Goal: Task Accomplishment & Management: Manage account settings

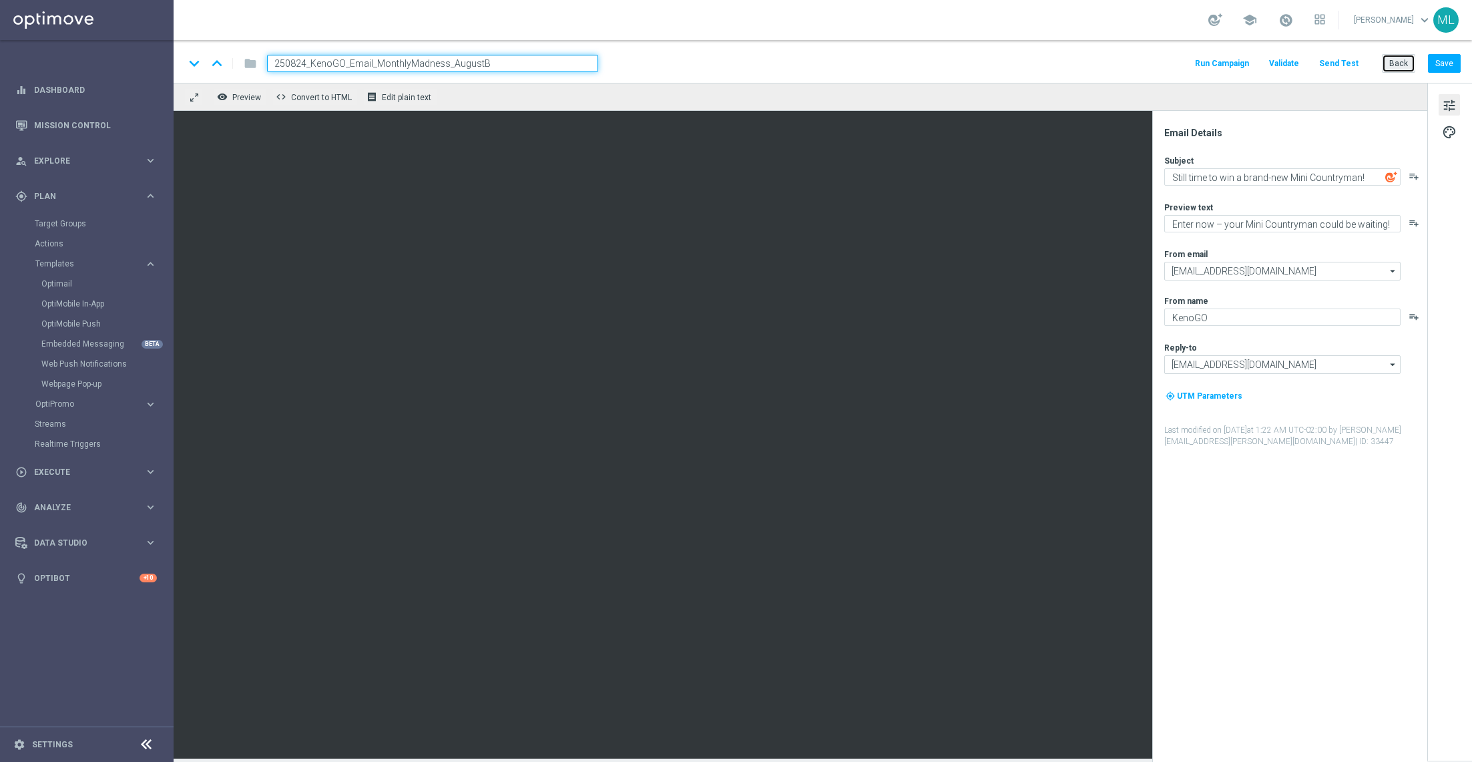
click at [1391, 67] on button "Back" at bounding box center [1398, 63] width 33 height 19
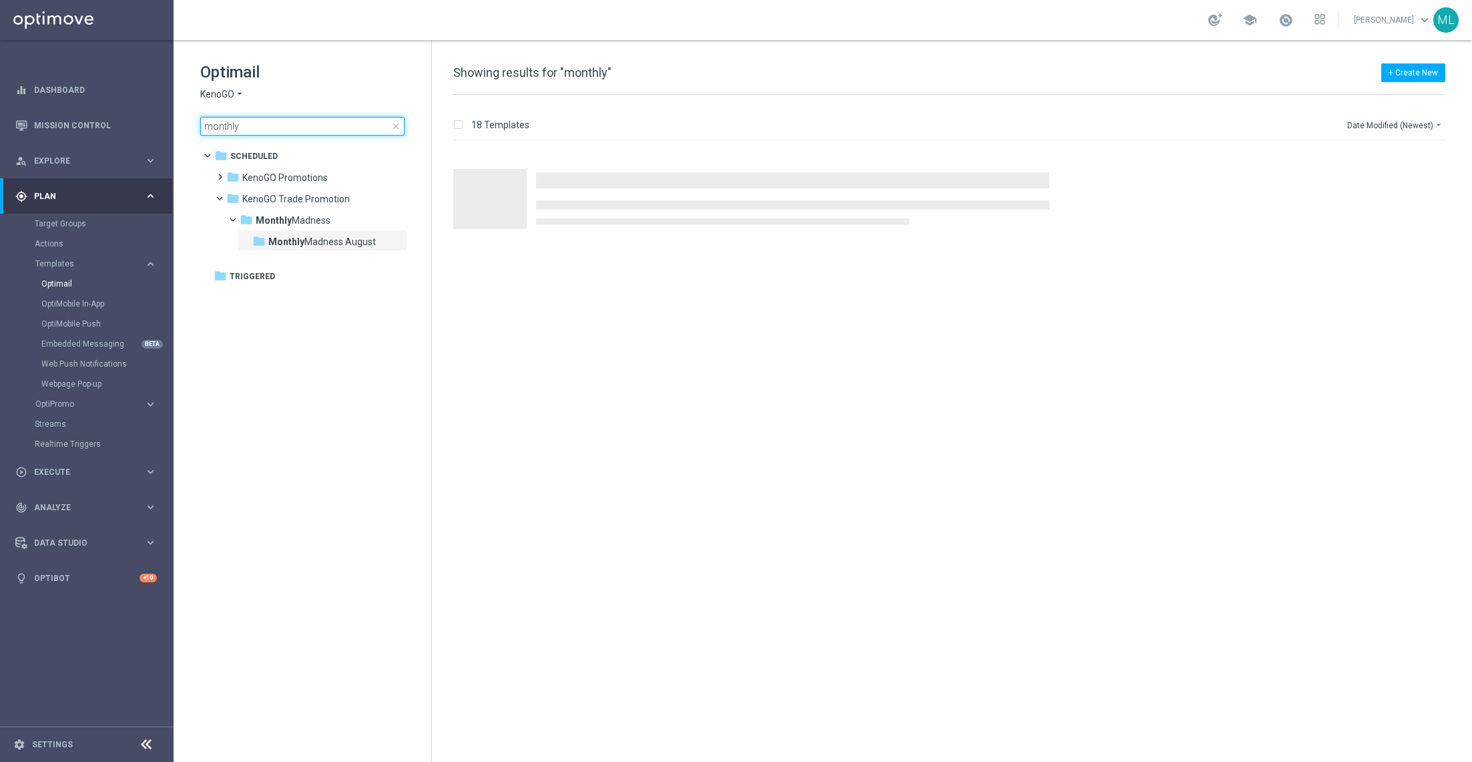
click at [248, 129] on input "monthly" at bounding box center [302, 126] width 204 height 19
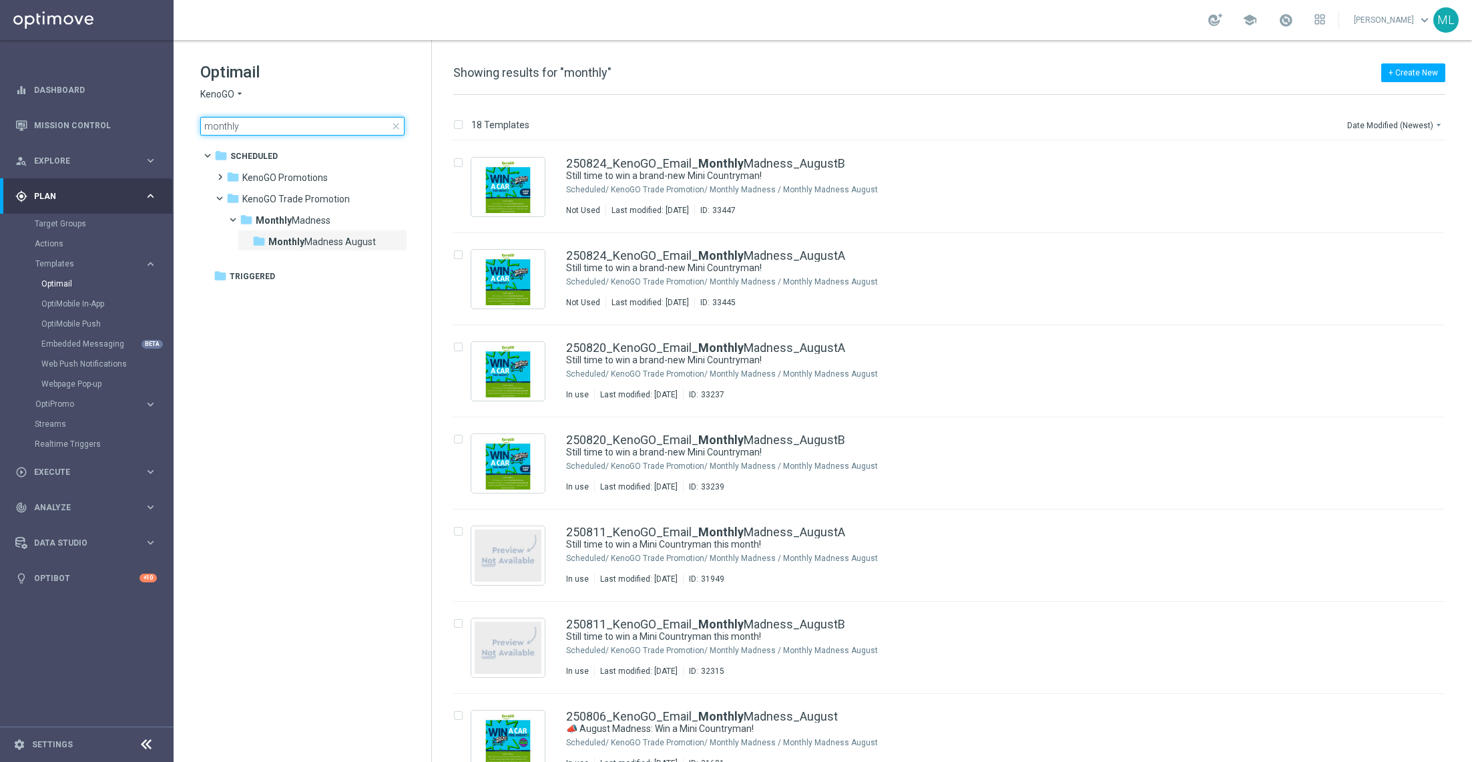
drag, startPoint x: 260, startPoint y: 129, endPoint x: 192, endPoint y: 127, distance: 68.8
click at [192, 127] on div "Optimail KenoGO arrow_drop_down × KenoGO monthly close folder 1 Folder folder S…" at bounding box center [303, 132] width 258 height 184
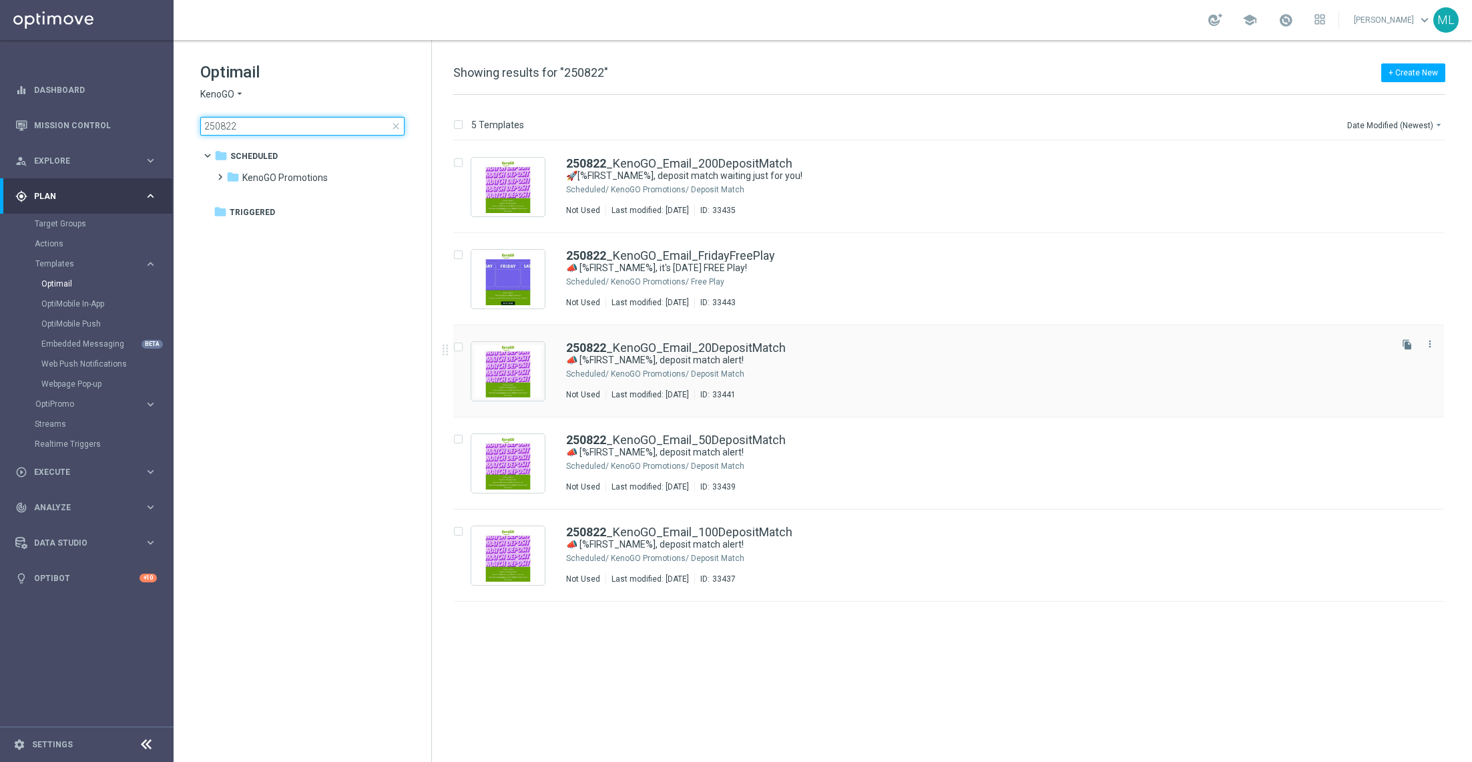
type input "250822"
click at [733, 367] on div "250822 _KenoGO_Email_20DepositMatch 📣 [%FIRST_NAME%], deposit match alert! Sche…" at bounding box center [977, 371] width 822 height 58
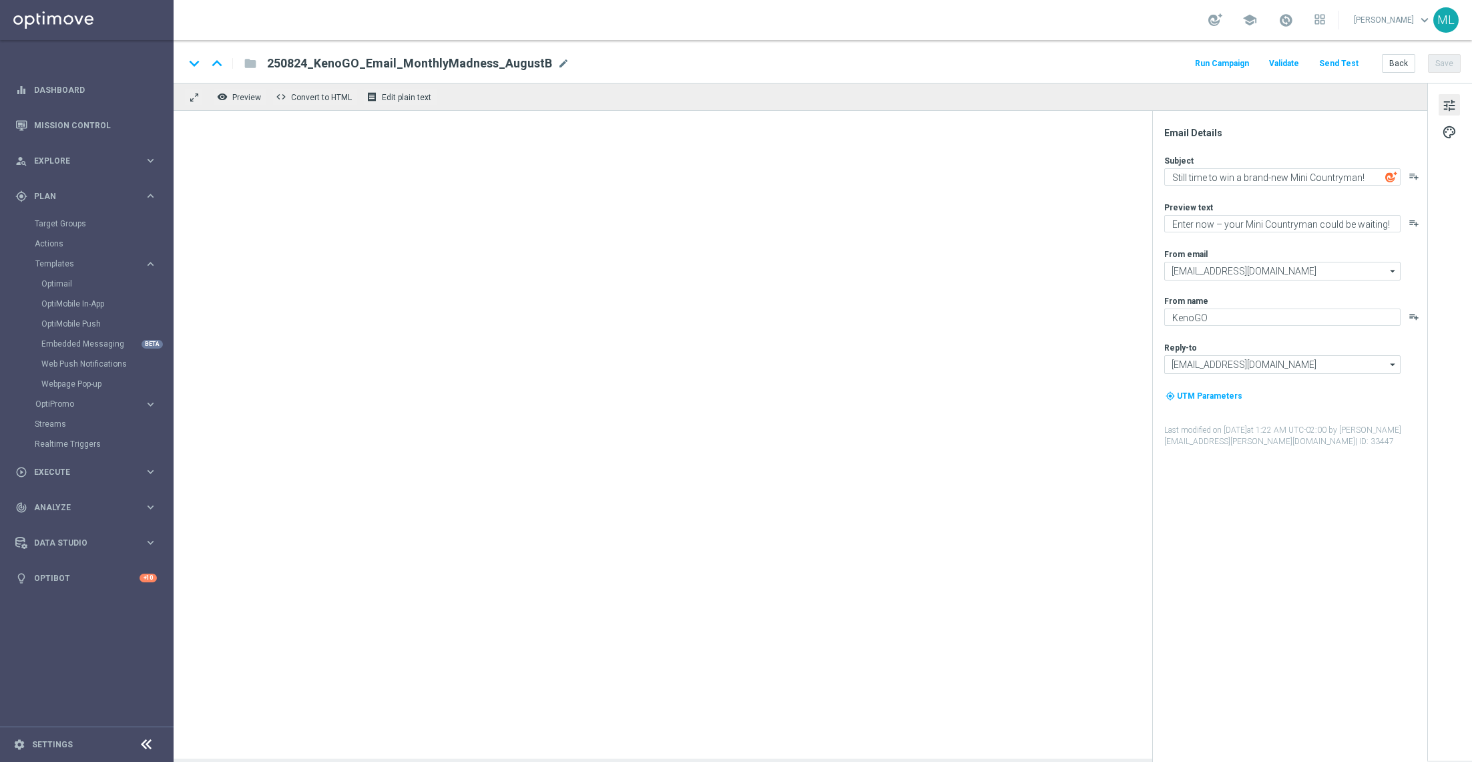
type textarea "📣 [%FIRST_NAME%], deposit match alert!"
type textarea "Your turn to get matched!"
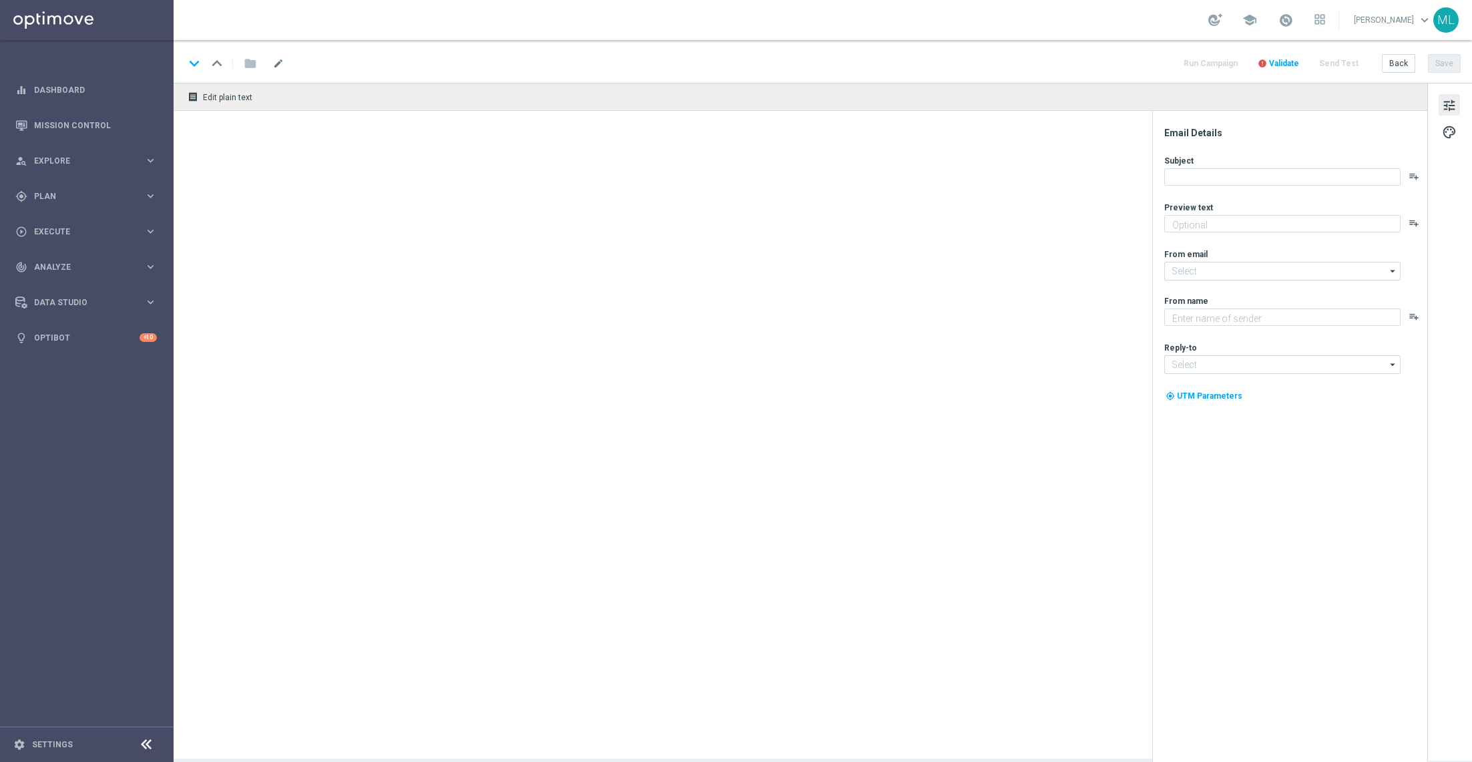
type textarea "Your turn to get matched!"
type textarea "KenoGO"
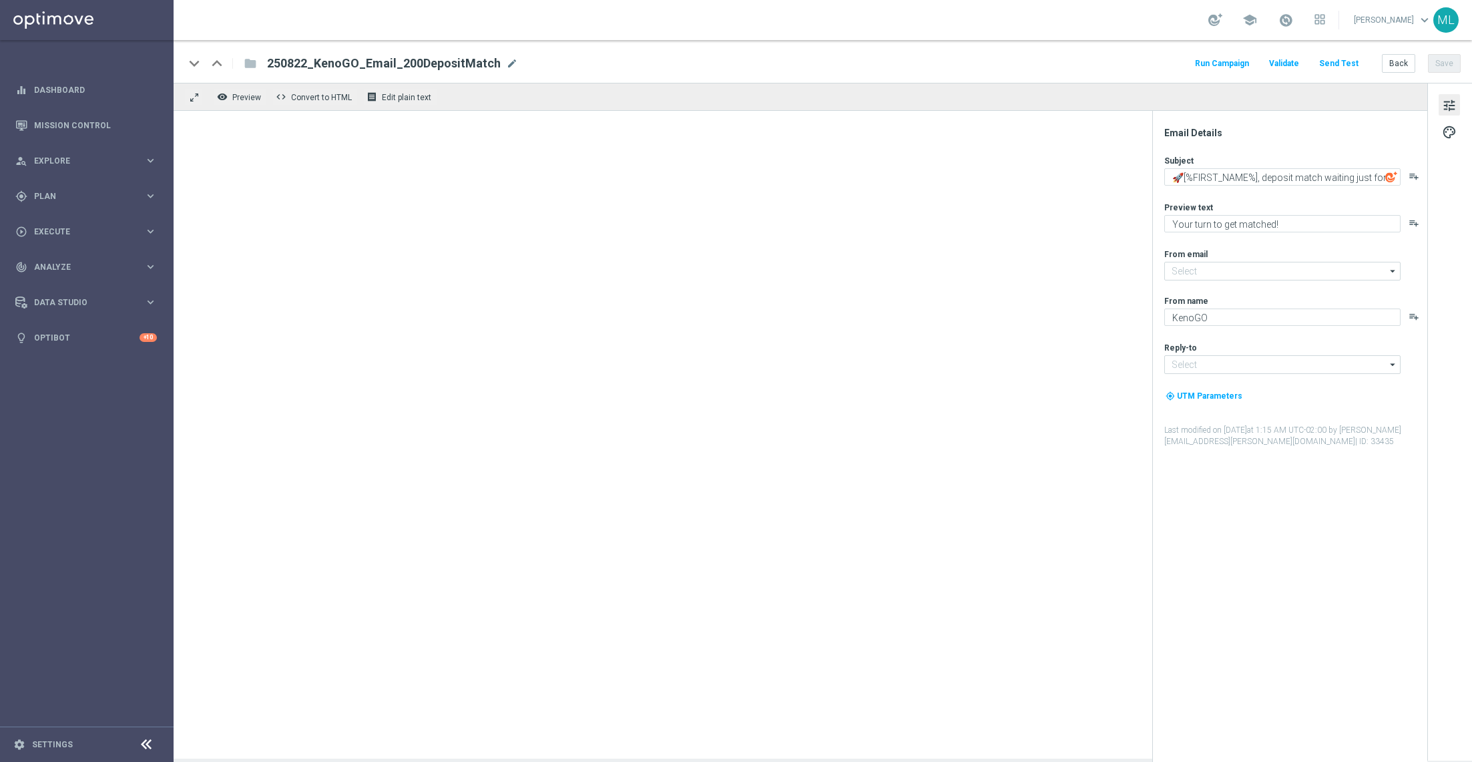
type input "[EMAIL_ADDRESS][DOMAIN_NAME]"
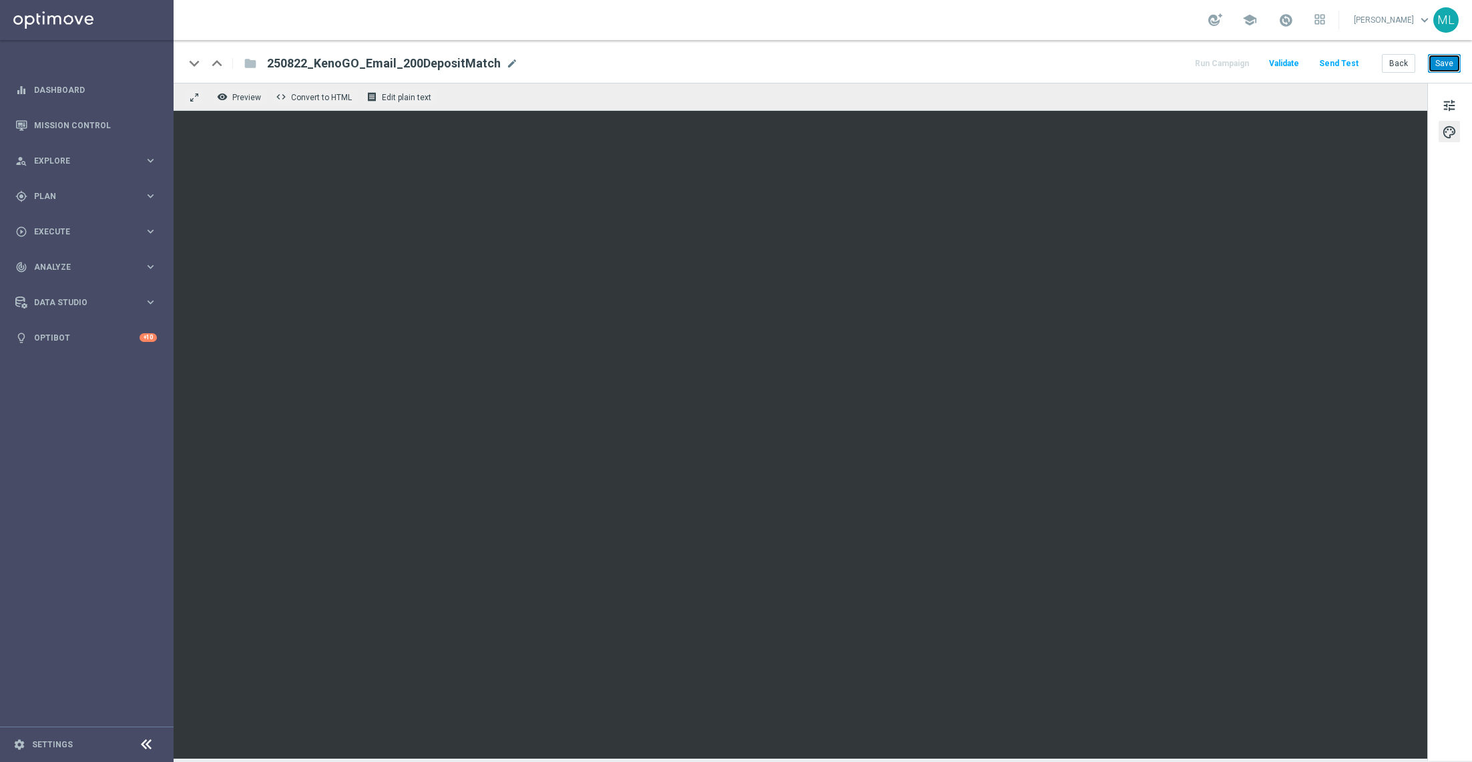
click at [1440, 58] on button "Save" at bounding box center [1444, 63] width 33 height 19
click at [1462, 107] on div "tune palette" at bounding box center [1450, 422] width 45 height 678
click at [1446, 107] on span "tune" at bounding box center [1449, 105] width 15 height 17
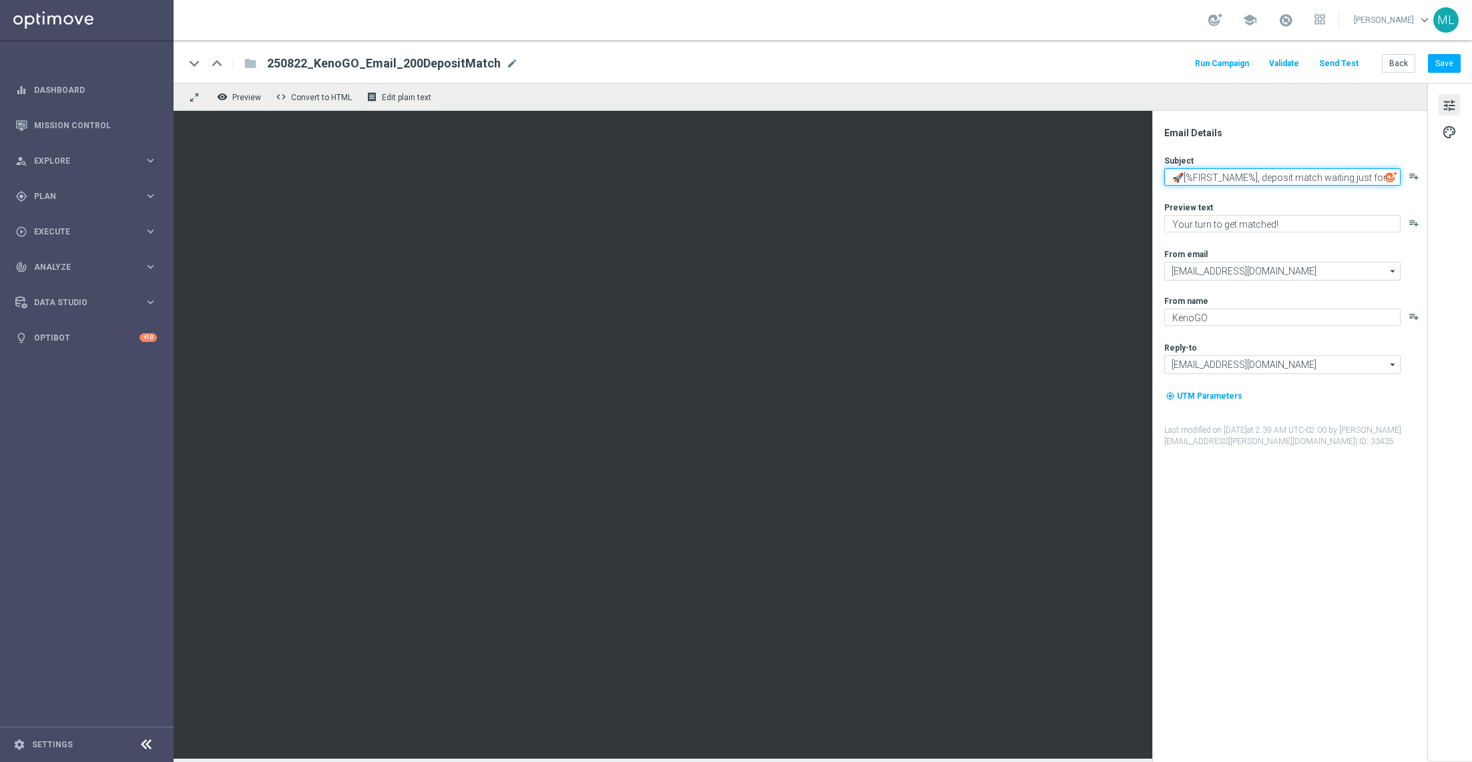
click at [1369, 175] on textarea "🚀[%FIRST_NAME%], deposit match waiting just for you!" at bounding box center [1282, 176] width 236 height 17
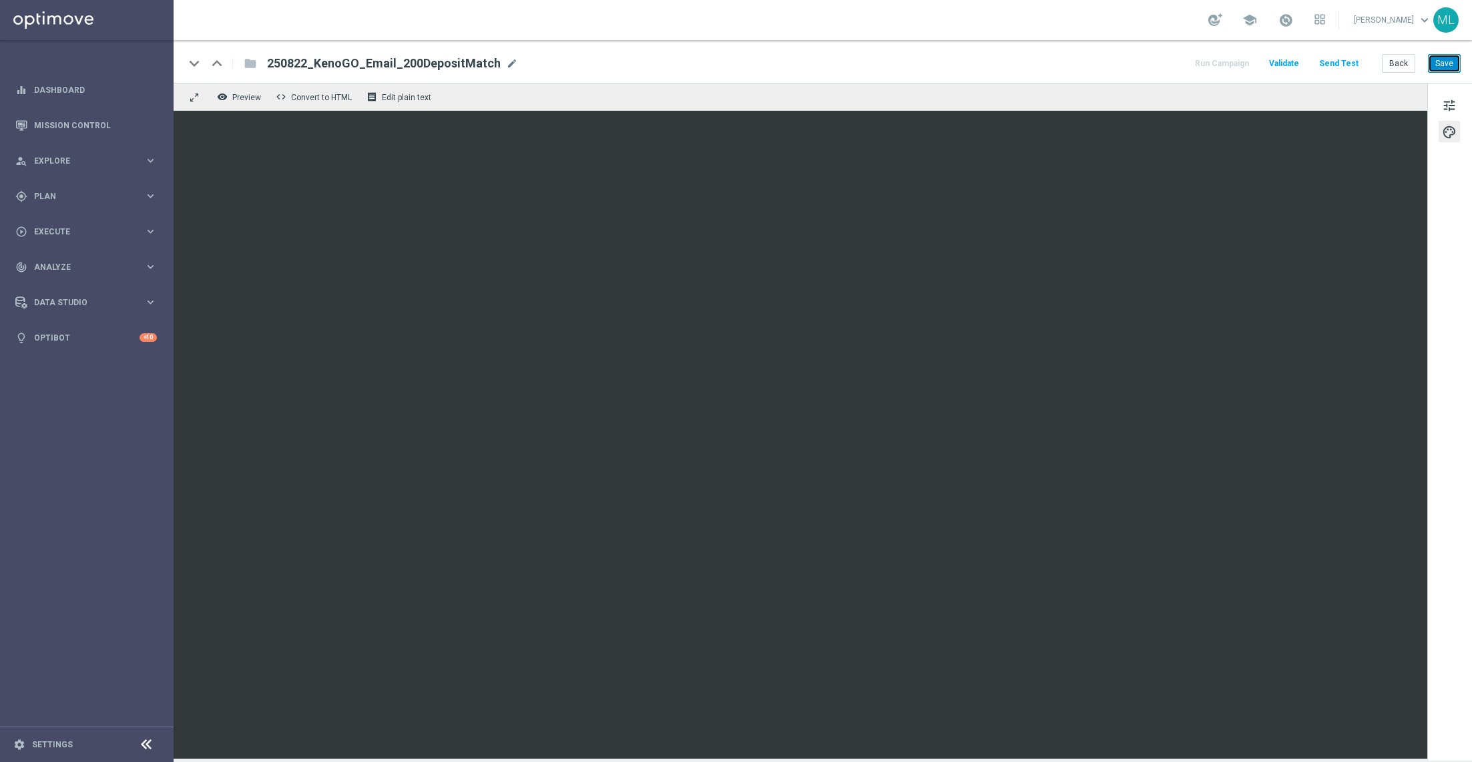
click at [1446, 67] on button "Save" at bounding box center [1444, 63] width 33 height 19
click at [1447, 59] on button "Save" at bounding box center [1444, 63] width 33 height 19
click at [1450, 105] on span "tune" at bounding box center [1449, 105] width 15 height 17
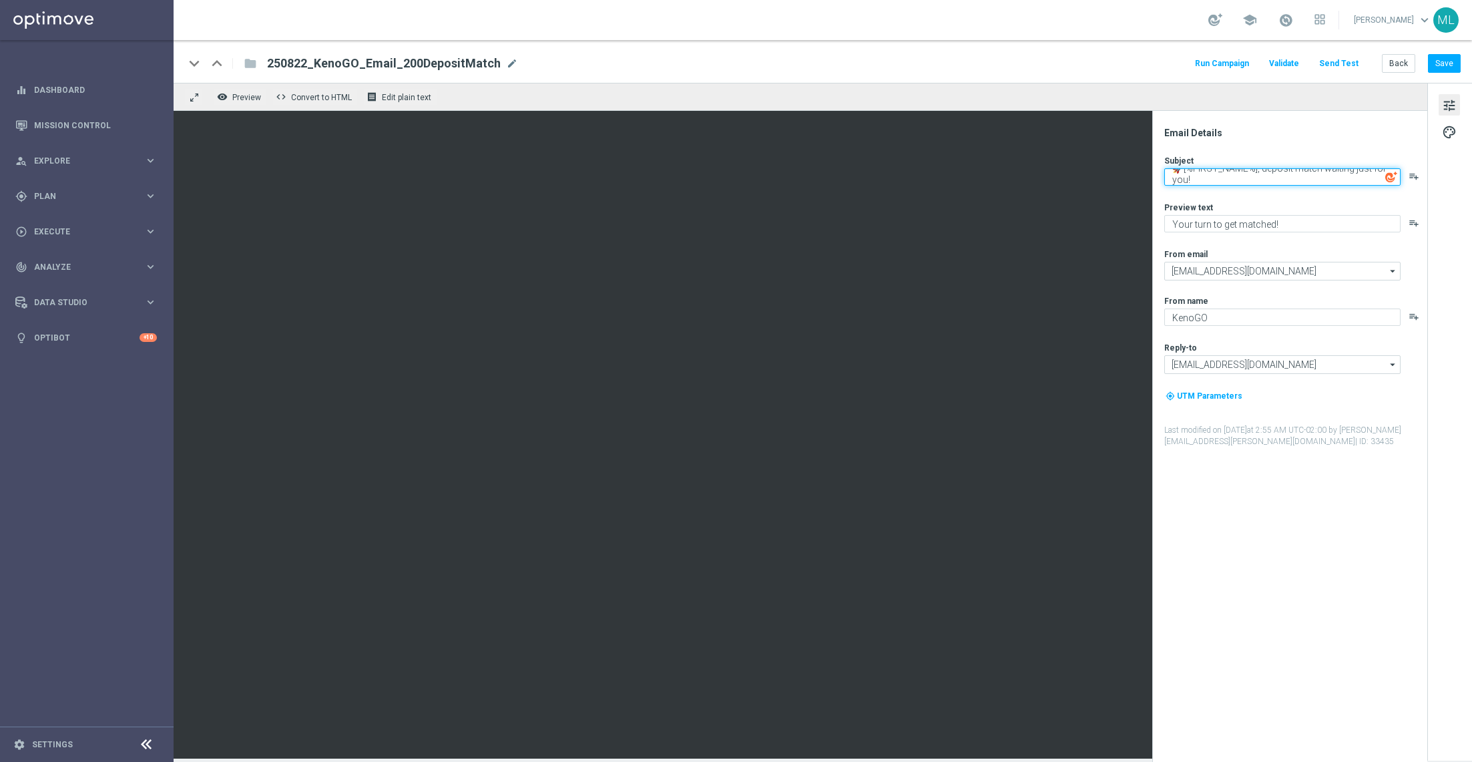
click at [1207, 174] on textarea "🚀[%FIRST_NAME%], deposit match waiting just for you!" at bounding box center [1282, 176] width 236 height 17
drag, startPoint x: 1201, startPoint y: 179, endPoint x: 1153, endPoint y: 160, distance: 51.8
click at [1153, 160] on div "Email Details Subject 🚀[%FIRST_NAME%], deposit match waiting just for you! play…" at bounding box center [1289, 436] width 275 height 651
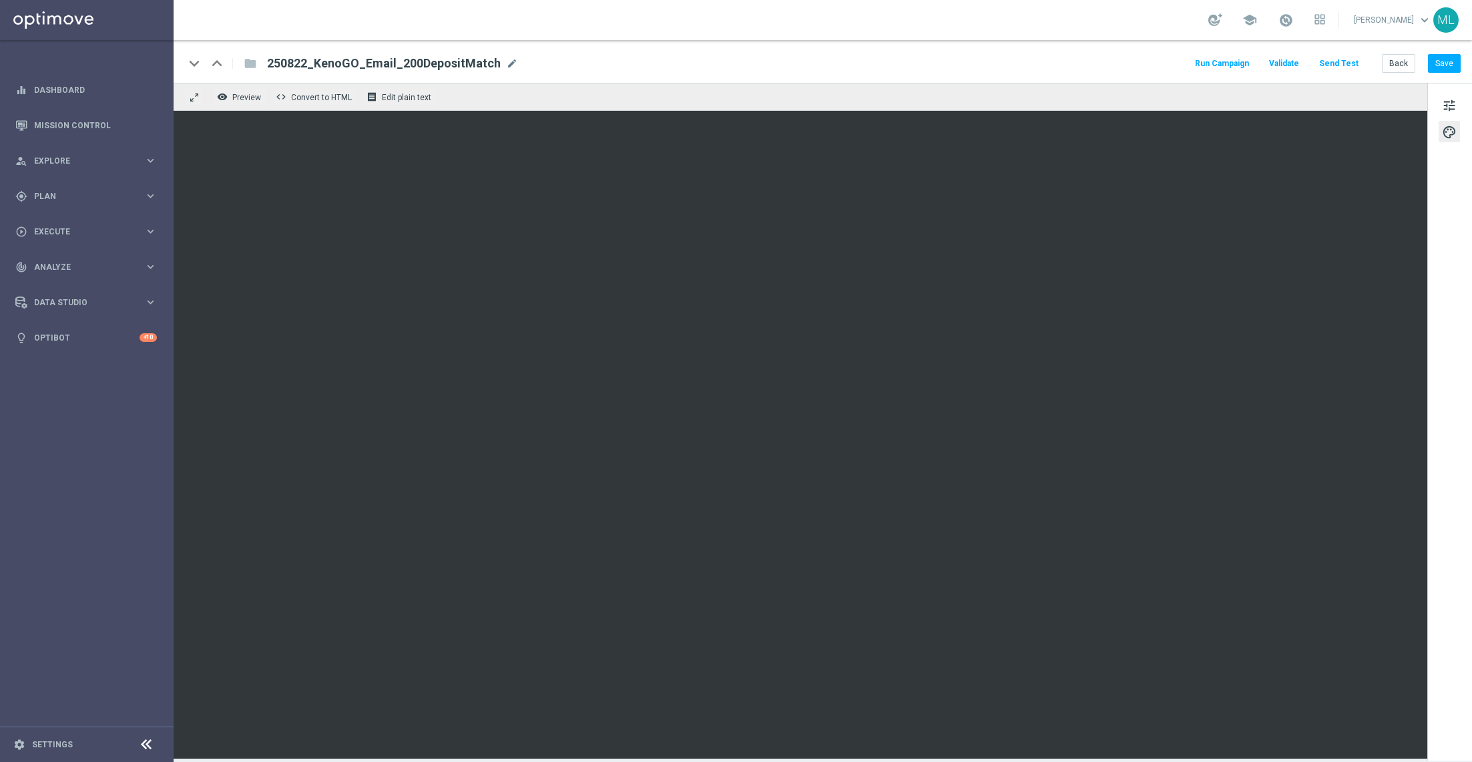
click at [1345, 62] on button "Send Test" at bounding box center [1338, 64] width 43 height 18
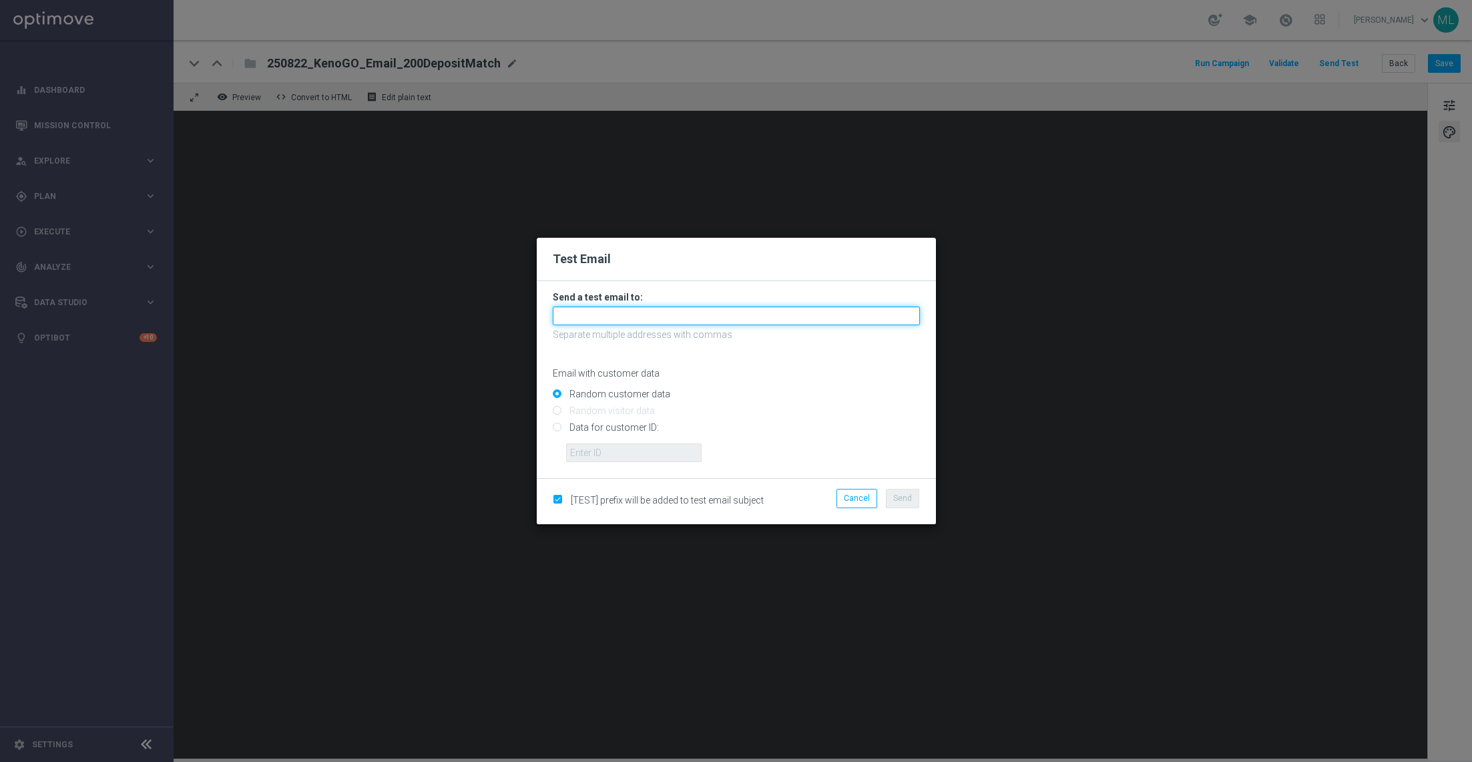
click at [625, 313] on input "text" at bounding box center [736, 315] width 367 height 19
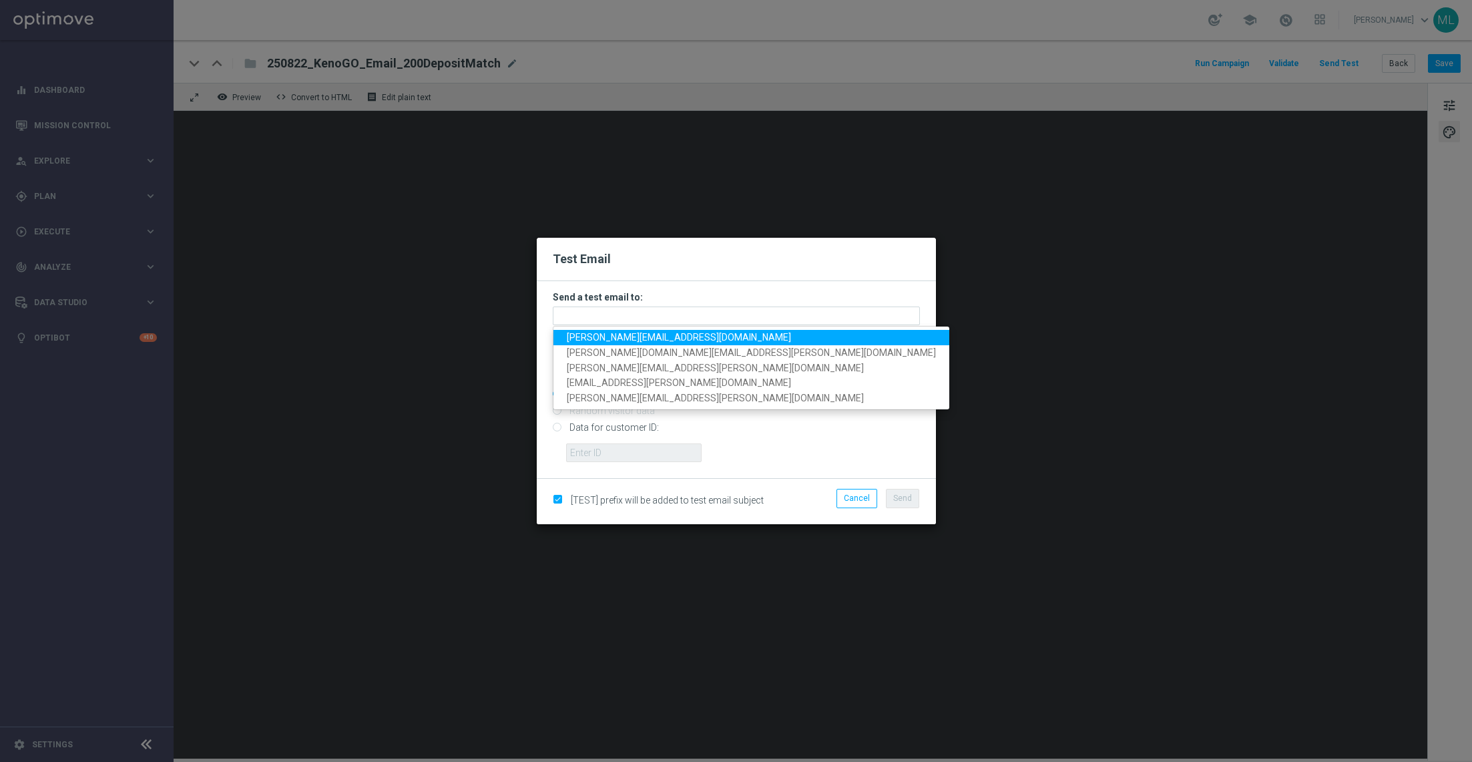
click at [630, 337] on span "adam.pustetto@lottoland.com" at bounding box center [679, 337] width 224 height 11
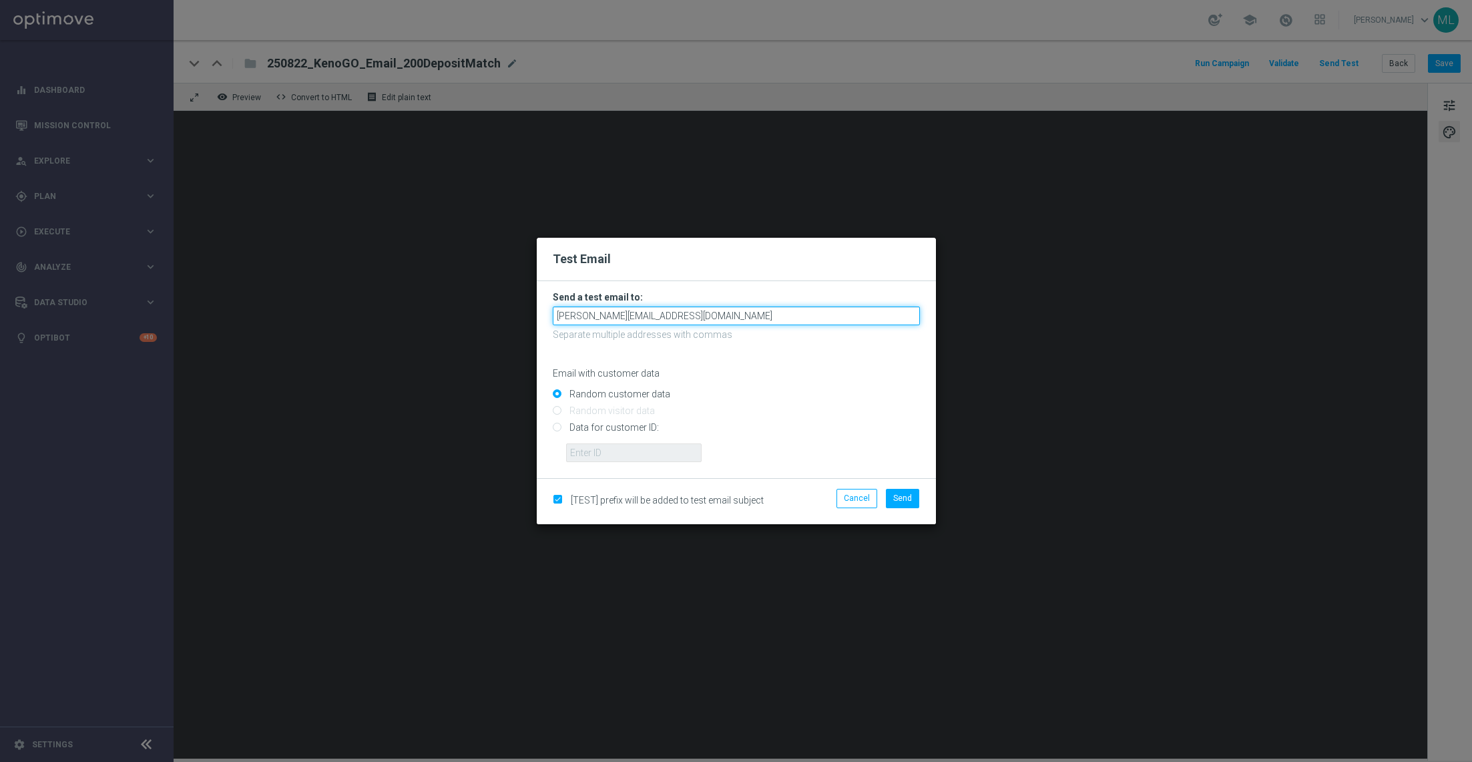
click at [716, 316] on input "adam.pustetto@lottoland.com" at bounding box center [736, 315] width 367 height 19
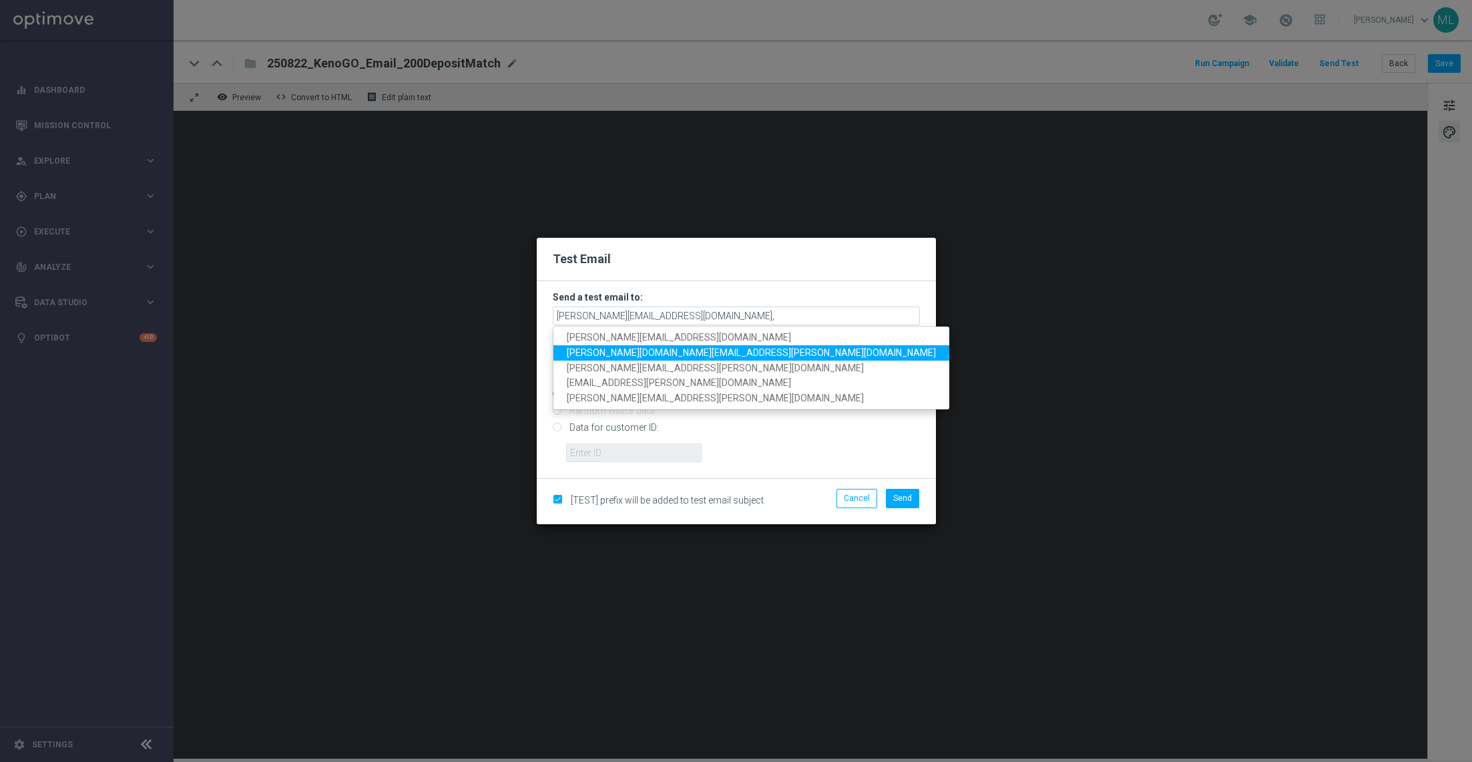
click at [646, 350] on span "tina.wang@lottoland.com" at bounding box center [751, 352] width 369 height 11
type input "adam.pustetto@lottoland.com,tina.wang@lottoland.com"
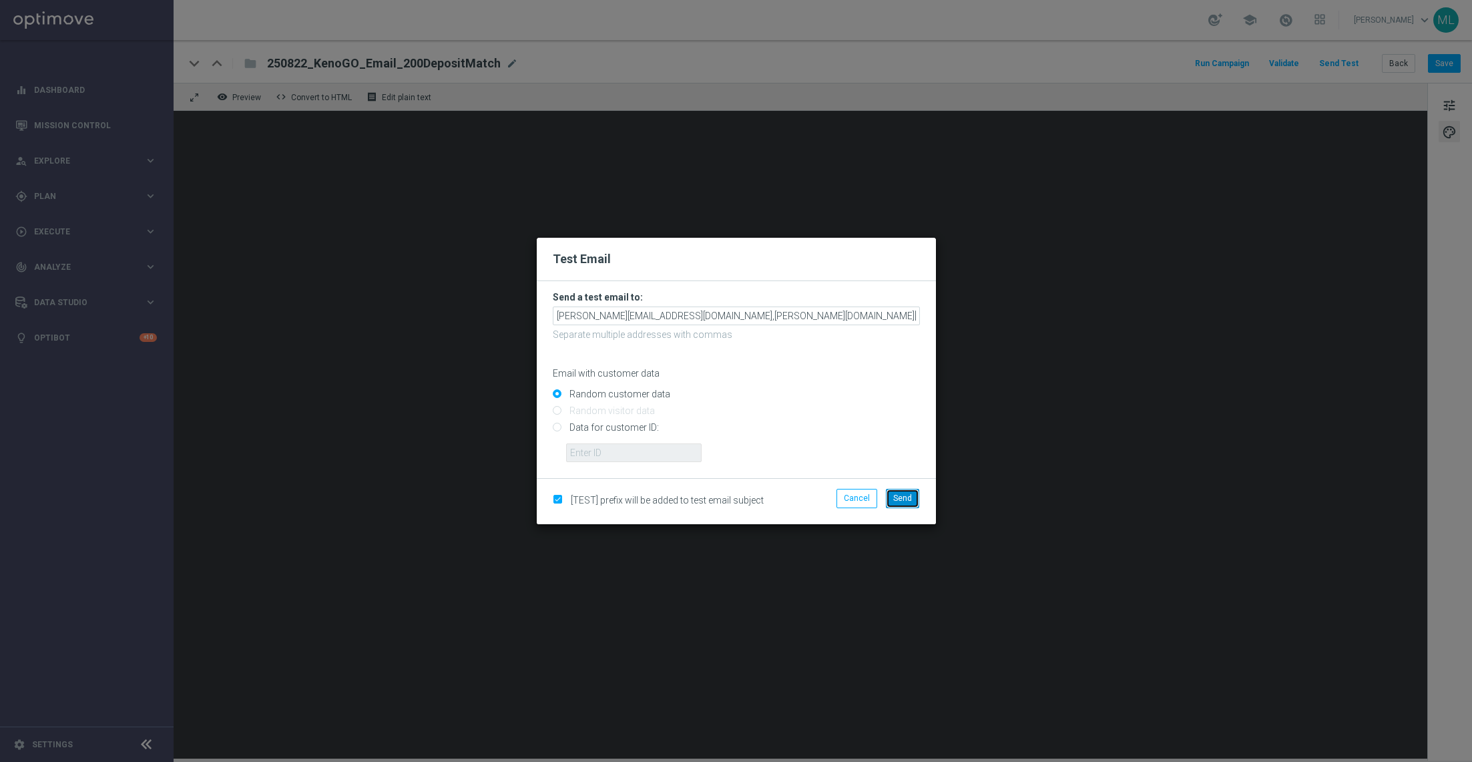
click at [914, 498] on button "Send" at bounding box center [902, 498] width 33 height 19
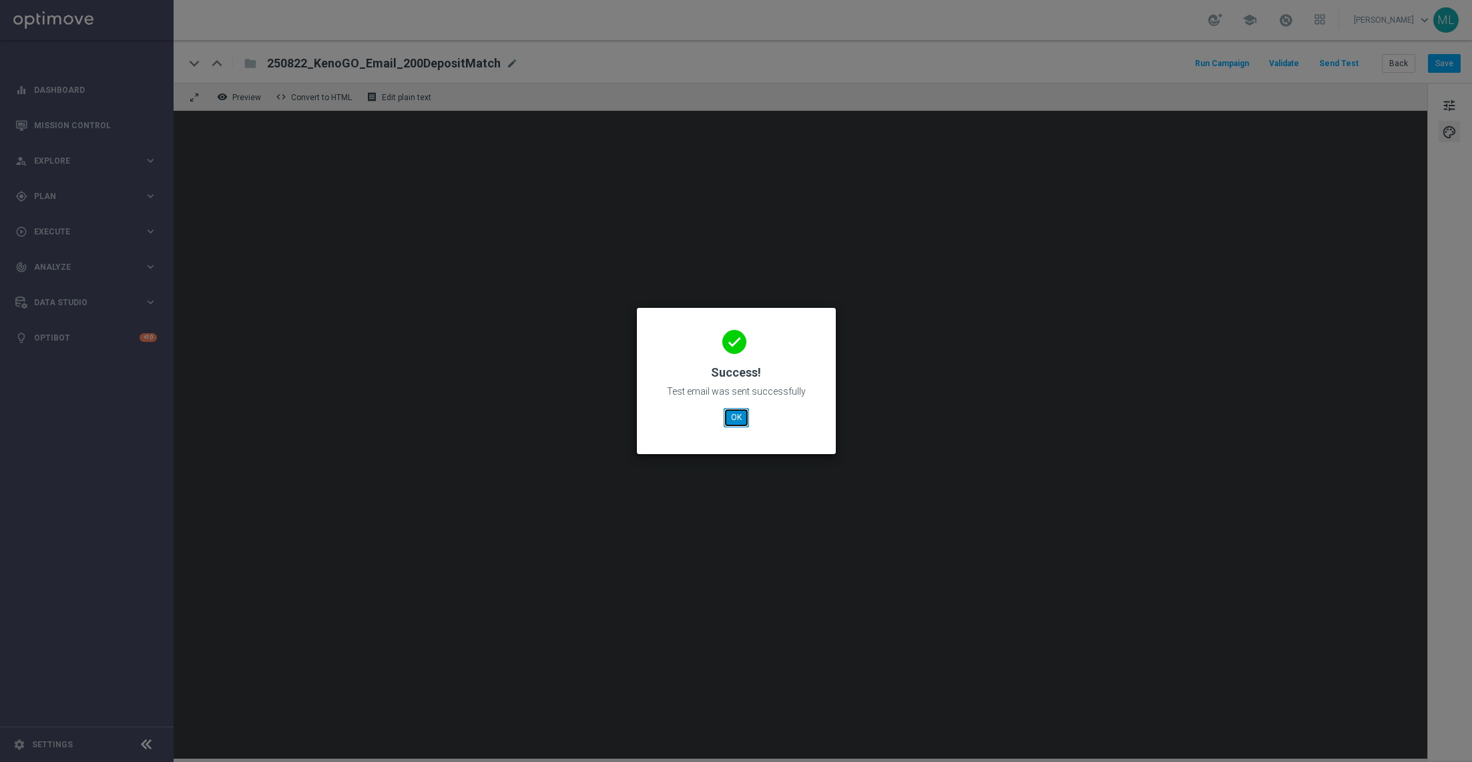
click at [736, 414] on button "OK" at bounding box center [736, 417] width 25 height 19
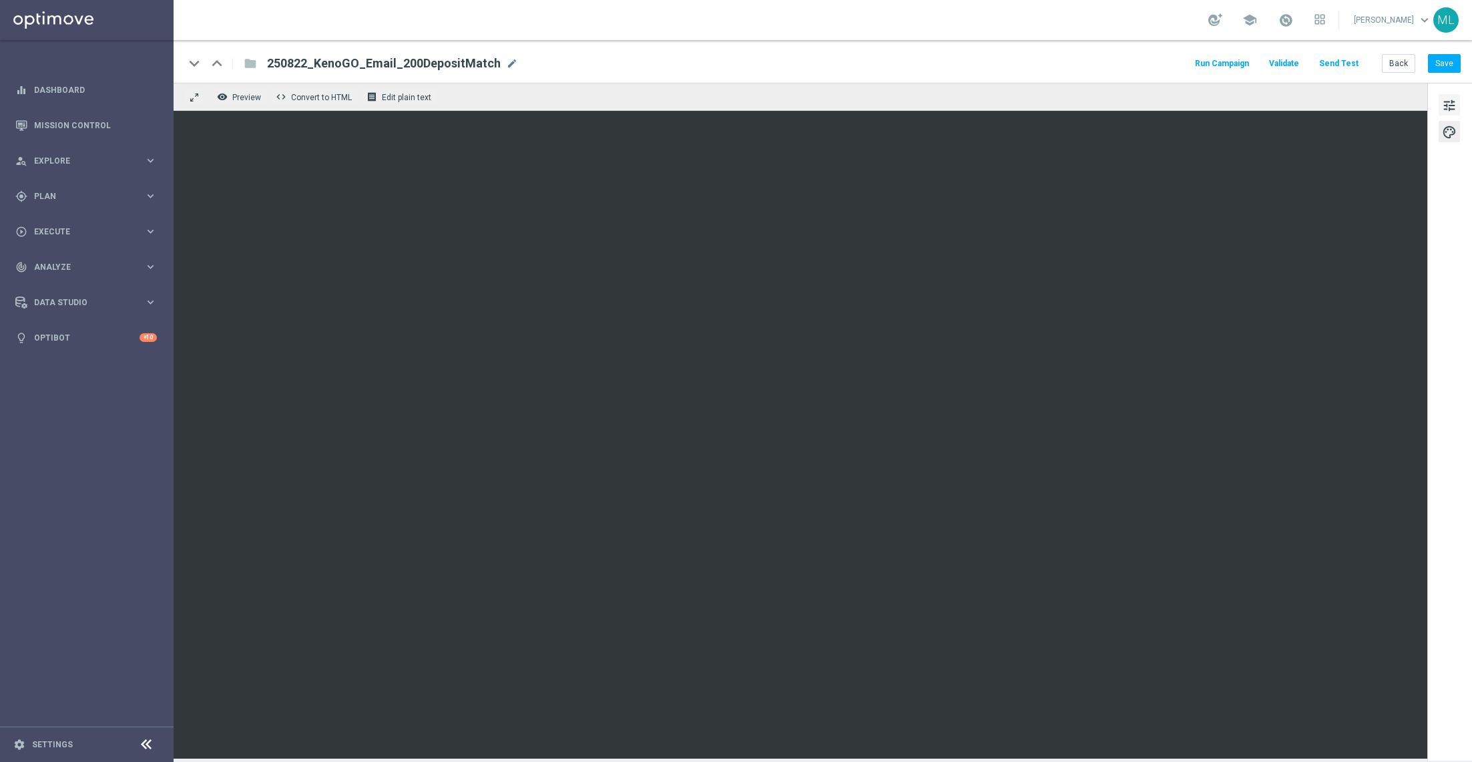
click at [1451, 103] on span "tune" at bounding box center [1449, 105] width 15 height 17
click at [1440, 68] on button "Save" at bounding box center [1444, 63] width 33 height 19
click at [1445, 69] on button "Save" at bounding box center [1444, 63] width 33 height 19
click at [1450, 61] on button "Save" at bounding box center [1444, 63] width 33 height 19
click at [1447, 63] on button "Save" at bounding box center [1444, 63] width 33 height 19
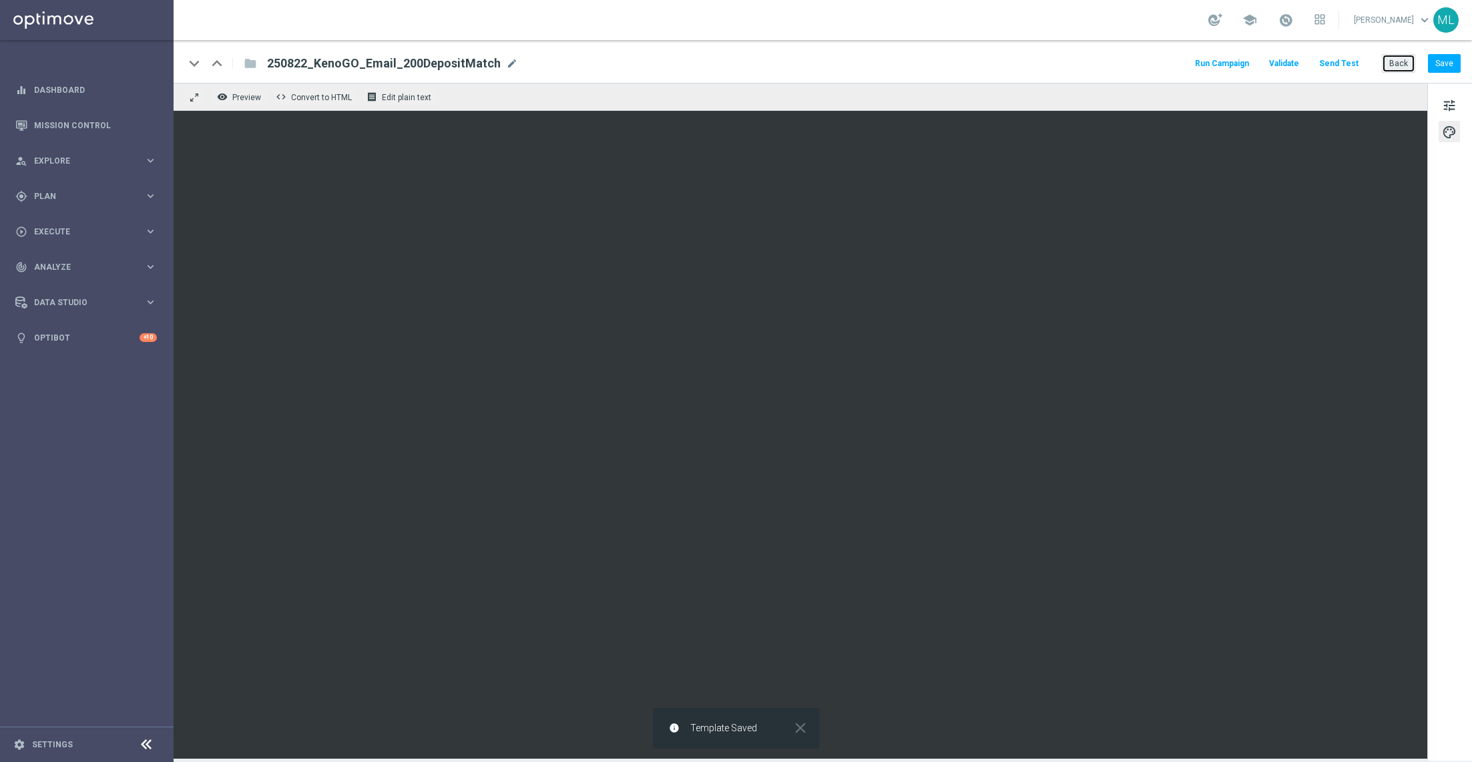
click at [1403, 64] on button "Back" at bounding box center [1398, 63] width 33 height 19
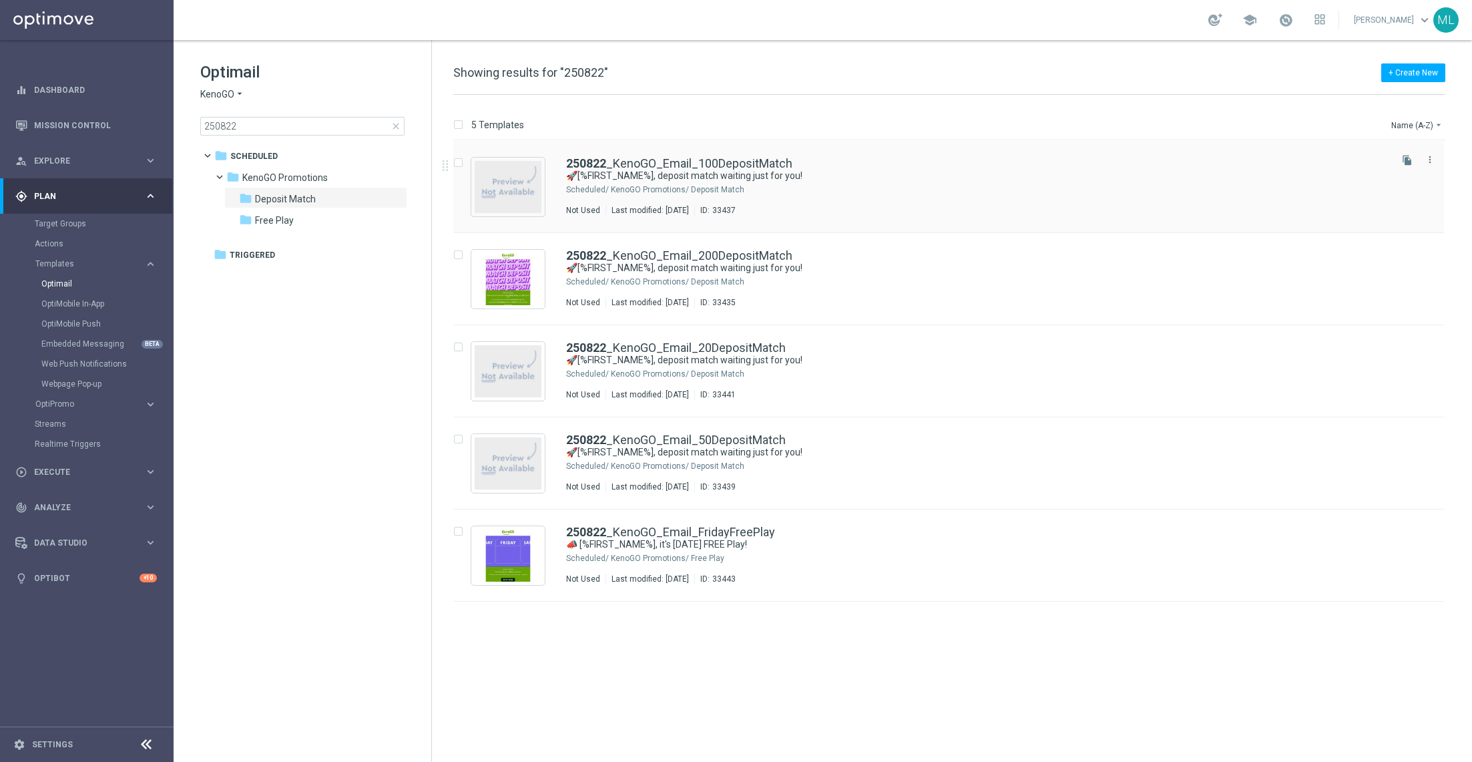
click at [966, 210] on div "Not Used Last modified: Friday, August 22, 2025 ID: 33437" at bounding box center [977, 210] width 822 height 11
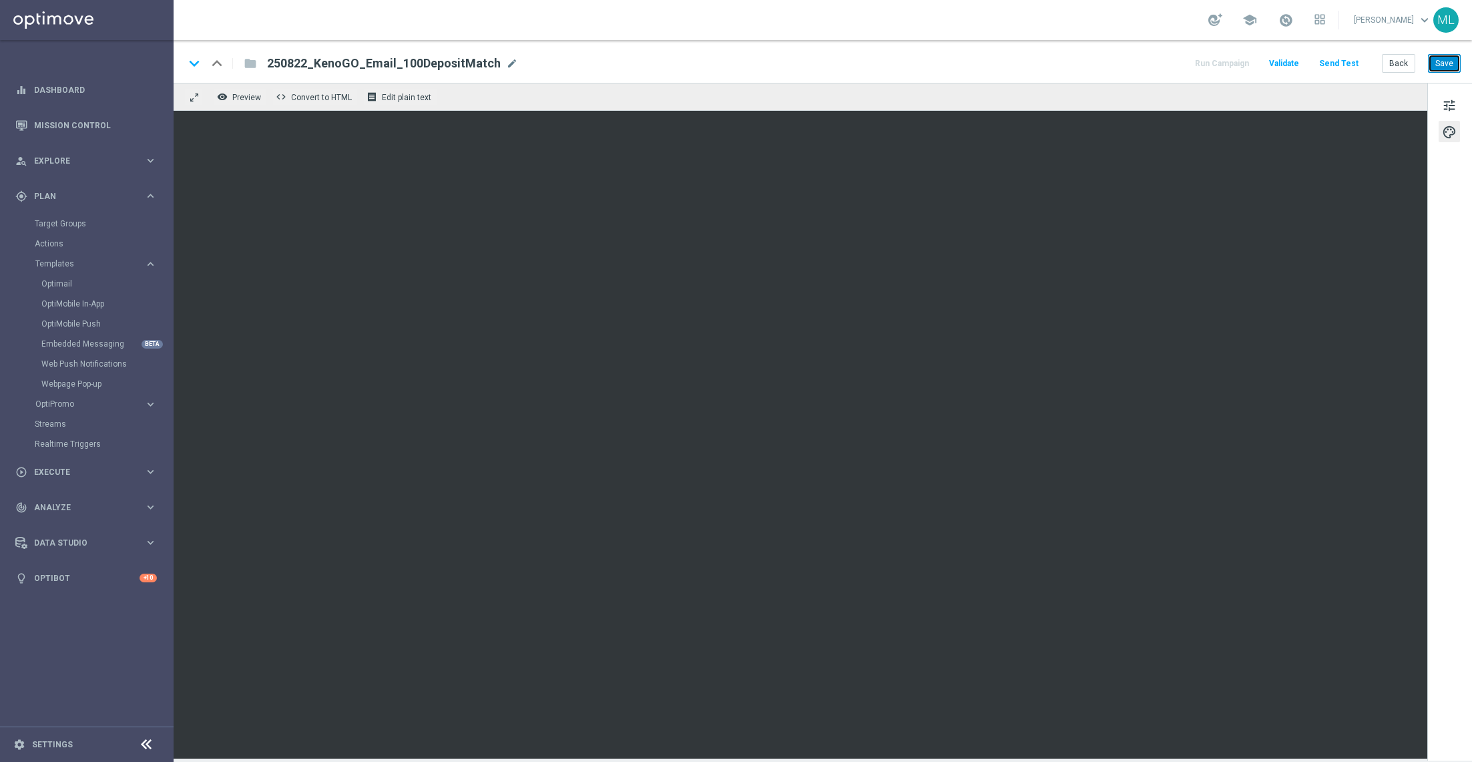
click at [1447, 64] on button "Save" at bounding box center [1444, 63] width 33 height 19
click at [1402, 62] on button "Back" at bounding box center [1398, 63] width 33 height 19
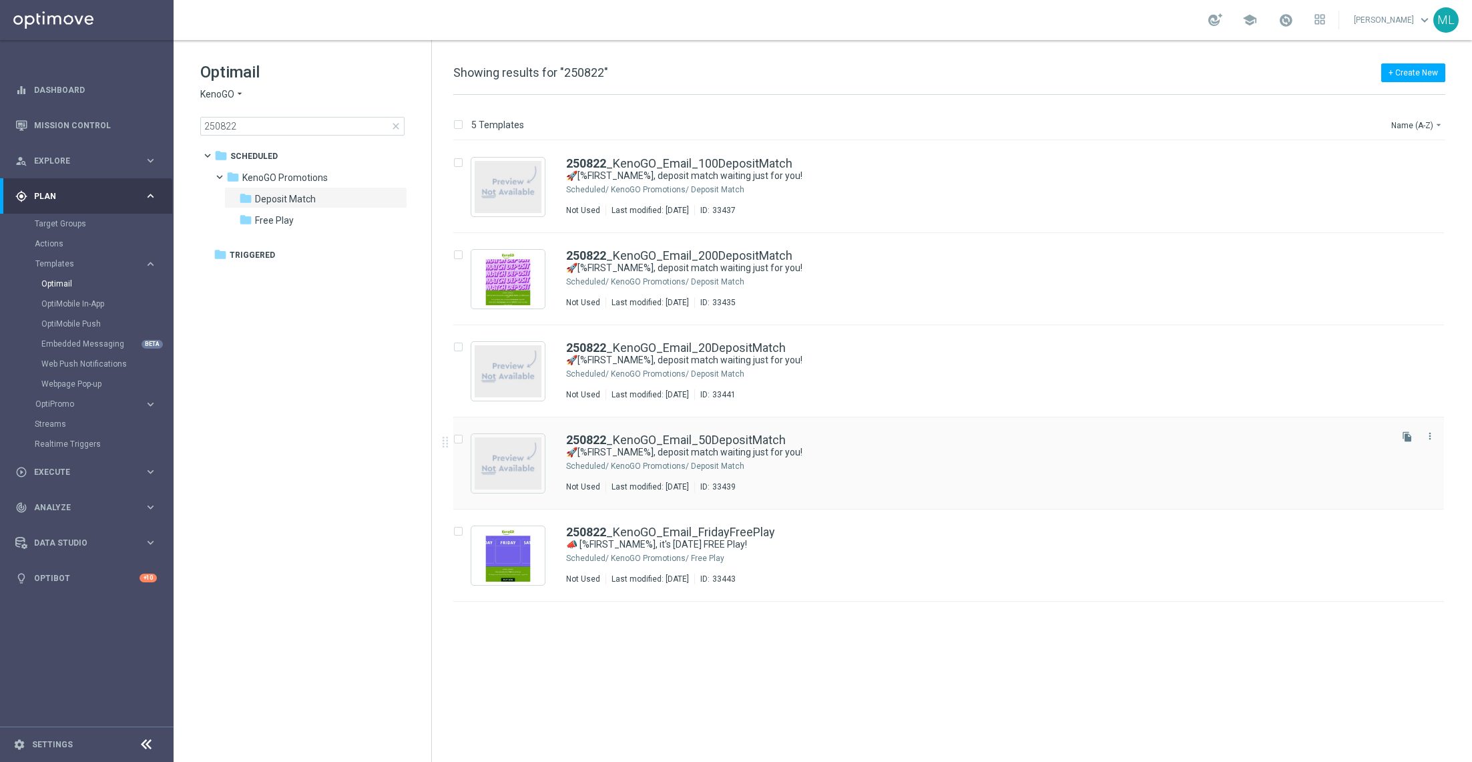
click at [791, 432] on div "250822 _KenoGO_Email_50DepositMatch 🚀[%FIRST_NAME%], deposit match waiting just…" at bounding box center [948, 463] width 991 height 92
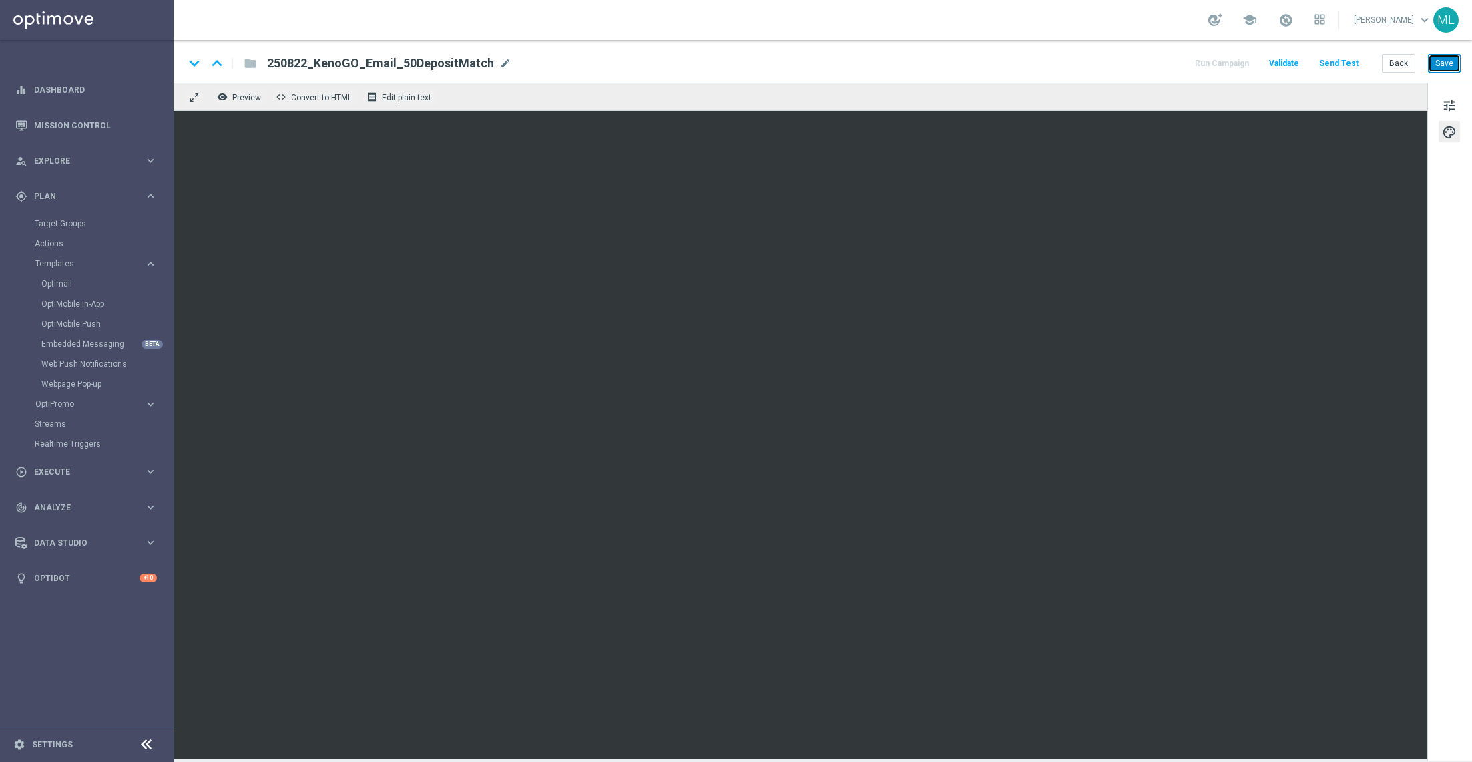
click at [1447, 67] on button "Save" at bounding box center [1444, 63] width 33 height 19
click at [1404, 61] on button "Back" at bounding box center [1398, 63] width 33 height 19
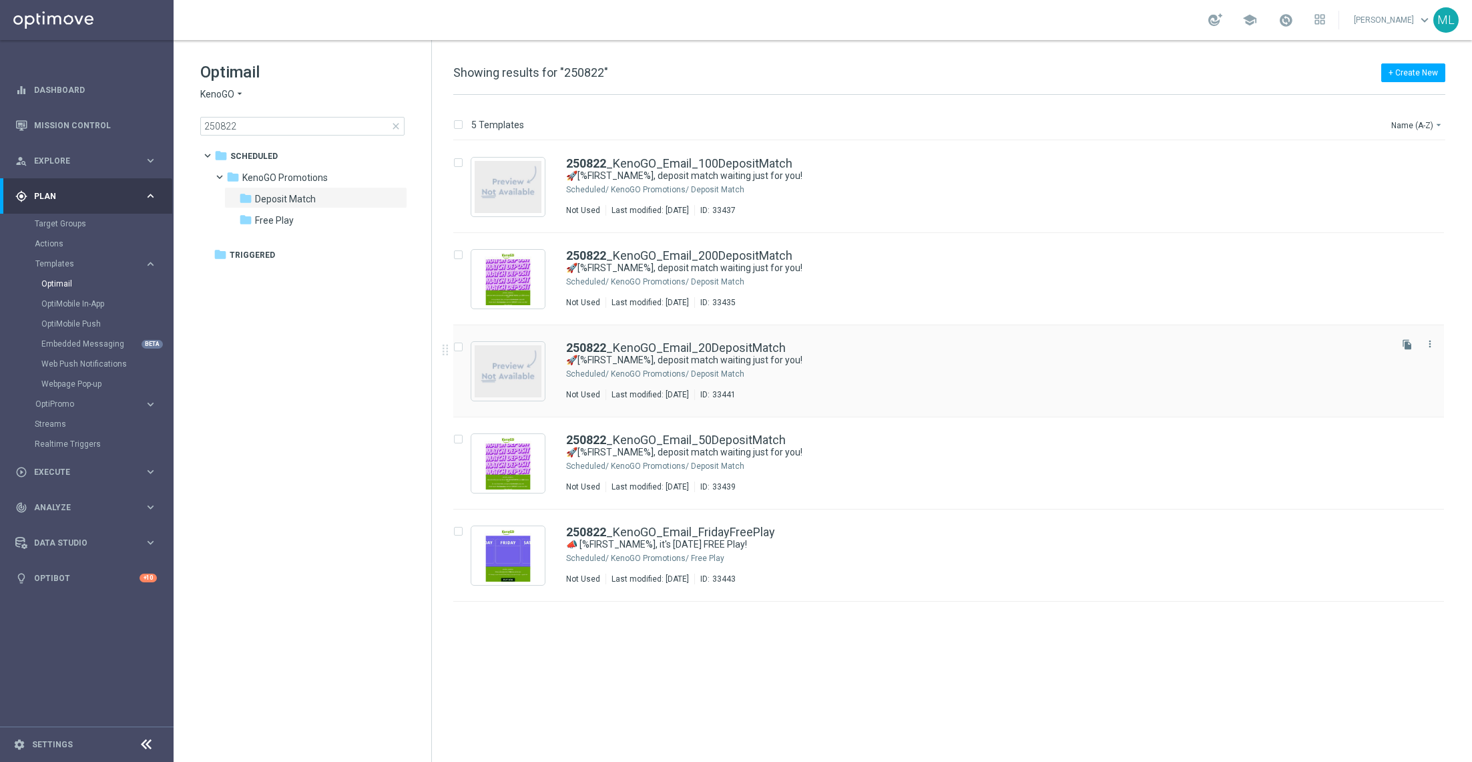
click at [820, 373] on div "KenoGO Promotions/ Deposit Match" at bounding box center [999, 374] width 777 height 11
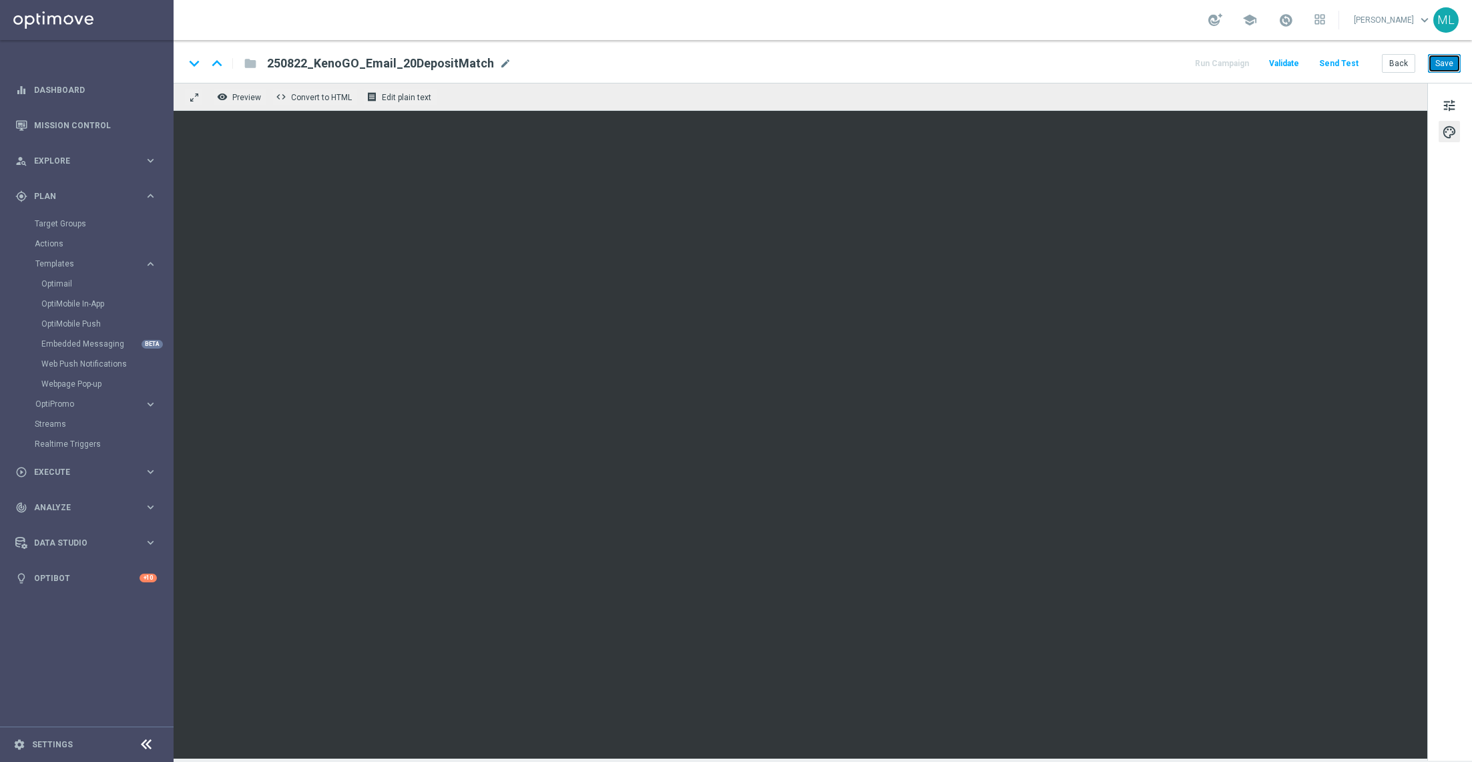
click at [1445, 69] on button "Save" at bounding box center [1444, 63] width 33 height 19
click at [1343, 64] on button "Send Test" at bounding box center [1338, 64] width 43 height 18
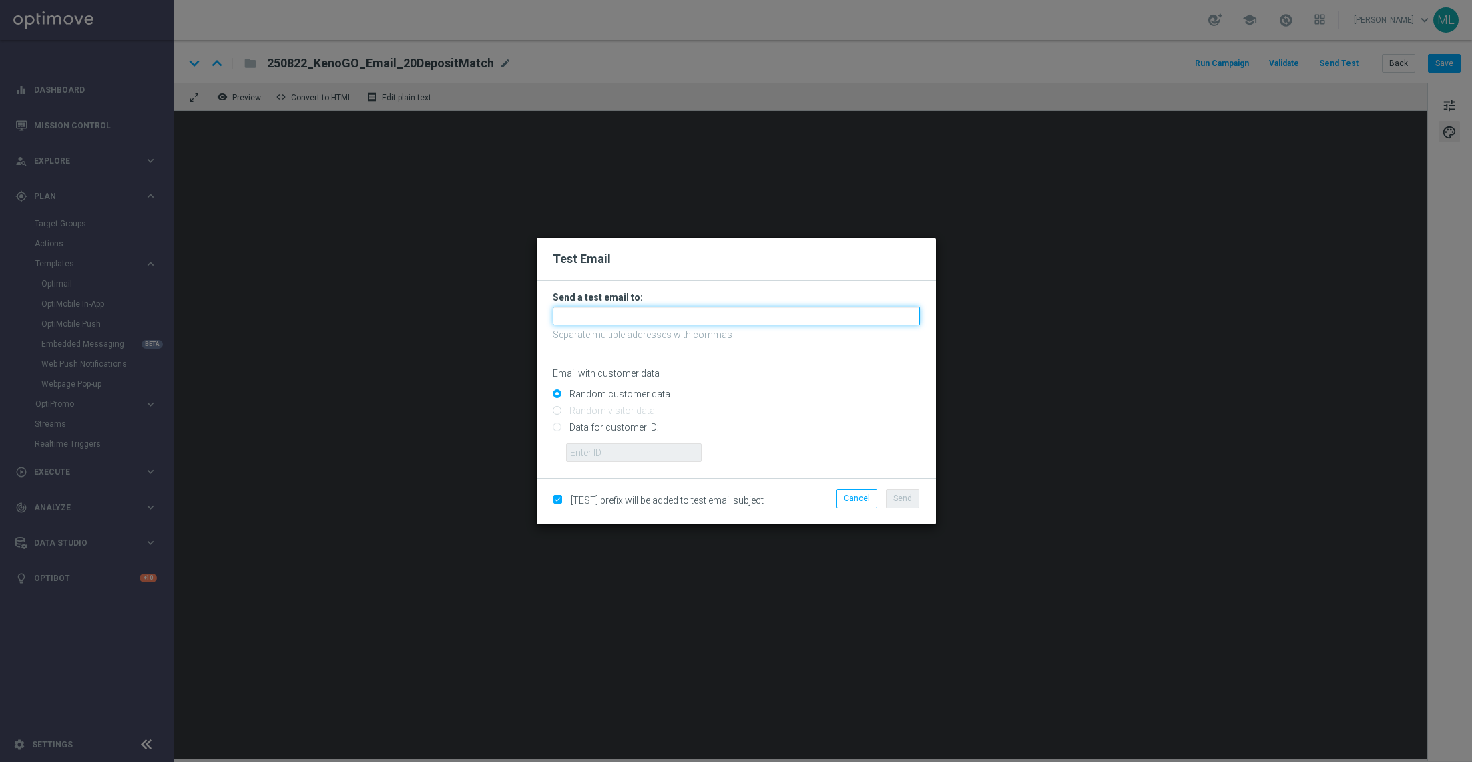
click at [683, 307] on input "text" at bounding box center [736, 315] width 367 height 19
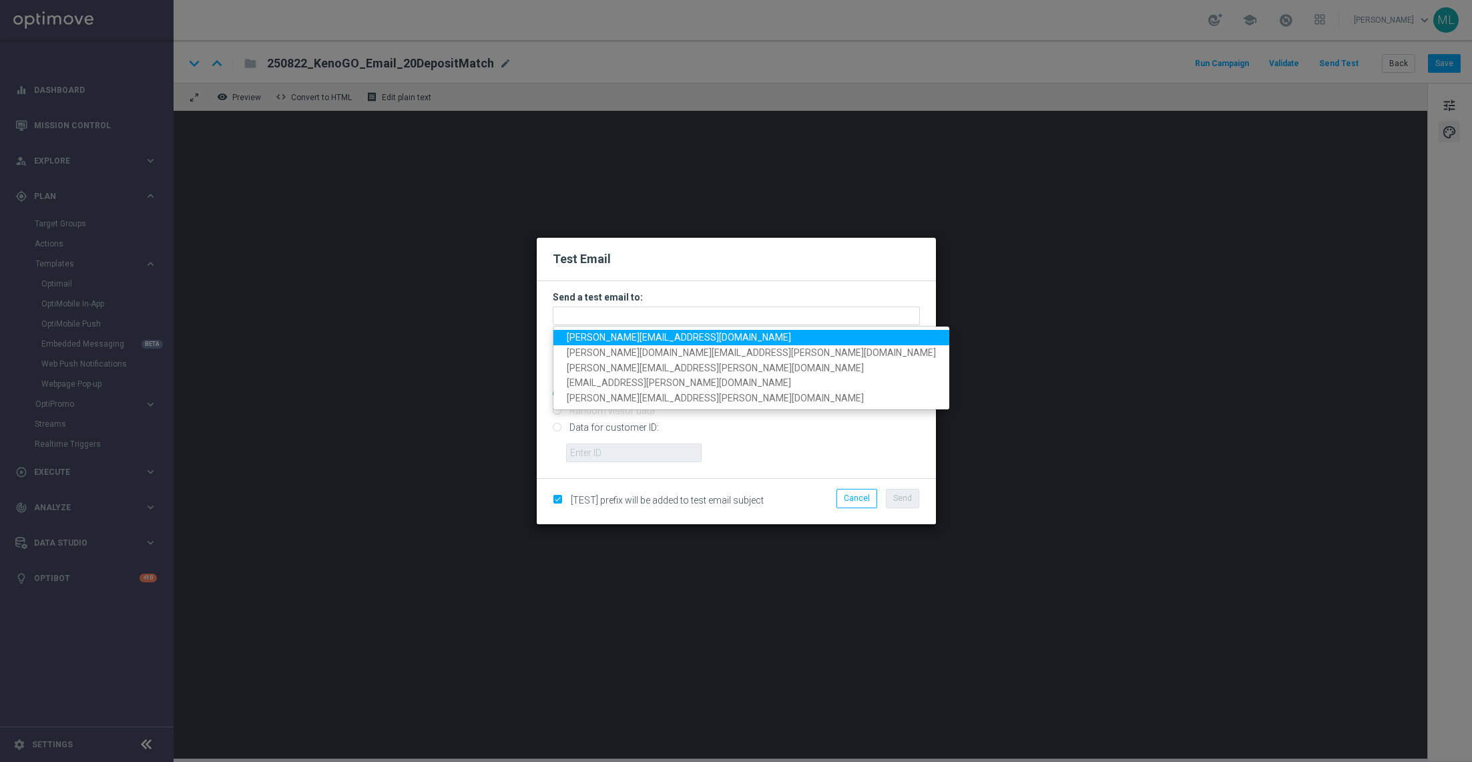
click at [618, 332] on link "adam.pustetto@lottoland.com" at bounding box center [752, 337] width 396 height 15
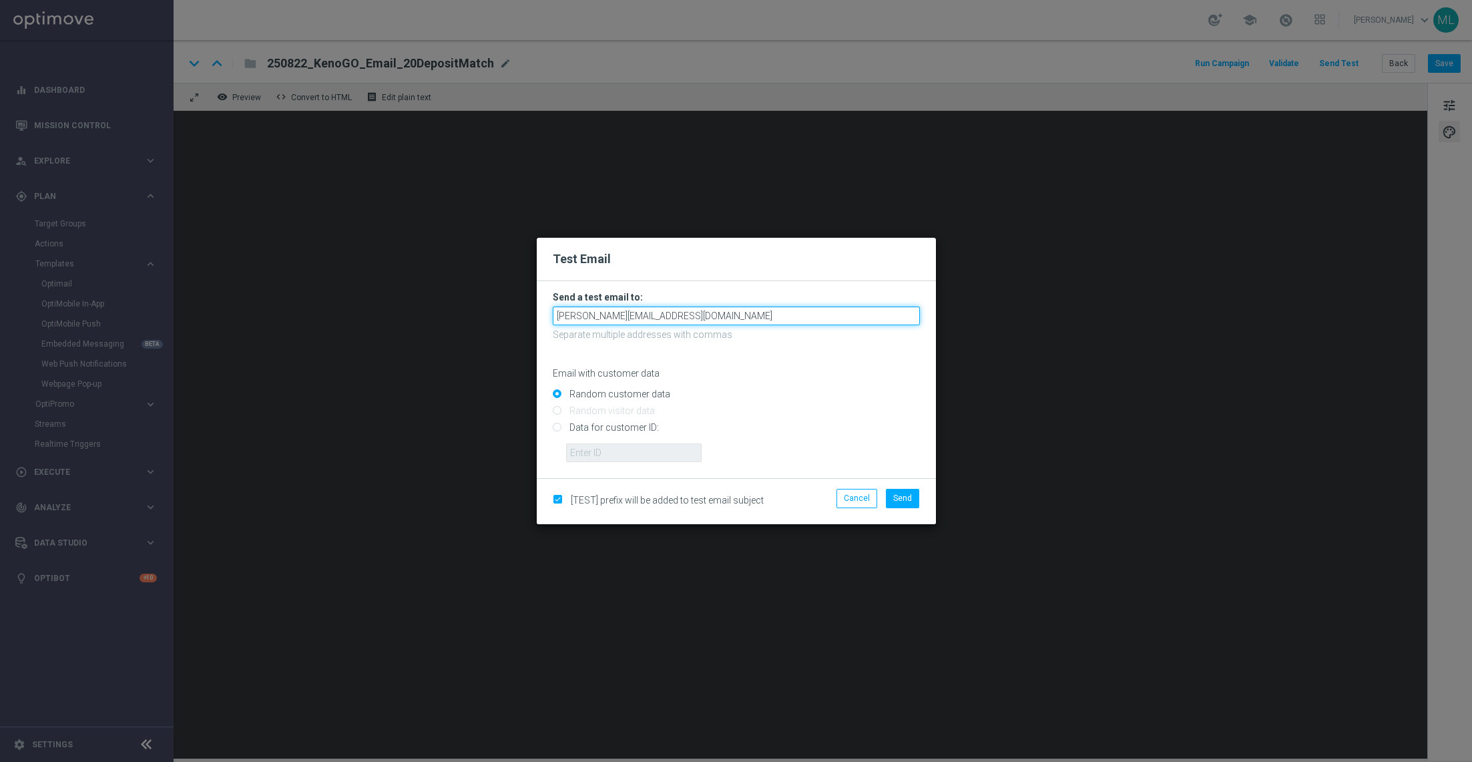
click at [694, 320] on input "adam.pustetto@lottoland.com" at bounding box center [736, 315] width 367 height 19
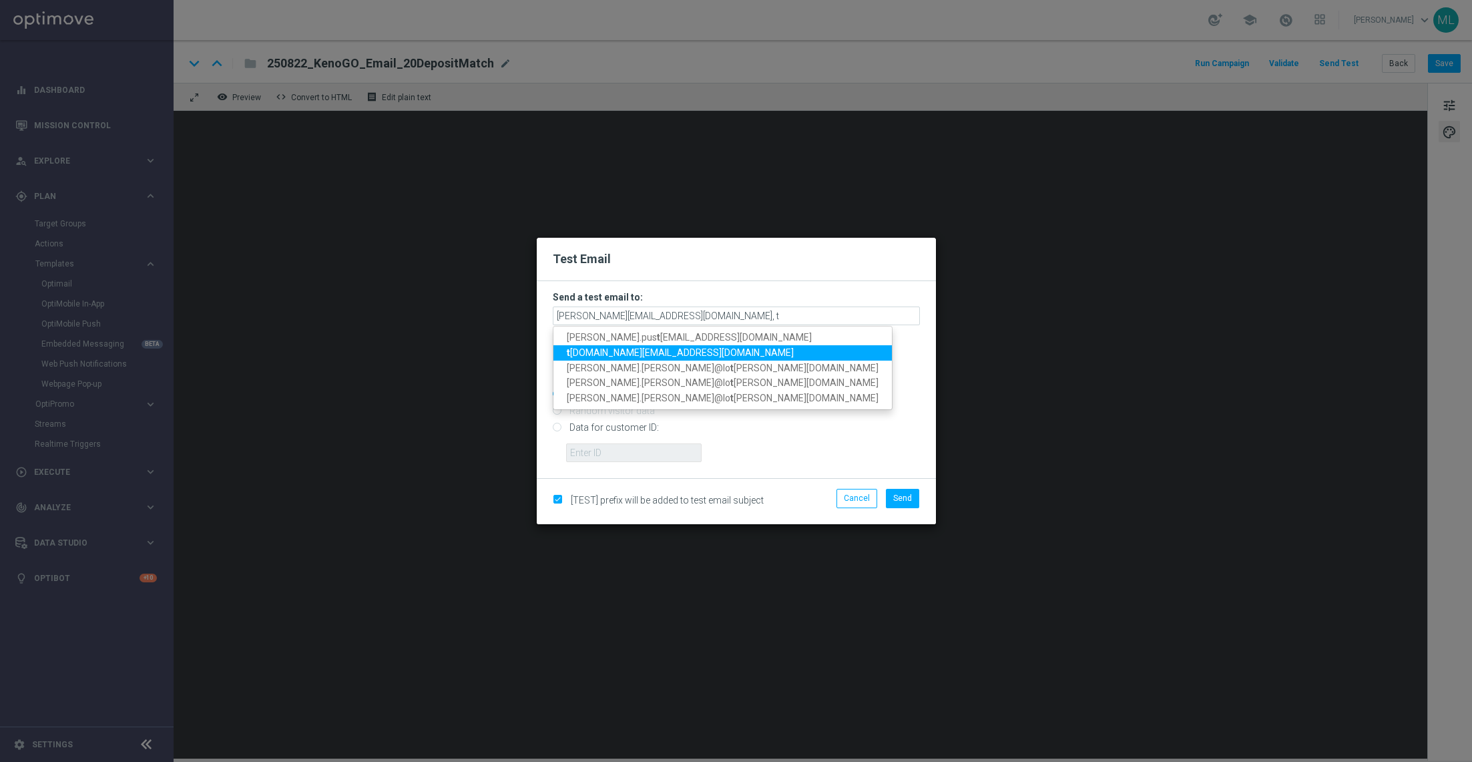
click at [618, 353] on span "t ina.wang@lottoland.com" at bounding box center [680, 352] width 227 height 11
type input "adam.pustetto@lottoland.com,tina.wang@lottoland.com"
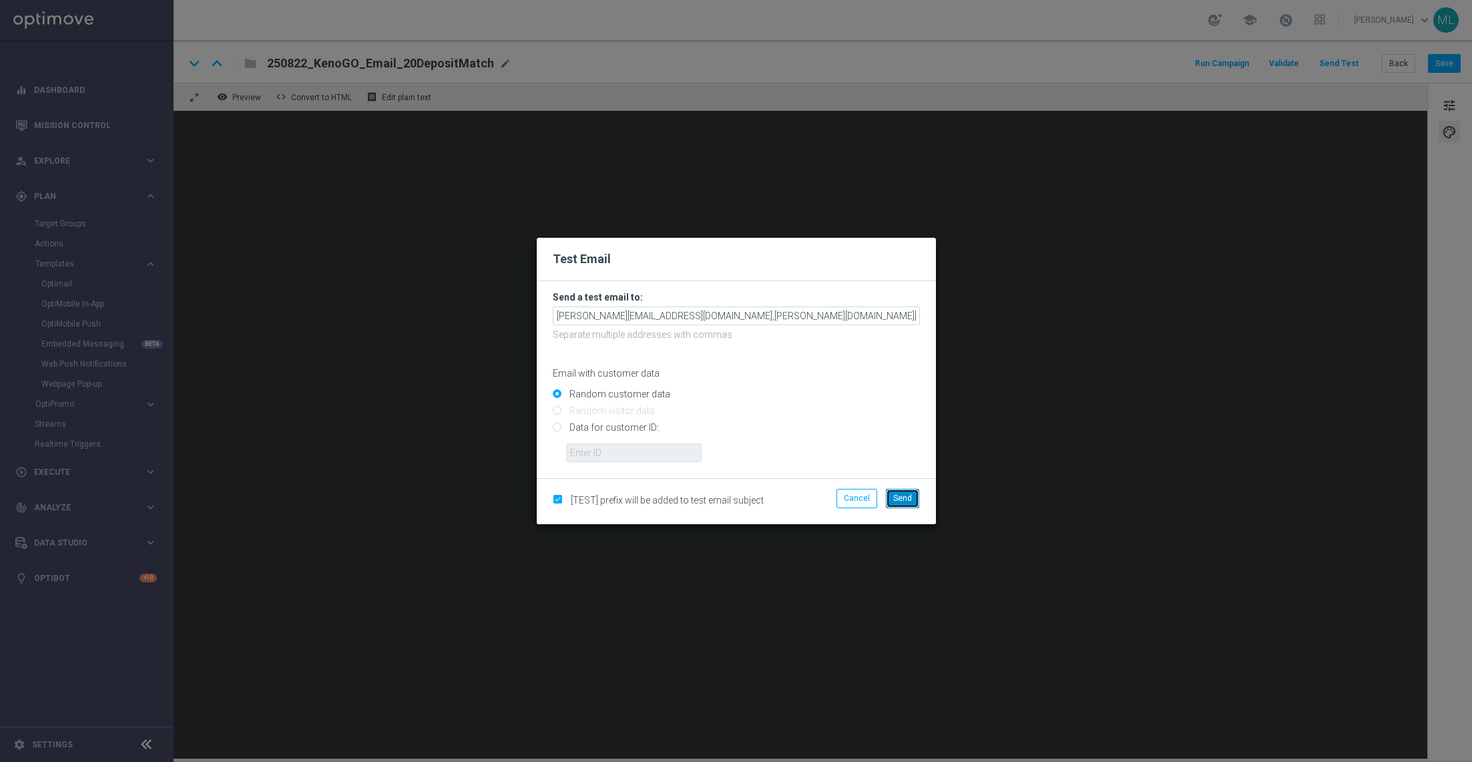
click at [903, 499] on span "Send" at bounding box center [902, 497] width 19 height 9
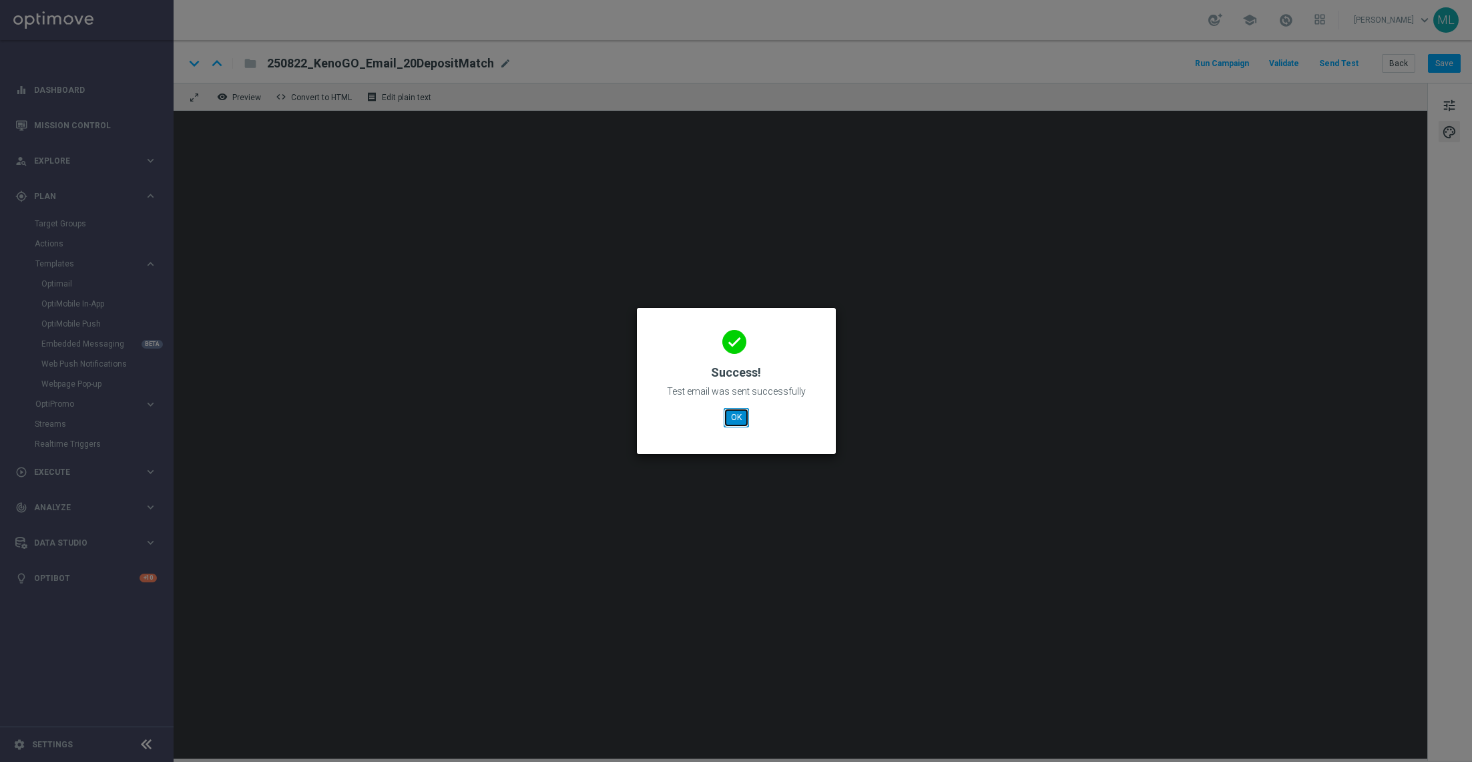
click at [727, 417] on button "OK" at bounding box center [736, 417] width 25 height 19
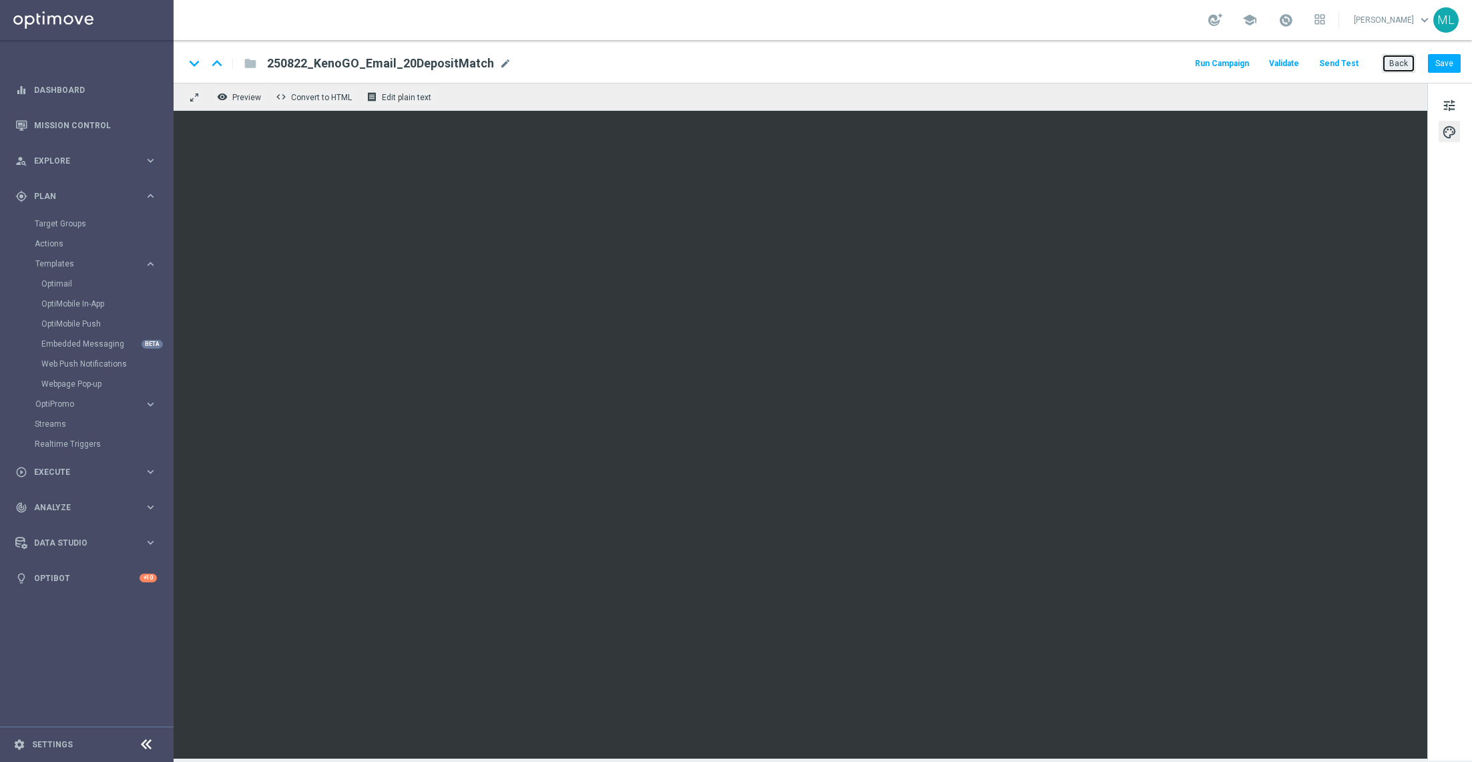
click at [1395, 66] on button "Back" at bounding box center [1398, 63] width 33 height 19
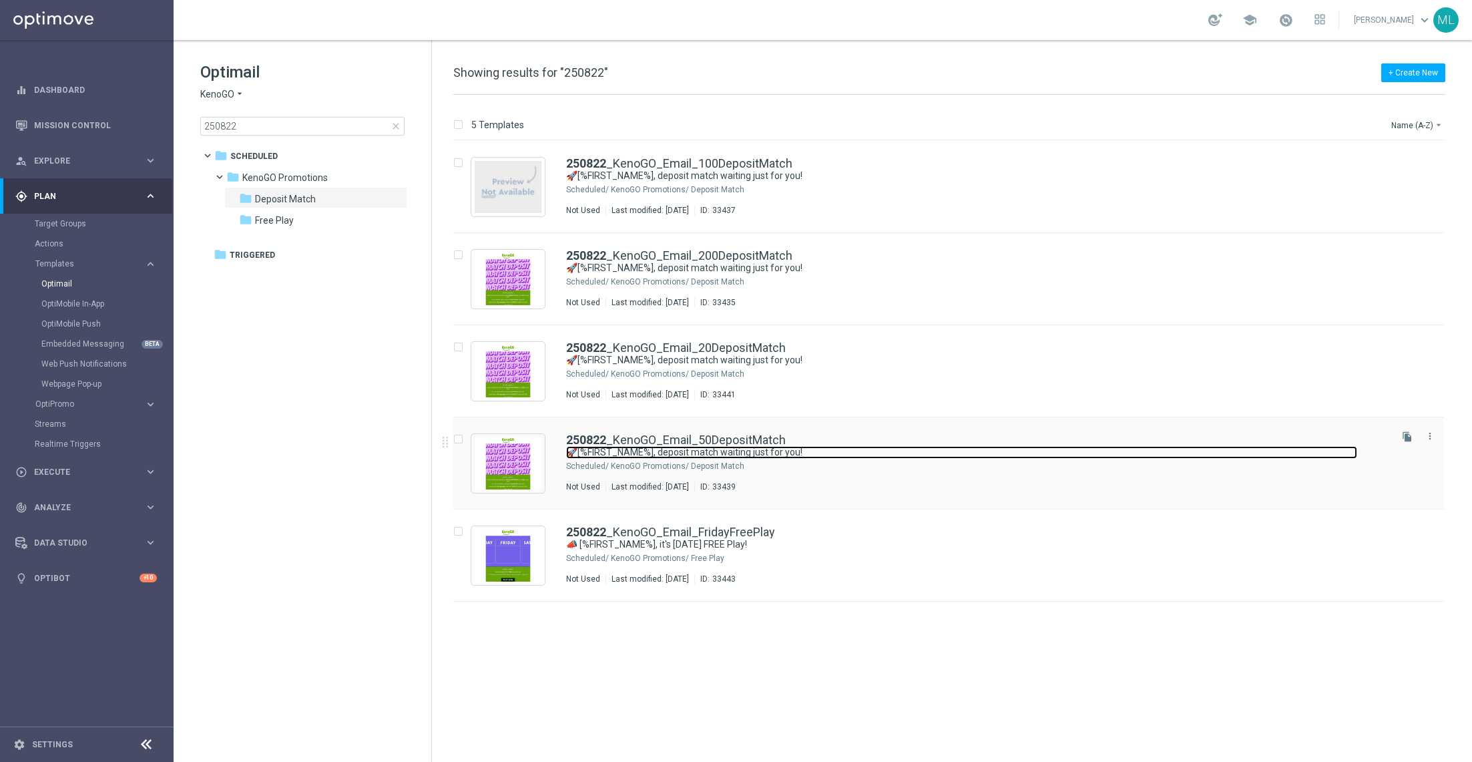
click at [833, 450] on link "🚀[%FIRST_NAME%], deposit match waiting just for you!" at bounding box center [961, 452] width 791 height 13
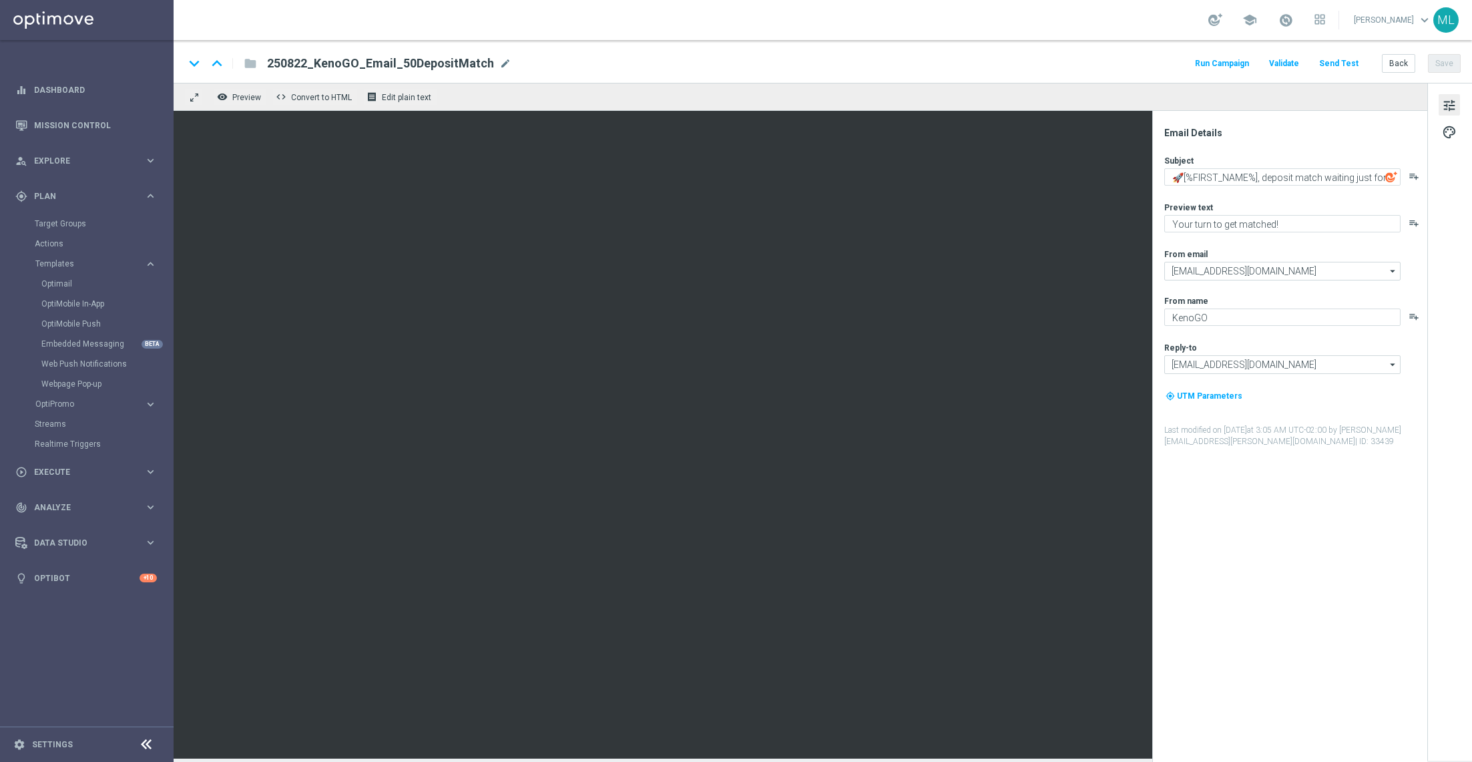
click at [1345, 63] on button "Send Test" at bounding box center [1338, 64] width 43 height 18
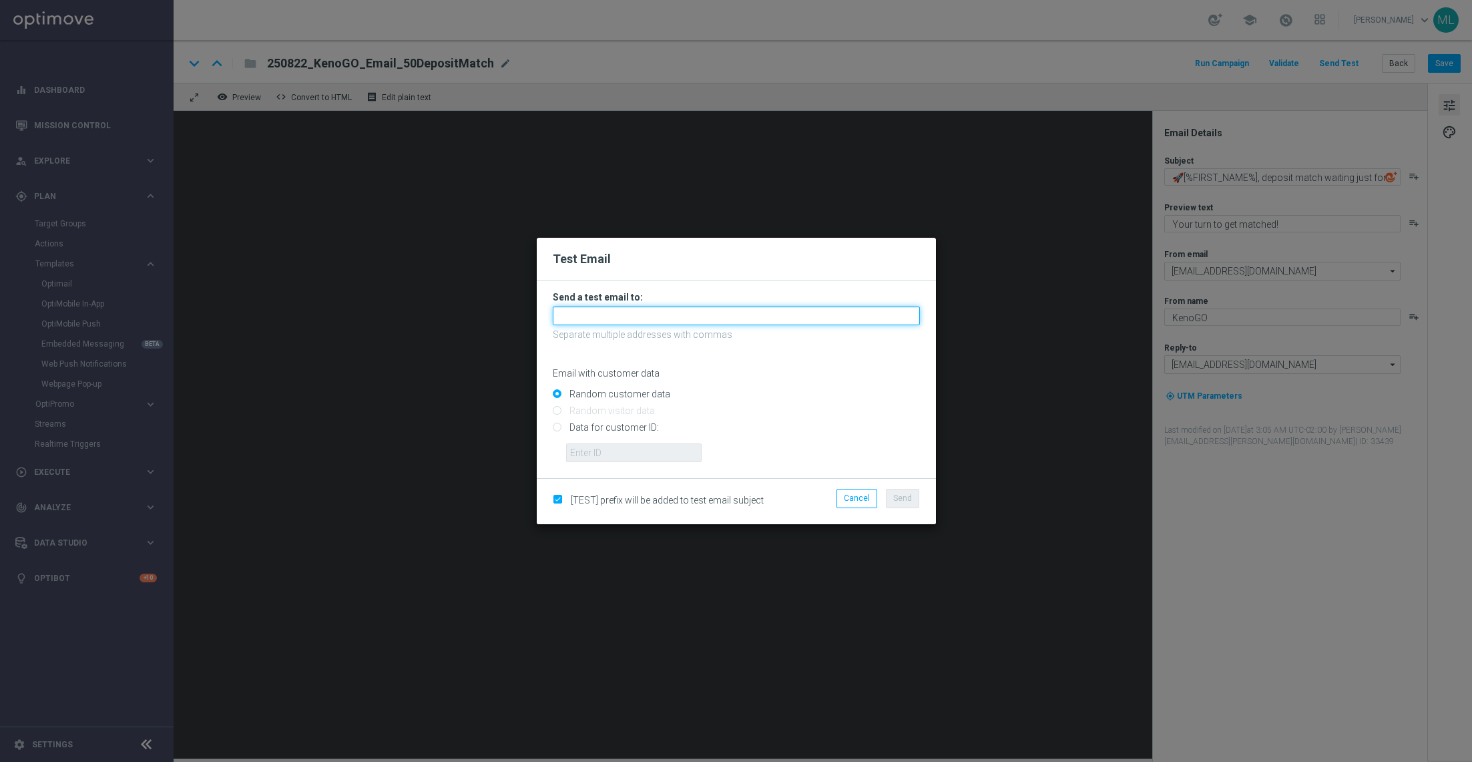
click at [666, 318] on input "text" at bounding box center [736, 315] width 367 height 19
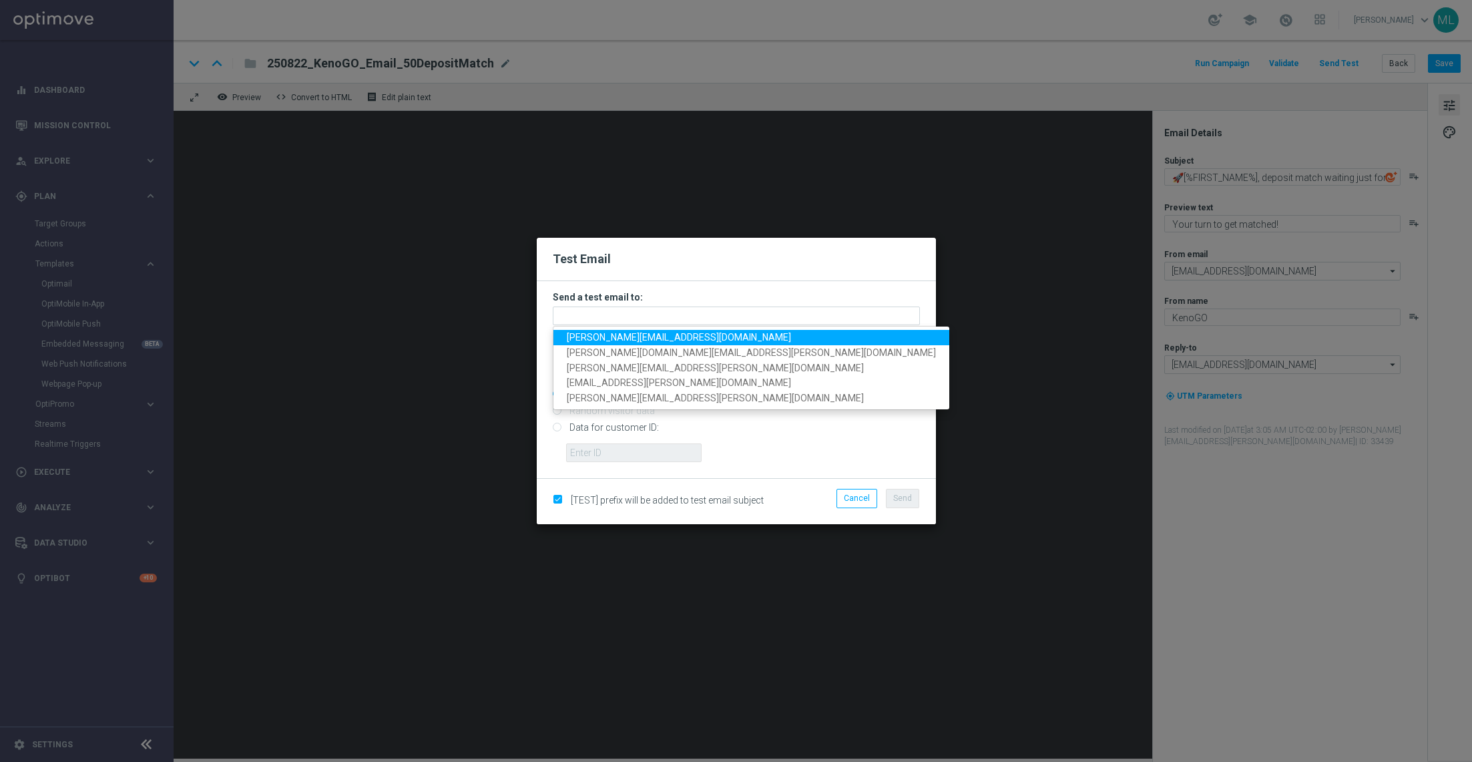
click at [628, 341] on span "adam.pustetto@lottoland.com" at bounding box center [679, 337] width 224 height 11
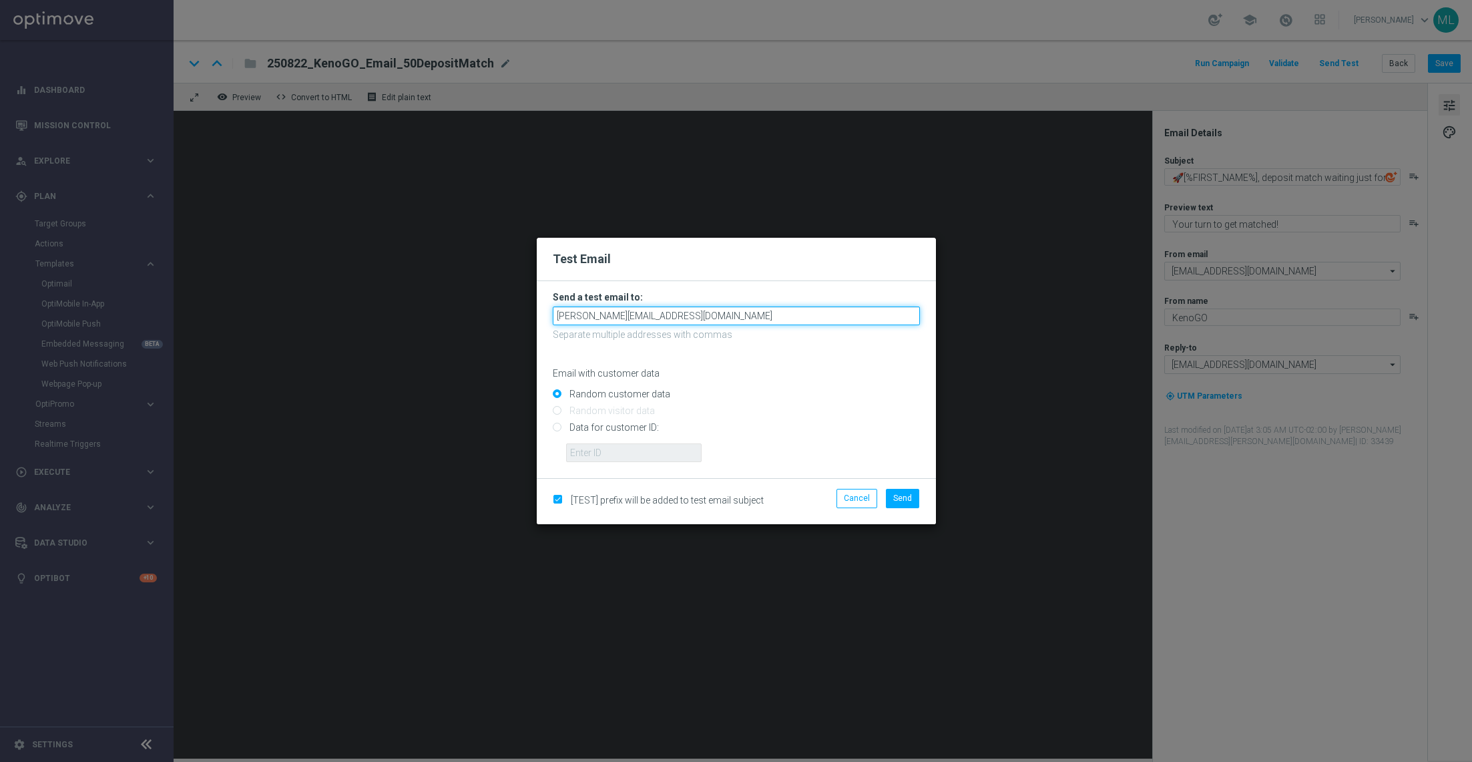
click at [709, 318] on input "adam.pustetto@lottoland.com" at bounding box center [736, 315] width 367 height 19
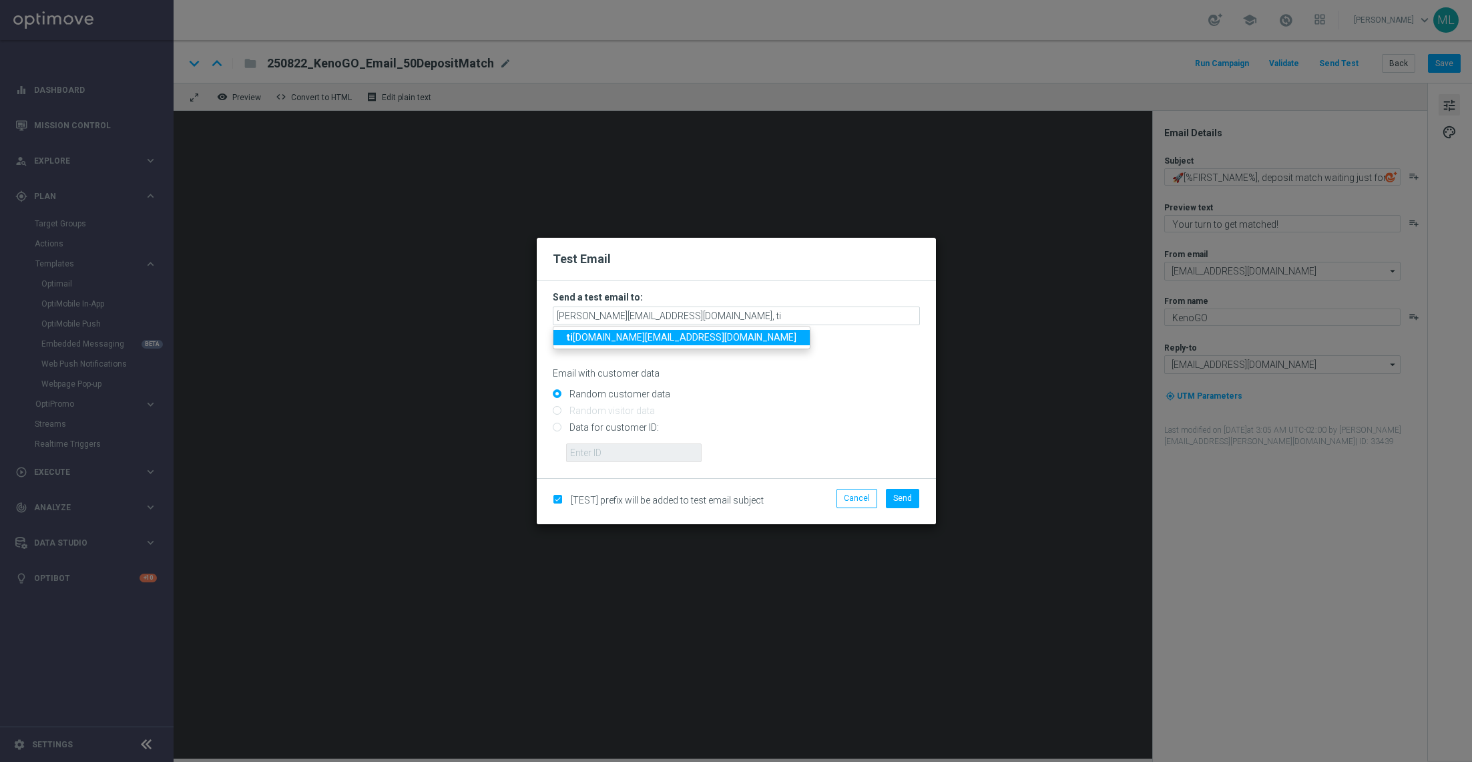
click at [608, 339] on span "ti na.wang@lottoland.com" at bounding box center [682, 337] width 230 height 11
type input "adam.pustetto@lottoland.com,tina.wang@lottoland.com"
click at [912, 501] on span "Send" at bounding box center [902, 497] width 19 height 9
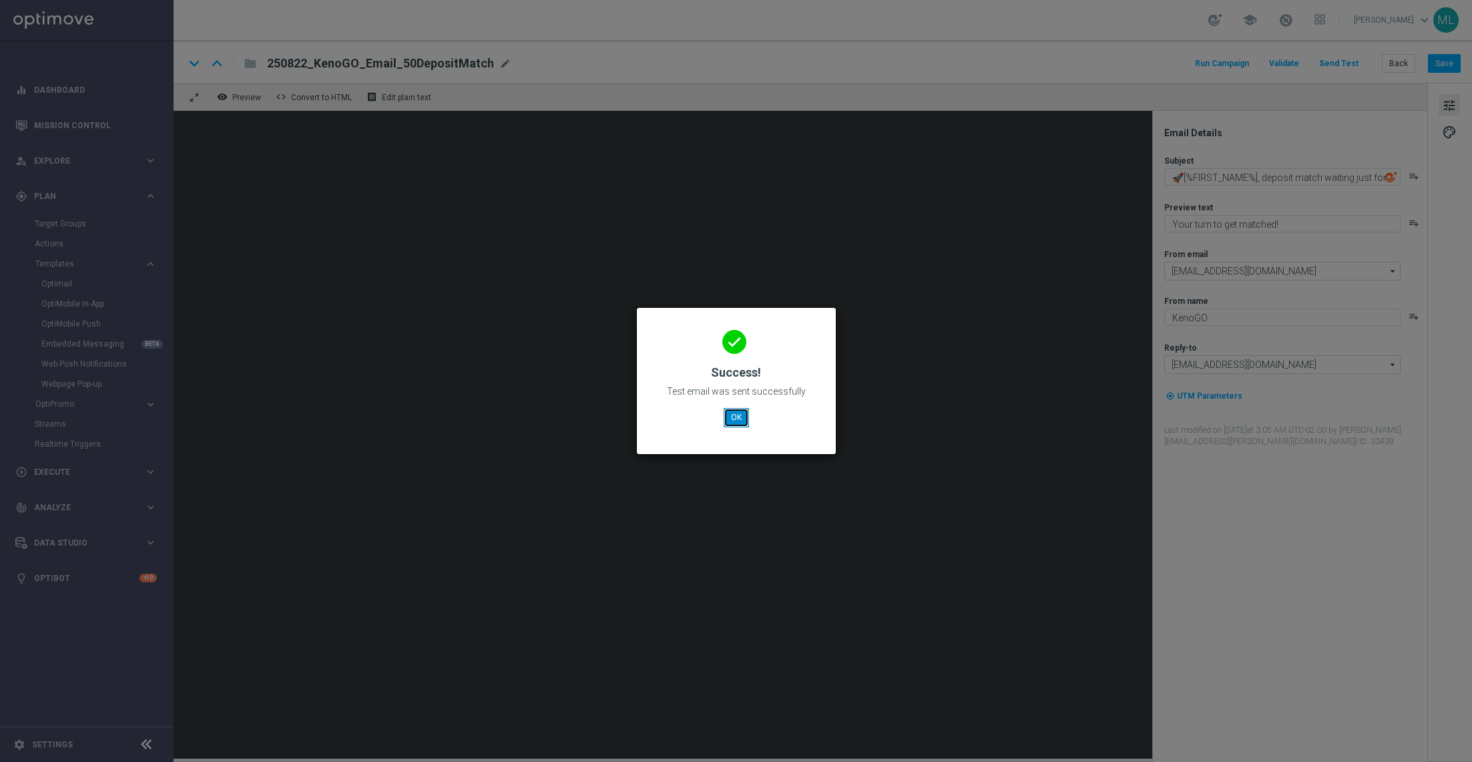
click at [734, 411] on button "OK" at bounding box center [736, 417] width 25 height 19
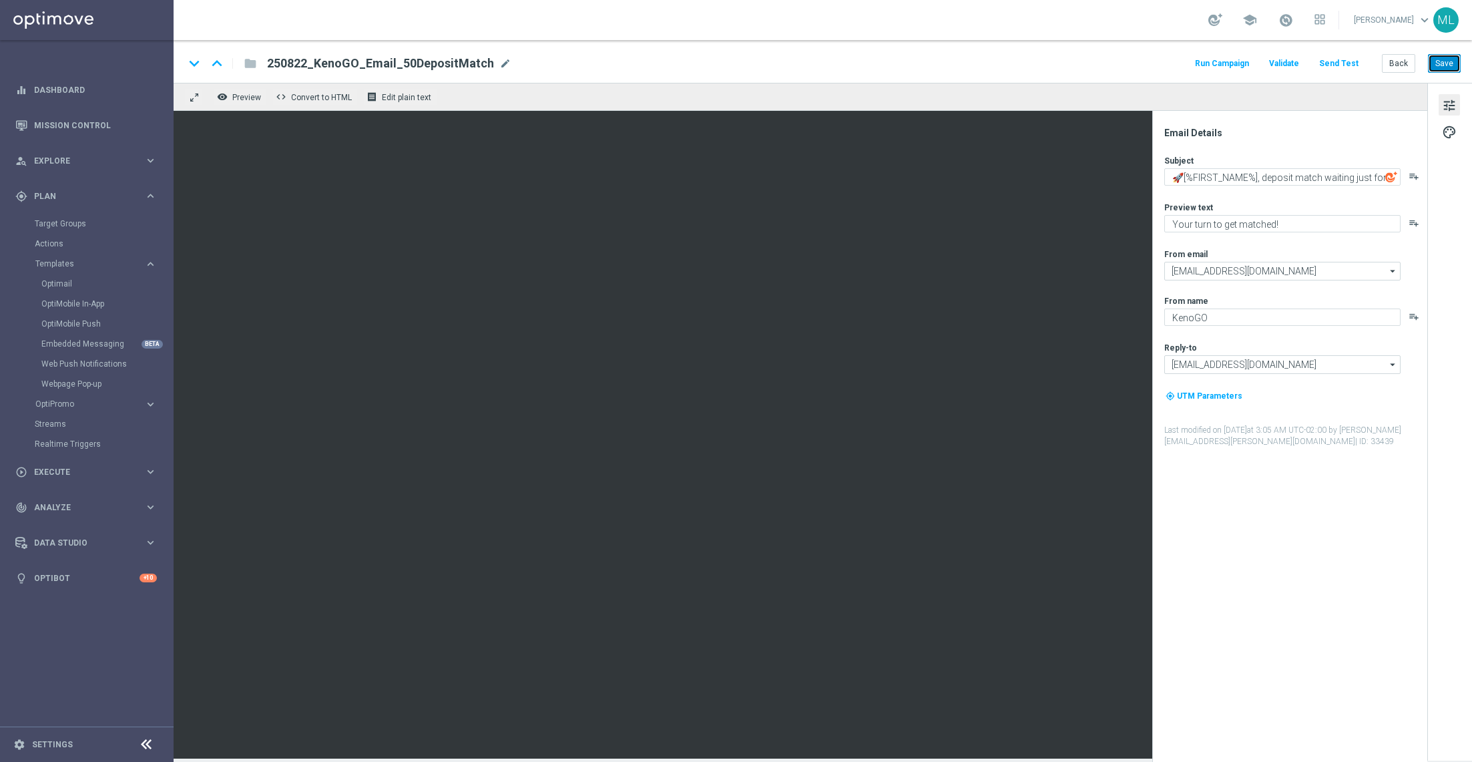
click at [1443, 66] on button "Save" at bounding box center [1444, 63] width 33 height 19
click at [1394, 64] on button "Back" at bounding box center [1398, 63] width 33 height 19
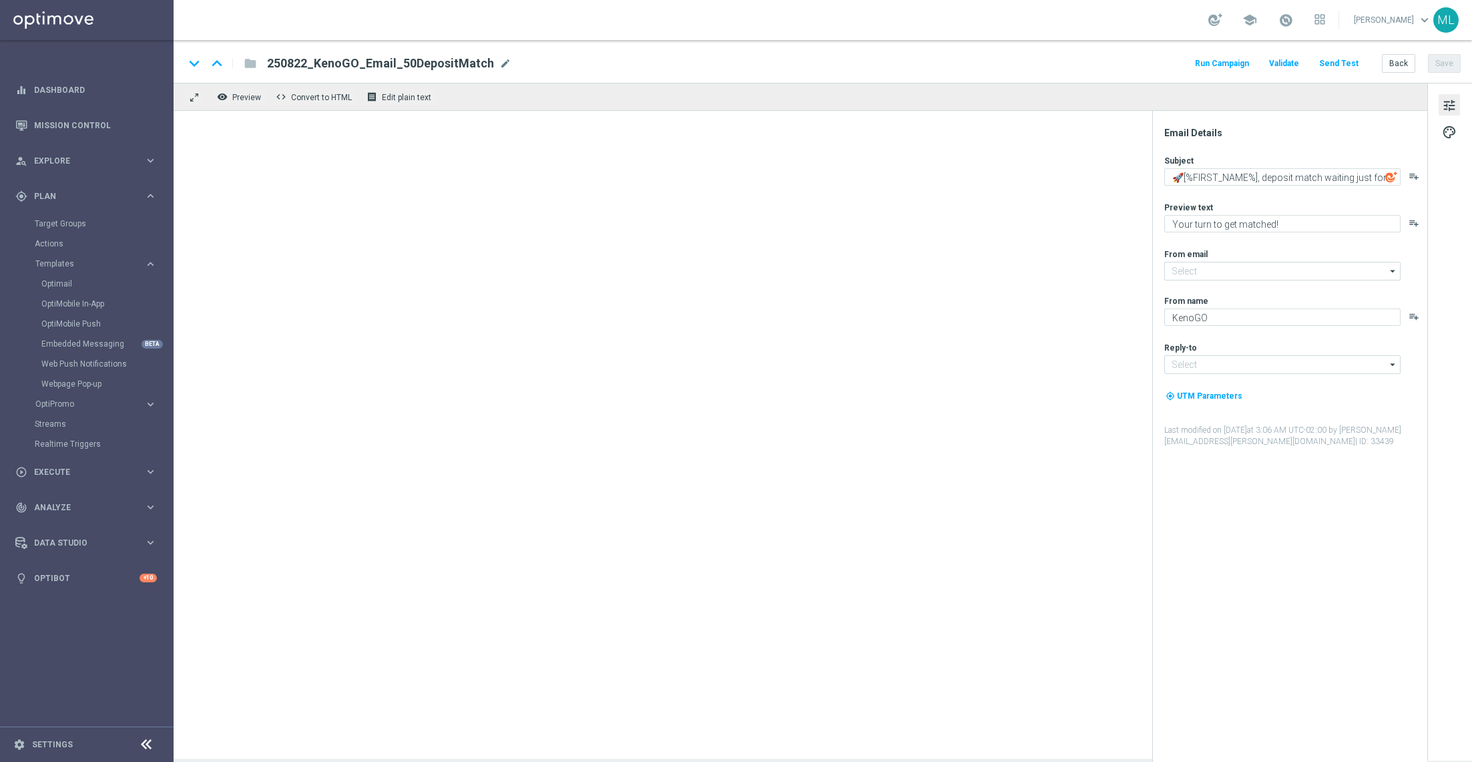
type input "mail@crm.kenogo.com.au"
type input "support@kenogo.com.au"
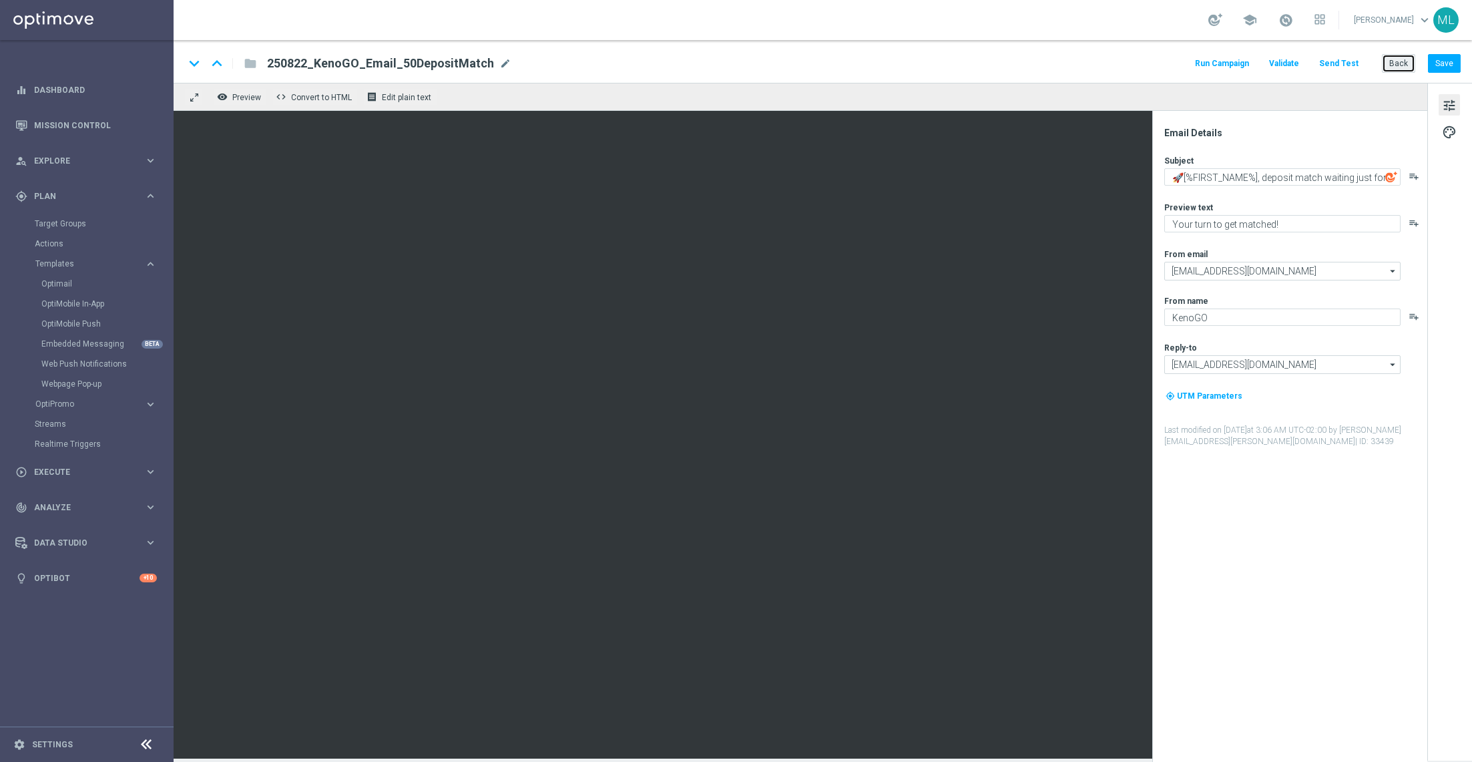
click at [1398, 69] on button "Back" at bounding box center [1398, 63] width 33 height 19
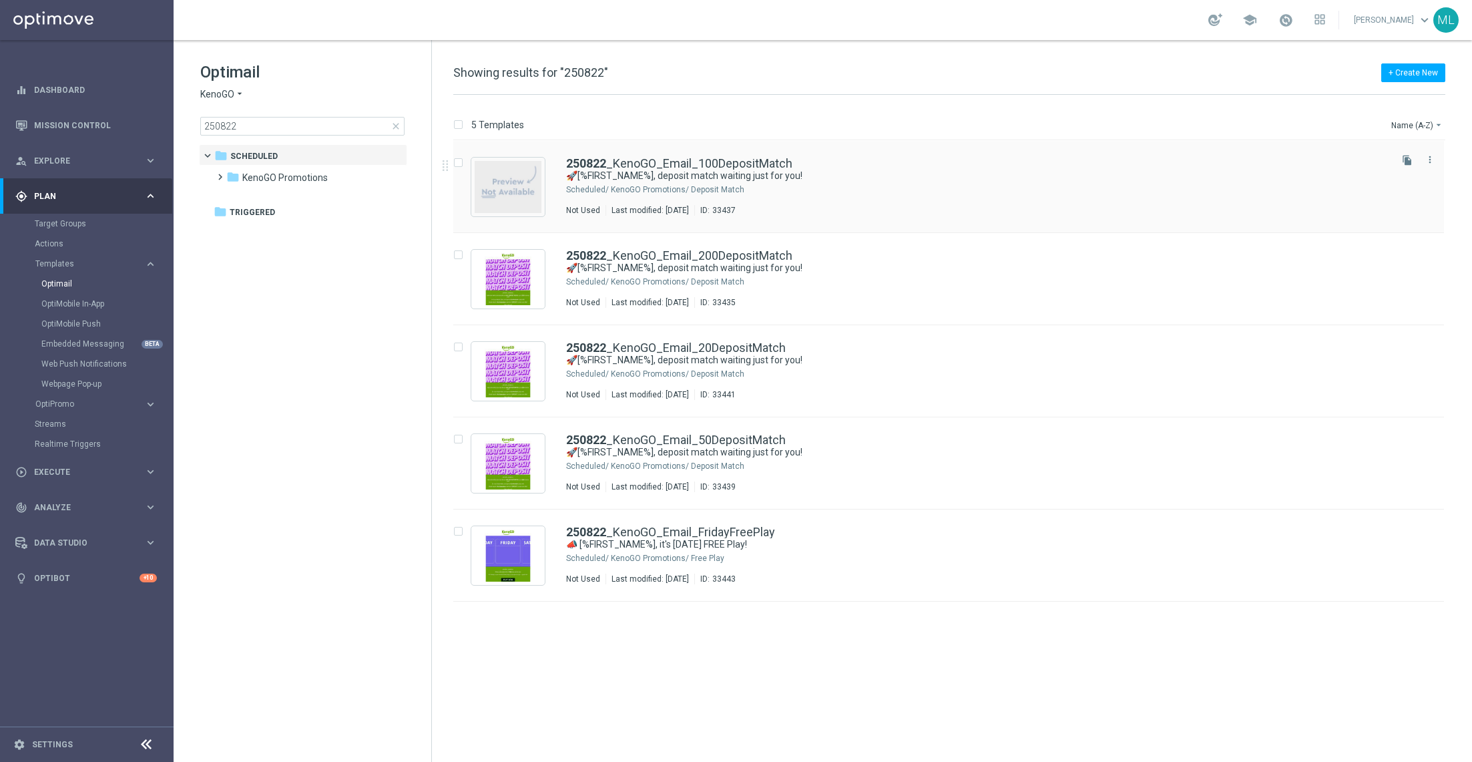
click at [935, 198] on div "250822 _KenoGO_Email_100DepositMatch 🚀[%FIRST_NAME%], deposit match waiting jus…" at bounding box center [977, 187] width 822 height 58
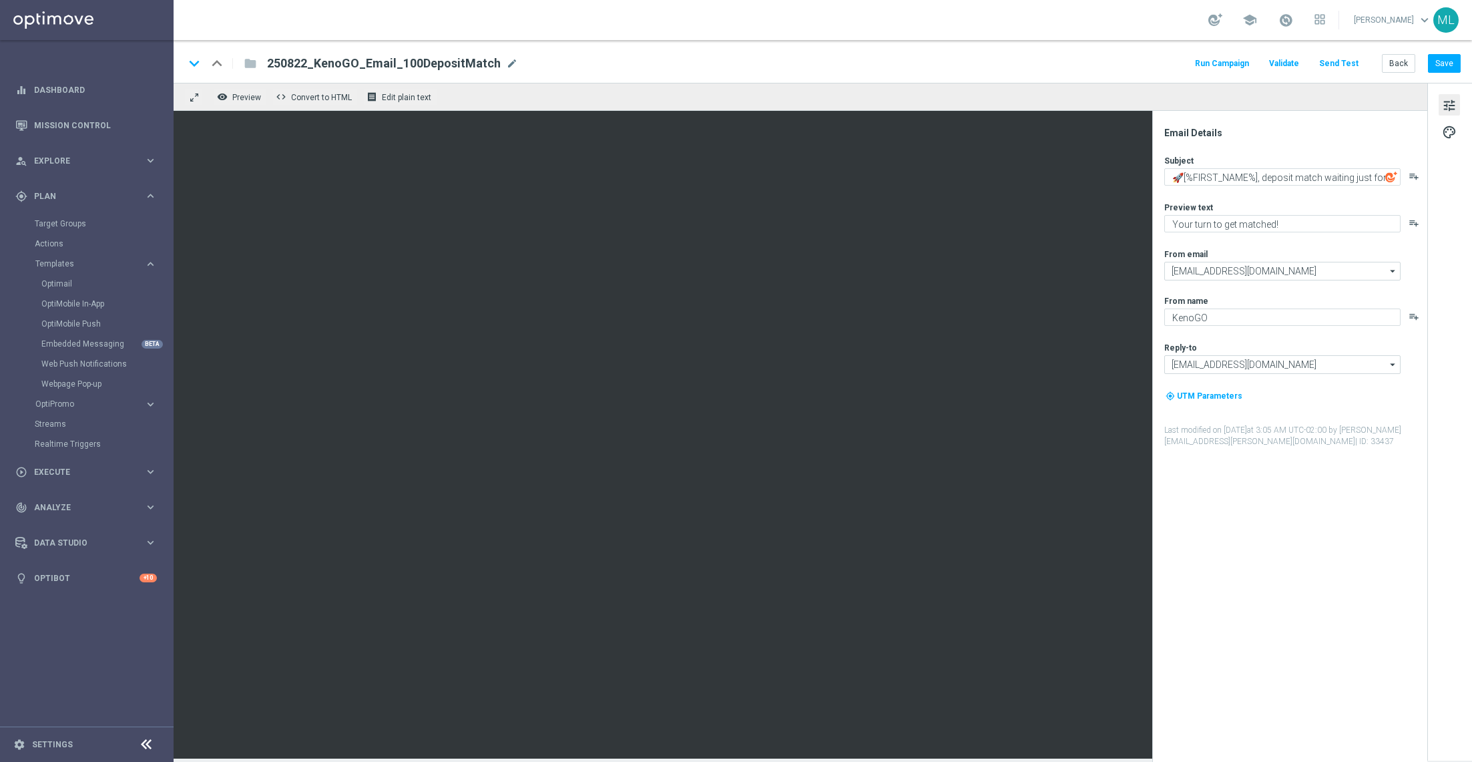
click at [1339, 64] on button "Send Test" at bounding box center [1338, 64] width 43 height 18
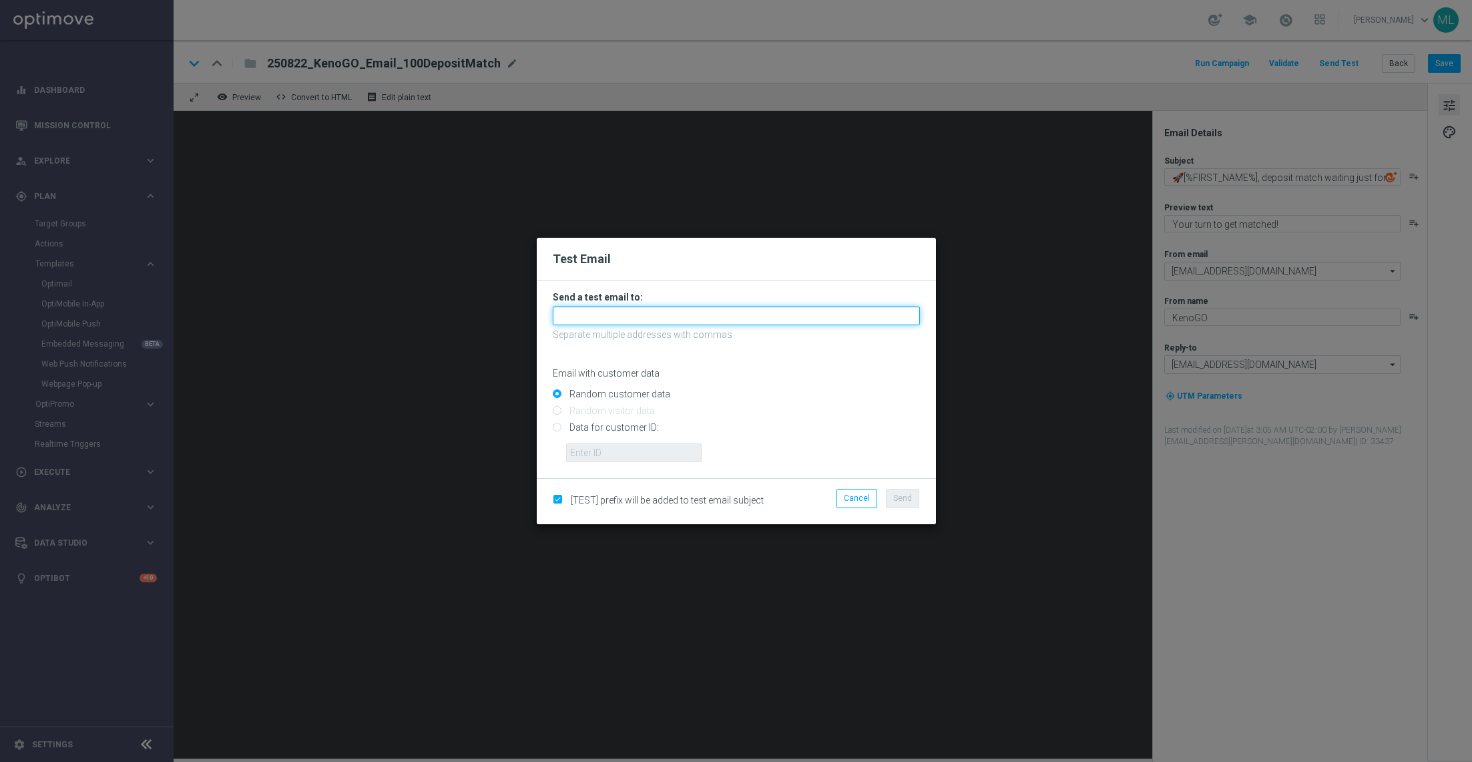
click at [621, 319] on input "text" at bounding box center [736, 315] width 367 height 19
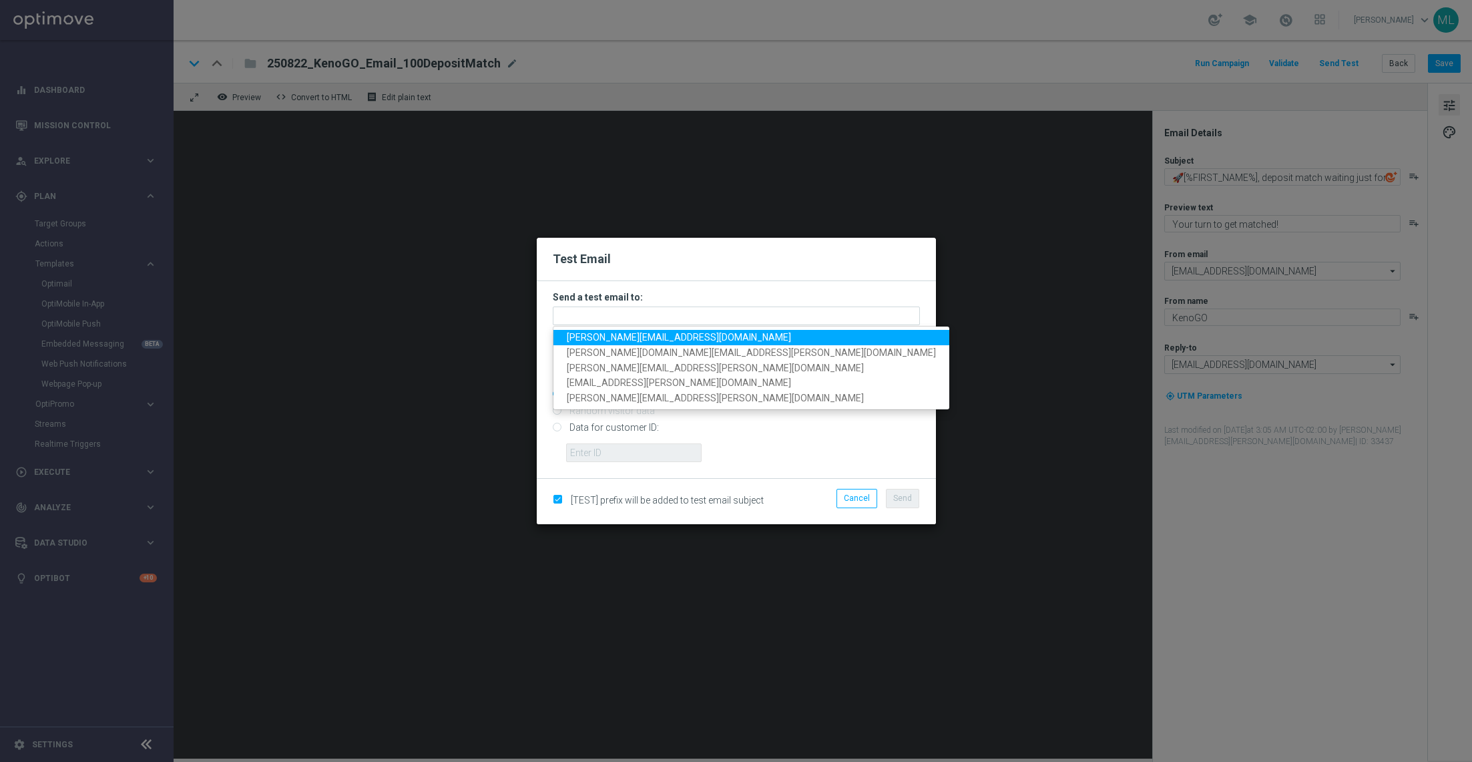
click at [616, 337] on span "adam.pustetto@lottoland.com" at bounding box center [679, 337] width 224 height 11
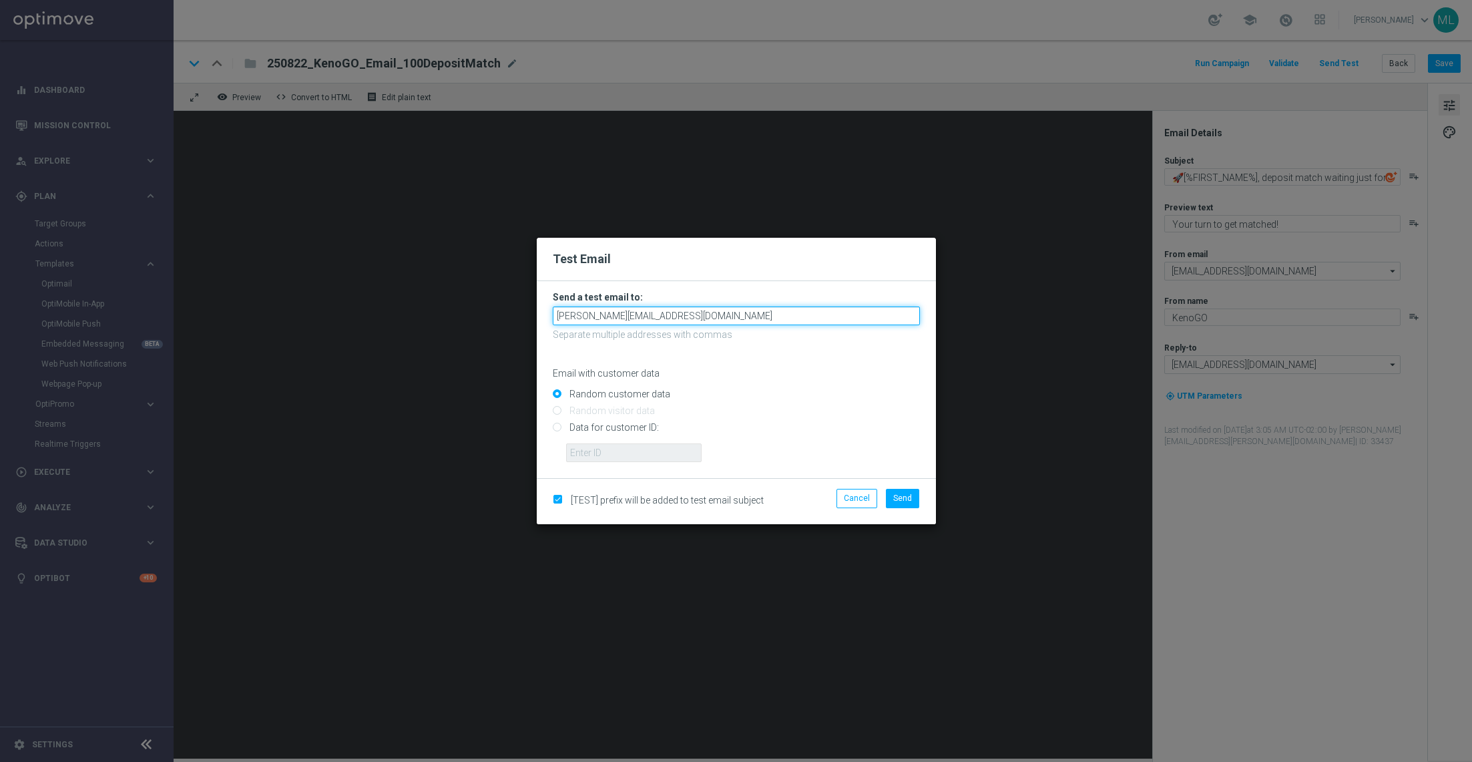
click at [700, 322] on input "adam.pustetto@lottoland.com" at bounding box center [736, 315] width 367 height 19
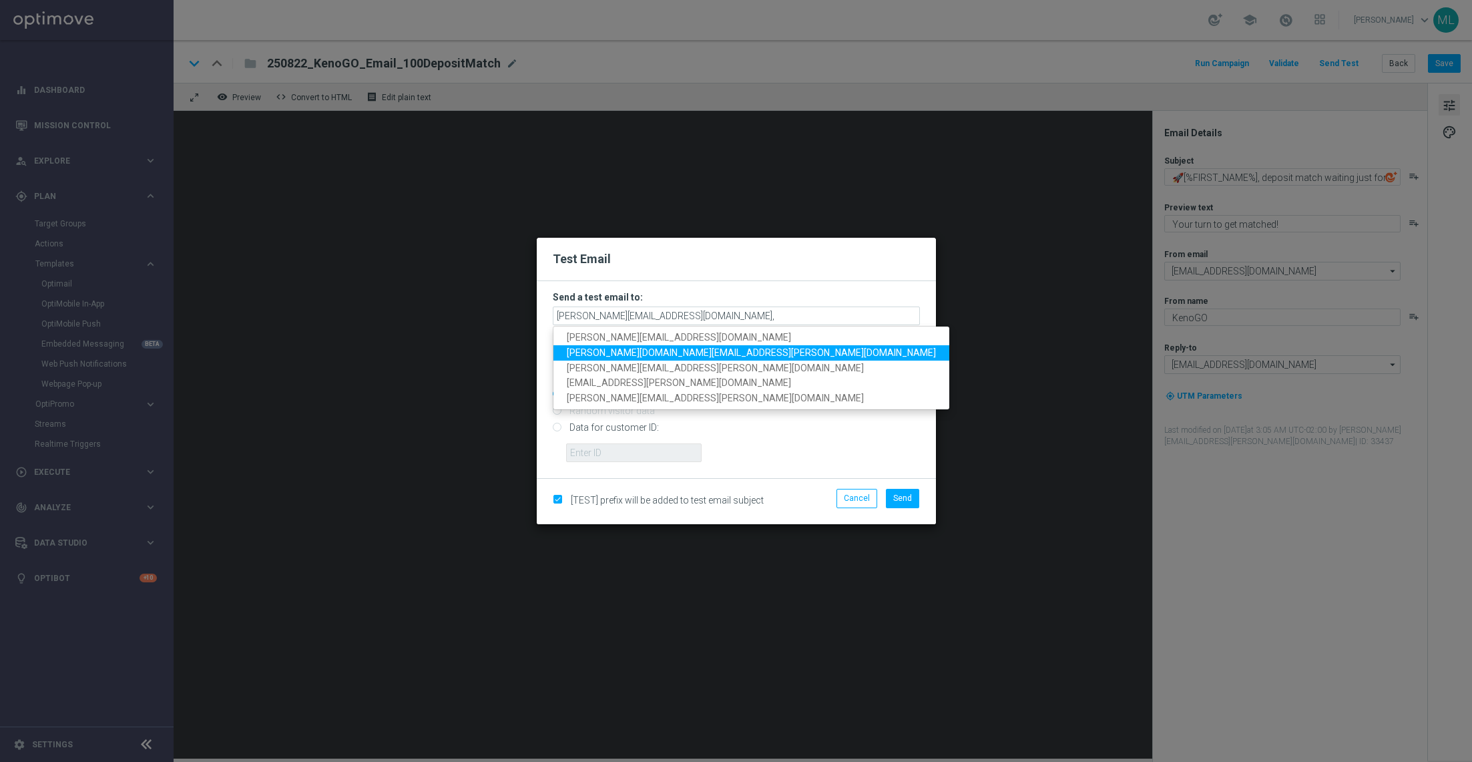
click at [642, 351] on span "tina.wang@lottoland.com" at bounding box center [751, 352] width 369 height 11
type input "adam.pustetto@lottoland.com,tina.wang@lottoland.com"
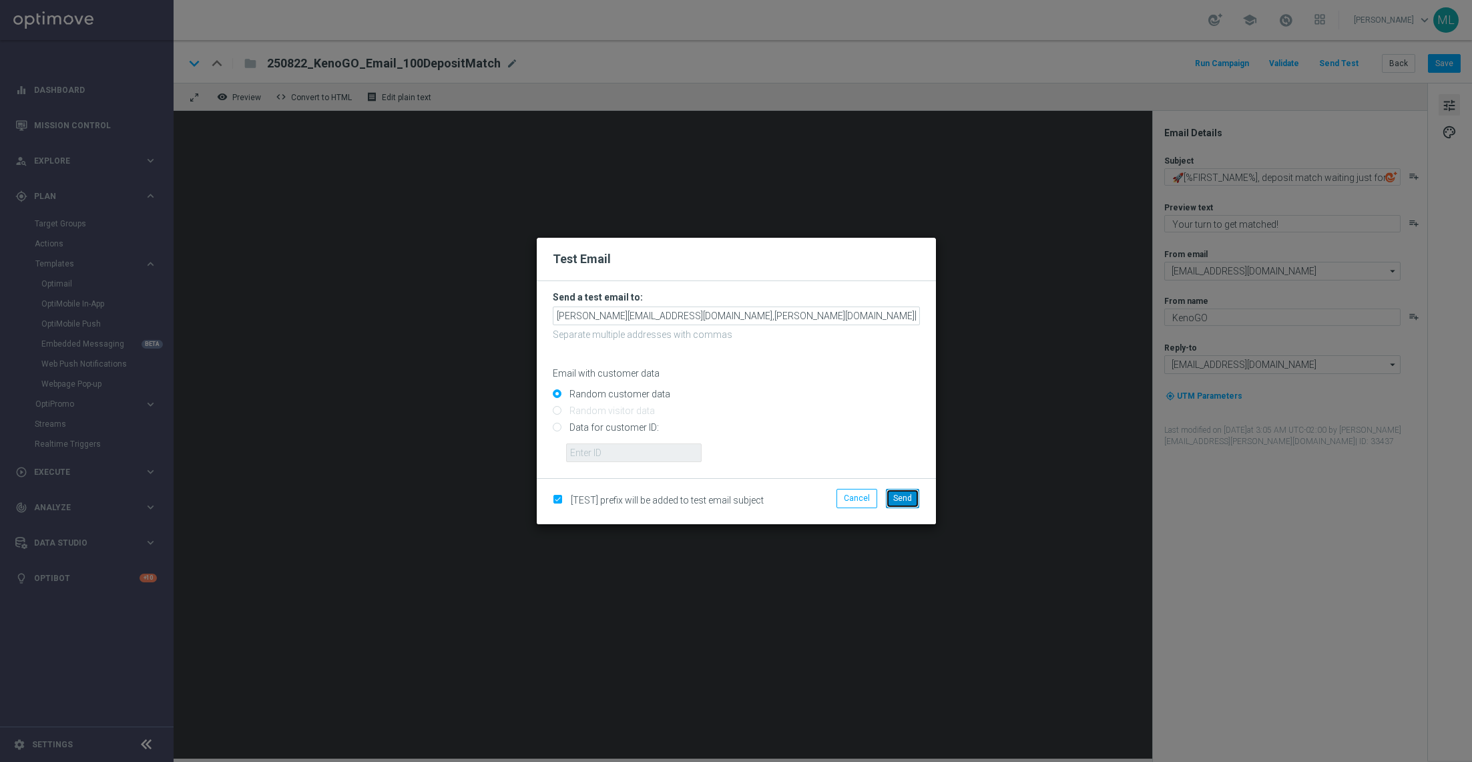
click at [908, 500] on span "Send" at bounding box center [902, 497] width 19 height 9
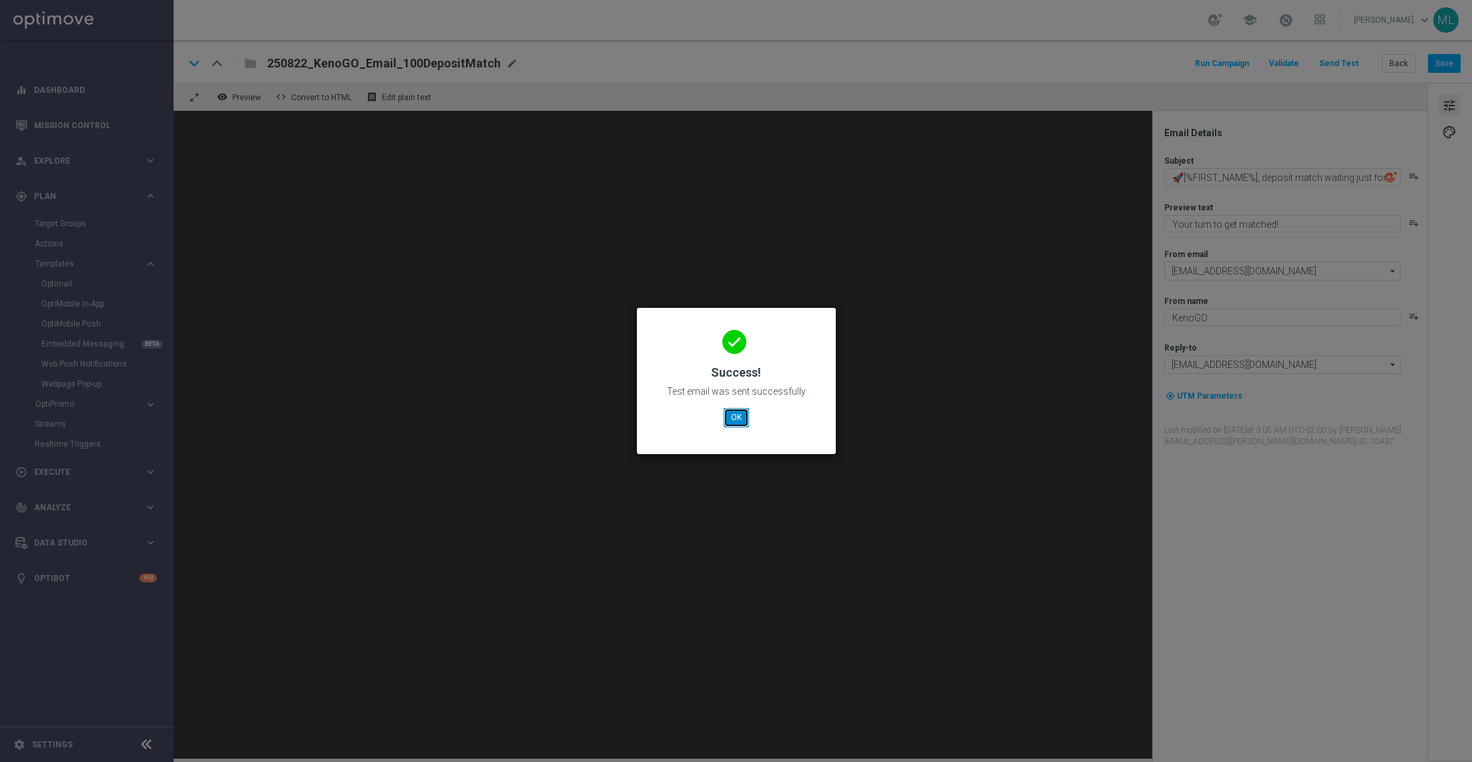
click at [728, 417] on button "OK" at bounding box center [736, 417] width 25 height 19
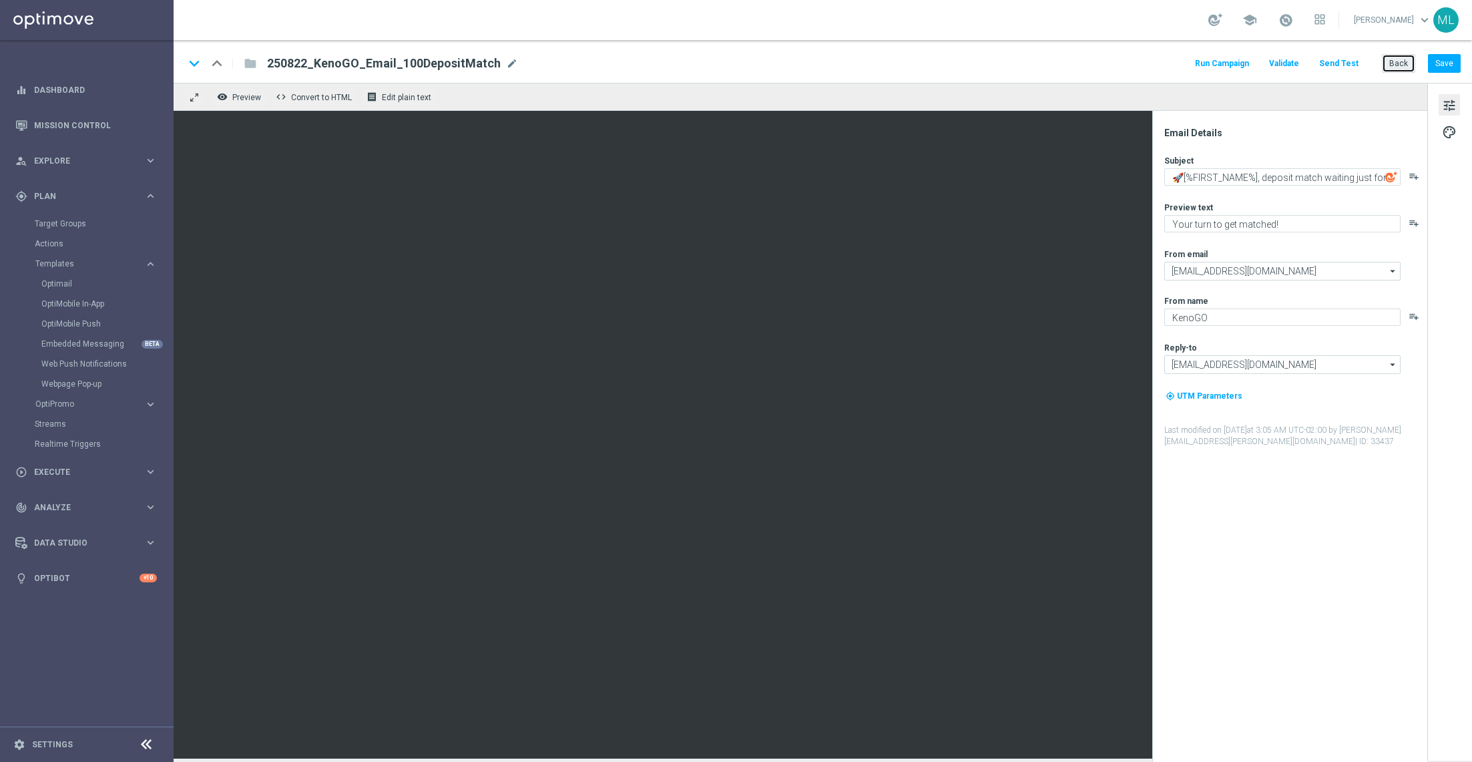
click at [1397, 65] on button "Back" at bounding box center [1398, 63] width 33 height 19
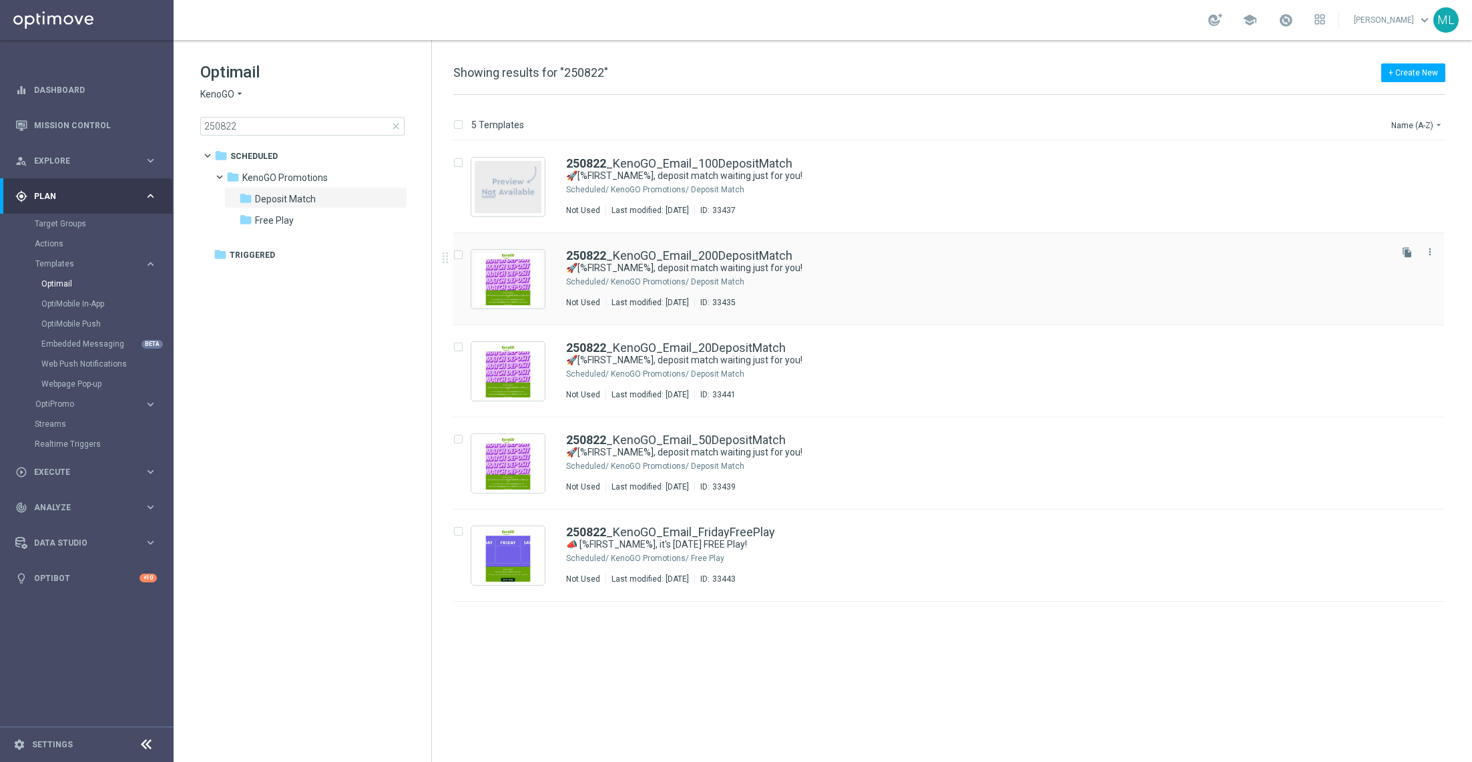
click at [911, 306] on div "Not Used Last modified: Friday, August 22, 2025 ID: 33435" at bounding box center [977, 302] width 822 height 11
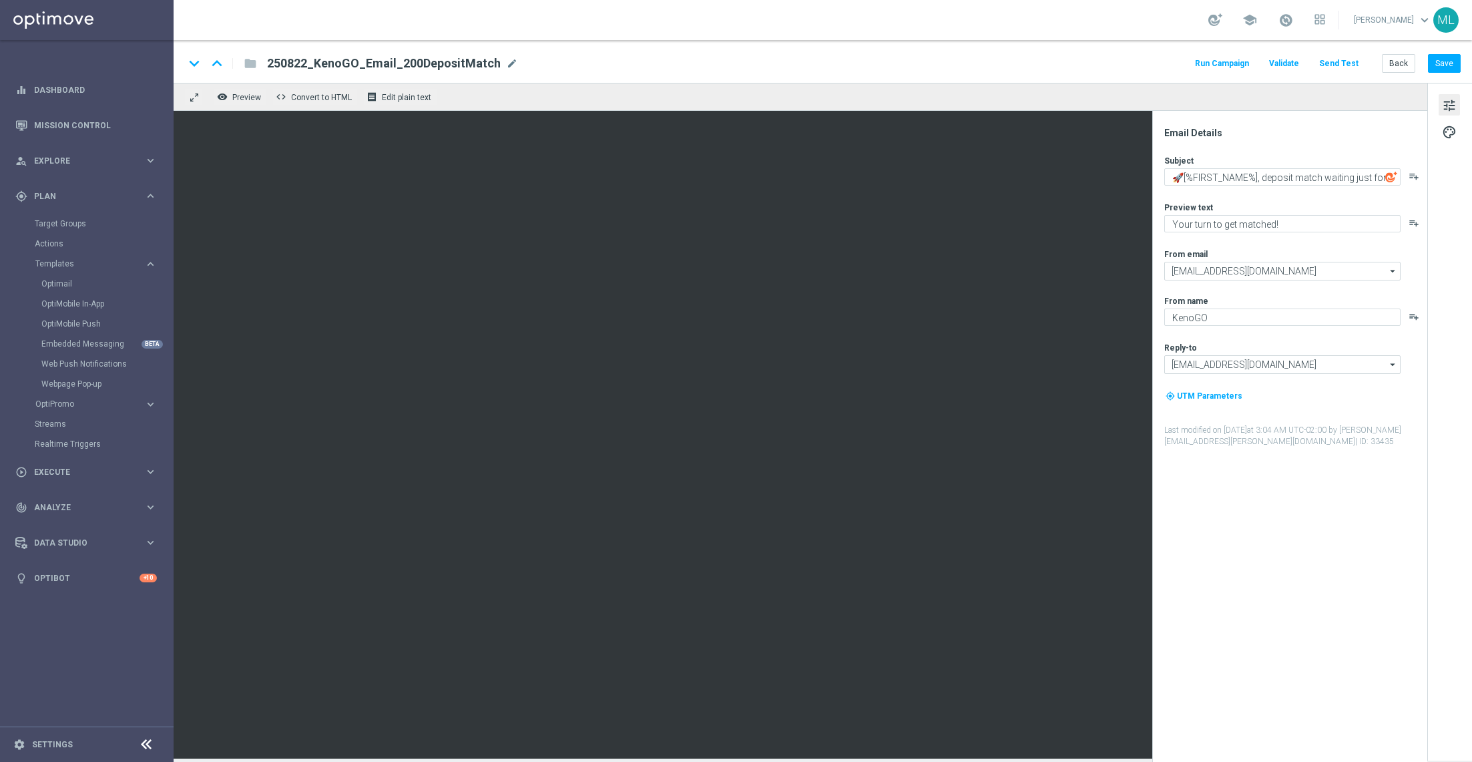
click at [1345, 61] on button "Send Test" at bounding box center [1338, 64] width 43 height 18
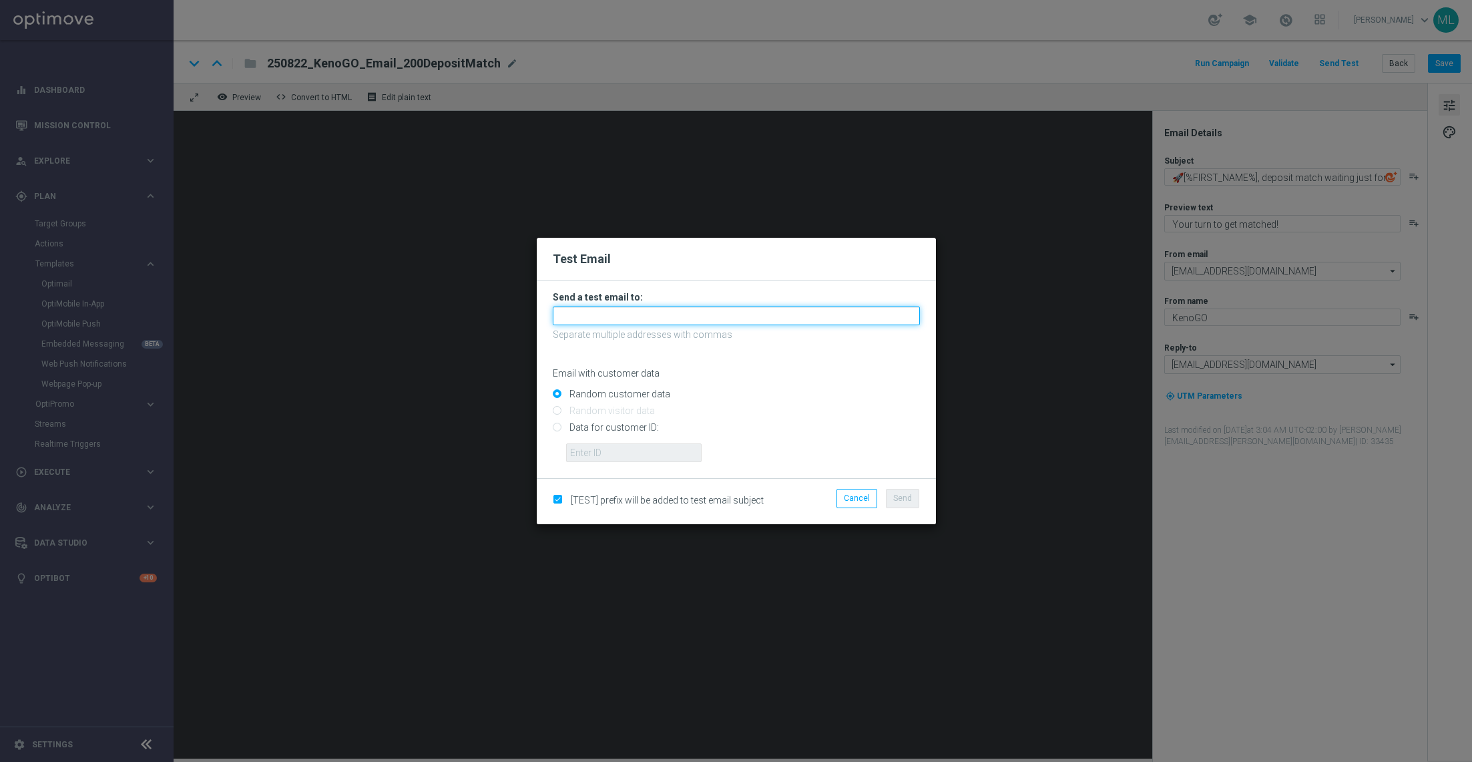
click at [637, 320] on input "text" at bounding box center [736, 315] width 367 height 19
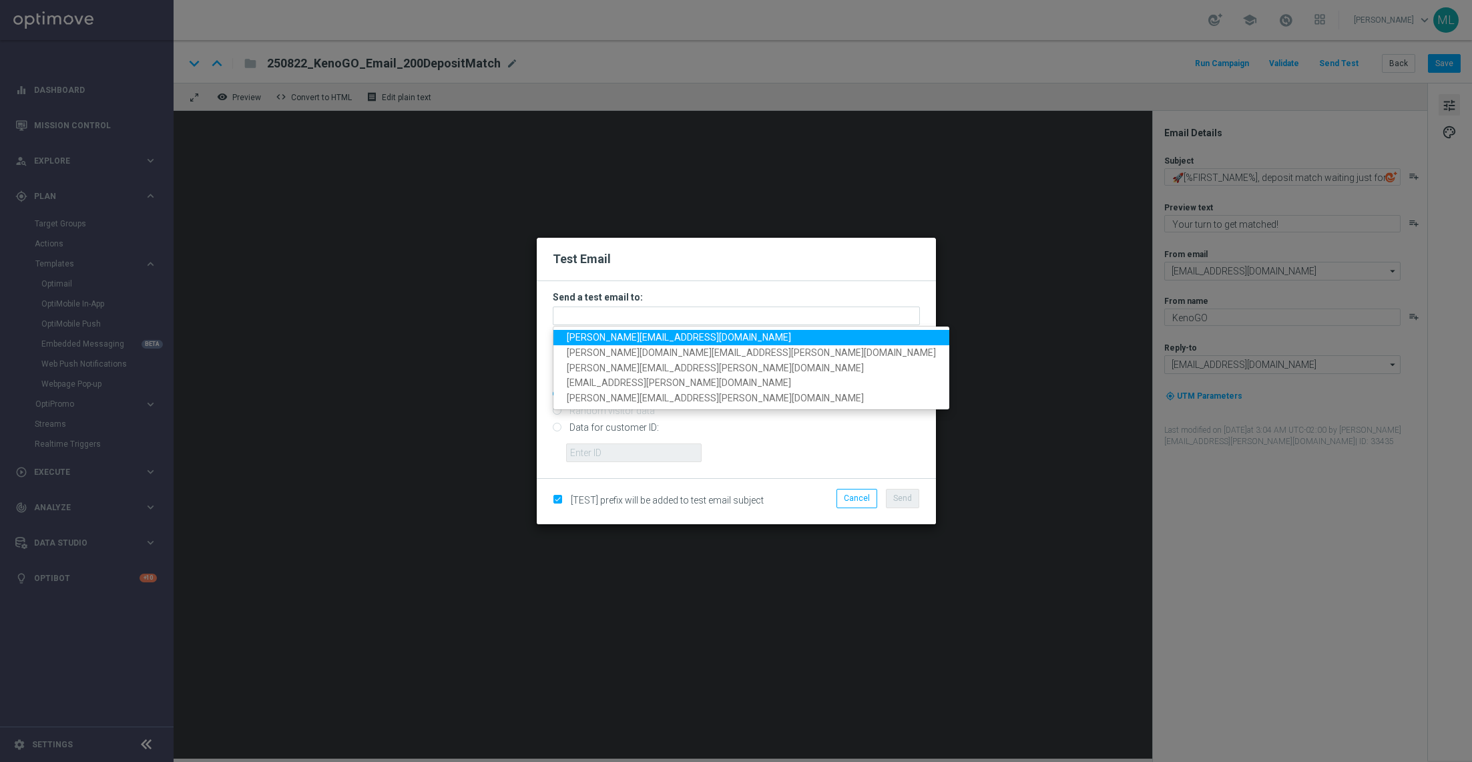
click at [616, 337] on span "adam.pustetto@lottoland.com" at bounding box center [679, 337] width 224 height 11
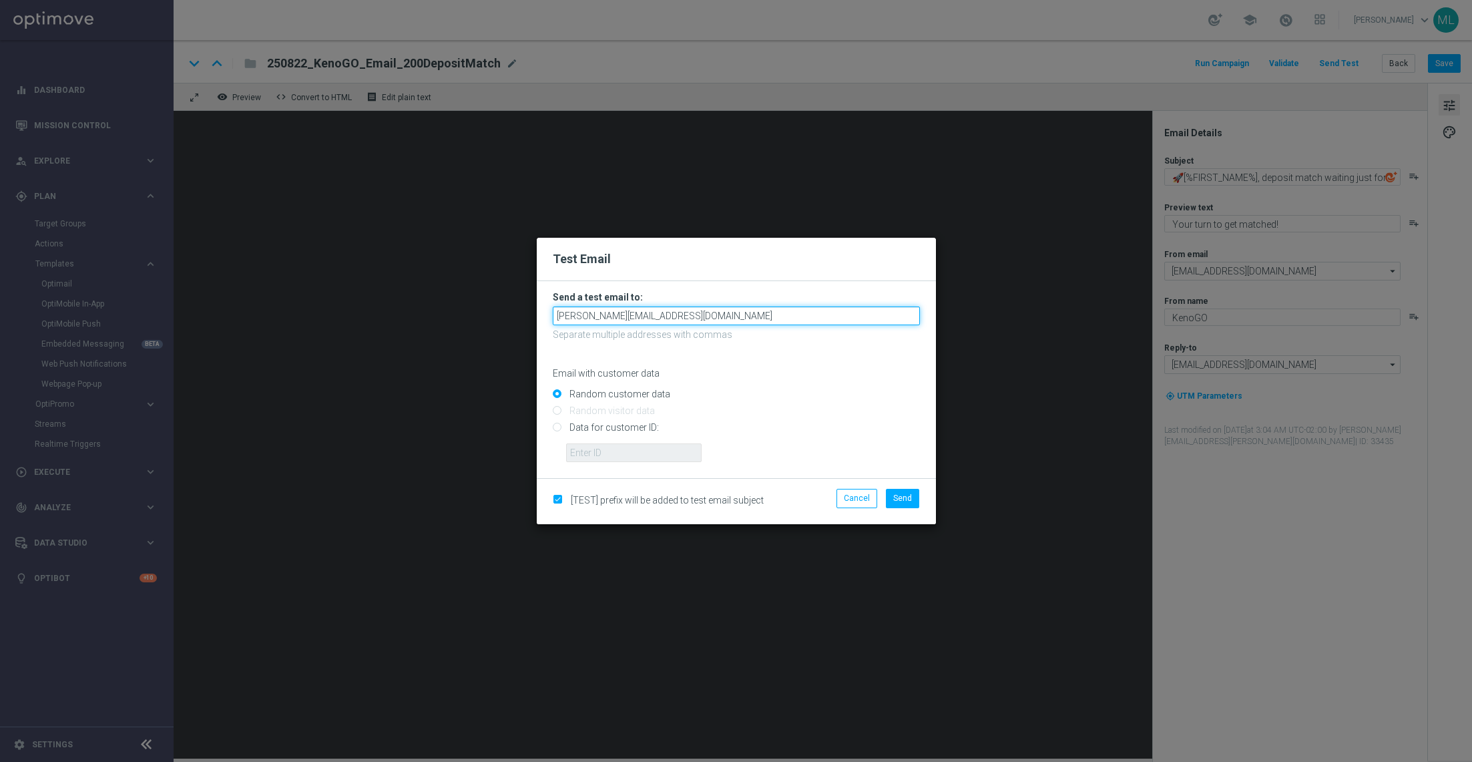
click at [696, 318] on input "adam.pustetto@lottoland.com" at bounding box center [736, 315] width 367 height 19
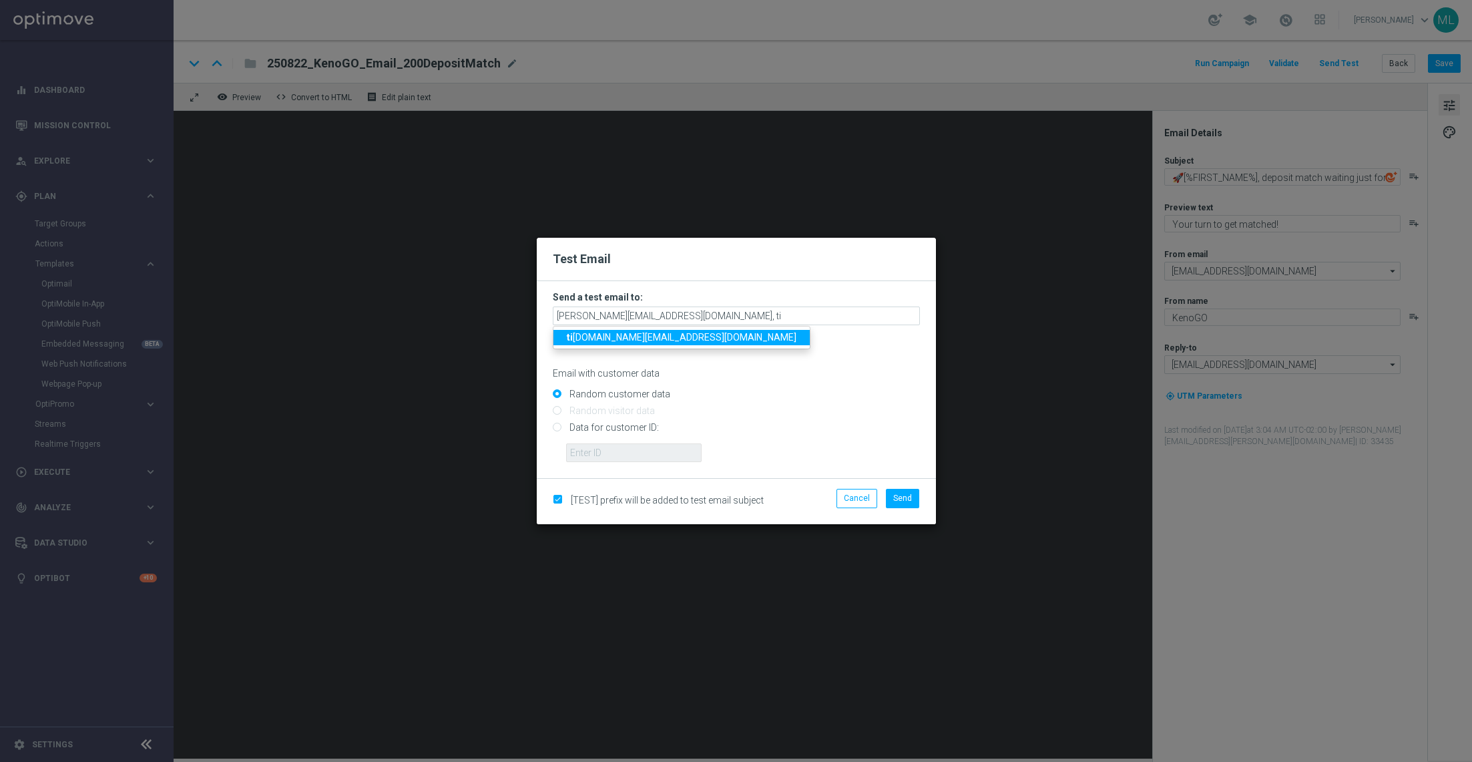
click at [594, 339] on span "ti na.wang@lottoland.com" at bounding box center [682, 337] width 230 height 11
type input "adam.pustetto@lottoland.com,tina.wang@lottoland.com"
click at [907, 493] on span "Send" at bounding box center [902, 497] width 19 height 9
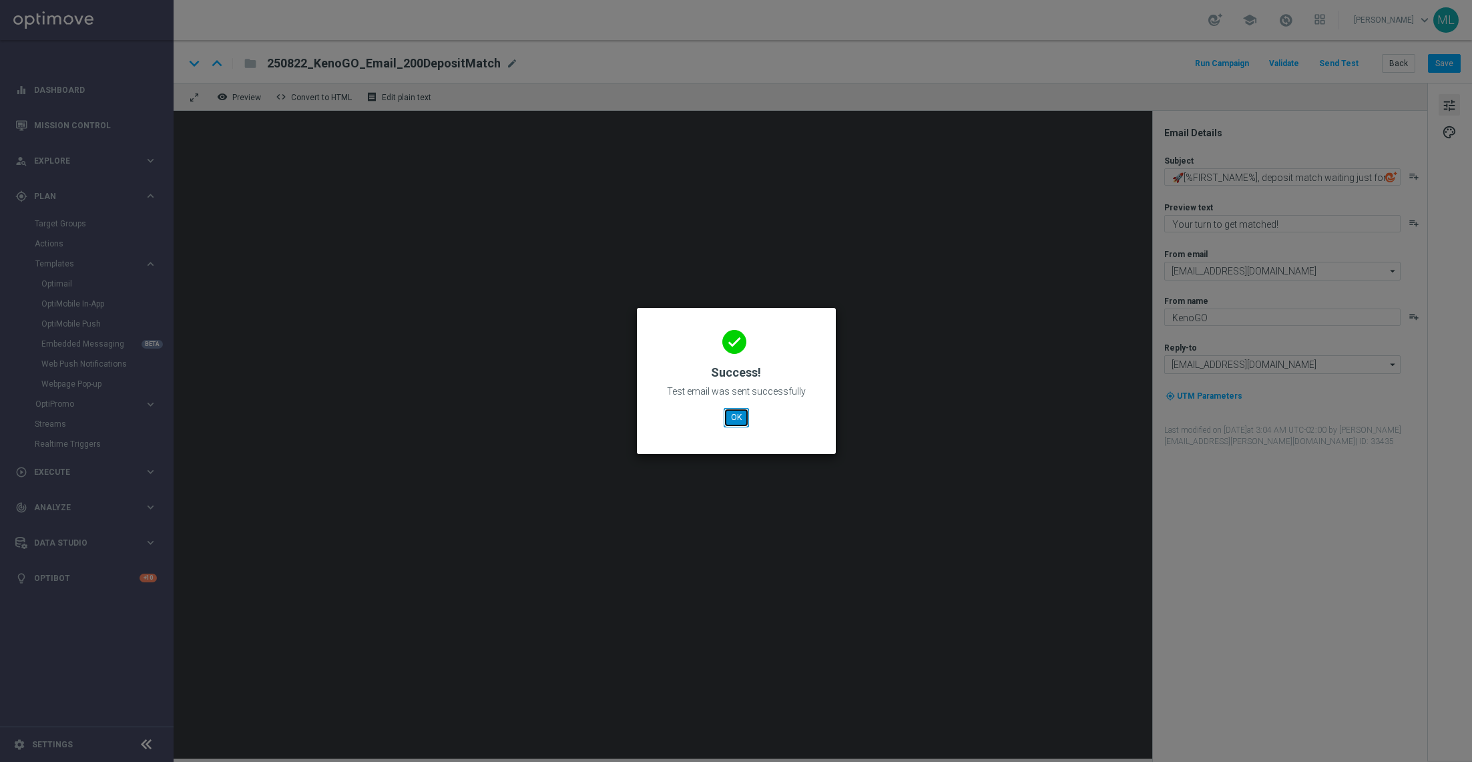
click at [732, 414] on button "OK" at bounding box center [736, 417] width 25 height 19
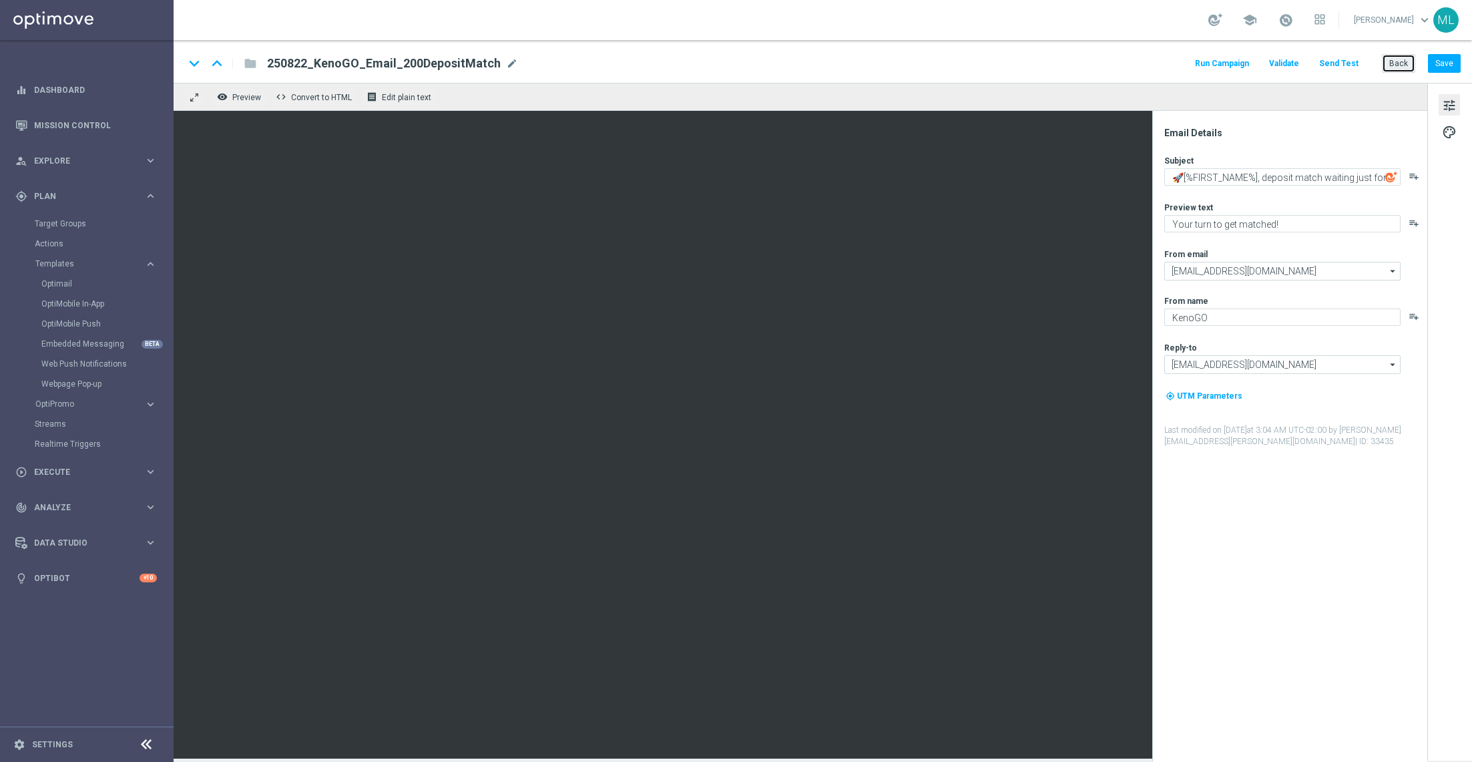
click at [1405, 64] on button "Back" at bounding box center [1398, 63] width 33 height 19
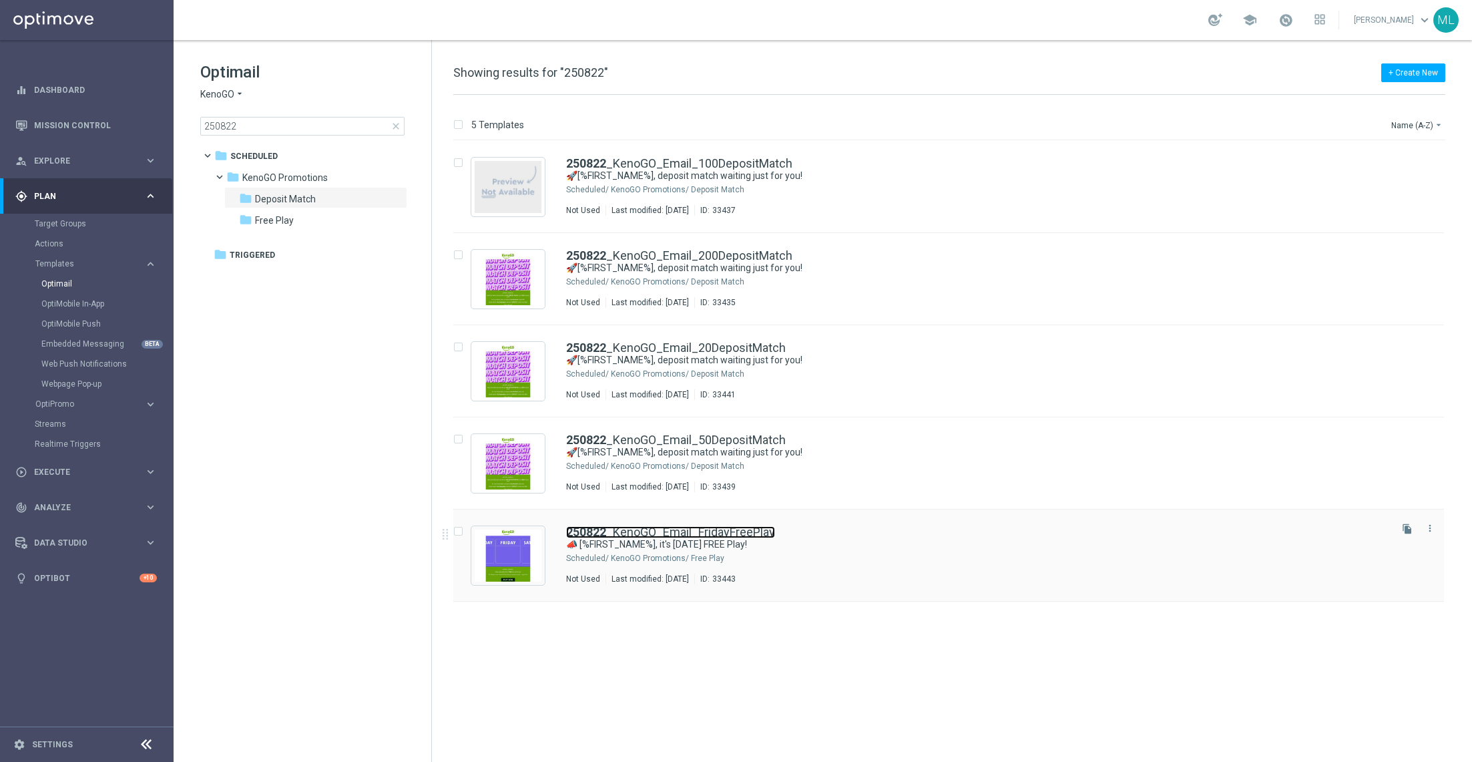
click at [740, 527] on link "250822 _KenoGO_Email_FridayFreePlay" at bounding box center [670, 532] width 209 height 12
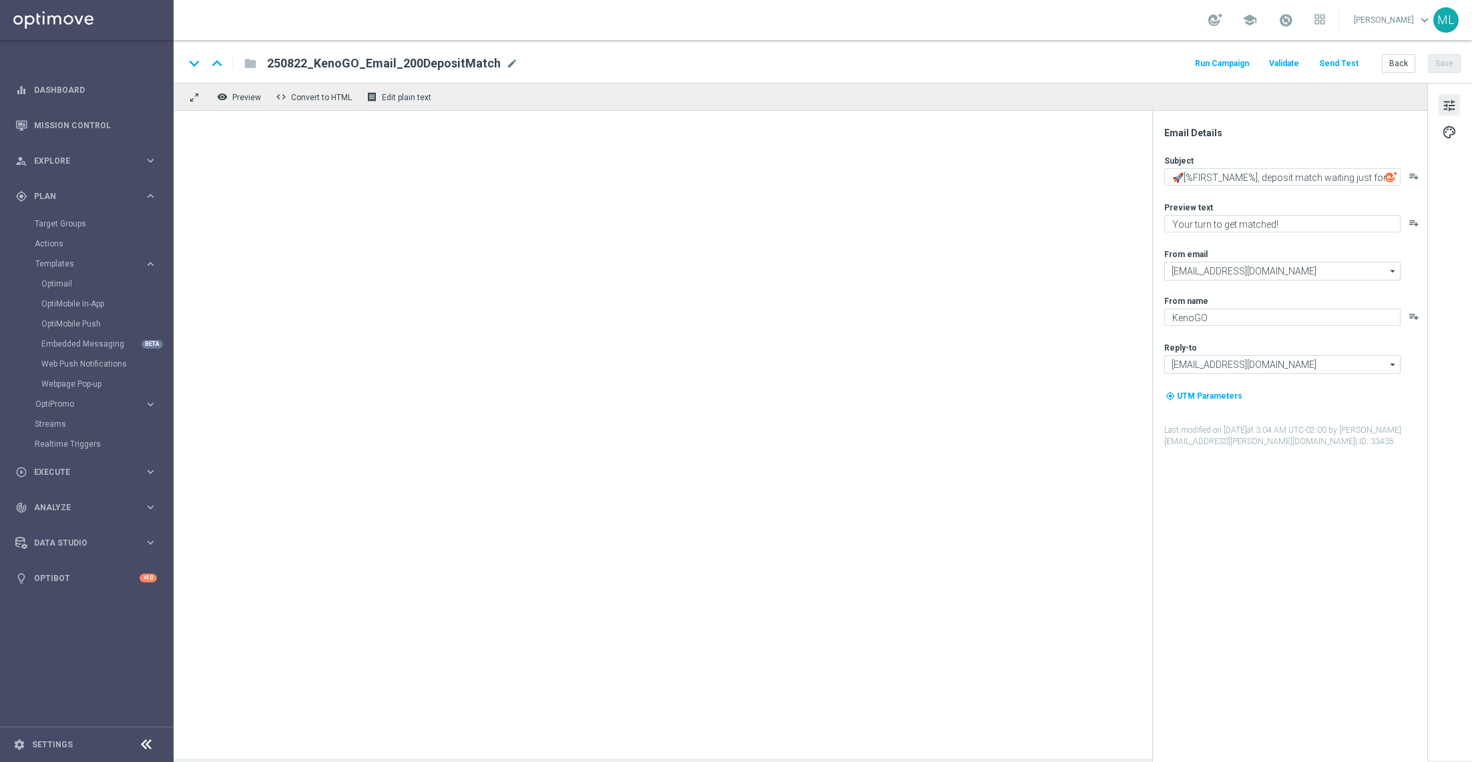
type textarea "📣 [%FIRST_NAME%], it's Friday FREE Play!"
type textarea "A little Friday fun, on us!"
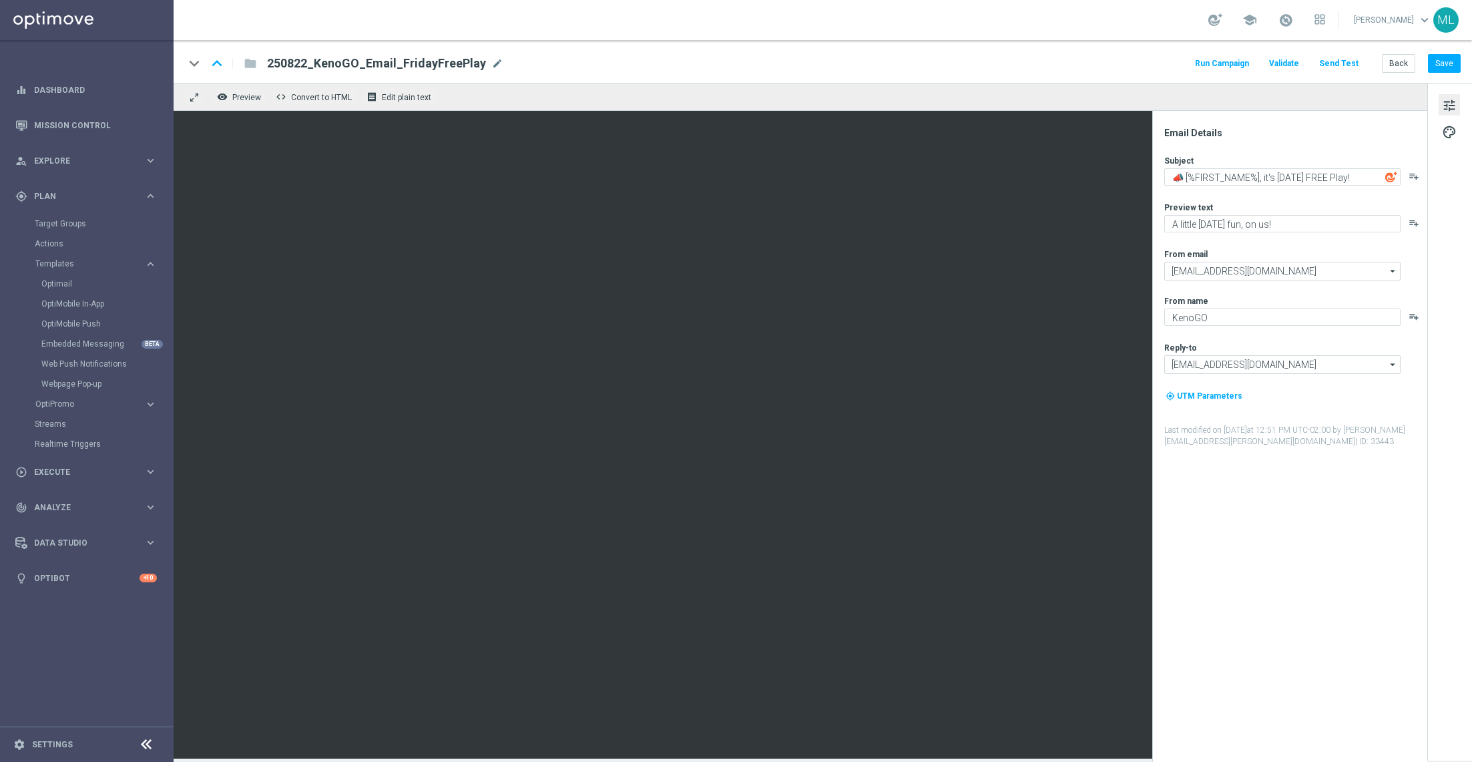
click at [1343, 62] on button "Send Test" at bounding box center [1338, 64] width 43 height 18
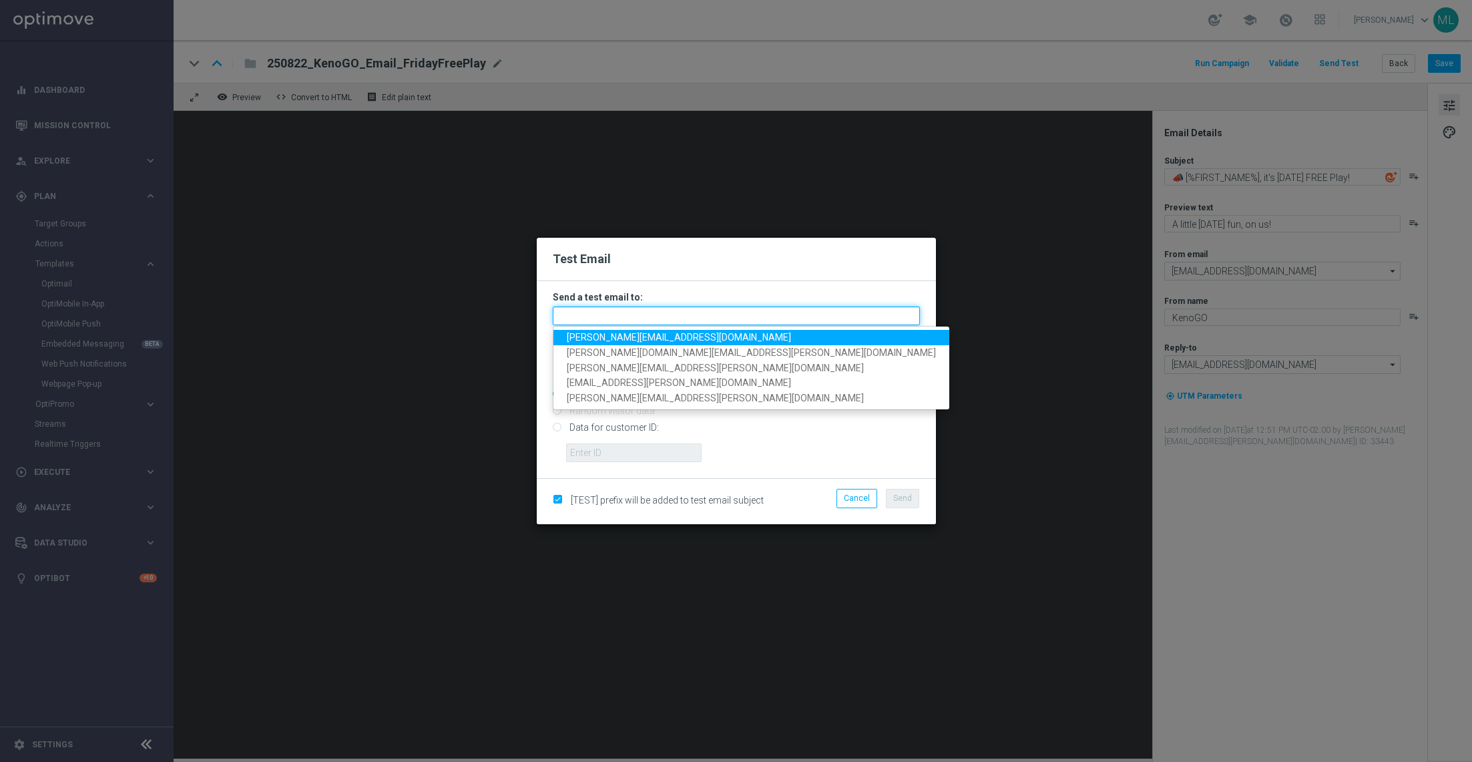
click at [632, 311] on input "text" at bounding box center [736, 315] width 367 height 19
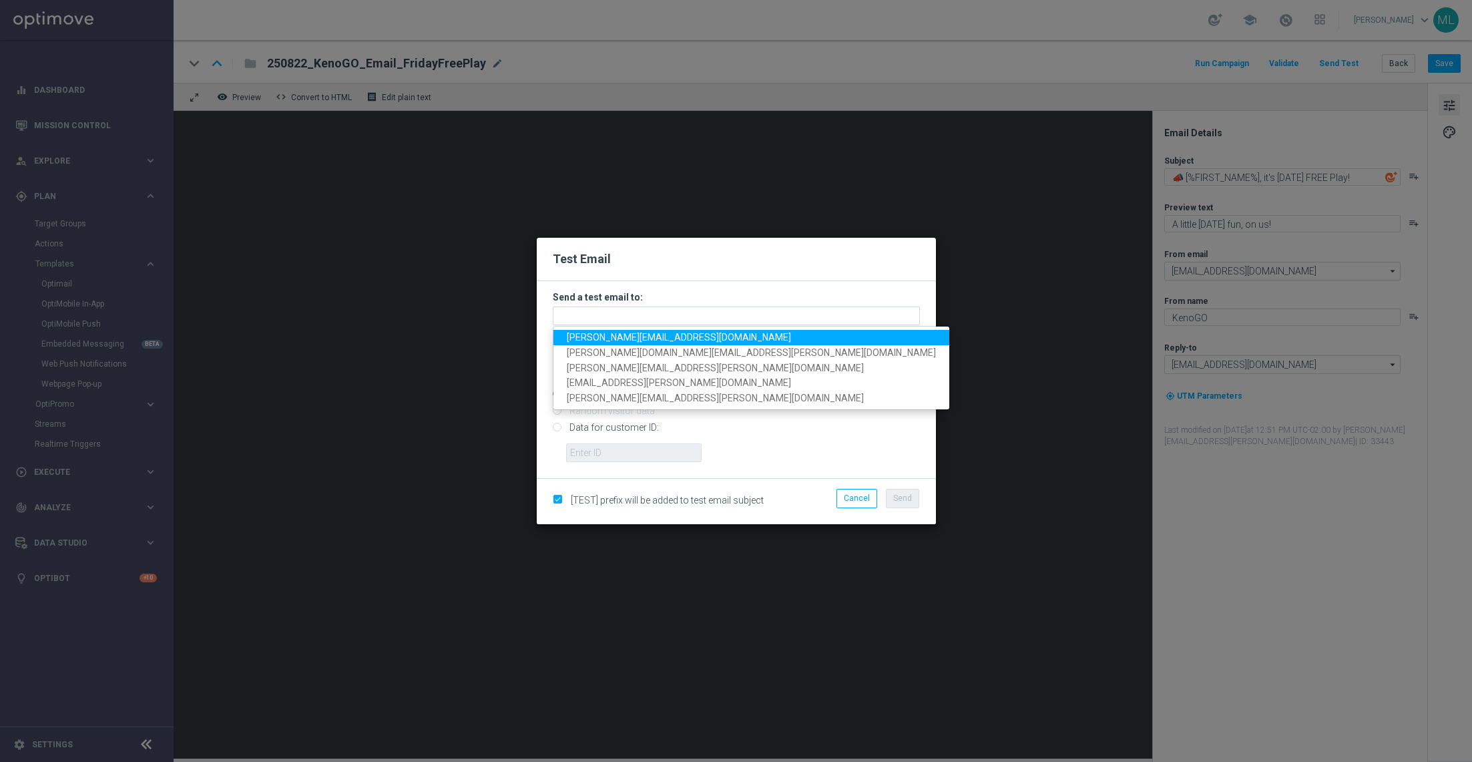
click at [588, 337] on span "adam.pustetto@lottoland.com" at bounding box center [679, 337] width 224 height 11
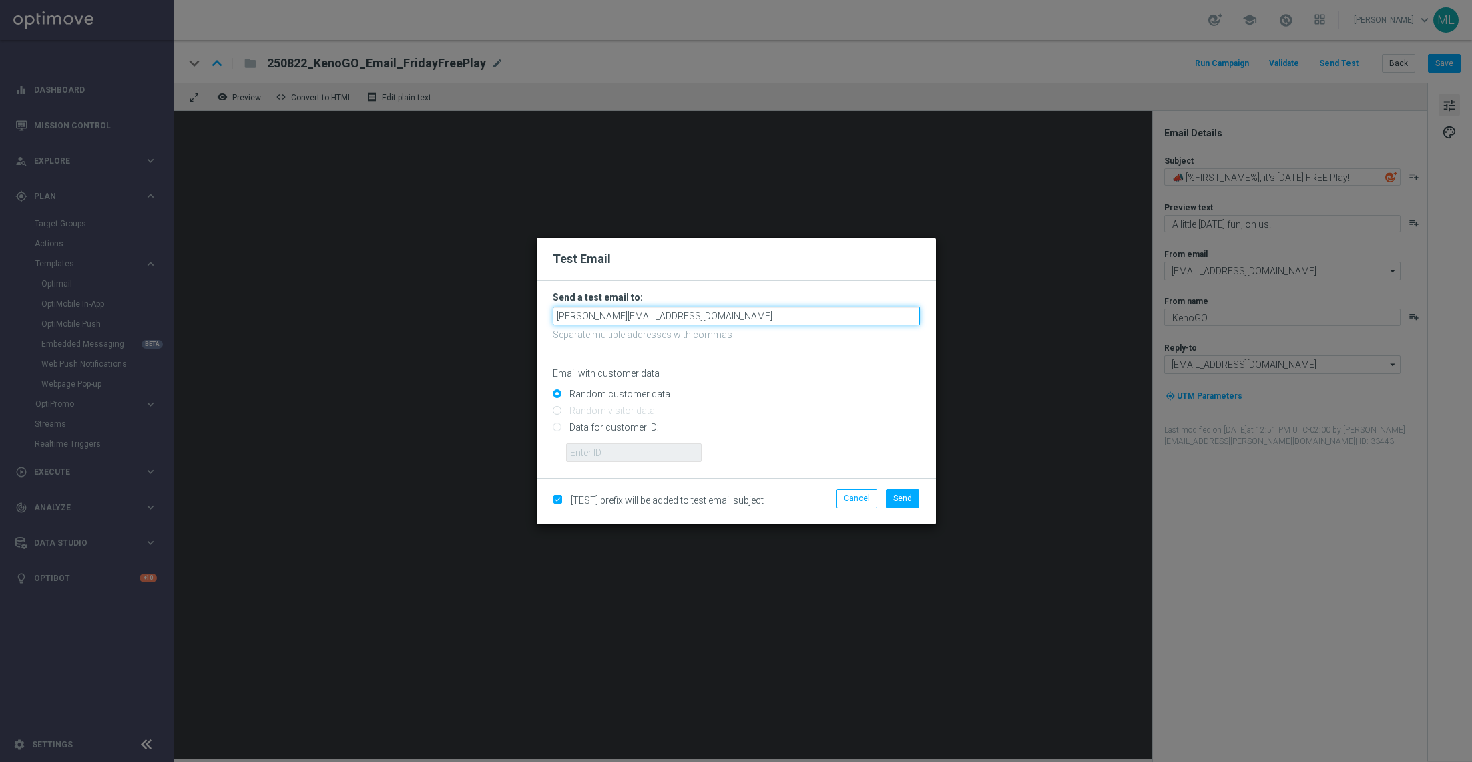
click at [708, 322] on input "adam.pustetto@lottoland.com" at bounding box center [736, 315] width 367 height 19
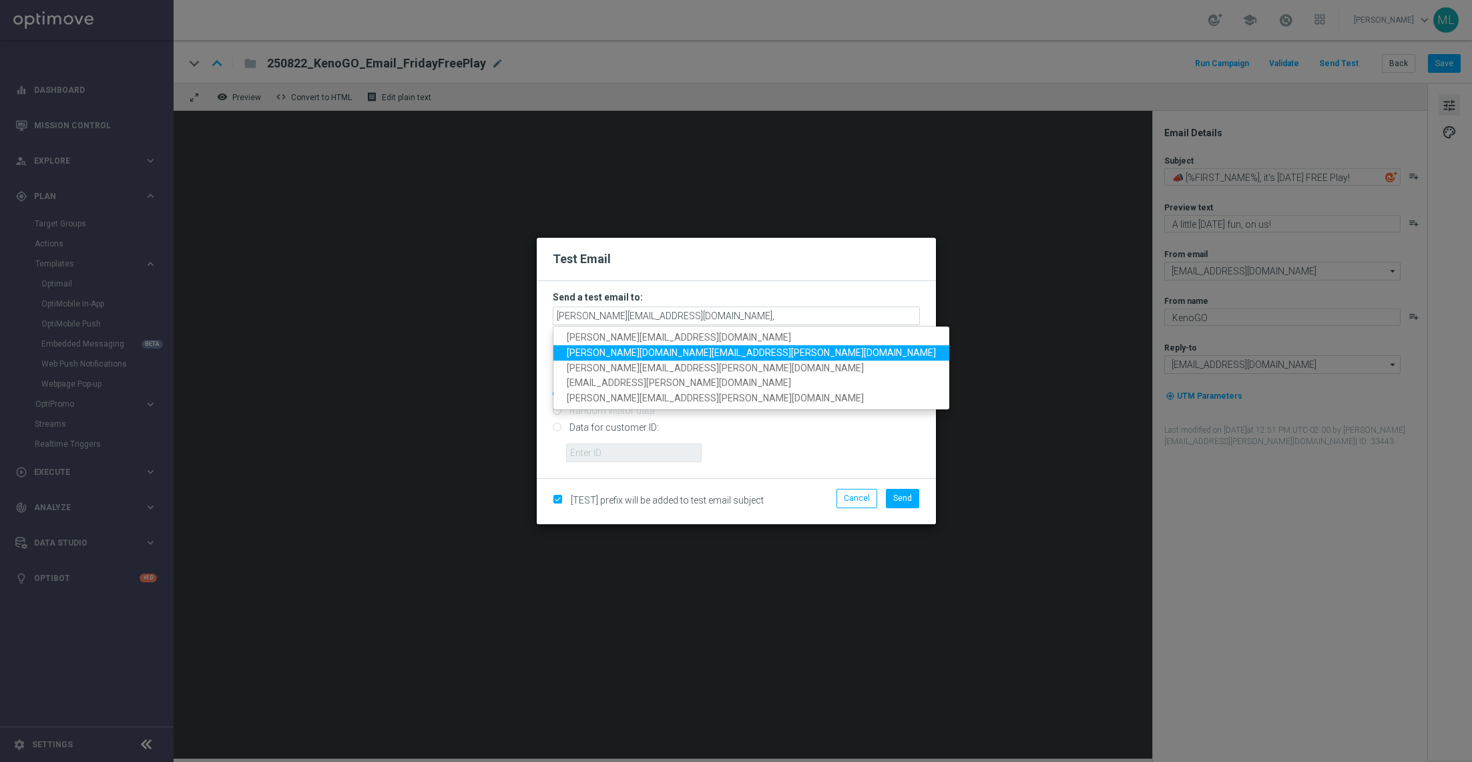
click at [611, 348] on span "tina.wang@lottoland.com" at bounding box center [751, 352] width 369 height 11
type input "adam.pustetto@lottoland.com,tina.wang@lottoland.com"
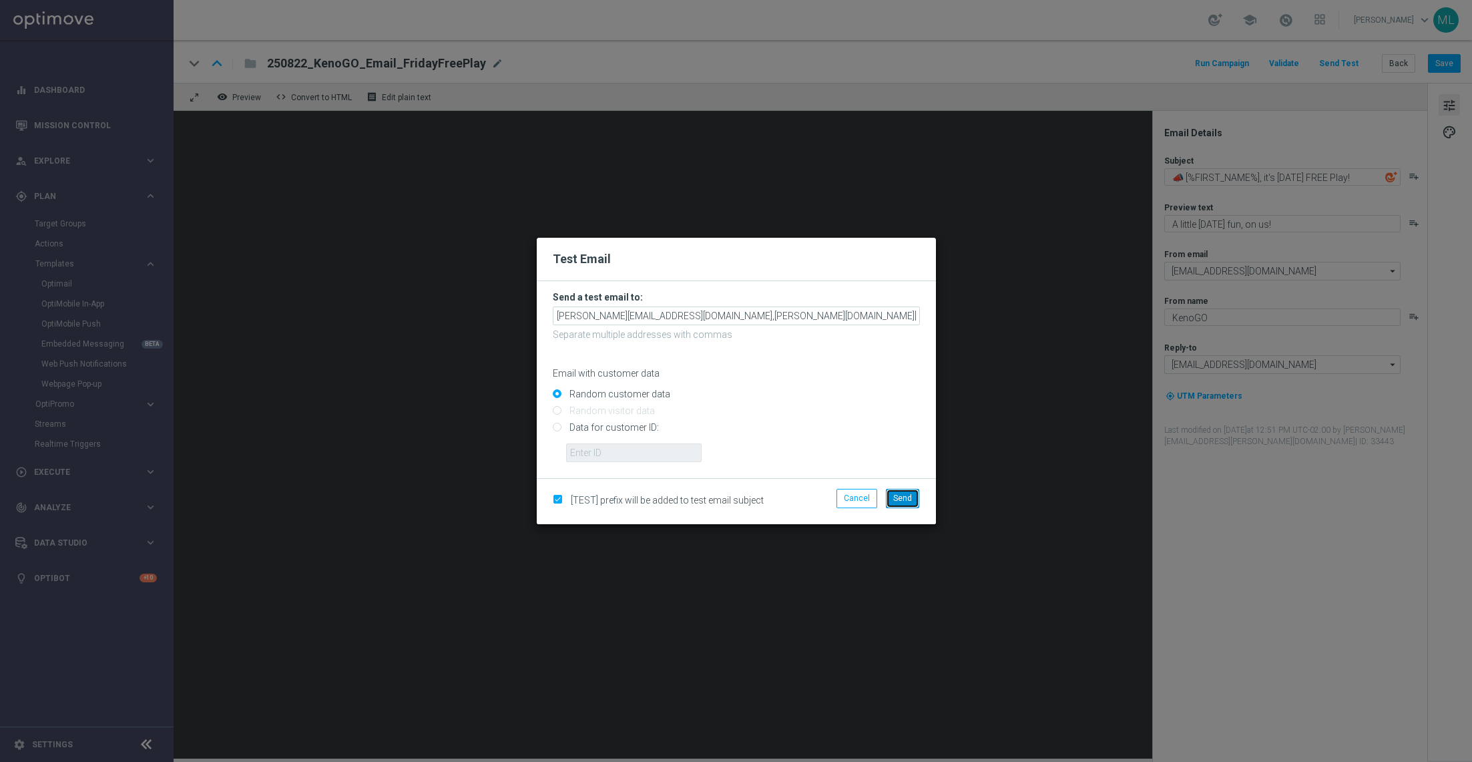
click at [905, 497] on span "Send" at bounding box center [902, 497] width 19 height 9
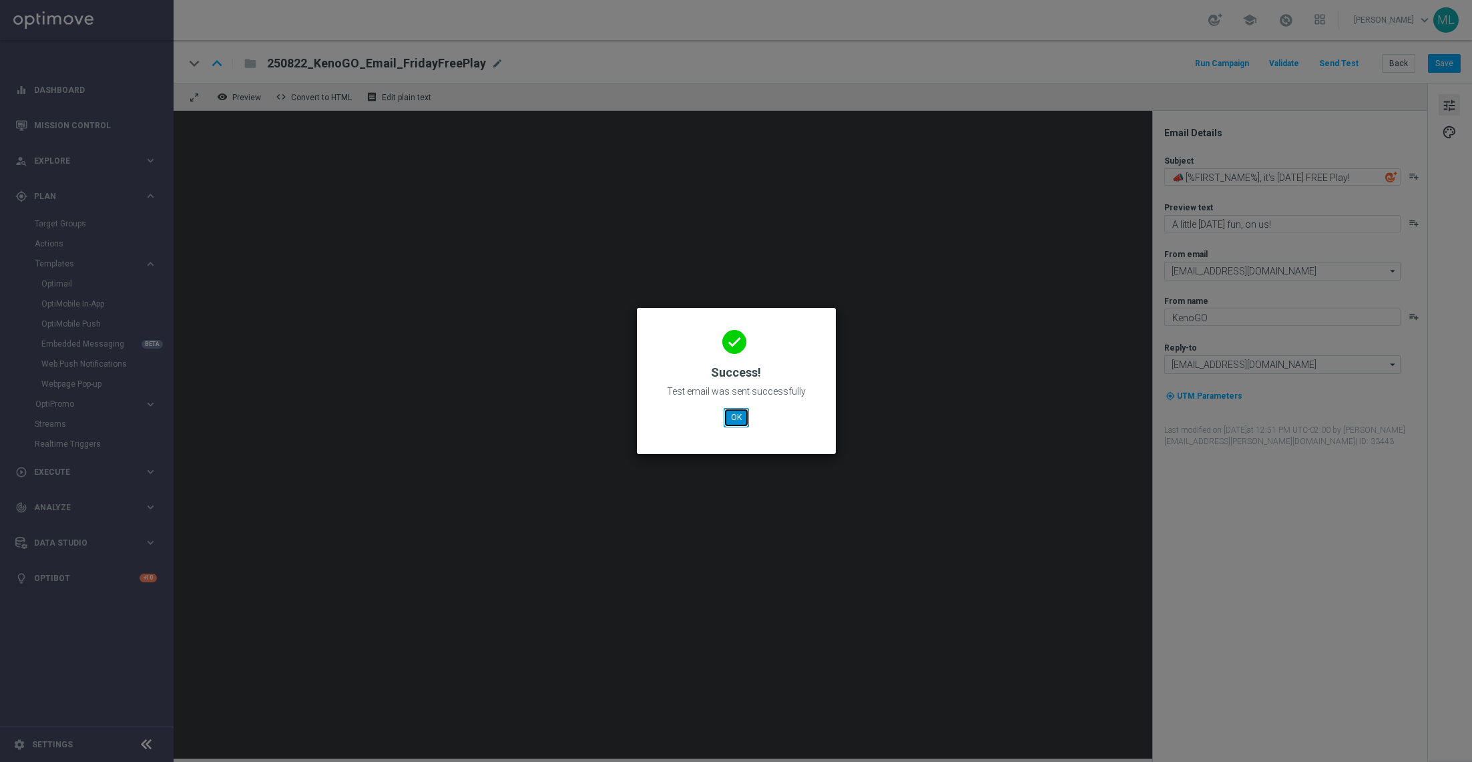
click at [733, 416] on button "OK" at bounding box center [736, 417] width 25 height 19
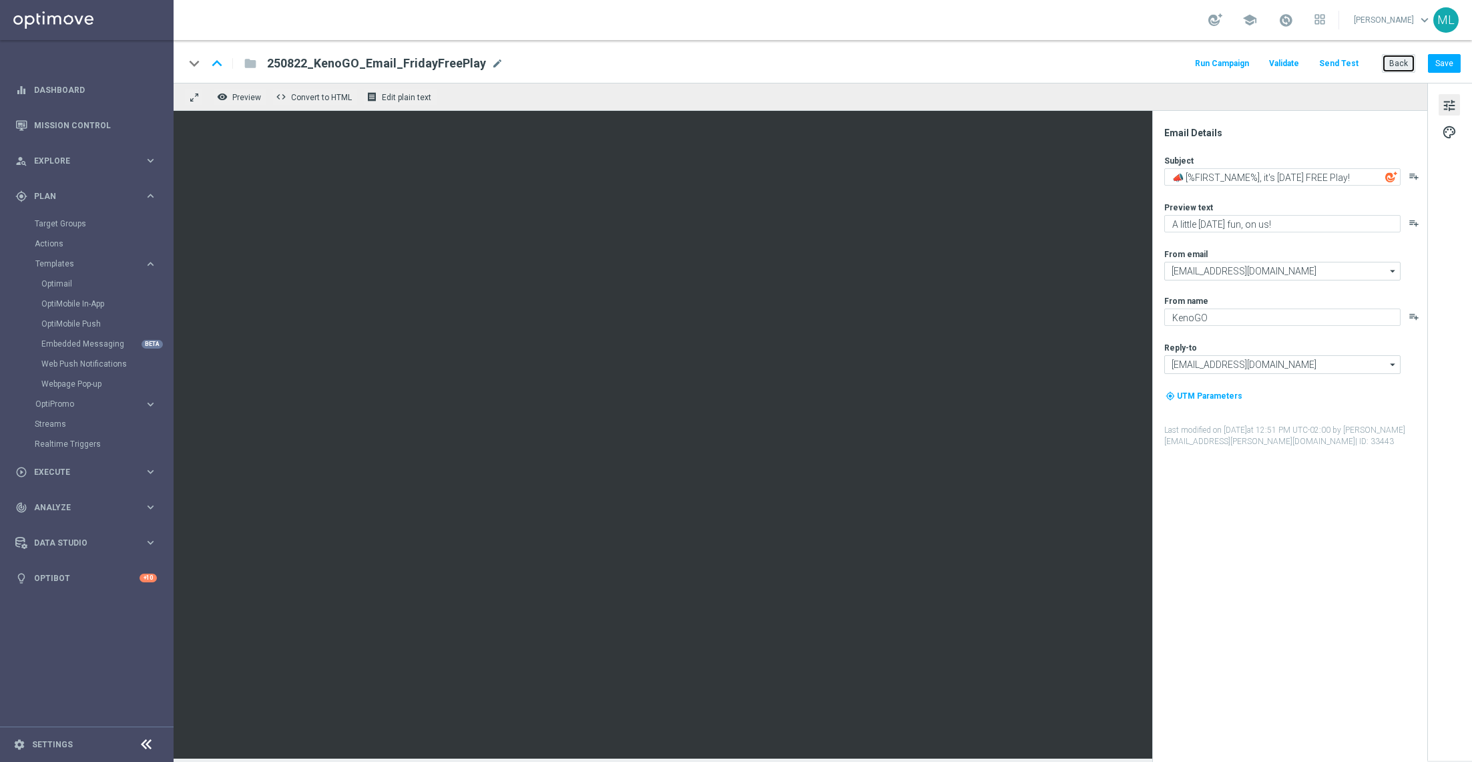
click at [1393, 63] on button "Back" at bounding box center [1398, 63] width 33 height 19
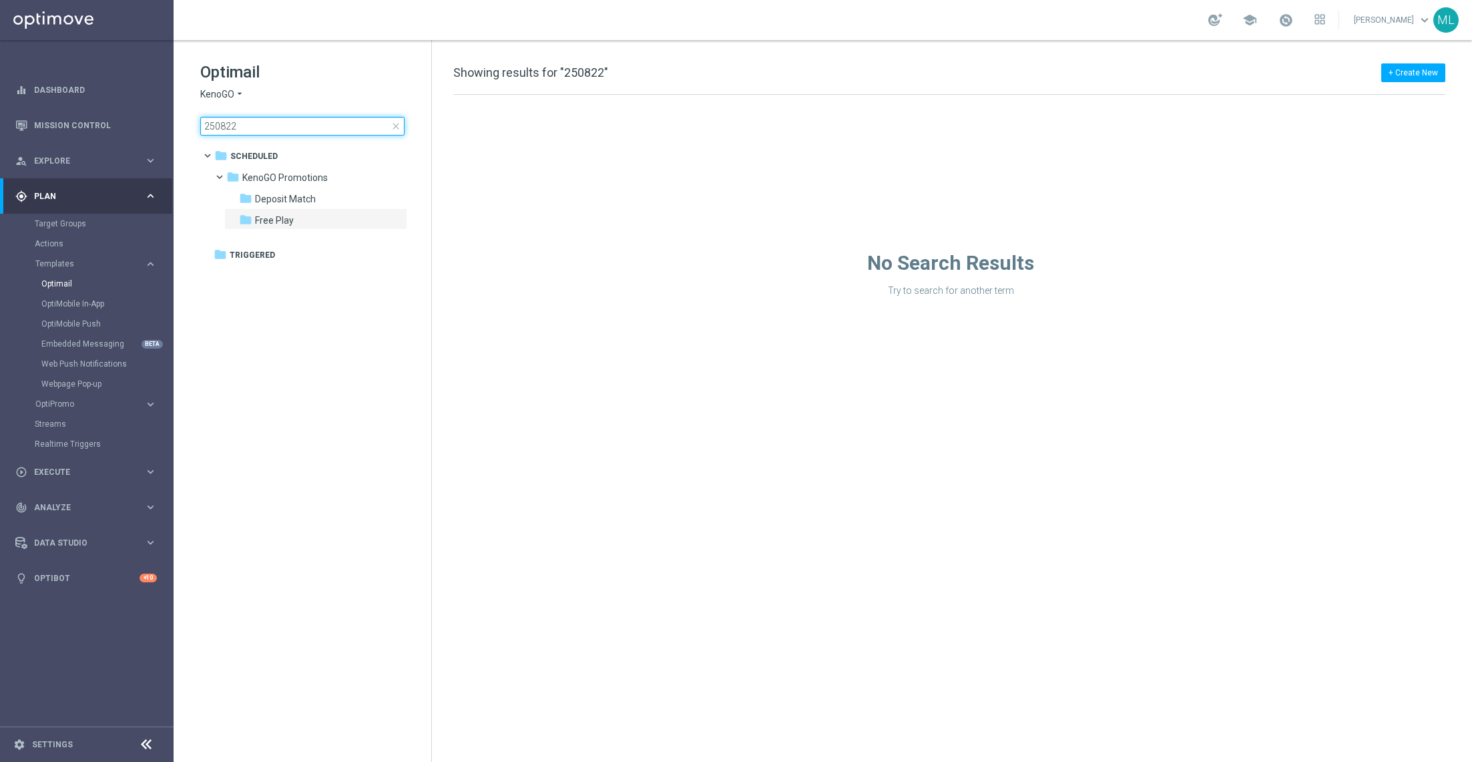
click at [242, 122] on input "250822" at bounding box center [302, 126] width 204 height 19
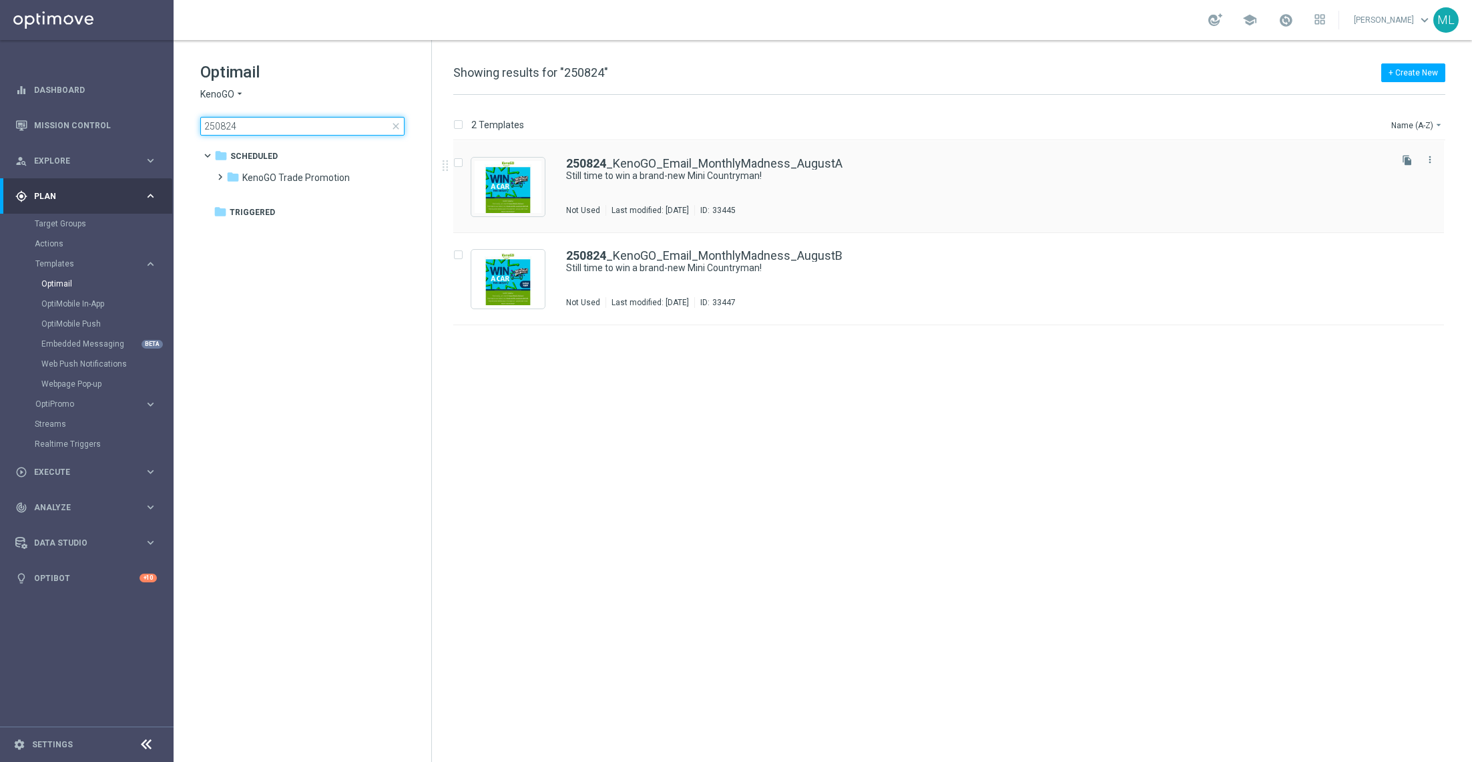
type input "250824"
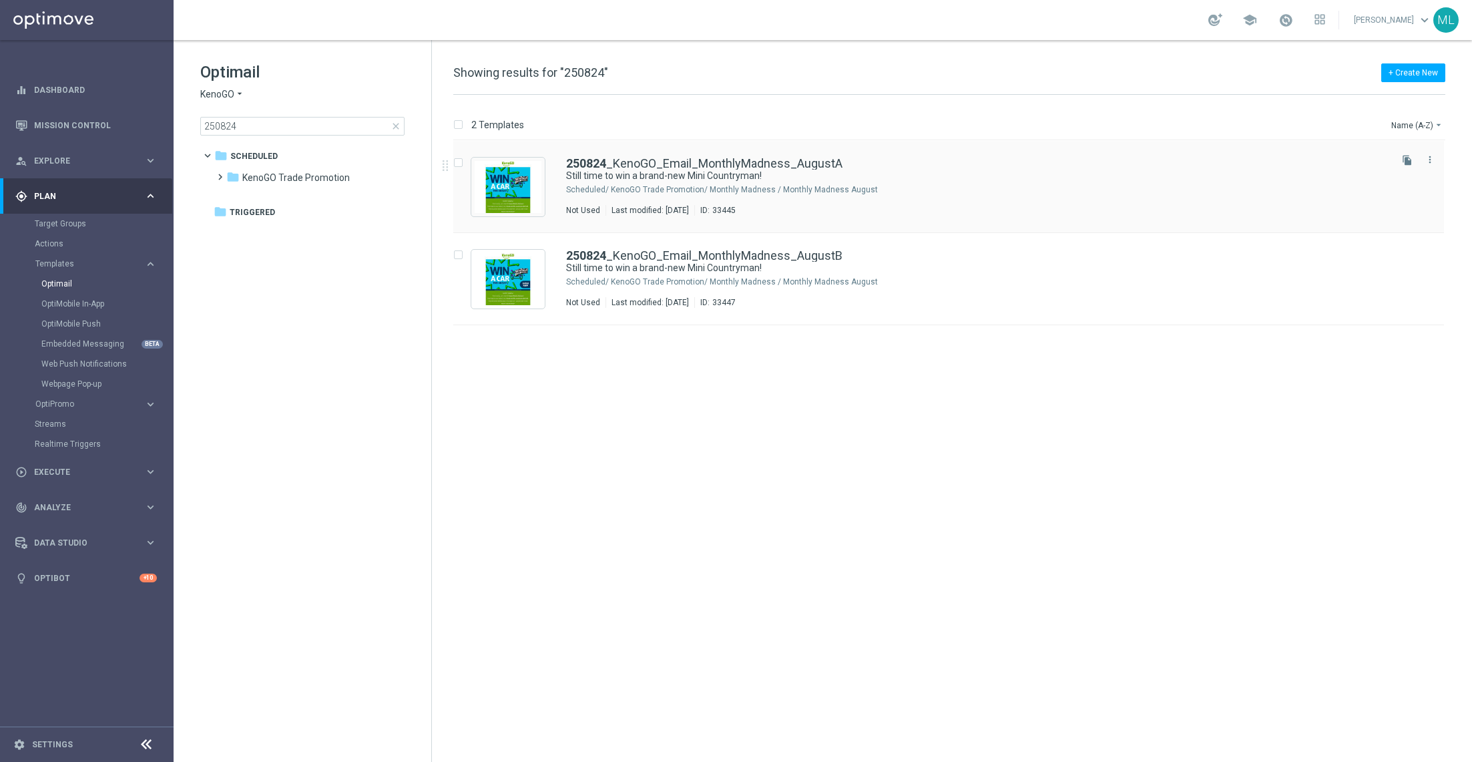
click at [785, 192] on div "KenoGO Trade Promotion/ Monthly Madness / Monthly Madness August" at bounding box center [999, 189] width 777 height 11
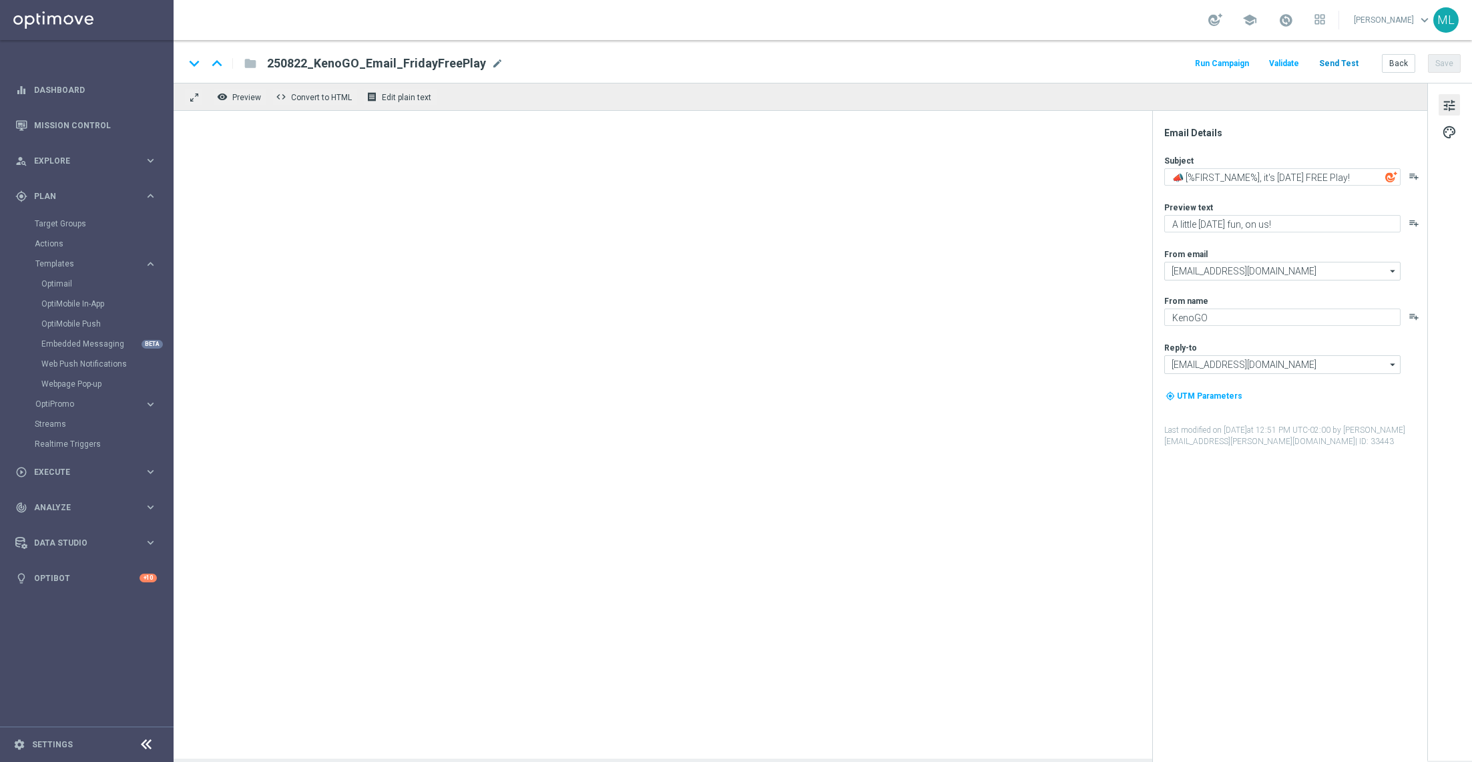
type textarea "Still time to win a brand-new Mini Countryman!"
type textarea "Enter now – your Mini Countryman could be waiting!"
click at [1337, 65] on button "Send Test" at bounding box center [1338, 64] width 43 height 18
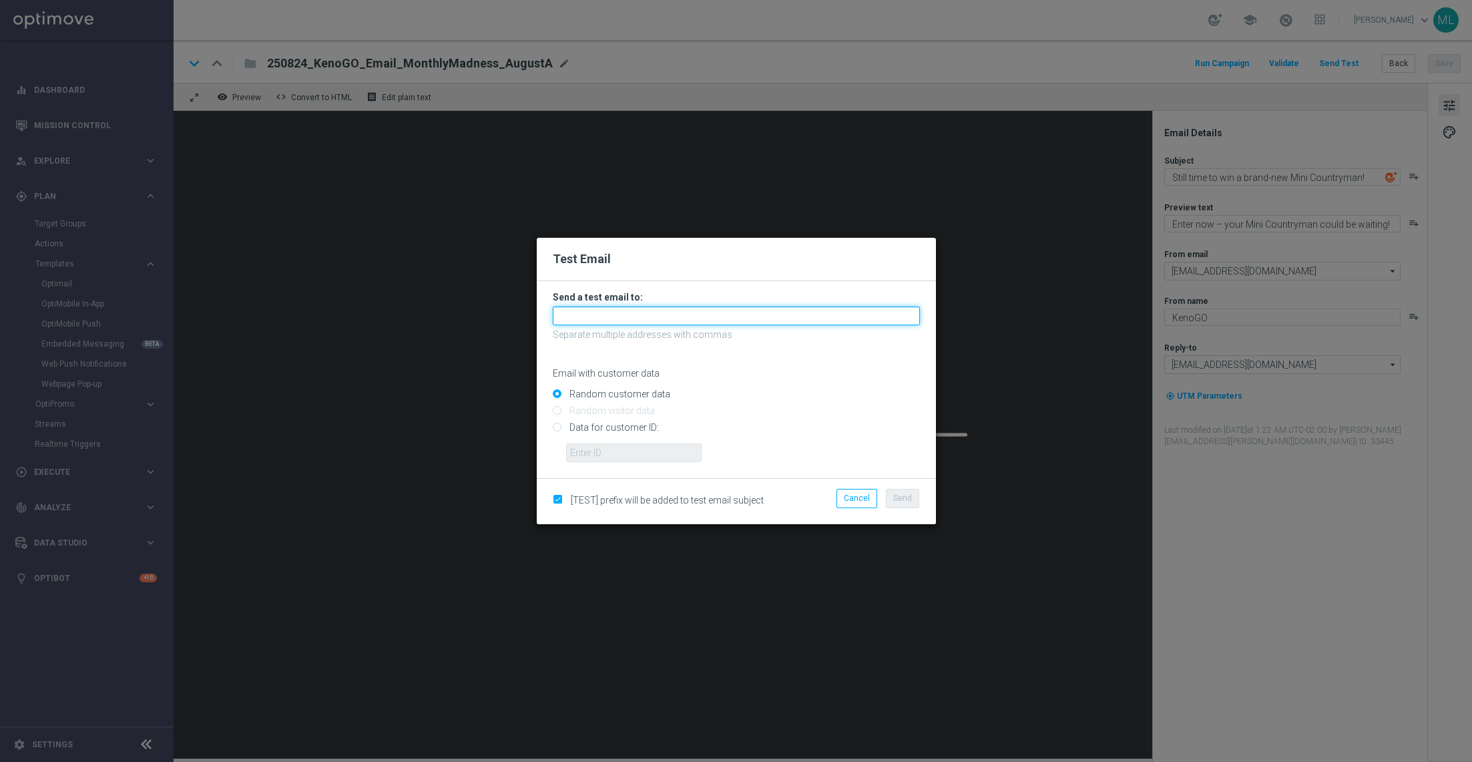
click at [567, 324] on input "text" at bounding box center [736, 315] width 367 height 19
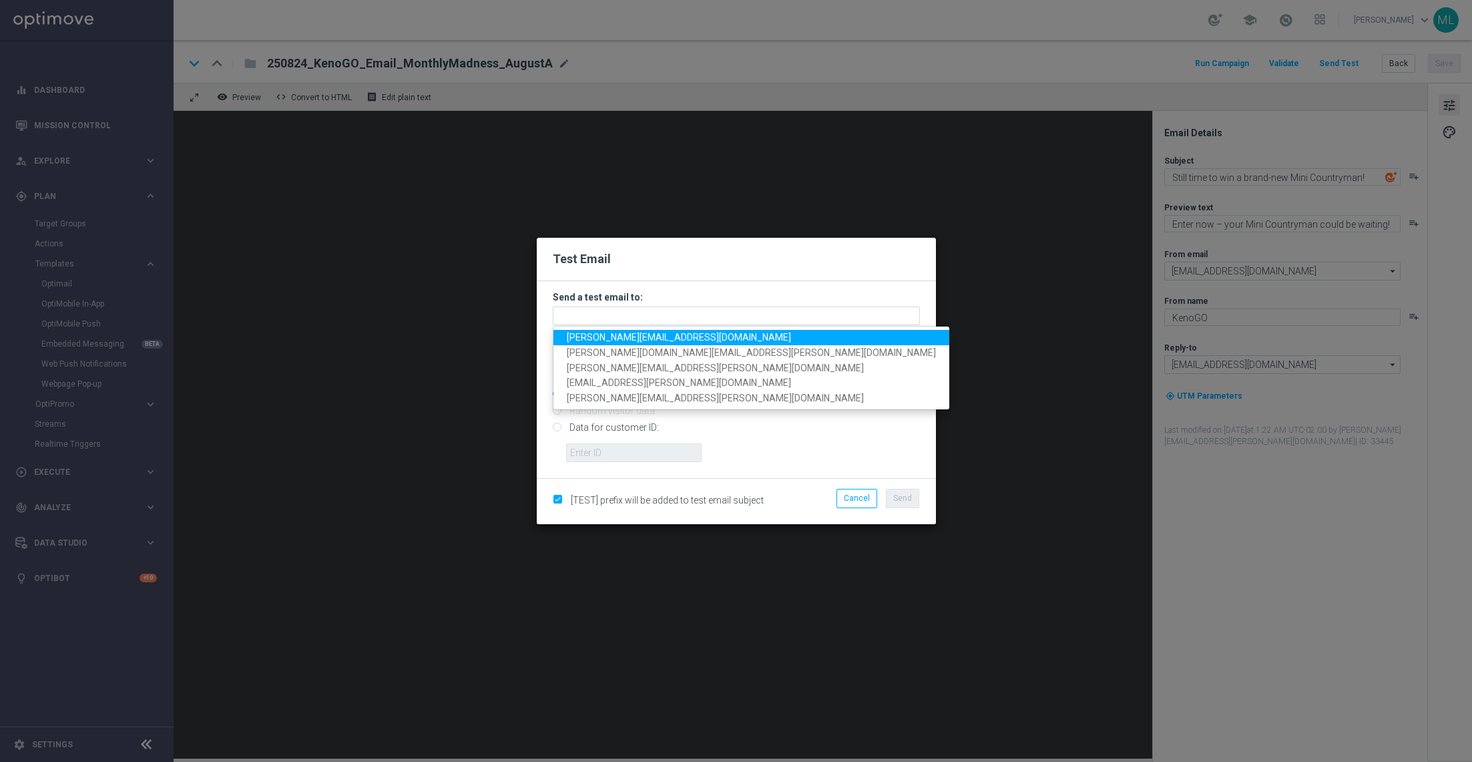
click at [592, 340] on span "adam.pustetto@lottoland.com" at bounding box center [679, 337] width 224 height 11
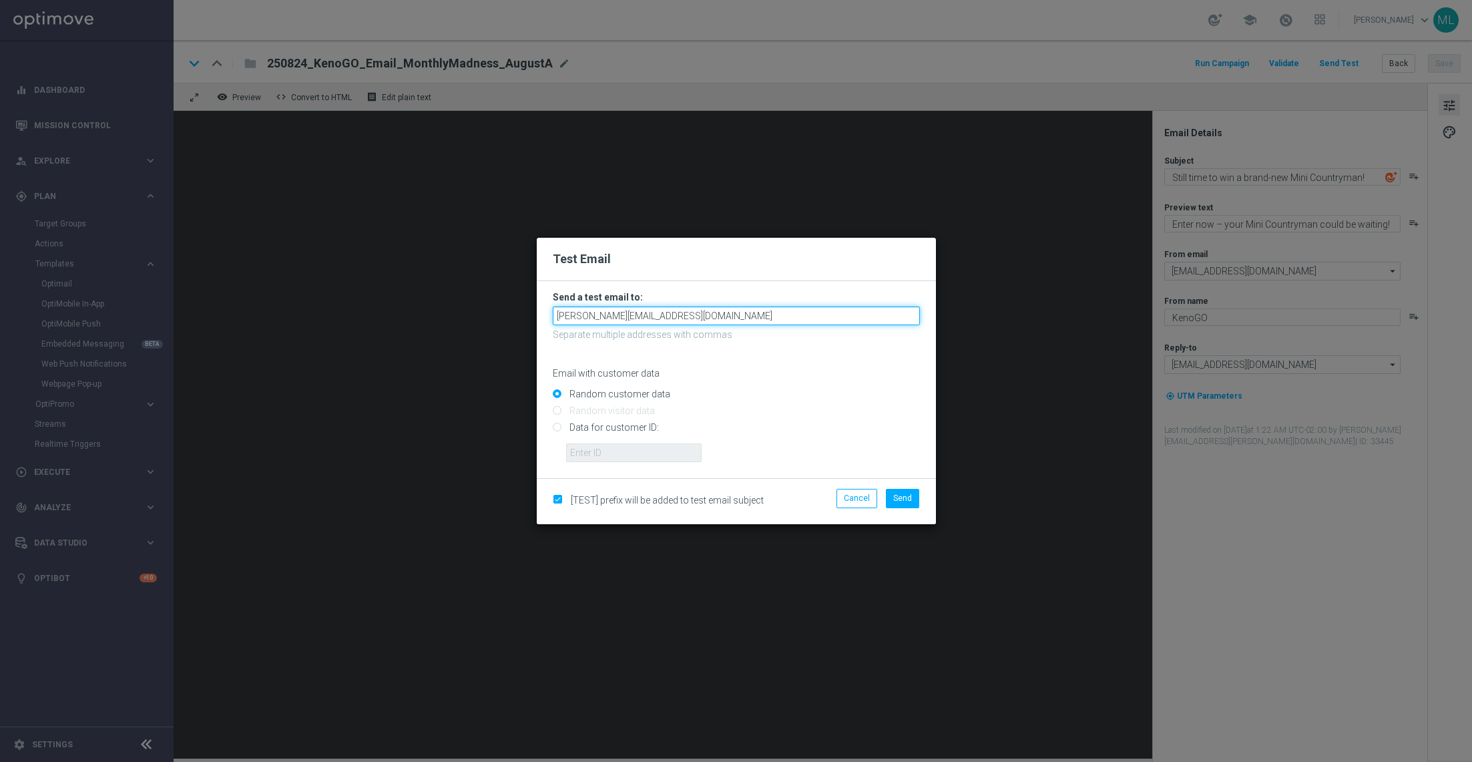
click at [697, 311] on input "adam.pustetto@lottoland.com" at bounding box center [736, 315] width 367 height 19
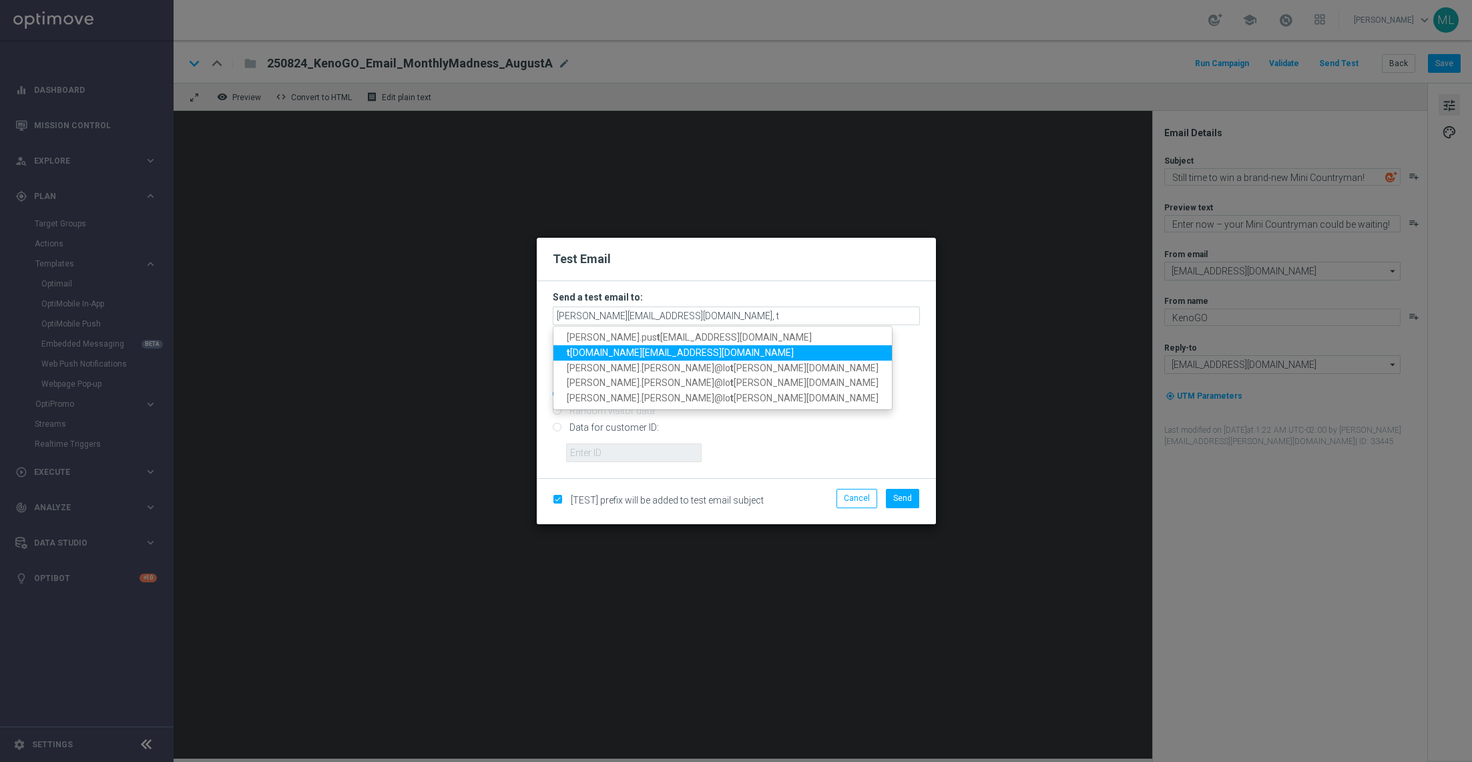
click at [628, 350] on span "t ina.wang@lottoland.com" at bounding box center [680, 352] width 227 height 11
type input "adam.pustetto@lottoland.com,tina.wang@lottoland.com"
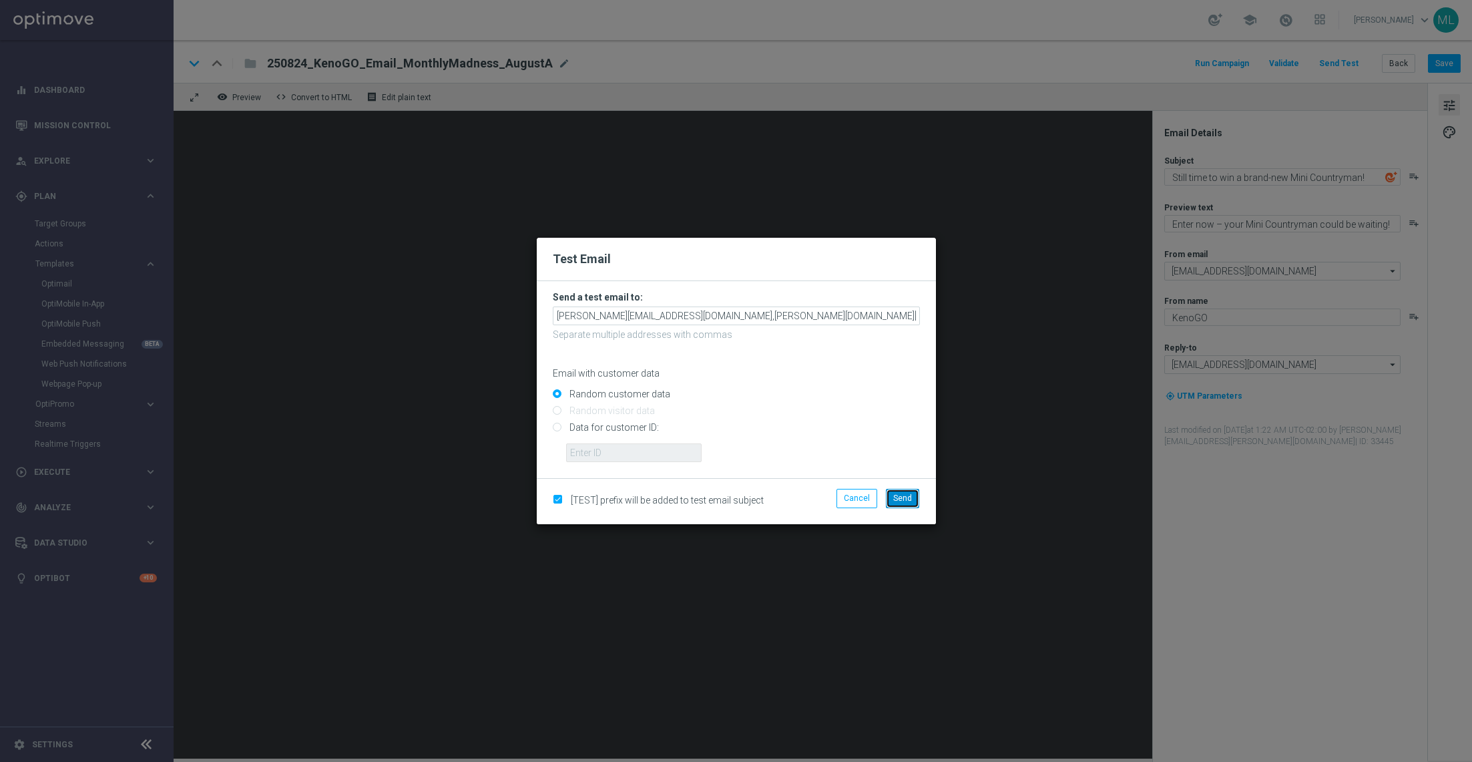
click at [901, 503] on span "Send" at bounding box center [902, 497] width 19 height 9
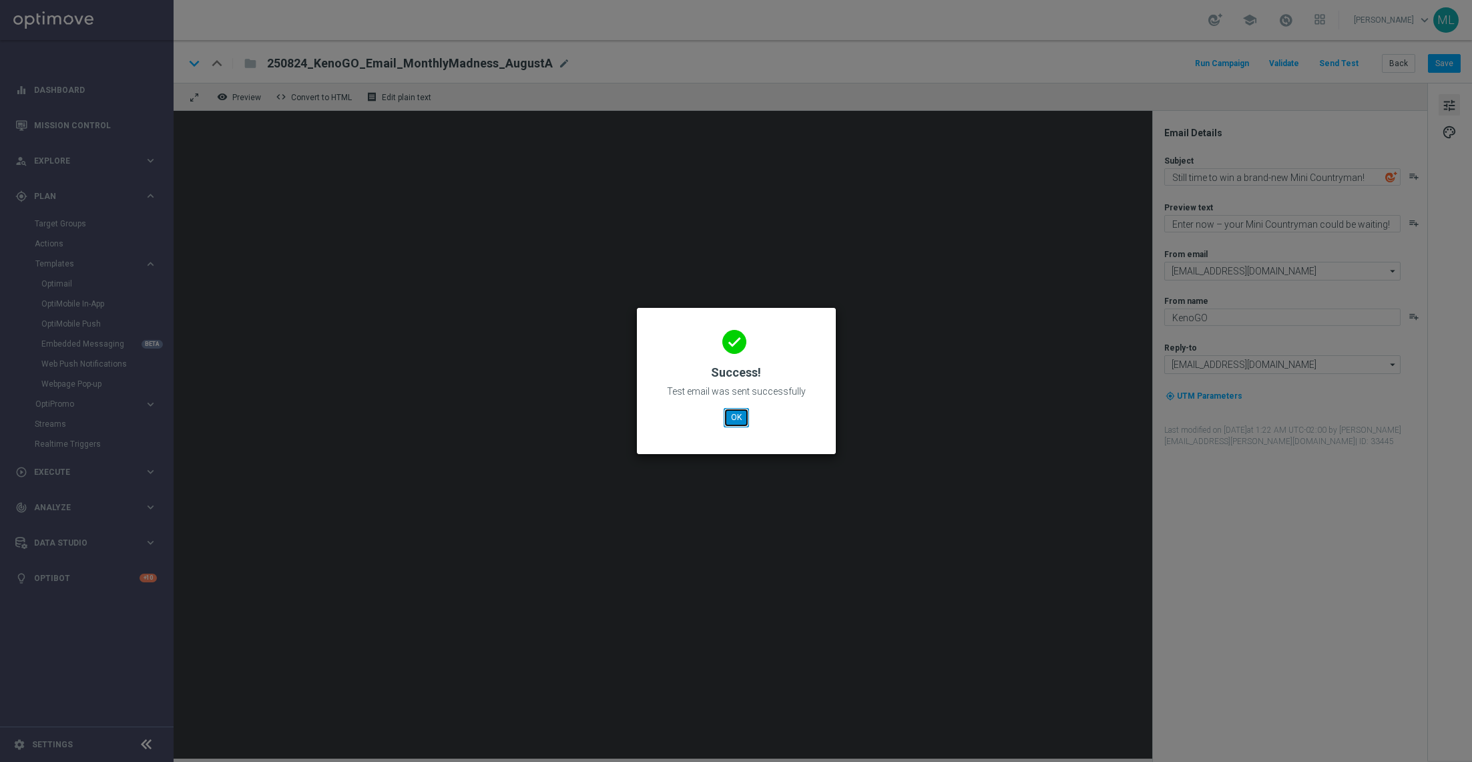
click at [733, 419] on button "OK" at bounding box center [736, 417] width 25 height 19
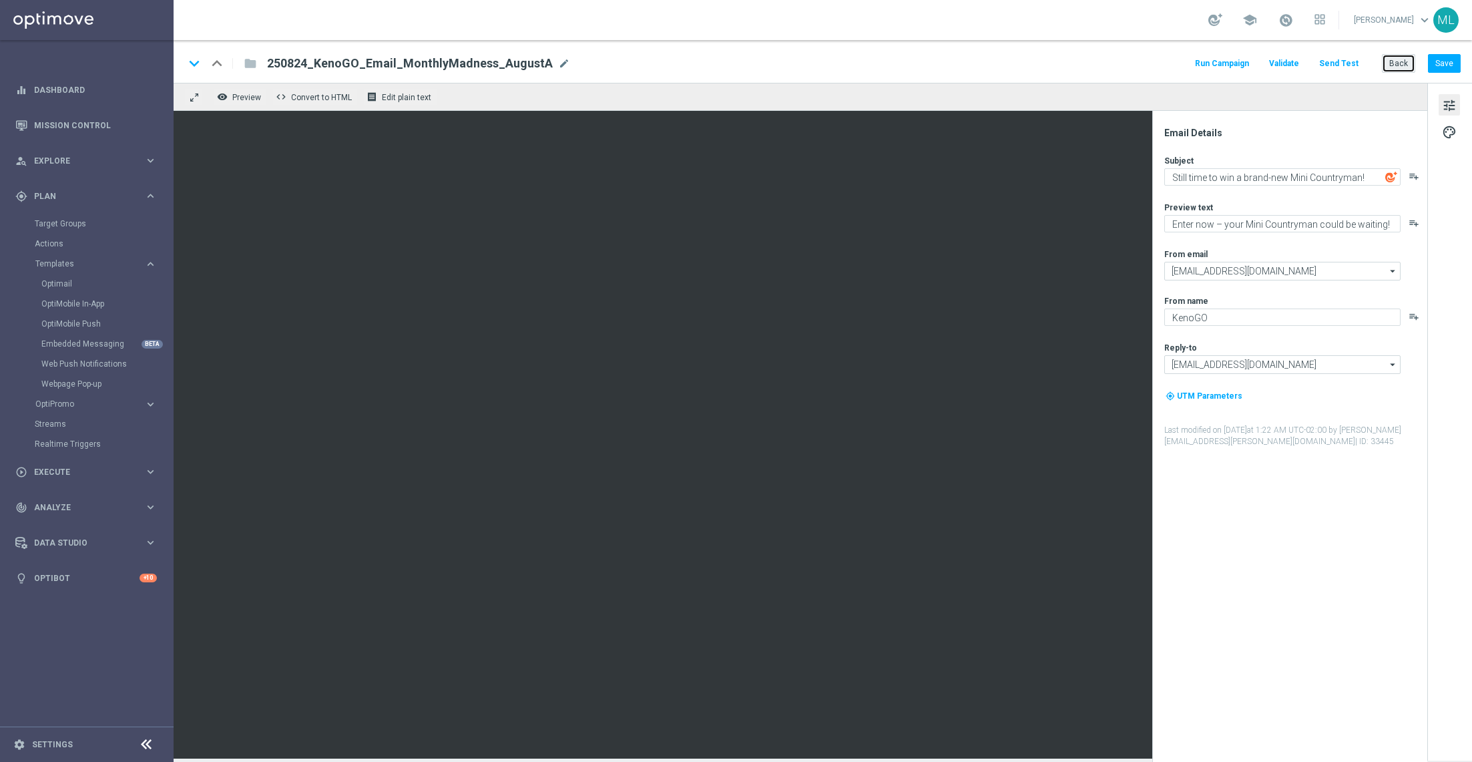
click at [1397, 59] on button "Back" at bounding box center [1398, 63] width 33 height 19
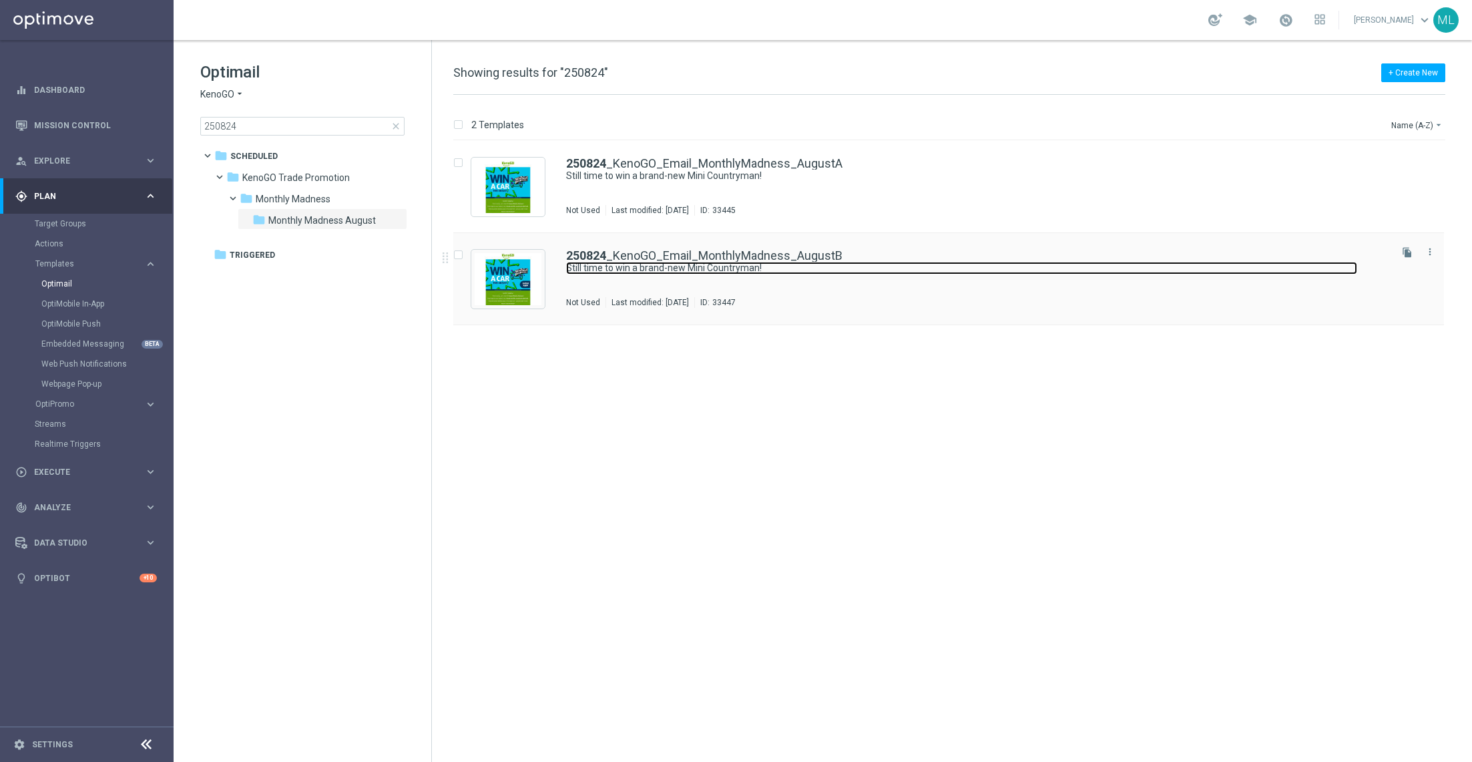
click at [861, 269] on link "Still time to win a brand-new Mini Countryman!" at bounding box center [961, 268] width 791 height 13
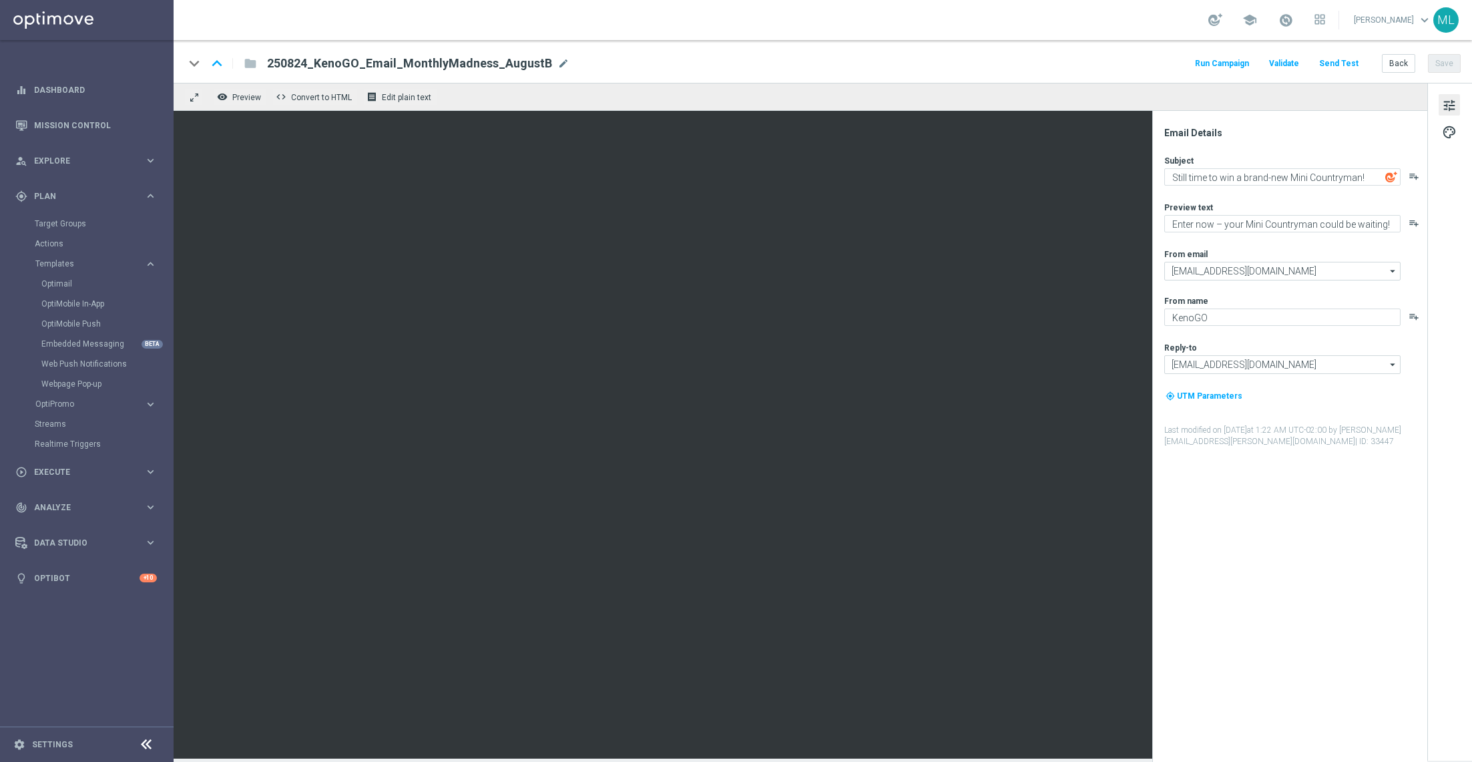
click at [1343, 62] on button "Send Test" at bounding box center [1338, 64] width 43 height 18
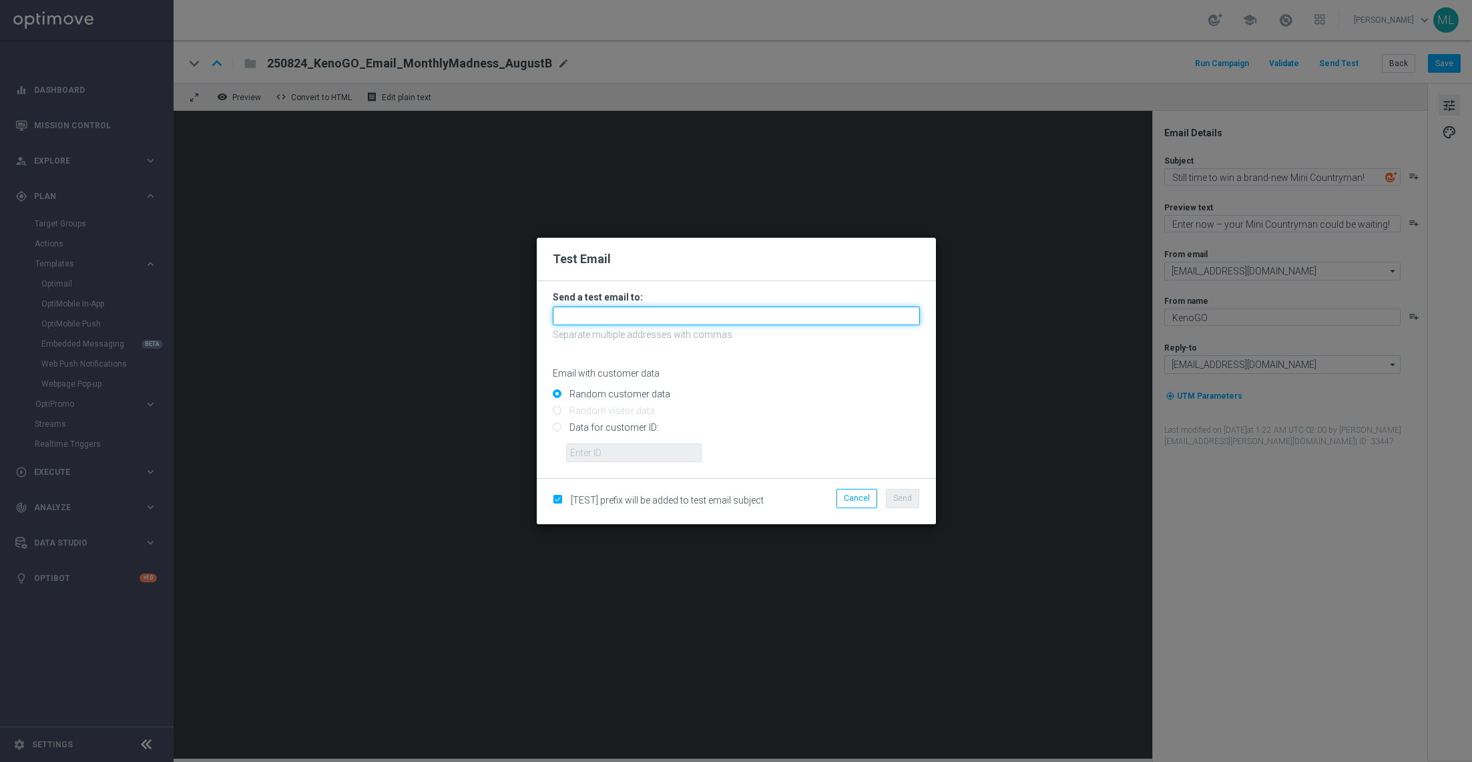
click at [641, 306] on input "text" at bounding box center [736, 315] width 367 height 19
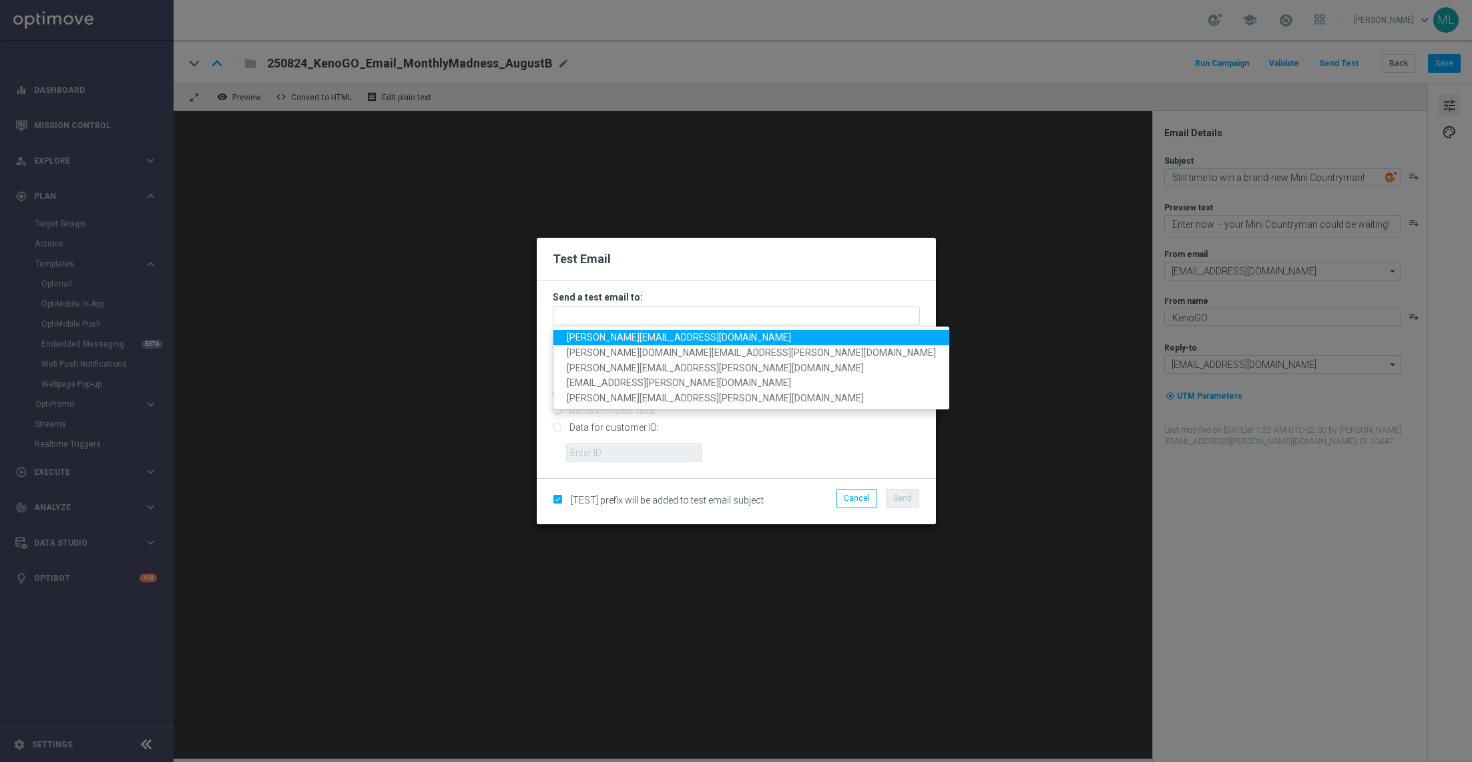
click at [606, 335] on span "adam.pustetto@lottoland.com" at bounding box center [679, 337] width 224 height 11
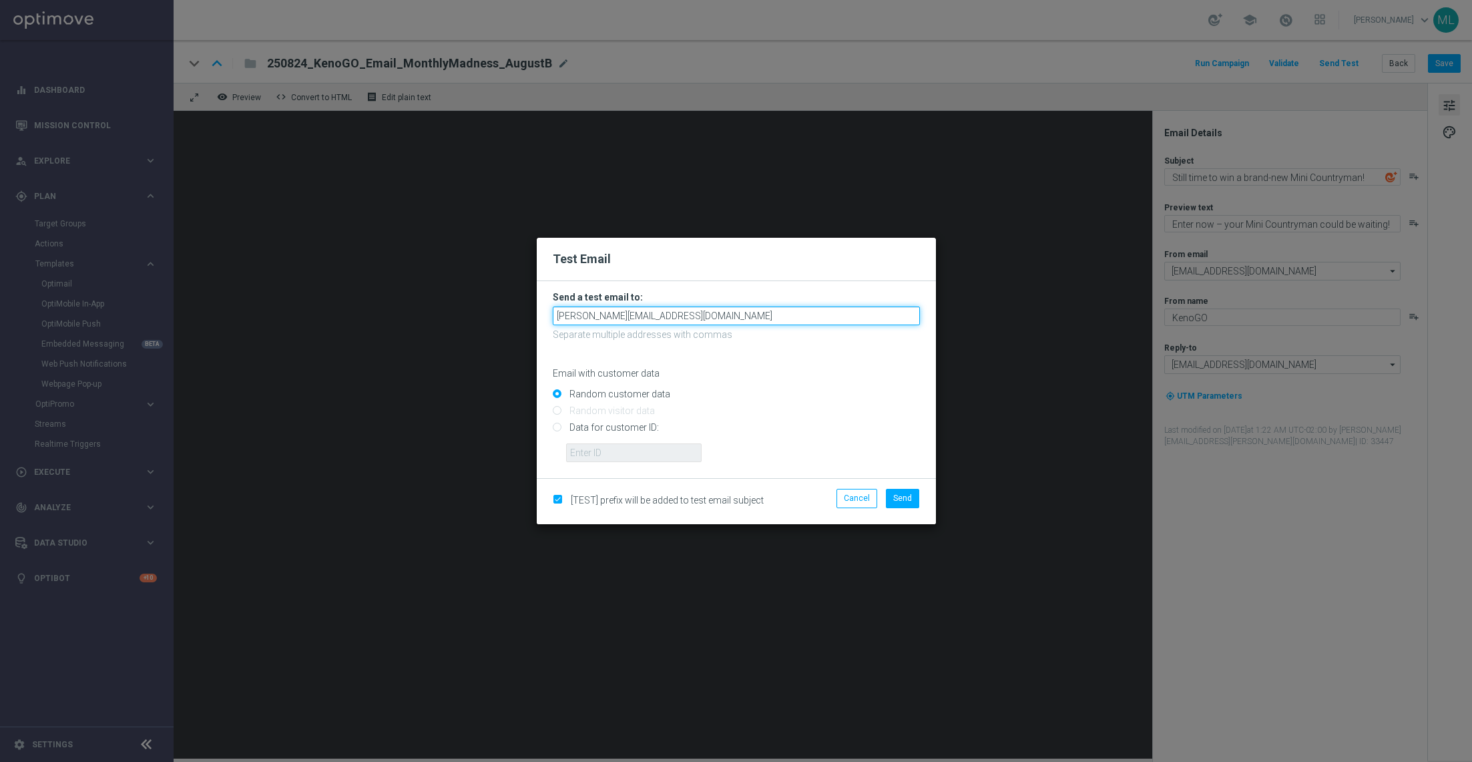
click at [697, 318] on input "adam.pustetto@lottoland.com" at bounding box center [736, 315] width 367 height 19
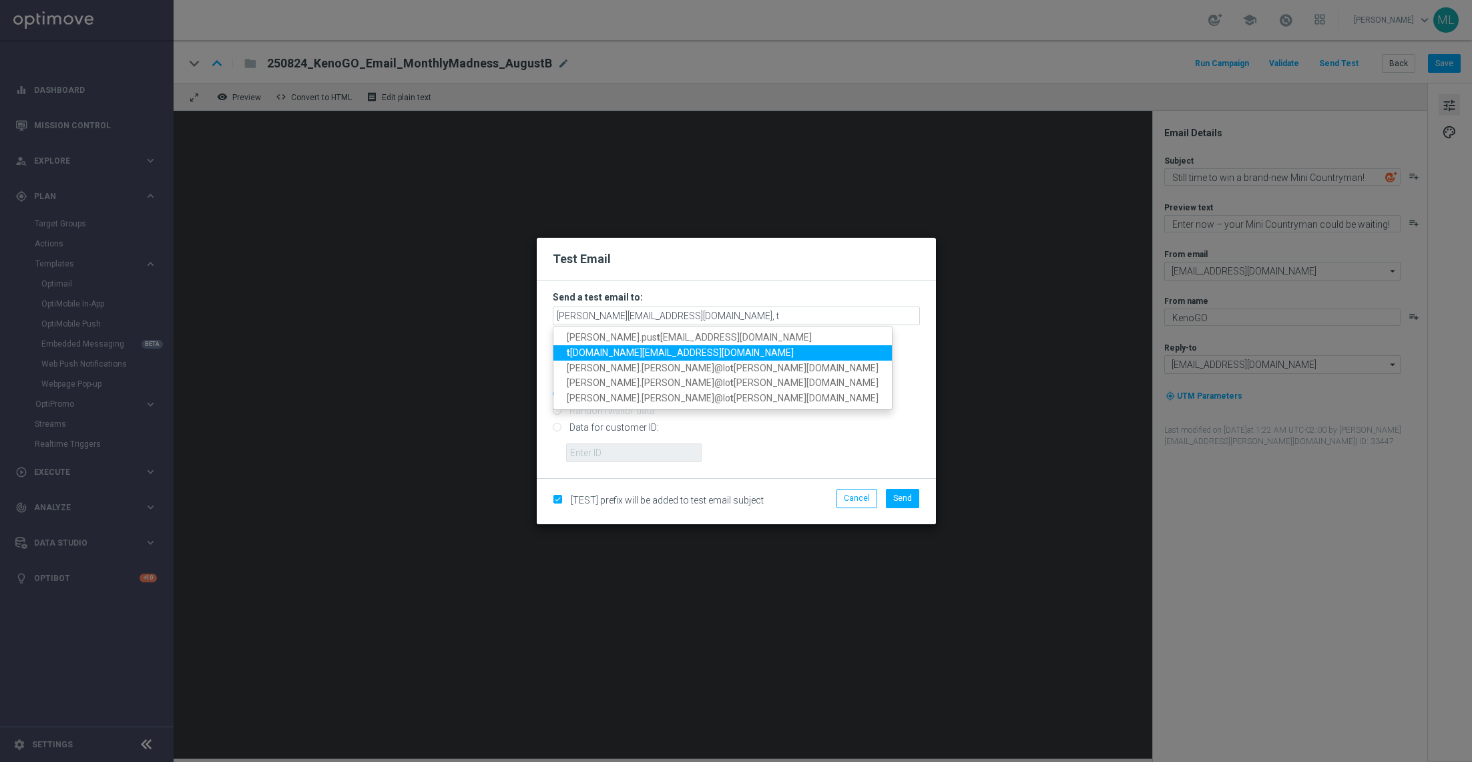
click at [611, 349] on span "t ina.wang@lottoland.com" at bounding box center [680, 352] width 227 height 11
type input "adam.pustetto@lottoland.com,tina.wang@lottoland.com"
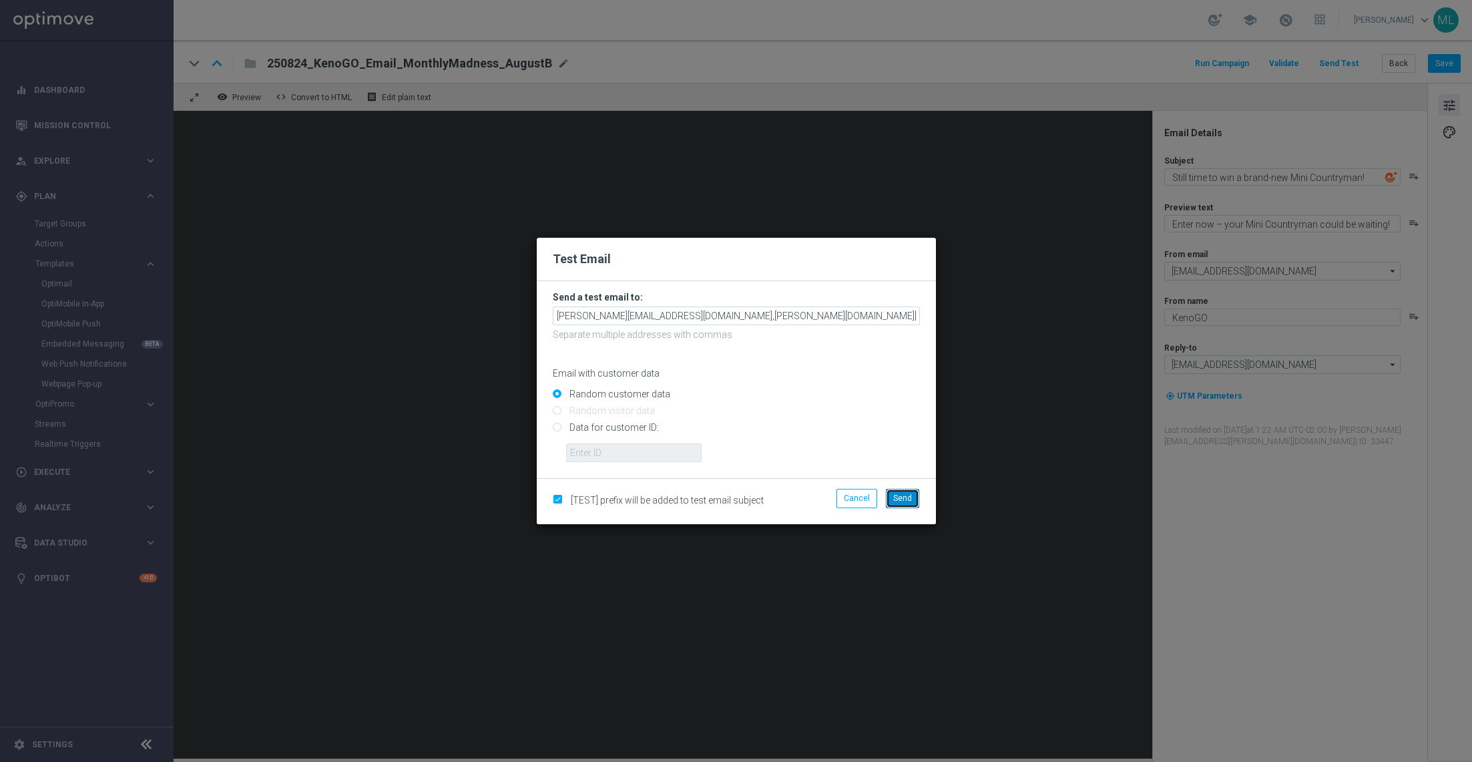
click at [903, 493] on span "Send" at bounding box center [902, 497] width 19 height 9
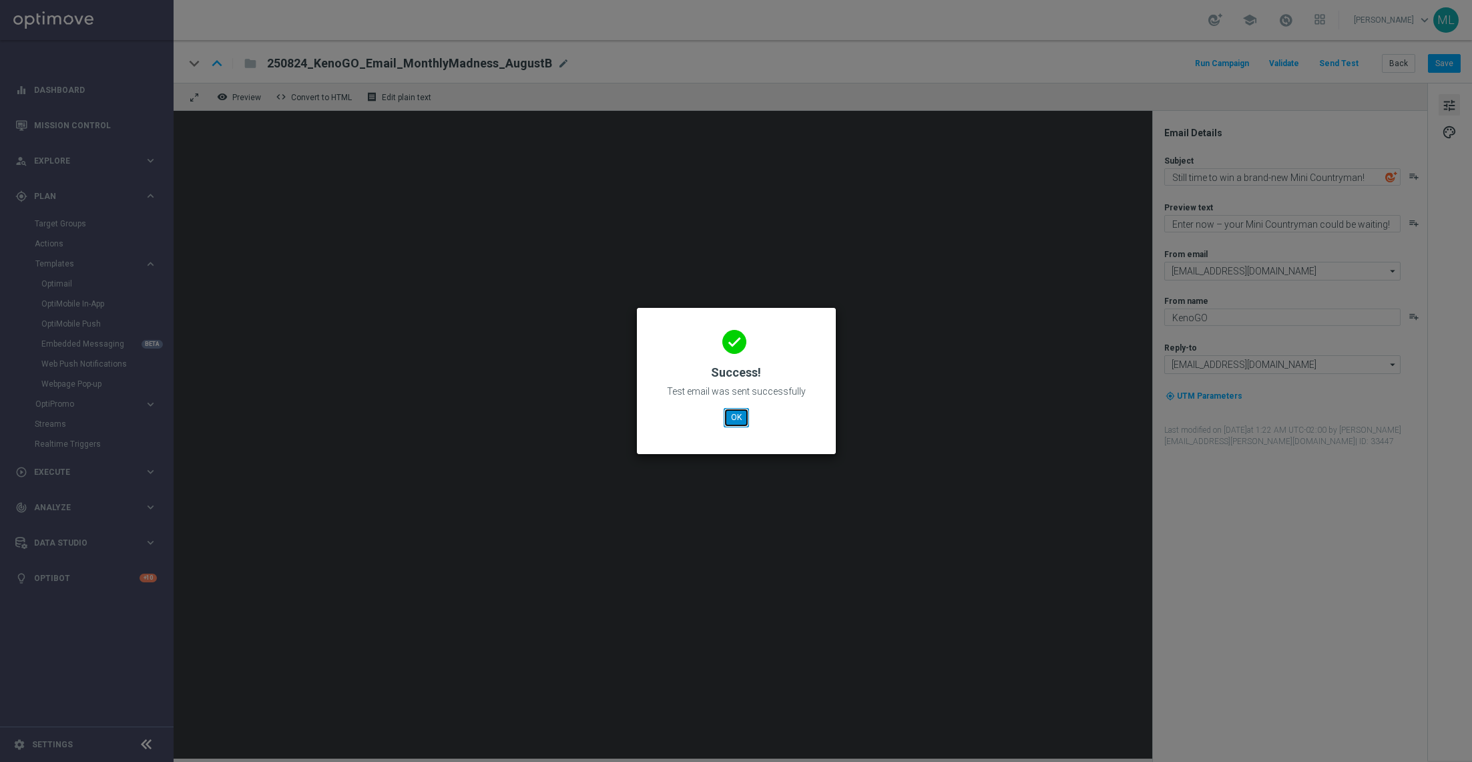
click at [739, 415] on button "OK" at bounding box center [736, 417] width 25 height 19
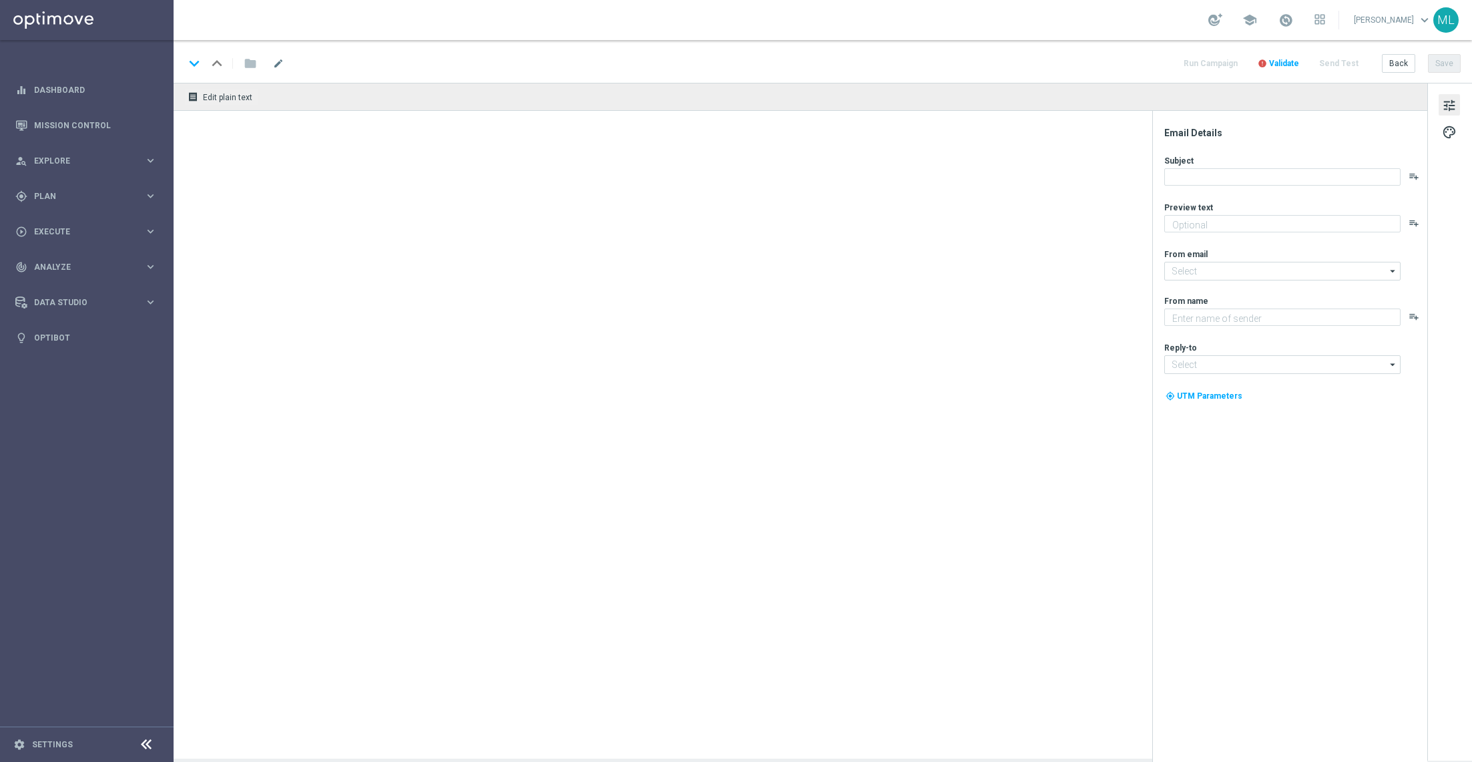
type textarea "Your turn to get matched!"
type input "[EMAIL_ADDRESS][DOMAIN_NAME]"
type textarea "KenoGO"
type input "[EMAIL_ADDRESS][DOMAIN_NAME]"
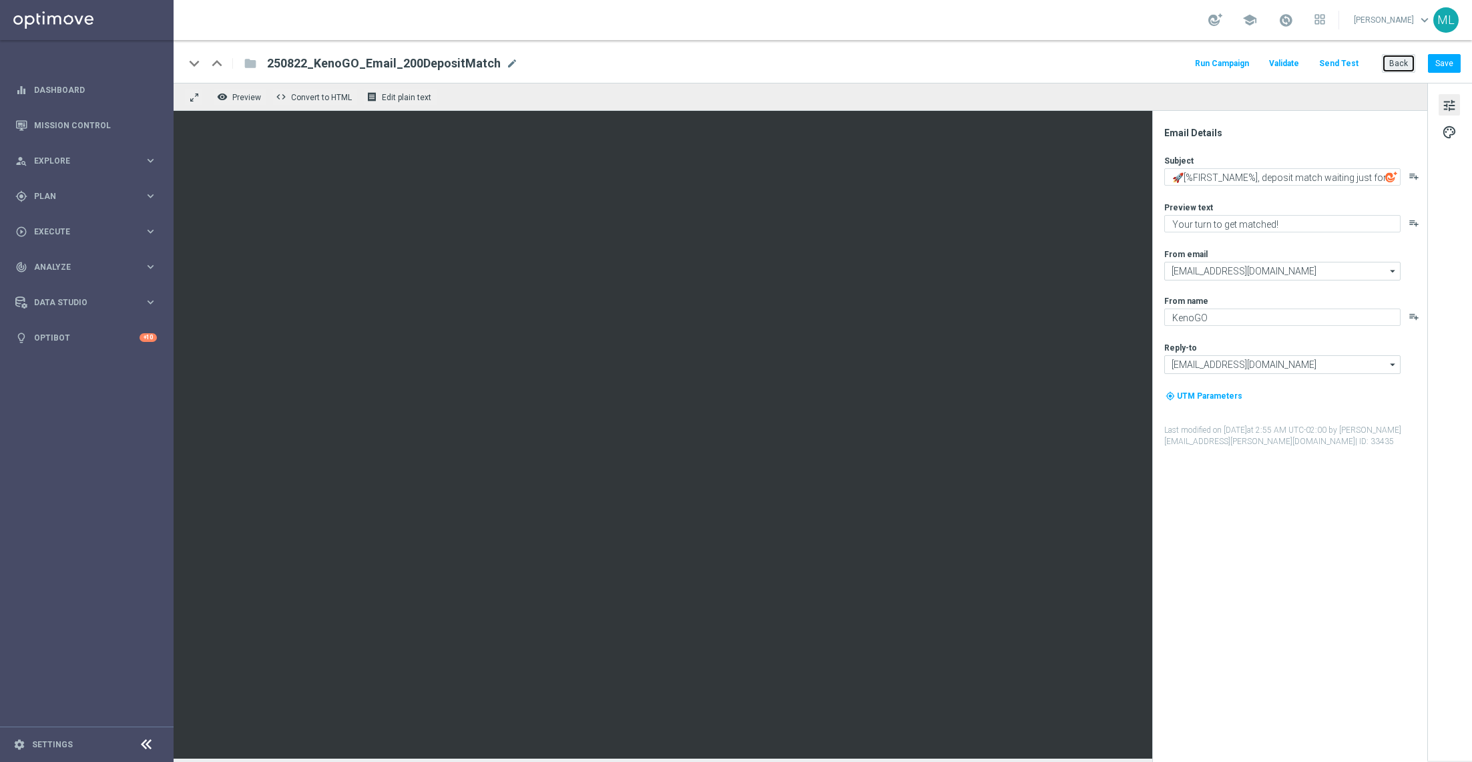
click at [1403, 65] on button "Back" at bounding box center [1398, 63] width 33 height 19
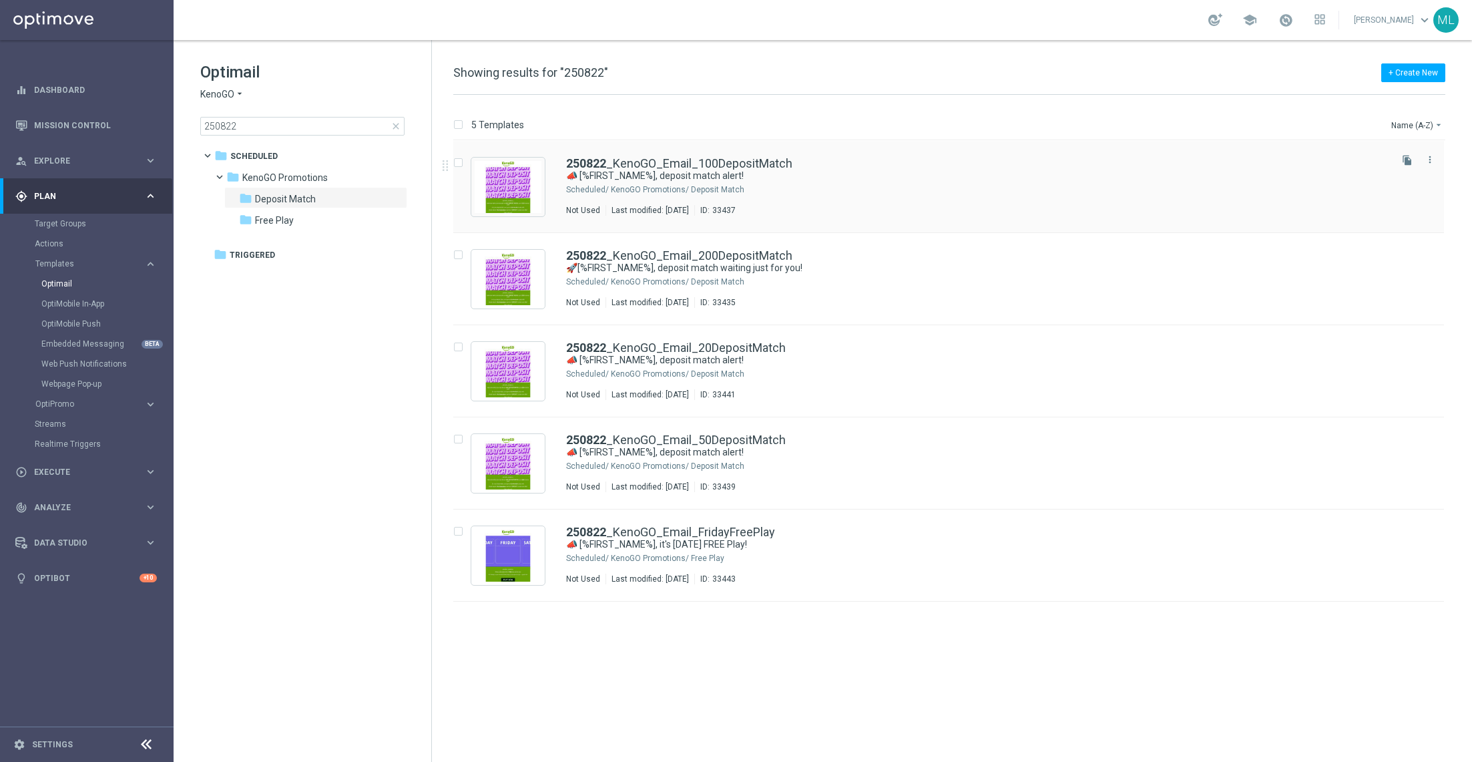
click at [884, 196] on div "250822 _KenoGO_Email_100DepositMatch 📣 [%FIRST_NAME%], deposit match alert! Sch…" at bounding box center [977, 187] width 822 height 58
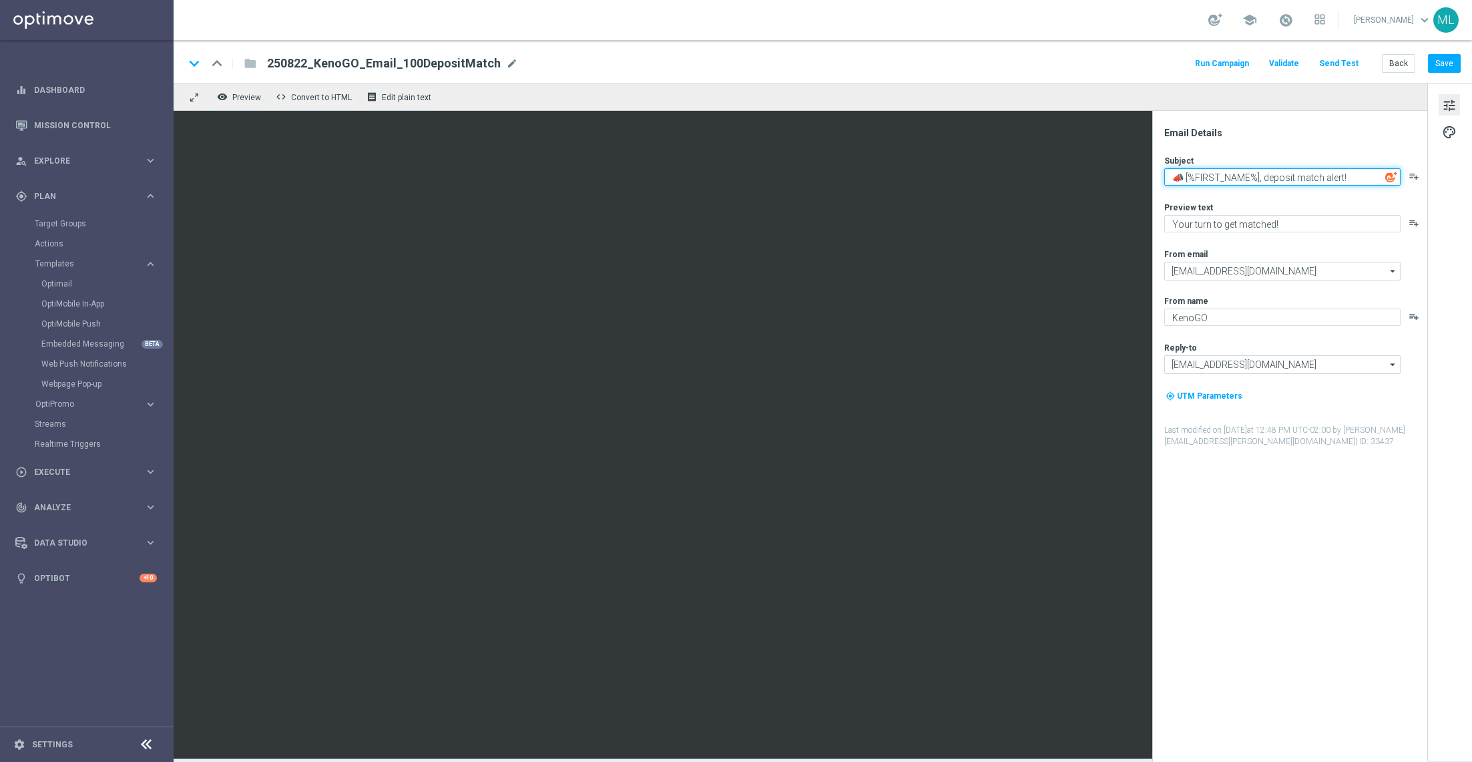
paste textarea "[%FIRST_NAME%], deposit match waiting just for you"
type textarea "🚀[%FIRST_NAME%], deposit match waiting just for you!"
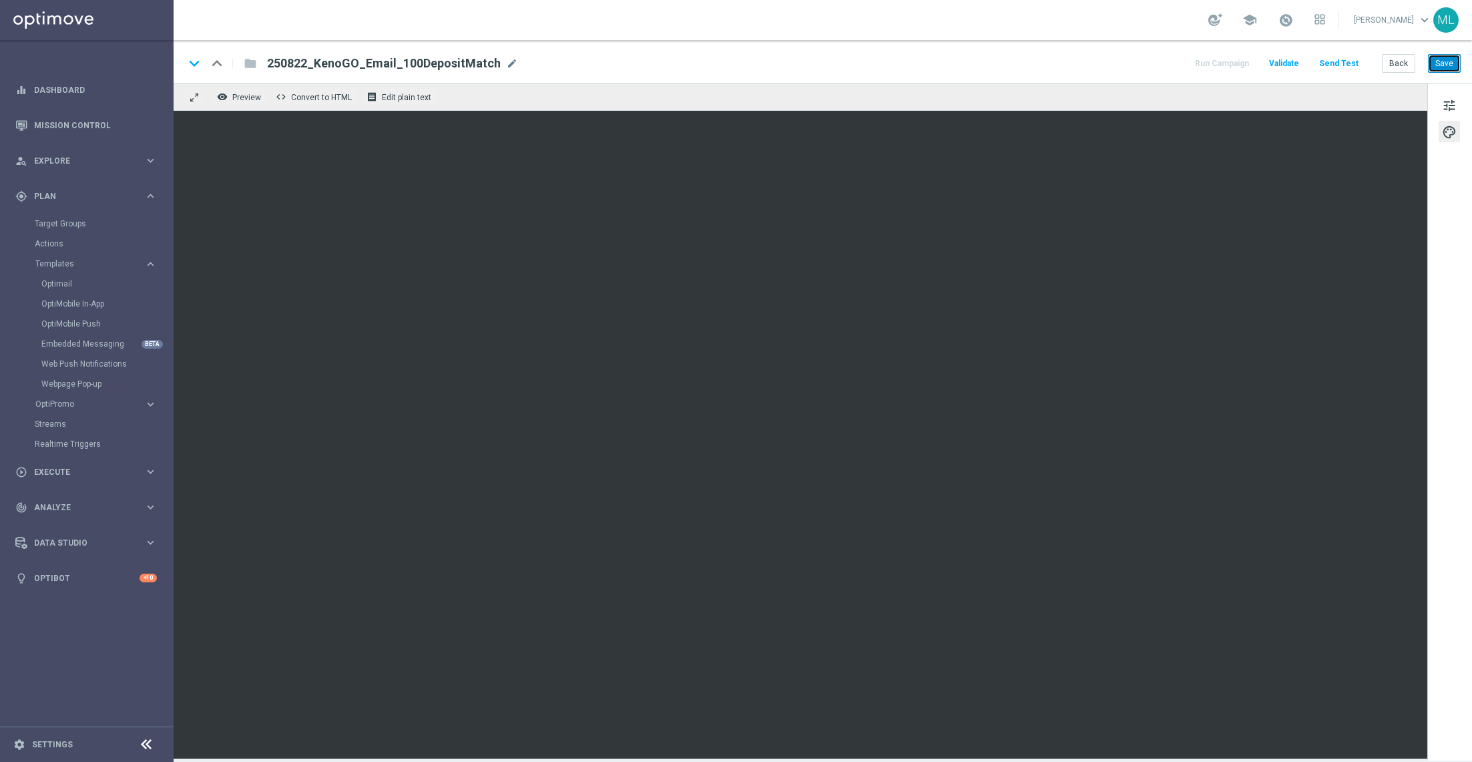
click at [1452, 63] on button "Save" at bounding box center [1444, 63] width 33 height 19
click at [1442, 66] on button "Save" at bounding box center [1444, 63] width 33 height 19
click at [1343, 60] on button "Send Test" at bounding box center [1338, 64] width 43 height 18
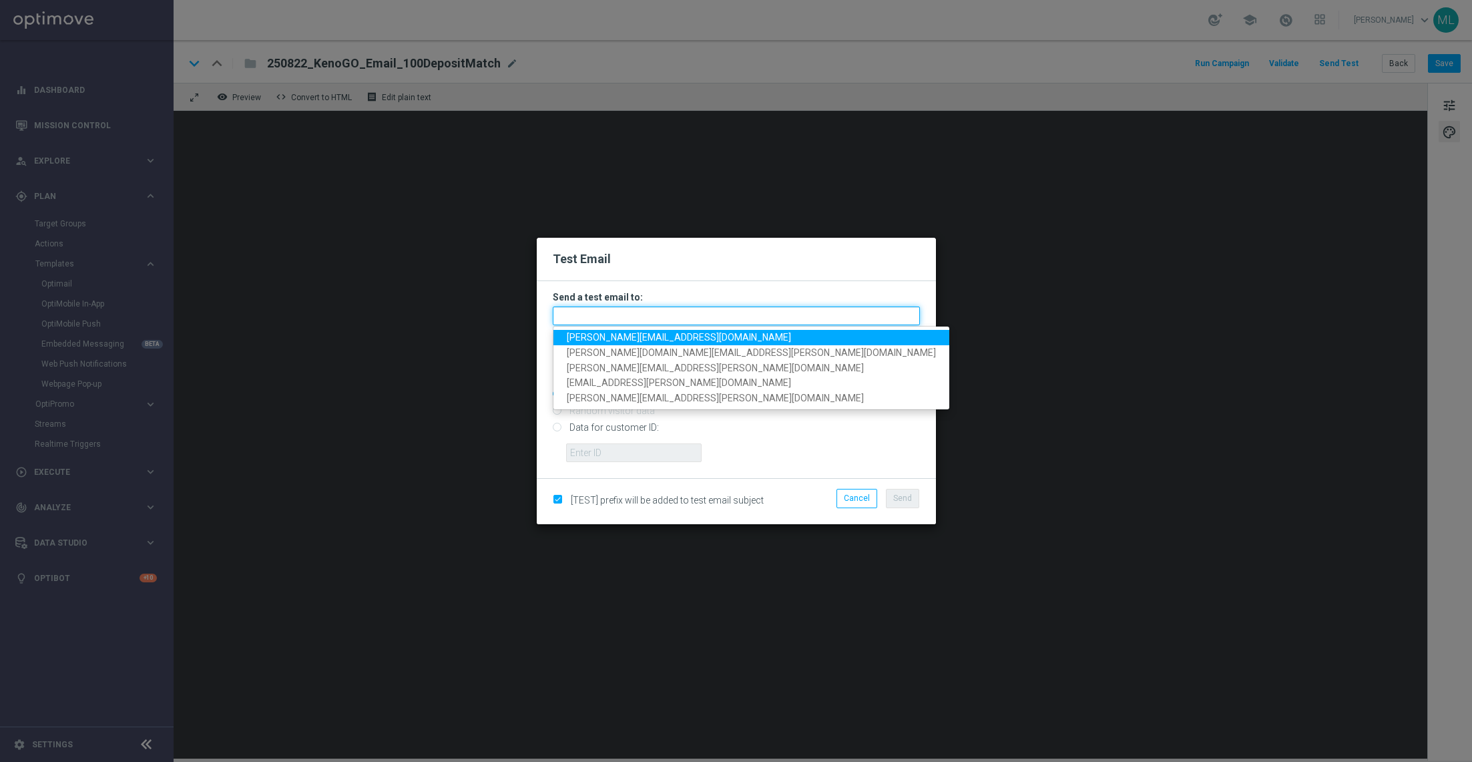
click at [636, 316] on input "text" at bounding box center [736, 315] width 367 height 19
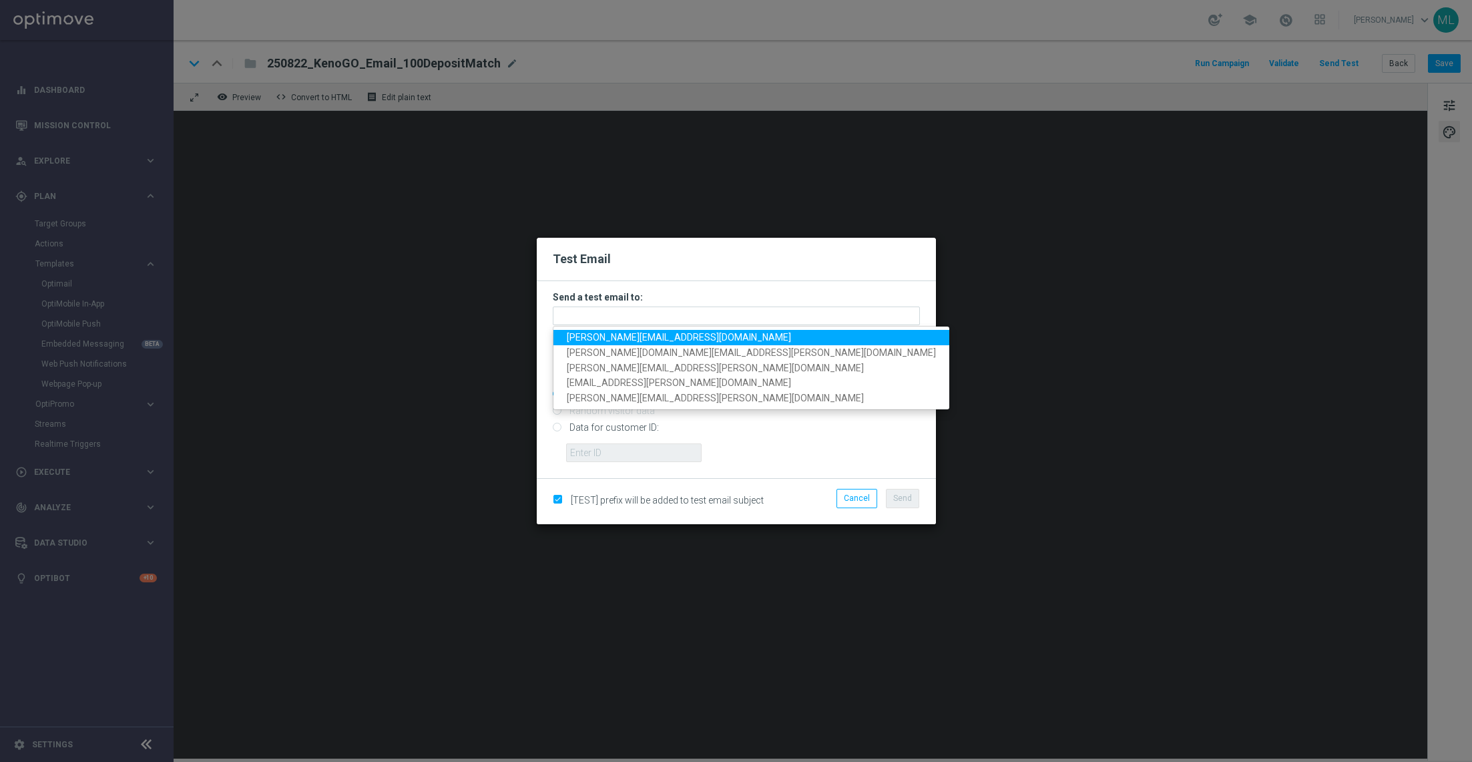
click at [627, 335] on span "adam.pustetto@lottoland.com" at bounding box center [679, 337] width 224 height 11
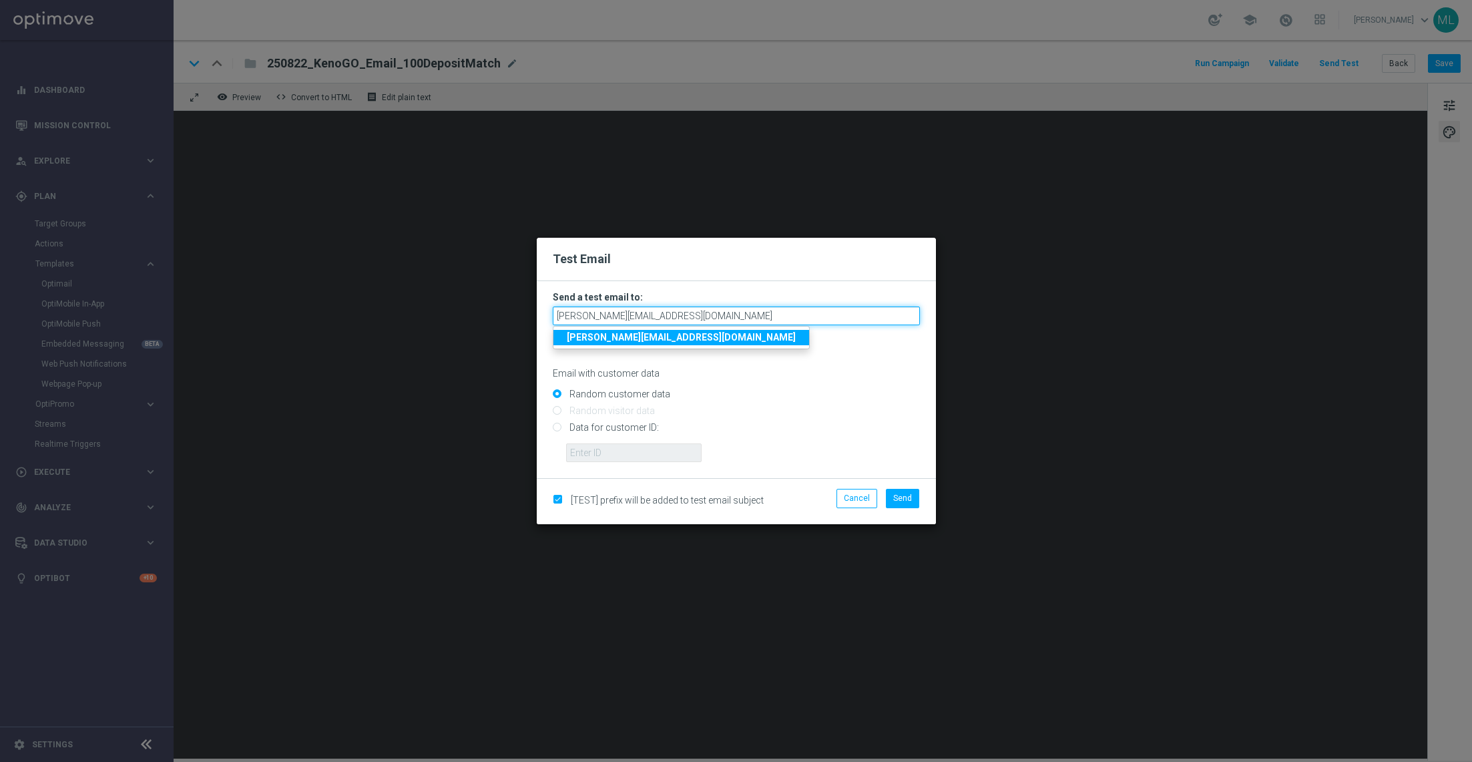
click at [700, 318] on input "adam.pustetto@lottoland.com" at bounding box center [736, 315] width 367 height 19
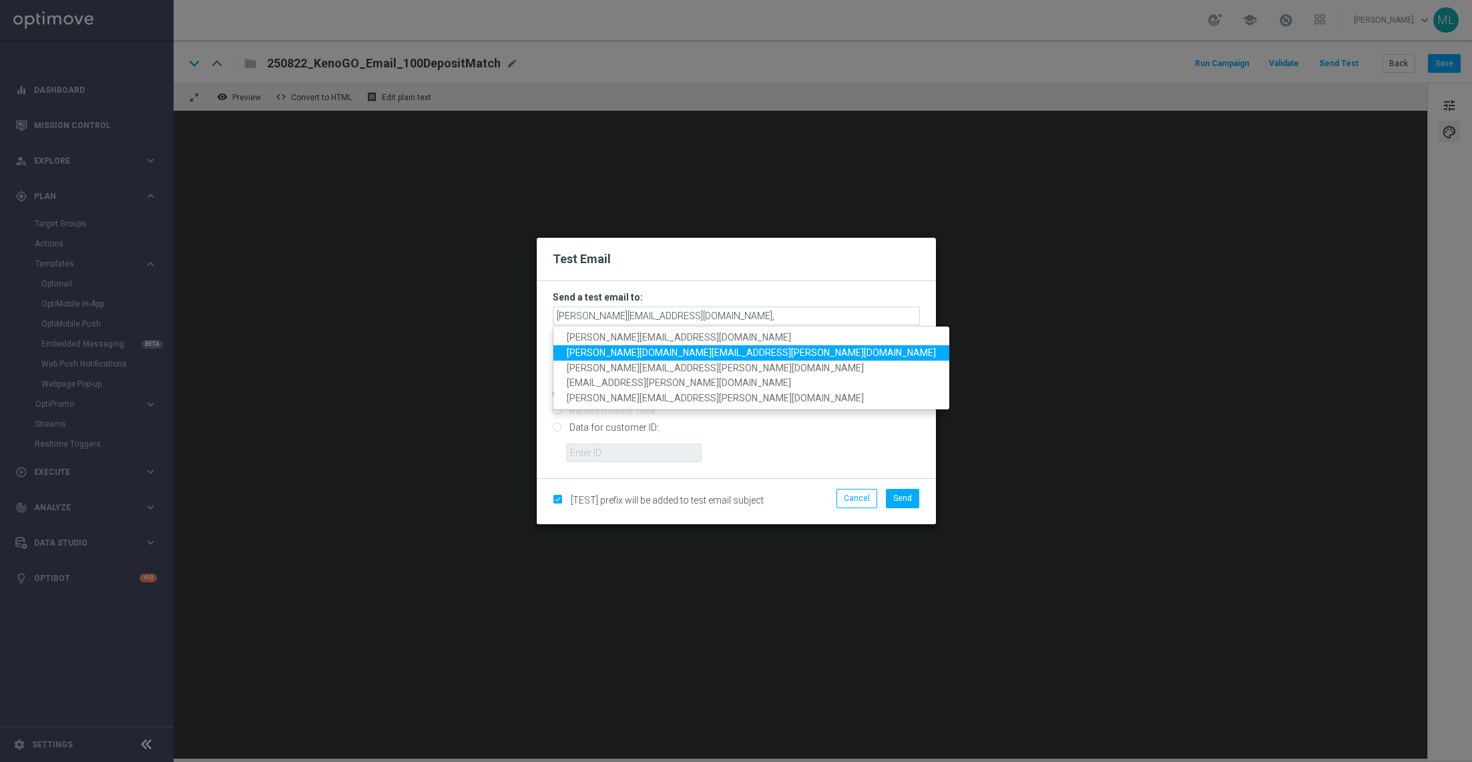
click at [629, 349] on span "tina.wang@lottoland.com" at bounding box center [751, 352] width 369 height 11
type input "adam.pustetto@lottoland.com,tina.wang@lottoland.com"
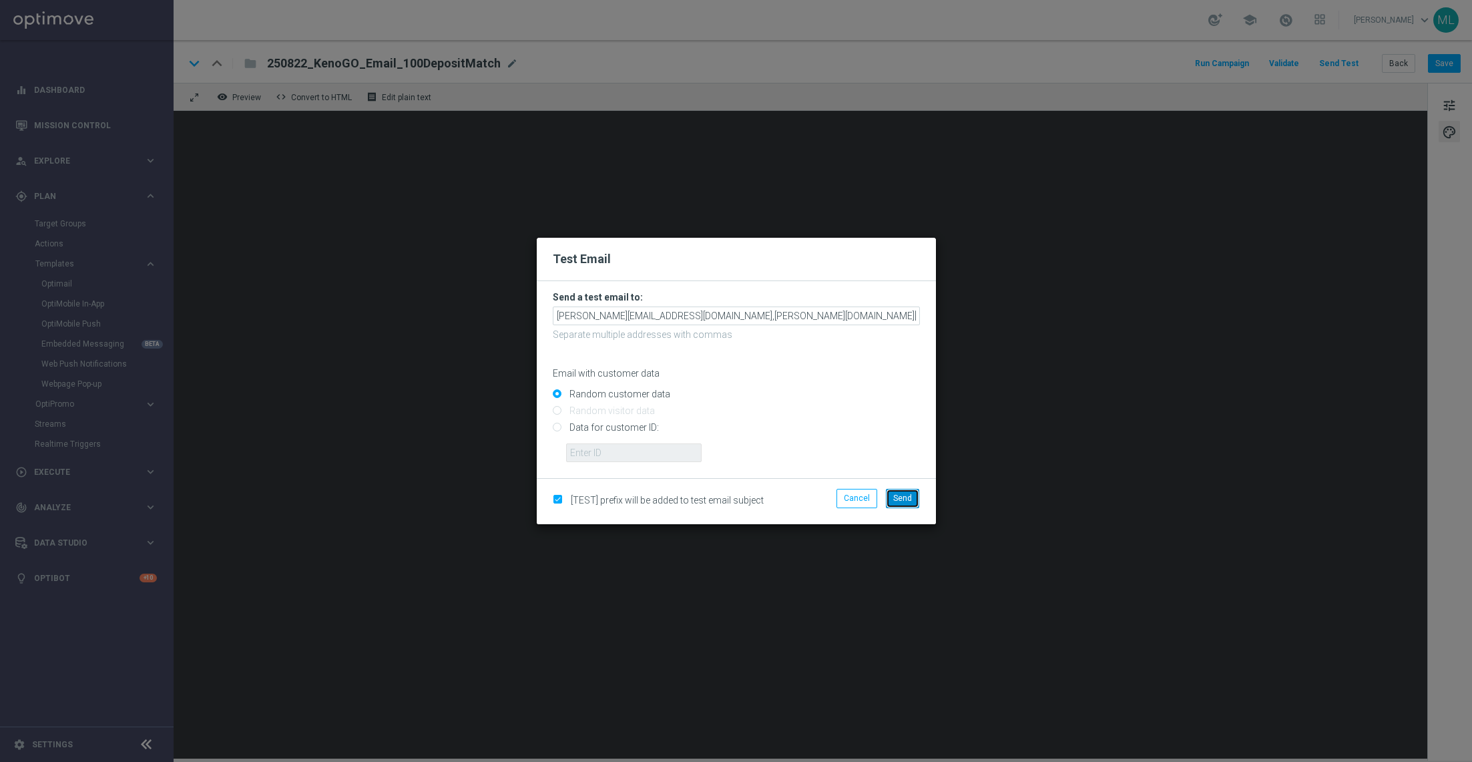
click at [904, 495] on span "Send" at bounding box center [902, 497] width 19 height 9
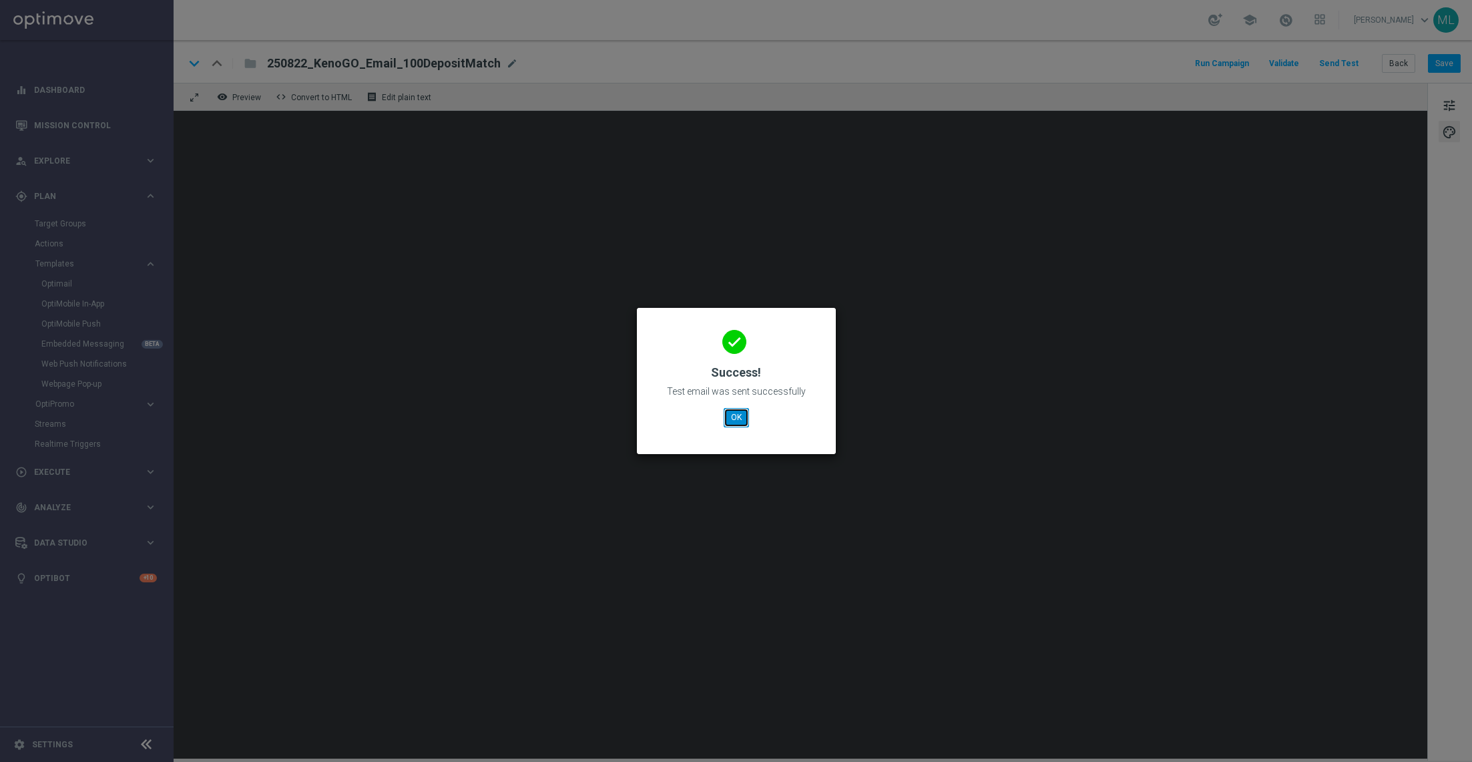
click at [740, 413] on button "OK" at bounding box center [736, 417] width 25 height 19
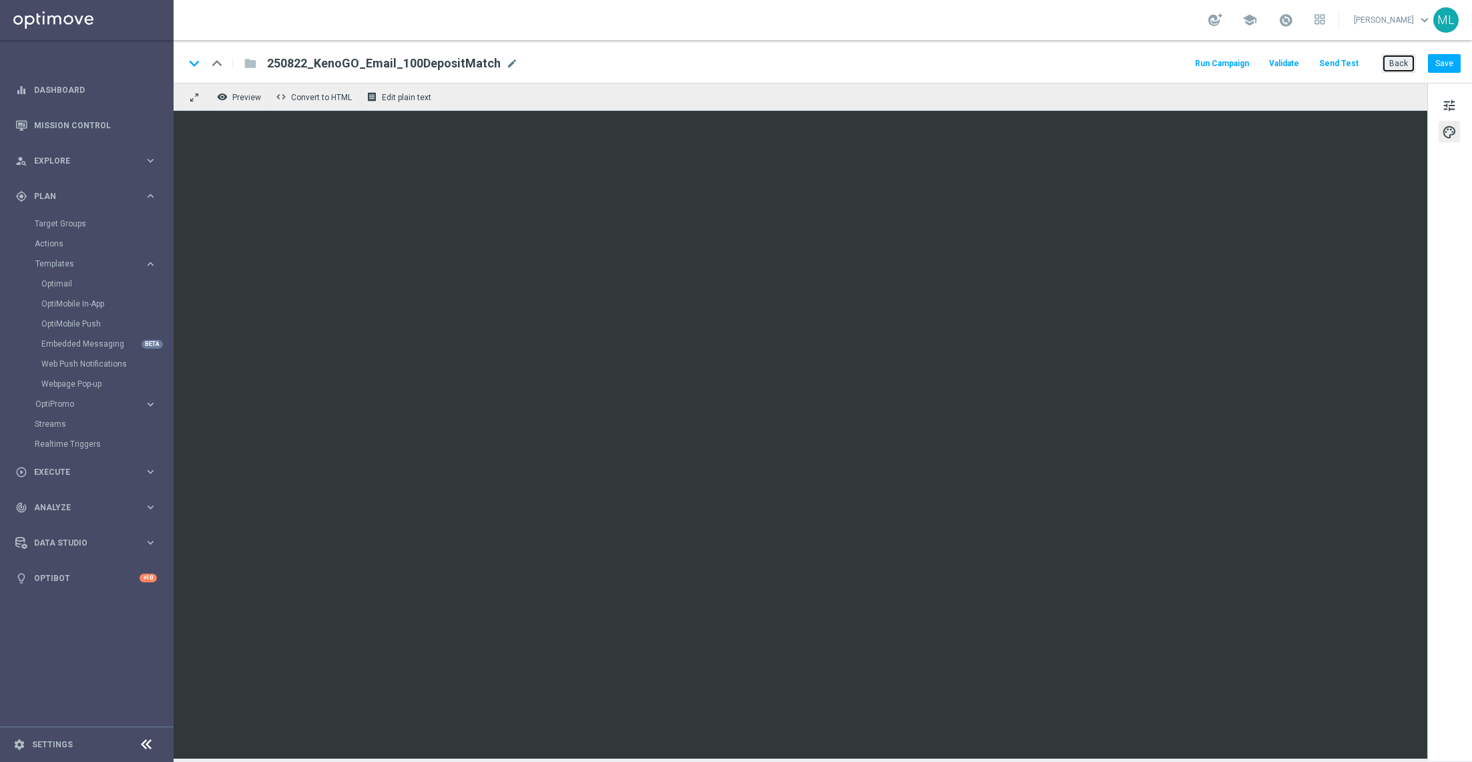
click at [1399, 65] on button "Back" at bounding box center [1398, 63] width 33 height 19
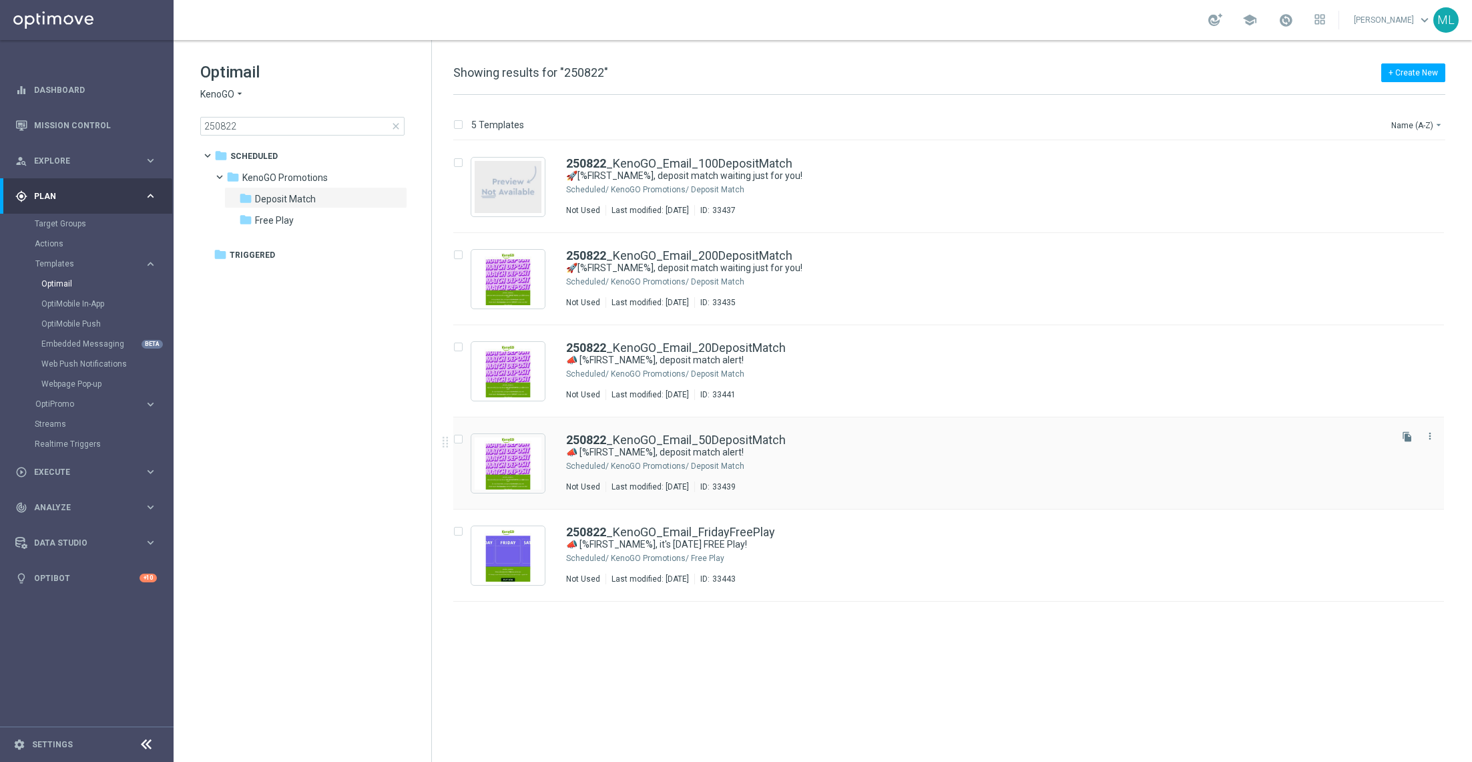
click at [902, 465] on div "KenoGO Promotions/ Deposit Match" at bounding box center [999, 466] width 777 height 11
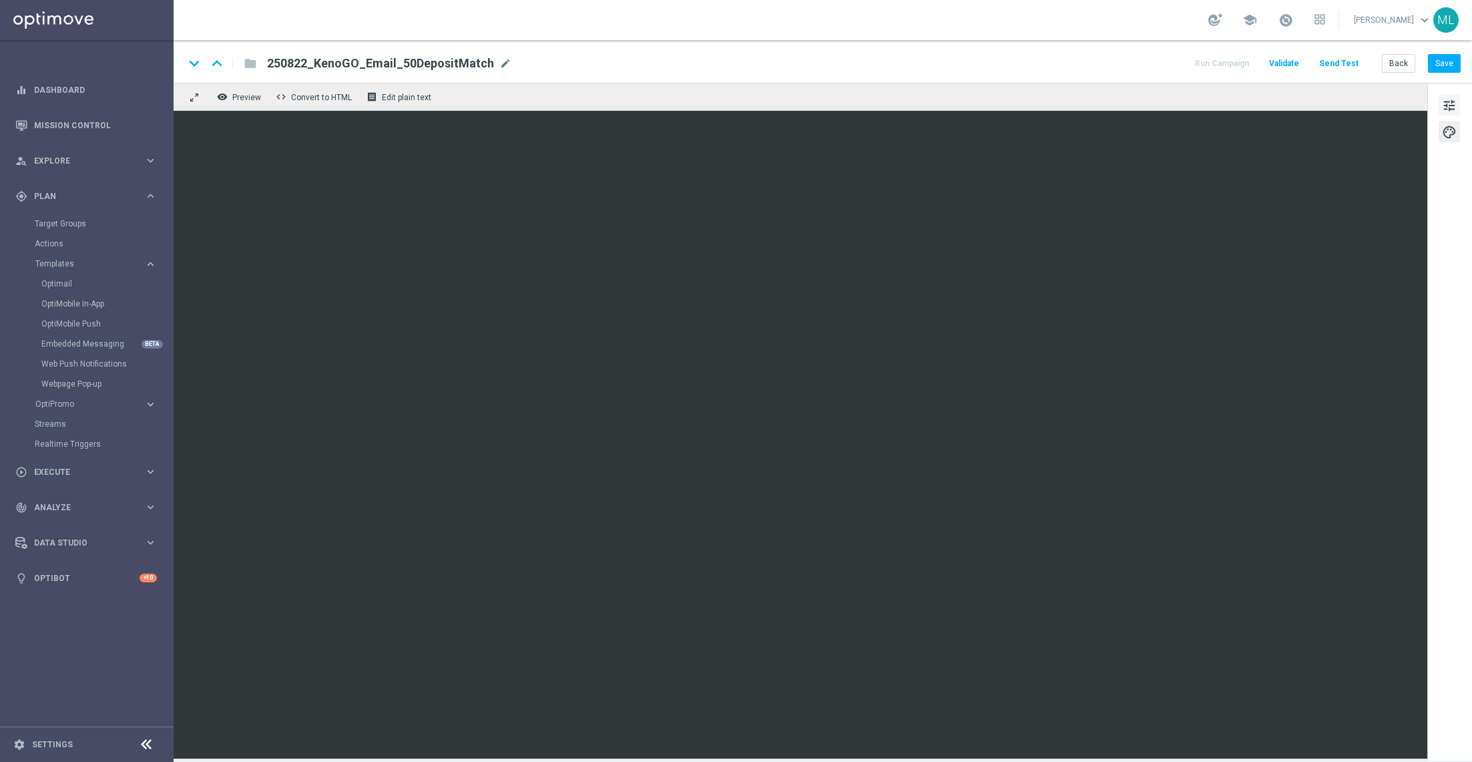
click at [1452, 99] on span "tune" at bounding box center [1449, 105] width 15 height 17
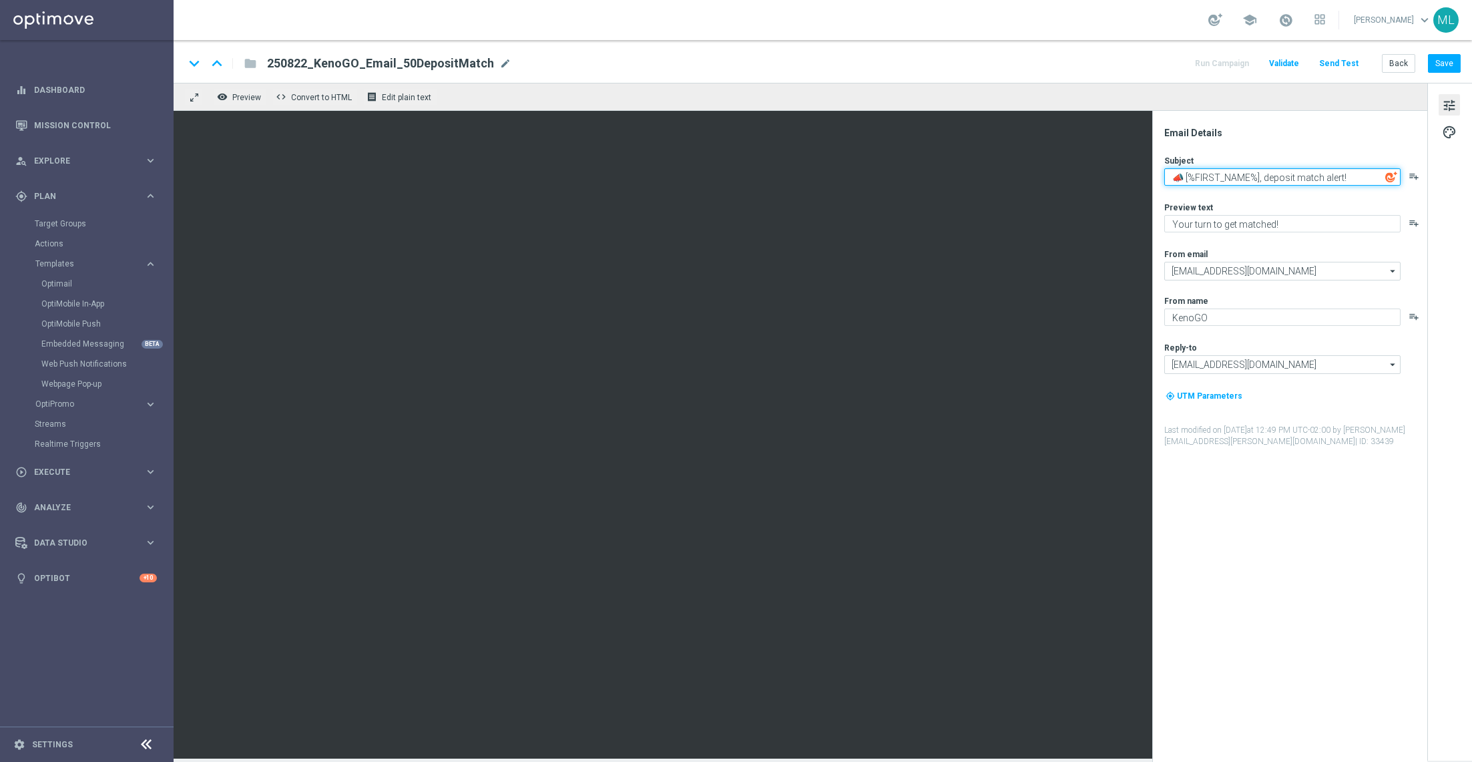
paste textarea "[%FIRST_NAME%], deposit match waiting just for you"
type textarea "🚀[%FIRST_NAME%], deposit match waiting just for you!"
click at [1449, 61] on button "Save" at bounding box center [1444, 63] width 33 height 19
click at [1339, 62] on button "Send Test" at bounding box center [1338, 64] width 43 height 18
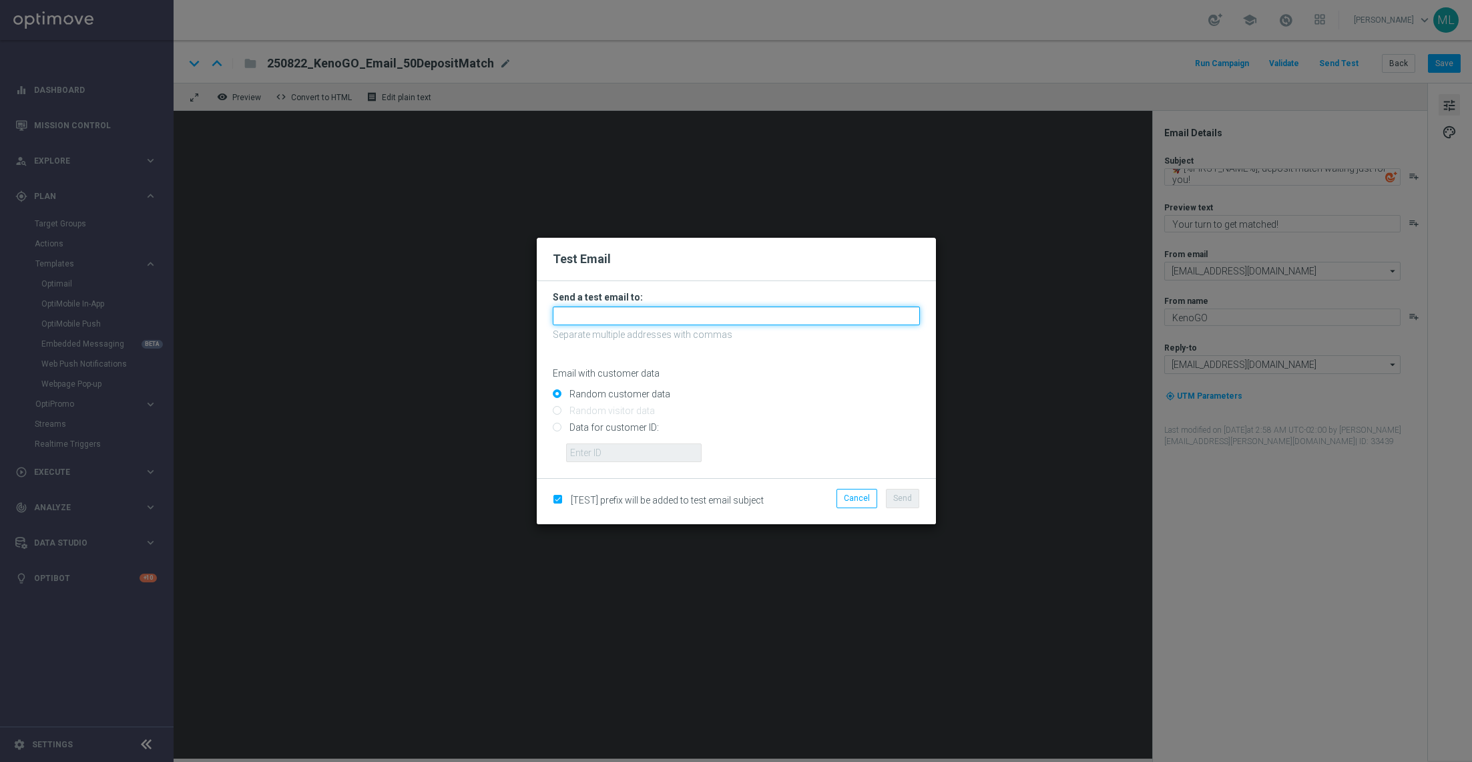
click at [635, 320] on input "text" at bounding box center [736, 315] width 367 height 19
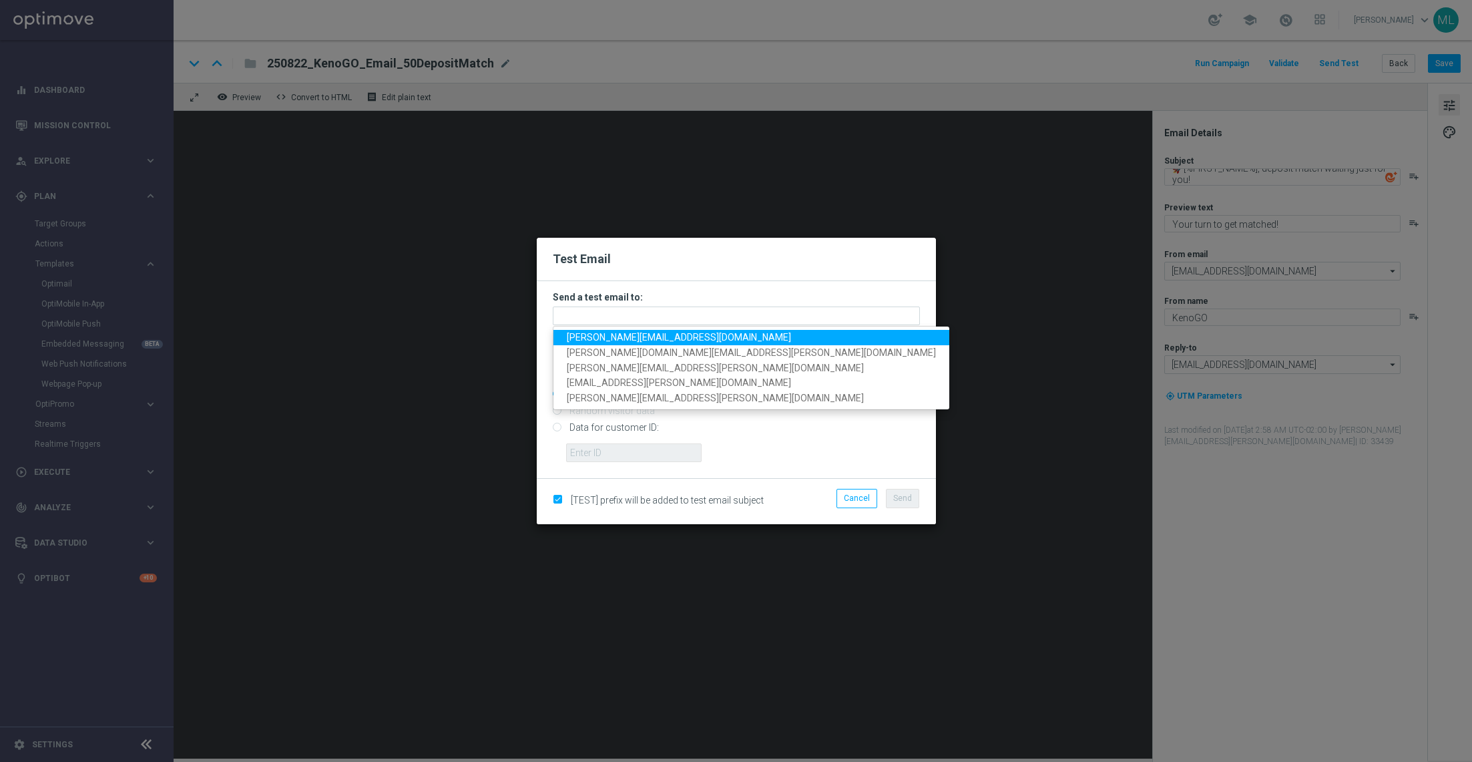
click at [621, 338] on span "adam.pustetto@lottoland.com" at bounding box center [679, 337] width 224 height 11
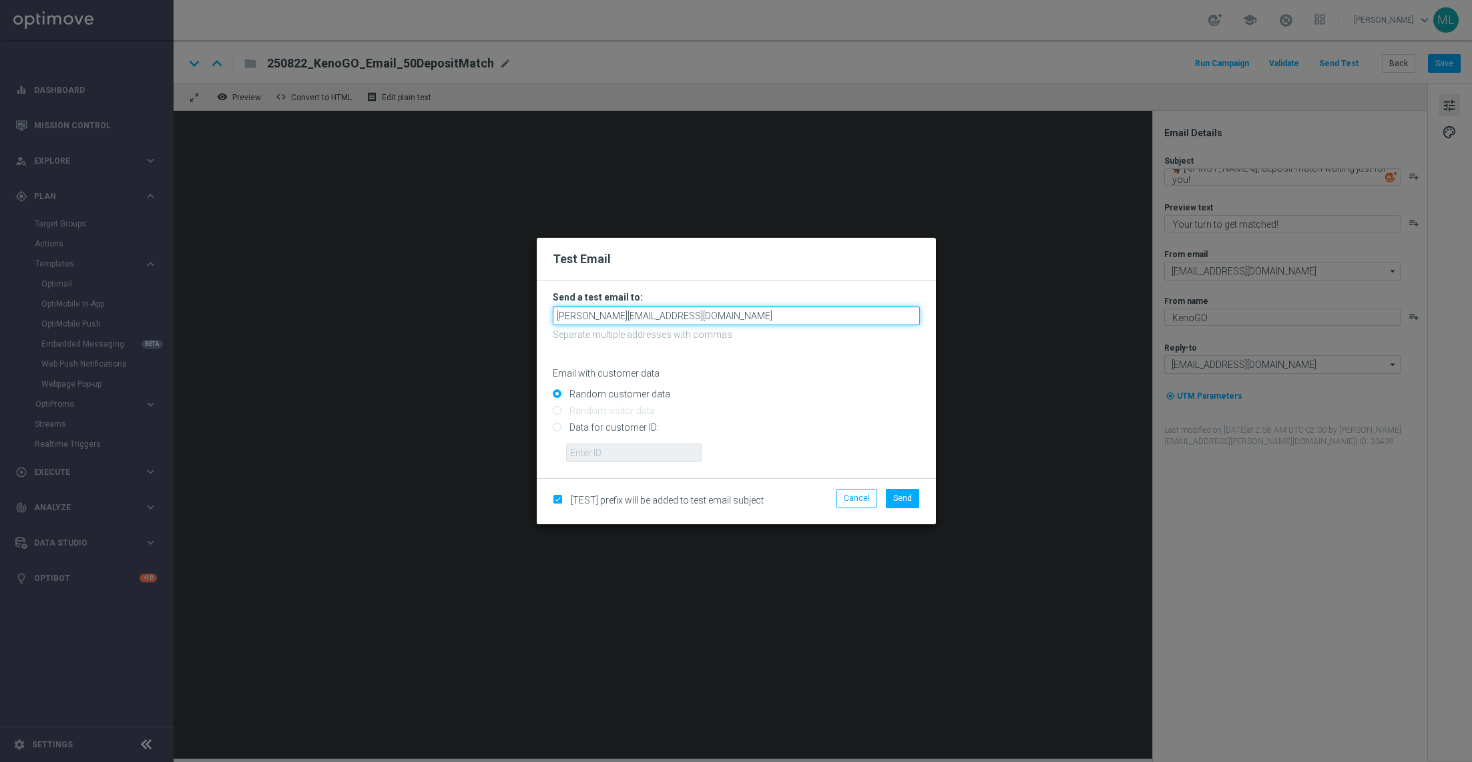
click at [701, 321] on input "adam.pustetto@lottoland.com" at bounding box center [736, 315] width 367 height 19
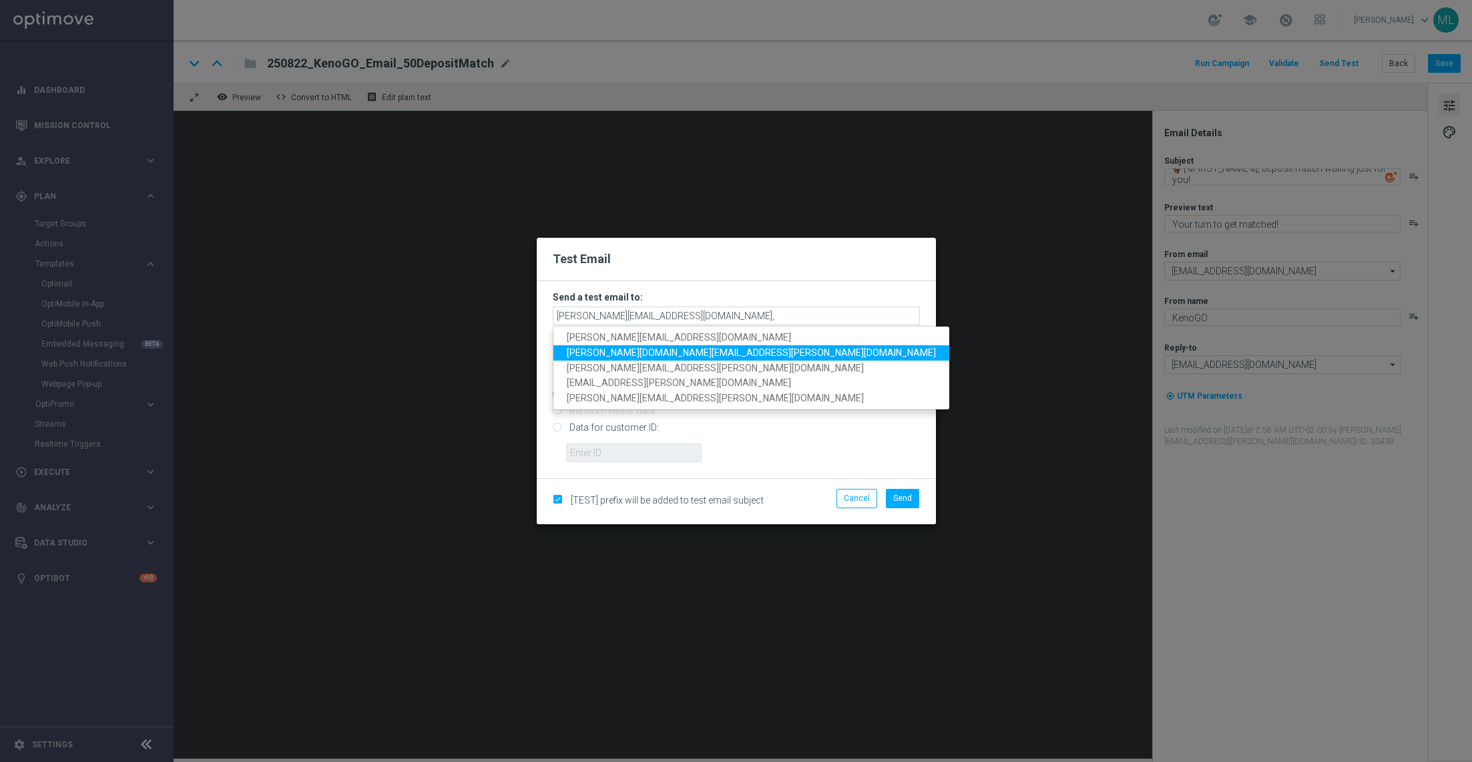
click at [617, 353] on span "tina.wang@lottoland.com" at bounding box center [751, 352] width 369 height 11
type input "adam.pustetto@lottoland.com,tina.wang@lottoland.com"
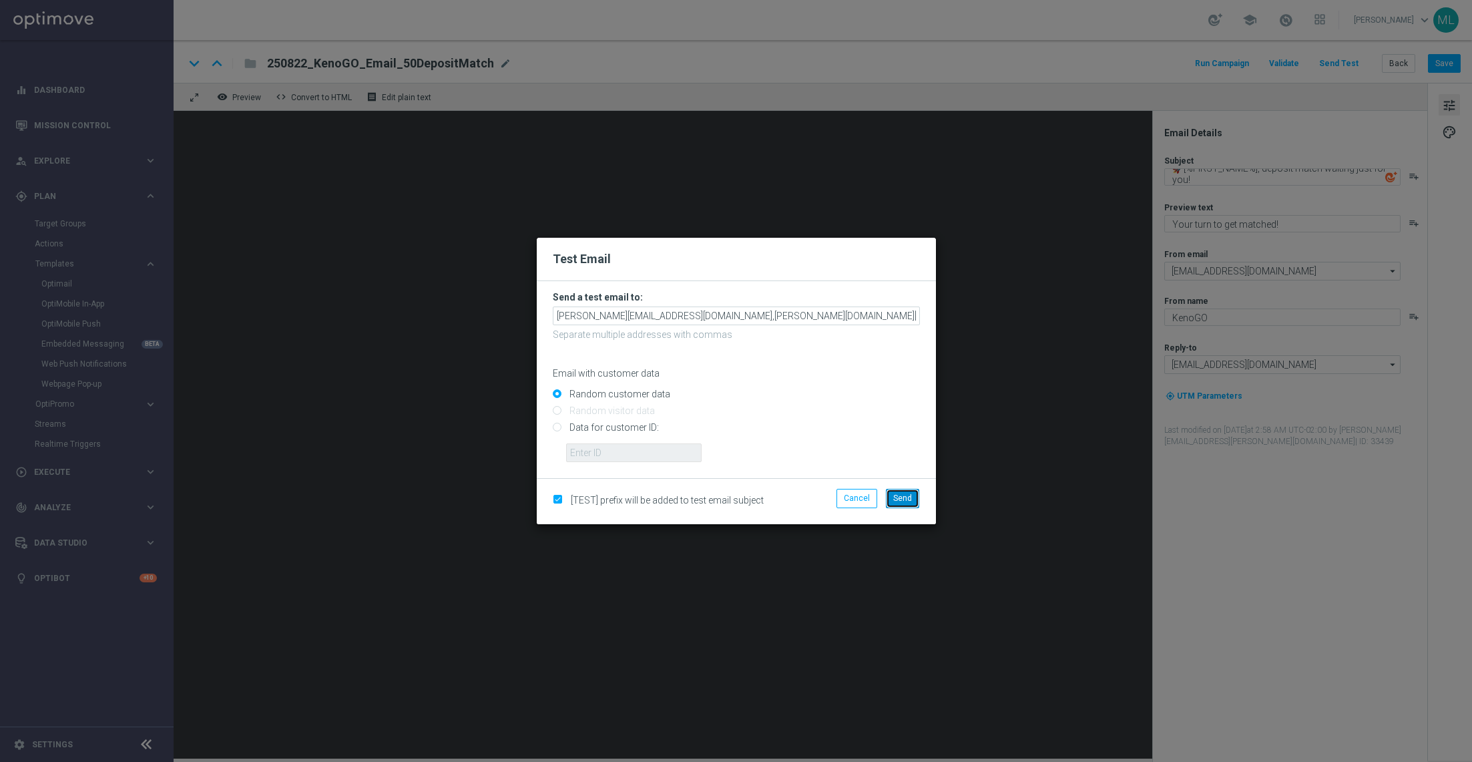
click at [901, 500] on span "Send" at bounding box center [902, 497] width 19 height 9
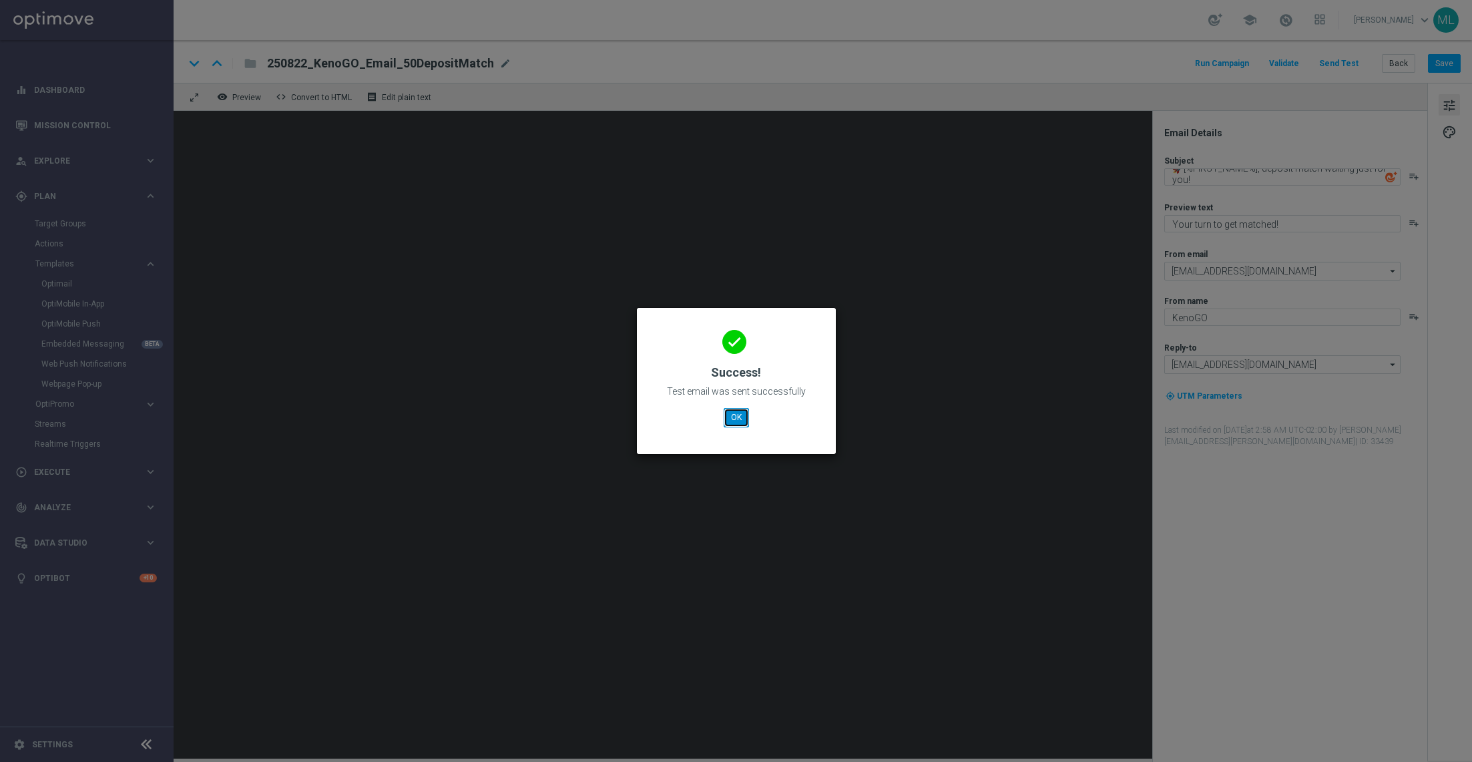
click at [727, 413] on button "OK" at bounding box center [736, 417] width 25 height 19
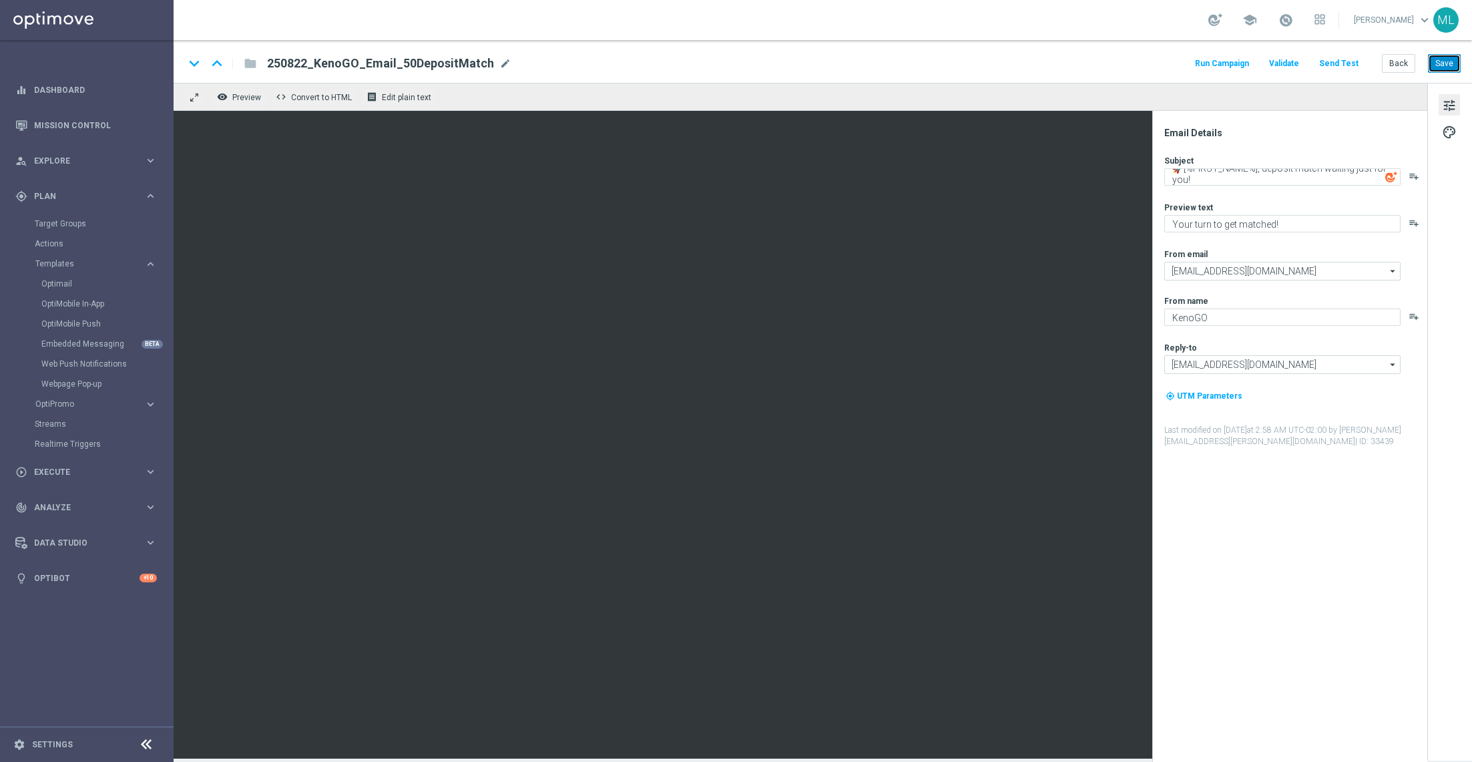
click at [1446, 65] on button "Save" at bounding box center [1444, 63] width 33 height 19
click at [1404, 65] on button "Back" at bounding box center [1398, 63] width 33 height 19
click at [1398, 65] on button "Back" at bounding box center [1398, 63] width 33 height 19
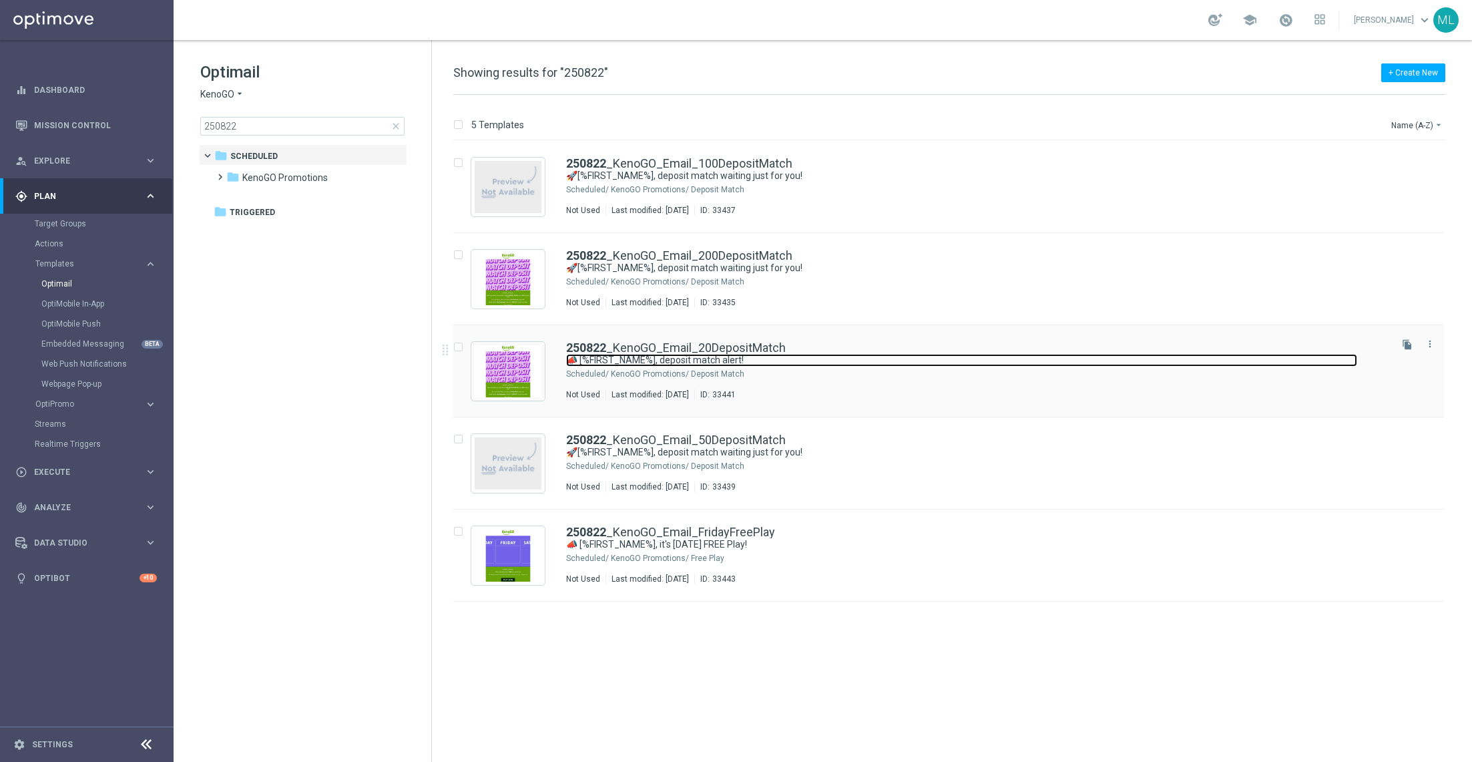
click at [857, 365] on link "📣 [%FIRST_NAME%], deposit match alert!" at bounding box center [961, 360] width 791 height 13
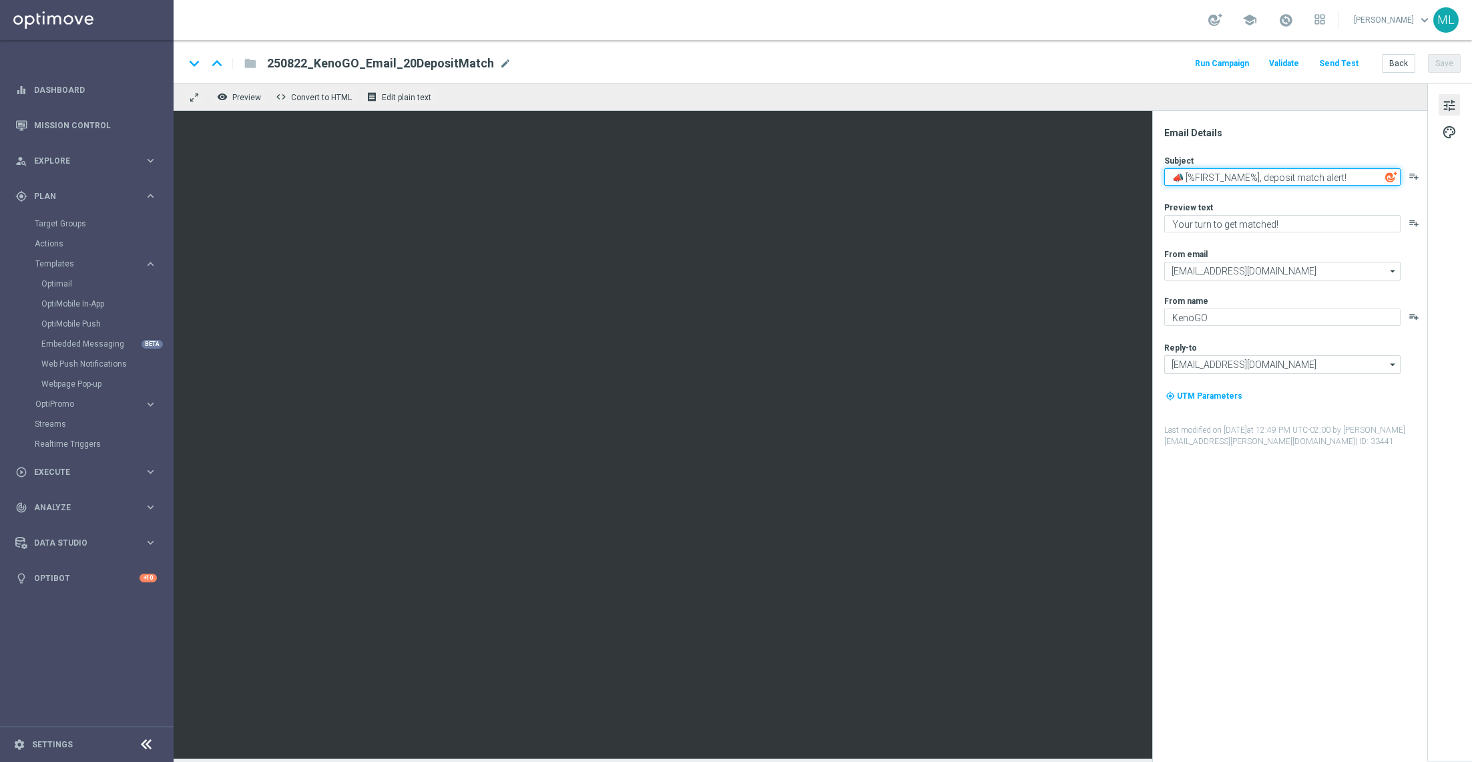
click at [1257, 172] on textarea "📣 [%FIRST_NAME%], deposit match alert!" at bounding box center [1282, 176] width 236 height 17
paste textarea "[%FIRST_NAME%], deposit match waiting just for you"
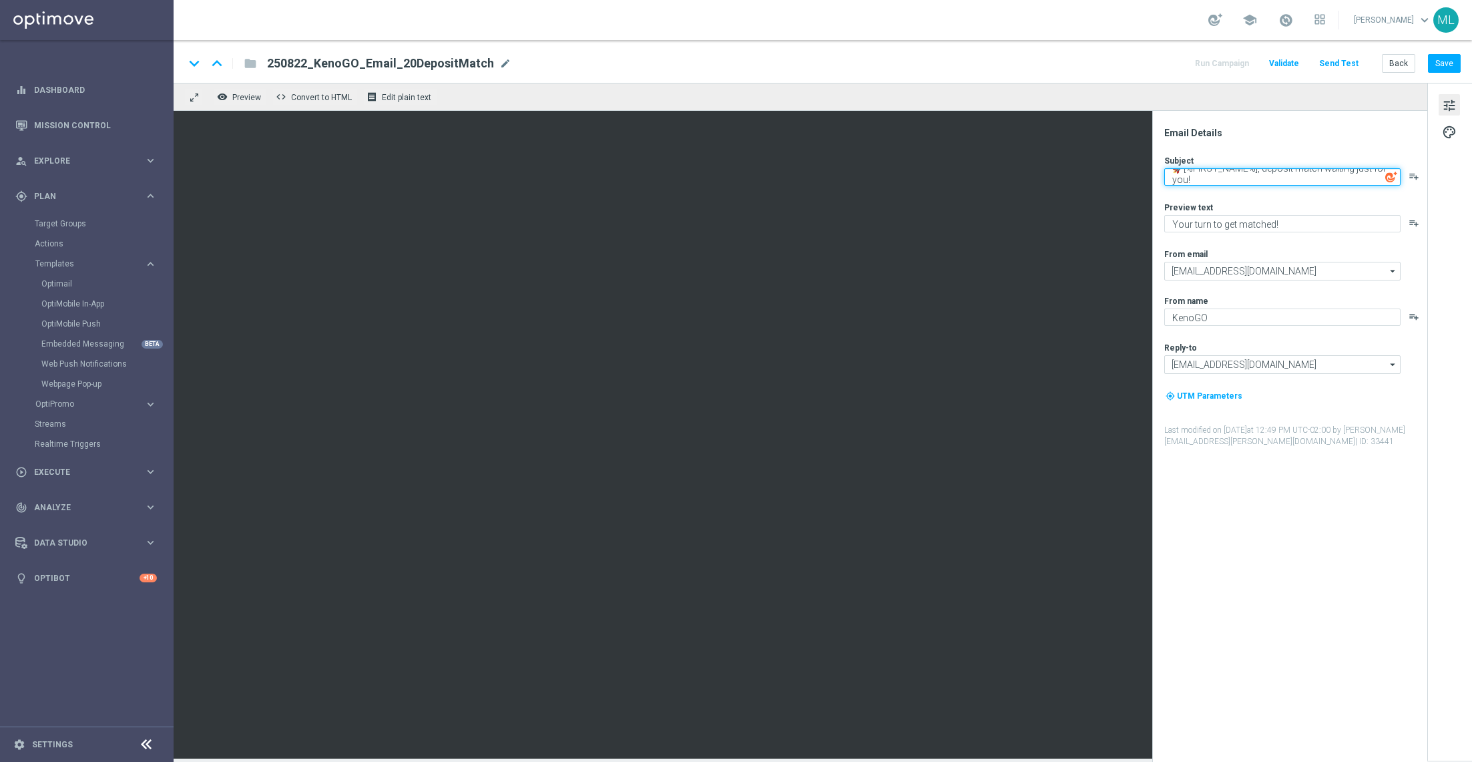
type textarea "🚀[%FIRST_NAME%], deposit match waiting just for you!"
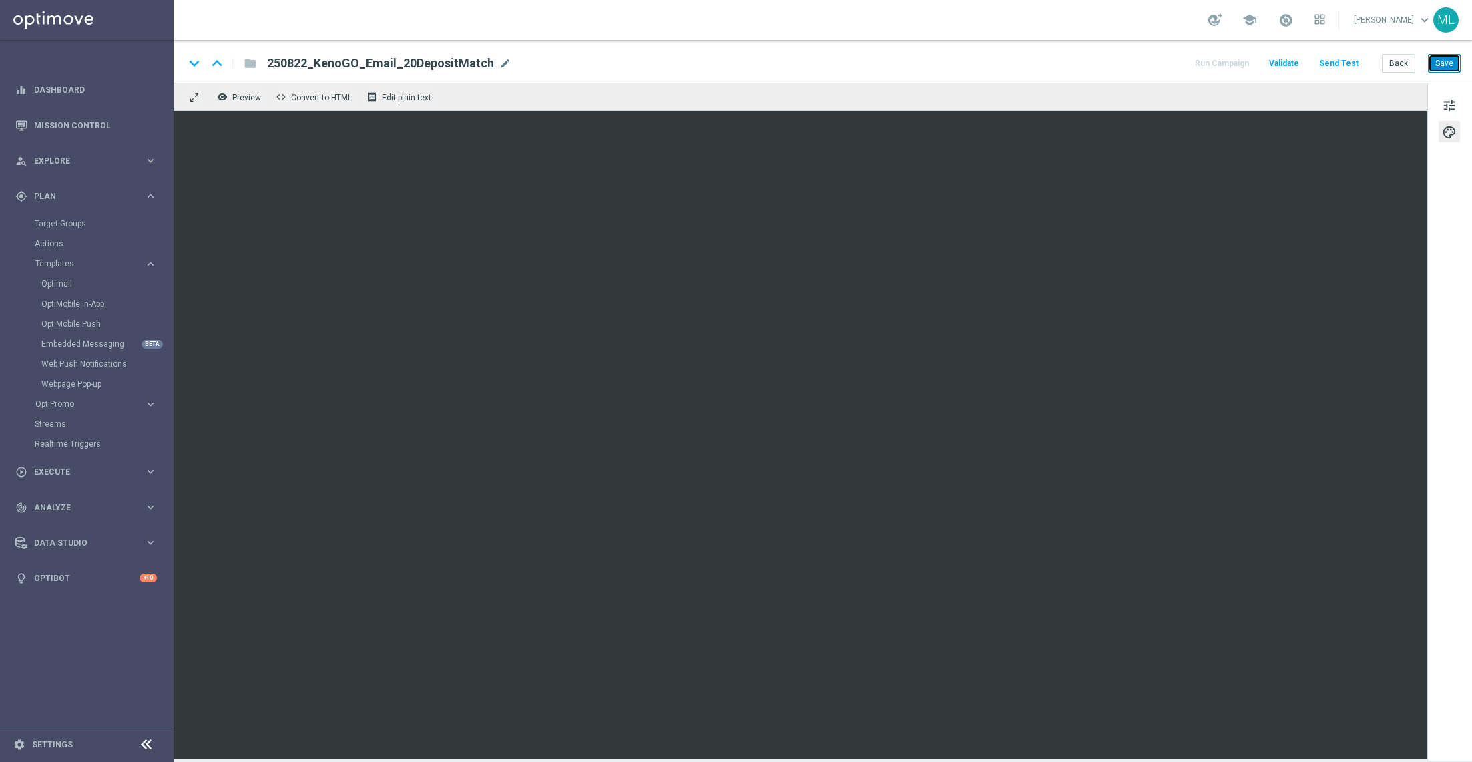
click at [1436, 66] on button "Save" at bounding box center [1444, 63] width 33 height 19
click at [1346, 64] on button "Send Test" at bounding box center [1338, 64] width 43 height 18
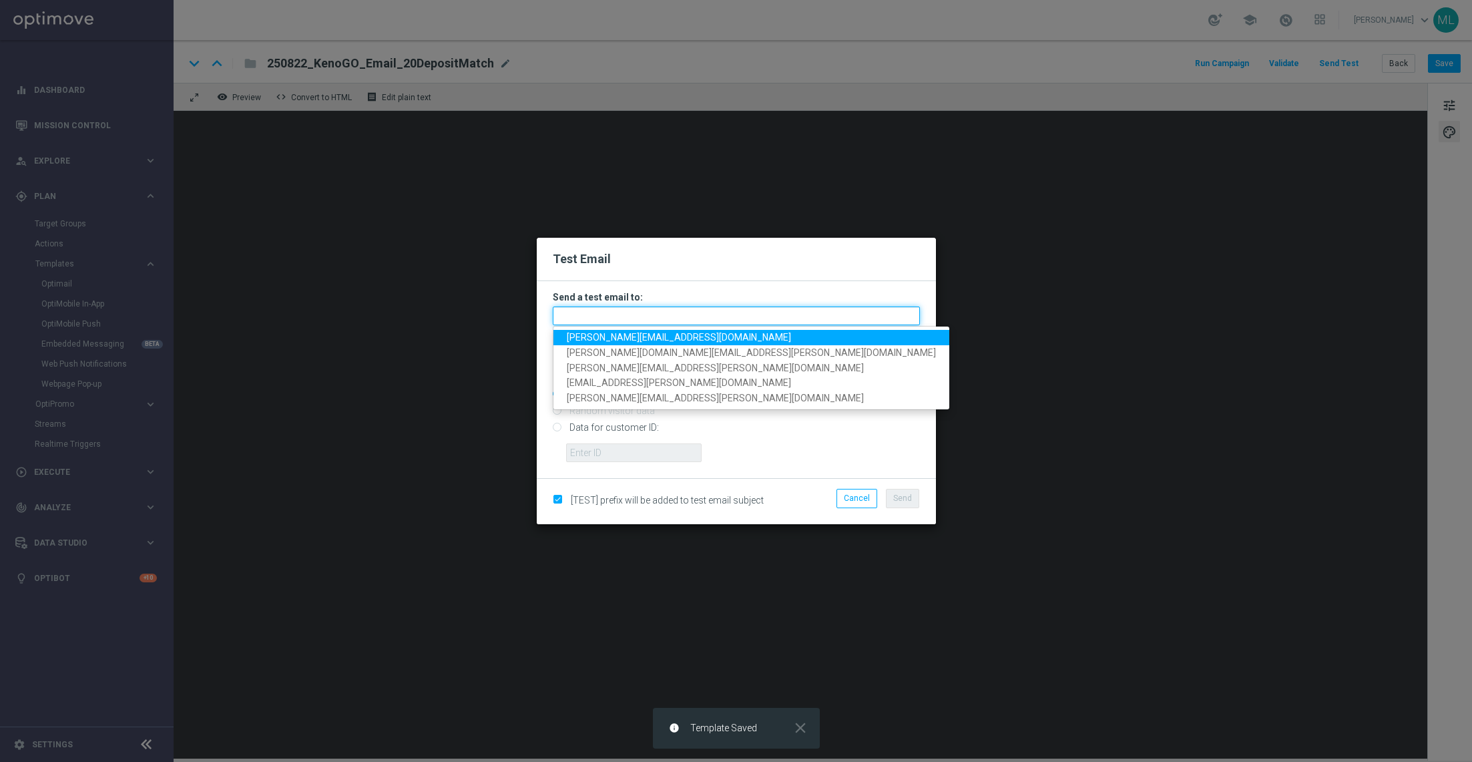
click at [684, 314] on input "text" at bounding box center [736, 315] width 367 height 19
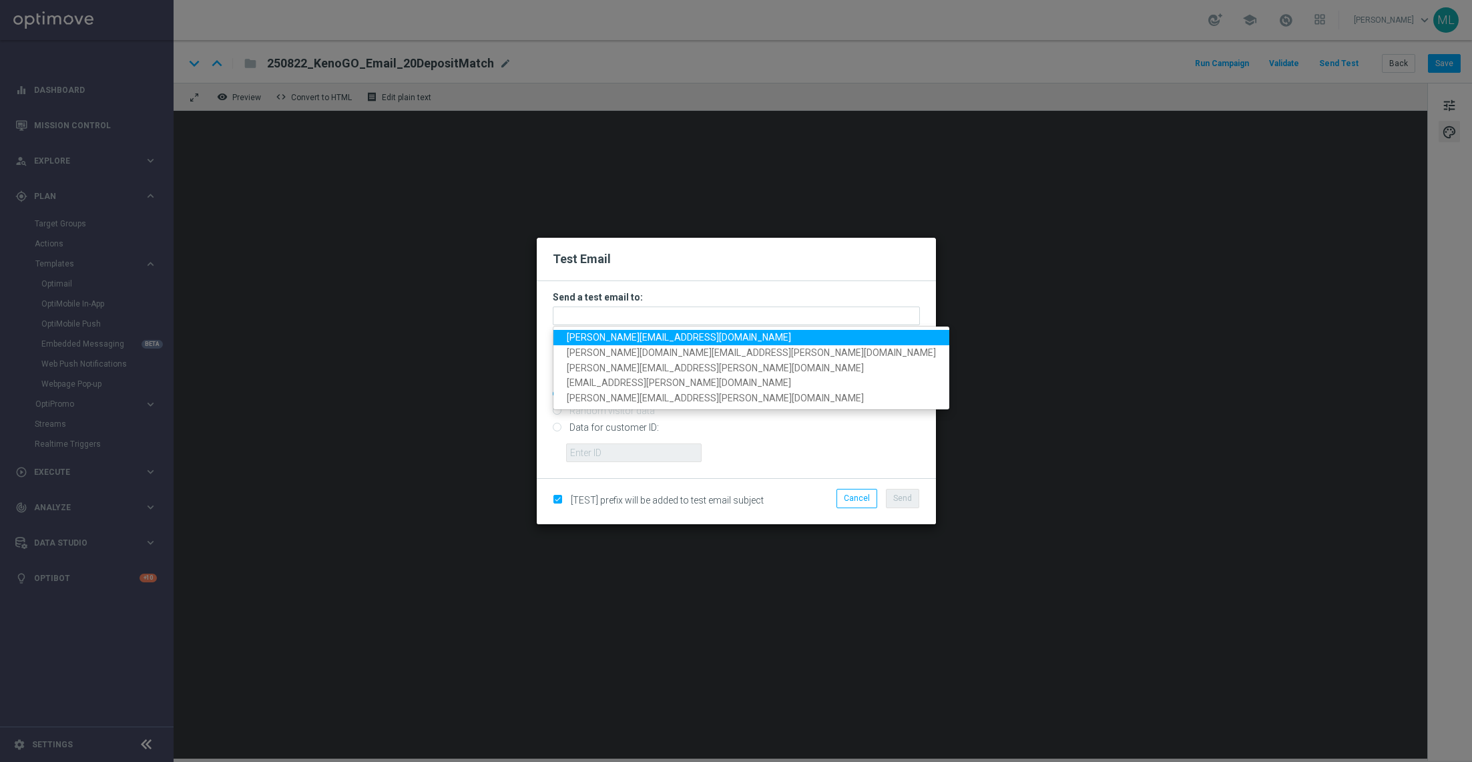
click at [638, 341] on span "adam.pustetto@lottoland.com" at bounding box center [679, 337] width 224 height 11
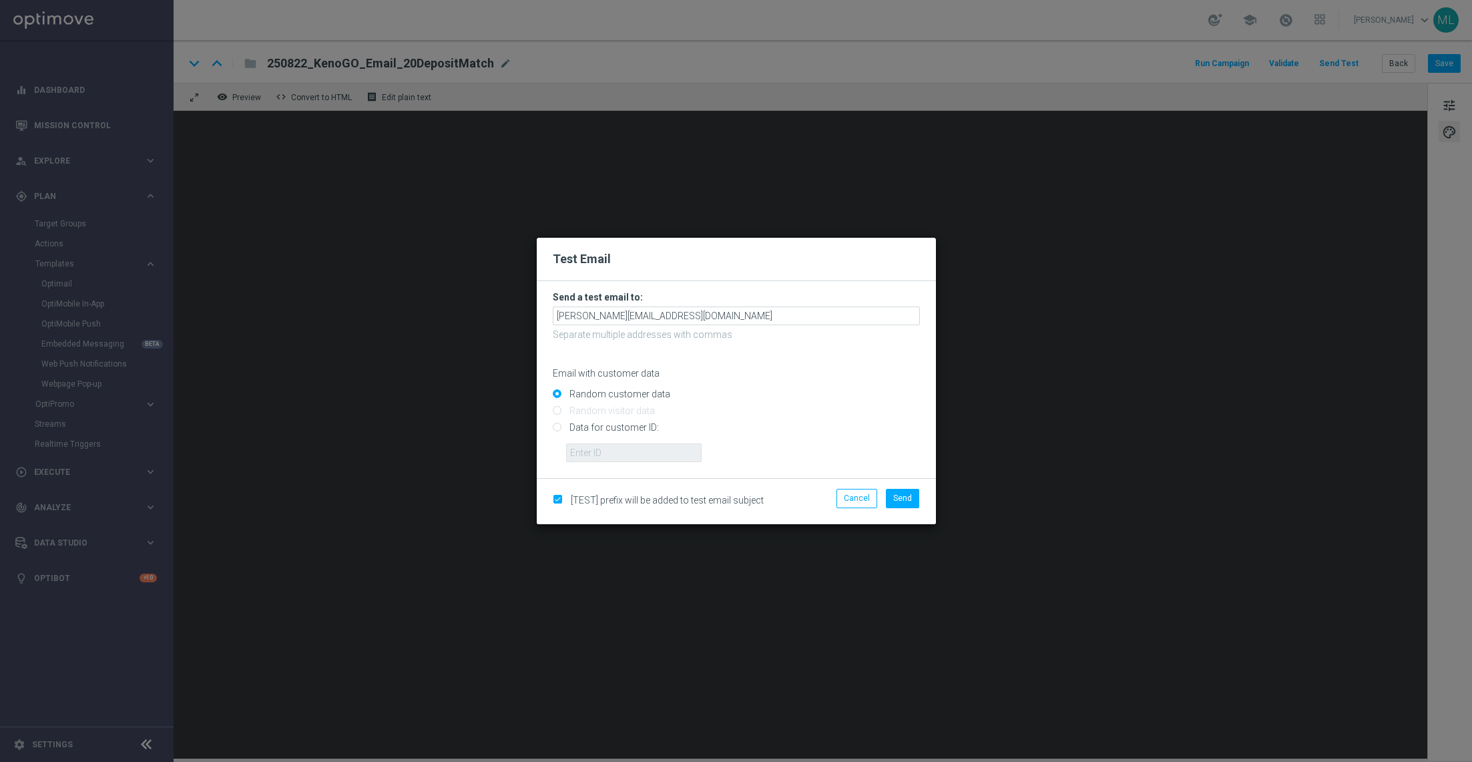
click at [696, 328] on form "Send a test email to: adam.pustetto@lottoland.com Separate multiple addresses w…" at bounding box center [736, 376] width 367 height 171
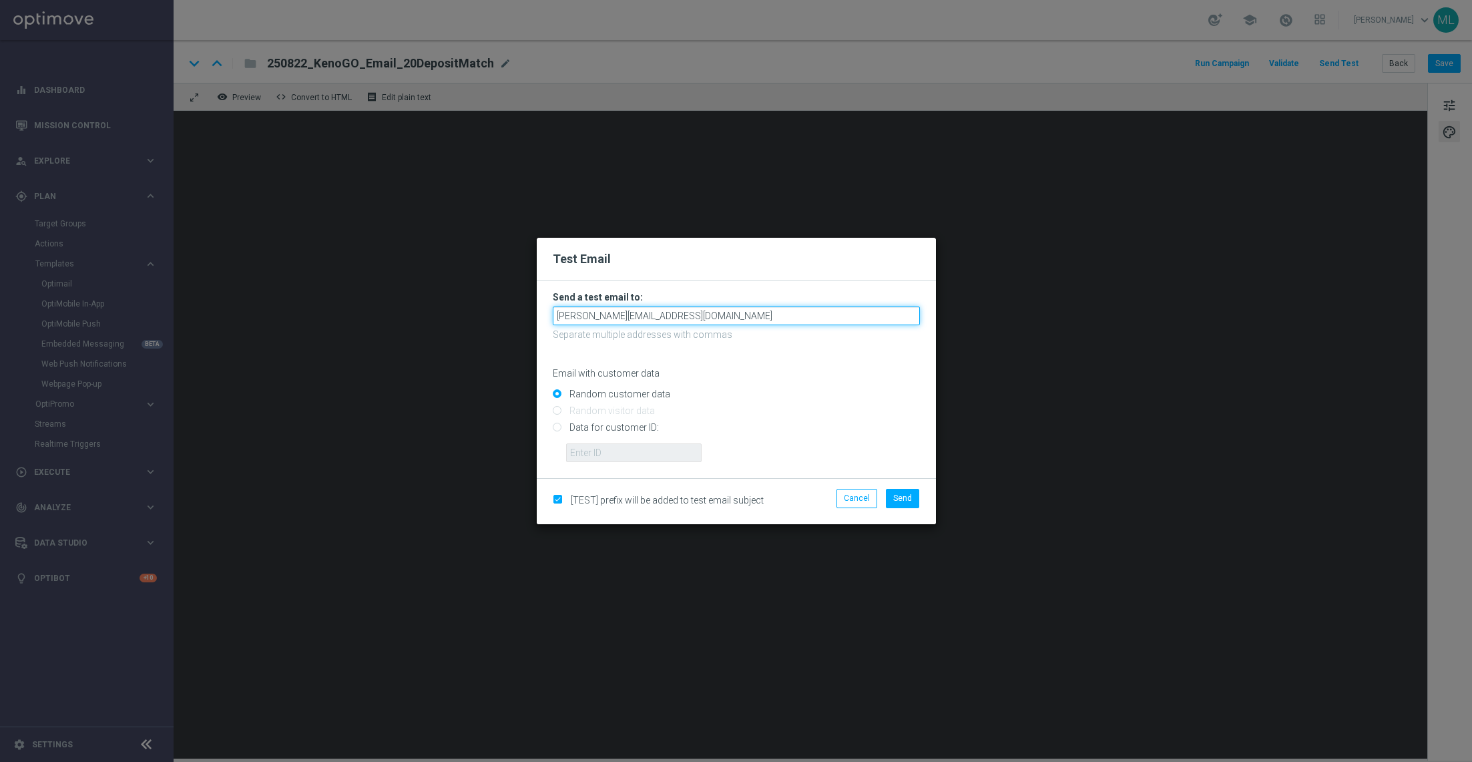
click at [692, 318] on input "adam.pustetto@lottoland.com" at bounding box center [736, 315] width 367 height 19
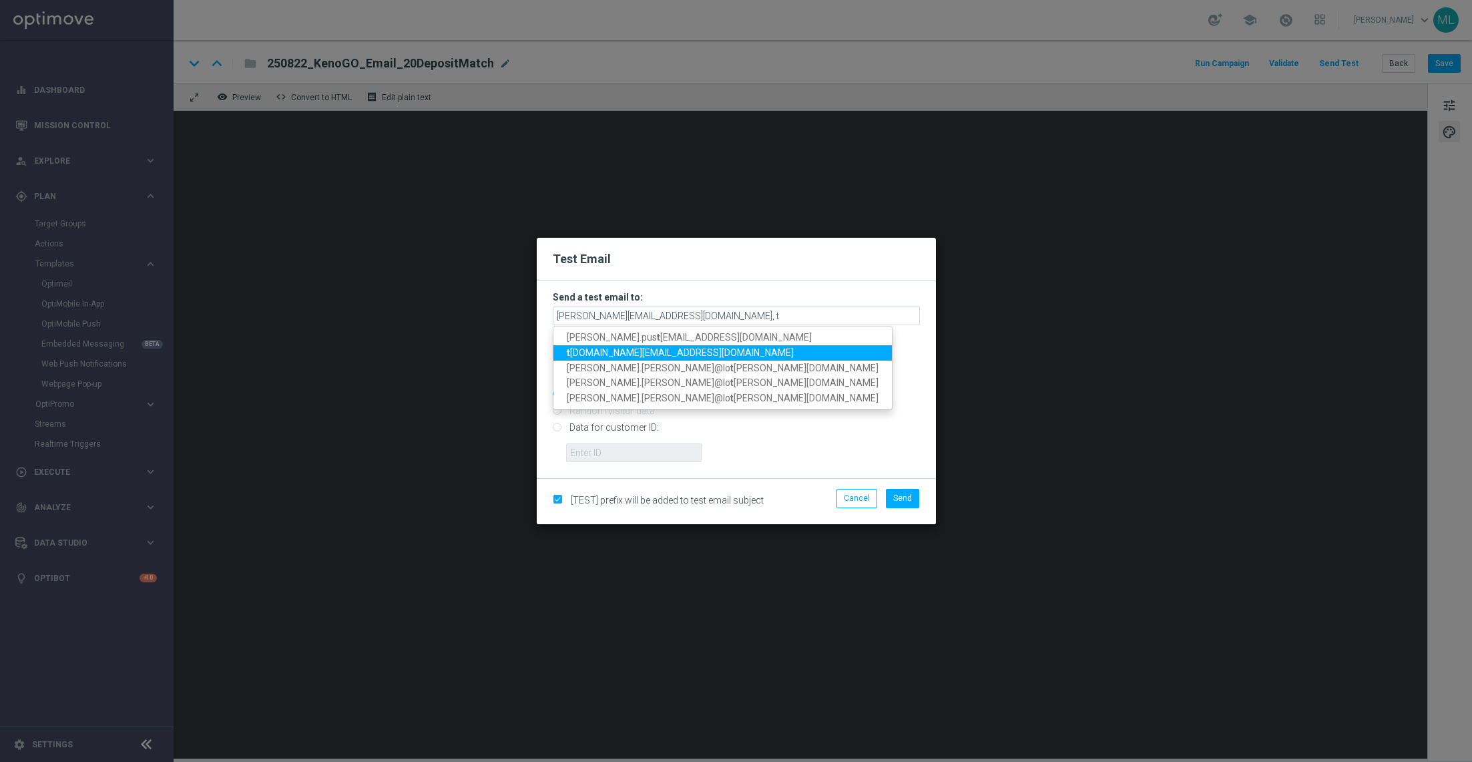
click at [611, 348] on span "t ina.wang@lottoland.com" at bounding box center [680, 352] width 227 height 11
type input "adam.pustetto@lottoland.com,tina.wang@lottoland.com"
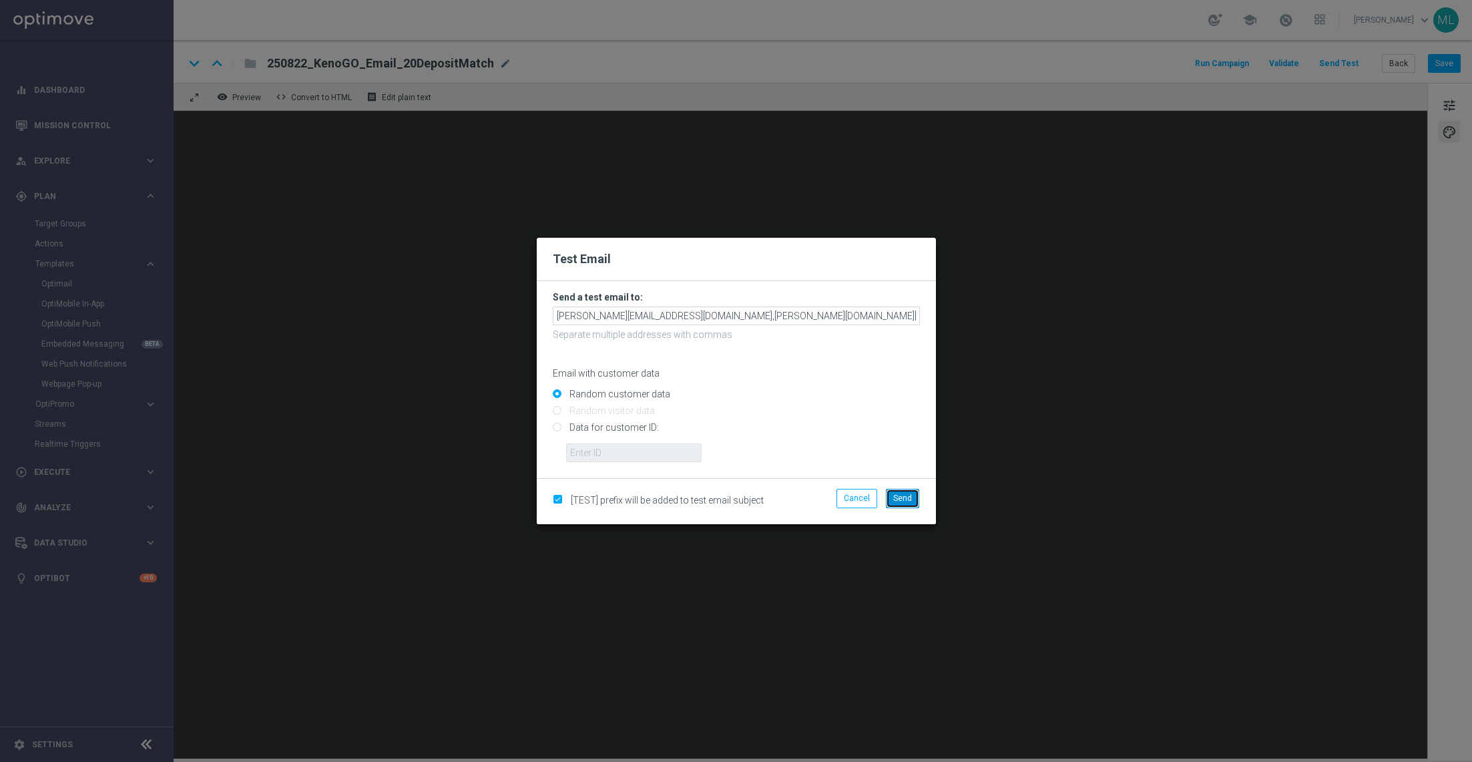
click at [909, 497] on span "Send" at bounding box center [902, 497] width 19 height 9
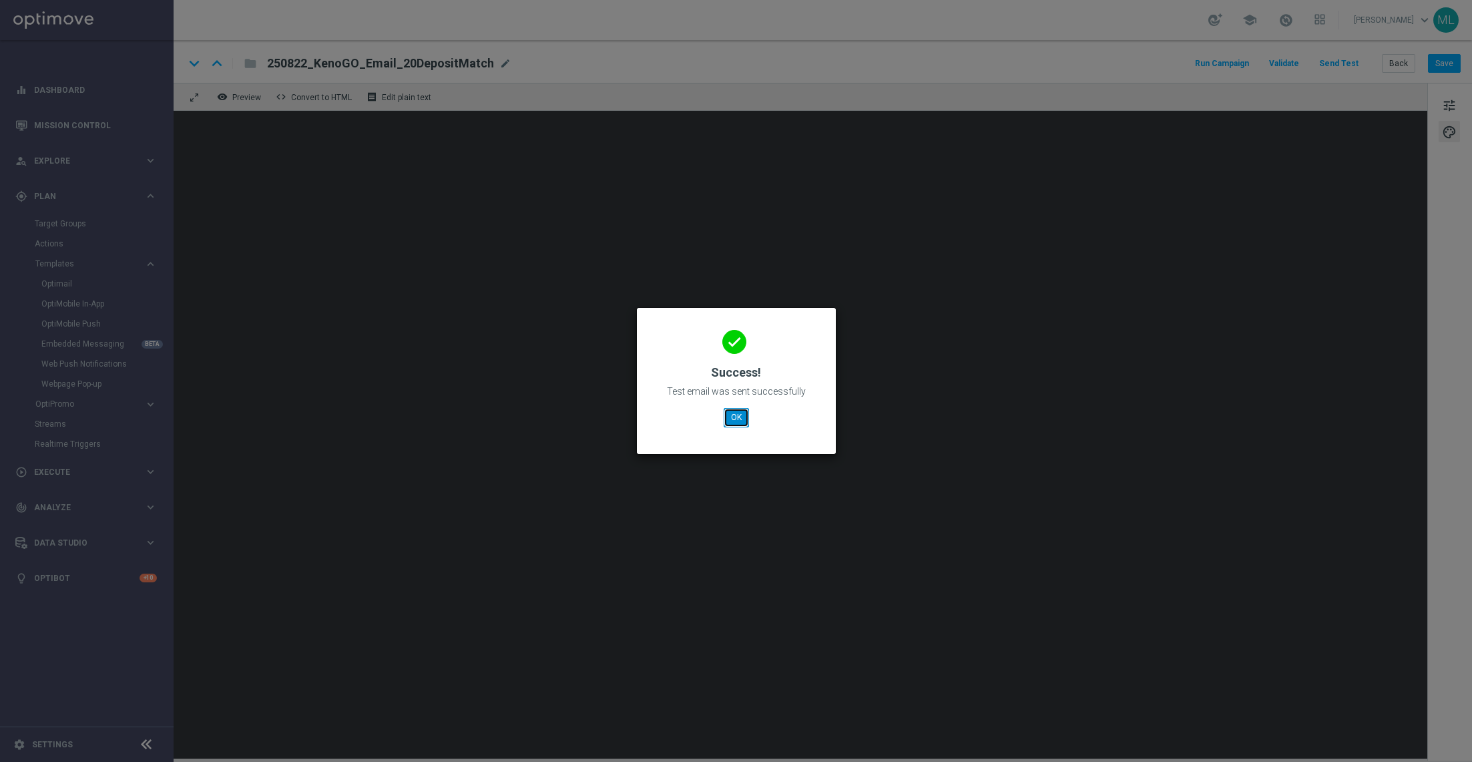
click at [735, 420] on button "OK" at bounding box center [736, 417] width 25 height 19
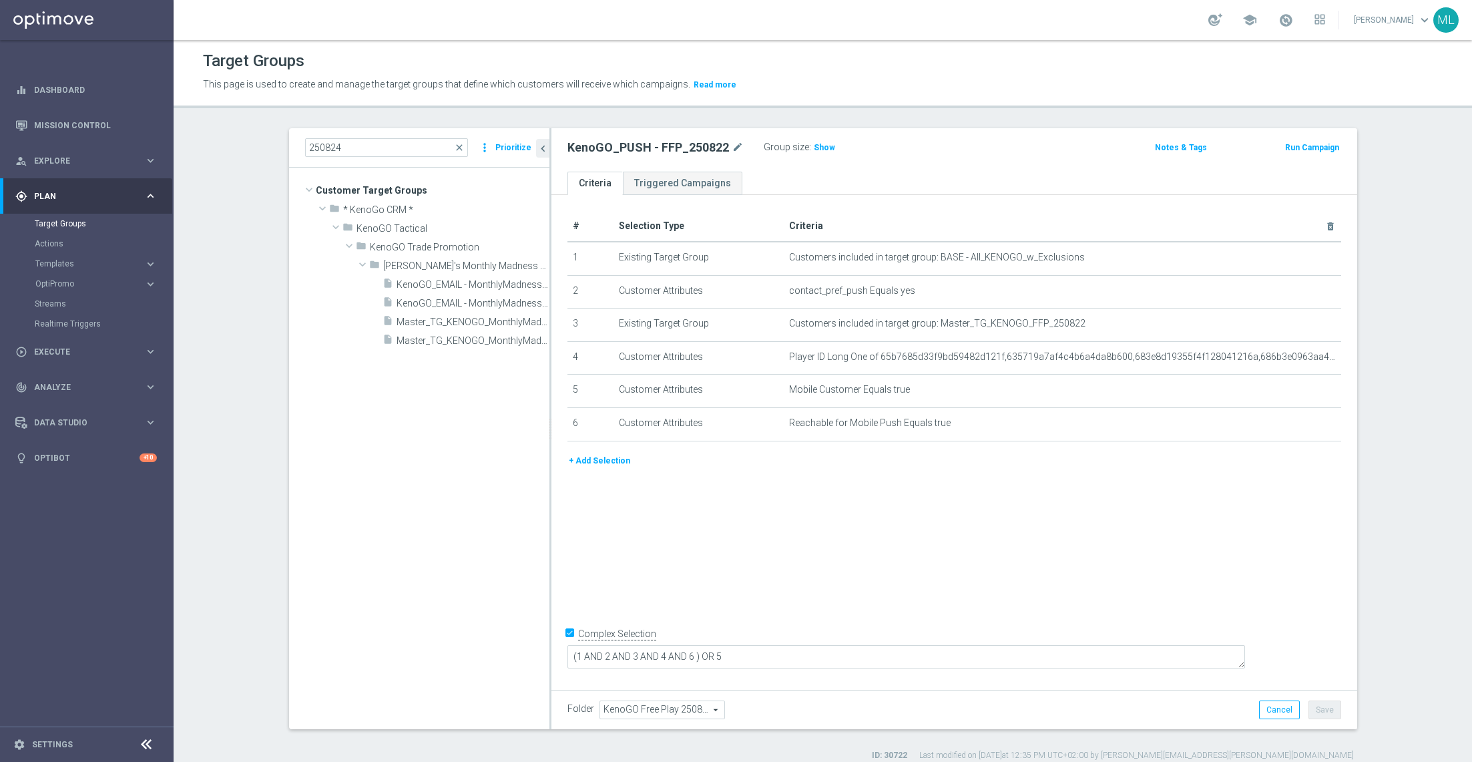
scroll to position [4, 0]
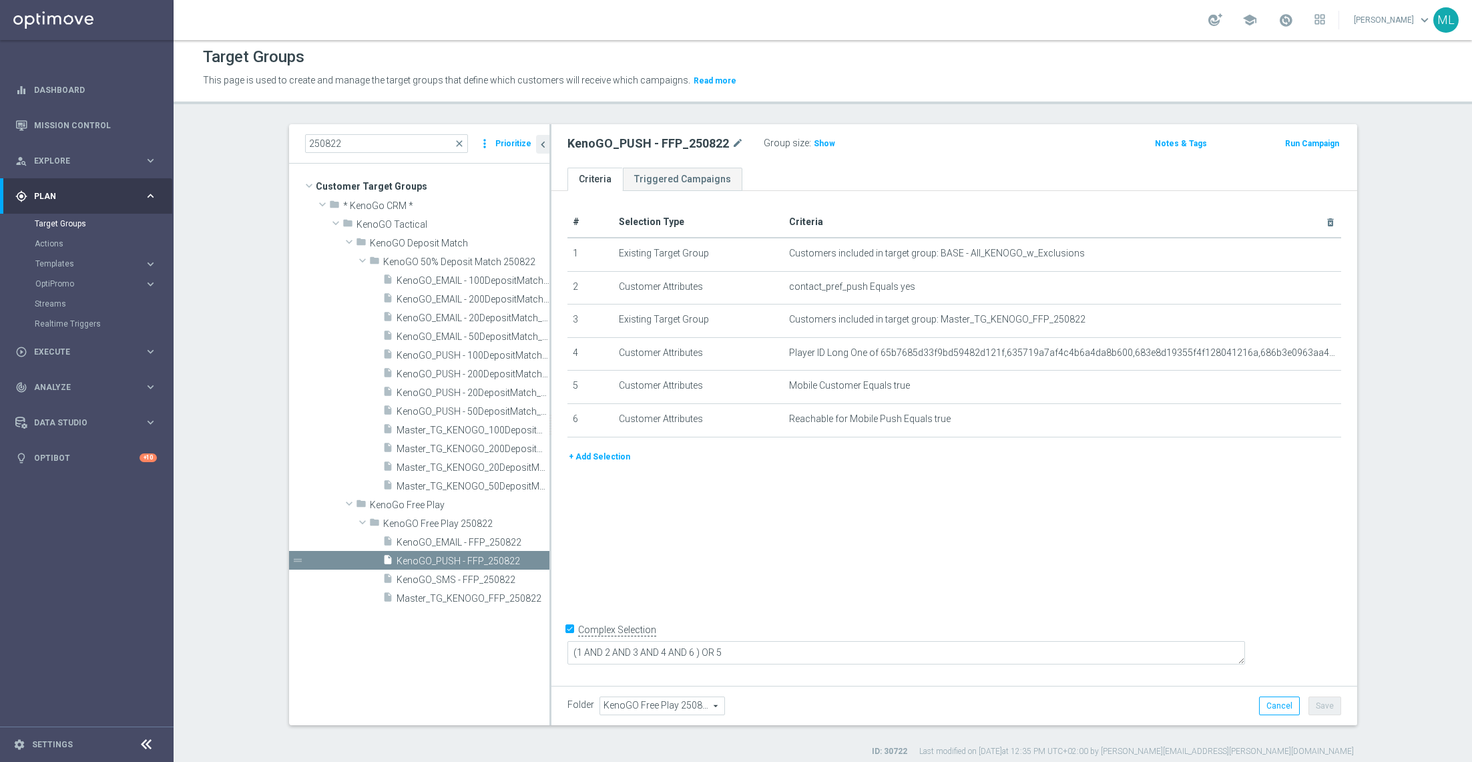
type input "250822"
click at [453, 446] on span "Master_TG_KENOGO_200DepositMatch_250822" at bounding box center [458, 448] width 123 height 11
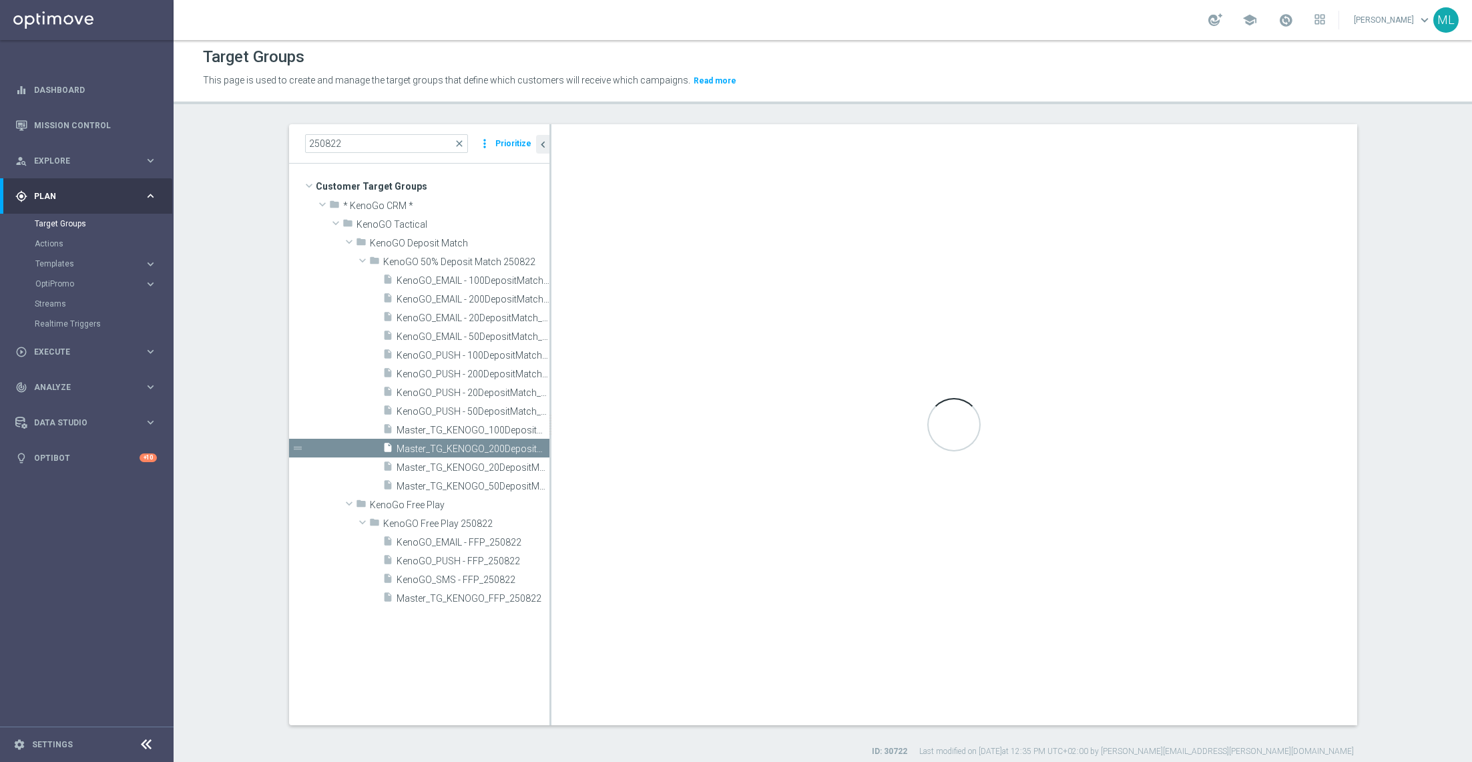
checkbox input "false"
type input "KenoGO 50% Deposit Match 250822"
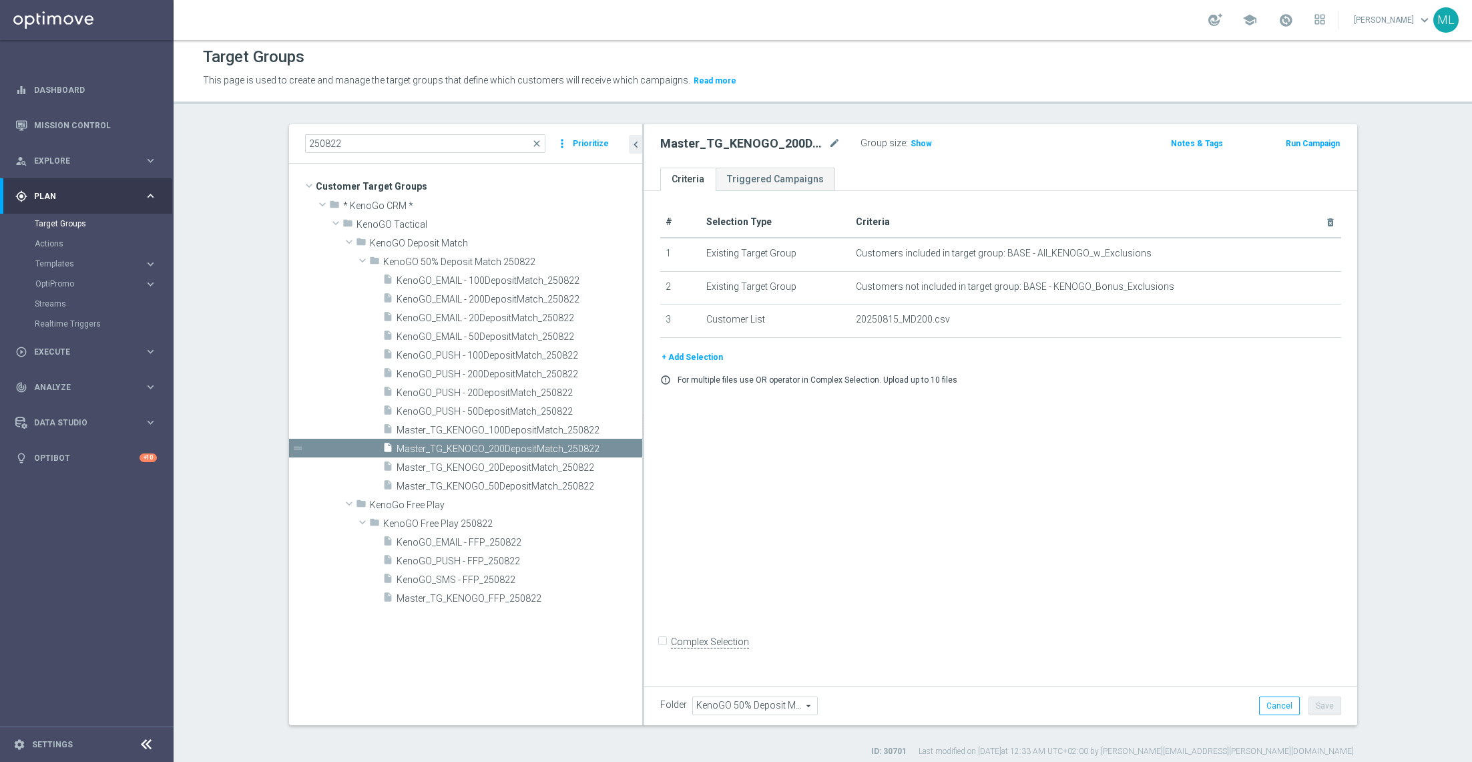
drag, startPoint x: 550, startPoint y: 305, endPoint x: 643, endPoint y: 330, distance: 96.7
click at [643, 330] on div at bounding box center [643, 424] width 2 height 601
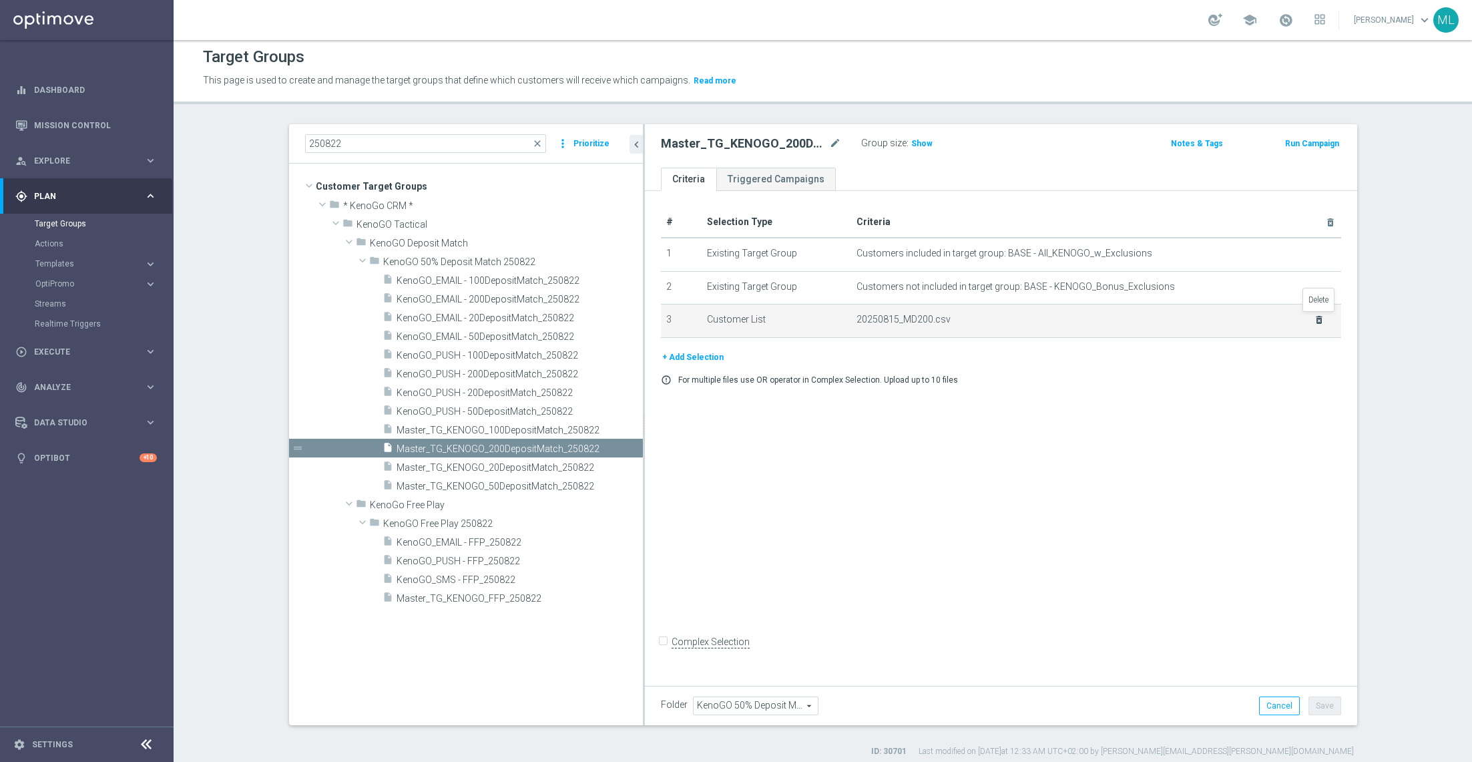
click at [1321, 316] on icon "delete_forever" at bounding box center [1319, 319] width 11 height 11
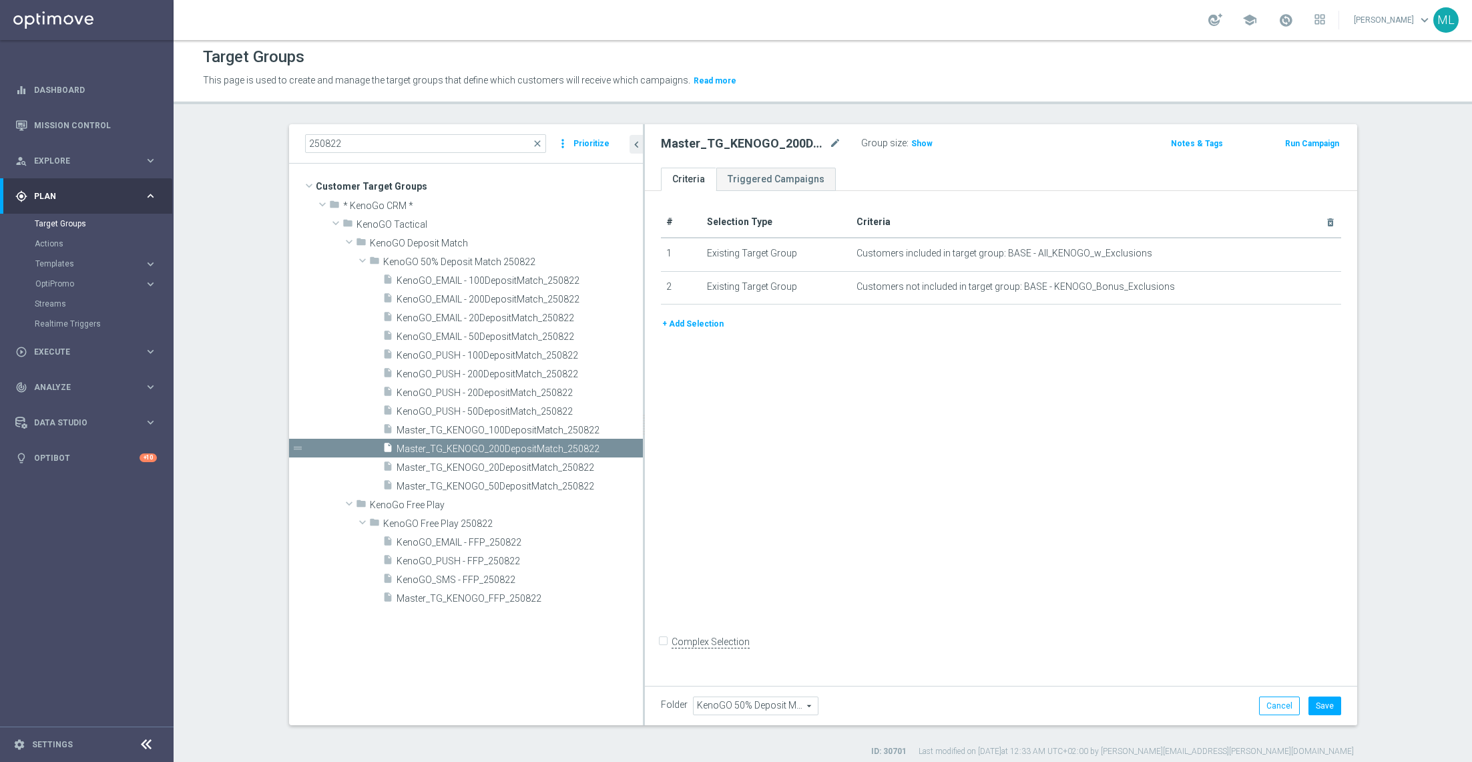
click at [680, 329] on button "+ Add Selection" at bounding box center [693, 323] width 64 height 15
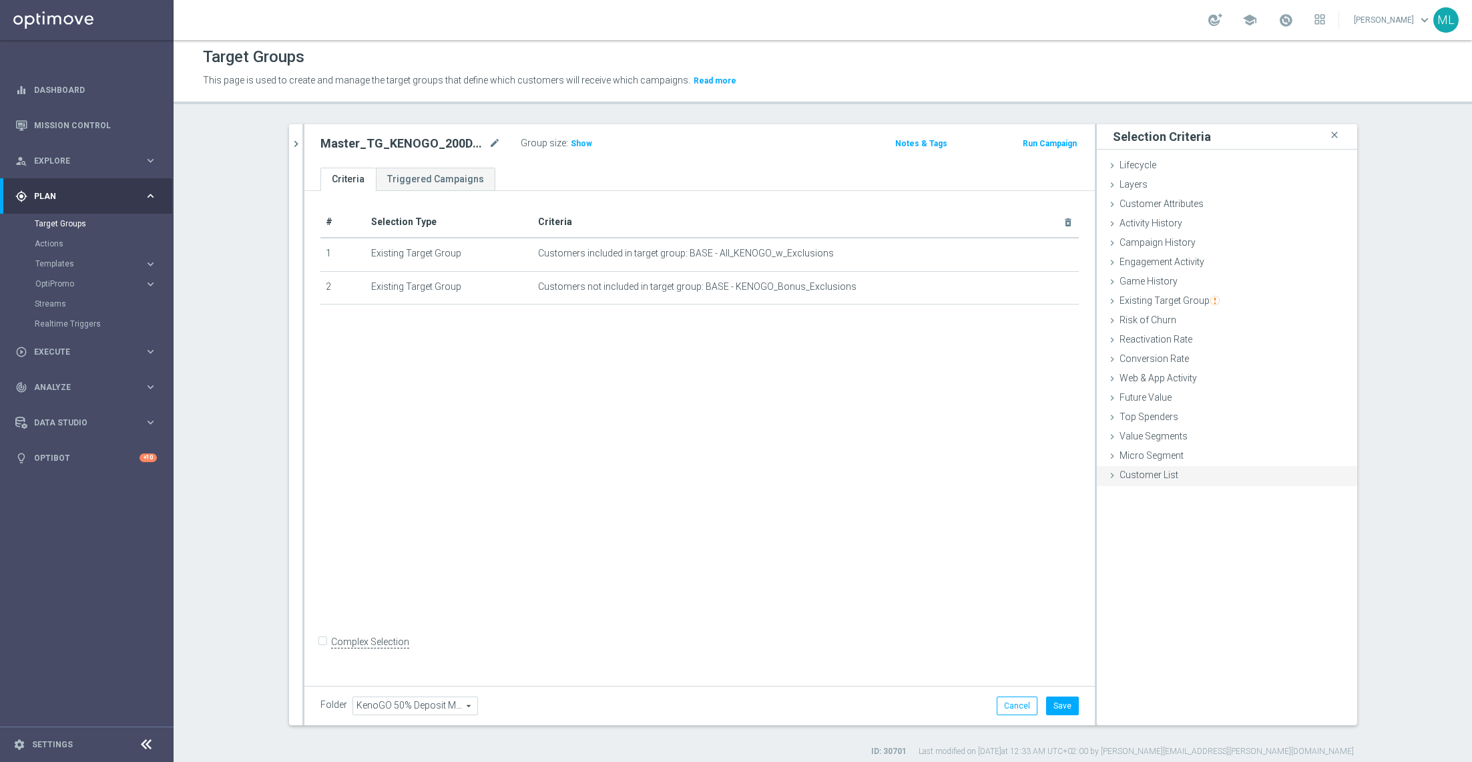
click at [1113, 472] on icon at bounding box center [1112, 475] width 11 height 11
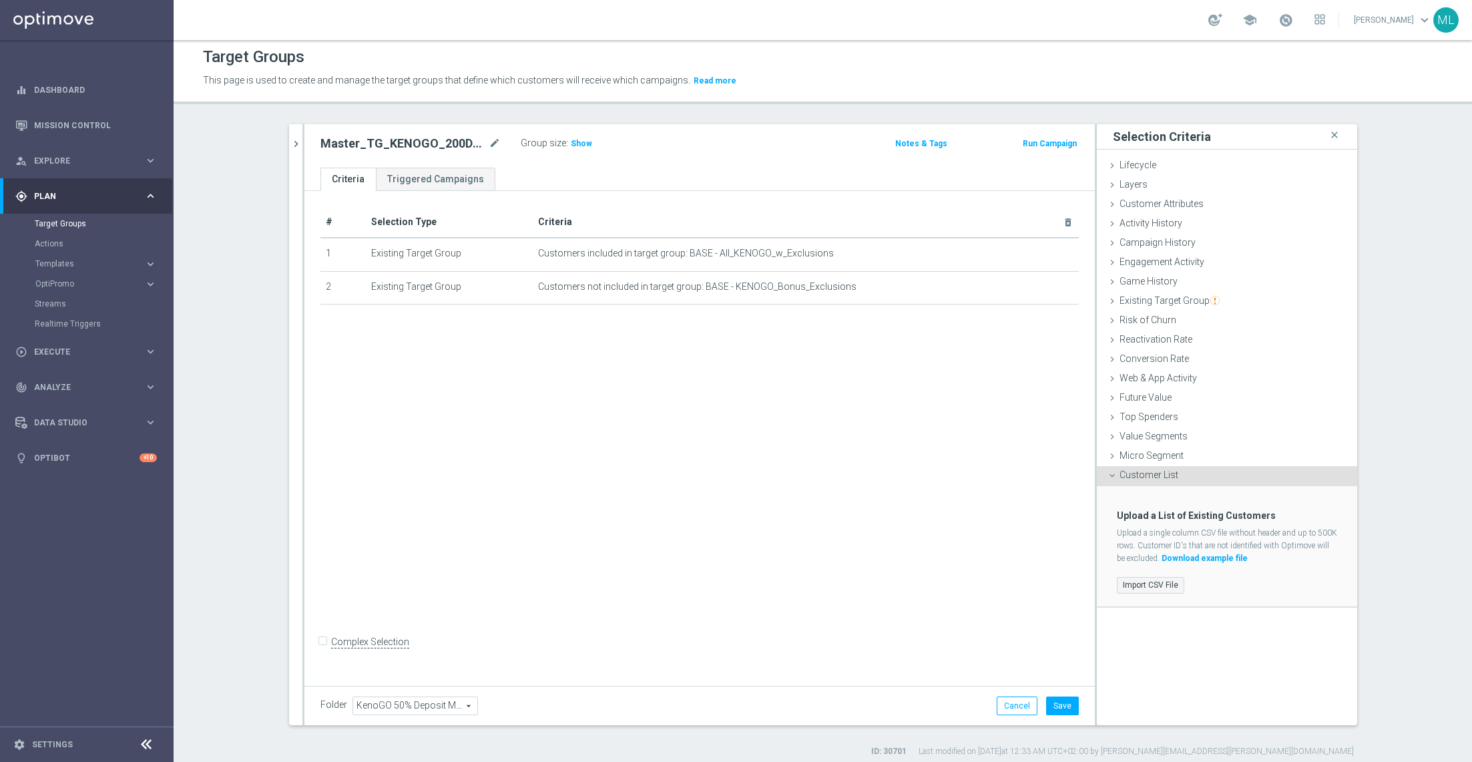
click at [1135, 584] on label "Import CSV File" at bounding box center [1150, 585] width 67 height 17
click at [0, 0] on input "Import CSV File" at bounding box center [0, 0] width 0 height 0
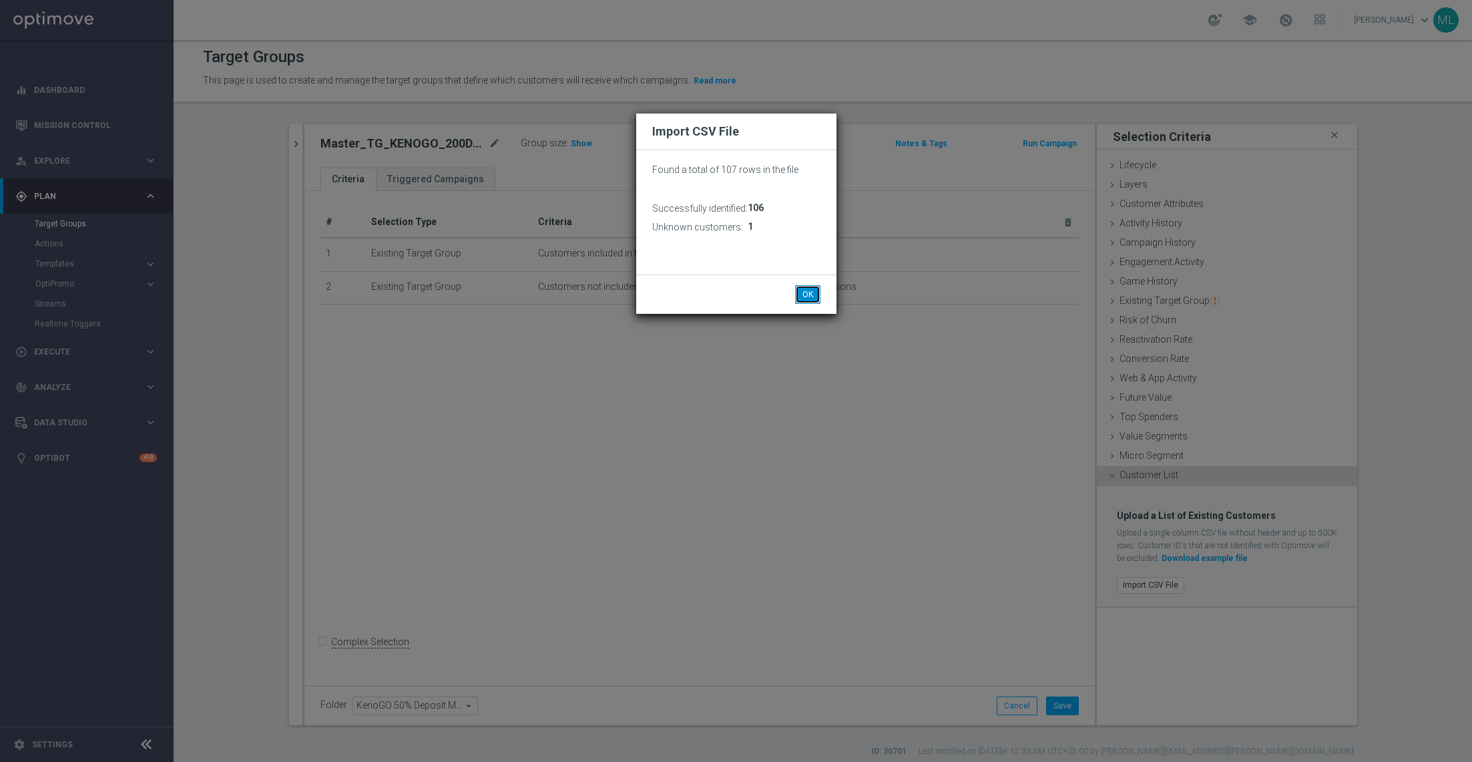
click at [805, 295] on button "OK" at bounding box center [807, 294] width 25 height 19
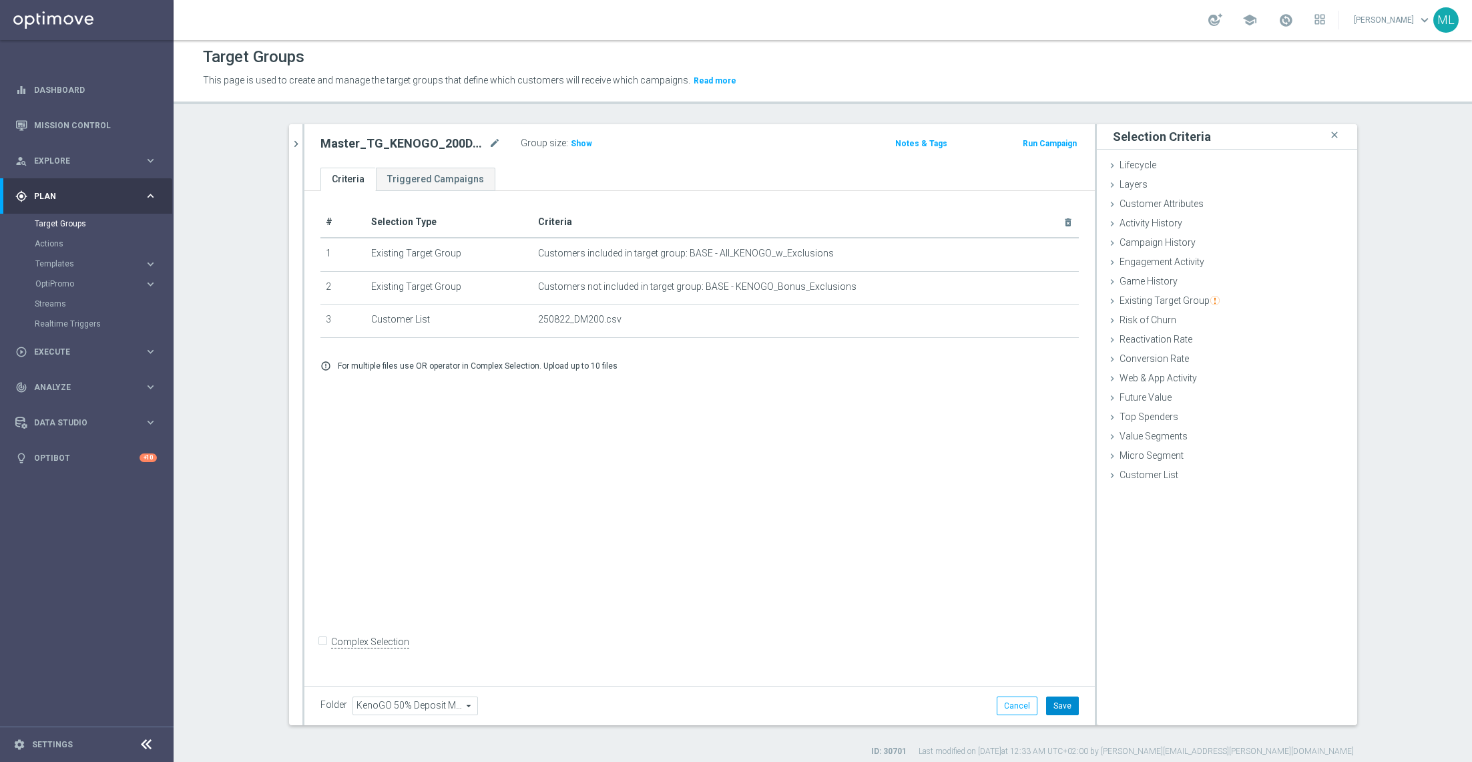
click at [1060, 703] on button "Save" at bounding box center [1062, 705] width 33 height 19
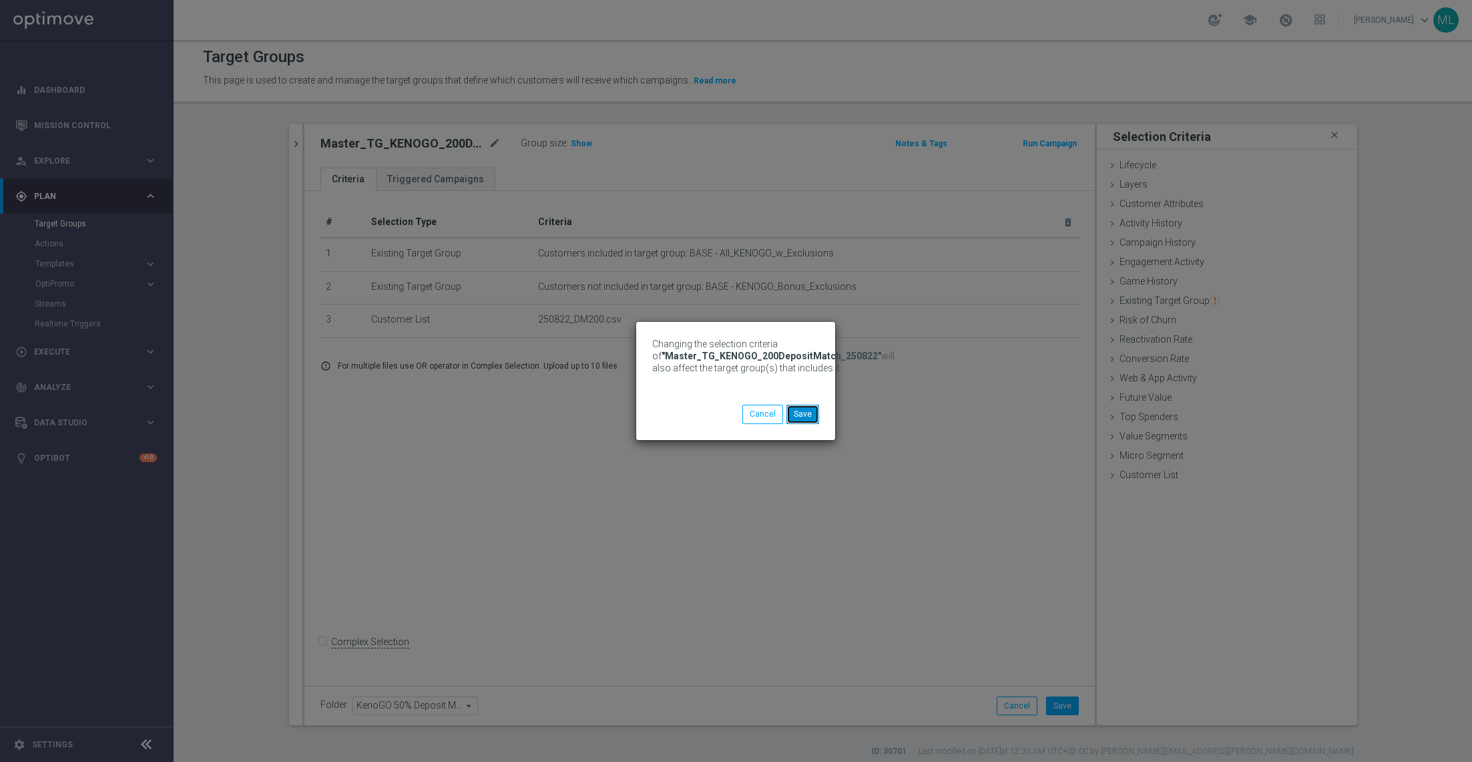
click at [811, 421] on button "Save" at bounding box center [803, 414] width 33 height 19
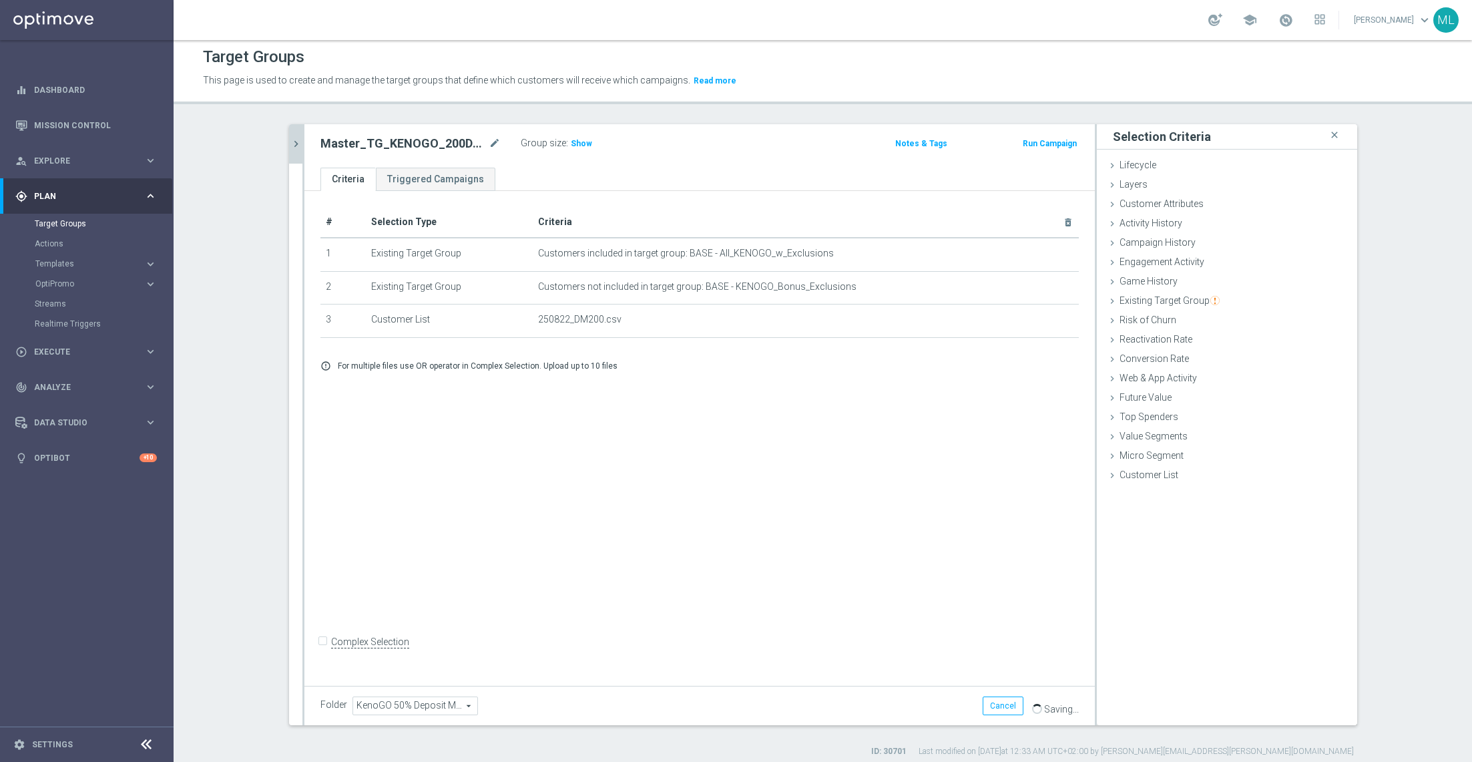
click at [290, 139] on icon "chevron_right" at bounding box center [296, 144] width 13 height 13
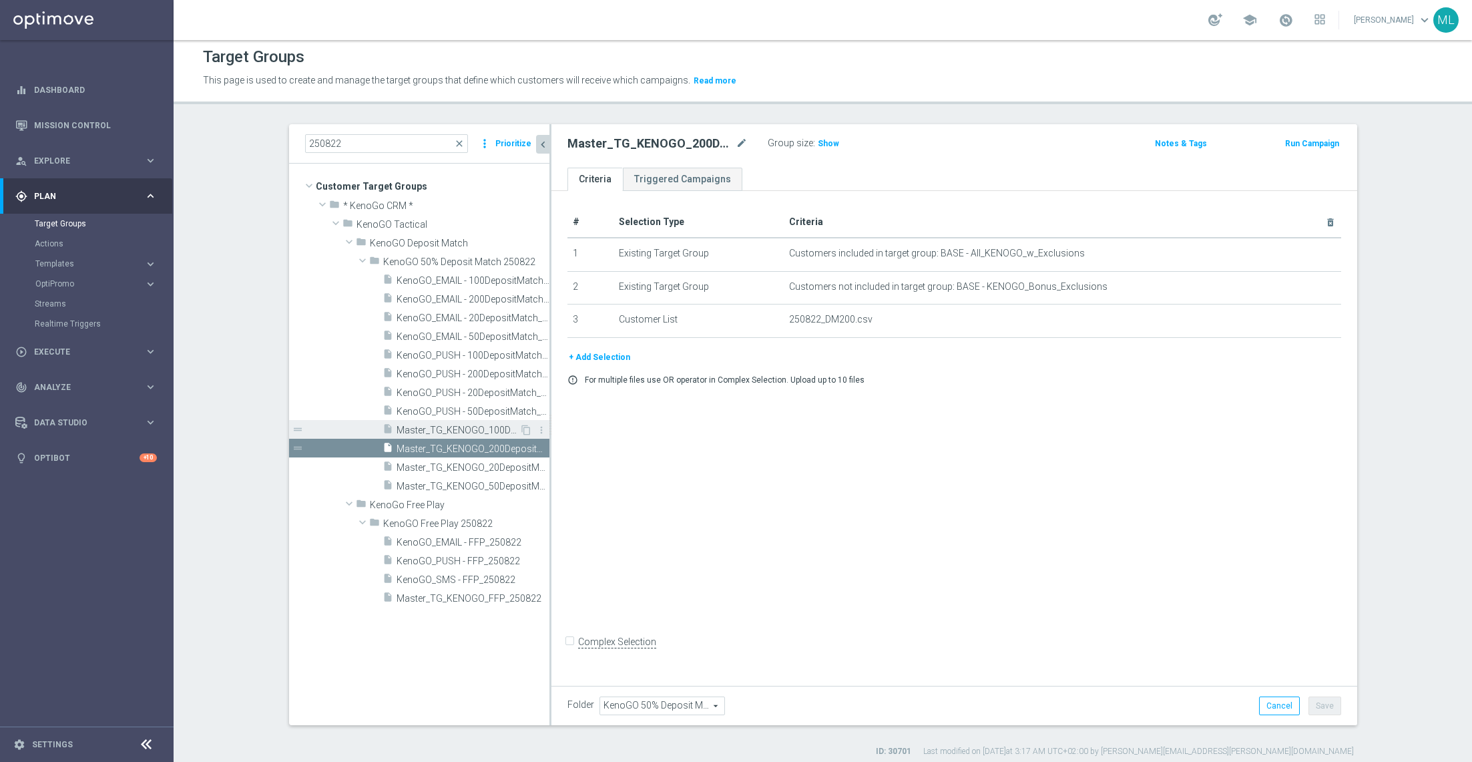
click at [489, 427] on span "Master_TG_KENOGO_100DepositMatch_250822" at bounding box center [458, 430] width 123 height 11
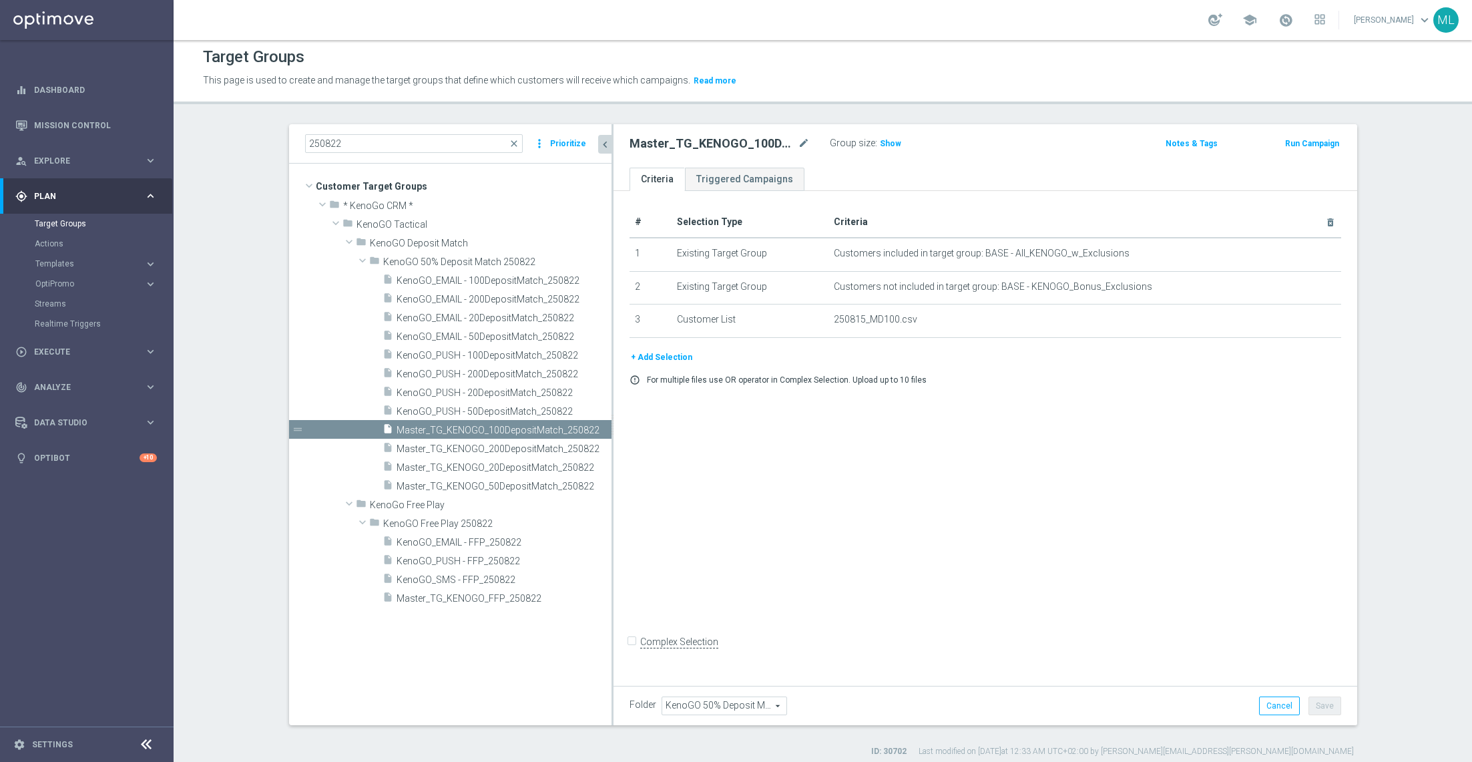
drag, startPoint x: 549, startPoint y: 418, endPoint x: 612, endPoint y: 440, distance: 66.5
click at [612, 440] on div at bounding box center [613, 424] width 2 height 601
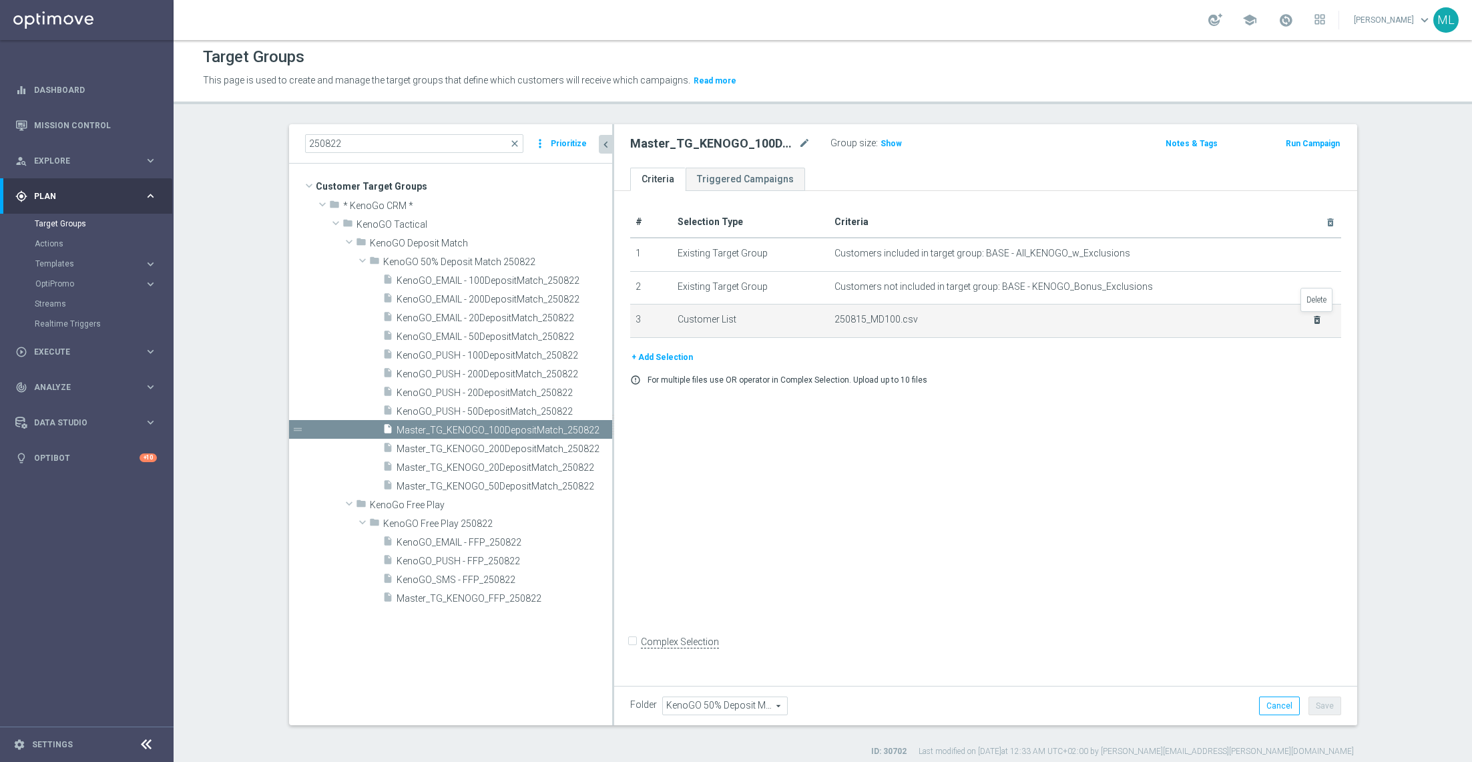
click at [1314, 314] on icon "delete_forever" at bounding box center [1317, 319] width 11 height 11
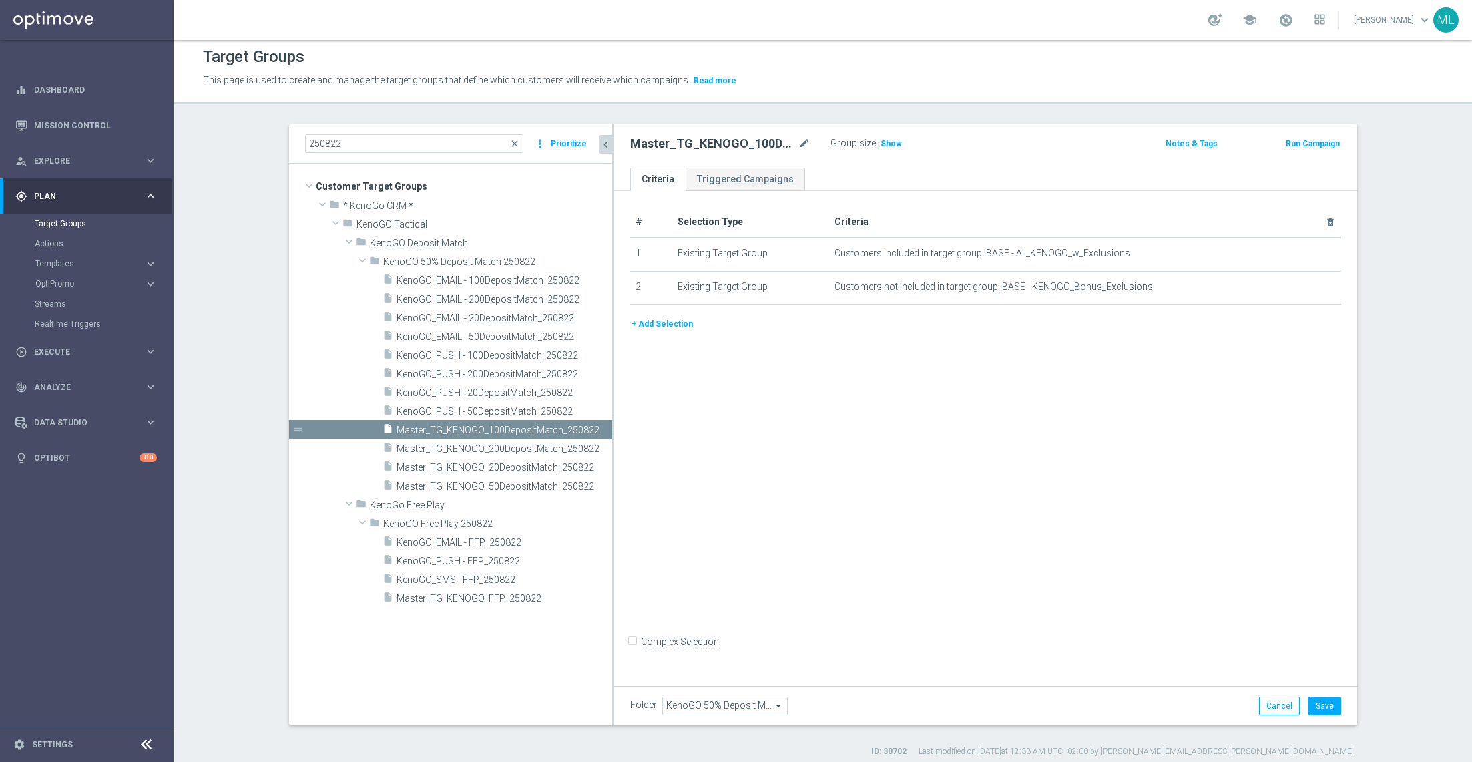
click at [656, 321] on button "+ Add Selection" at bounding box center [662, 323] width 64 height 15
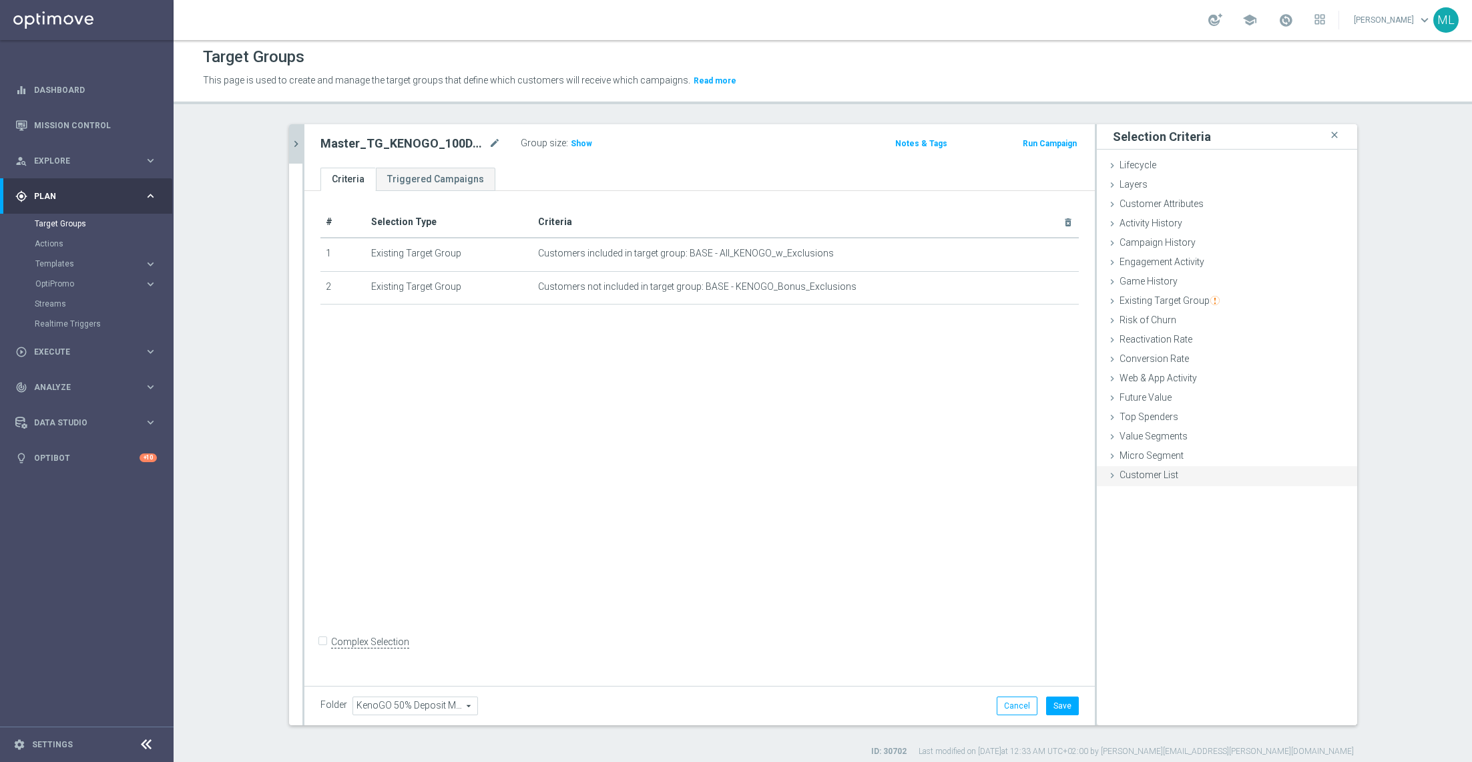
click at [1118, 475] on div "Customer List done selection saved" at bounding box center [1227, 476] width 260 height 20
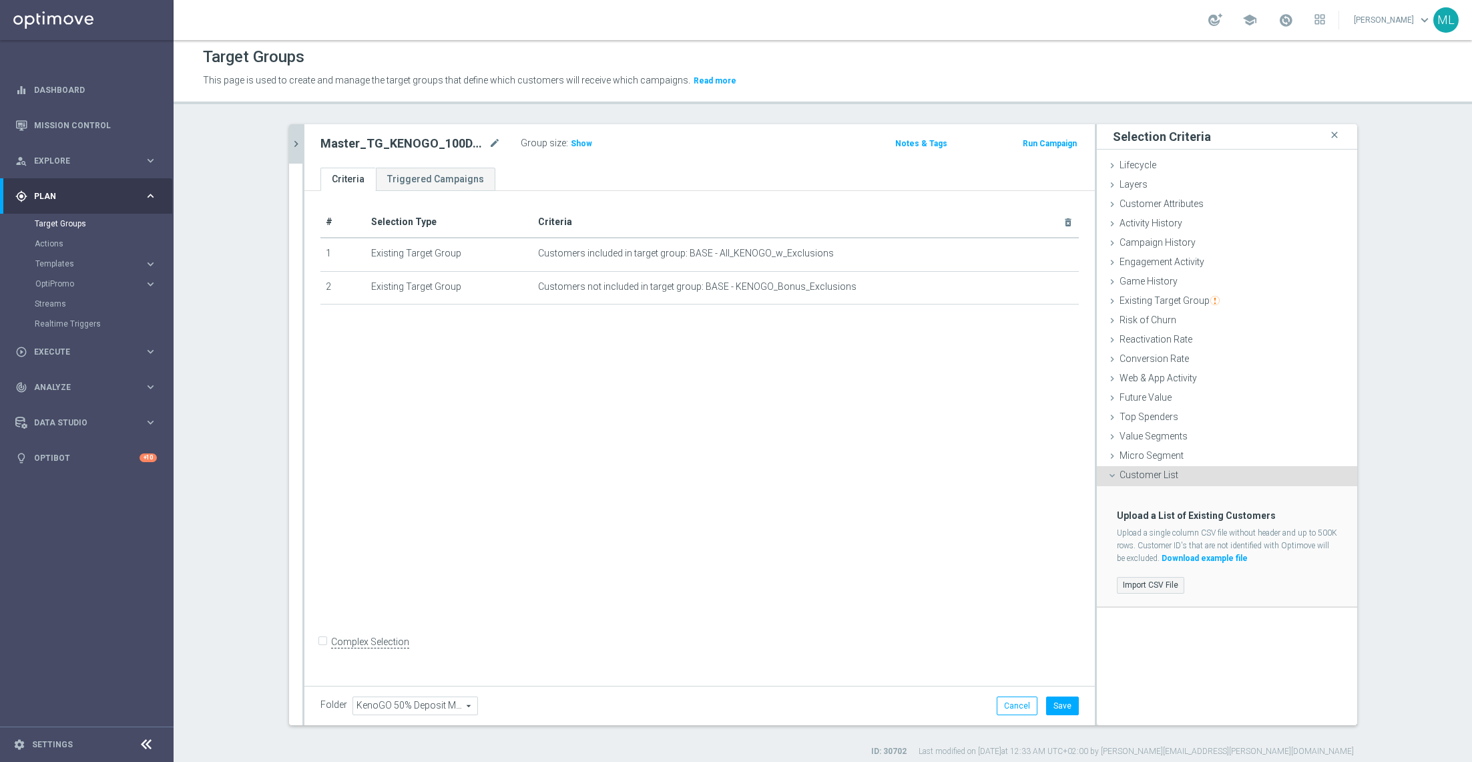
click at [1138, 582] on label "Import CSV File" at bounding box center [1150, 585] width 67 height 17
click at [0, 0] on input "Import CSV File" at bounding box center [0, 0] width 0 height 0
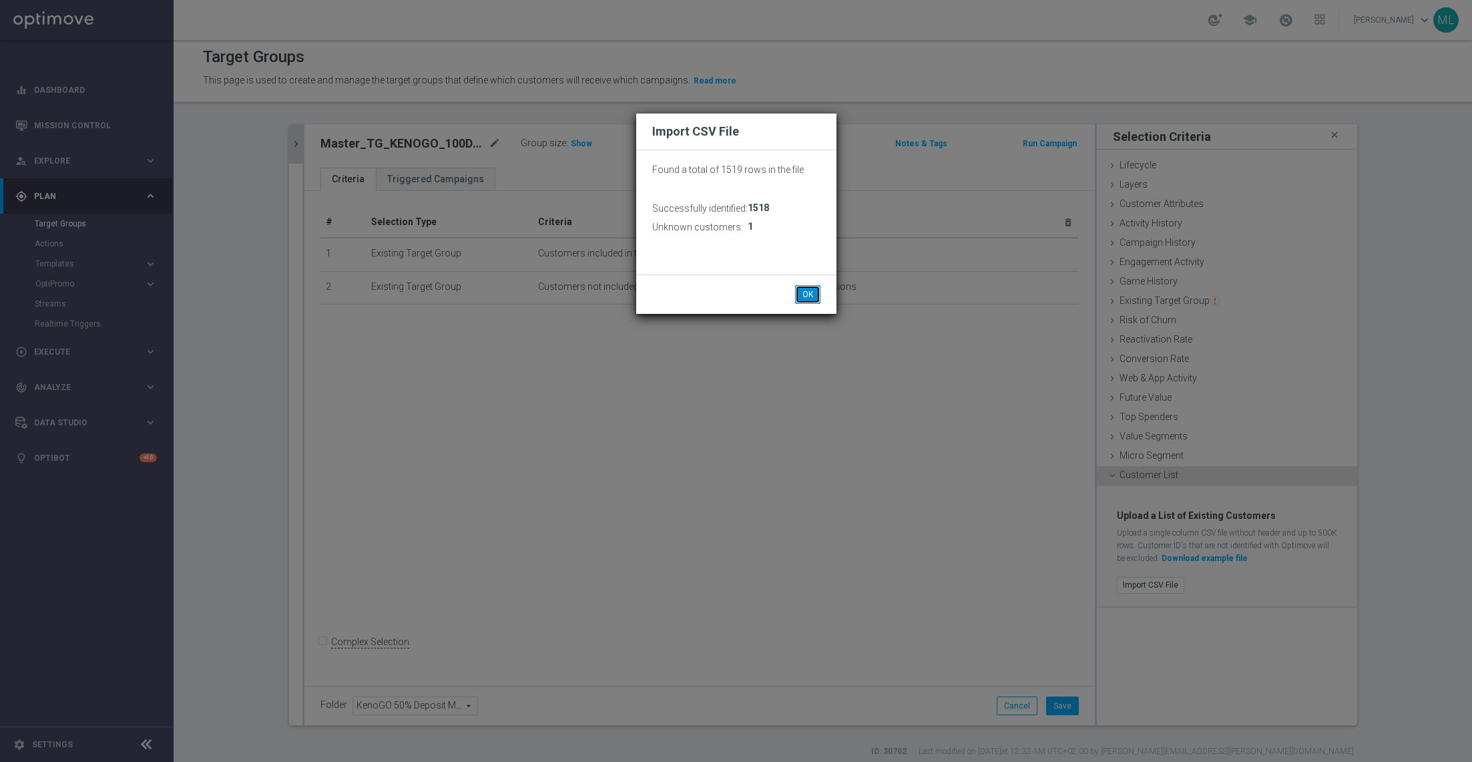
click at [809, 291] on button "OK" at bounding box center [807, 294] width 25 height 19
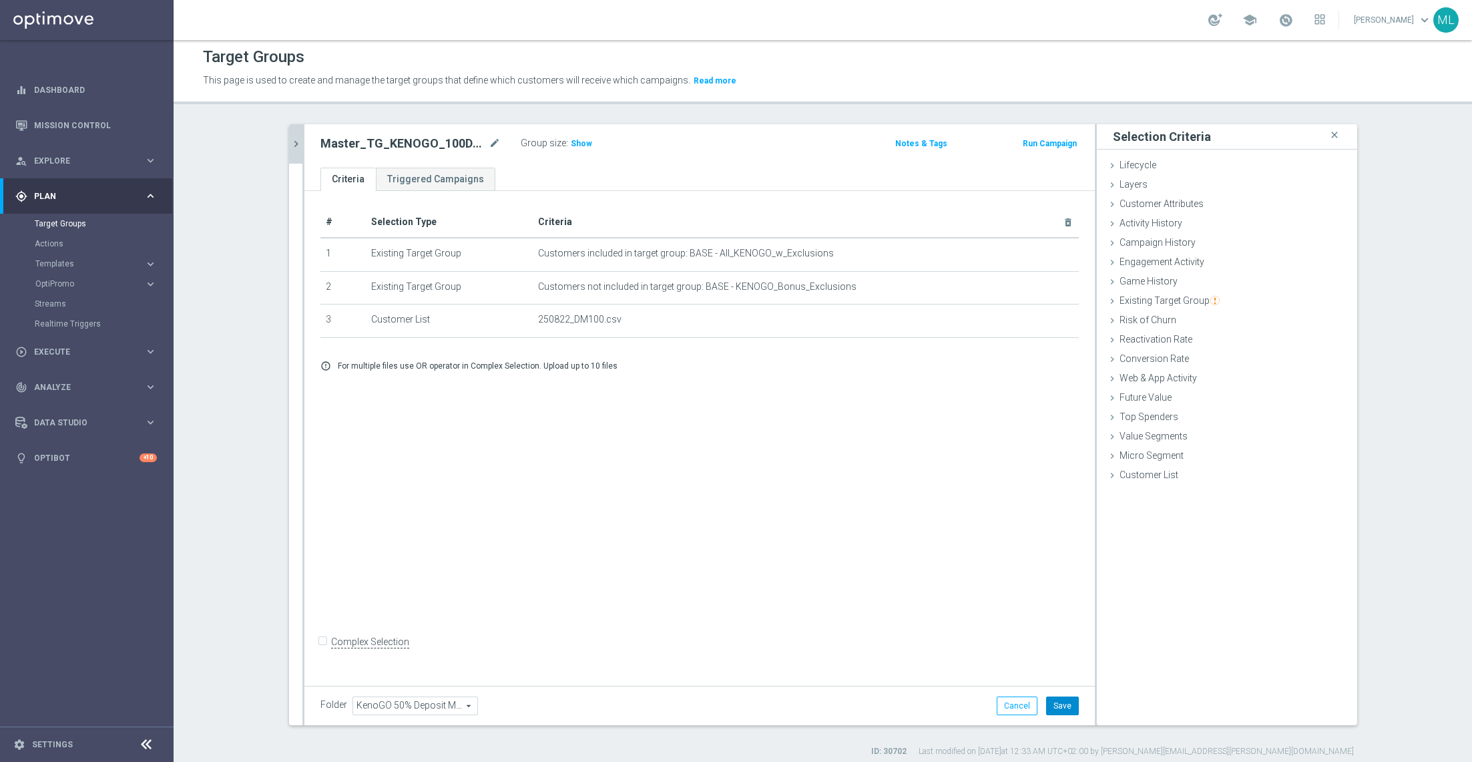
click at [1070, 712] on button "Save" at bounding box center [1062, 705] width 33 height 19
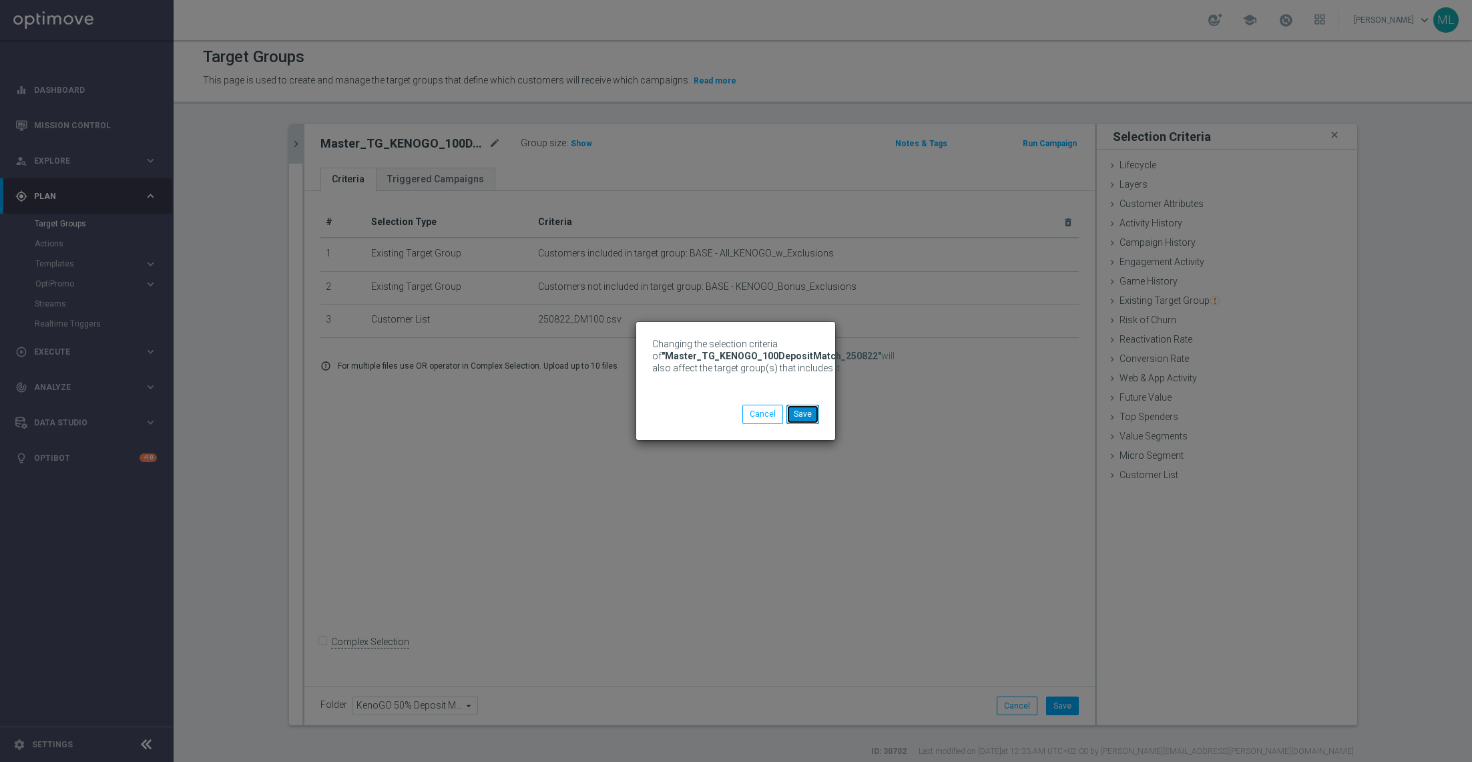
click at [805, 417] on button "Save" at bounding box center [803, 414] width 33 height 19
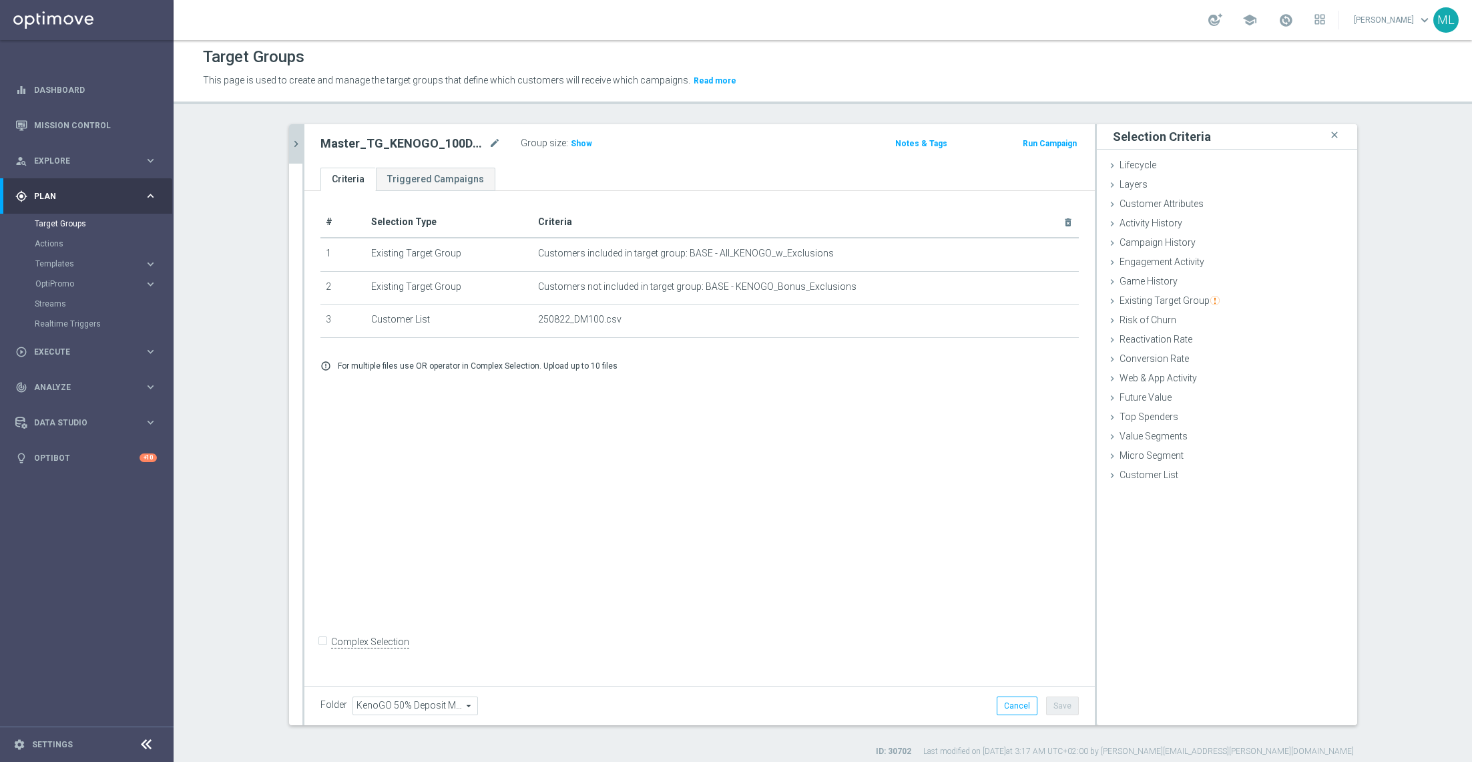
click at [299, 140] on icon "chevron_right" at bounding box center [296, 144] width 13 height 13
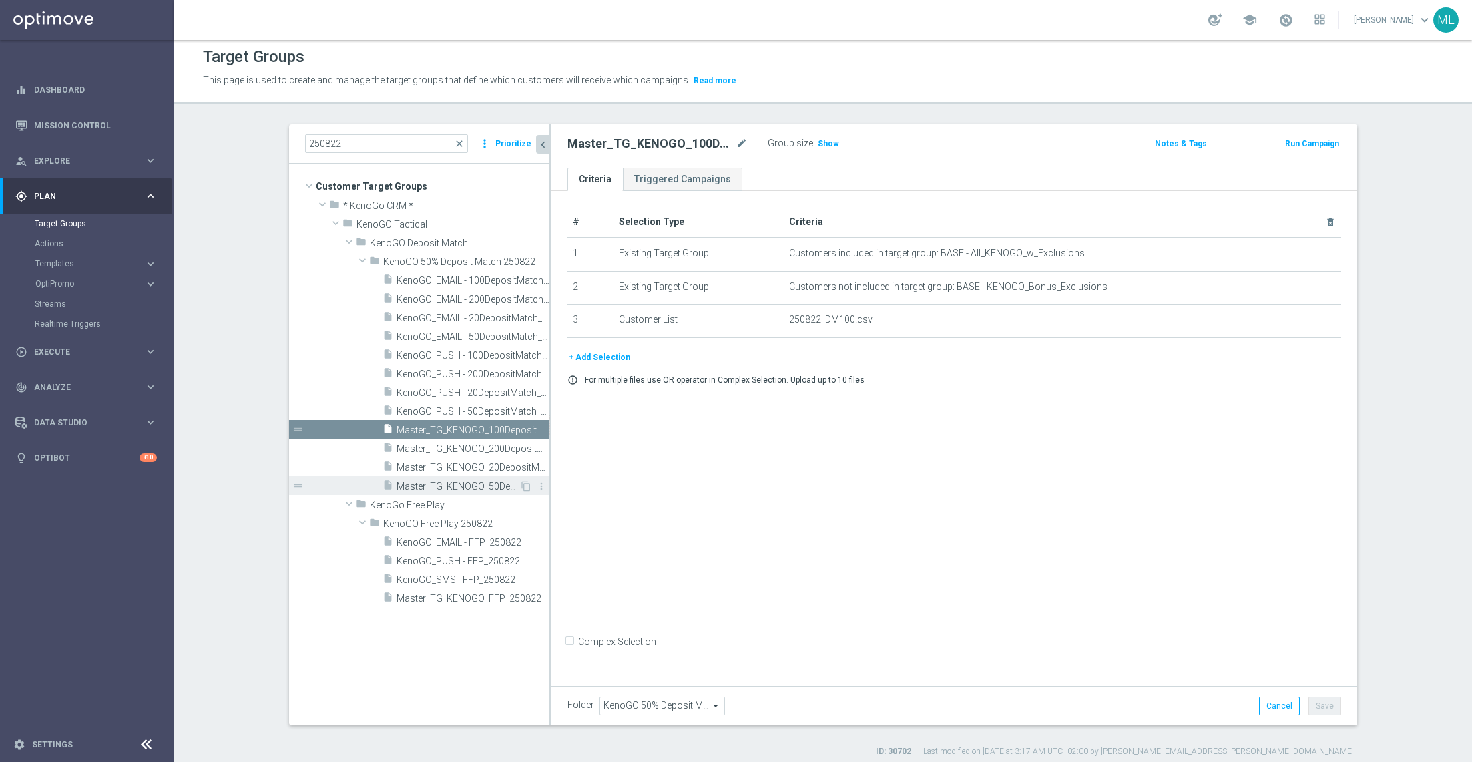
click at [496, 484] on span "Master_TG_KENOGO_50DepositMatch_250822" at bounding box center [458, 486] width 123 height 11
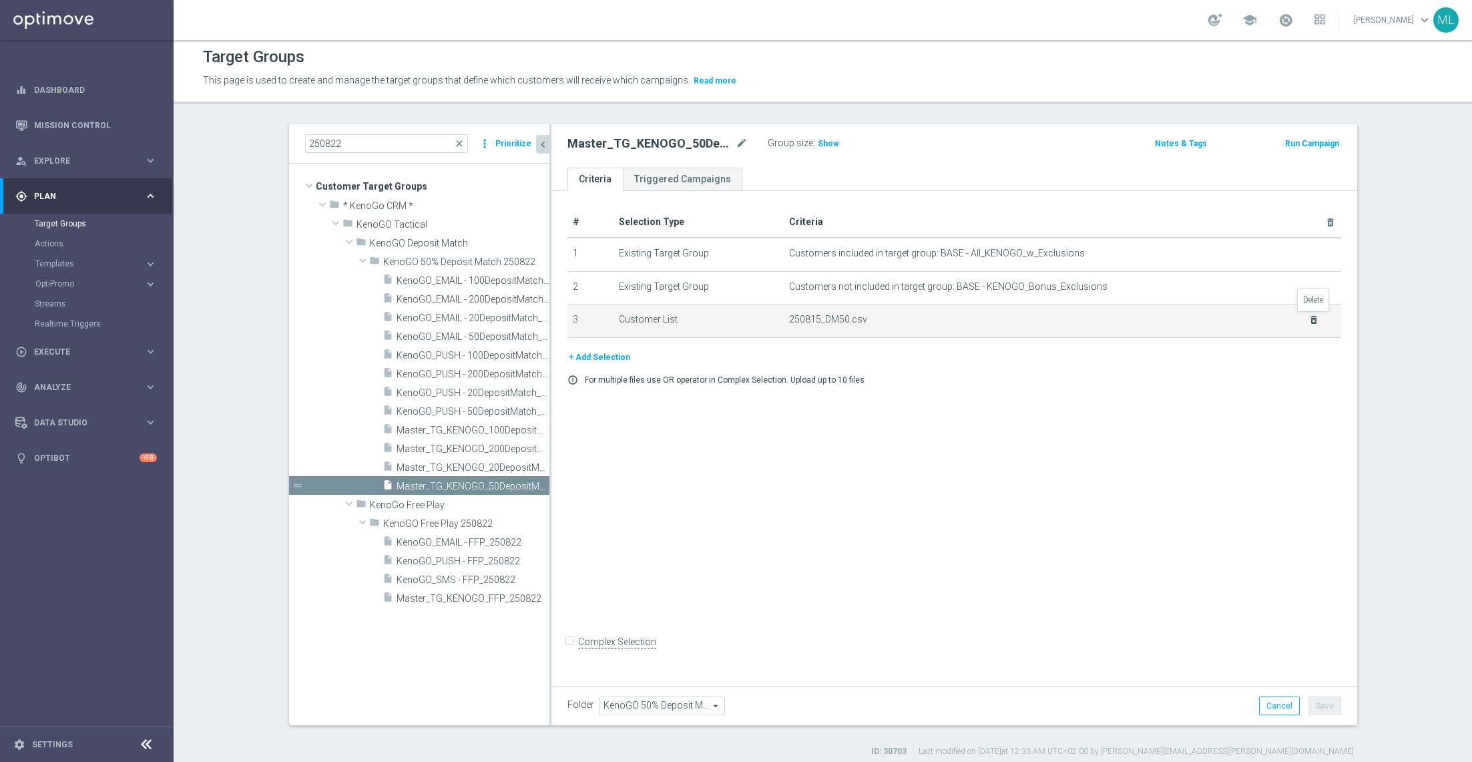
click at [1311, 318] on icon "delete_forever" at bounding box center [1314, 319] width 11 height 11
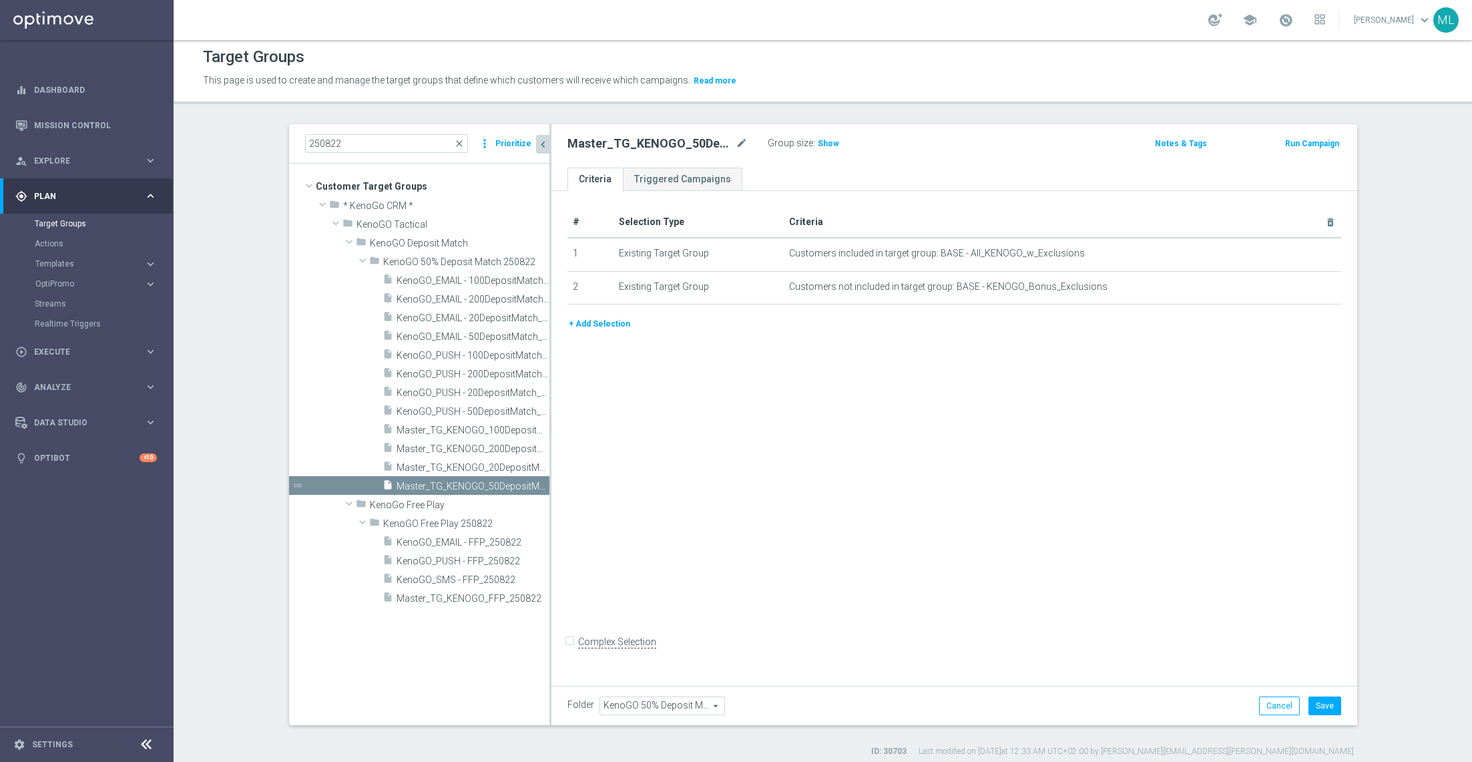
click at [596, 322] on button "+ Add Selection" at bounding box center [600, 323] width 64 height 15
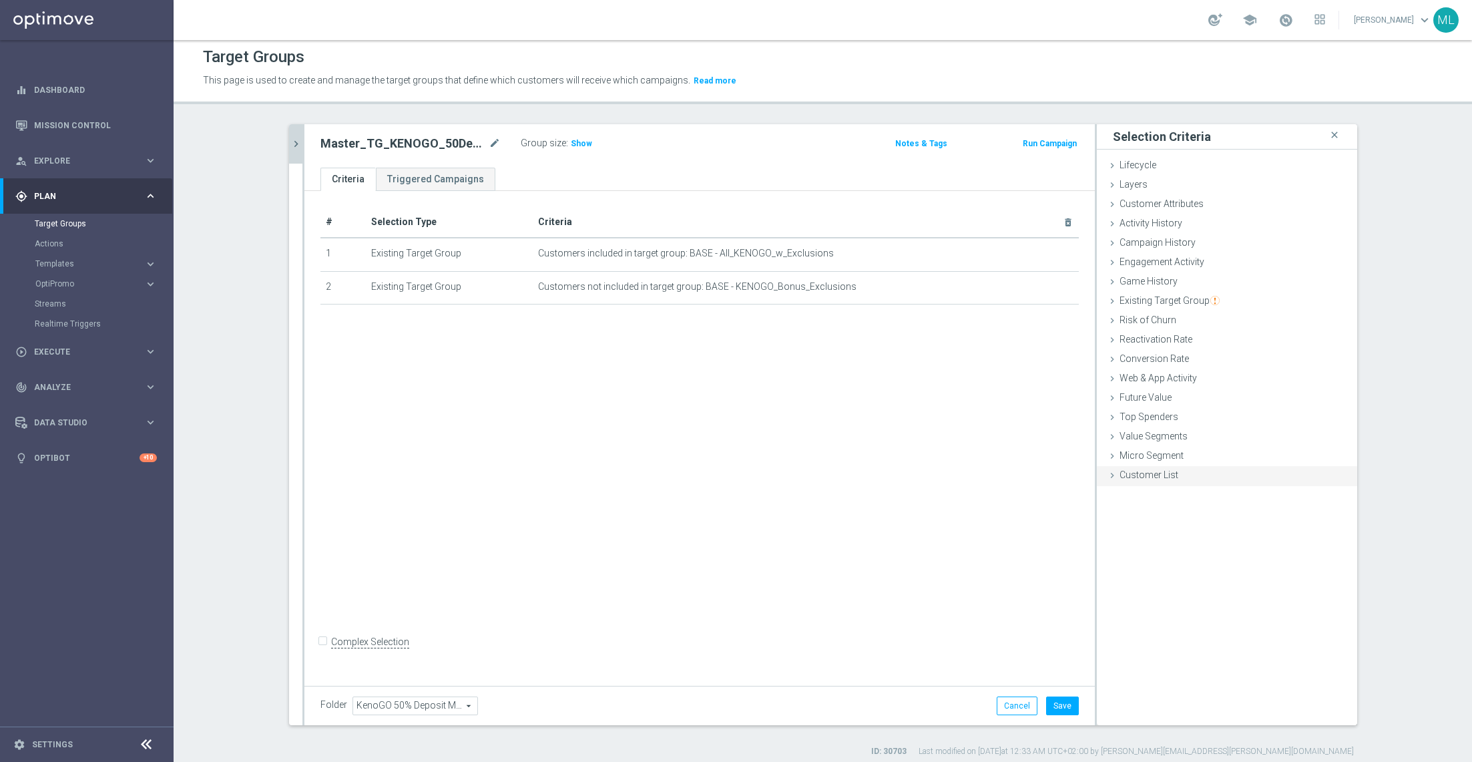
click at [1112, 470] on icon at bounding box center [1112, 475] width 11 height 11
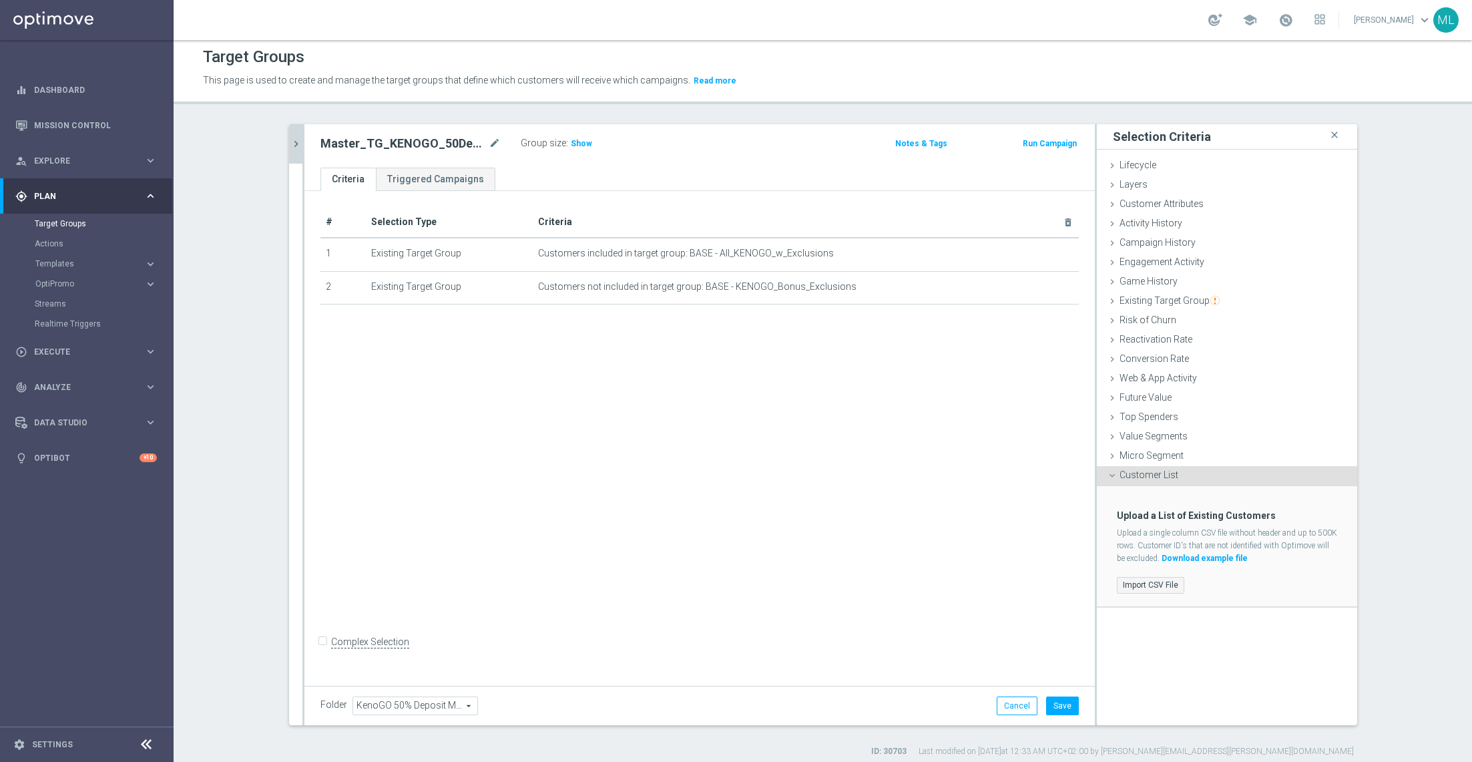
click at [1149, 581] on label "Import CSV File" at bounding box center [1150, 585] width 67 height 17
click at [0, 0] on input "Import CSV File" at bounding box center [0, 0] width 0 height 0
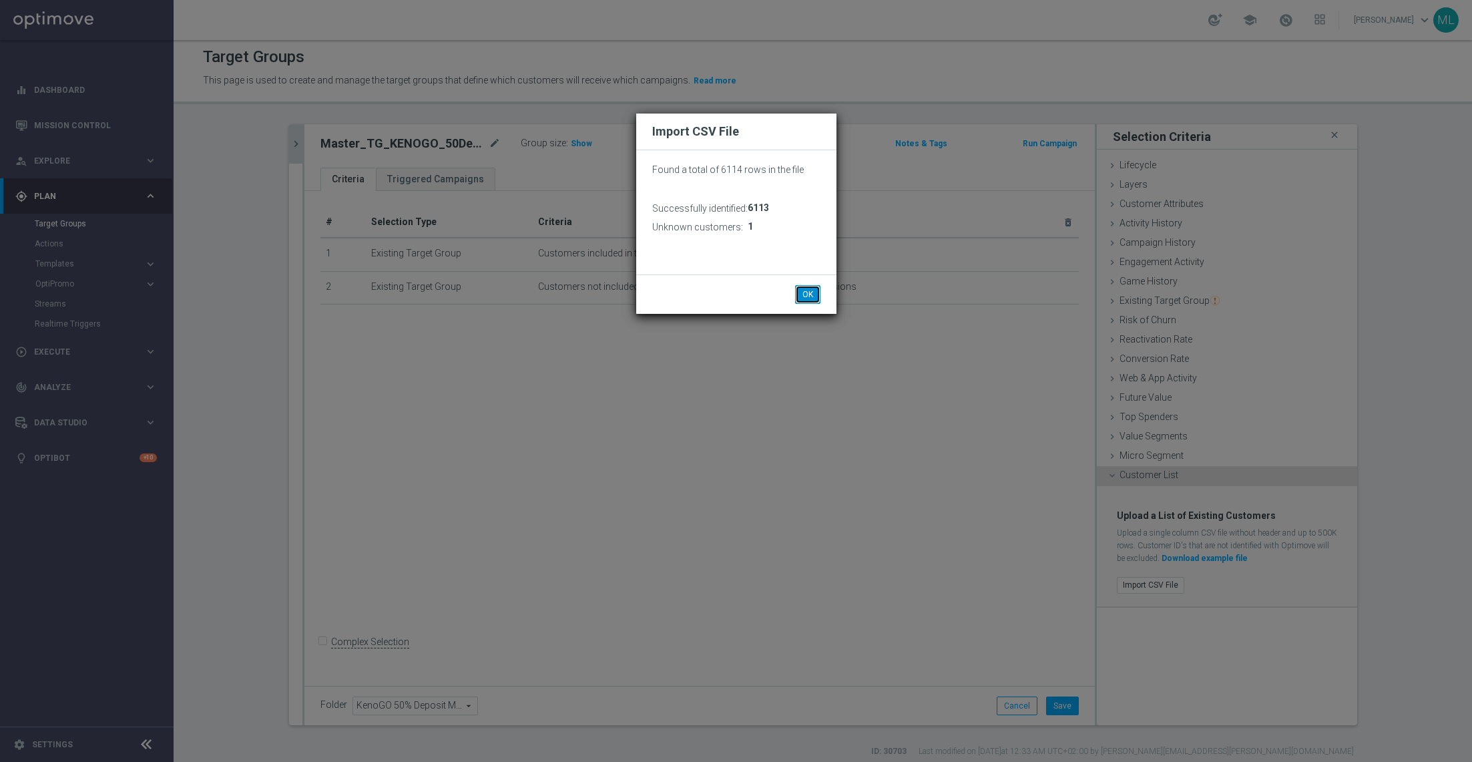
click at [796, 288] on button "OK" at bounding box center [807, 294] width 25 height 19
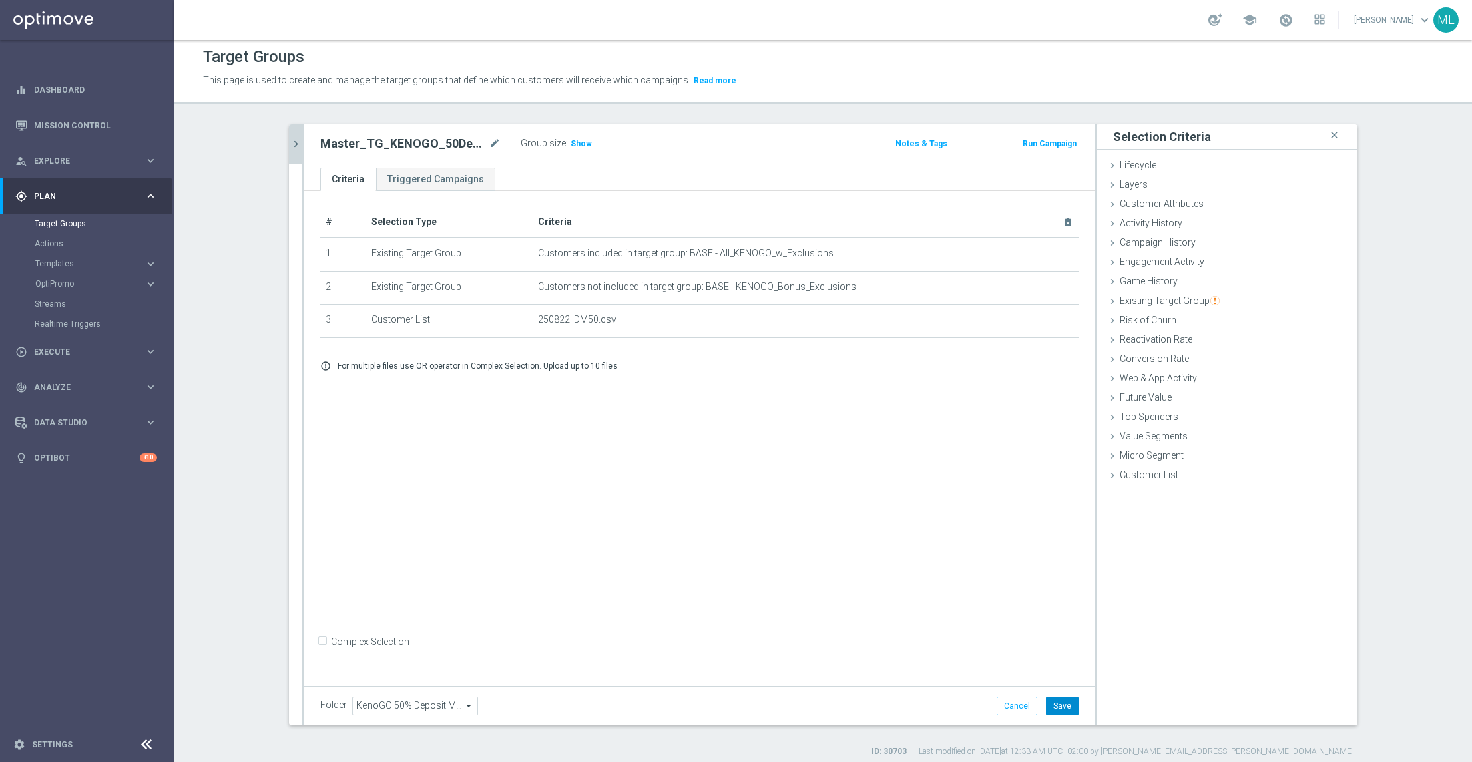
click at [1069, 709] on button "Save" at bounding box center [1062, 705] width 33 height 19
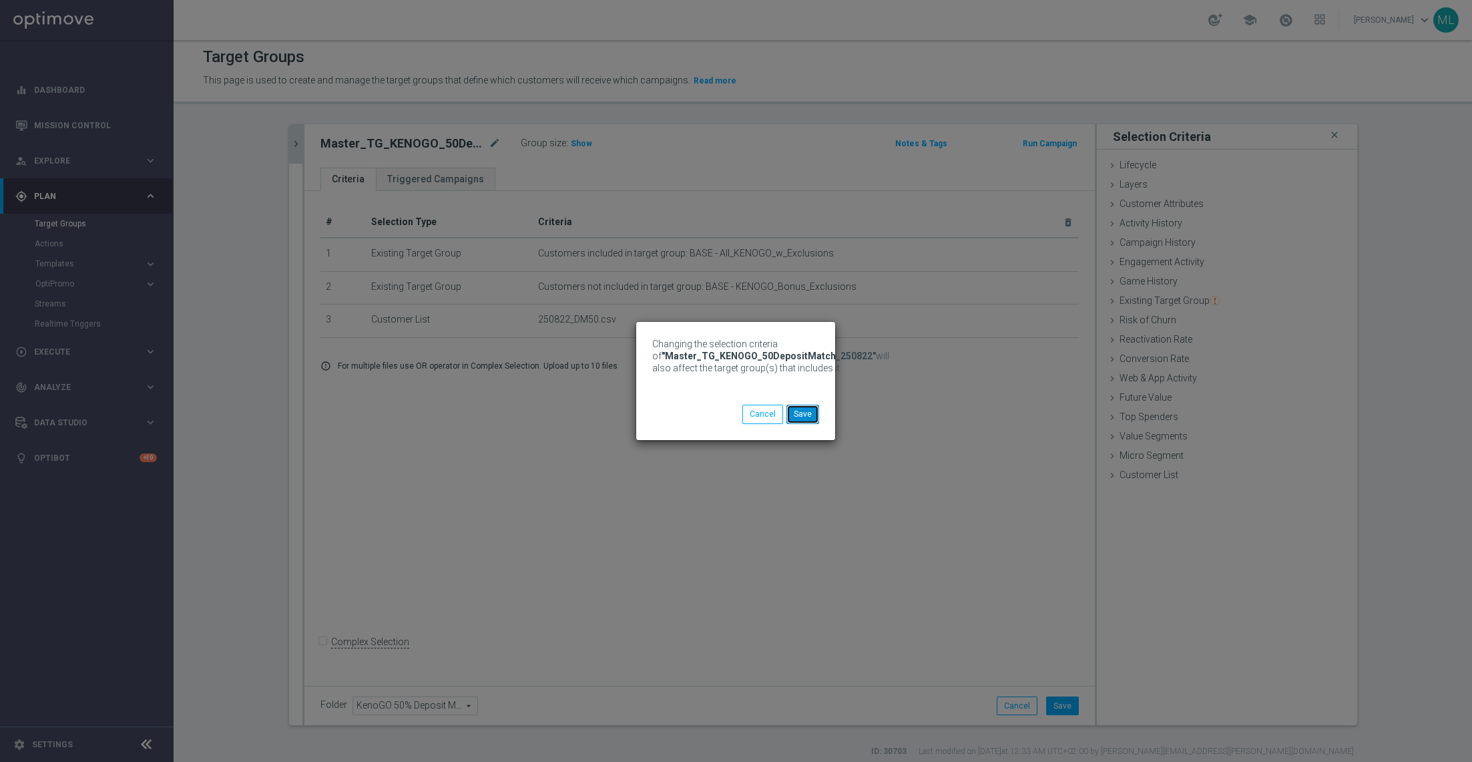
click at [798, 419] on button "Save" at bounding box center [803, 414] width 33 height 19
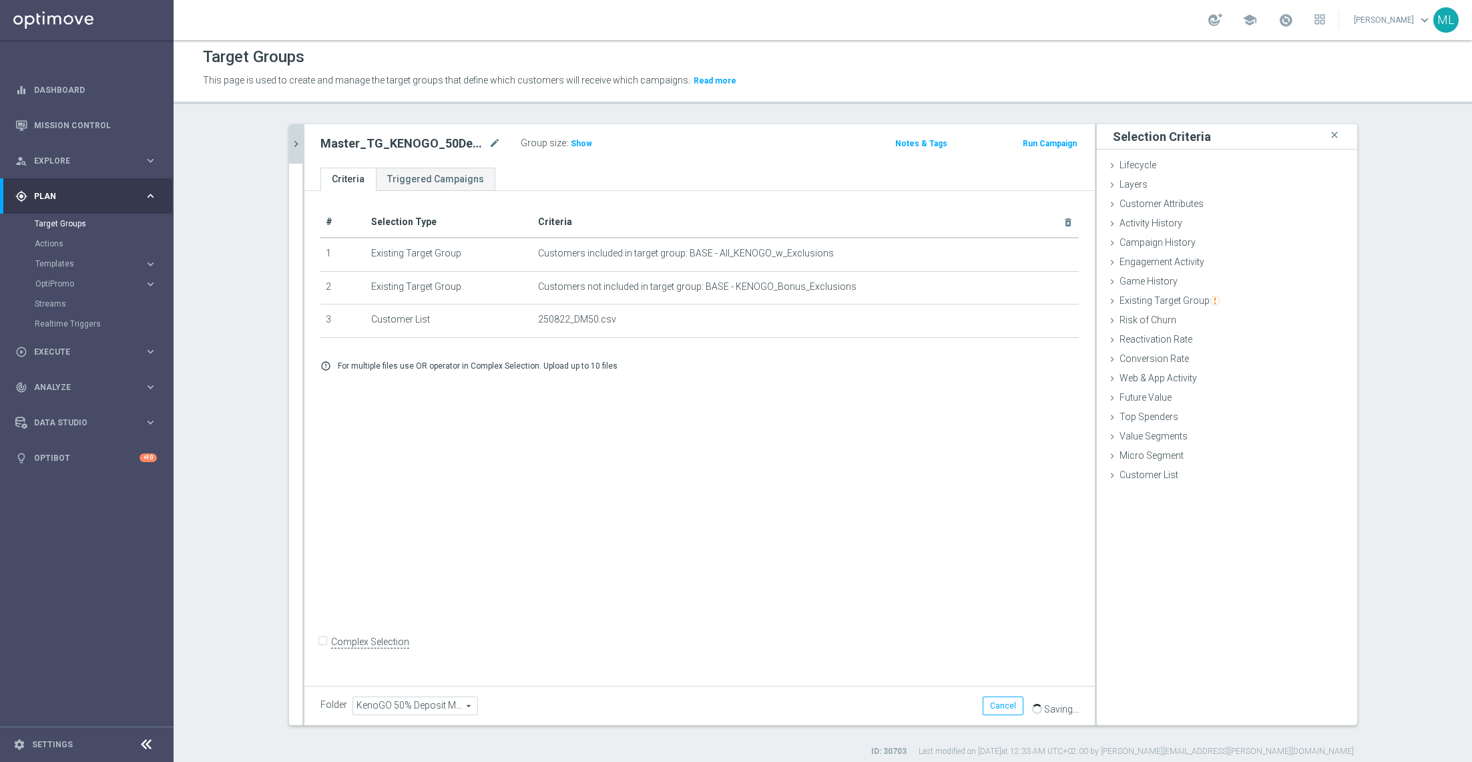
click at [298, 145] on icon "chevron_right" at bounding box center [296, 144] width 13 height 13
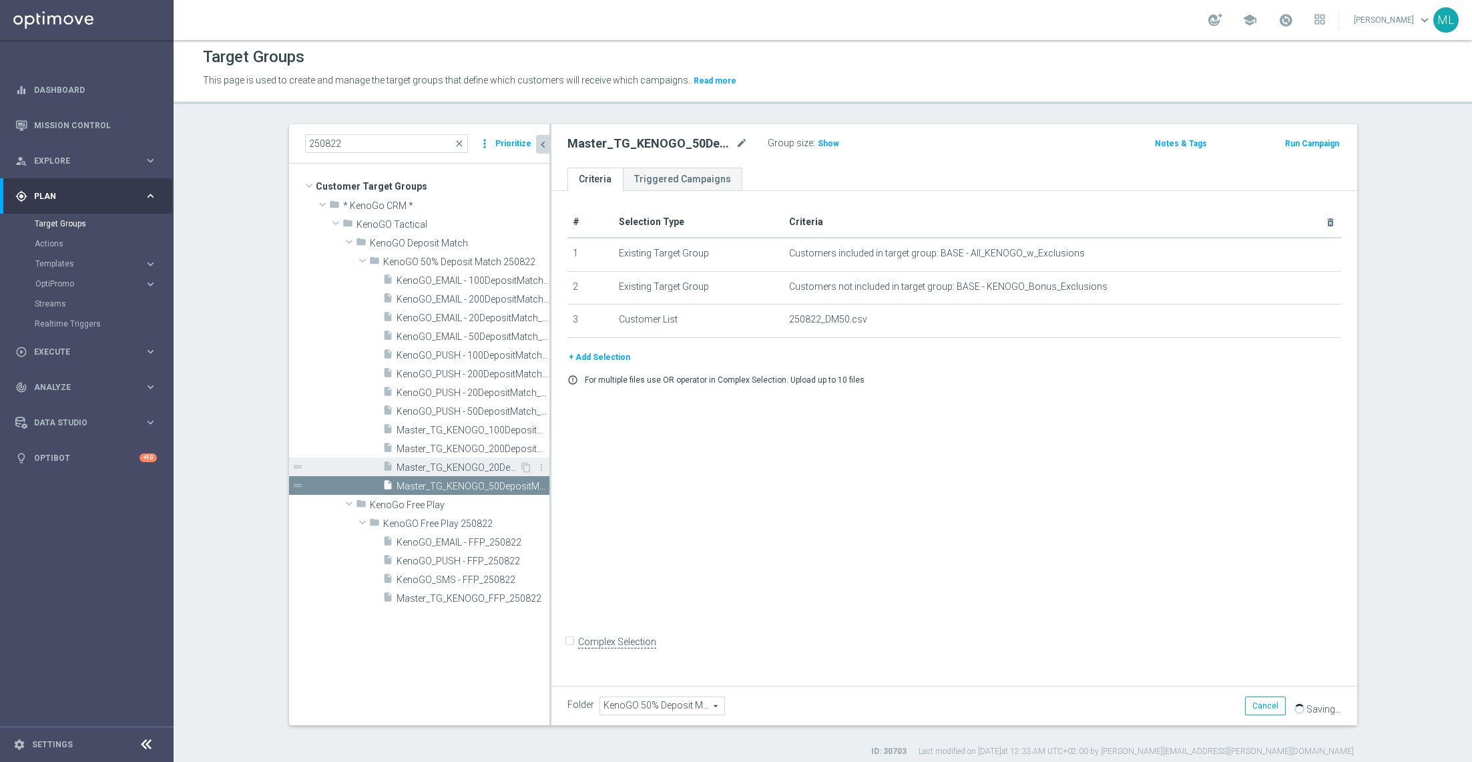
click at [497, 463] on span "Master_TG_KENOGO_20DepositMatch_250822" at bounding box center [458, 467] width 123 height 11
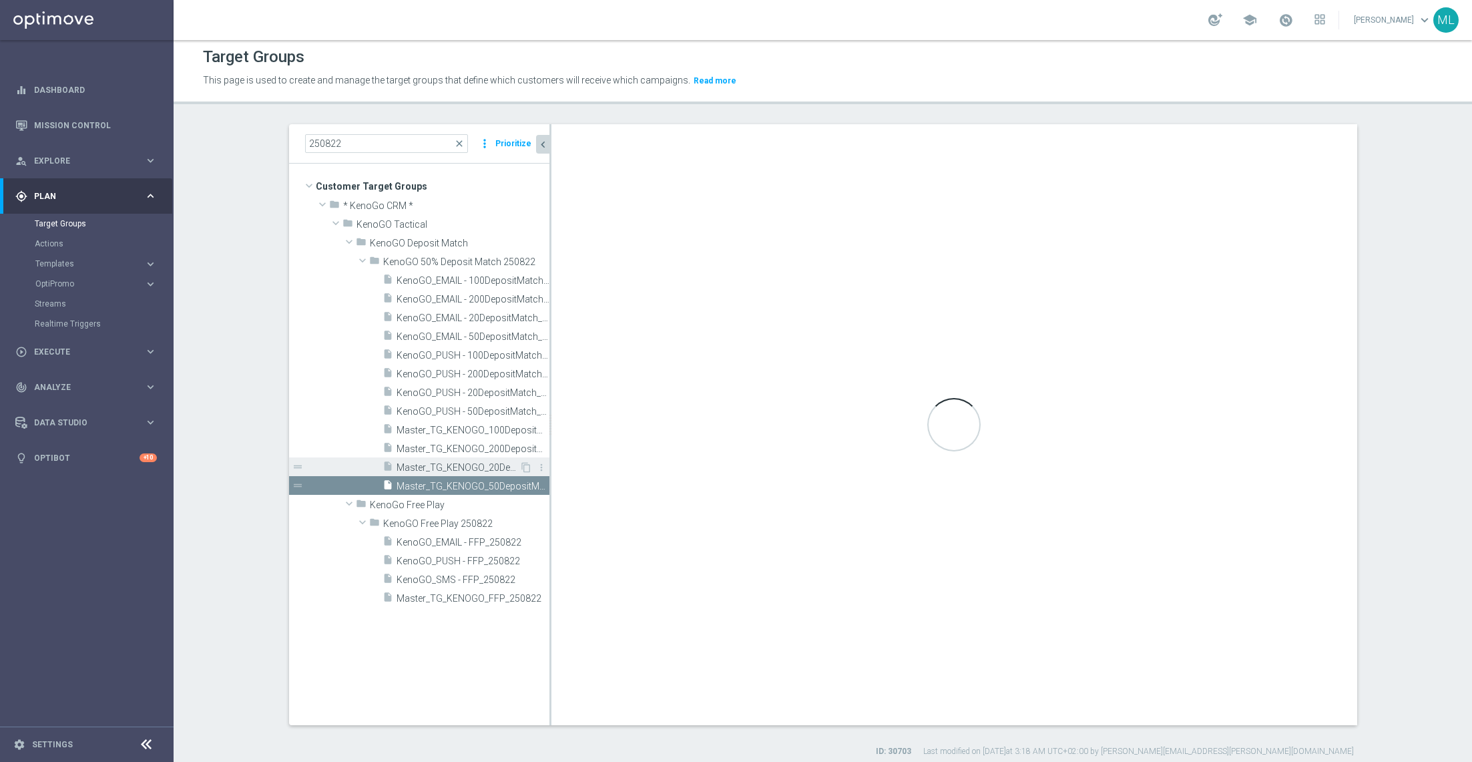
click at [483, 462] on span "Master_TG_KENOGO_20DepositMatch_250822" at bounding box center [458, 467] width 123 height 11
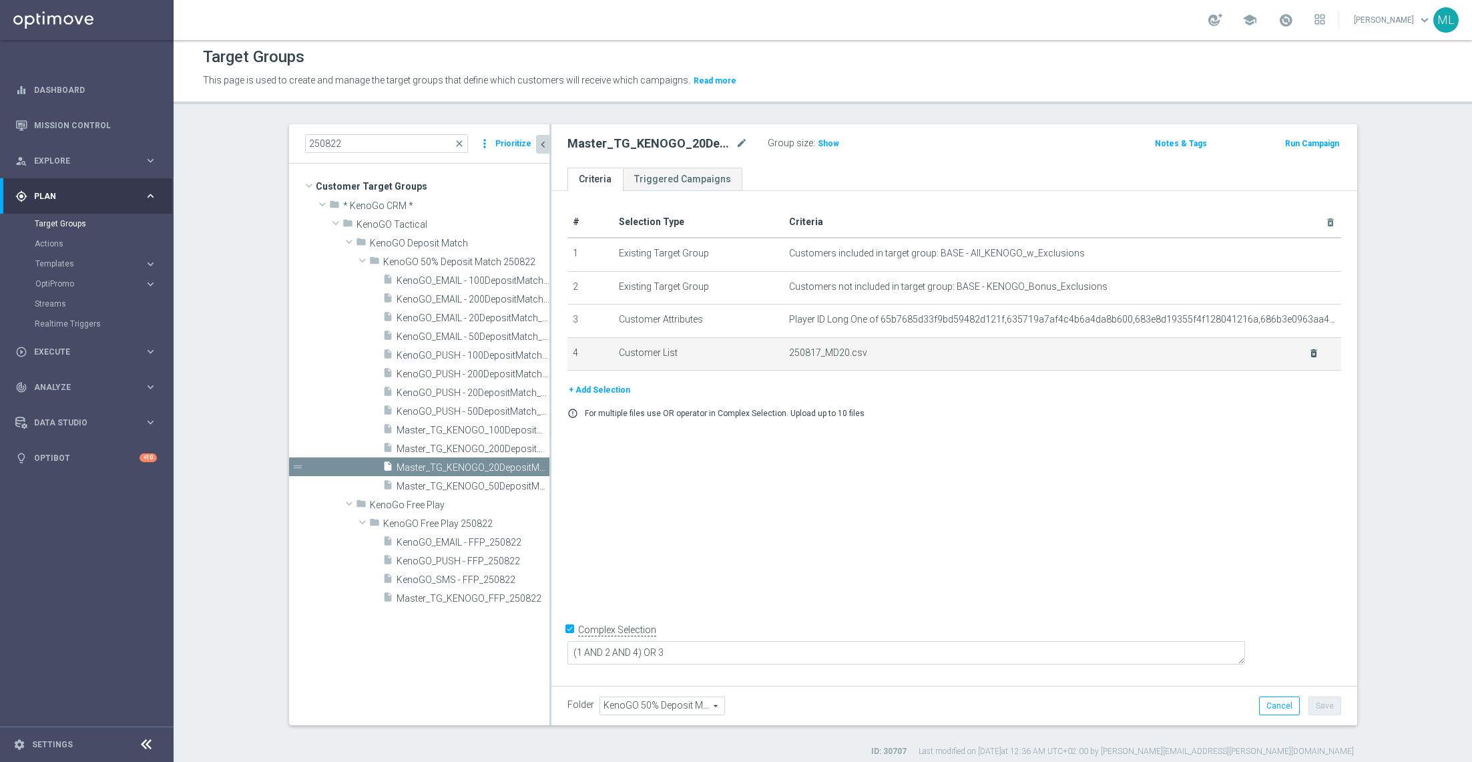
click at [1316, 351] on icon "delete_forever" at bounding box center [1314, 353] width 11 height 11
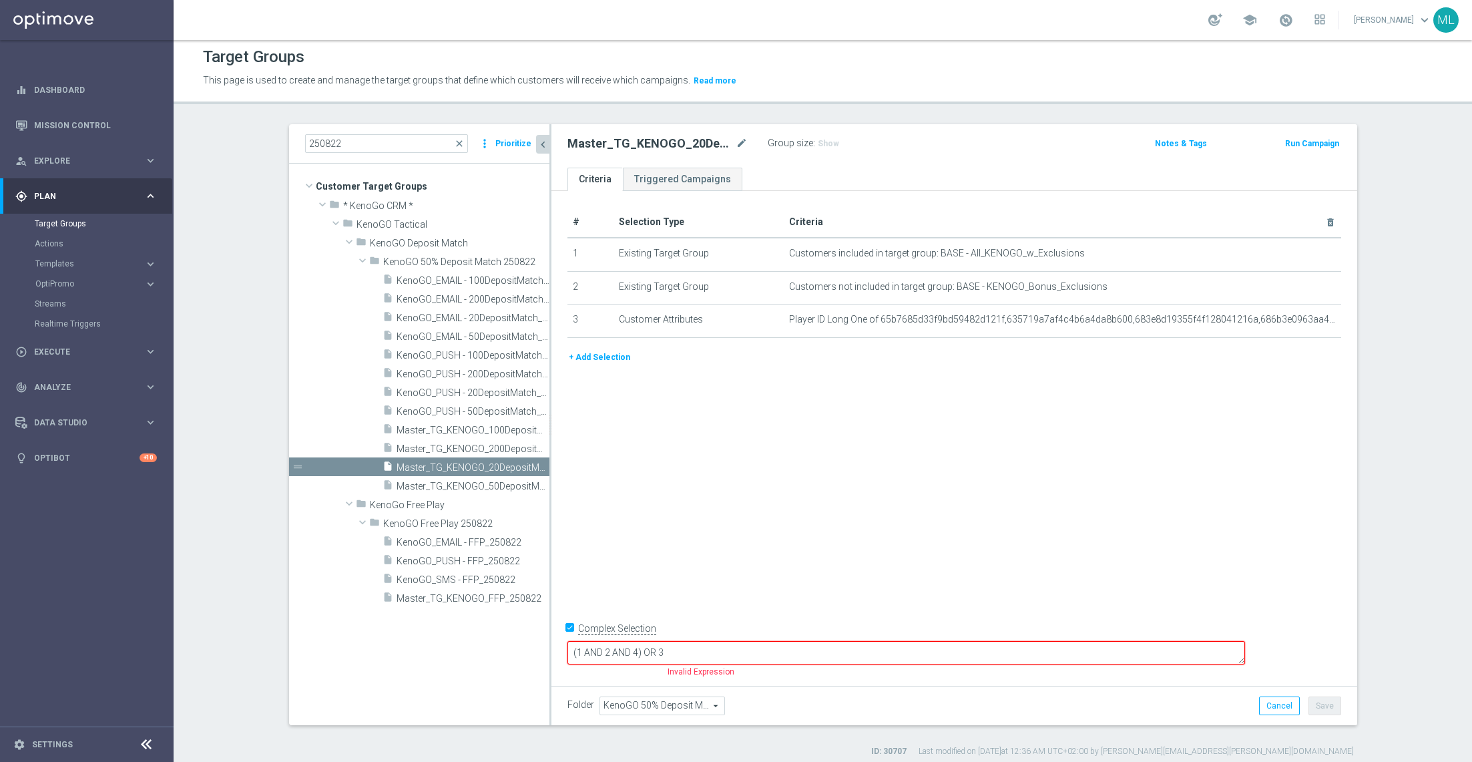
click at [595, 358] on button "+ Add Selection" at bounding box center [600, 357] width 64 height 15
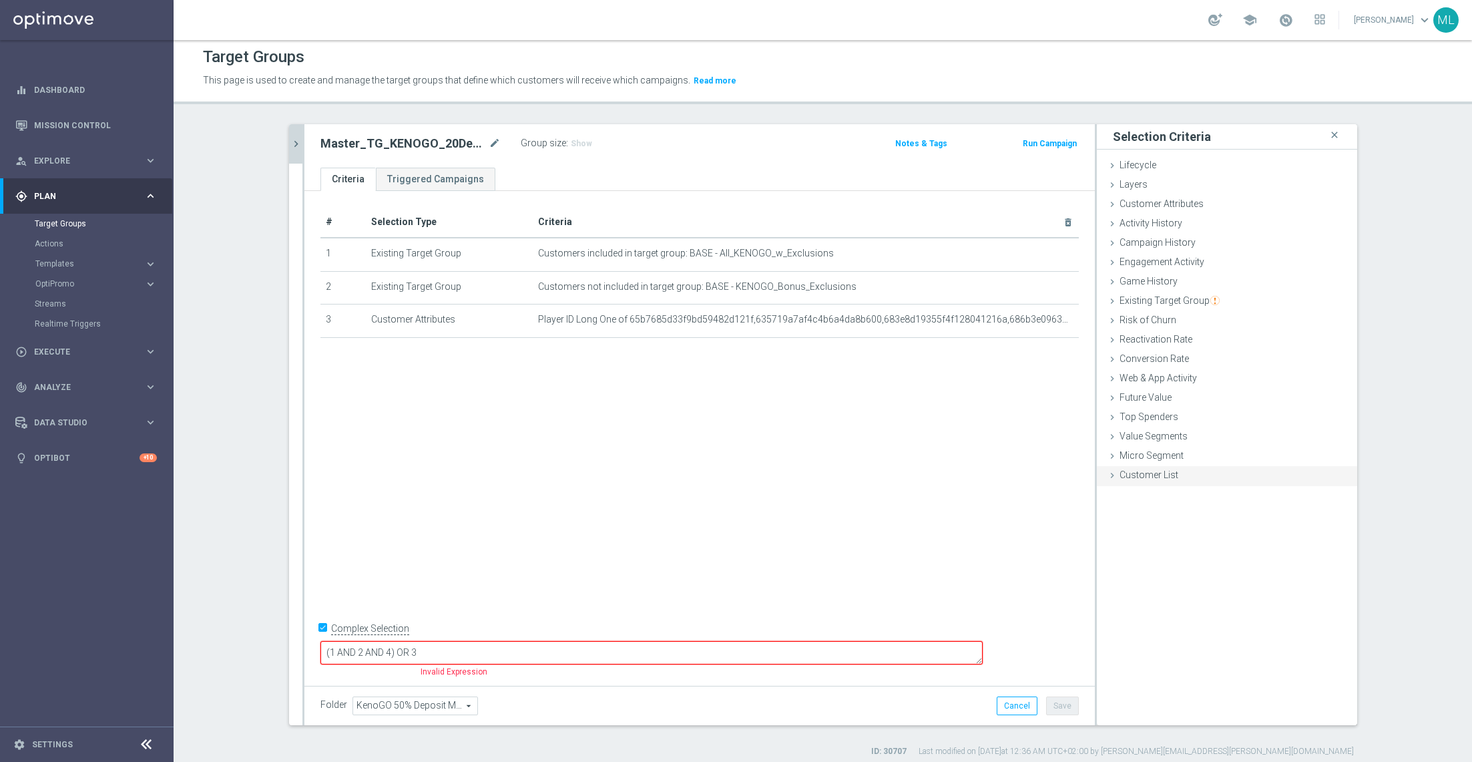
click at [1114, 471] on icon at bounding box center [1112, 475] width 11 height 11
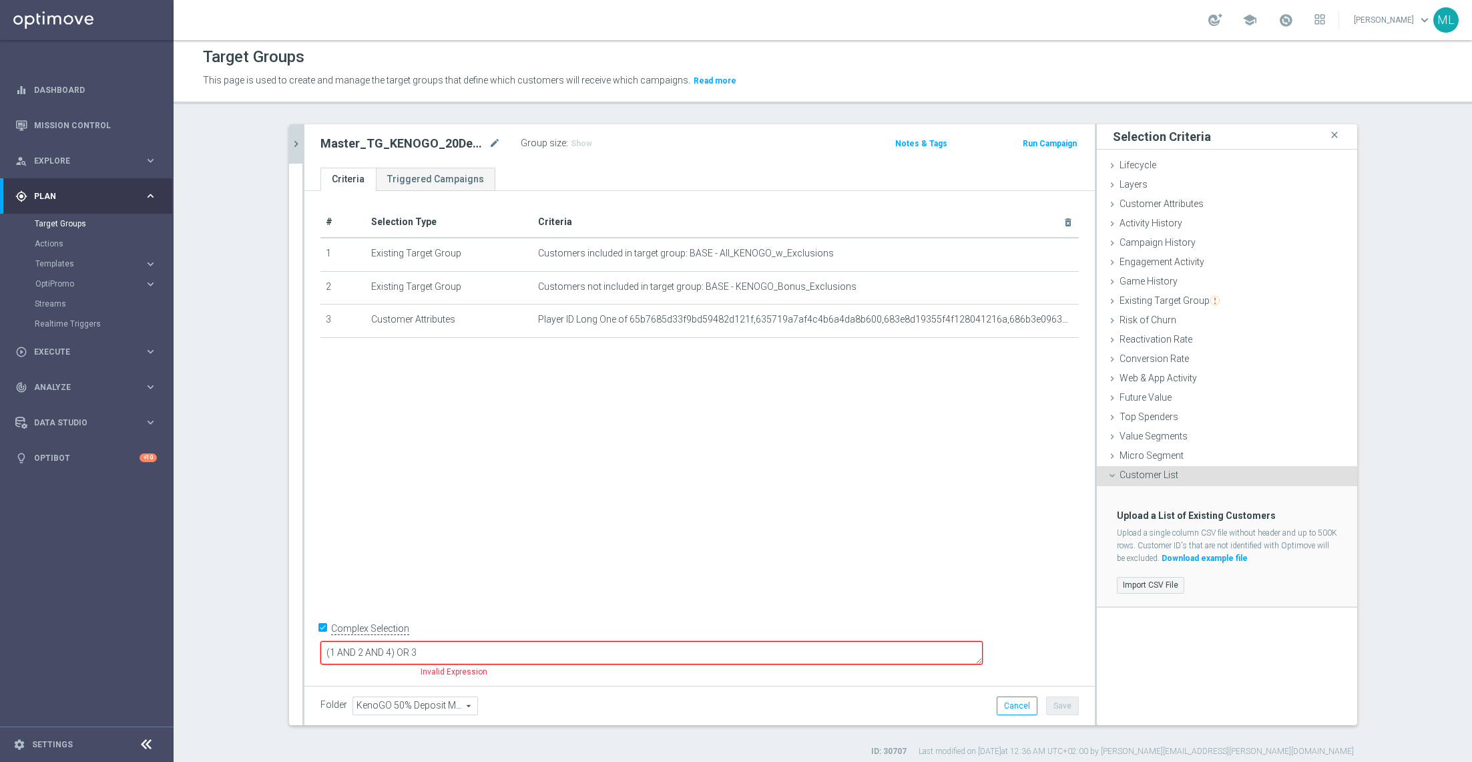
click at [1144, 585] on label "Import CSV File" at bounding box center [1150, 585] width 67 height 17
click at [0, 0] on input "Import CSV File" at bounding box center [0, 0] width 0 height 0
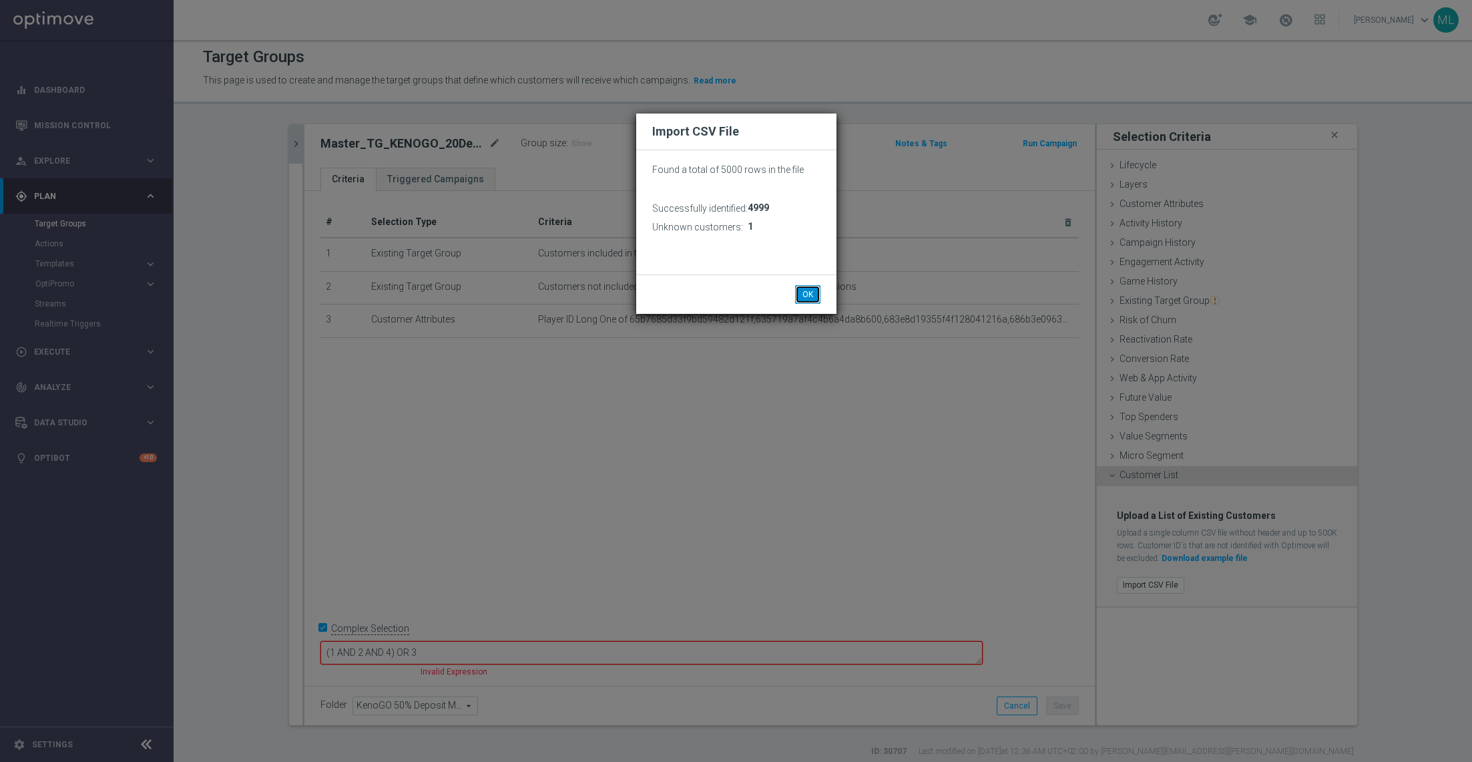
click at [809, 296] on button "OK" at bounding box center [807, 294] width 25 height 19
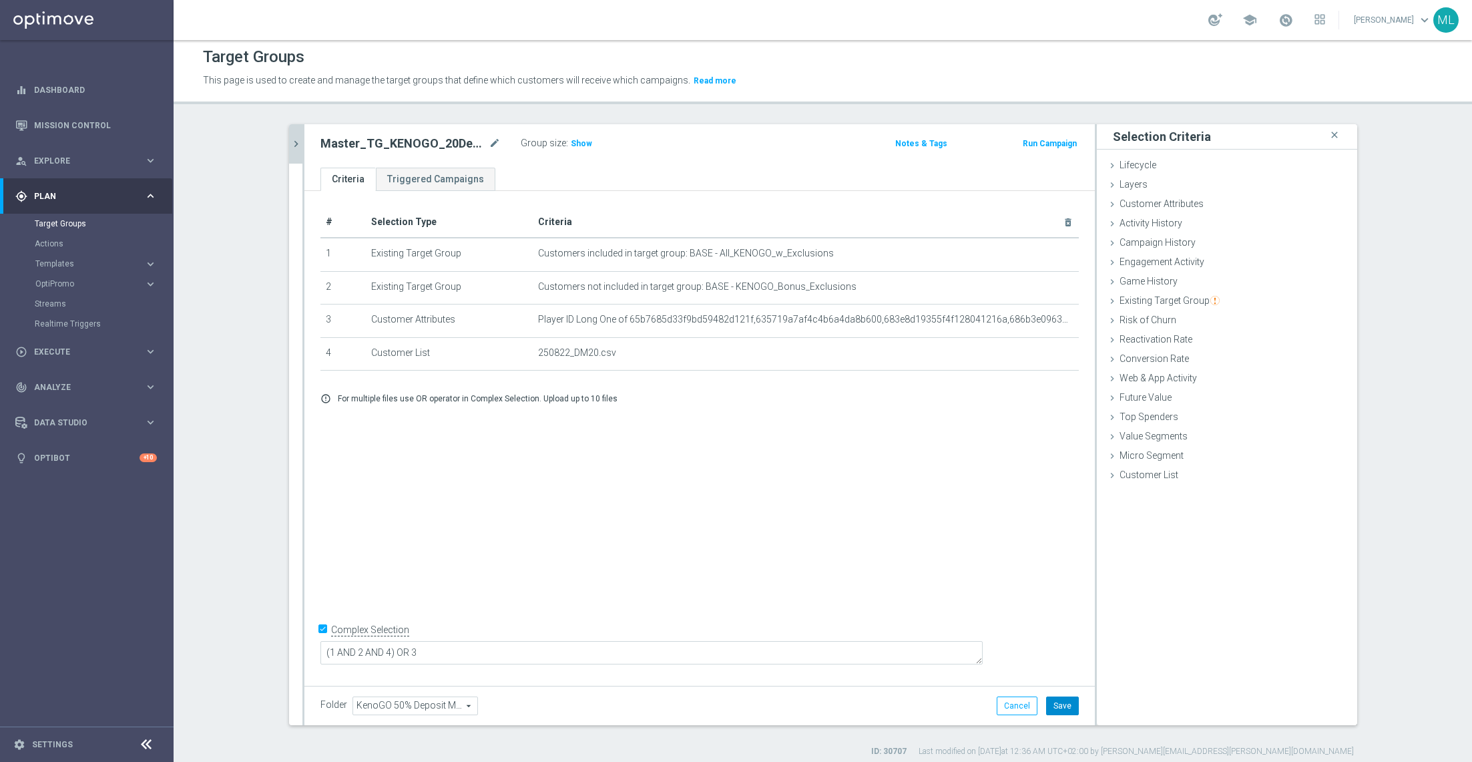
click at [1066, 706] on button "Save" at bounding box center [1062, 705] width 33 height 19
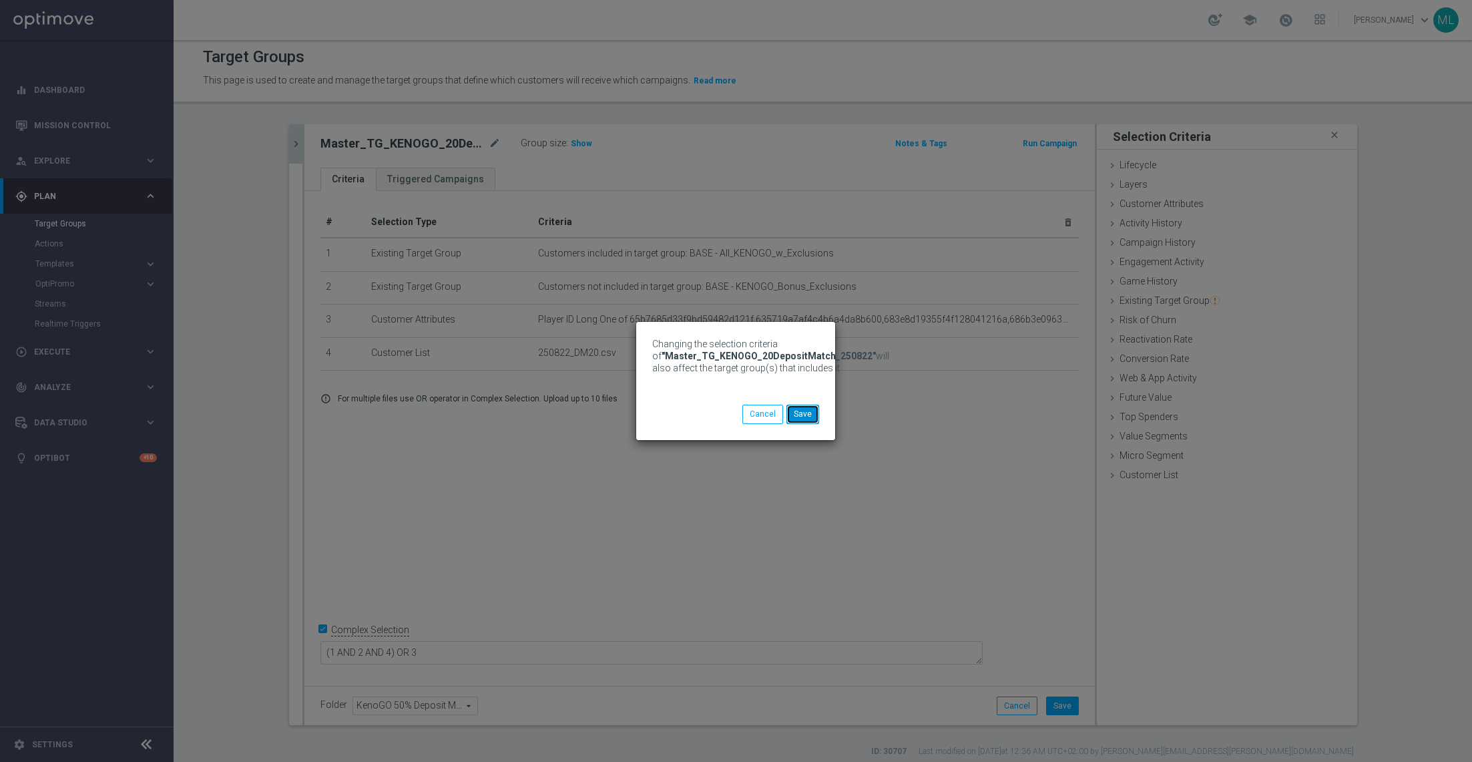
click at [808, 412] on button "Save" at bounding box center [803, 414] width 33 height 19
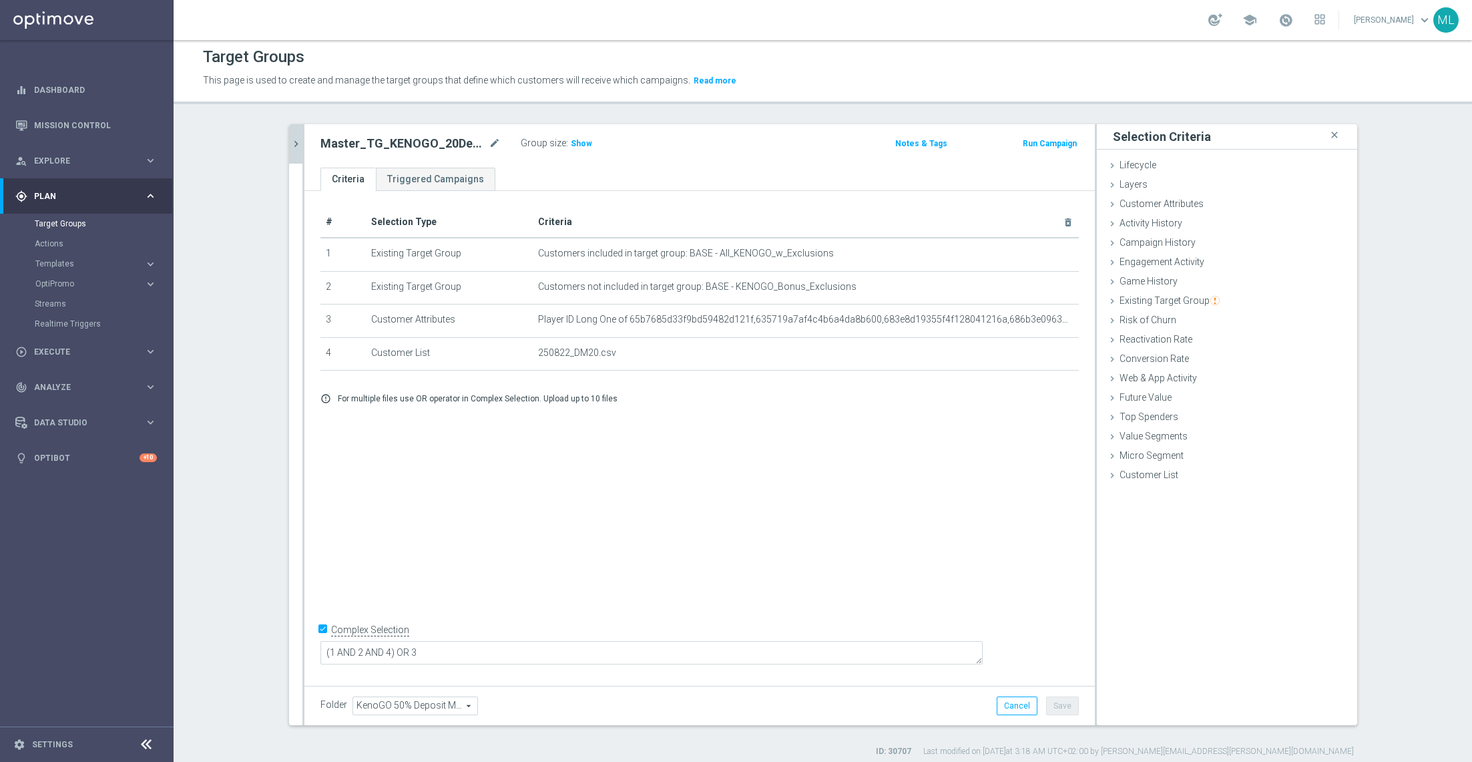
click at [298, 150] on button "chevron_right" at bounding box center [295, 143] width 13 height 39
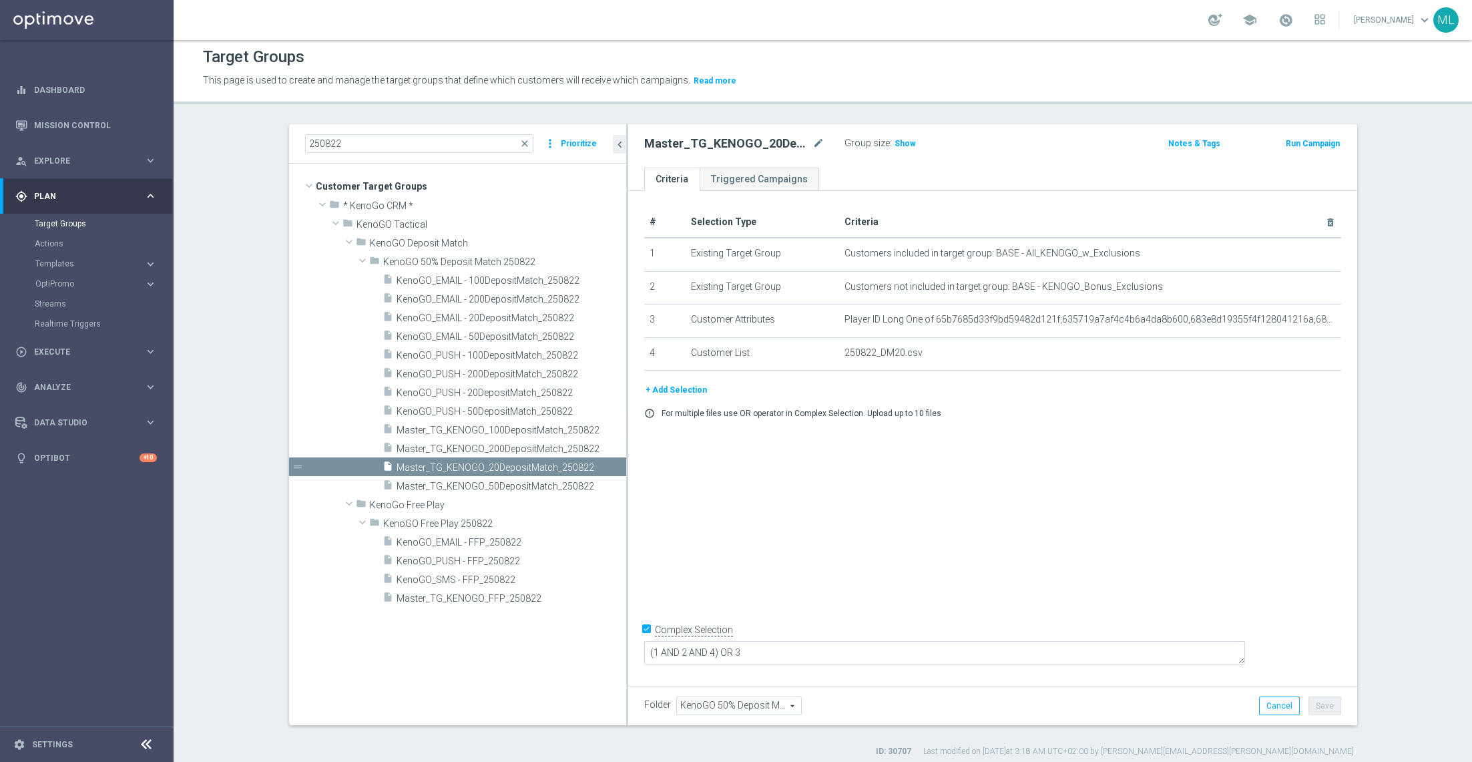
drag, startPoint x: 550, startPoint y: 272, endPoint x: 628, endPoint y: 300, distance: 82.8
click at [628, 300] on div at bounding box center [627, 424] width 2 height 601
click at [501, 296] on span "KenoGO_EMAIL - 200DepositMatch_250822" at bounding box center [496, 299] width 199 height 11
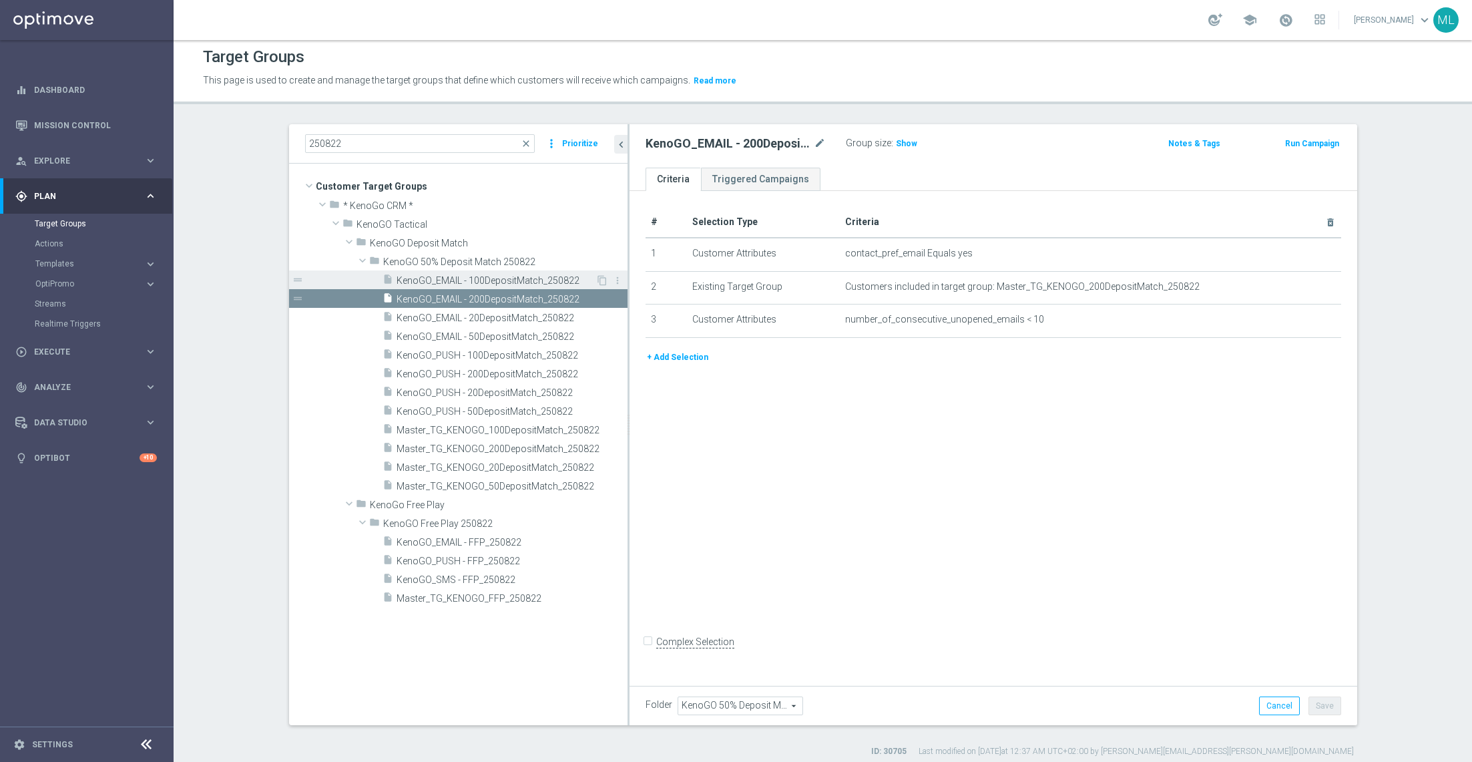
click at [493, 276] on span "KenoGO_EMAIL - 100DepositMatch_250822" at bounding box center [496, 280] width 199 height 11
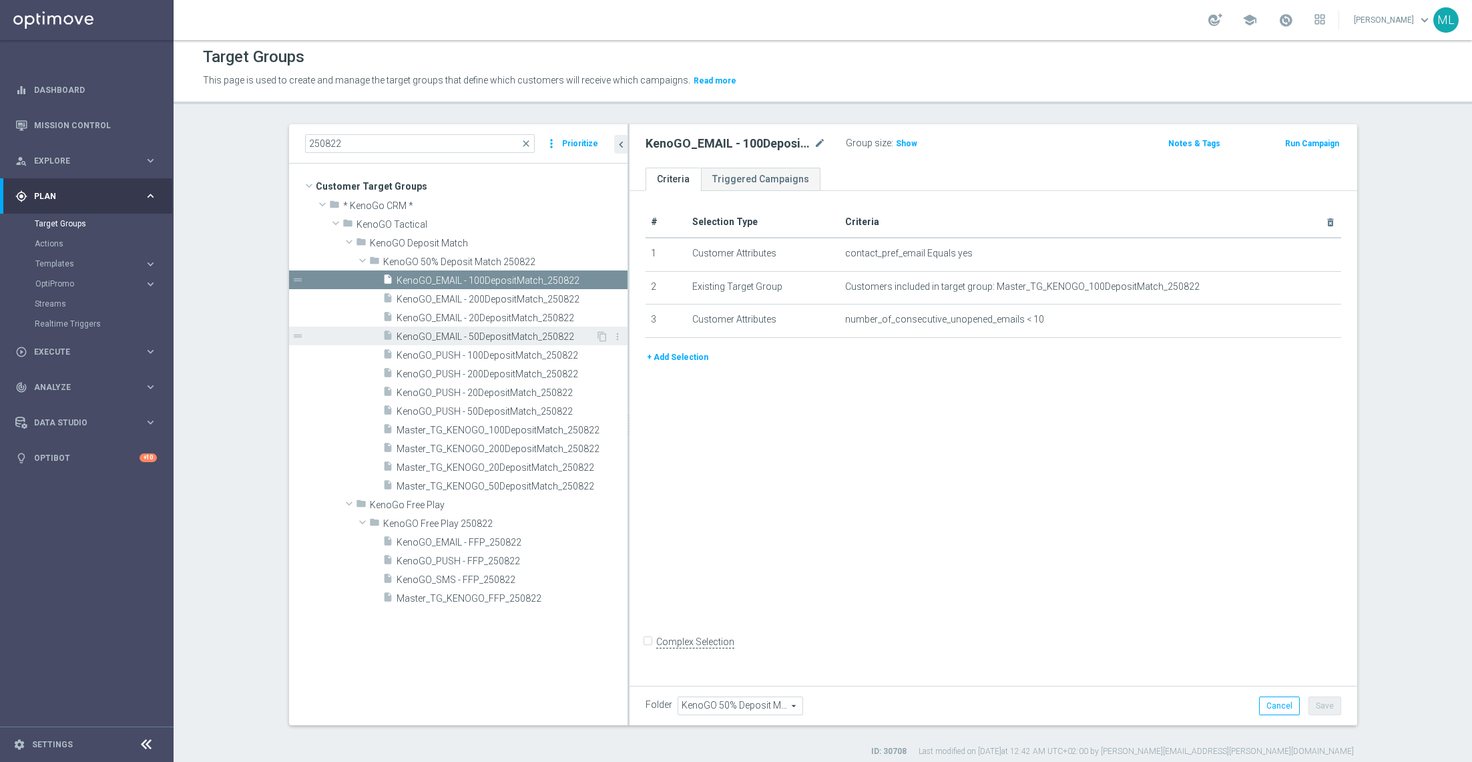
click at [496, 327] on div "insert_drive_file KenoGO_EMAIL - 50DepositMatch_250822" at bounding box center [489, 336] width 213 height 19
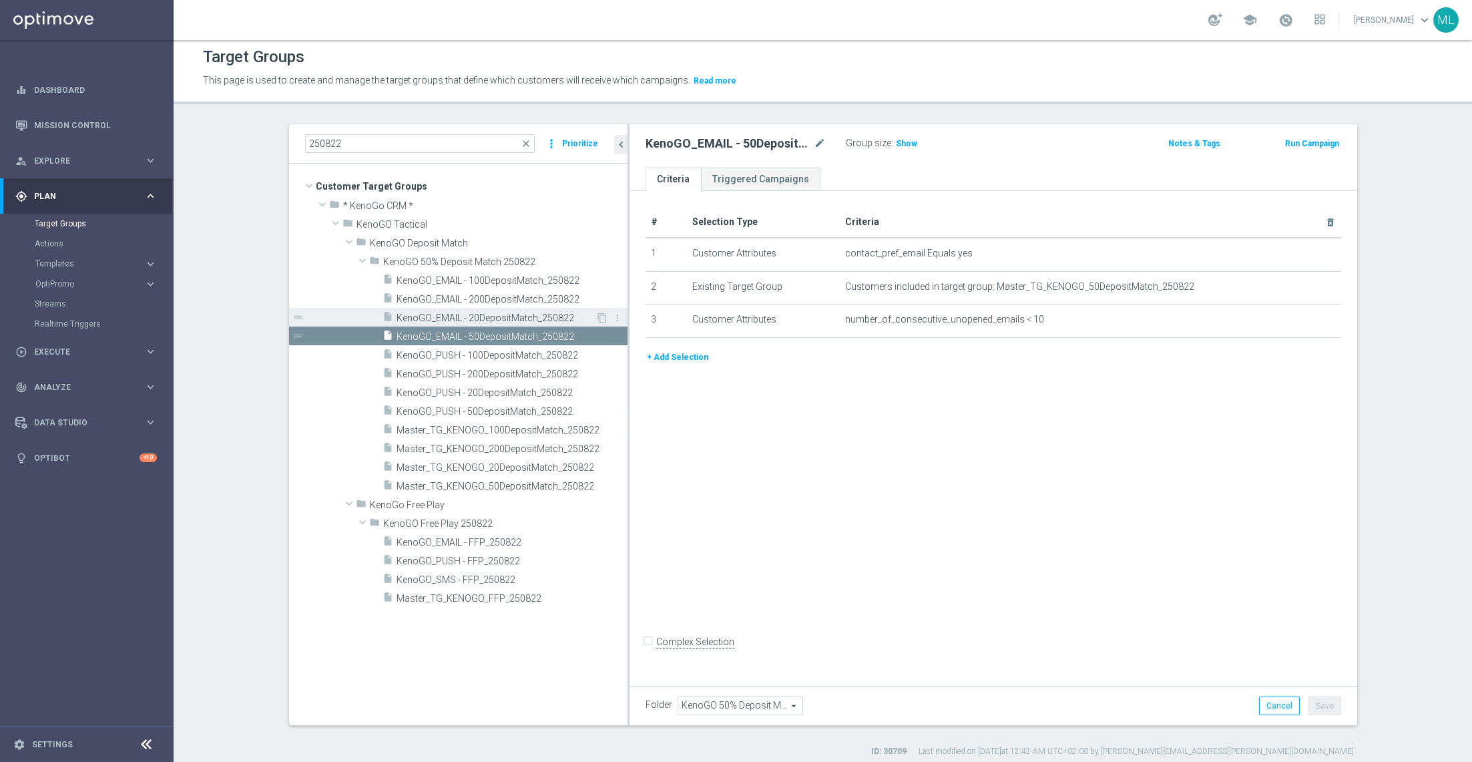
click at [492, 312] on span "KenoGO_EMAIL - 20DepositMatch_250822" at bounding box center [496, 317] width 199 height 11
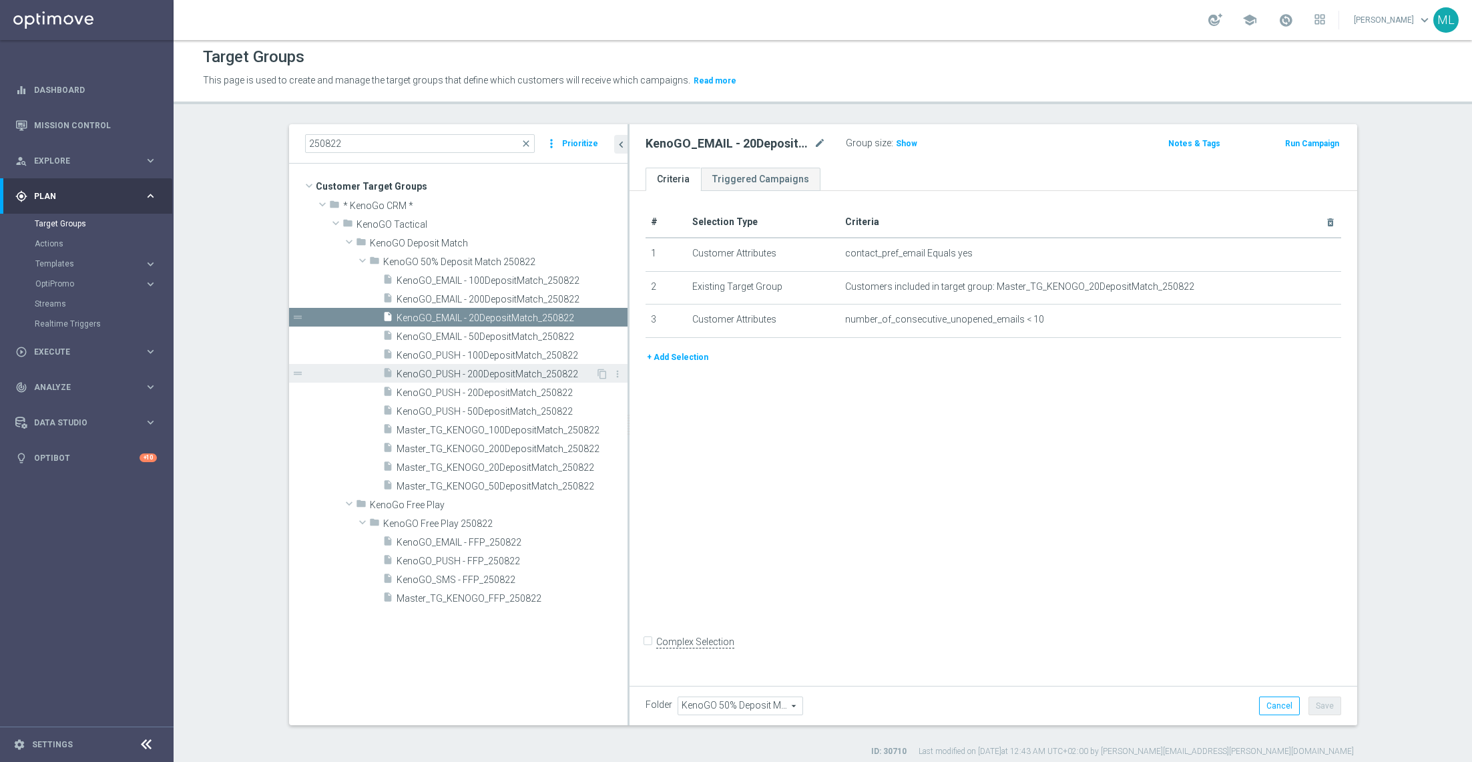
click at [499, 375] on span "KenoGO_PUSH - 200DepositMatch_250822" at bounding box center [496, 374] width 199 height 11
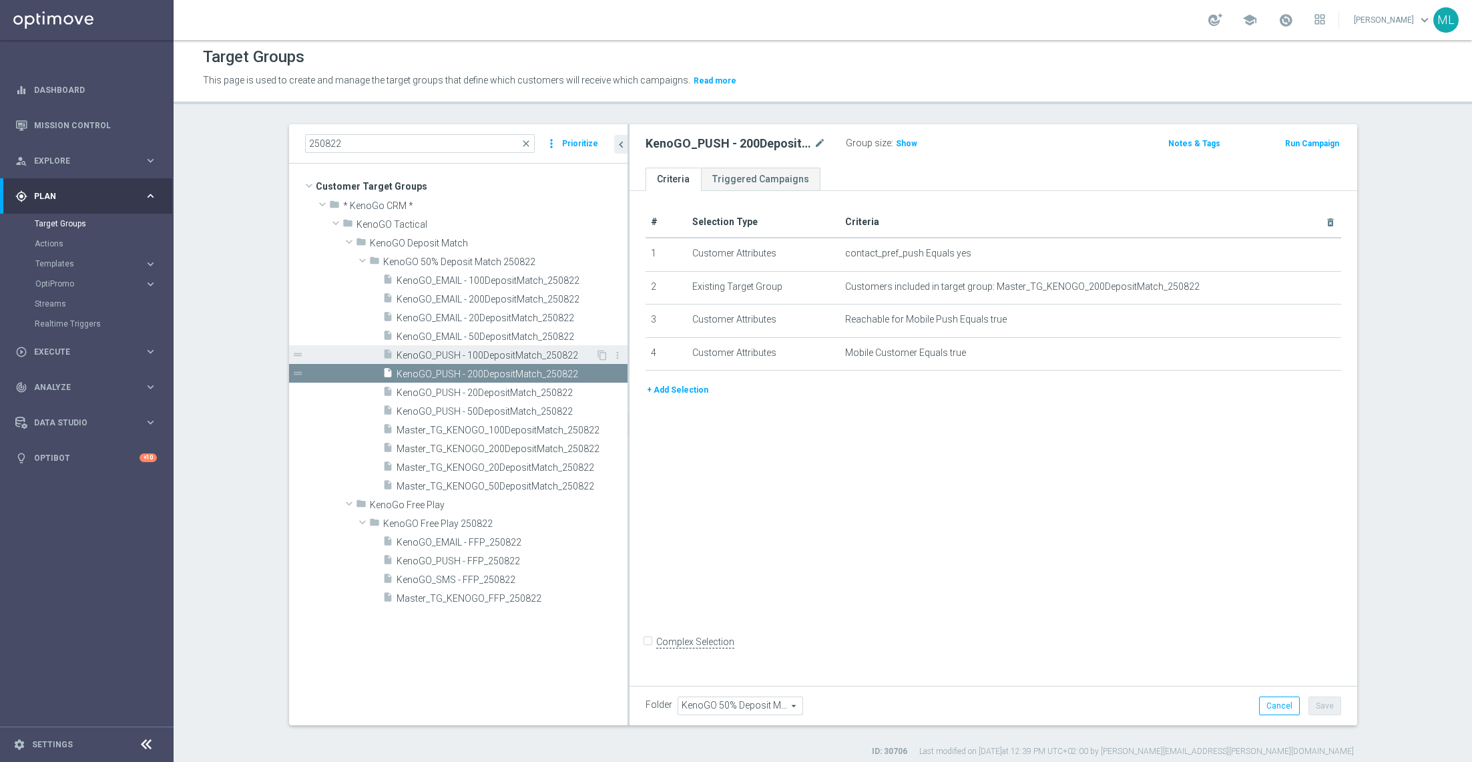
click at [492, 359] on span "KenoGO_PUSH - 100DepositMatch_250822" at bounding box center [496, 355] width 199 height 11
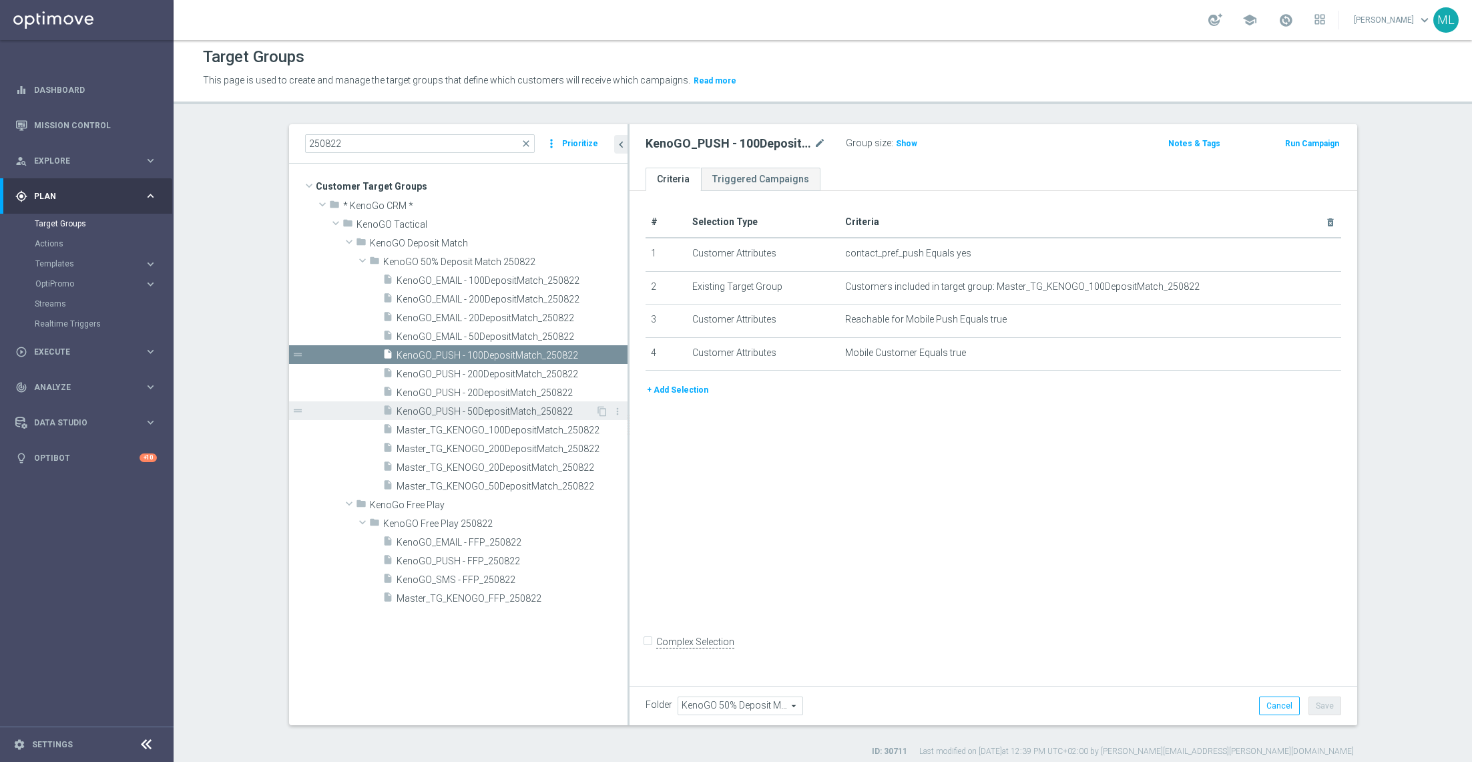
click at [497, 403] on div "insert_drive_file KenoGO_PUSH - 50DepositMatch_250822" at bounding box center [489, 410] width 213 height 19
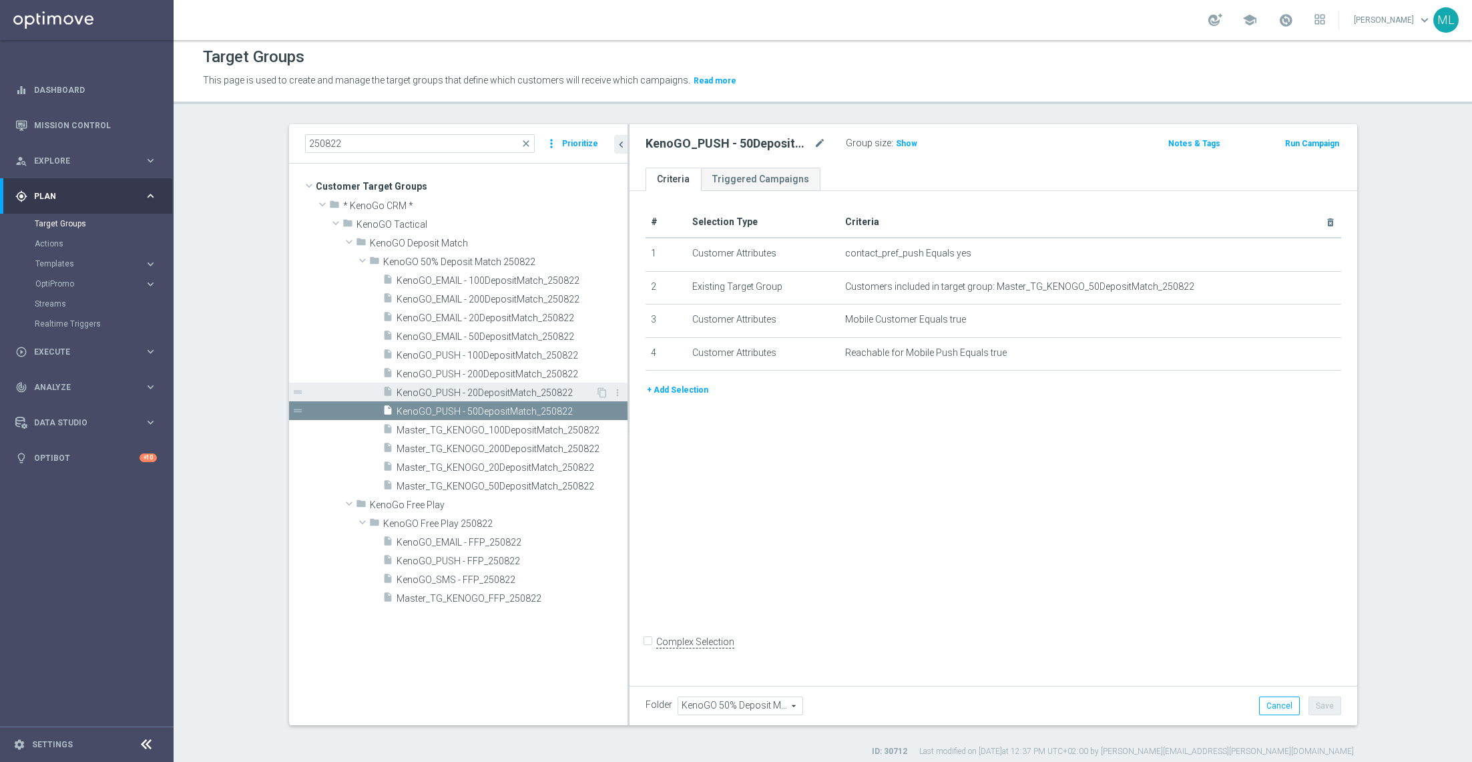
click at [485, 385] on div "insert_drive_file KenoGO_PUSH - 20DepositMatch_250822" at bounding box center [489, 392] width 213 height 19
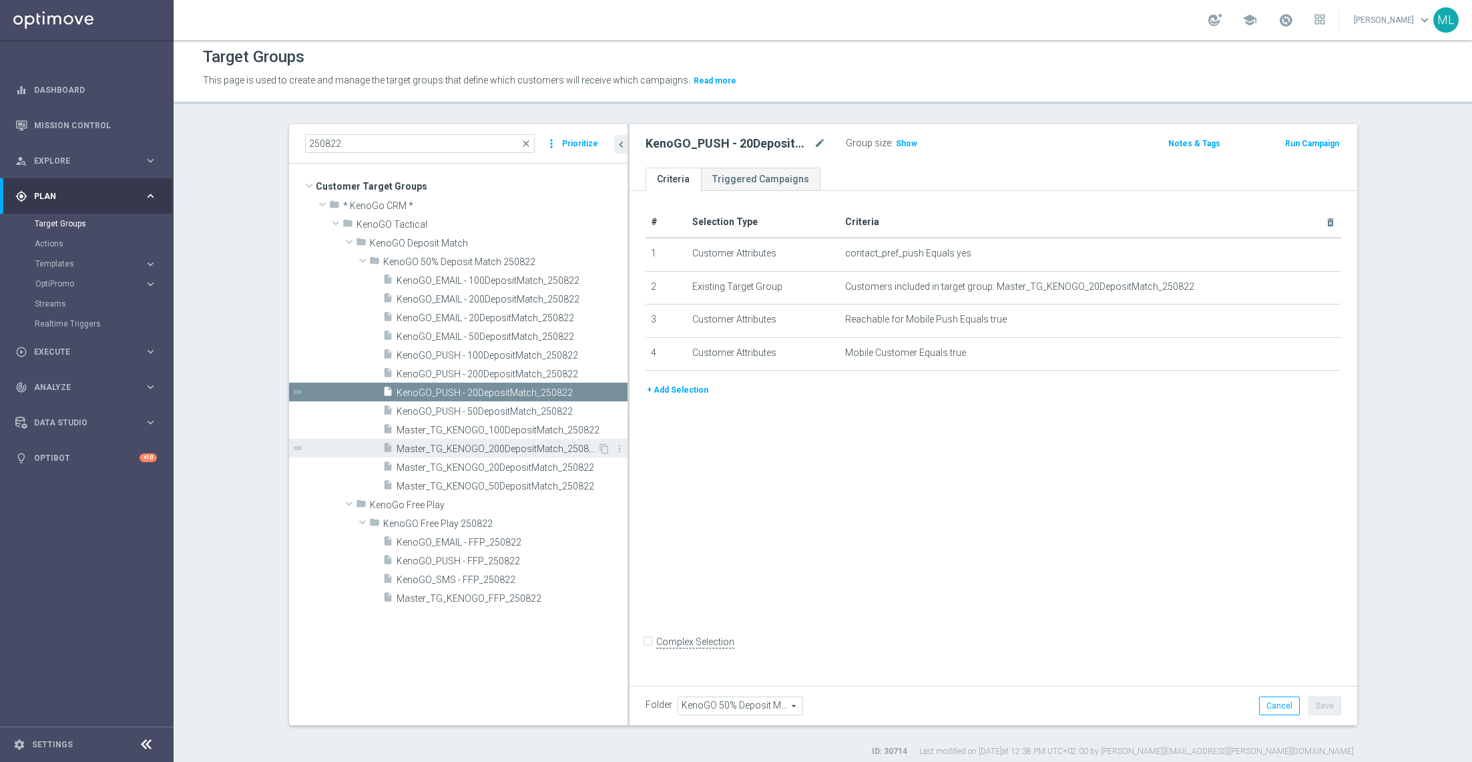
click at [495, 445] on span "Master_TG_KENOGO_200DepositMatch_250822" at bounding box center [497, 448] width 201 height 11
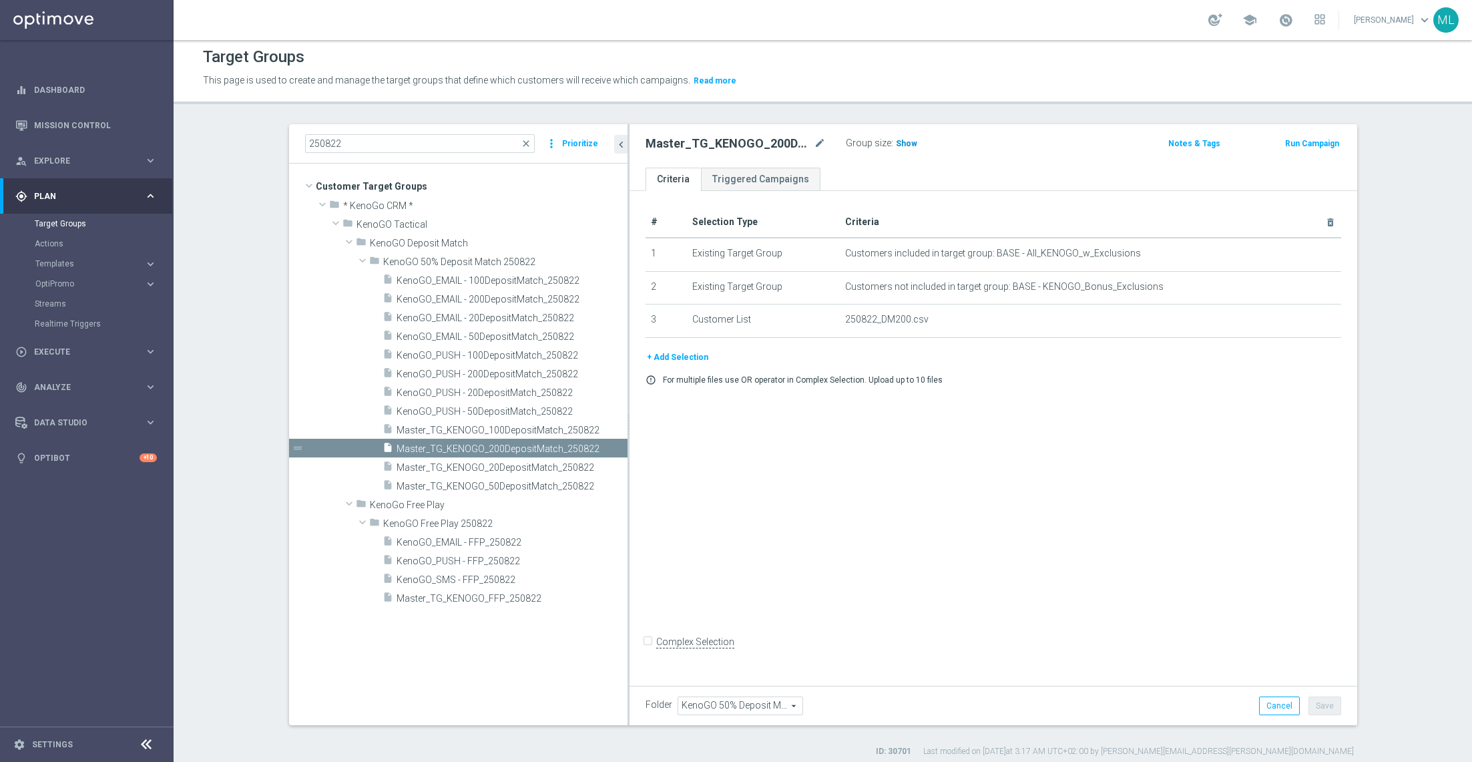
click at [906, 139] on span "Show" at bounding box center [906, 143] width 21 height 9
click at [903, 142] on span "104" at bounding box center [905, 145] width 17 height 13
click at [529, 431] on span "Master_TG_KENOGO_100DepositMatch_250822" at bounding box center [497, 430] width 201 height 11
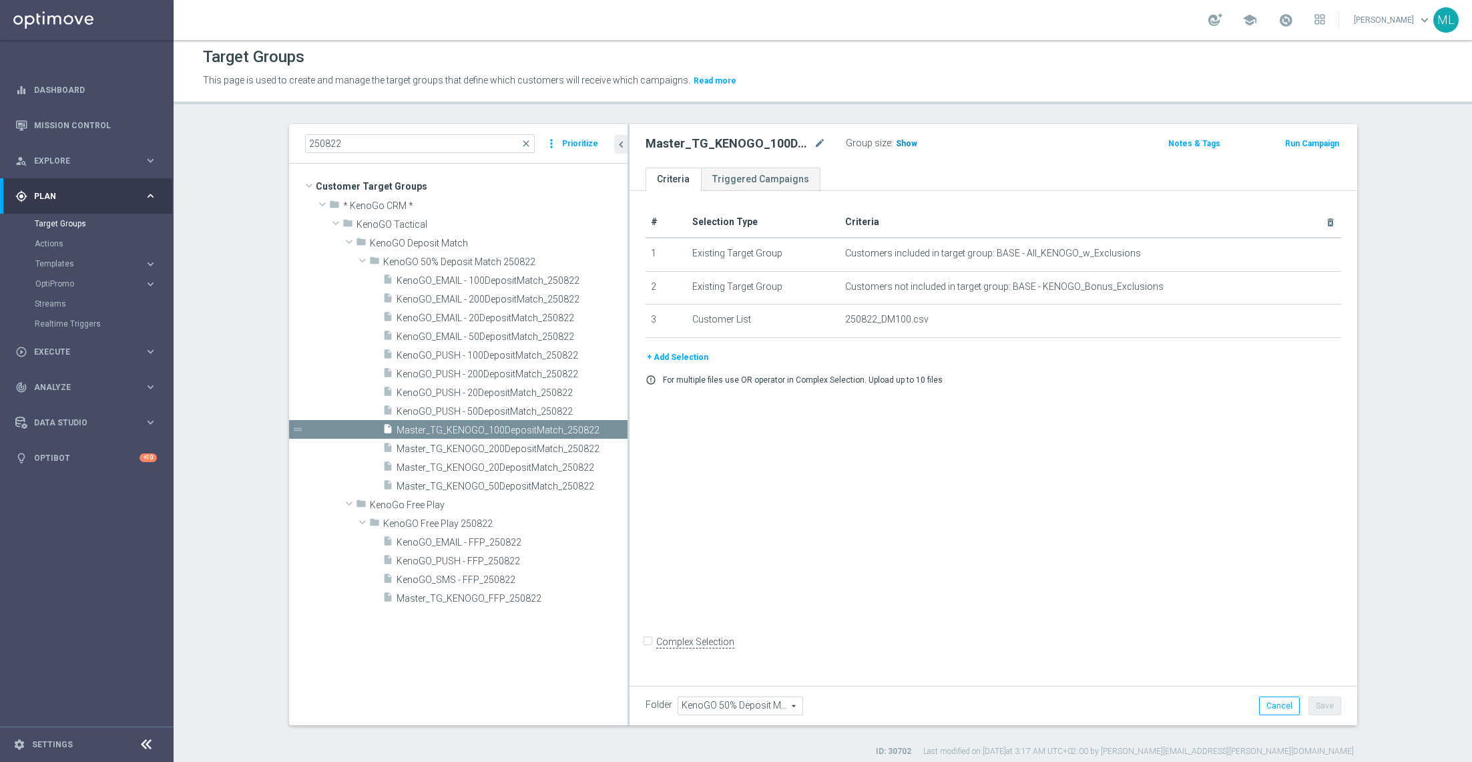
click at [899, 145] on span "Show" at bounding box center [906, 143] width 21 height 9
click at [907, 142] on span "1,380" at bounding box center [908, 145] width 23 height 13
click at [533, 481] on span "Master_TG_KENOGO_50DepositMatch_250822" at bounding box center [496, 486] width 199 height 11
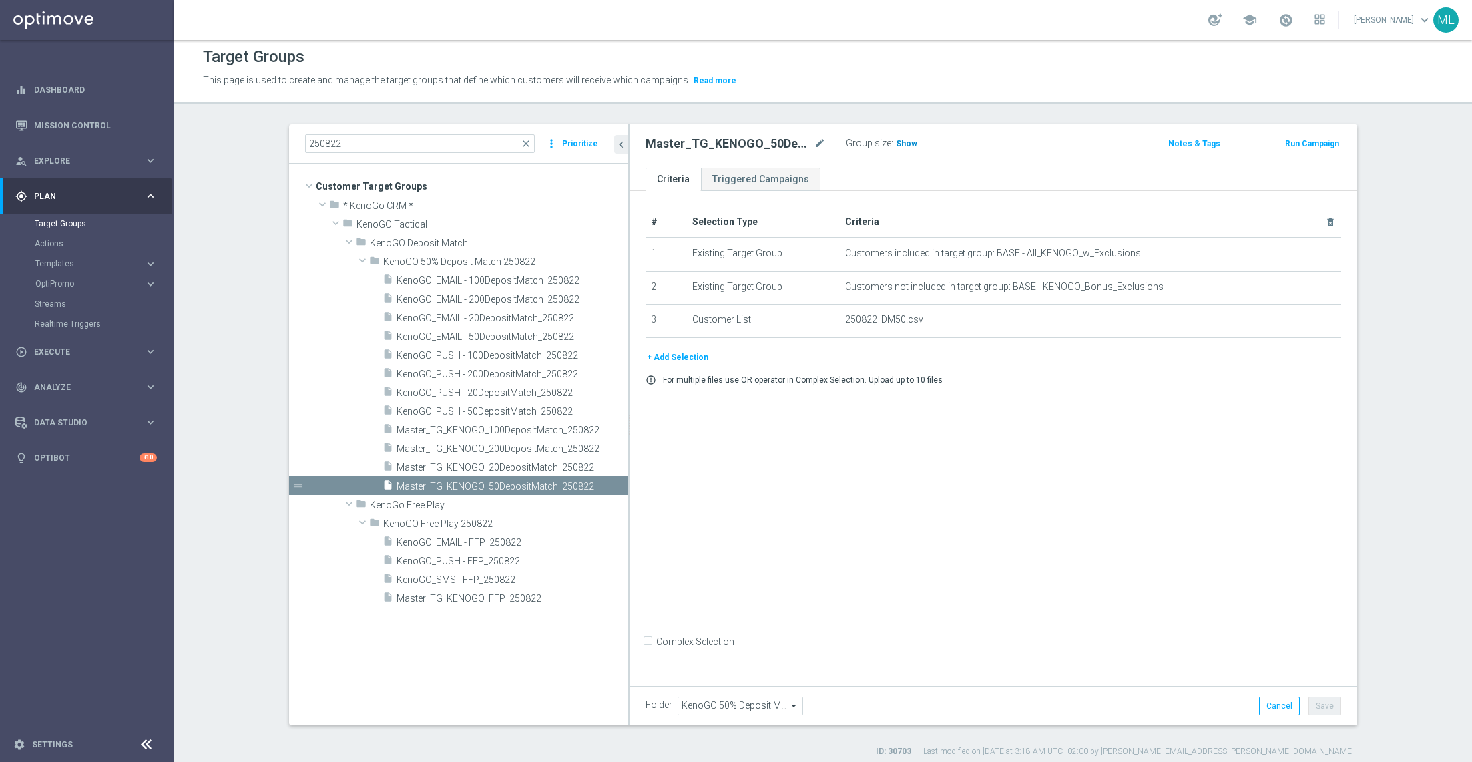
click at [899, 138] on h3 "Show" at bounding box center [907, 143] width 24 height 15
click at [908, 142] on span "5,547" at bounding box center [908, 145] width 23 height 13
click at [558, 465] on span "Master_TG_KENOGO_20DepositMatch_250822" at bounding box center [496, 467] width 199 height 11
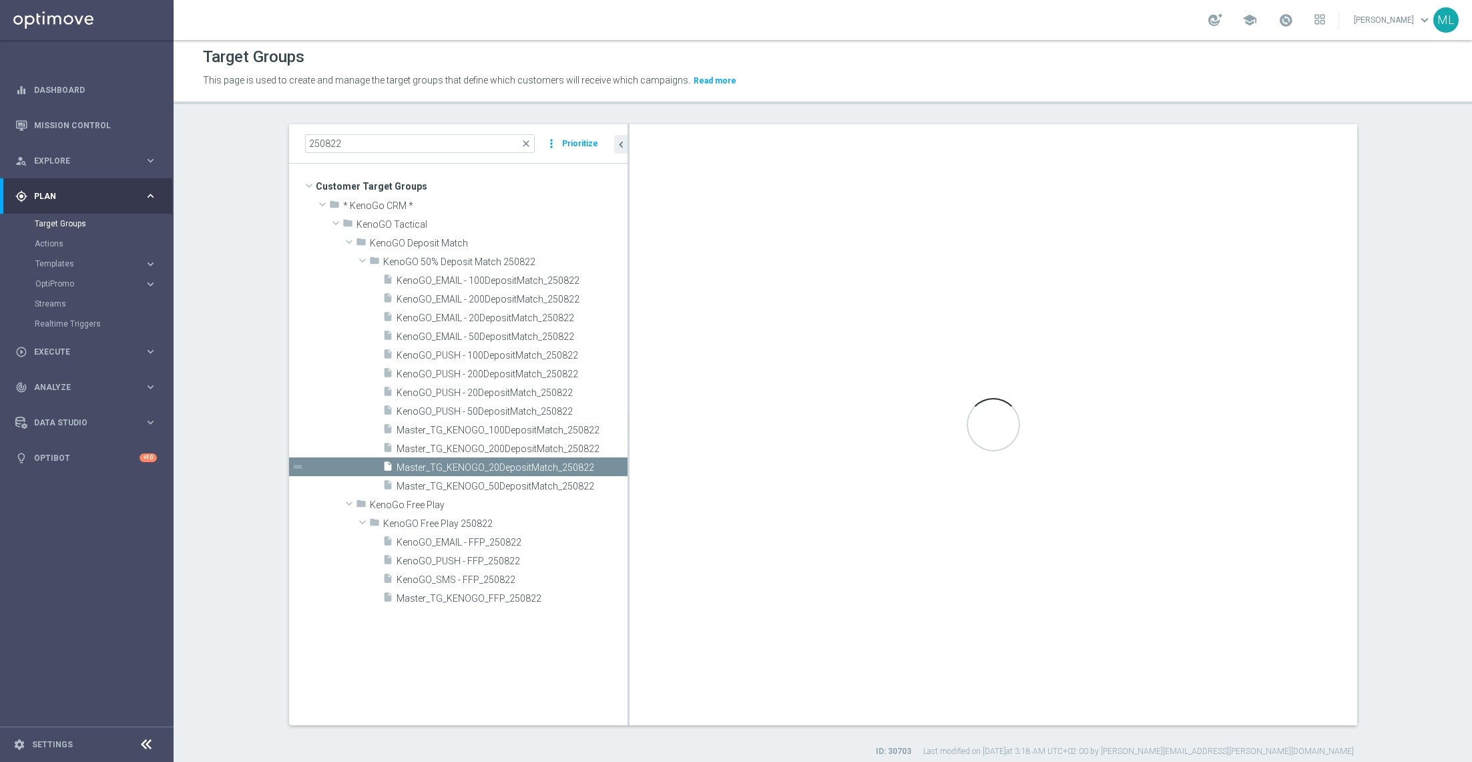
checkbox input "true"
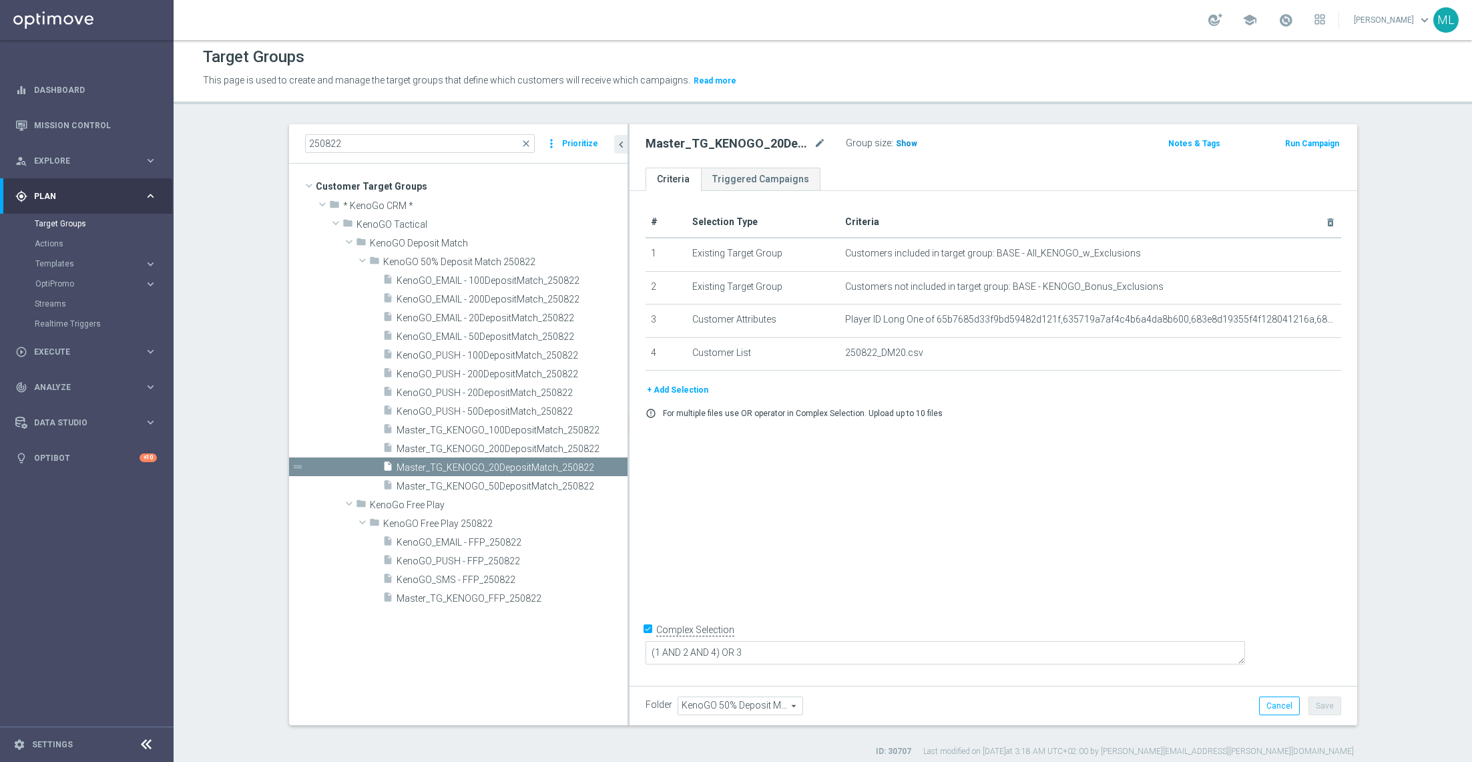
click at [907, 144] on span "Show" at bounding box center [906, 143] width 21 height 9
click at [905, 140] on span "4,882" at bounding box center [908, 145] width 23 height 13
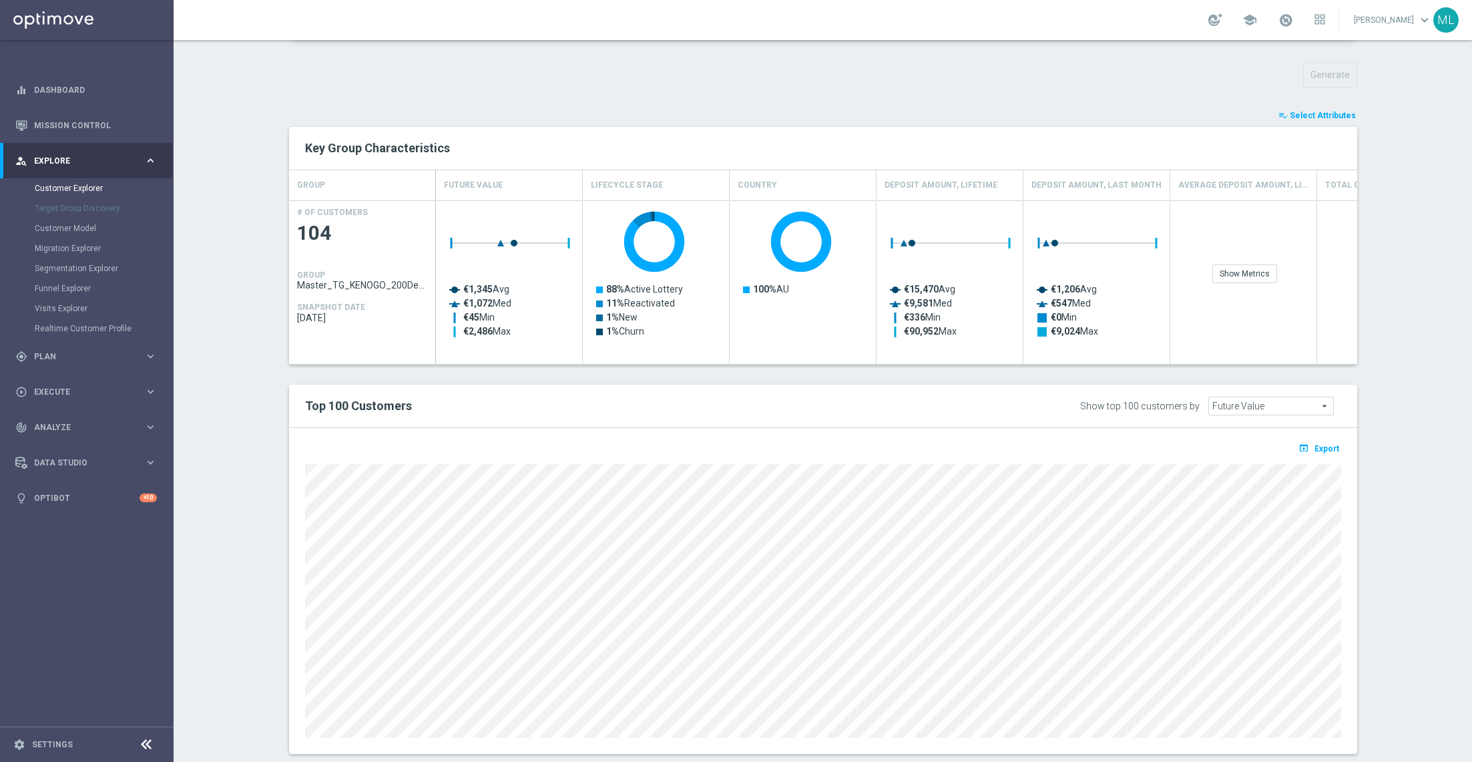
scroll to position [481, 0]
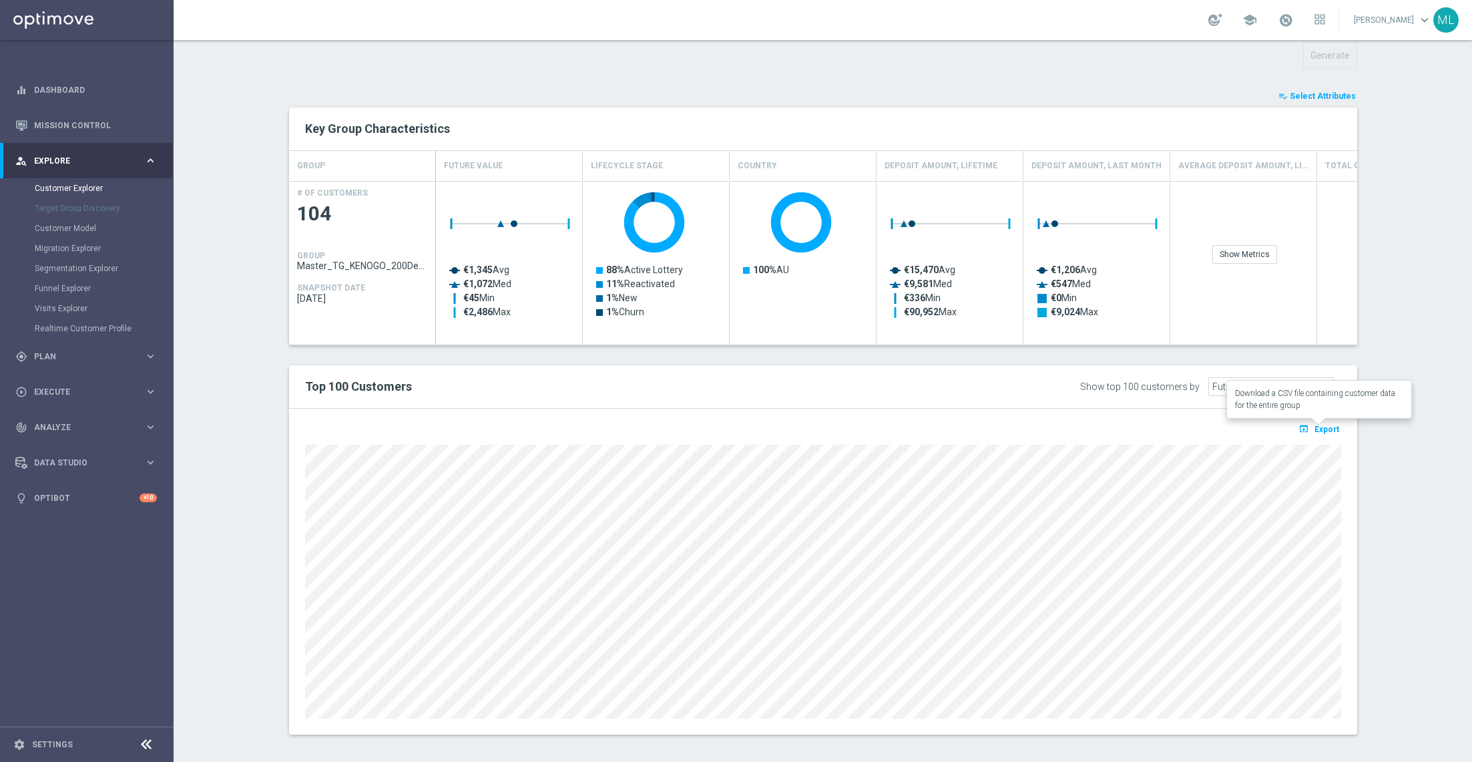
click at [1311, 424] on icon "open_in_browser" at bounding box center [1306, 428] width 14 height 11
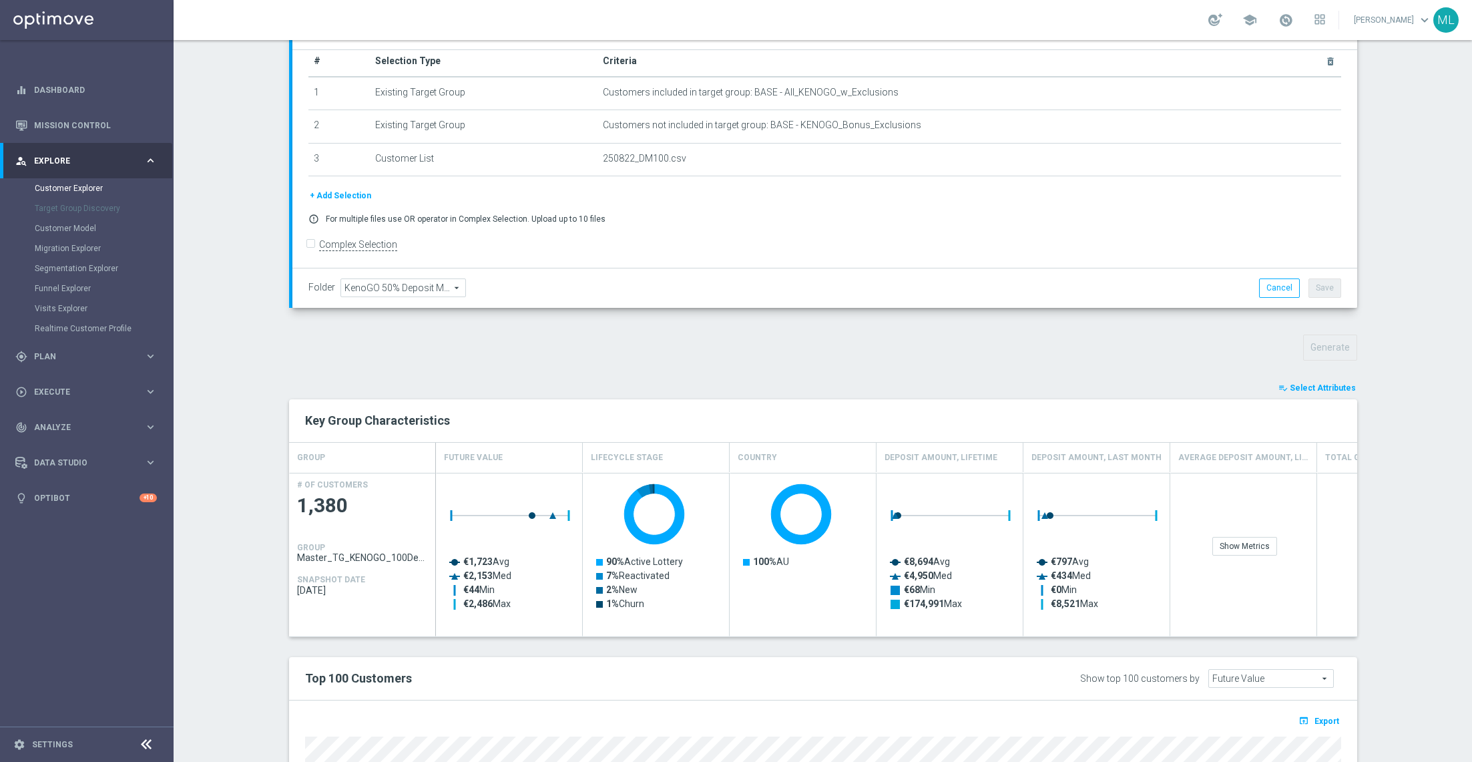
scroll to position [445, 0]
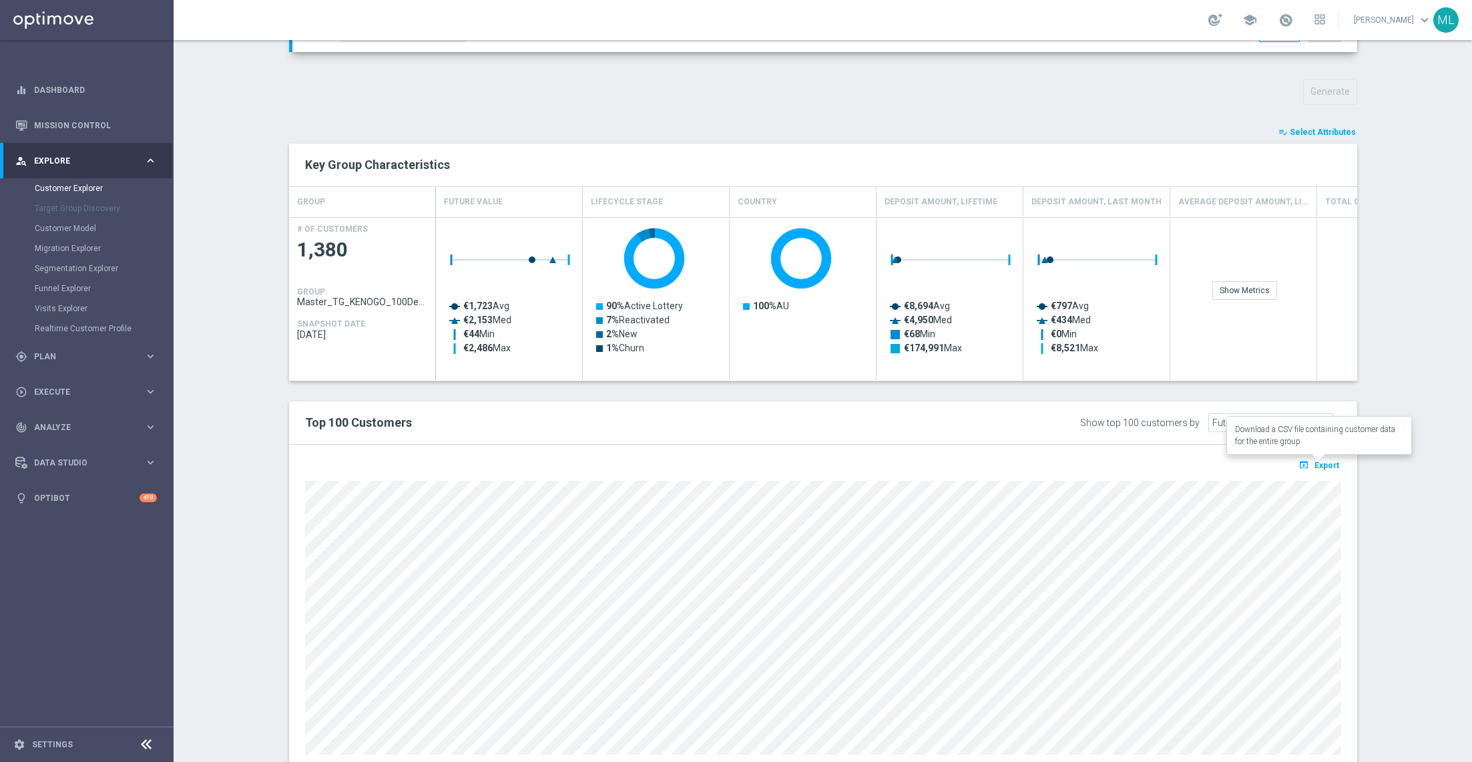
click at [1308, 465] on icon "open_in_browser" at bounding box center [1306, 464] width 14 height 11
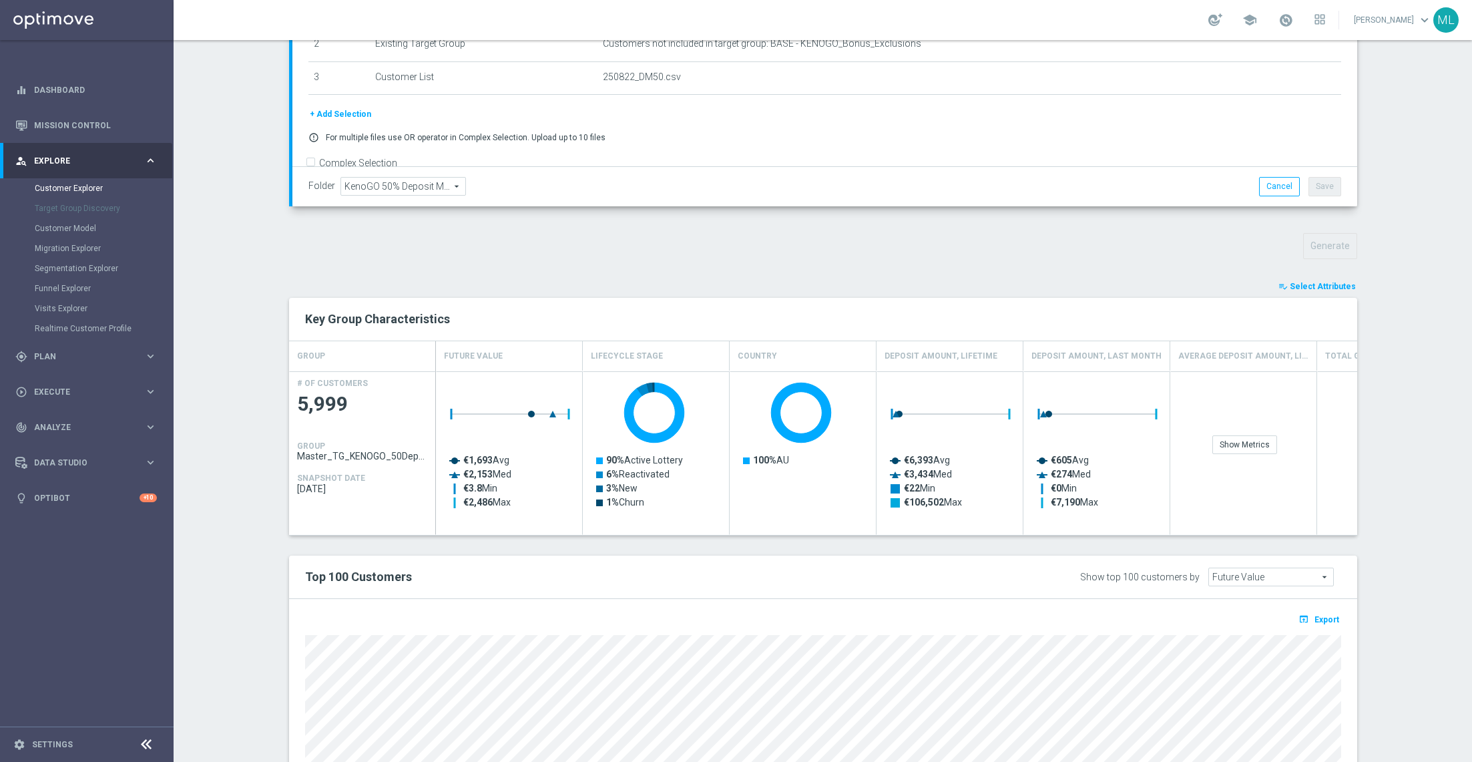
scroll to position [316, 0]
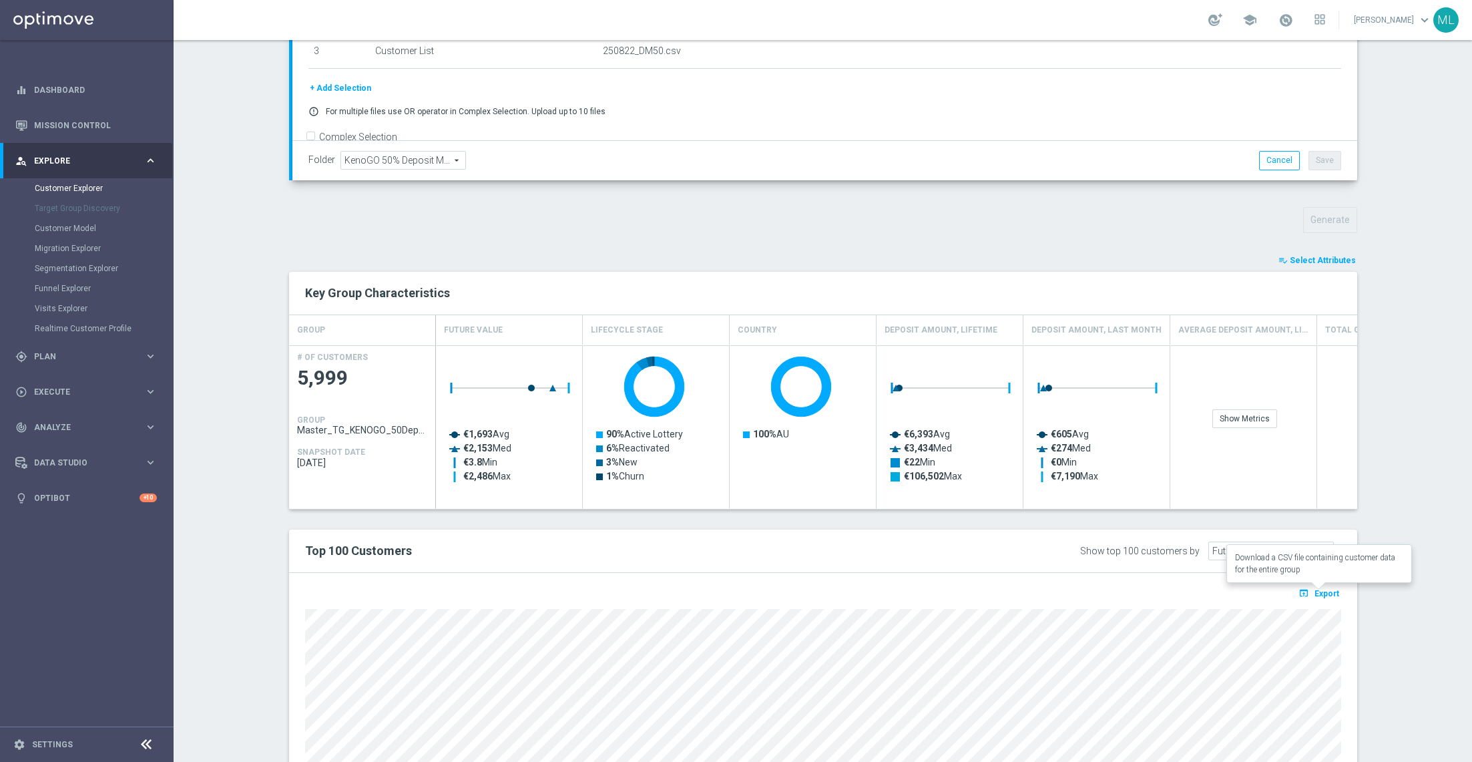
click at [1316, 589] on span "Export" at bounding box center [1327, 593] width 25 height 9
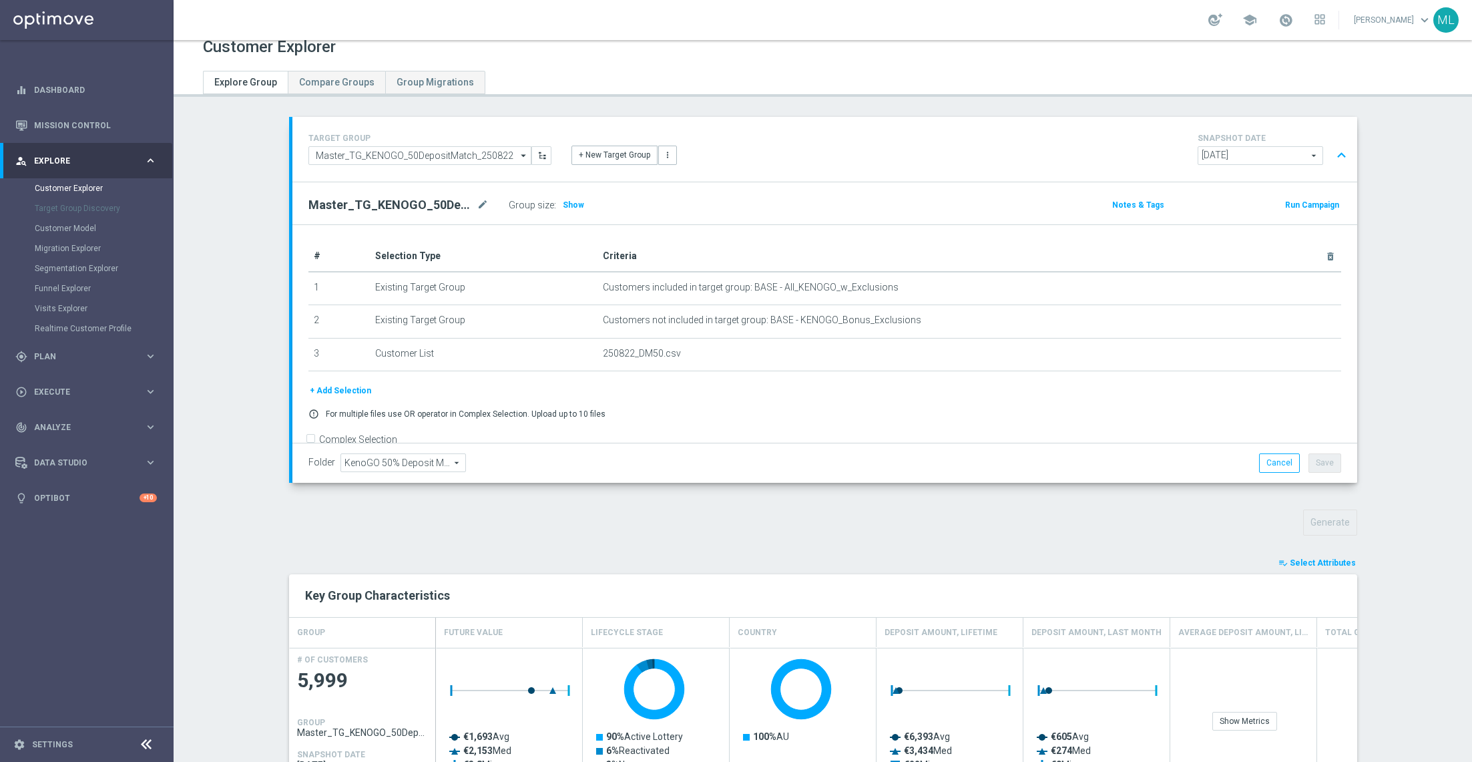
scroll to position [0, 0]
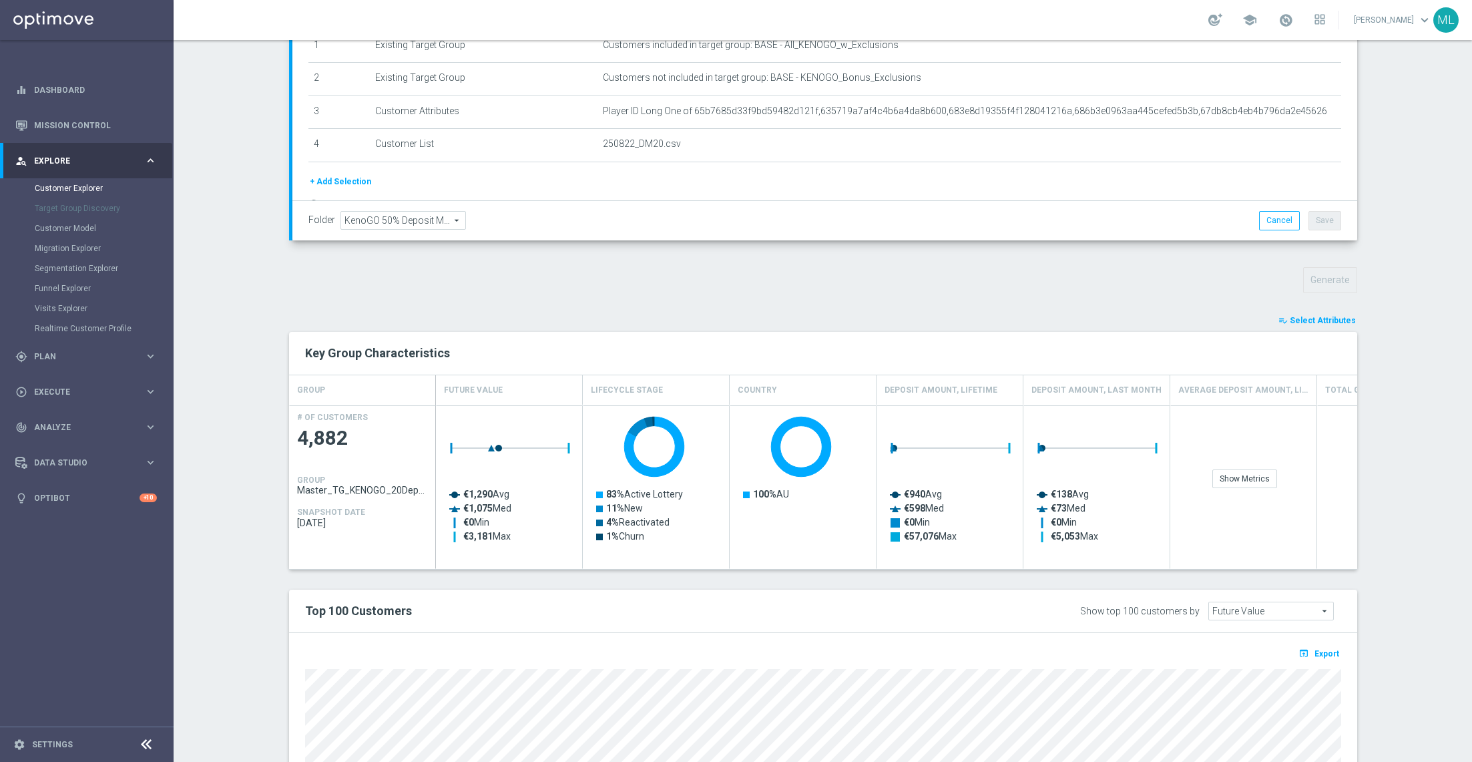
scroll to position [485, 0]
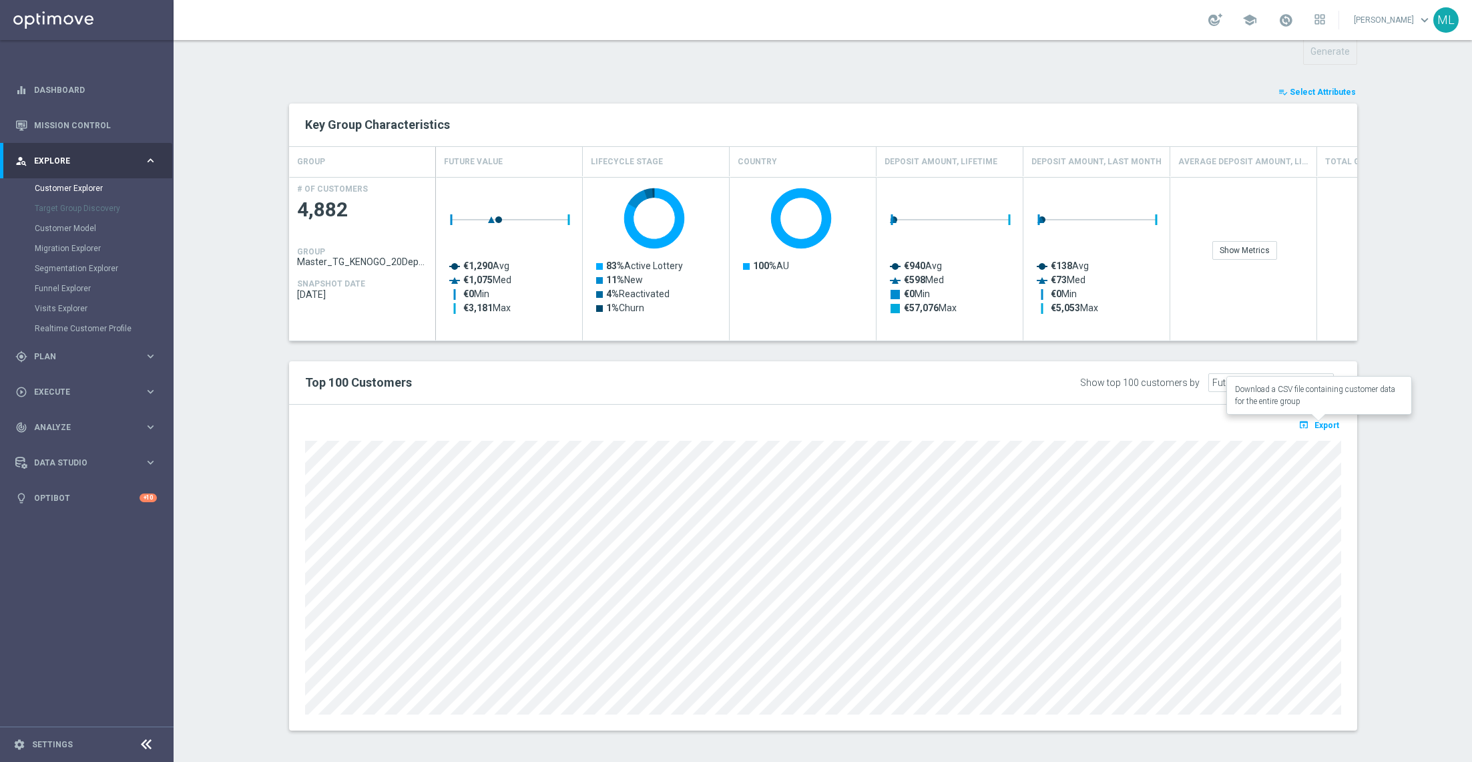
click at [1318, 421] on span "Export" at bounding box center [1327, 425] width 25 height 9
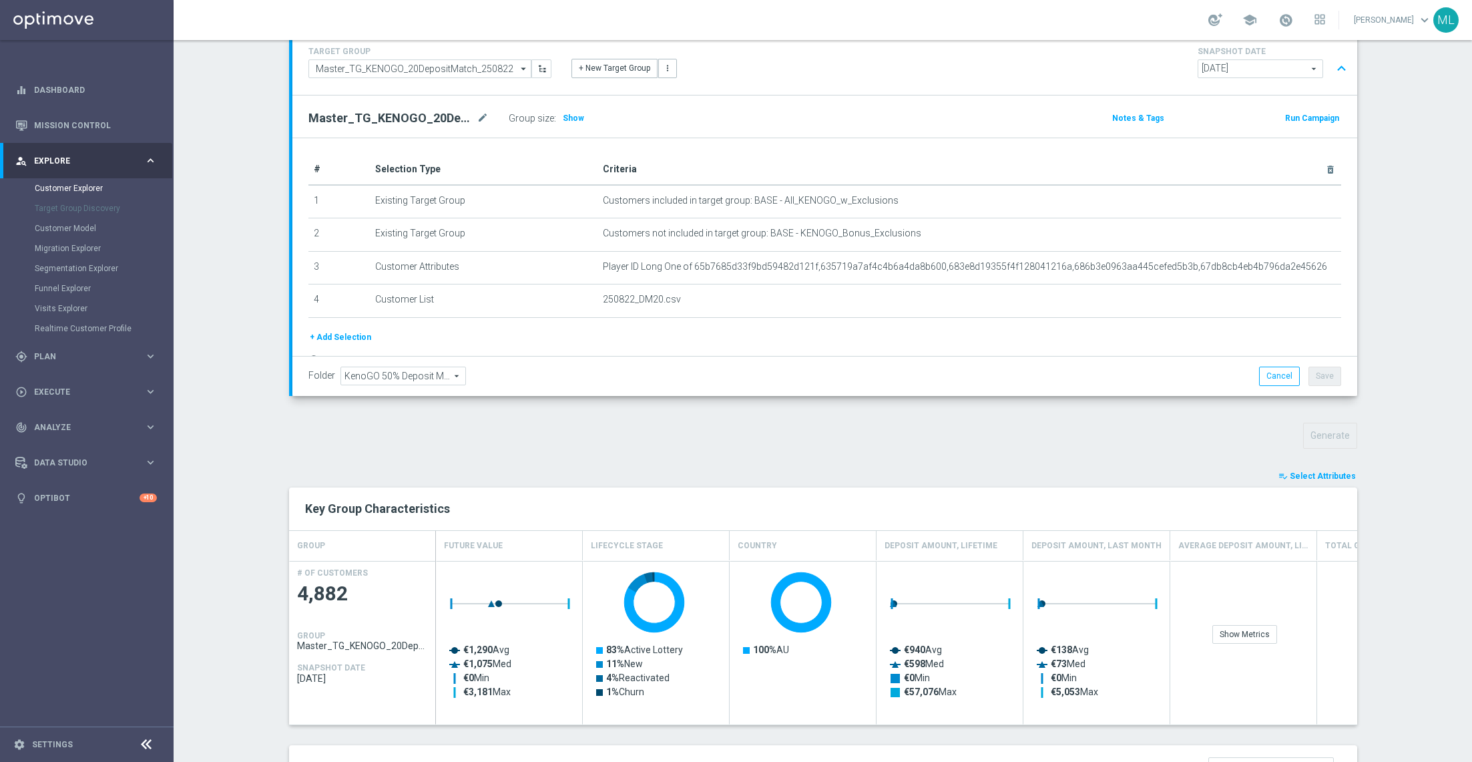
scroll to position [0, 0]
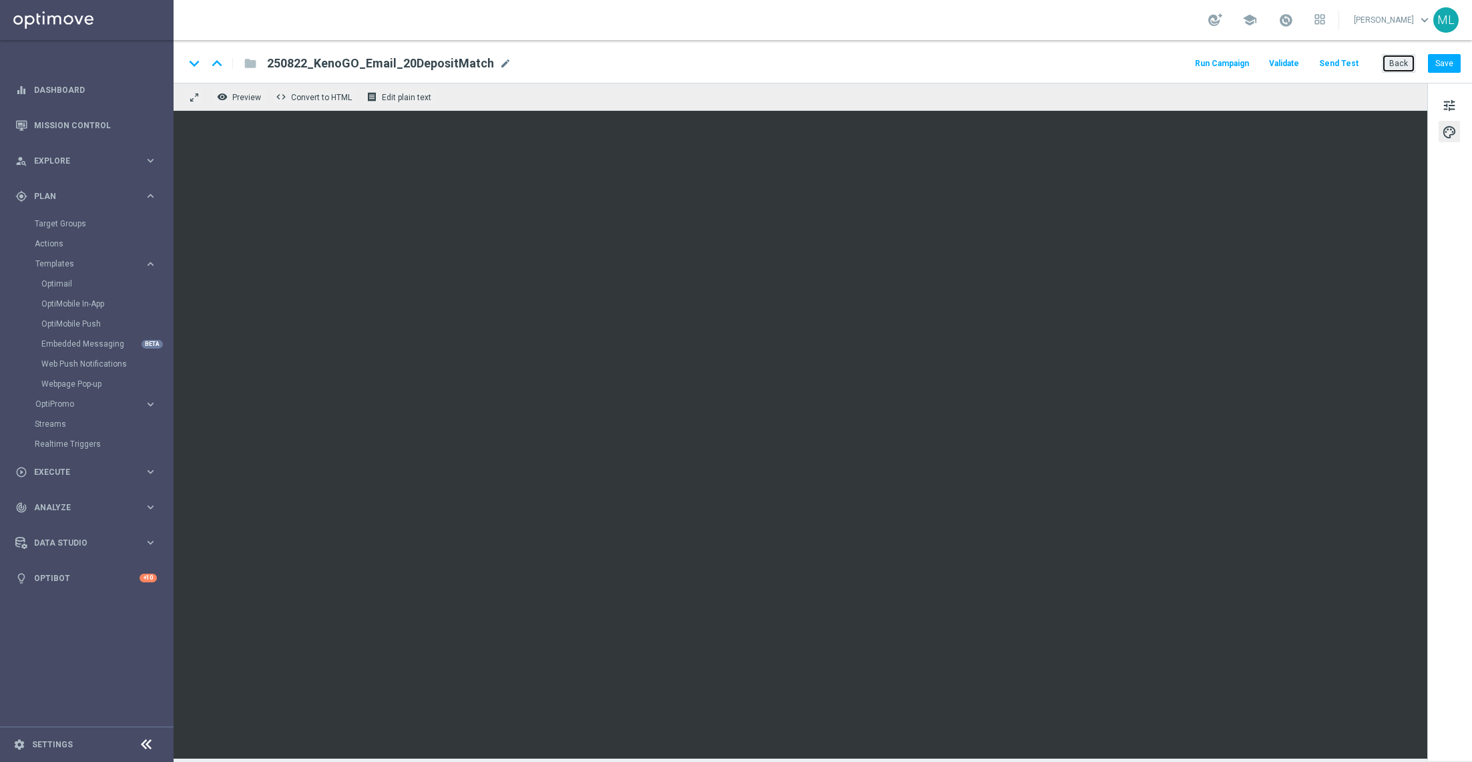
click at [1399, 61] on button "Back" at bounding box center [1398, 63] width 33 height 19
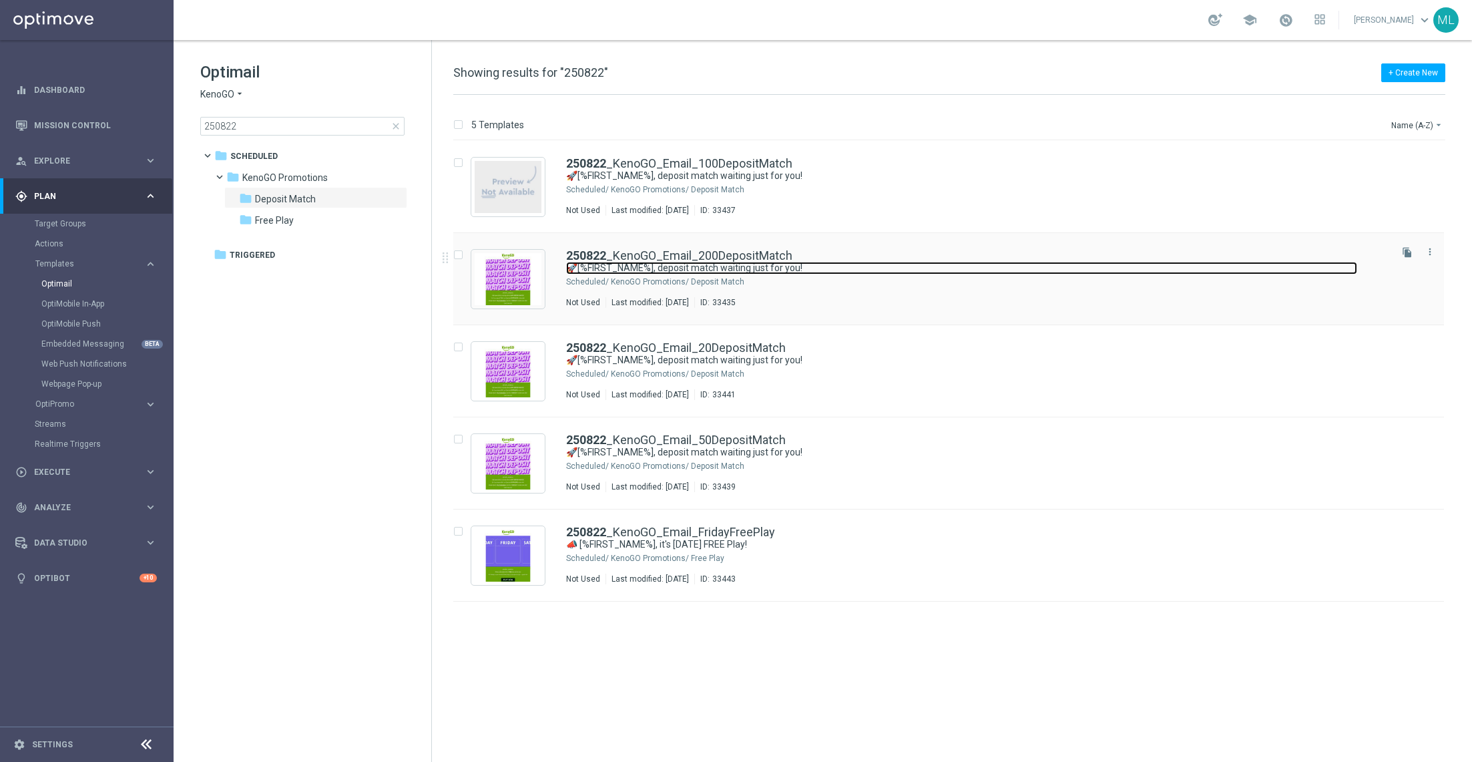
click at [883, 270] on link "🚀[%FIRST_NAME%], deposit match waiting just for you!" at bounding box center [961, 268] width 791 height 13
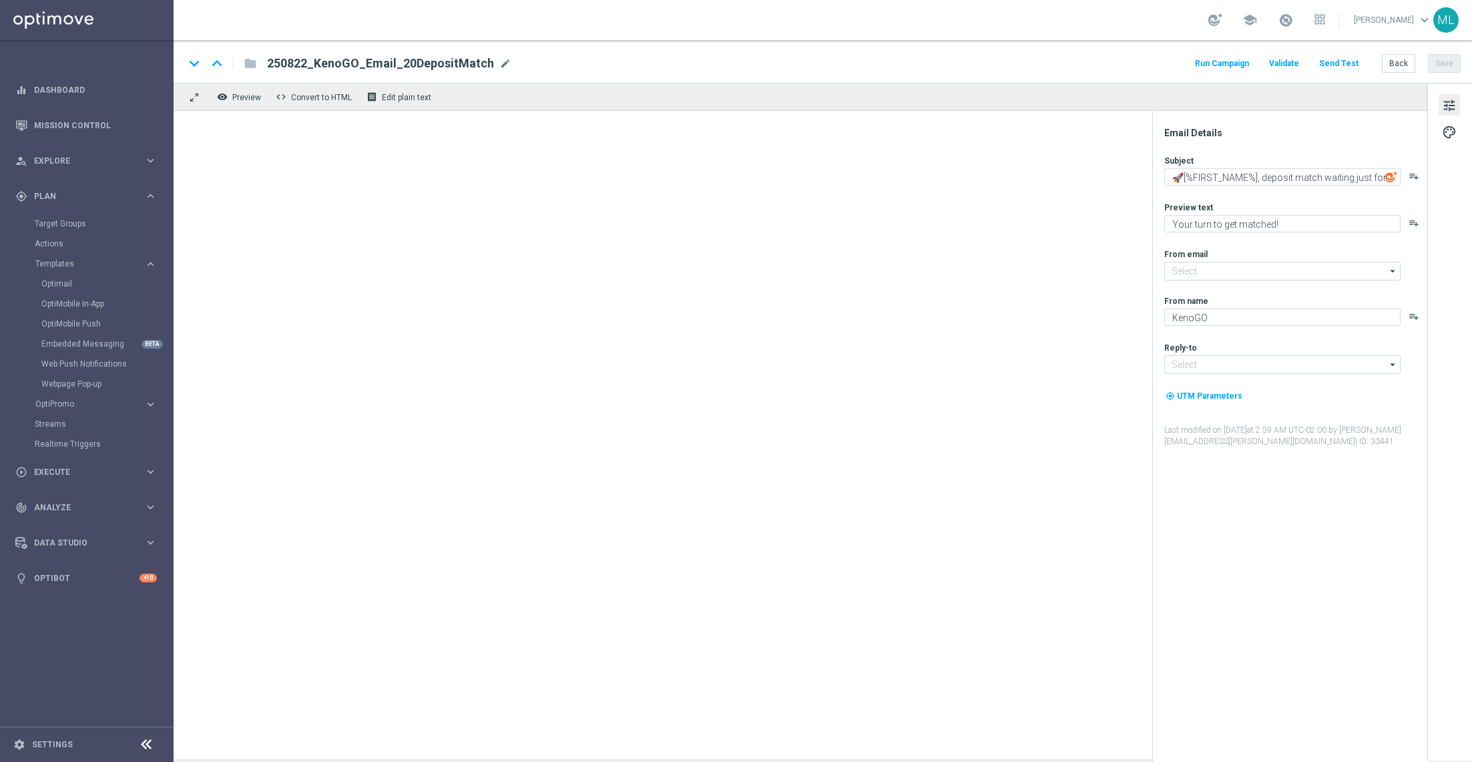
type input "mail@crm.kenogo.com.au"
type input "support@kenogo.com.au"
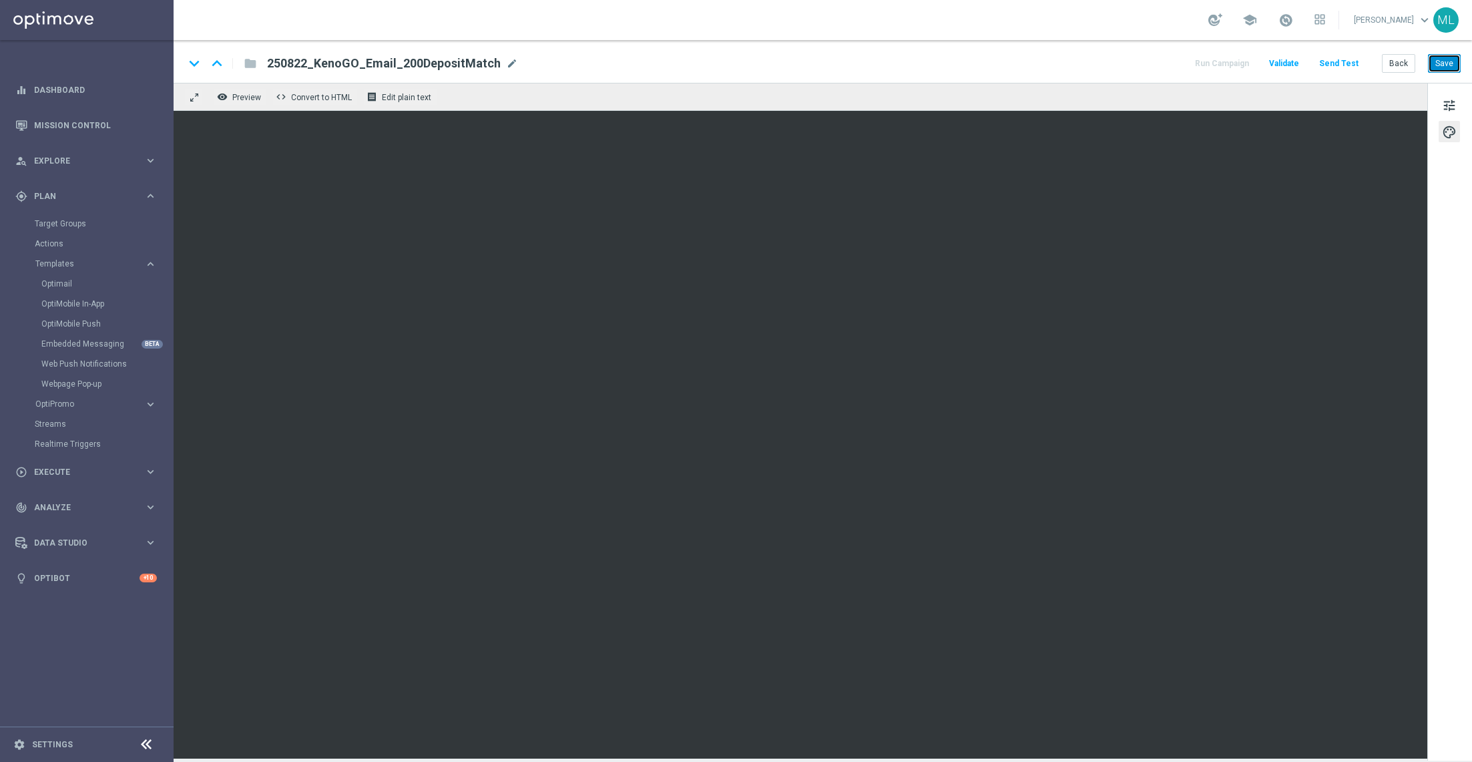
click at [1450, 68] on button "Save" at bounding box center [1444, 63] width 33 height 19
click at [1399, 55] on button "Back" at bounding box center [1398, 63] width 33 height 19
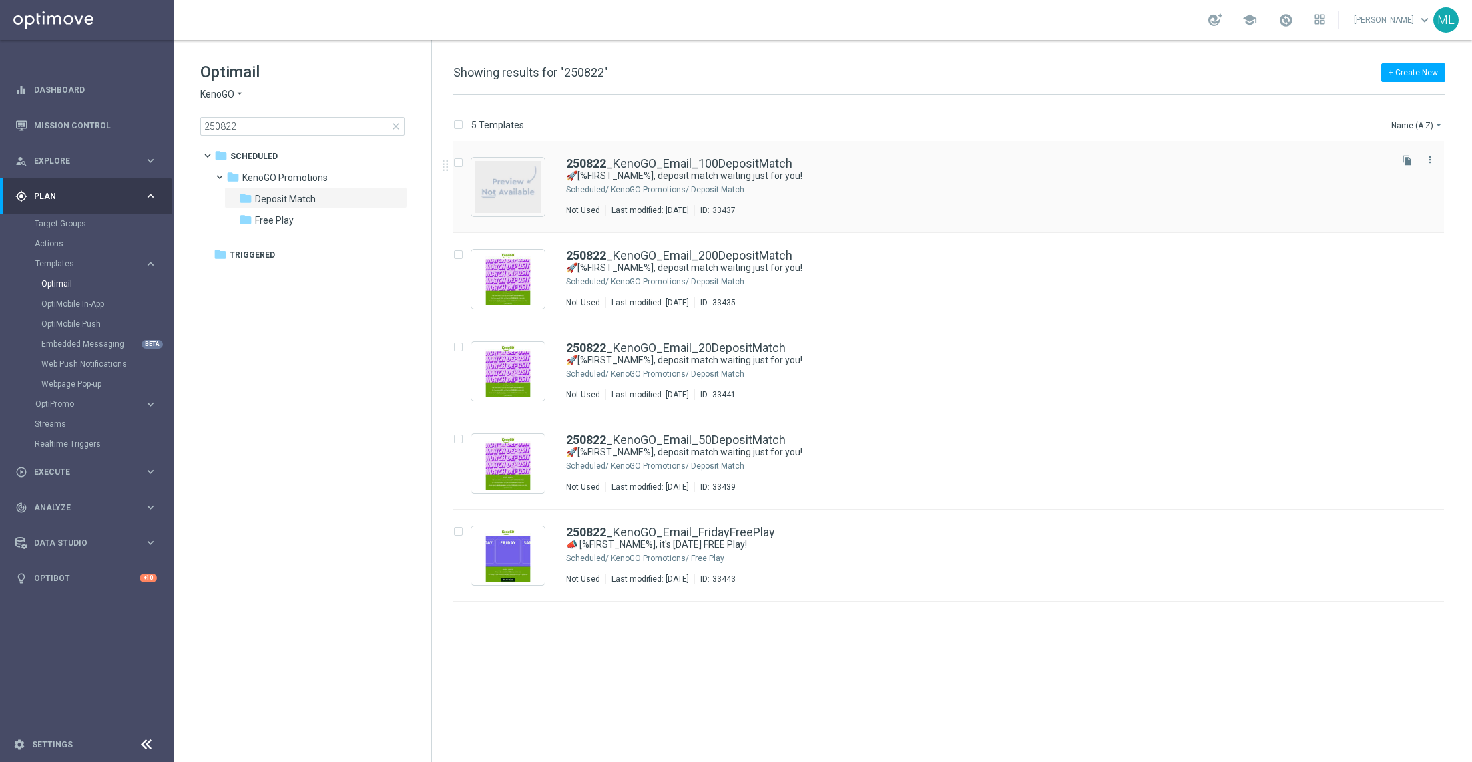
click at [867, 189] on div "KenoGO Promotions/ Deposit Match" at bounding box center [999, 189] width 777 height 11
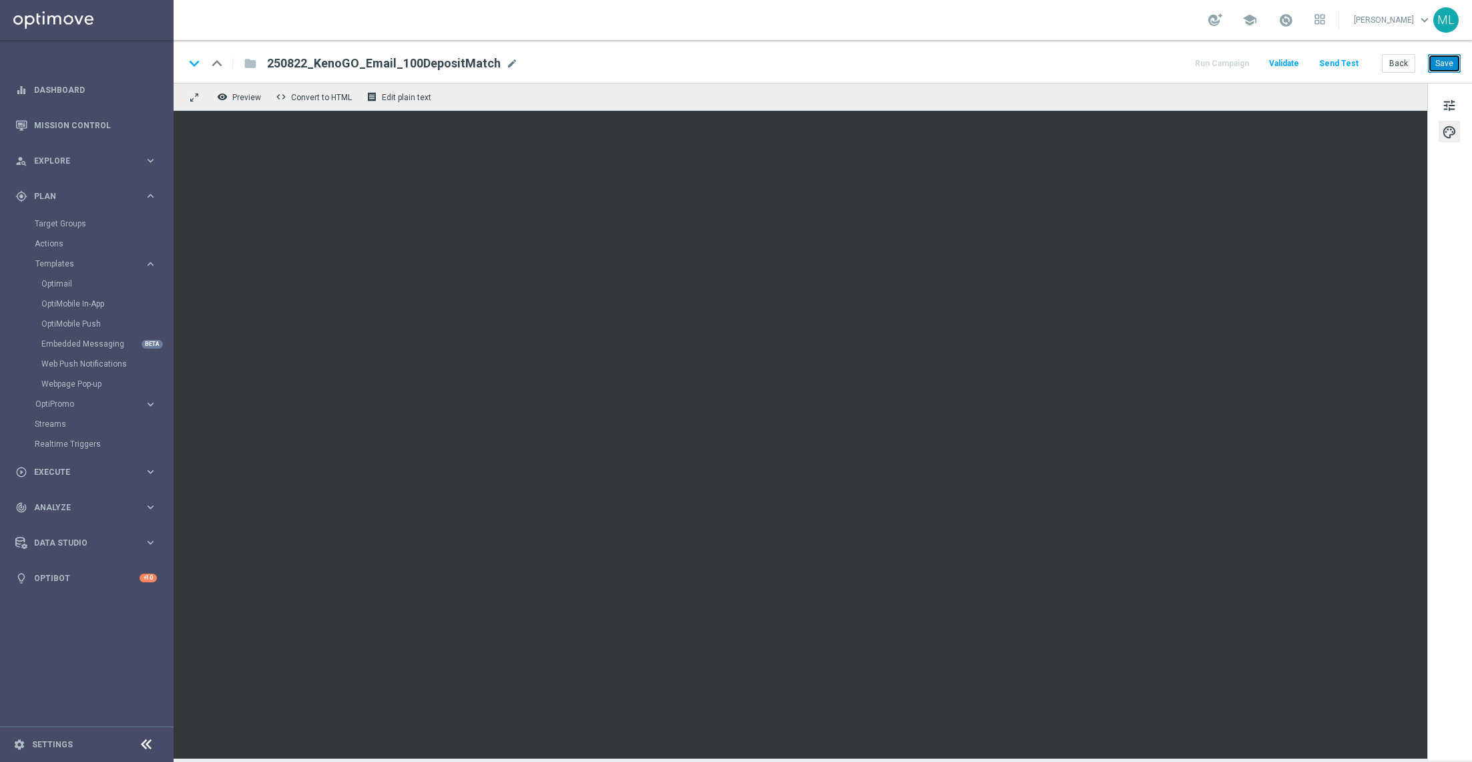
click at [1442, 67] on button "Save" at bounding box center [1444, 63] width 33 height 19
click at [1393, 62] on button "Back" at bounding box center [1398, 63] width 33 height 19
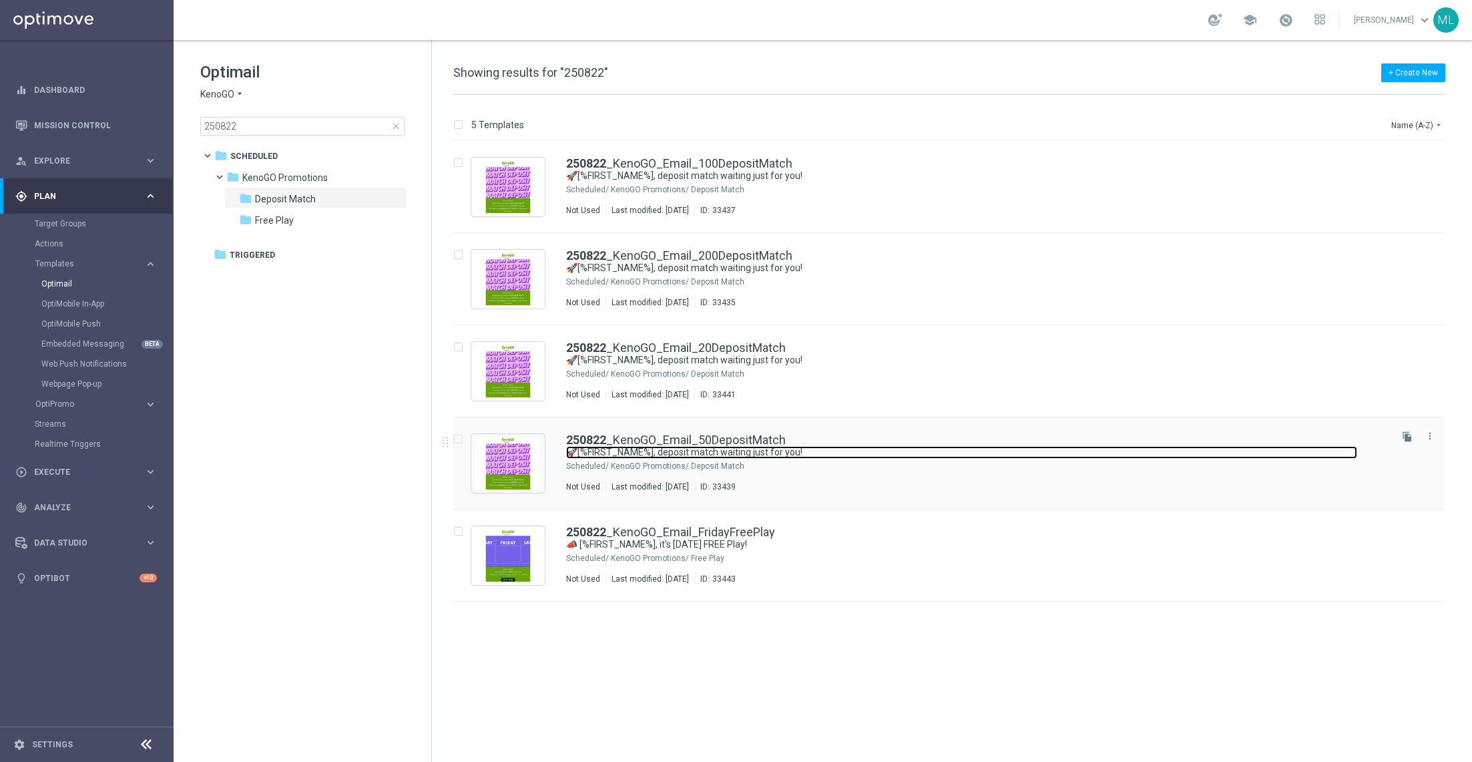
click at [857, 447] on link "🚀[%FIRST_NAME%], deposit match waiting just for you!" at bounding box center [961, 452] width 791 height 13
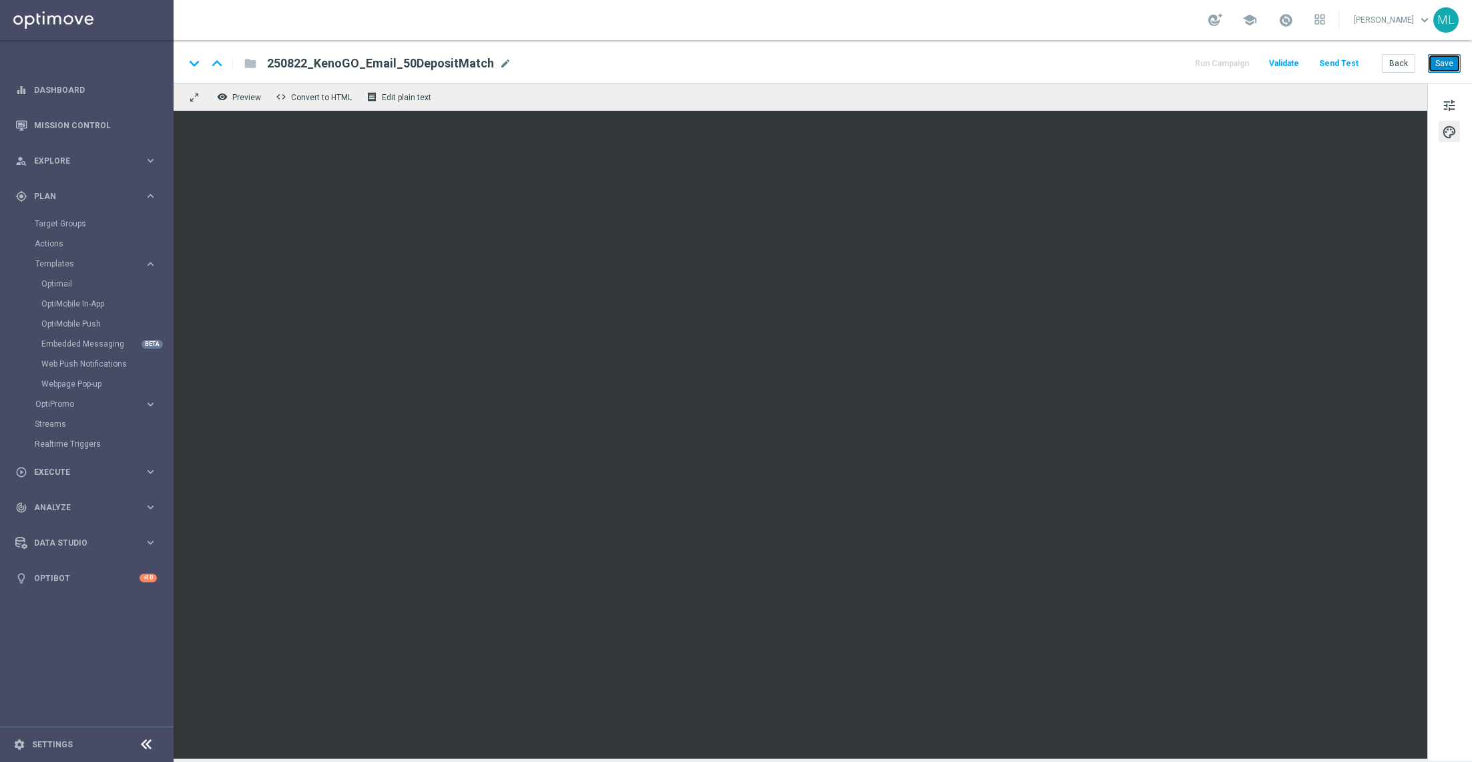
click at [1444, 63] on button "Save" at bounding box center [1444, 63] width 33 height 19
click at [1397, 63] on button "Back" at bounding box center [1398, 63] width 33 height 19
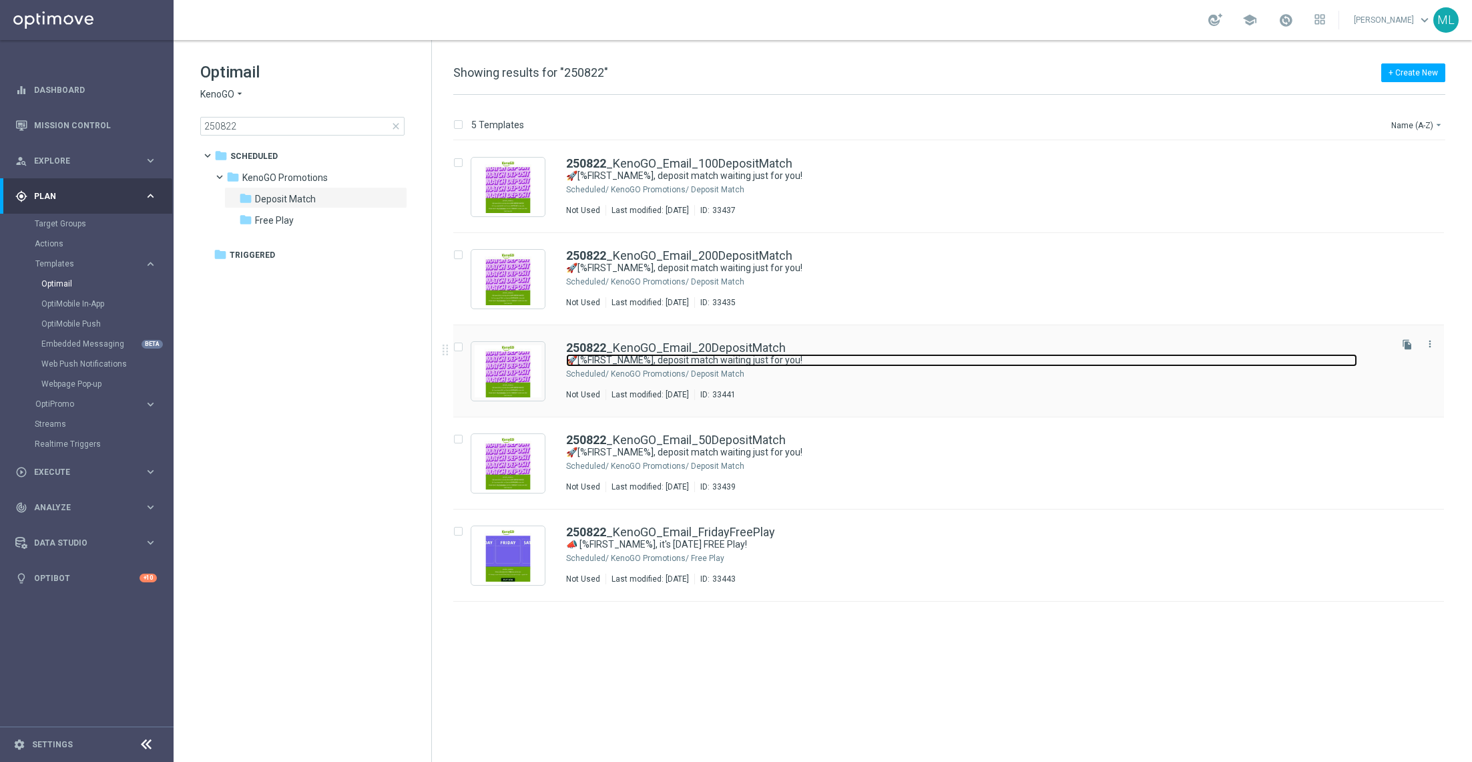
click at [869, 364] on link "🚀[%FIRST_NAME%], deposit match waiting just for you!" at bounding box center [961, 360] width 791 height 13
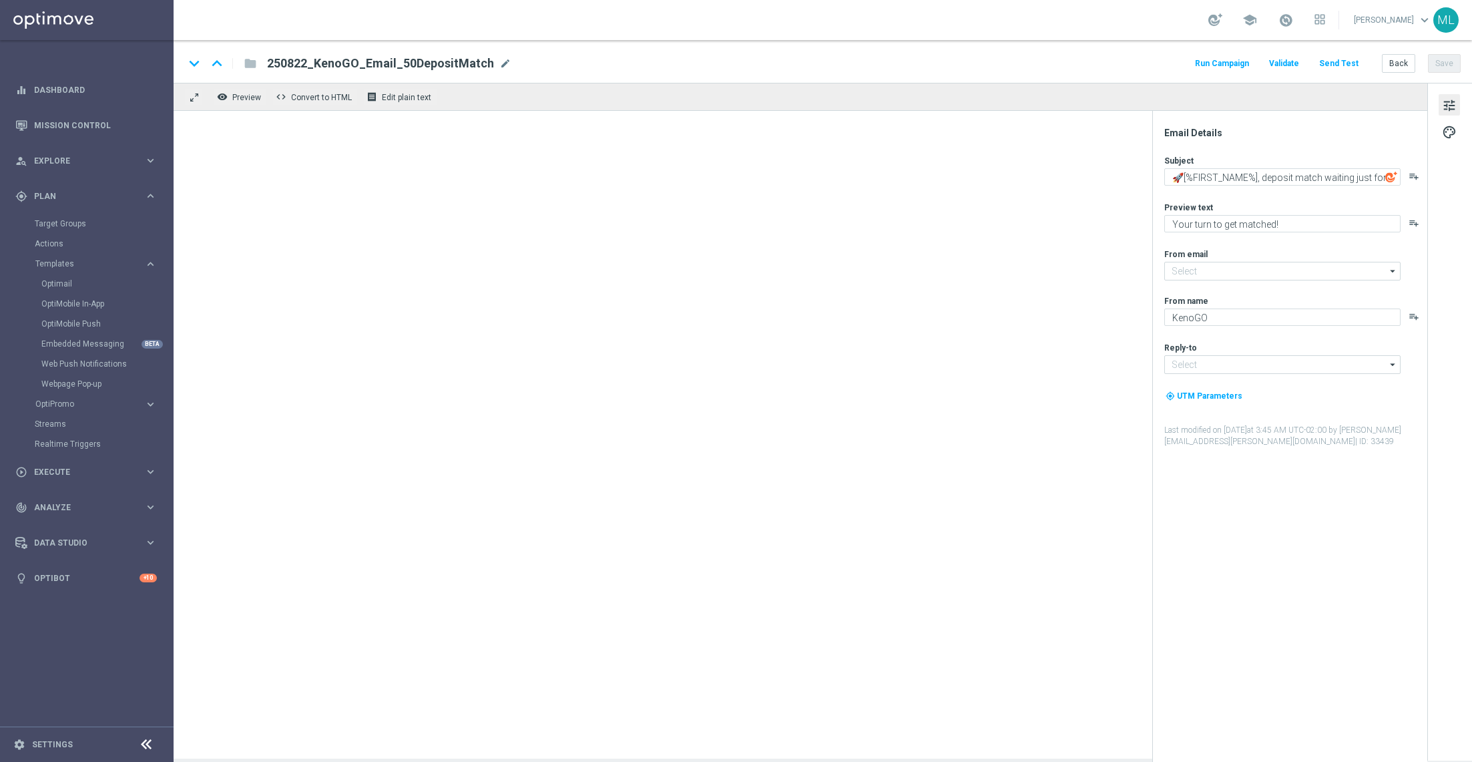
type input "mail@crm.kenogo.com.au"
type input "support@kenogo.com.au"
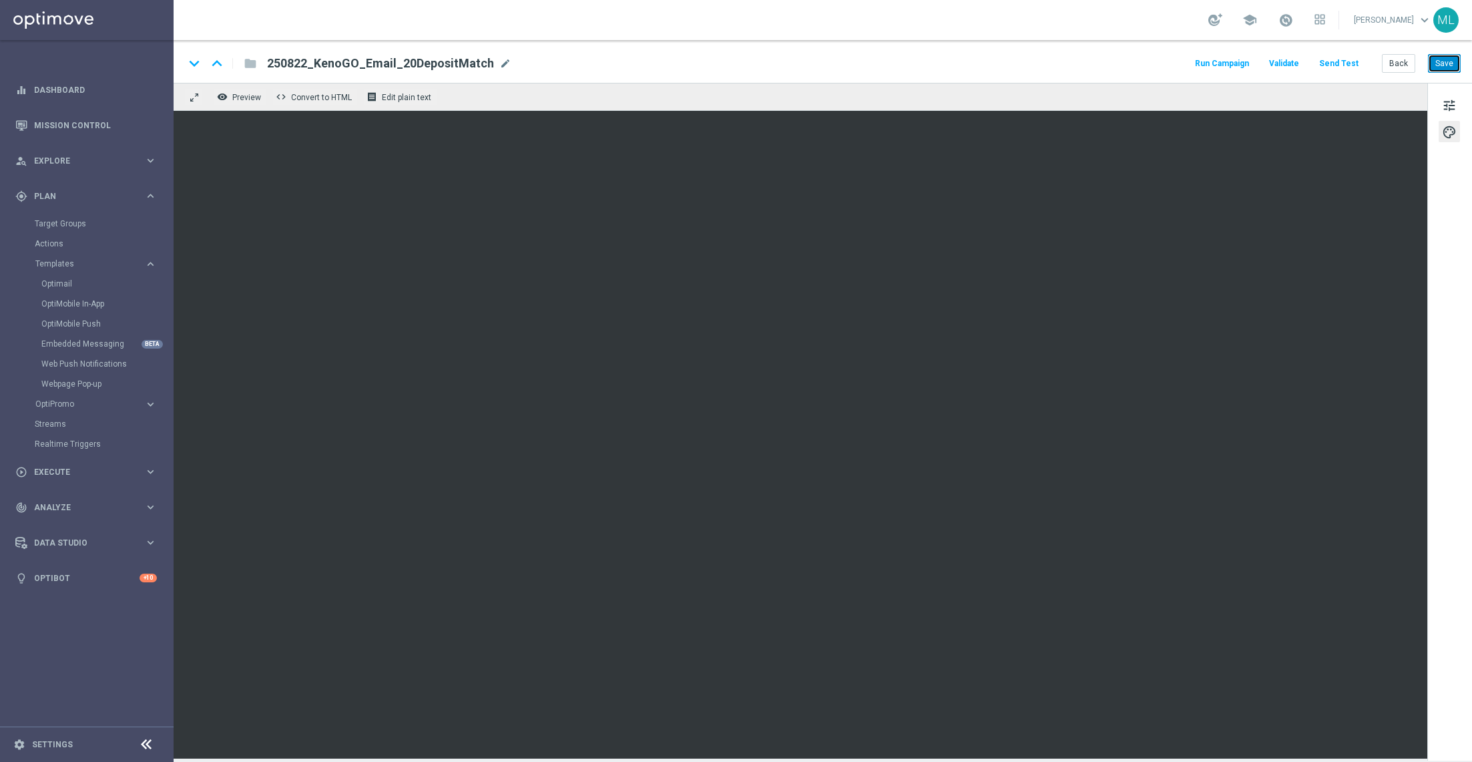
click at [1443, 63] on button "Save" at bounding box center [1444, 63] width 33 height 19
click at [1445, 64] on button "Save" at bounding box center [1444, 63] width 33 height 19
click at [151, 471] on icon "keyboard_arrow_right" at bounding box center [150, 471] width 13 height 13
click at [87, 260] on link "Campaign Builder" at bounding box center [87, 259] width 104 height 11
click at [74, 257] on link "Campaign Builder" at bounding box center [87, 259] width 104 height 11
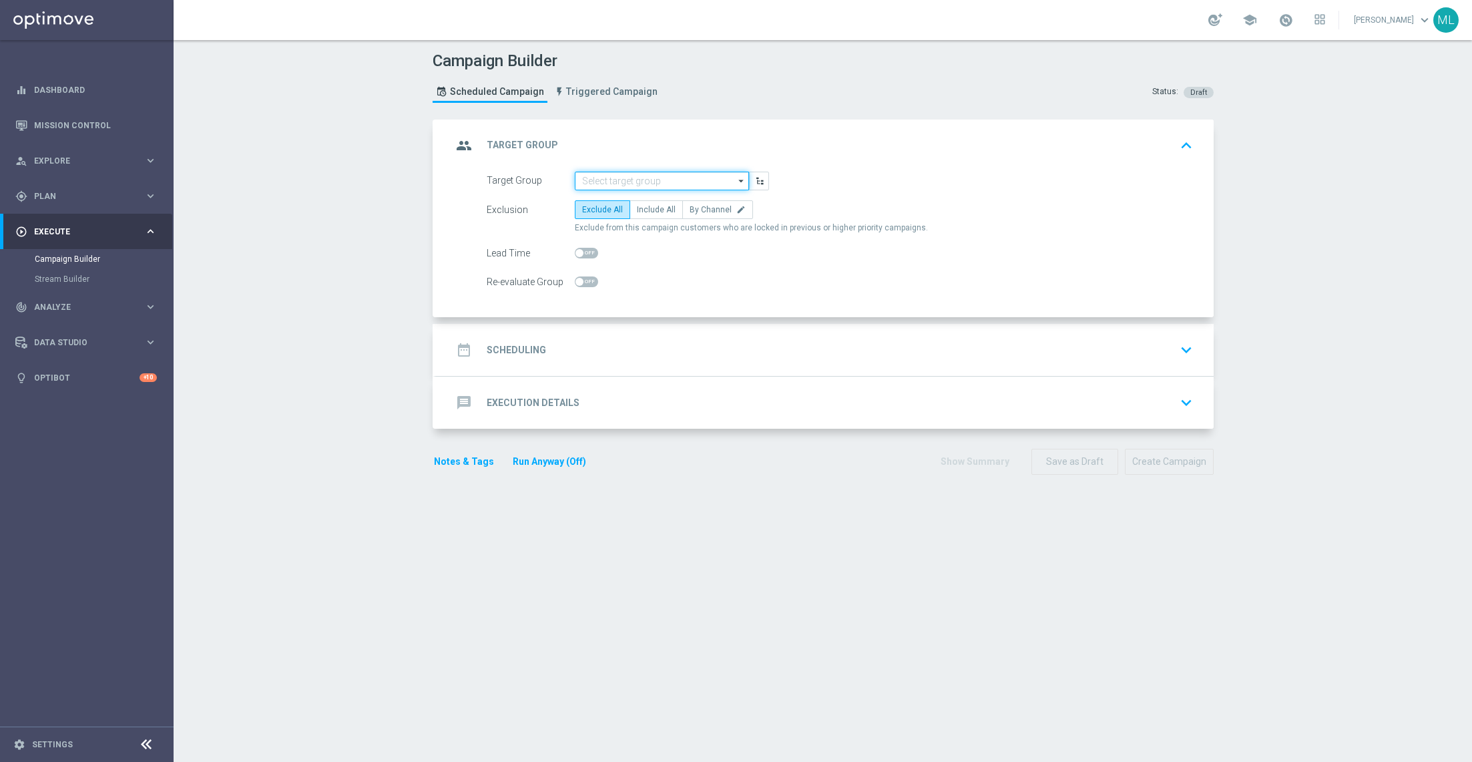
click at [634, 180] on input at bounding box center [662, 181] width 174 height 19
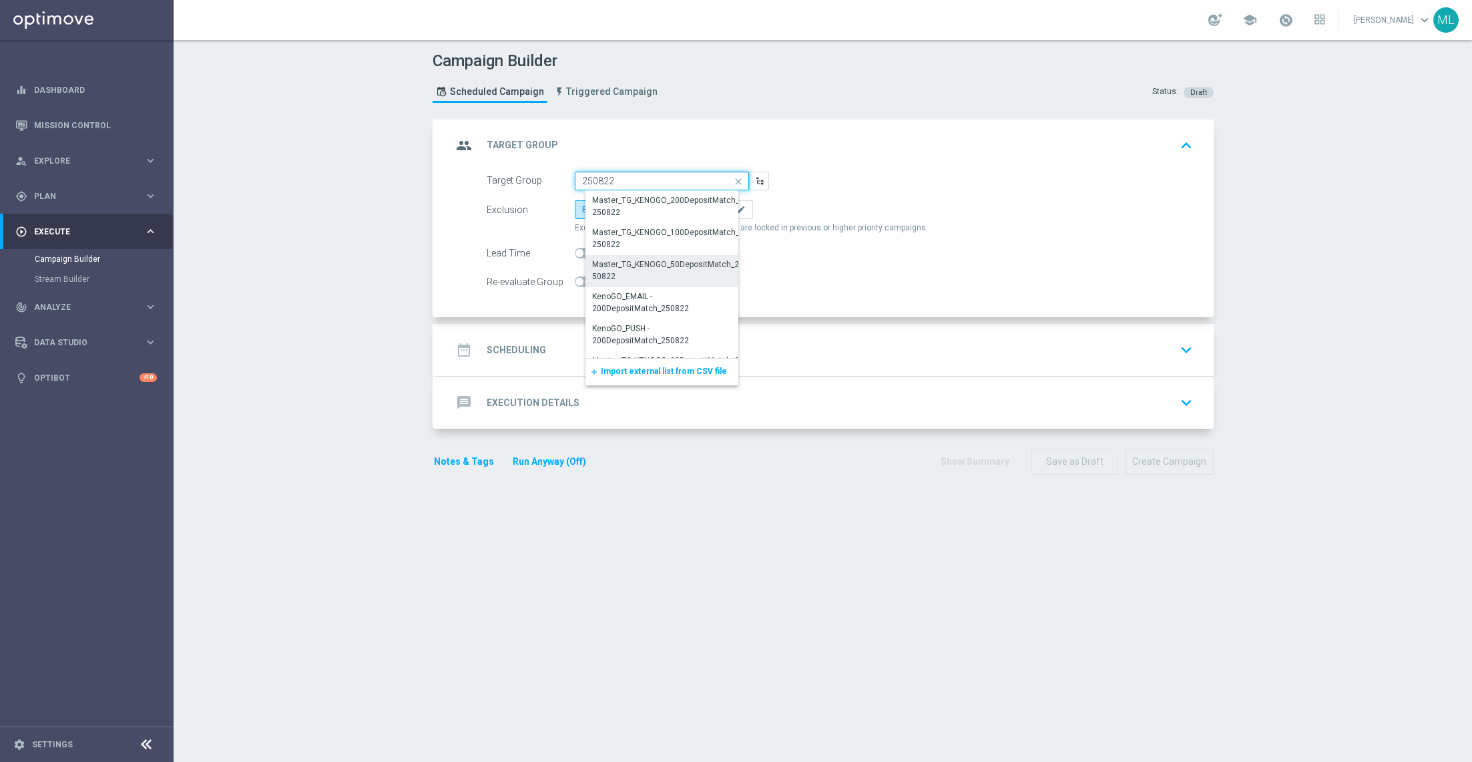
scroll to position [22, 0]
click at [639, 277] on div "KenoGO_EMAIL - 200DepositMatch_250822" at bounding box center [667, 280] width 150 height 24
type input "KenoGO_EMAIL - 200DepositMatch_250822"
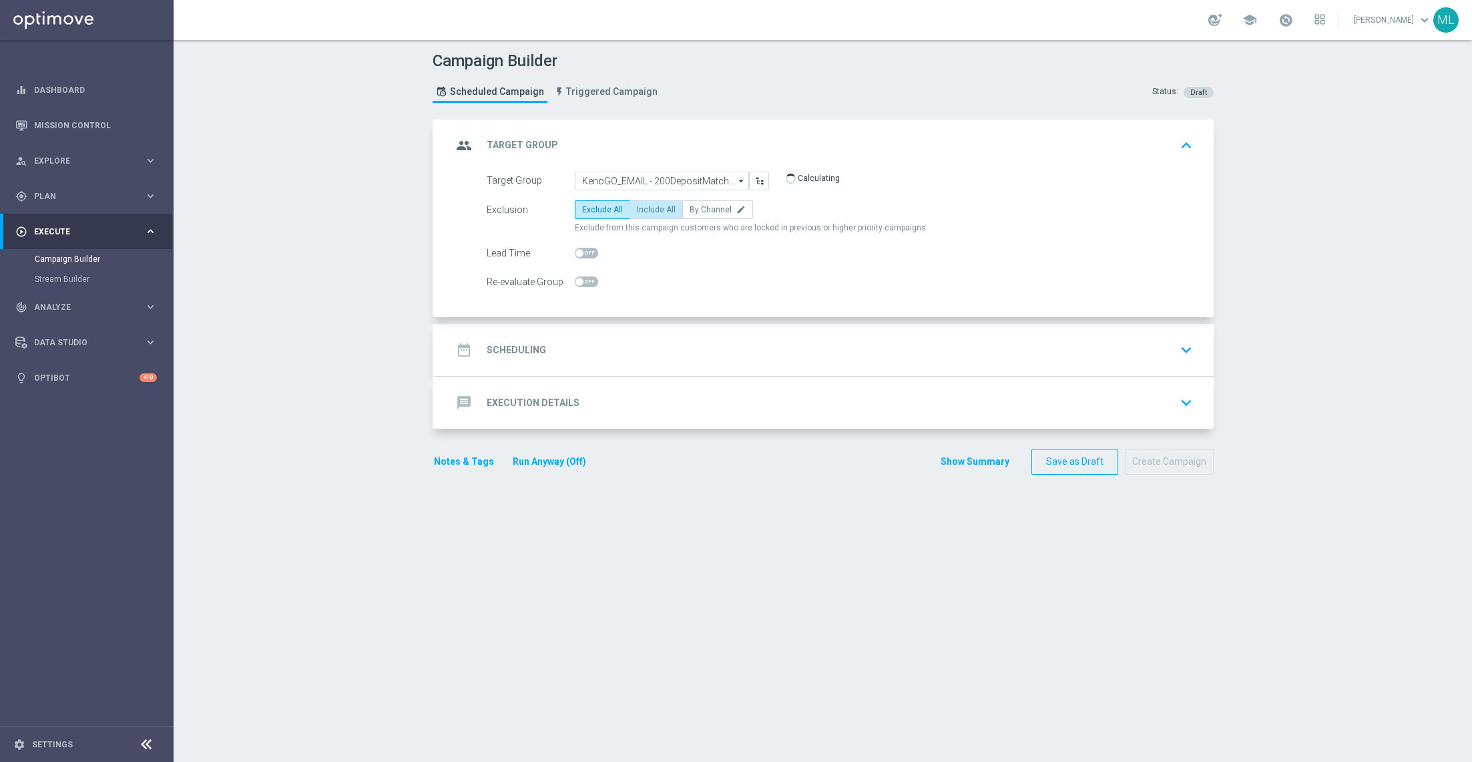
click at [657, 208] on span "Include All" at bounding box center [656, 209] width 39 height 9
click at [646, 208] on input "Include All" at bounding box center [641, 212] width 9 height 9
radio input "true"
click at [642, 348] on div "date_range Scheduling keyboard_arrow_down" at bounding box center [825, 349] width 746 height 25
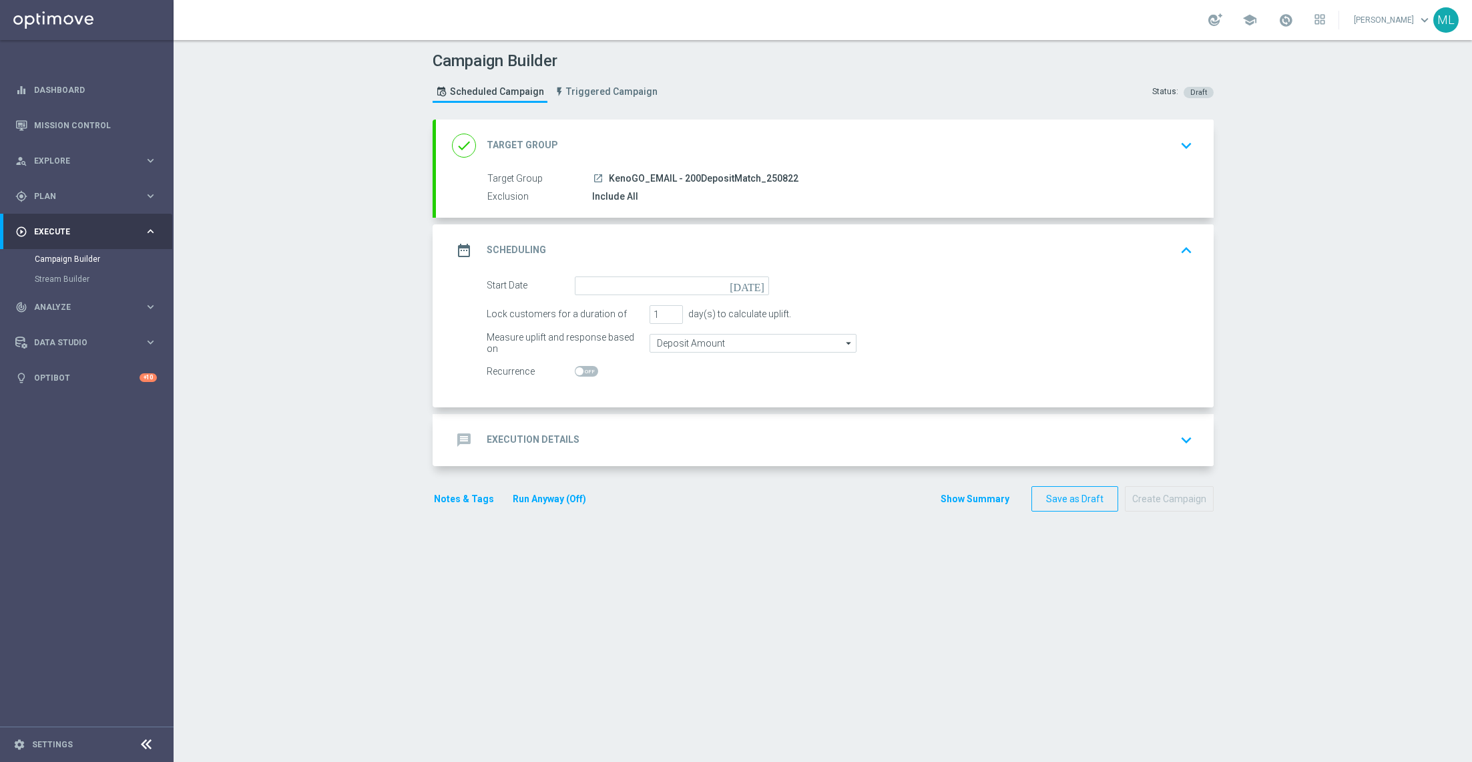
click at [760, 287] on icon "[DATE]" at bounding box center [749, 283] width 39 height 15
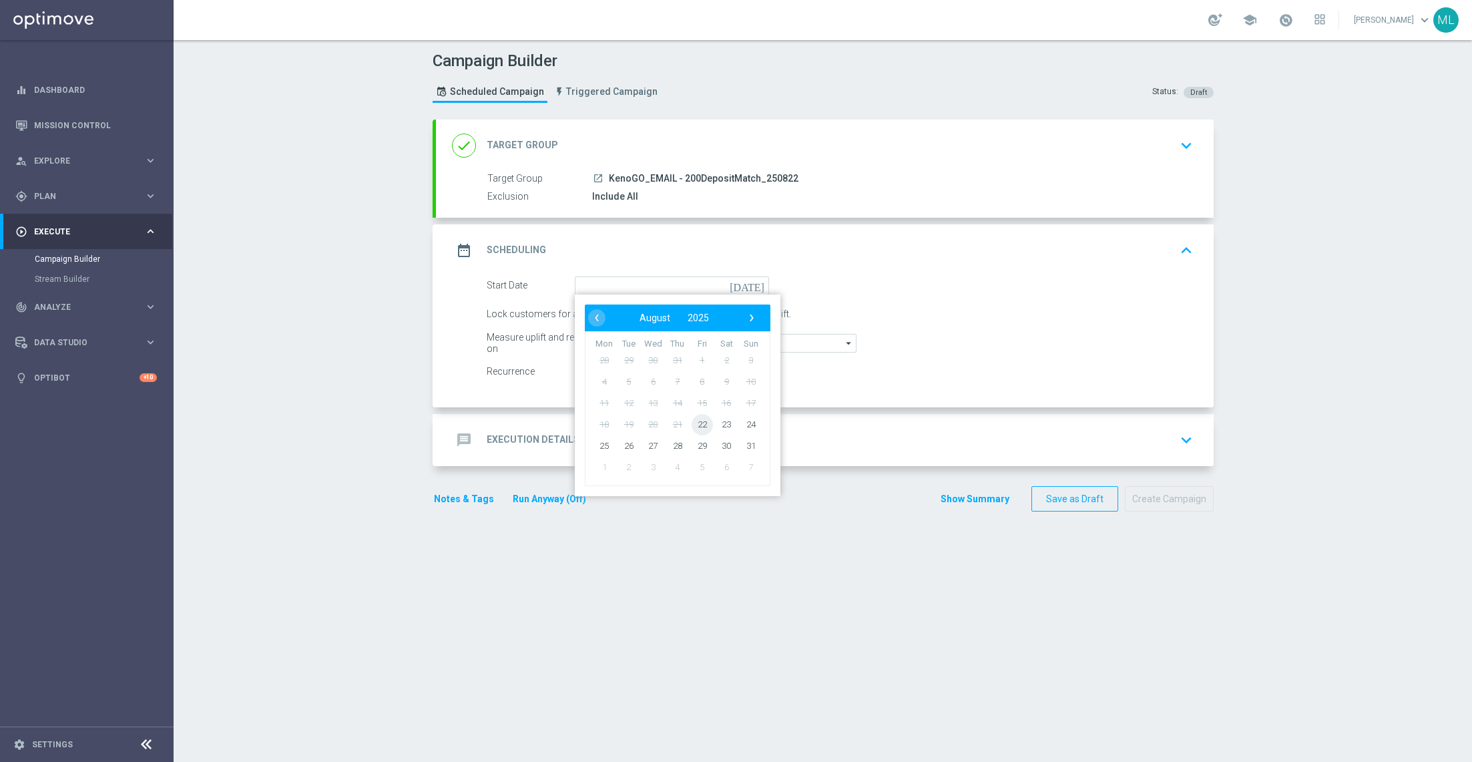
click at [701, 425] on span "22" at bounding box center [701, 423] width 21 height 21
type input "22 Aug 2025"
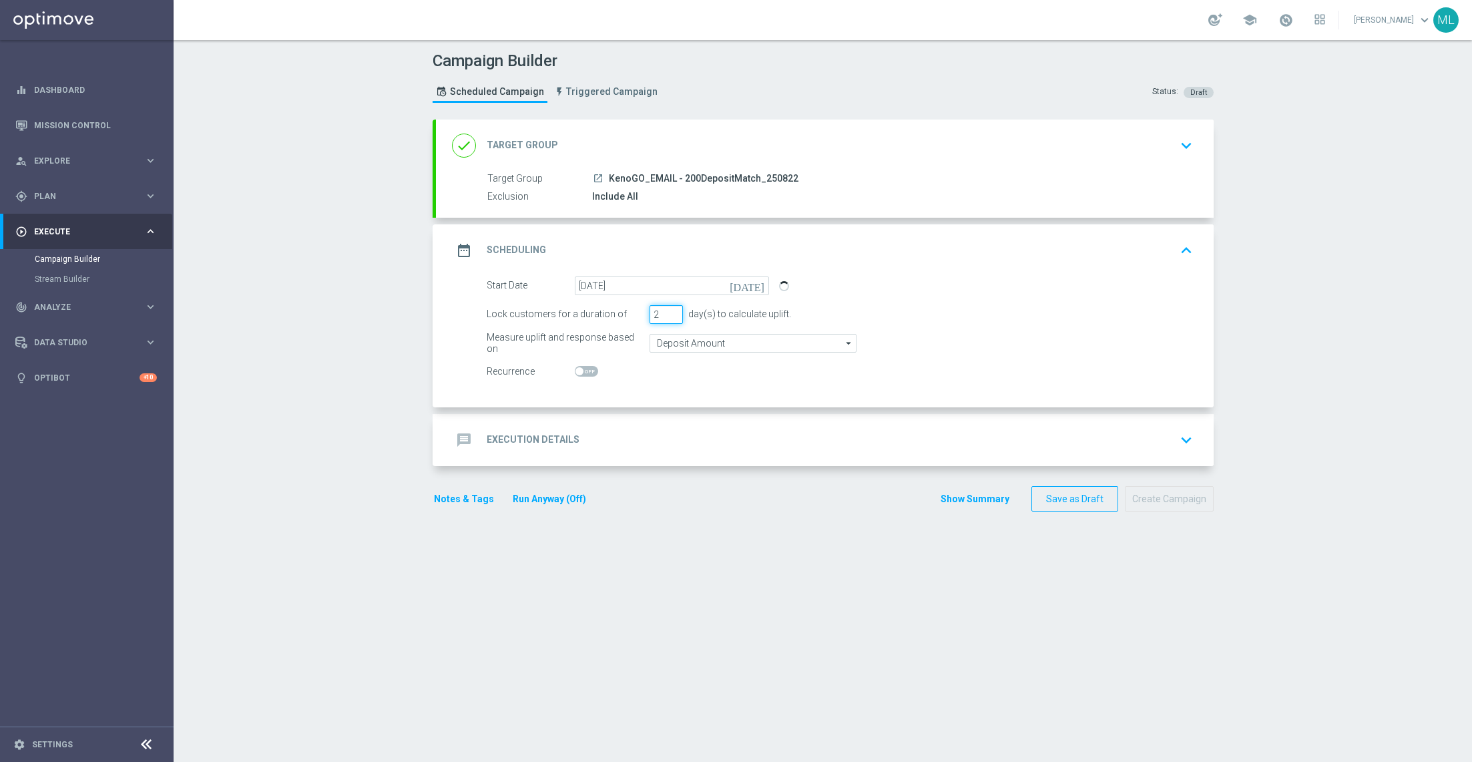
type input "2"
click at [674, 308] on input "2" at bounding box center [666, 314] width 33 height 19
click at [662, 435] on div "message Execution Details keyboard_arrow_down" at bounding box center [825, 439] width 746 height 25
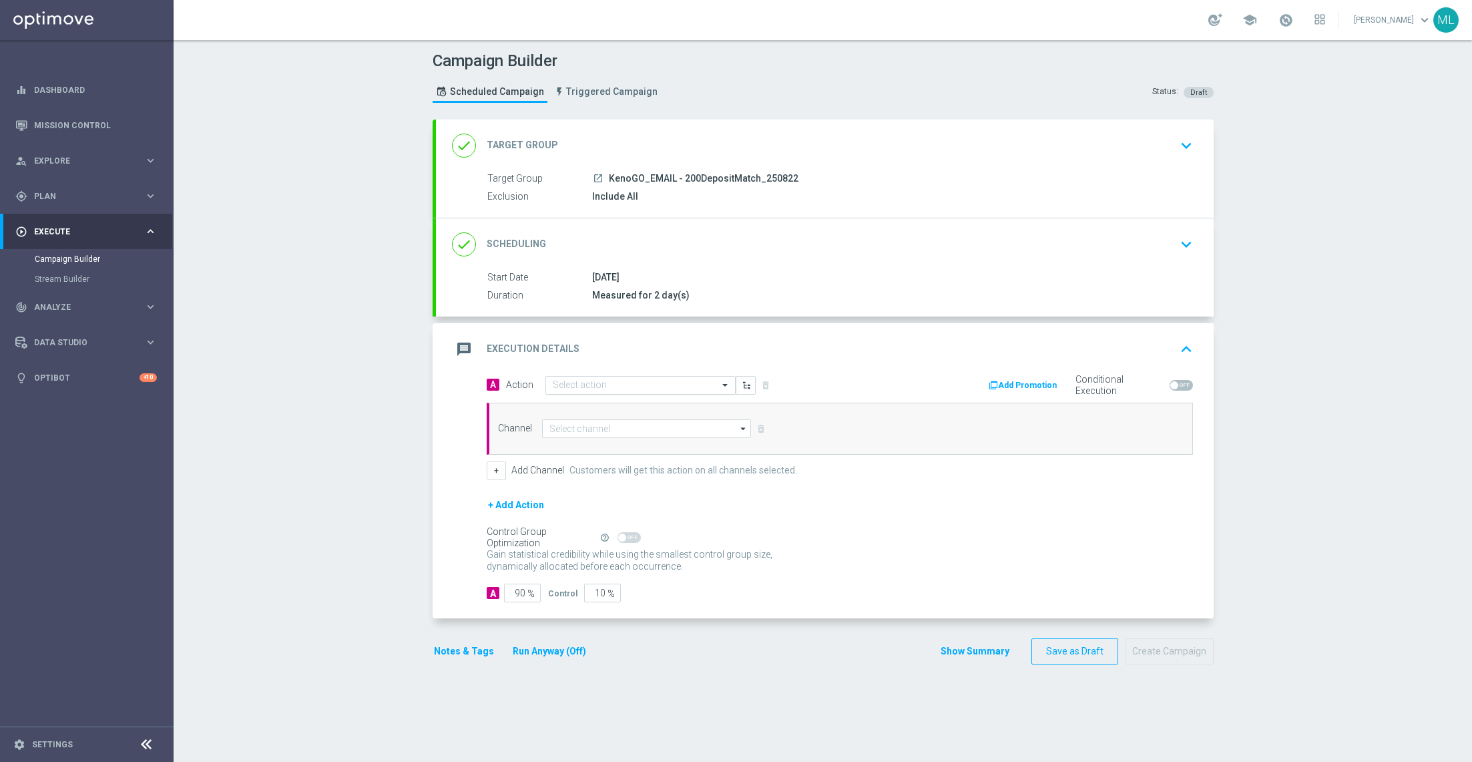
click at [622, 386] on input "text" at bounding box center [627, 385] width 149 height 11
type input "KenoGO dep"
click at [614, 403] on label "KenoGO Deposit Match" at bounding box center [594, 408] width 82 height 11
click at [580, 426] on input at bounding box center [647, 428] width 210 height 19
click at [593, 486] on div "Optimail" at bounding box center [653, 489] width 200 height 20
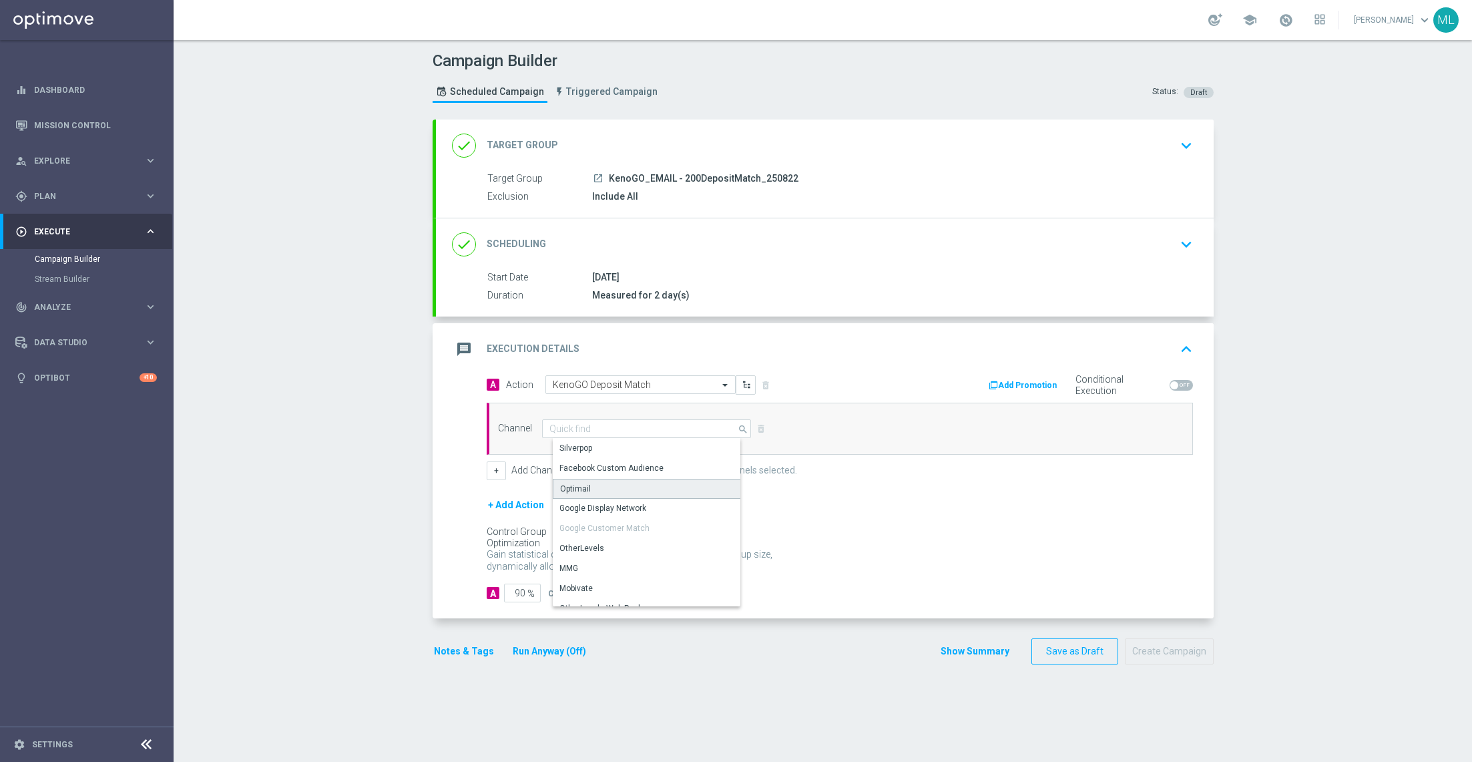
type input "Optimail"
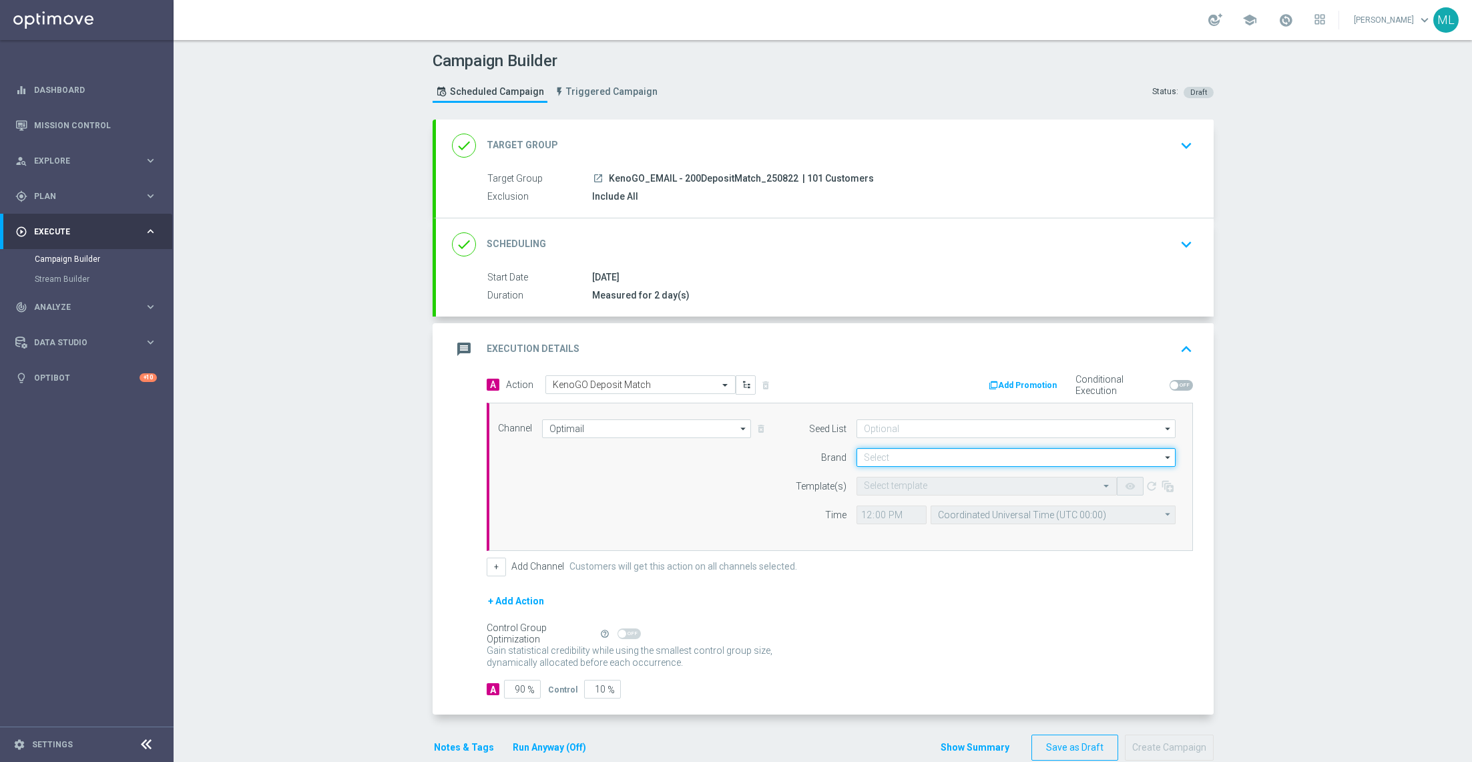
click at [895, 458] on input at bounding box center [1016, 457] width 319 height 19
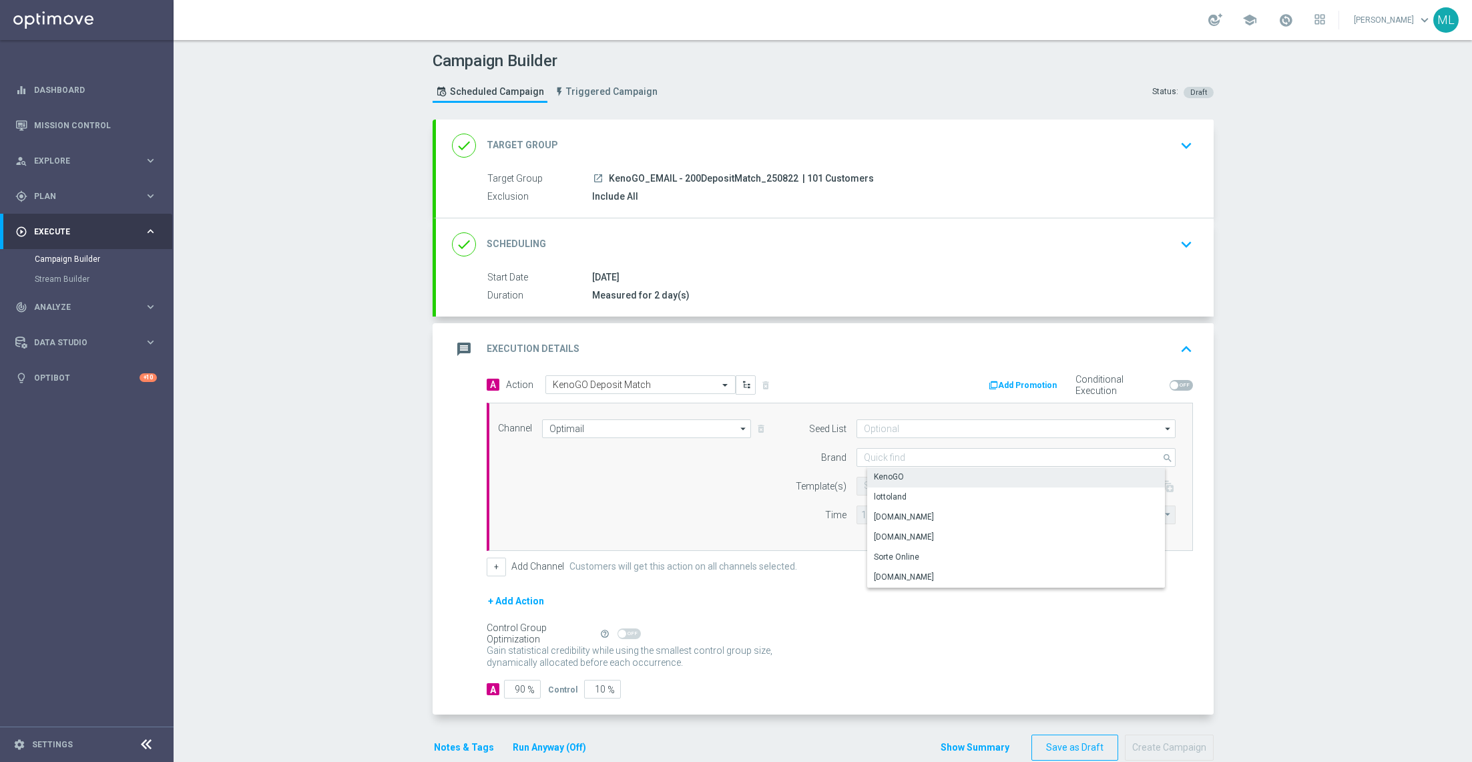
click at [897, 471] on div "KenoGO" at bounding box center [889, 477] width 30 height 12
type input "KenoGO"
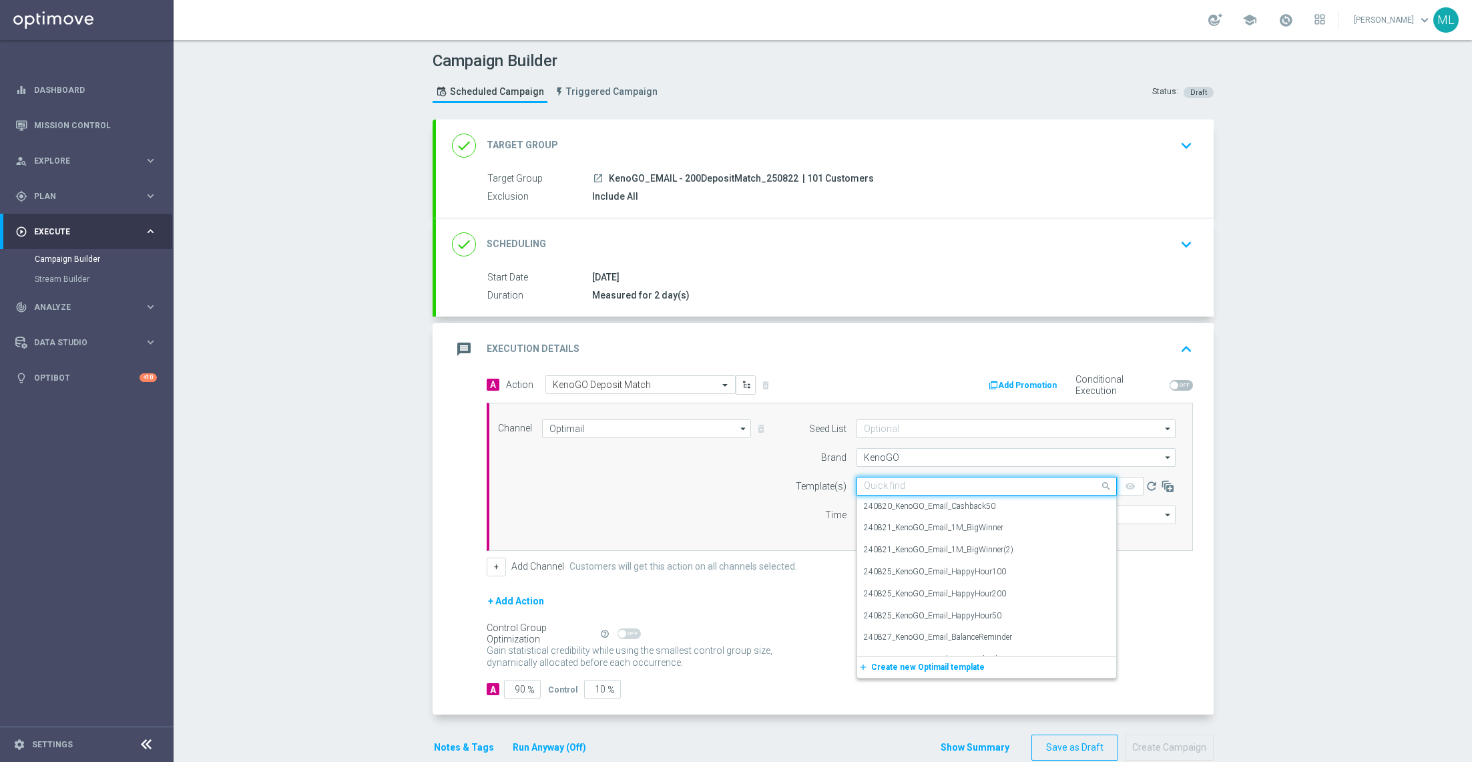
click at [889, 481] on input "text" at bounding box center [973, 486] width 219 height 11
click at [942, 518] on div "250822_KenoGO_Email_200DepositMatch" at bounding box center [987, 528] width 246 height 22
type input "250822"
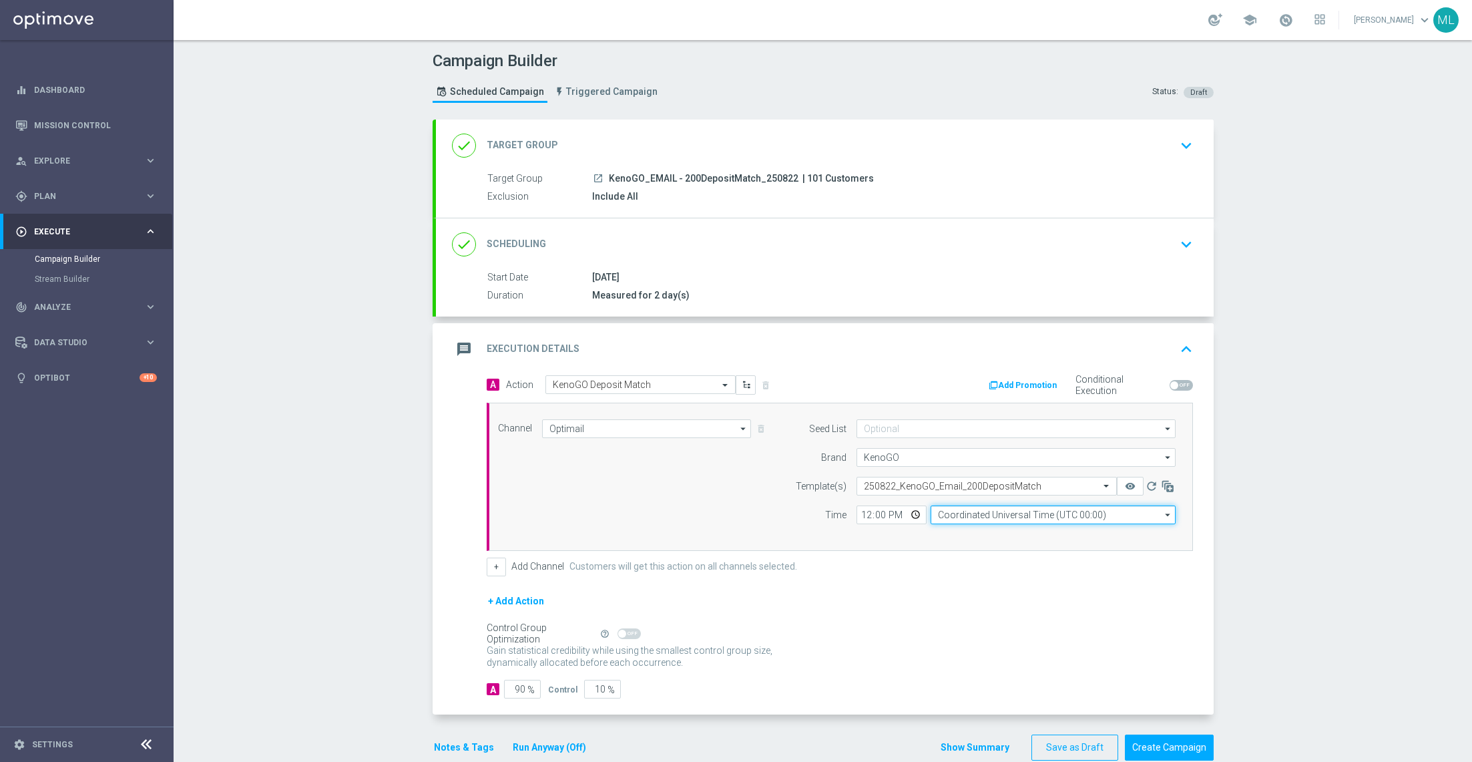
click at [989, 513] on input "Coordinated Universal Time (UTC 00:00)" at bounding box center [1053, 514] width 245 height 19
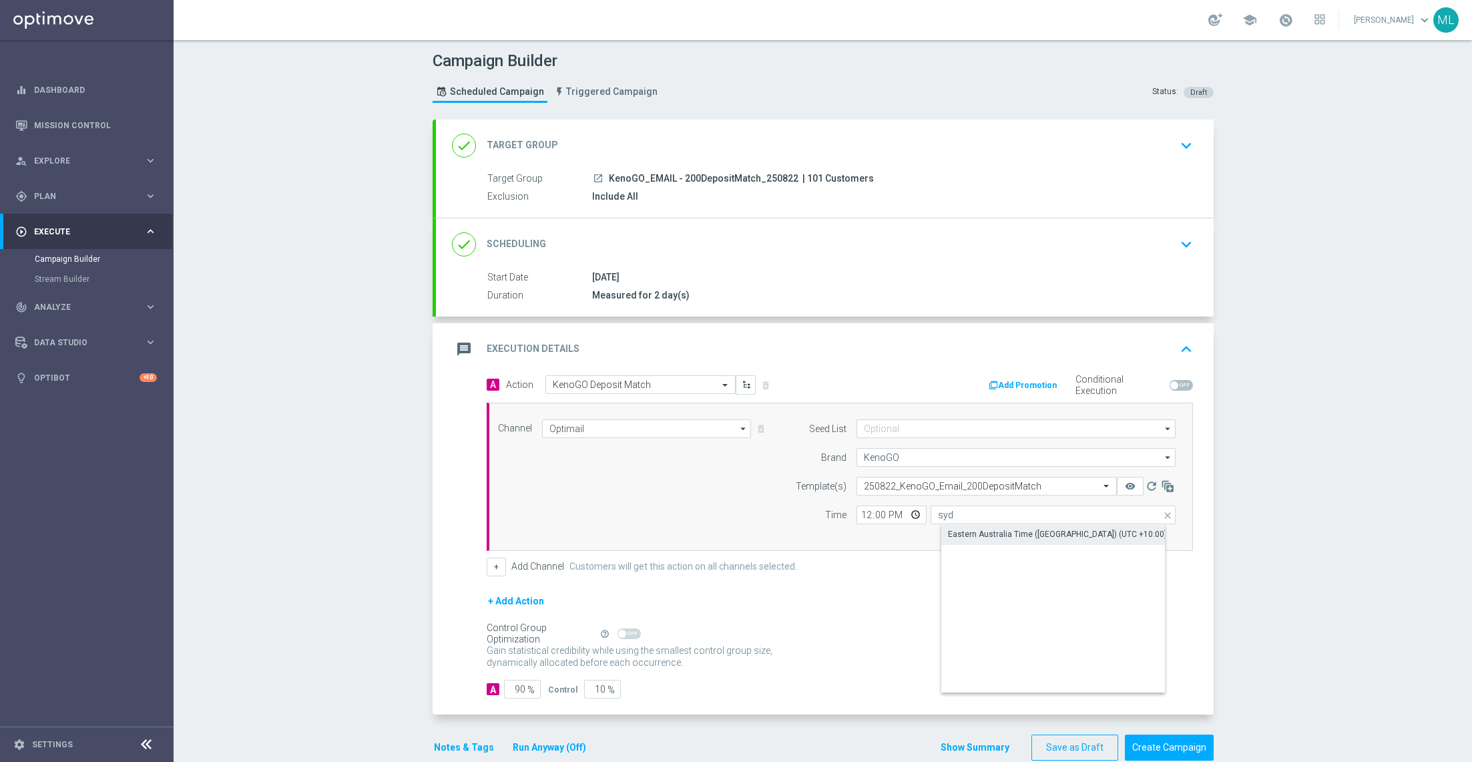
click at [1002, 533] on div "Eastern Australia Time (Sydney) (UTC +10:00)" at bounding box center [1057, 534] width 219 height 12
type input "Eastern Australia Time (Sydney) (UTC +10:00)"
click at [877, 513] on input "12:00" at bounding box center [892, 514] width 70 height 19
type input "12:15"
click at [856, 578] on form "A Action Select action KenoGO Deposit Match delete_forever Add Promotion Condit…" at bounding box center [840, 537] width 706 height 324
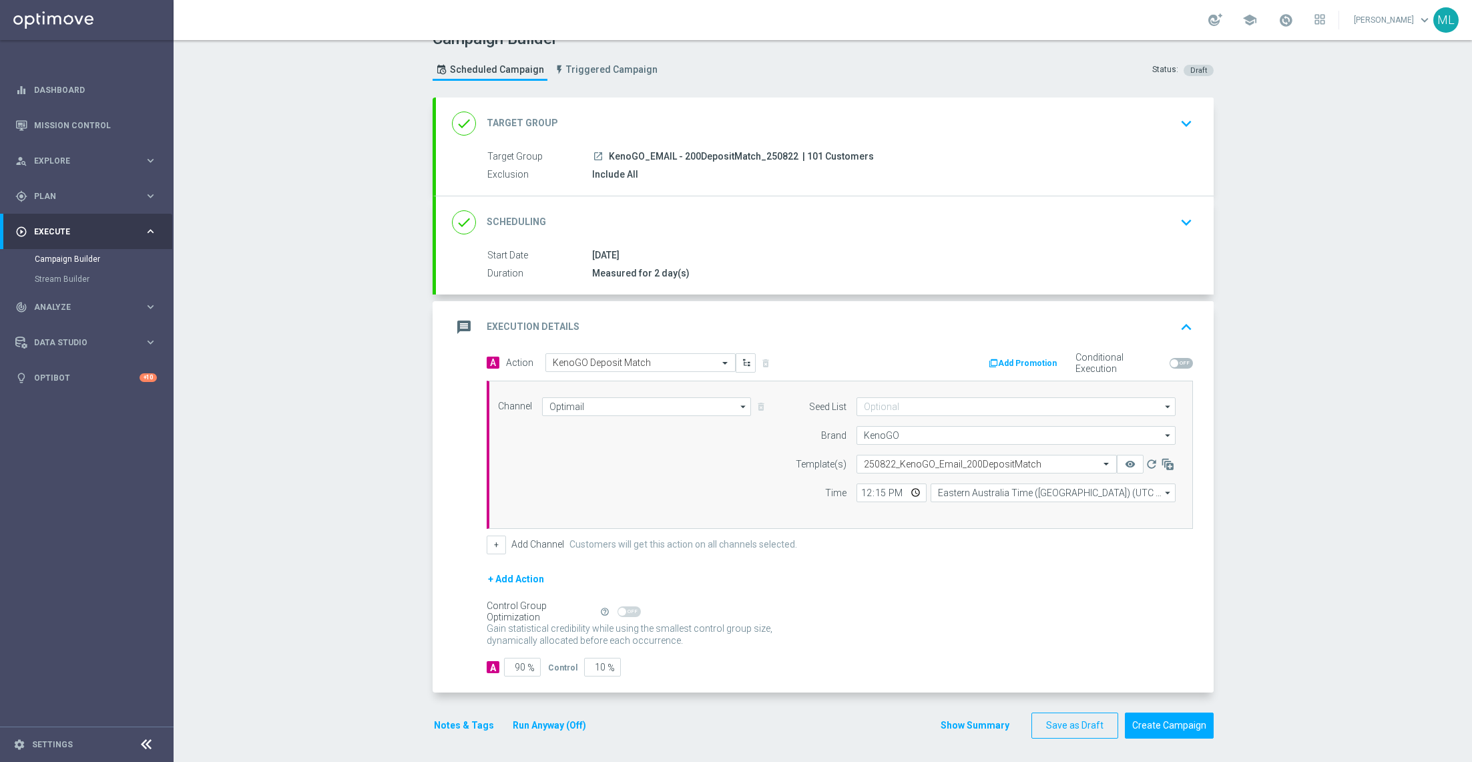
click at [541, 718] on button "Run Anyway (Off)" at bounding box center [549, 725] width 76 height 17
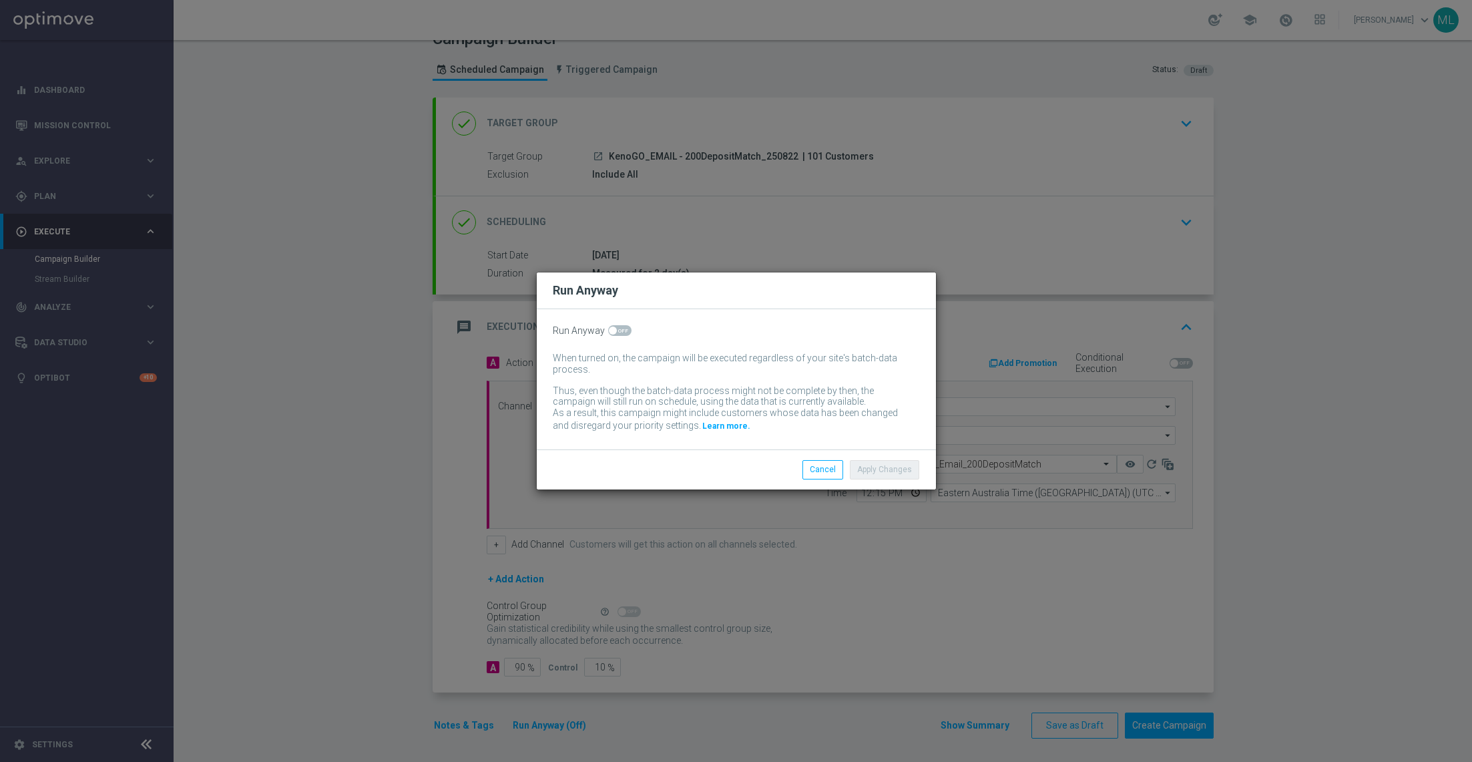
click at [627, 331] on span at bounding box center [619, 330] width 23 height 11
click at [627, 331] on input "checkbox" at bounding box center [619, 330] width 23 height 11
checkbox input "true"
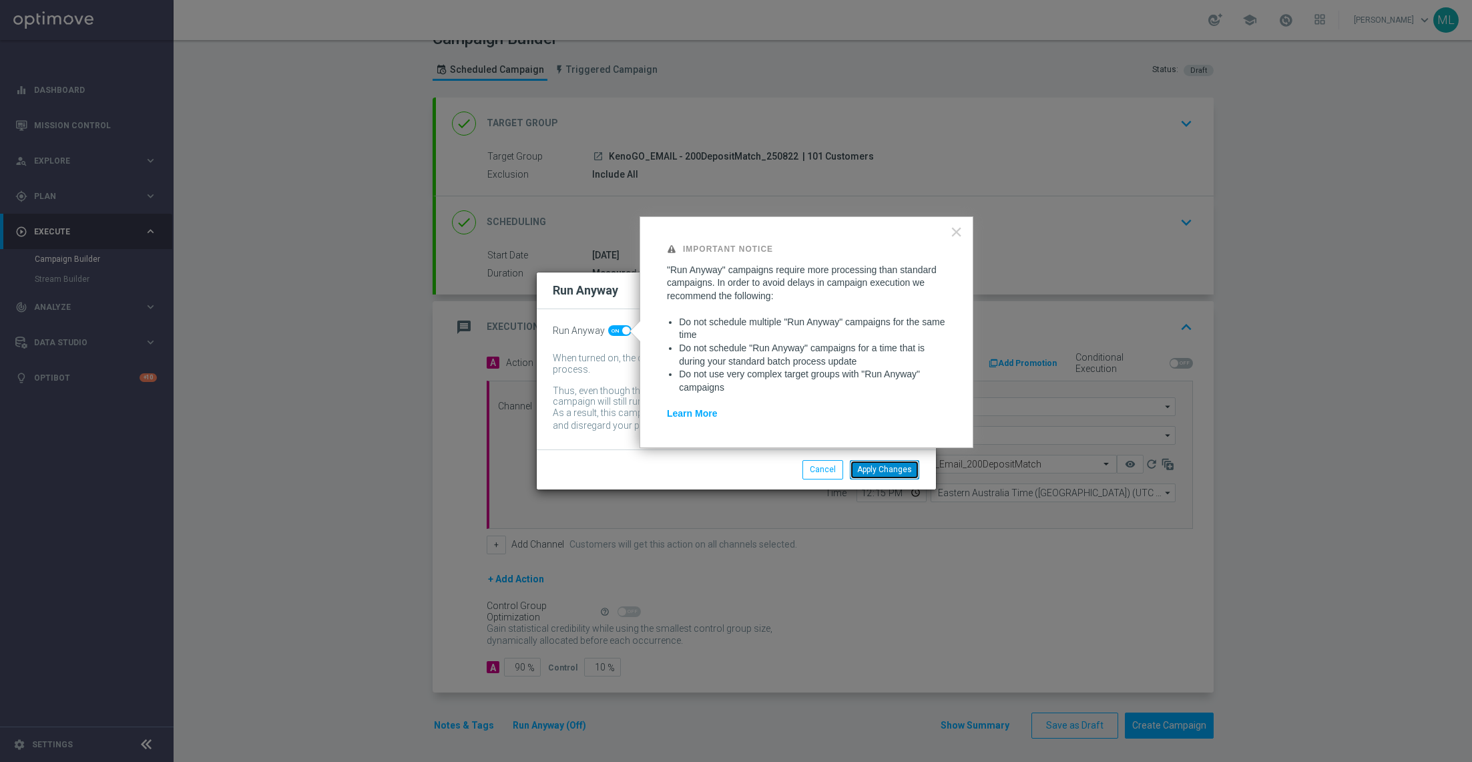
click at [875, 469] on button "Apply Changes" at bounding box center [884, 469] width 69 height 19
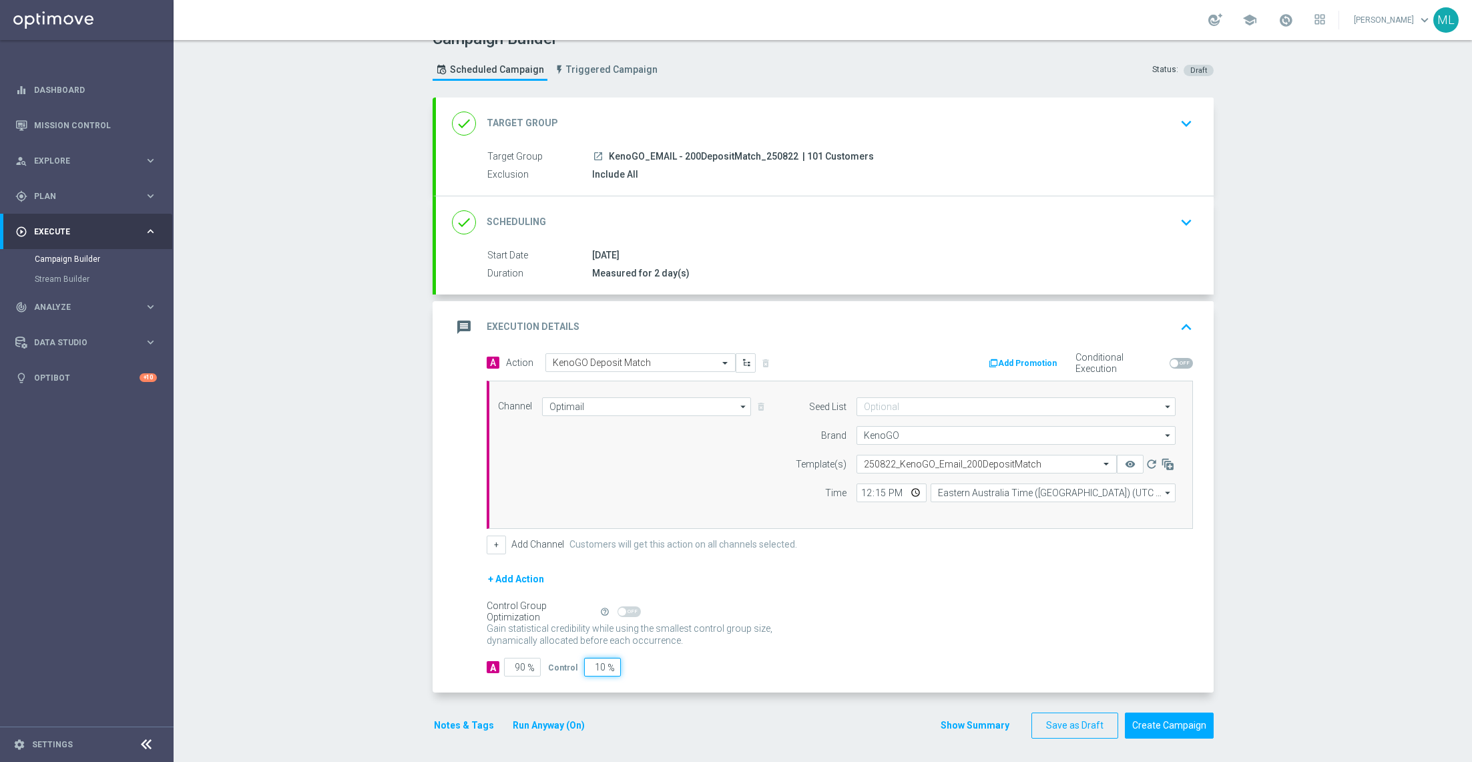
drag, startPoint x: 601, startPoint y: 663, endPoint x: 572, endPoint y: 663, distance: 28.7
click at [572, 663] on div "Control 10 %" at bounding box center [582, 667] width 69 height 19
type input "0"
type input "100"
type input "0"
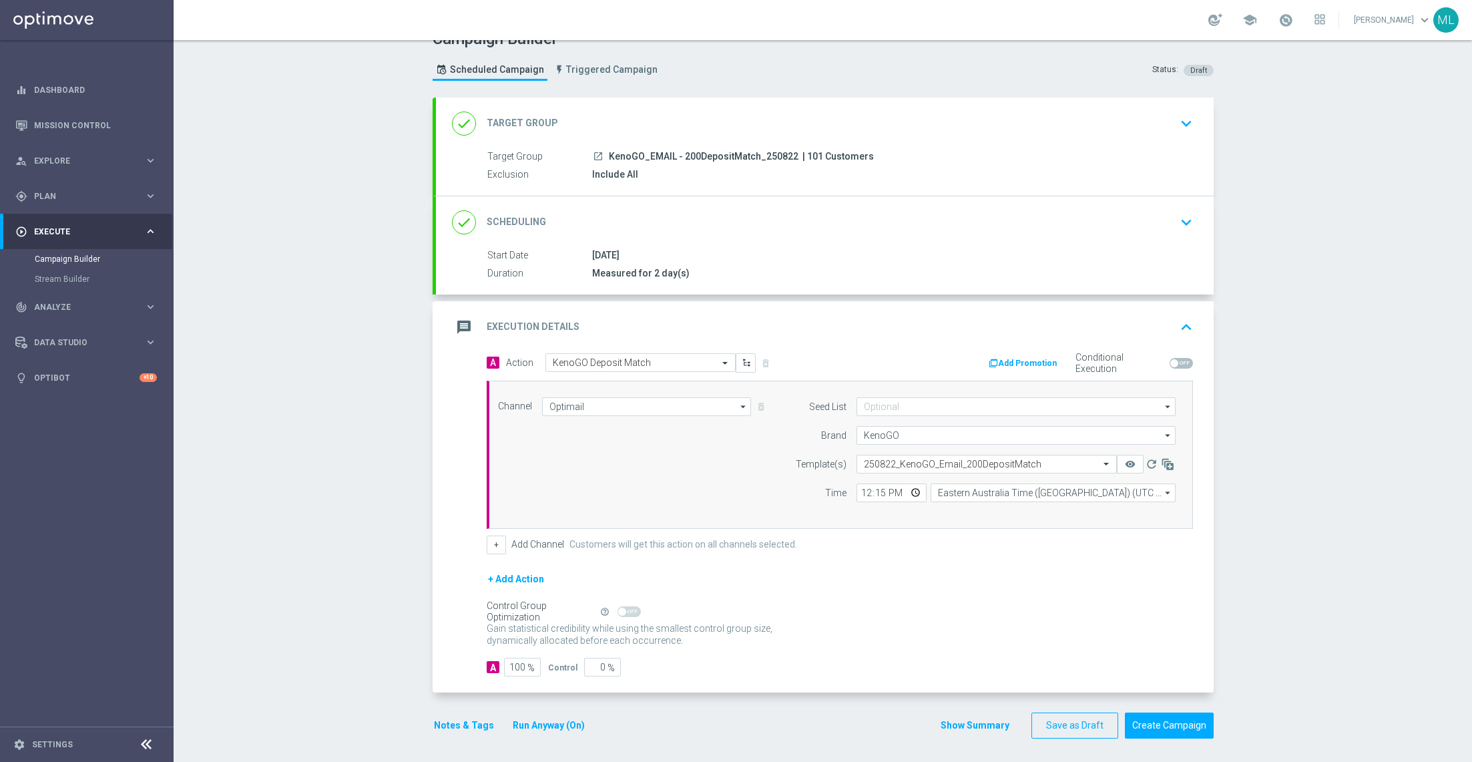
click at [759, 647] on div "Gain statistical credibility while using the smallest control group size, dynam…" at bounding box center [840, 635] width 706 height 32
click at [1129, 461] on icon "remove_red_eye" at bounding box center [1130, 464] width 11 height 11
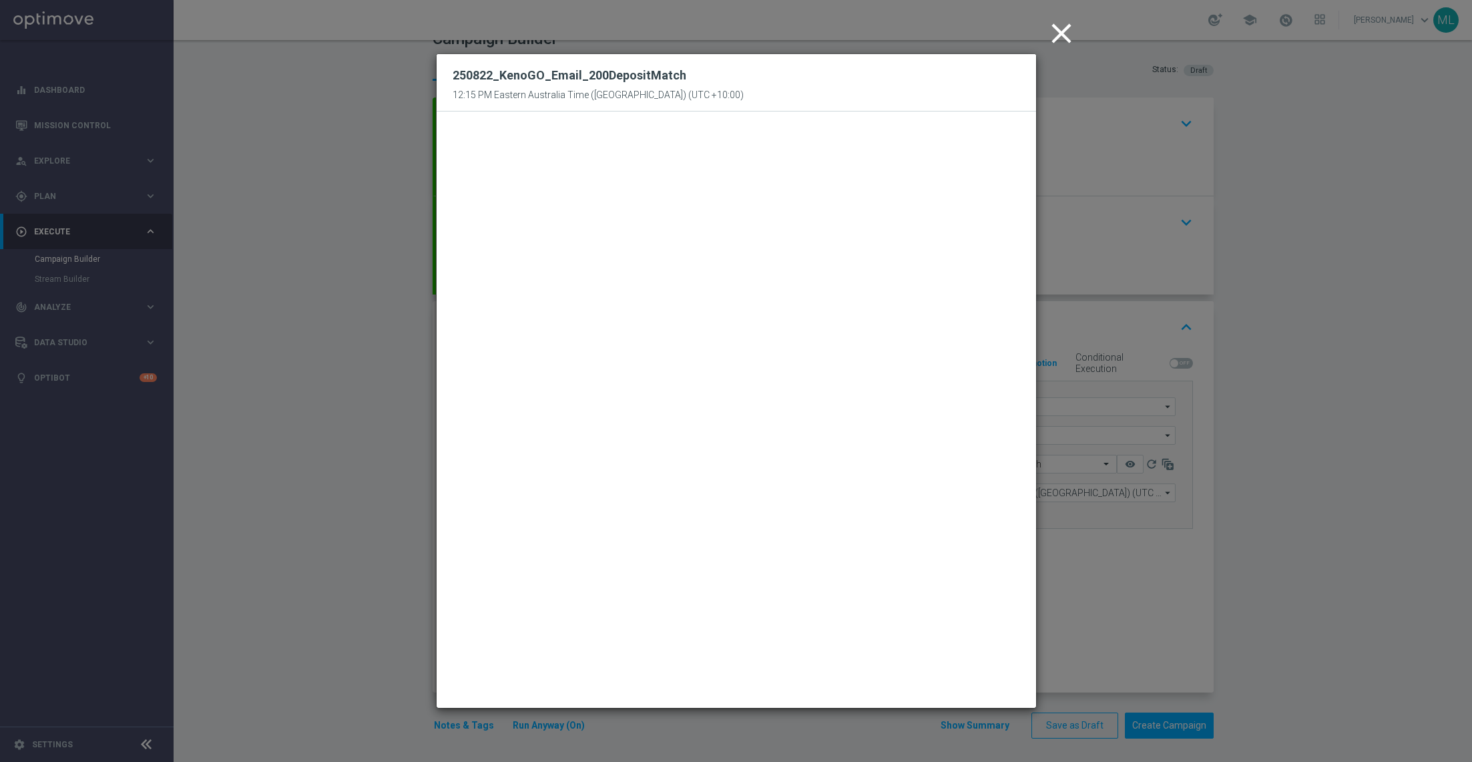
click at [1068, 35] on icon "close" at bounding box center [1061, 33] width 33 height 33
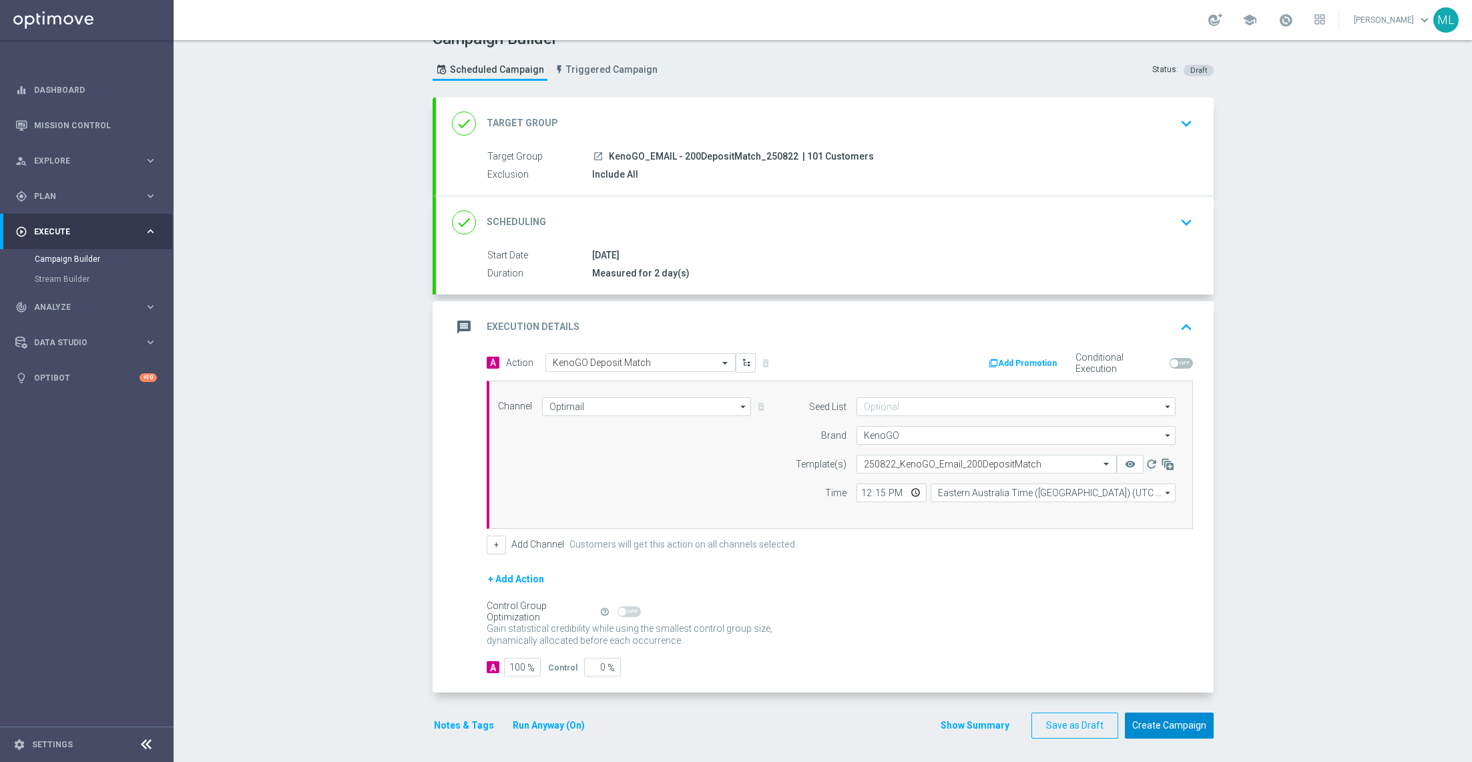
click at [1170, 720] on button "Create Campaign" at bounding box center [1169, 725] width 89 height 26
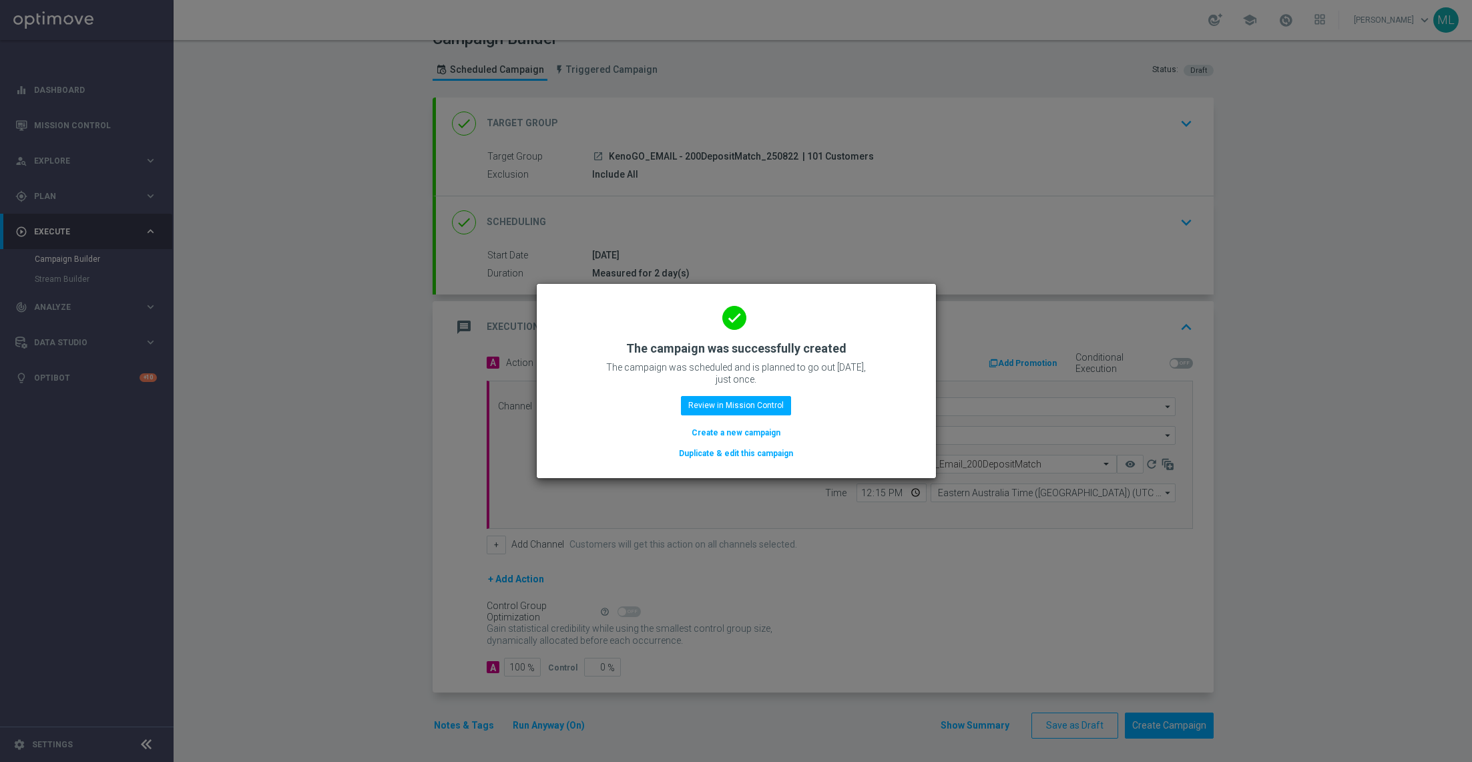
click at [732, 451] on button "Duplicate & edit this campaign" at bounding box center [736, 453] width 117 height 15
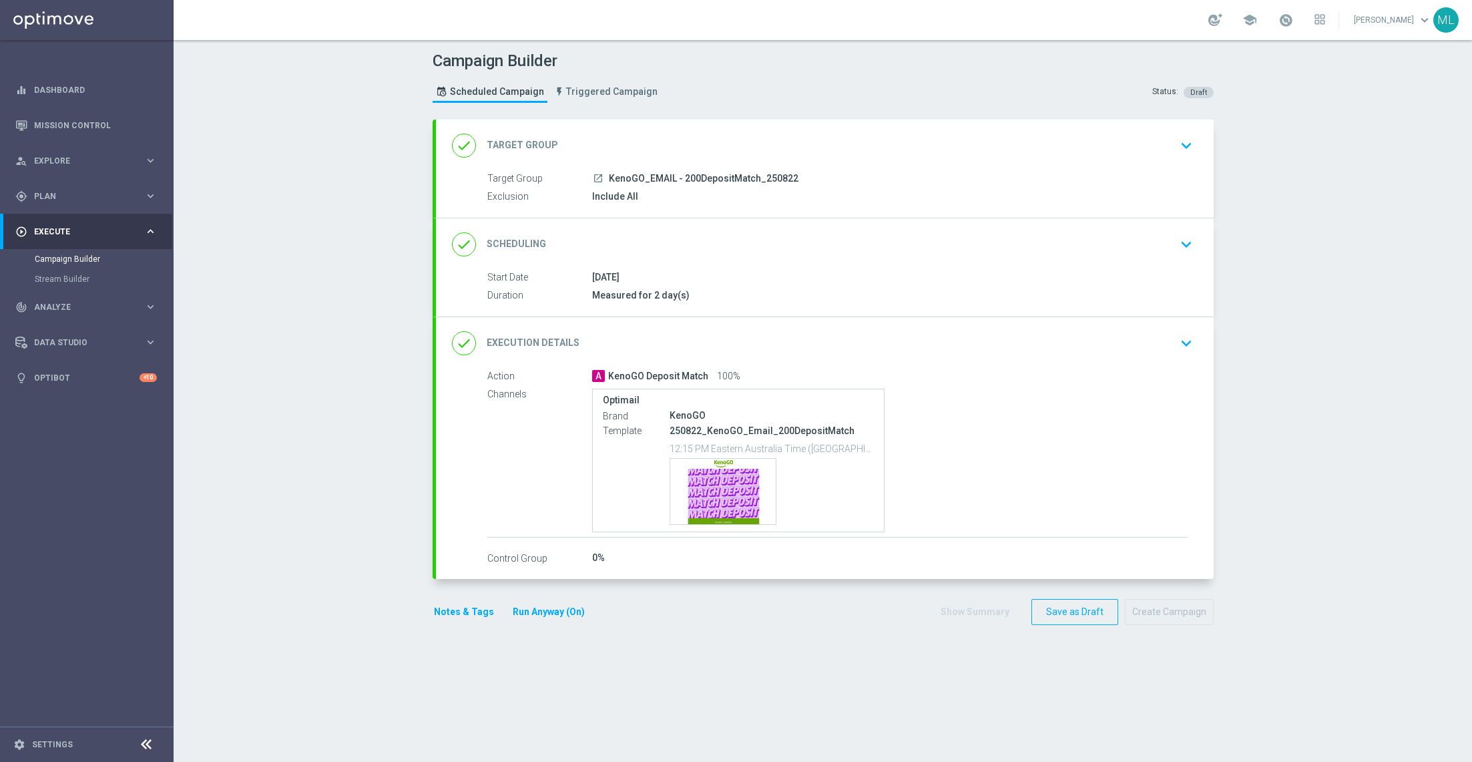
click at [1188, 143] on icon "keyboard_arrow_down" at bounding box center [1186, 146] width 20 height 20
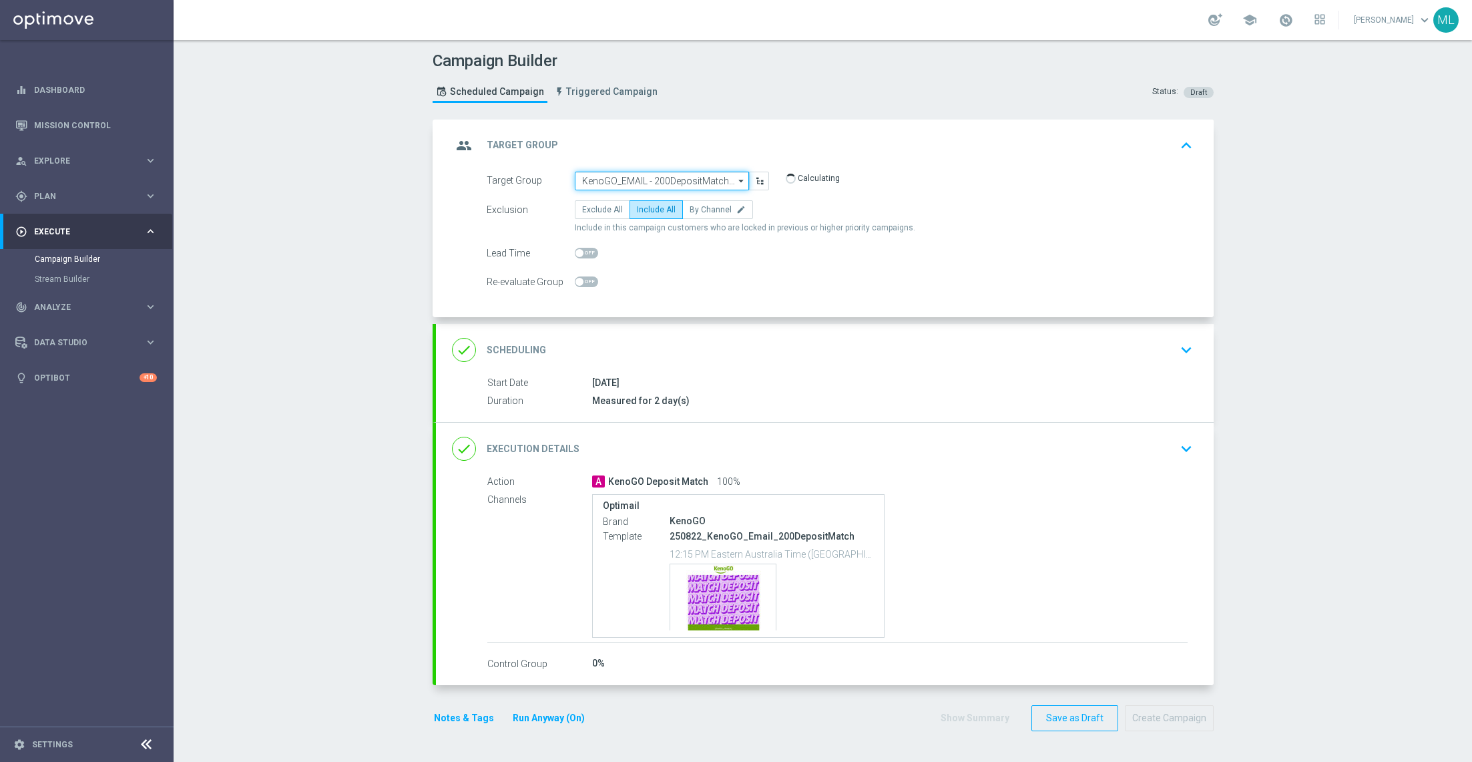
click at [672, 187] on input "KenoGO_EMAIL - 200DepositMatch_250822" at bounding box center [662, 181] width 174 height 19
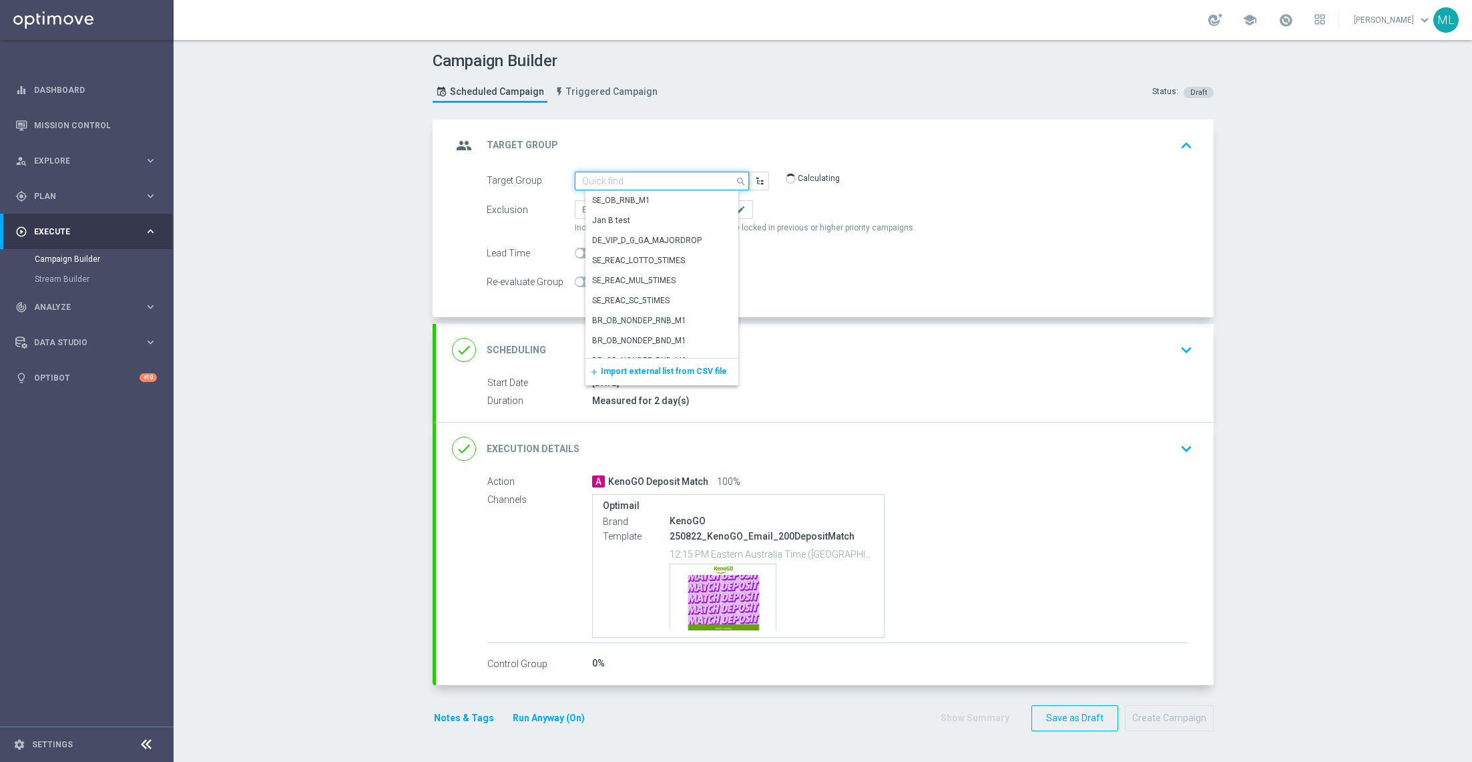
click at [632, 186] on input at bounding box center [662, 181] width 174 height 19
click at [690, 296] on div "KenoGO_EMAIL - 50DepositMatch_250822" at bounding box center [667, 302] width 149 height 24
type input "KenoGO_EMAIL - 50DepositMatch_250822"
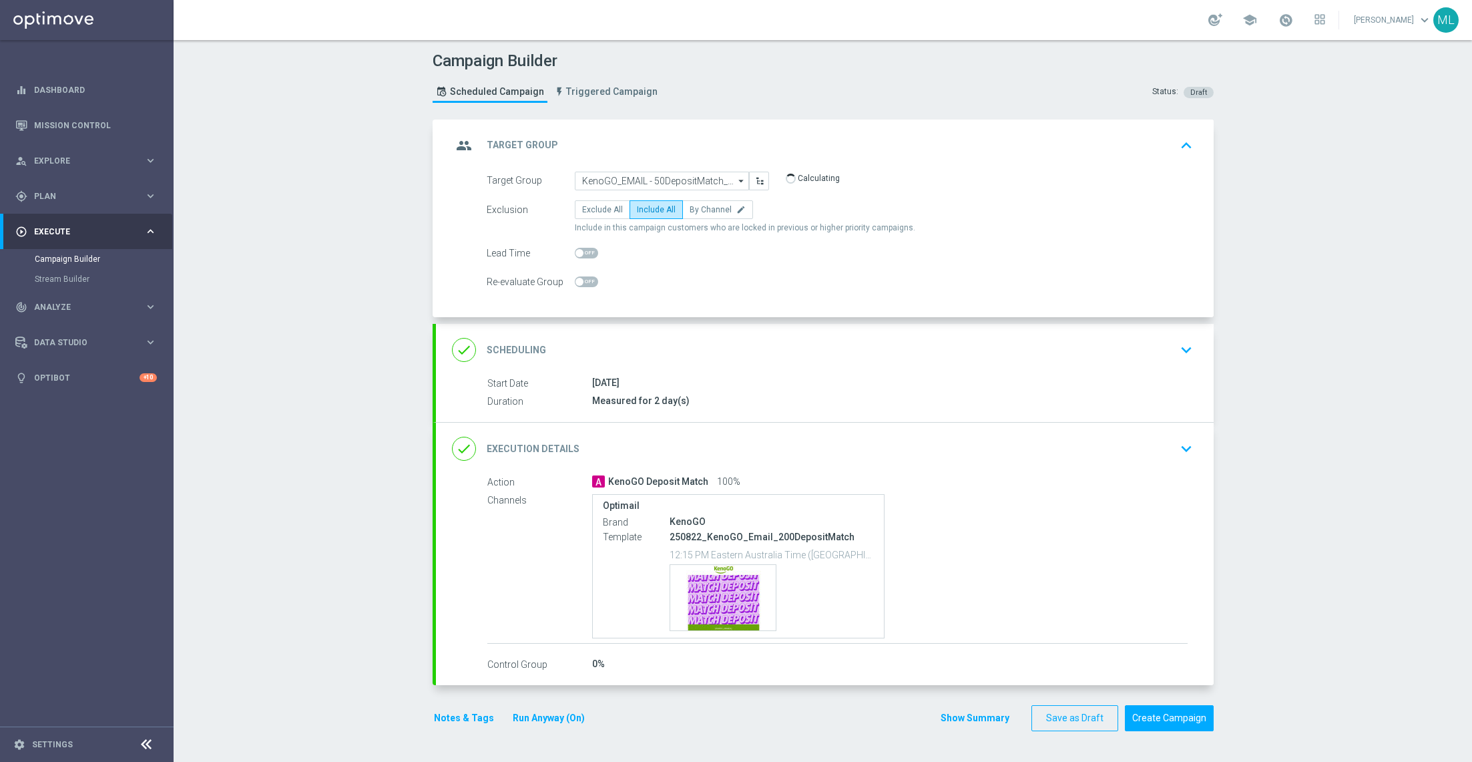
click at [1186, 439] on icon "keyboard_arrow_down" at bounding box center [1186, 449] width 20 height 20
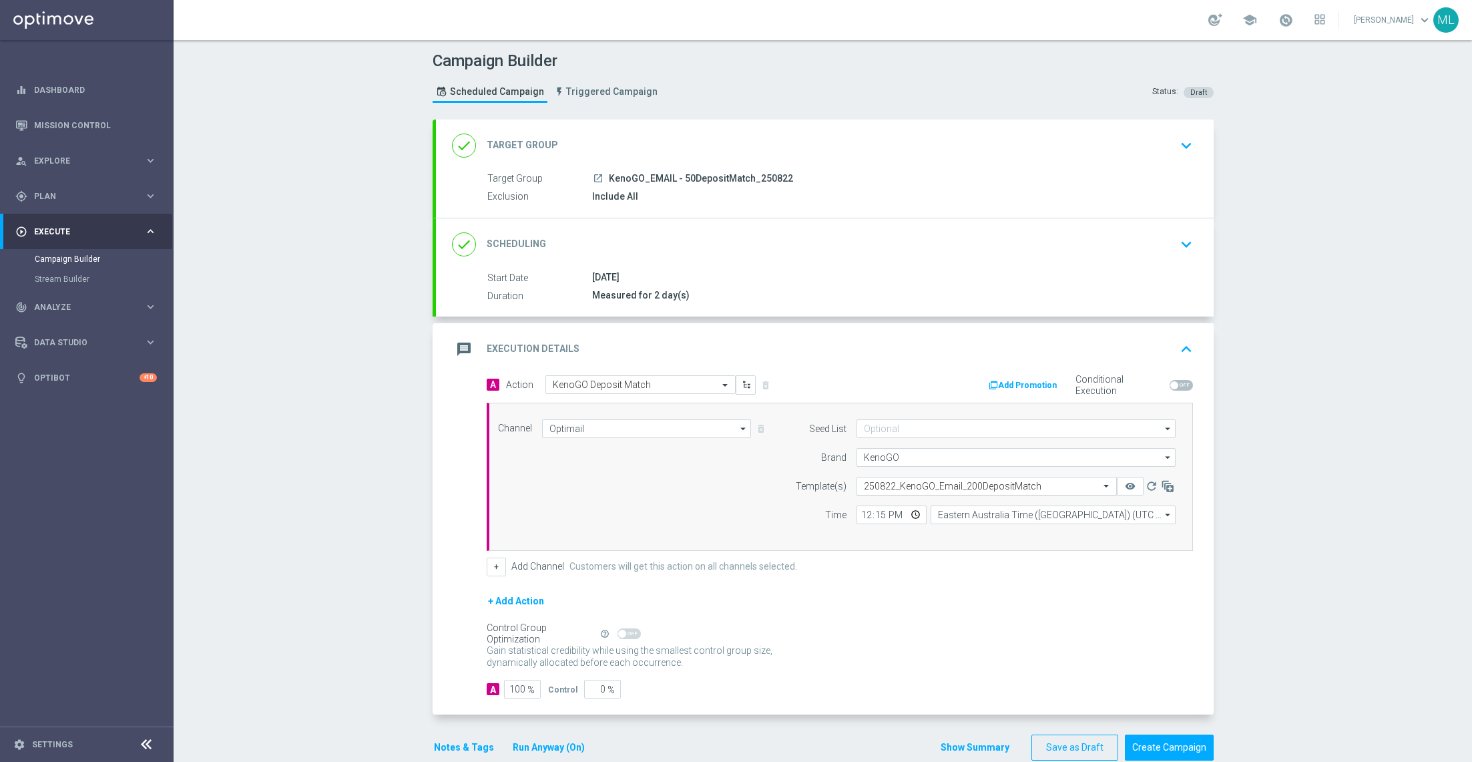
click at [983, 477] on div "Select template 250822_KenoGO_Email_200DepositMatch" at bounding box center [987, 486] width 260 height 19
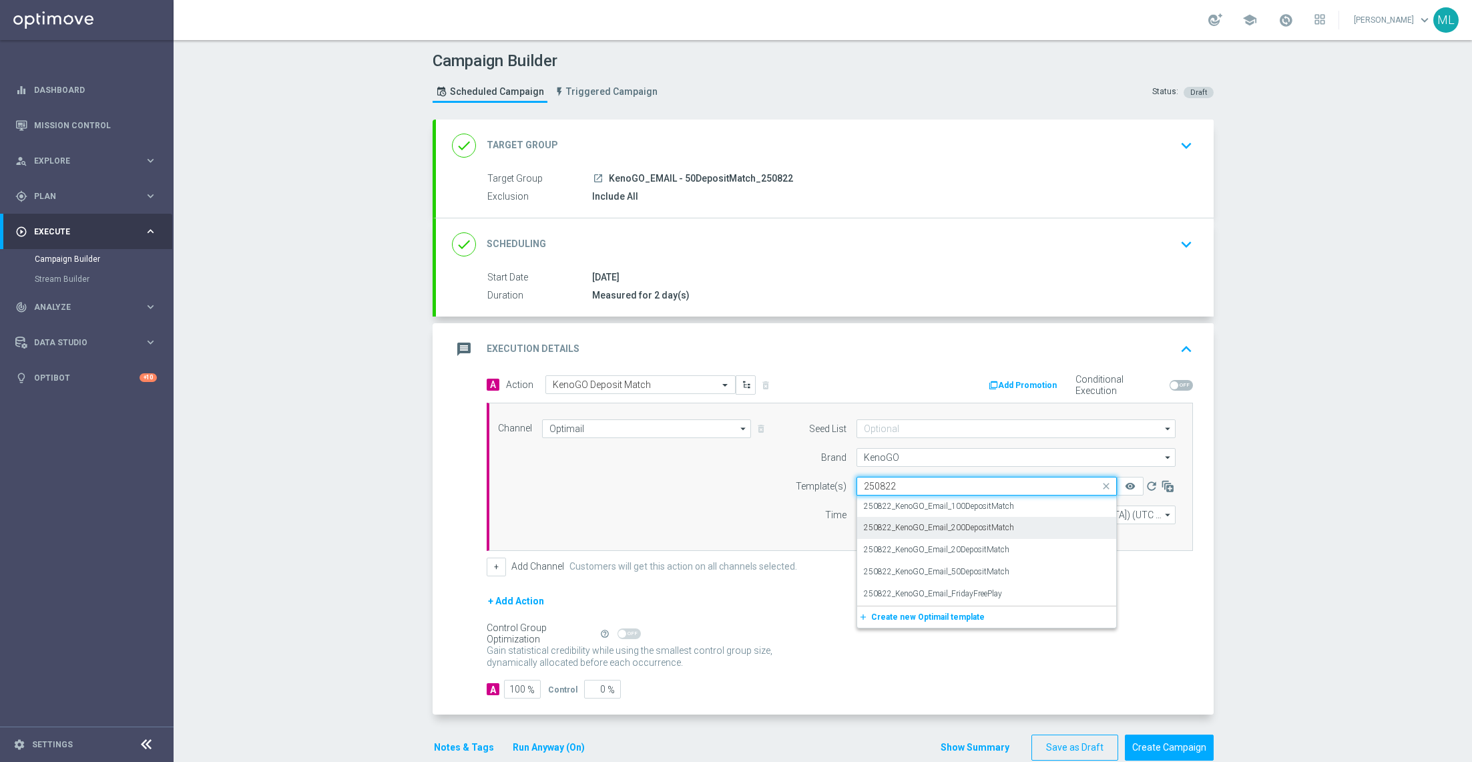
scroll to position [0, 0]
click at [994, 567] on label "250822_KenoGO_Email_50DepositMatch" at bounding box center [937, 571] width 146 height 11
type input "250822"
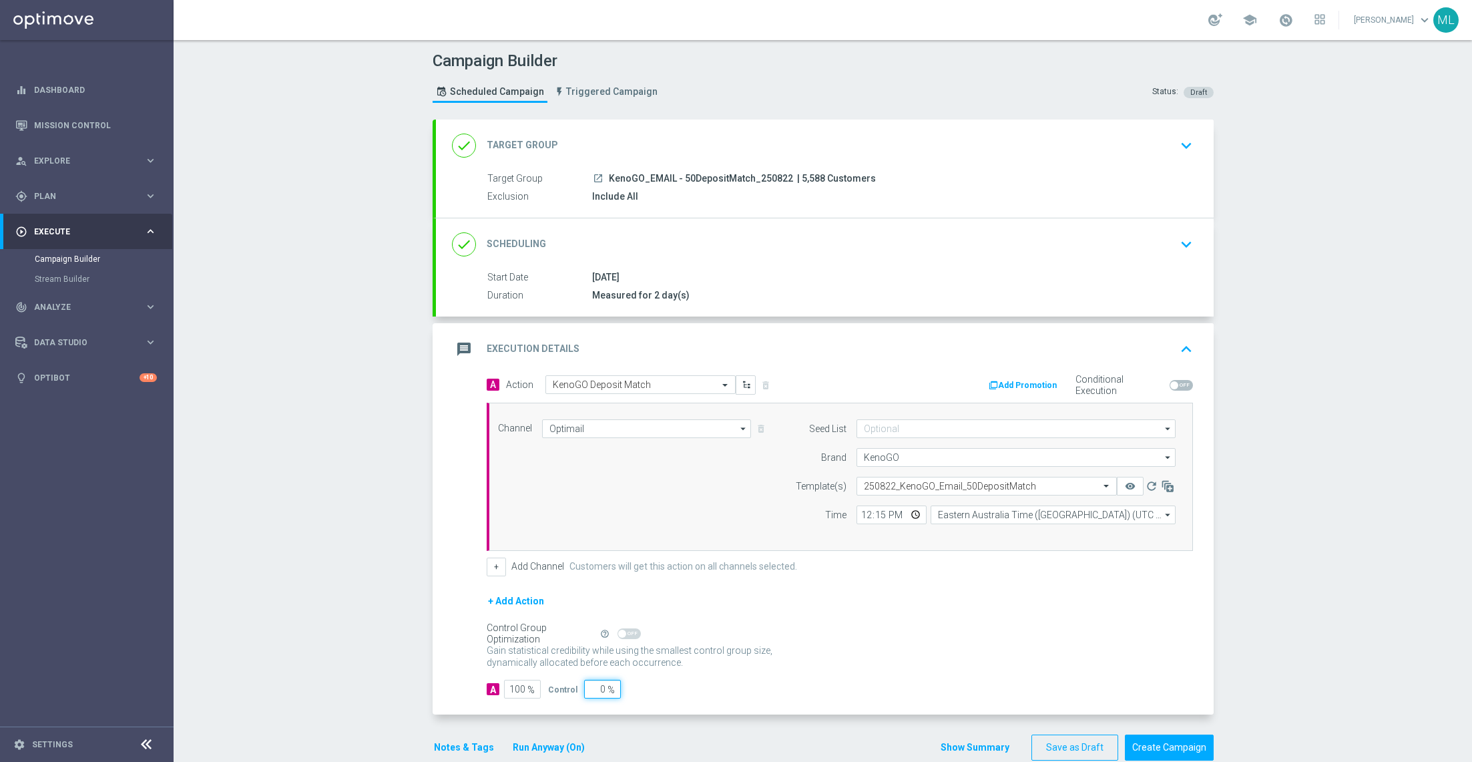
drag, startPoint x: 604, startPoint y: 686, endPoint x: 576, endPoint y: 686, distance: 27.4
click at [576, 686] on div "Control 0 %" at bounding box center [582, 689] width 69 height 19
type input "1"
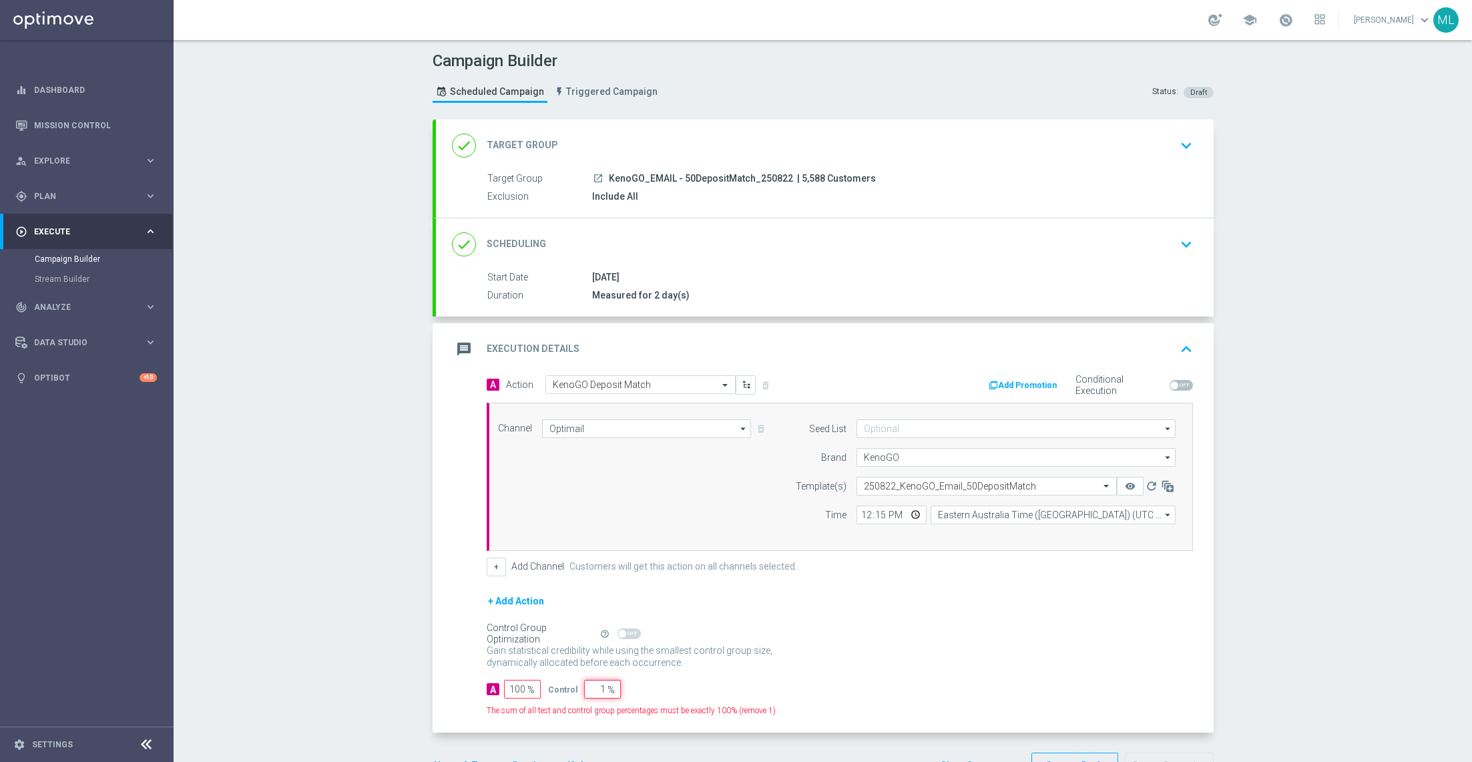
type input "99"
type input "10"
type input "90"
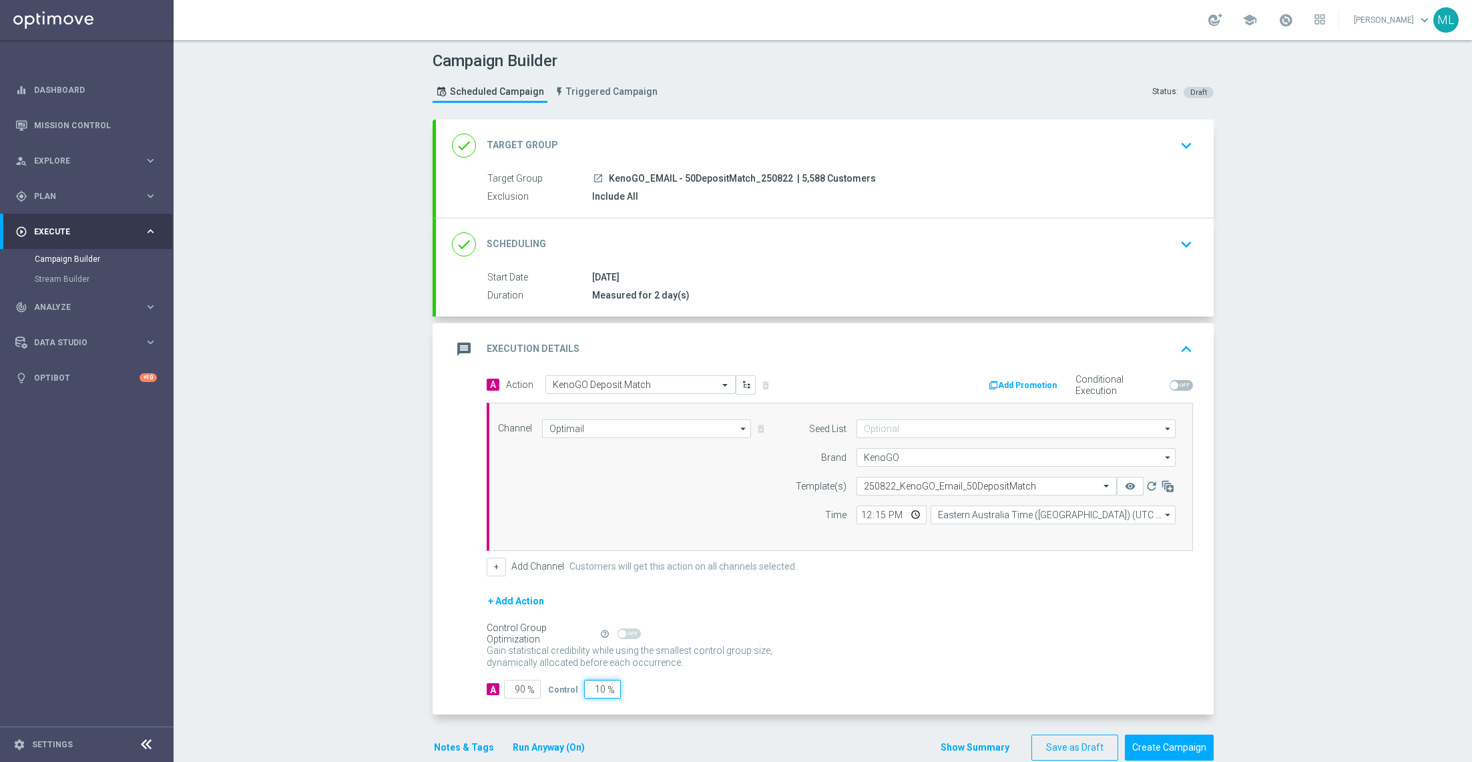
type input "10"
click at [781, 676] on form "A Action Select action KenoGO Deposit Match delete_forever Add Promotion Condit…" at bounding box center [840, 537] width 706 height 324
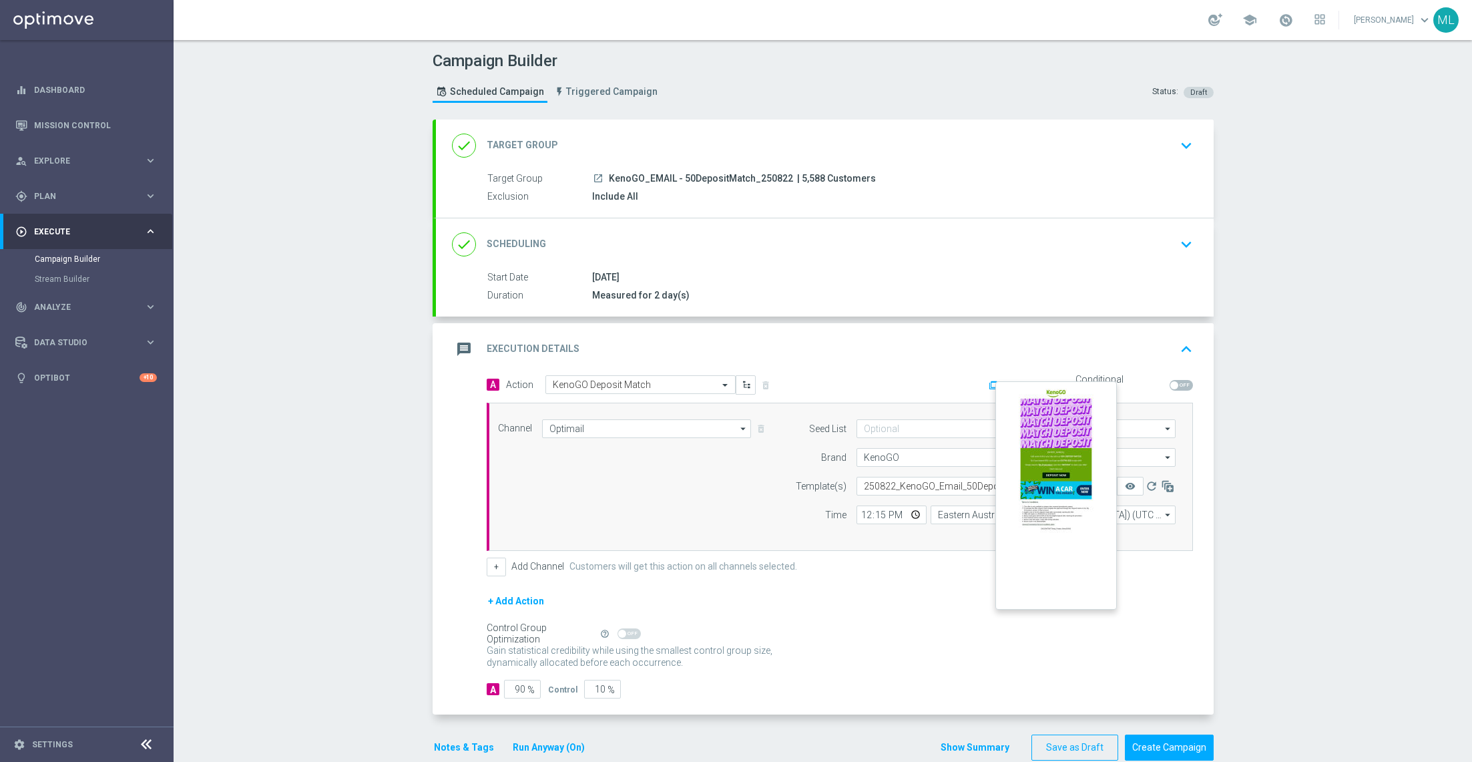
click at [1124, 483] on button "remove_red_eye" at bounding box center [1130, 486] width 27 height 19
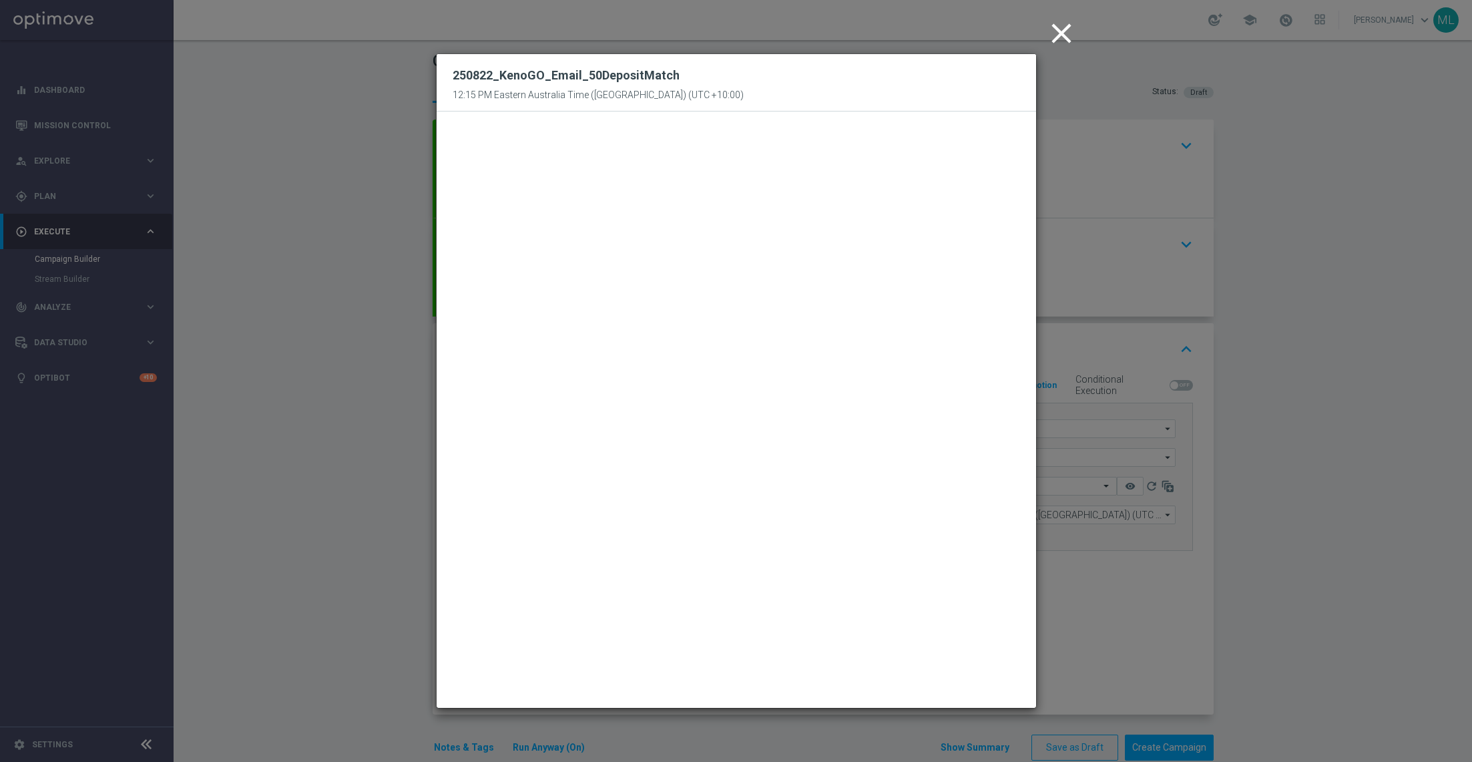
click at [1058, 47] on icon "close" at bounding box center [1061, 33] width 33 height 33
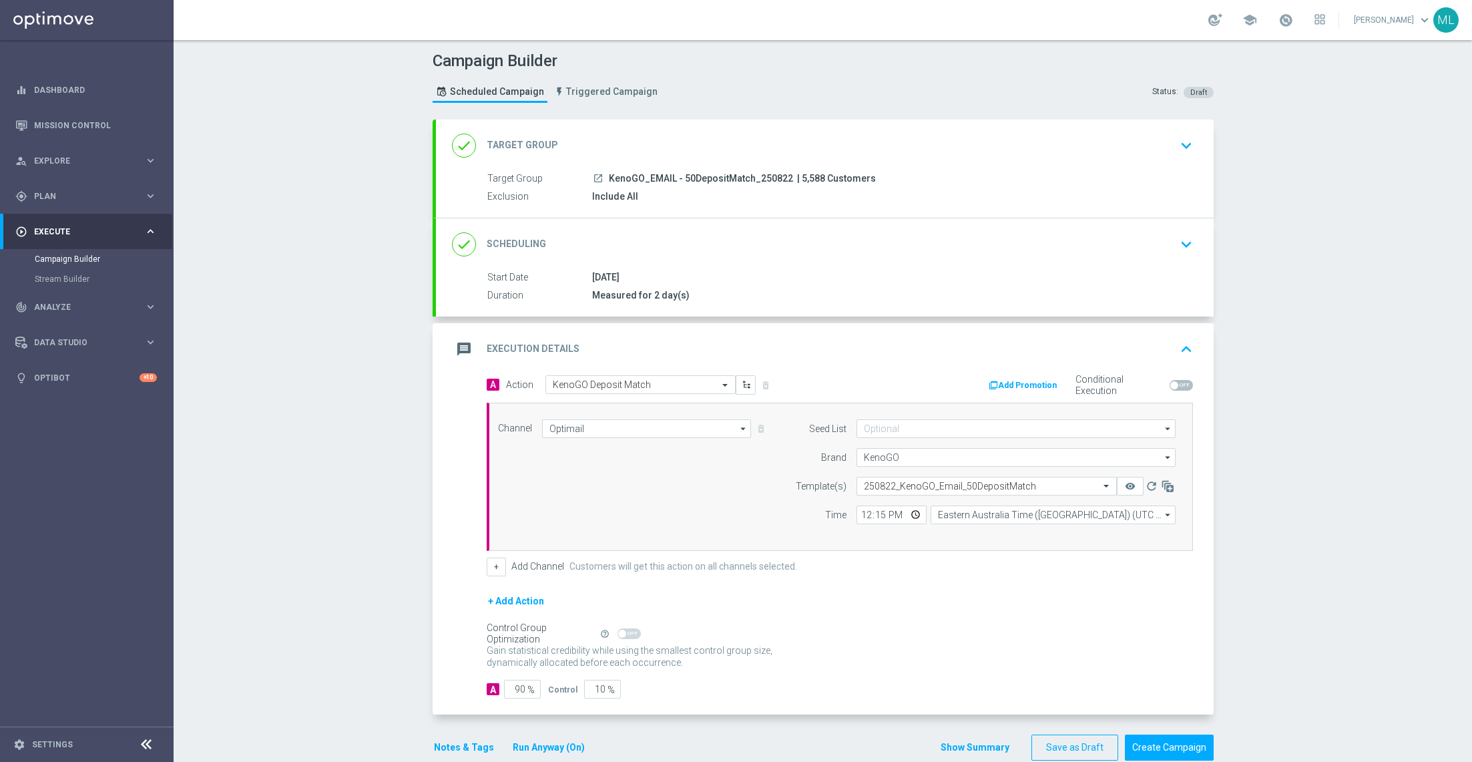
scroll to position [22, 0]
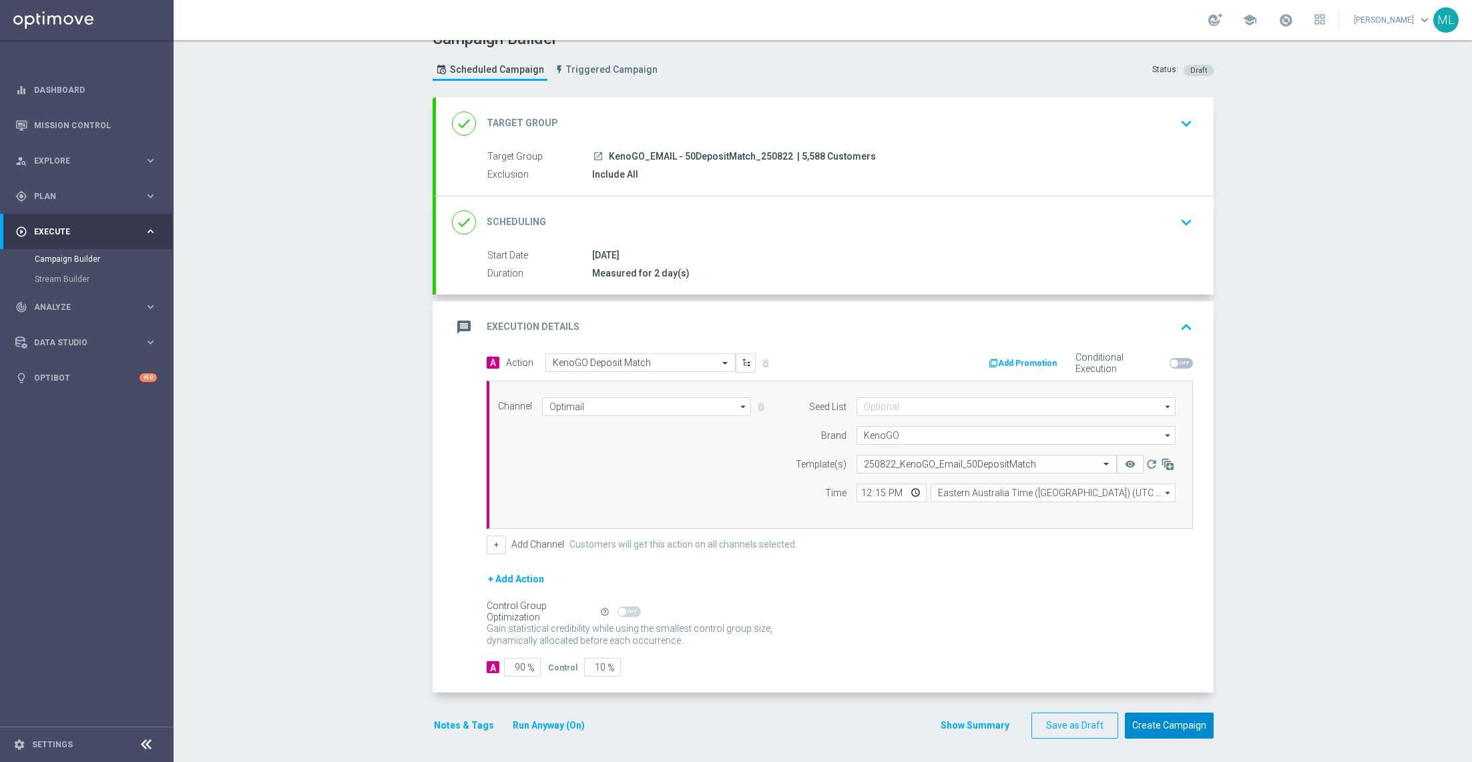
click at [1182, 726] on button "Create Campaign" at bounding box center [1169, 725] width 89 height 26
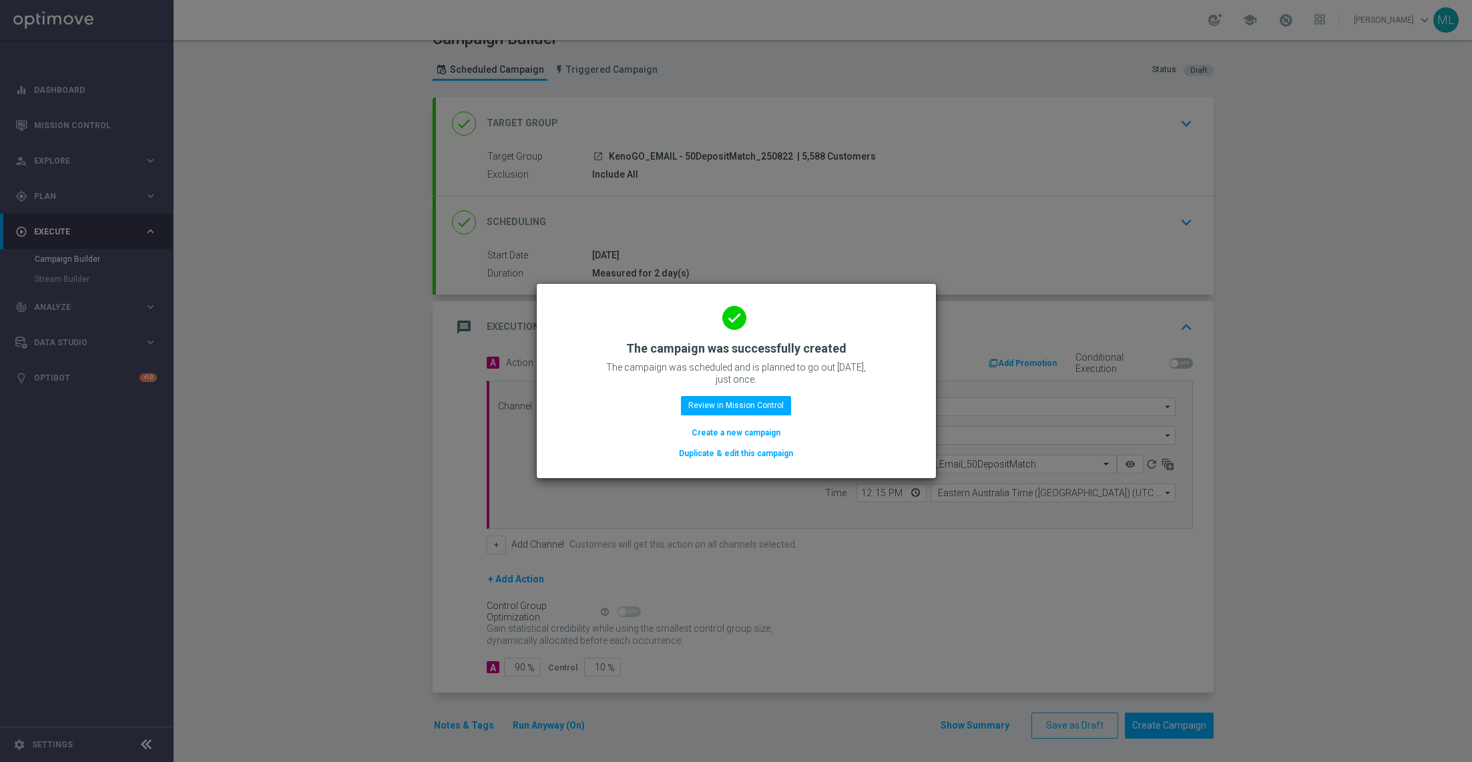
click at [753, 453] on button "Duplicate & edit this campaign" at bounding box center [736, 453] width 117 height 15
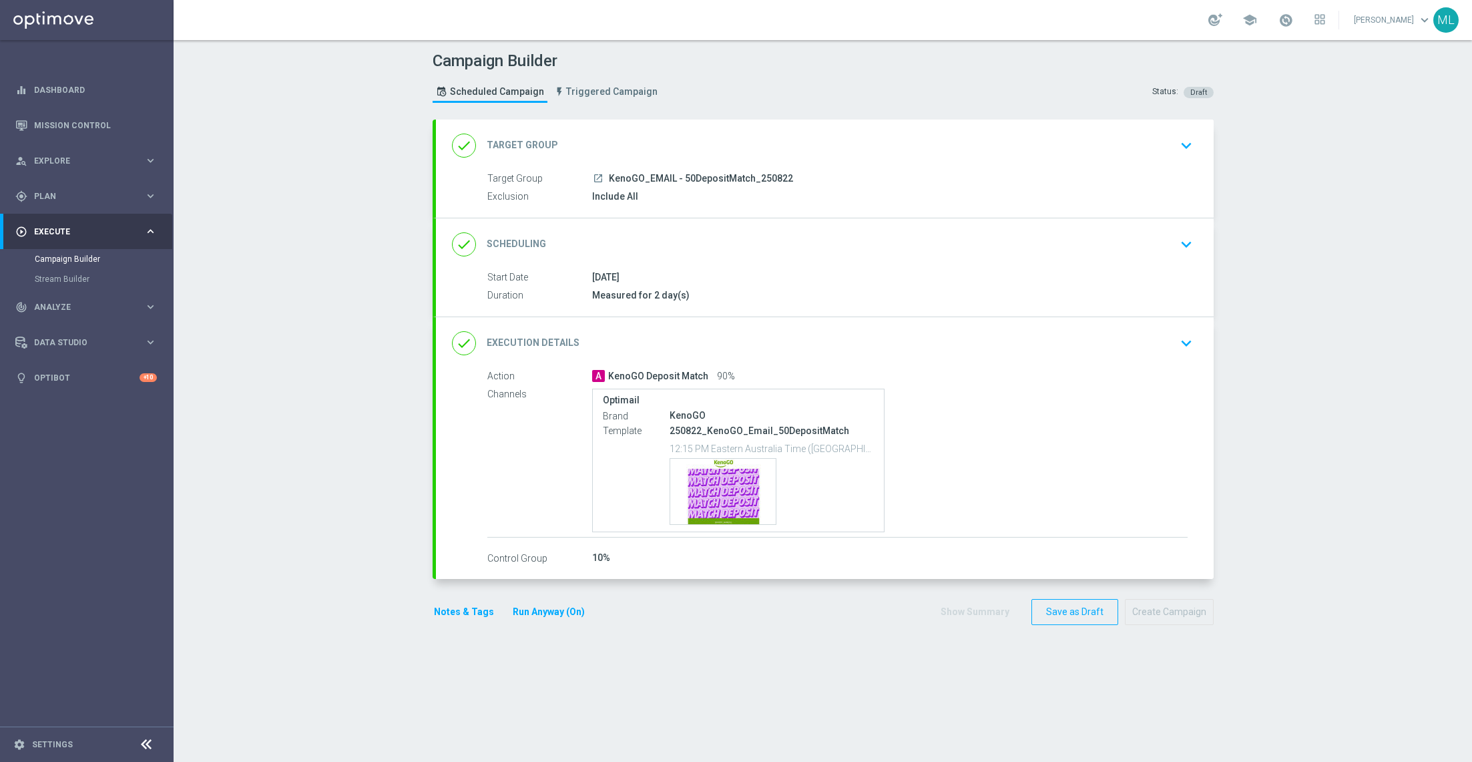
click at [1181, 147] on icon "keyboard_arrow_down" at bounding box center [1186, 146] width 20 height 20
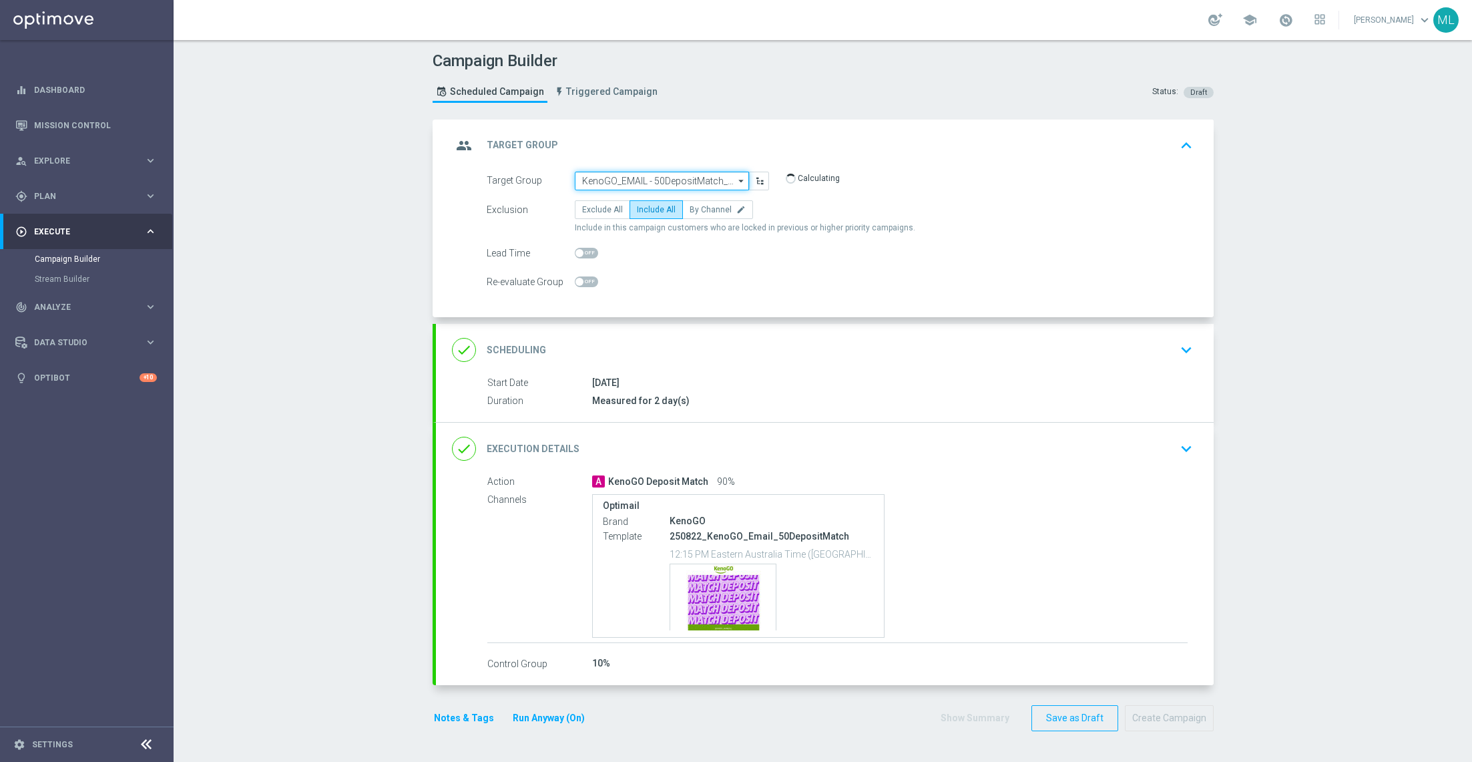
click at [678, 177] on input "KenoGO_EMAIL - 50DepositMatch_250822" at bounding box center [662, 181] width 174 height 19
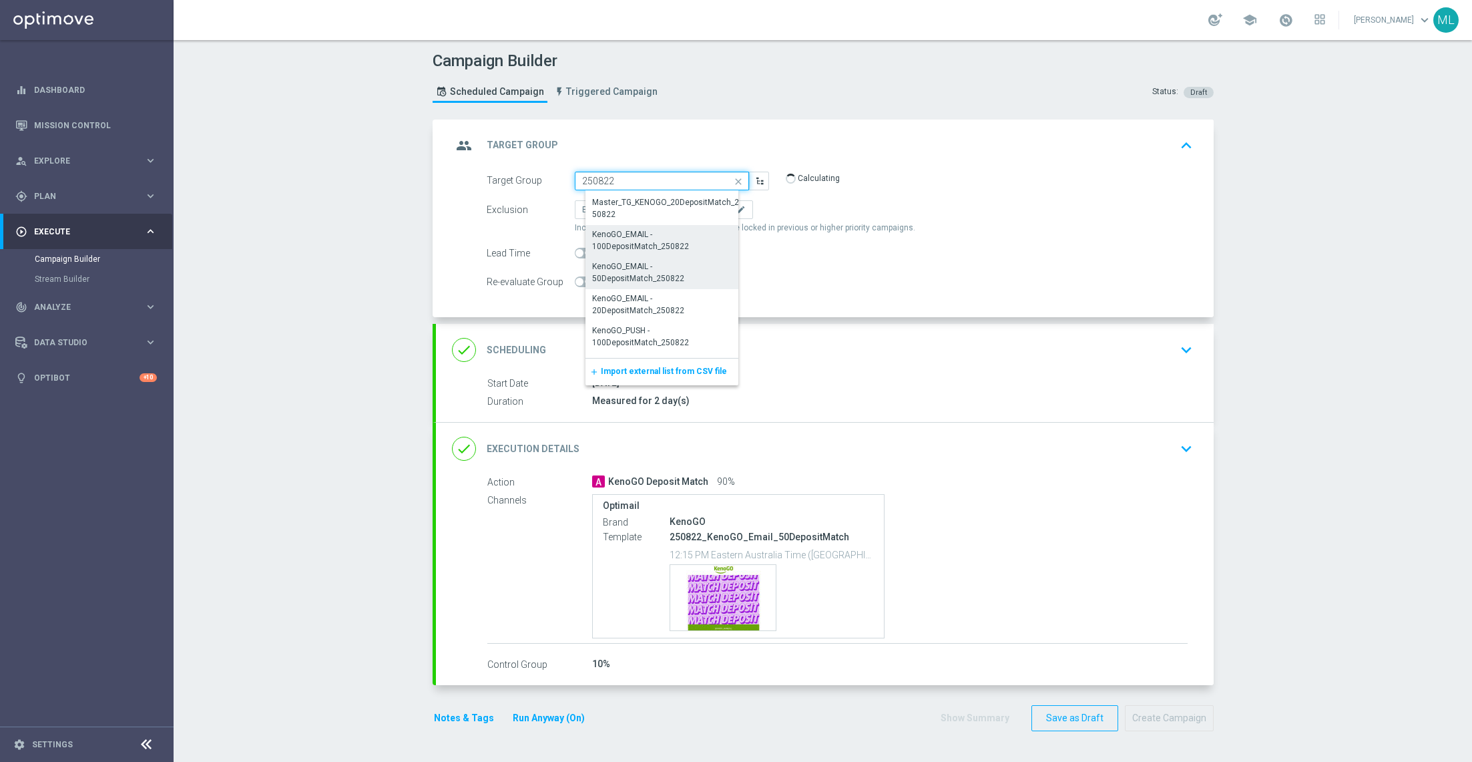
scroll to position [167, 0]
click at [692, 296] on div "KenoGO_EMAIL - 20DepositMatch_250822" at bounding box center [667, 296] width 150 height 24
type input "KenoGO_EMAIL - 20DepositMatch_250822"
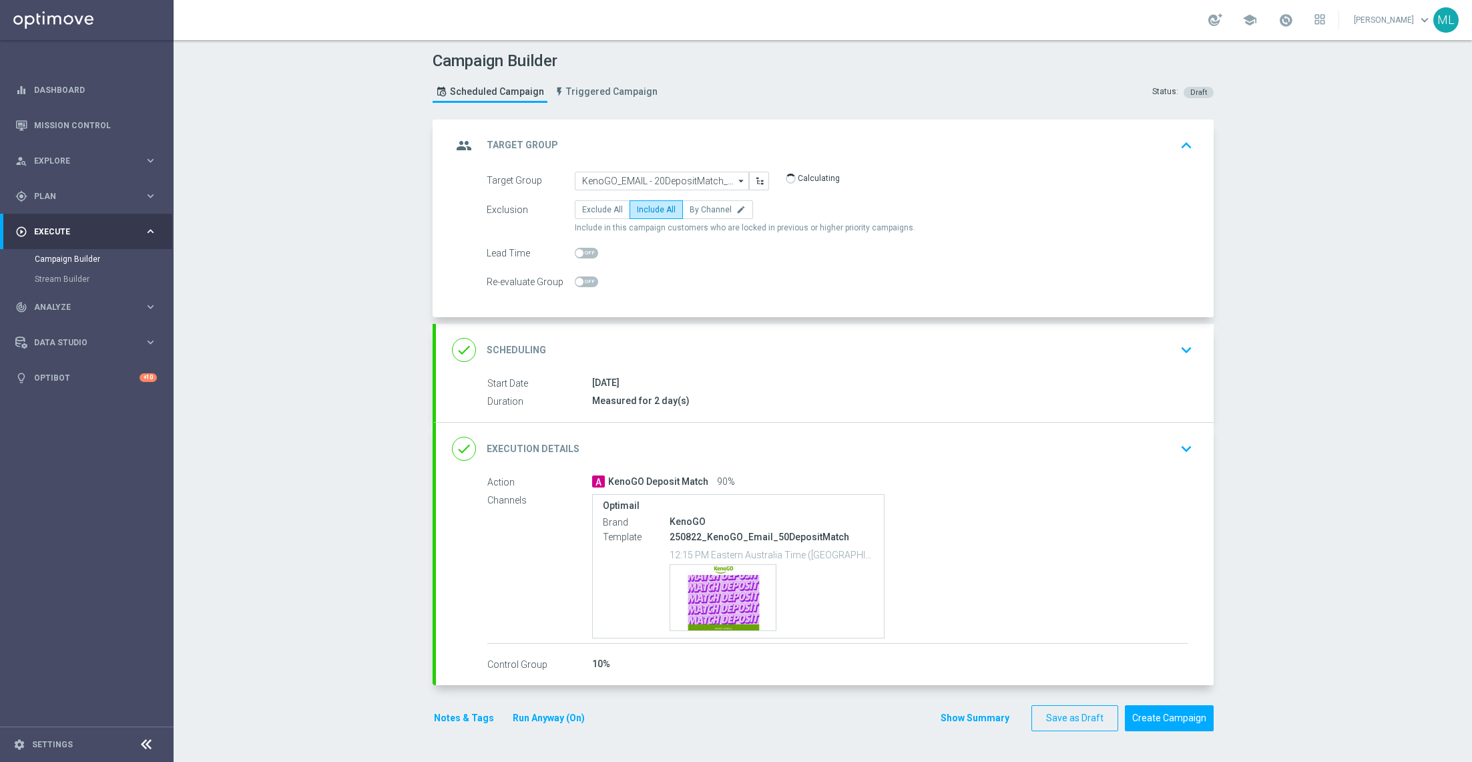
click at [1178, 443] on icon "keyboard_arrow_down" at bounding box center [1186, 449] width 20 height 20
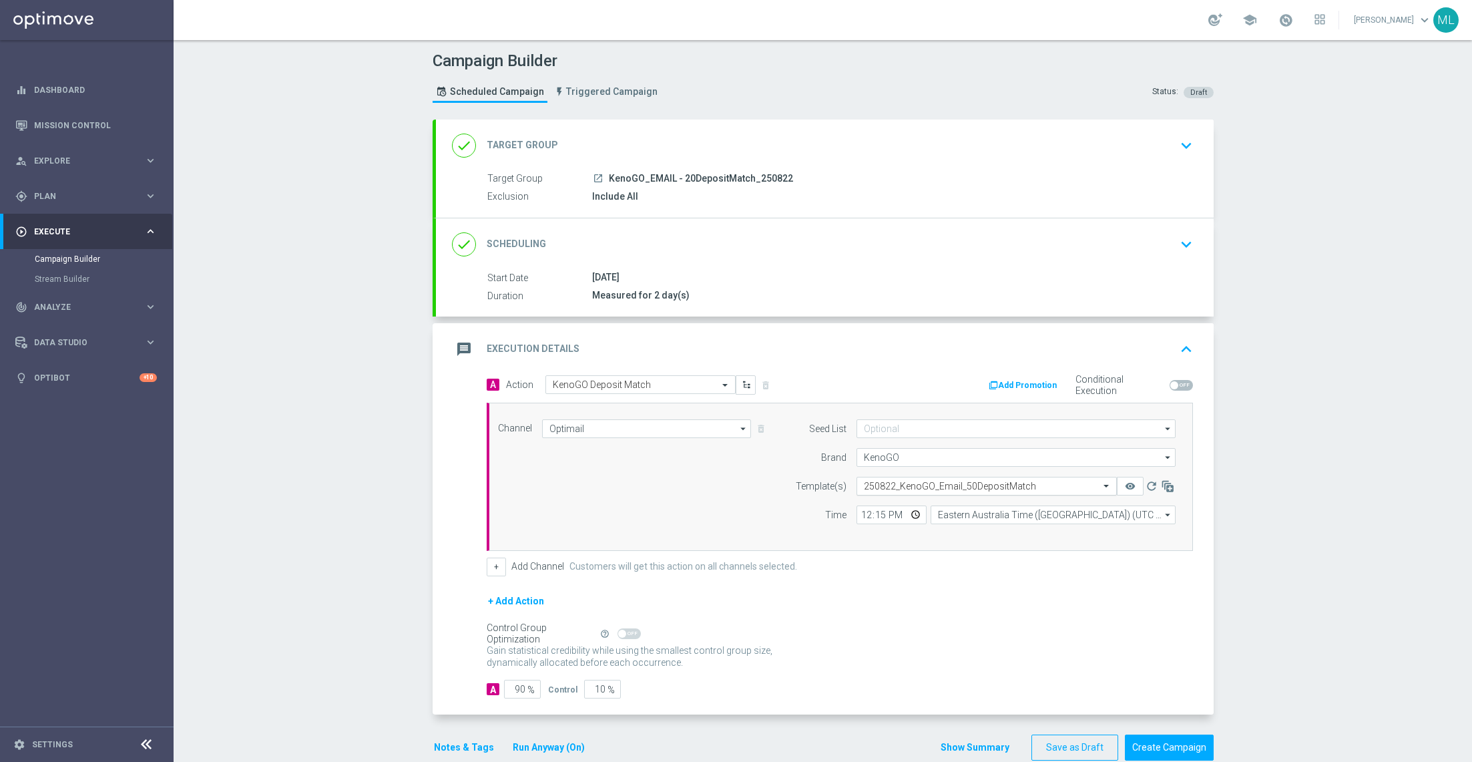
click at [961, 481] on input "text" at bounding box center [973, 486] width 219 height 11
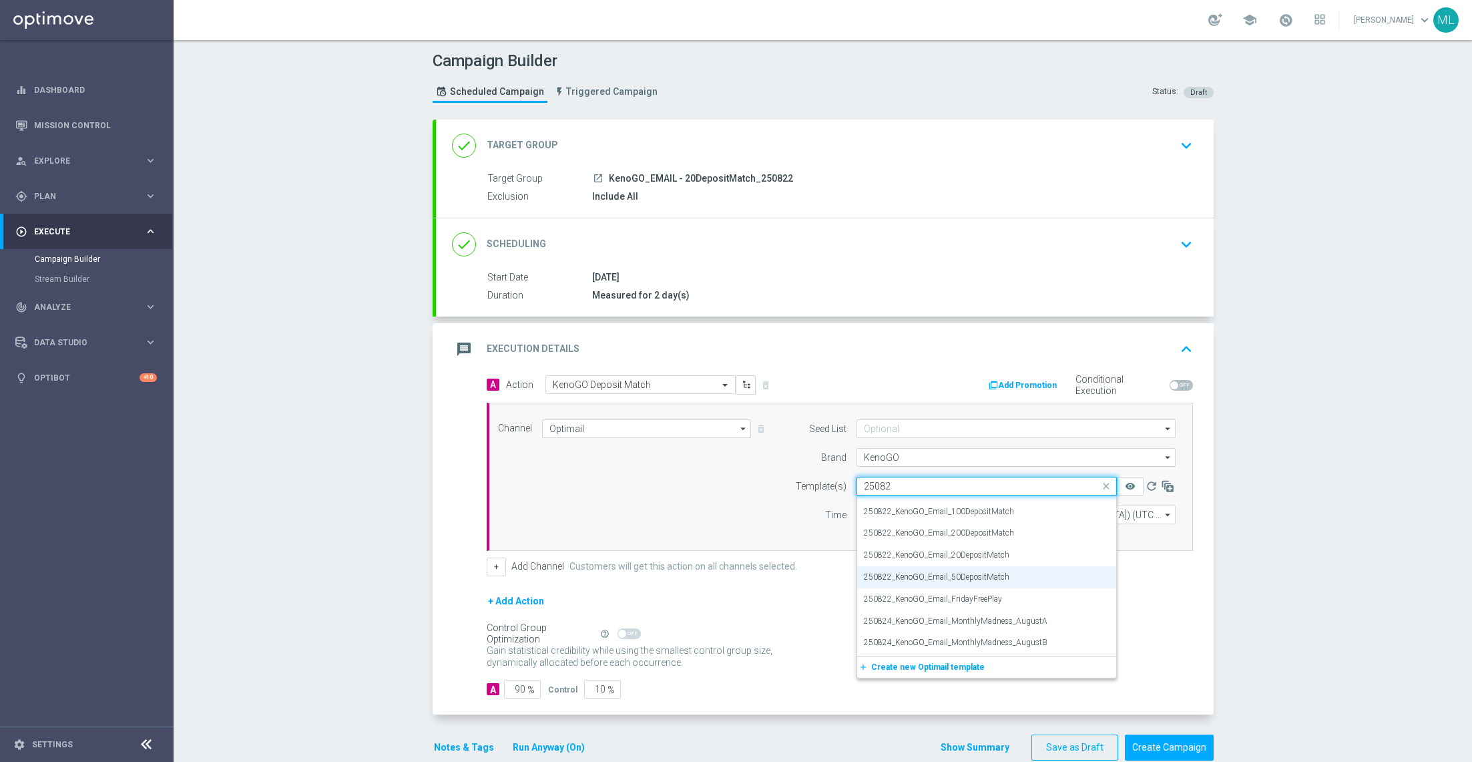
scroll to position [0, 0]
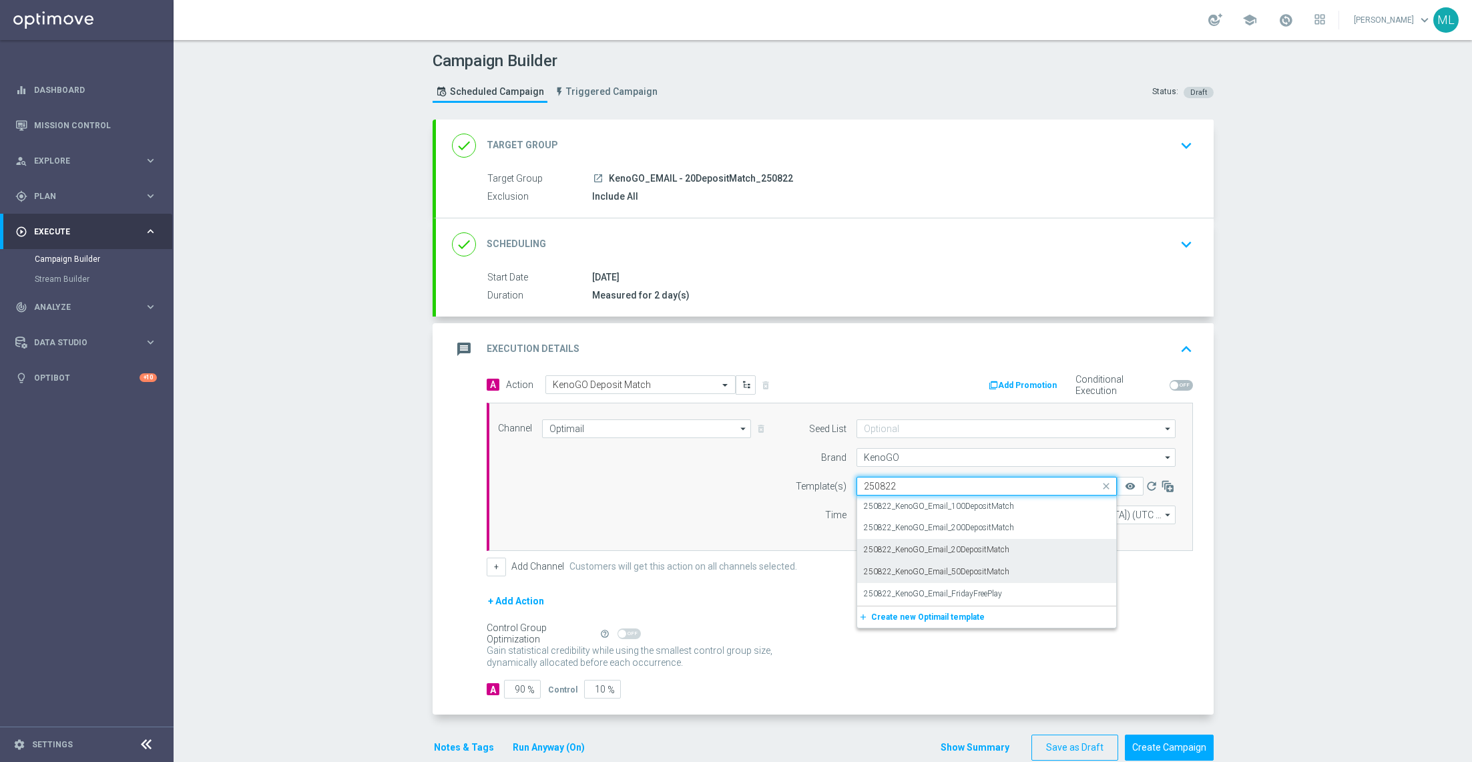
click at [1006, 548] on label "250822_KenoGO_Email_20DepositMatch" at bounding box center [937, 549] width 146 height 11
type input "250822"
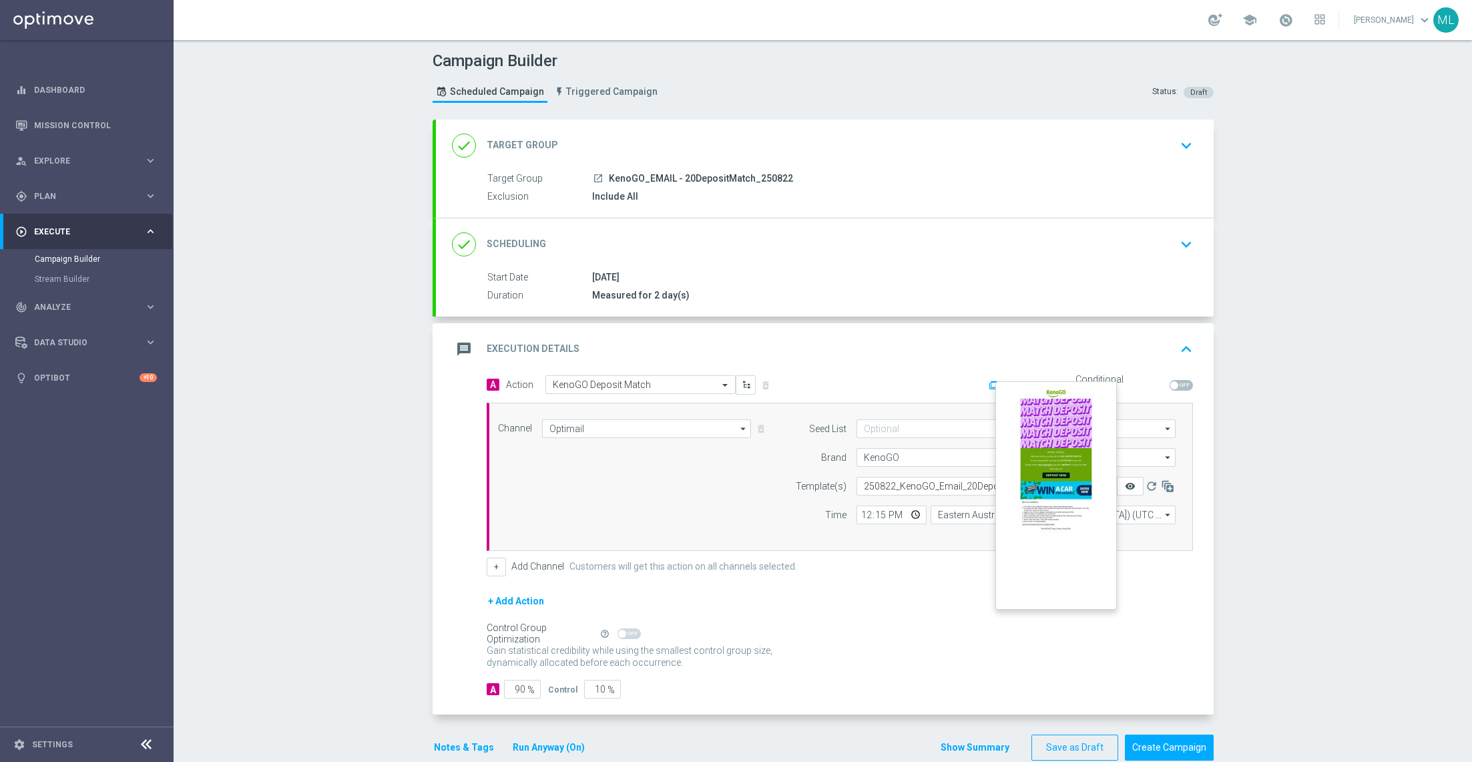
click at [1127, 481] on icon "remove_red_eye" at bounding box center [1130, 486] width 11 height 11
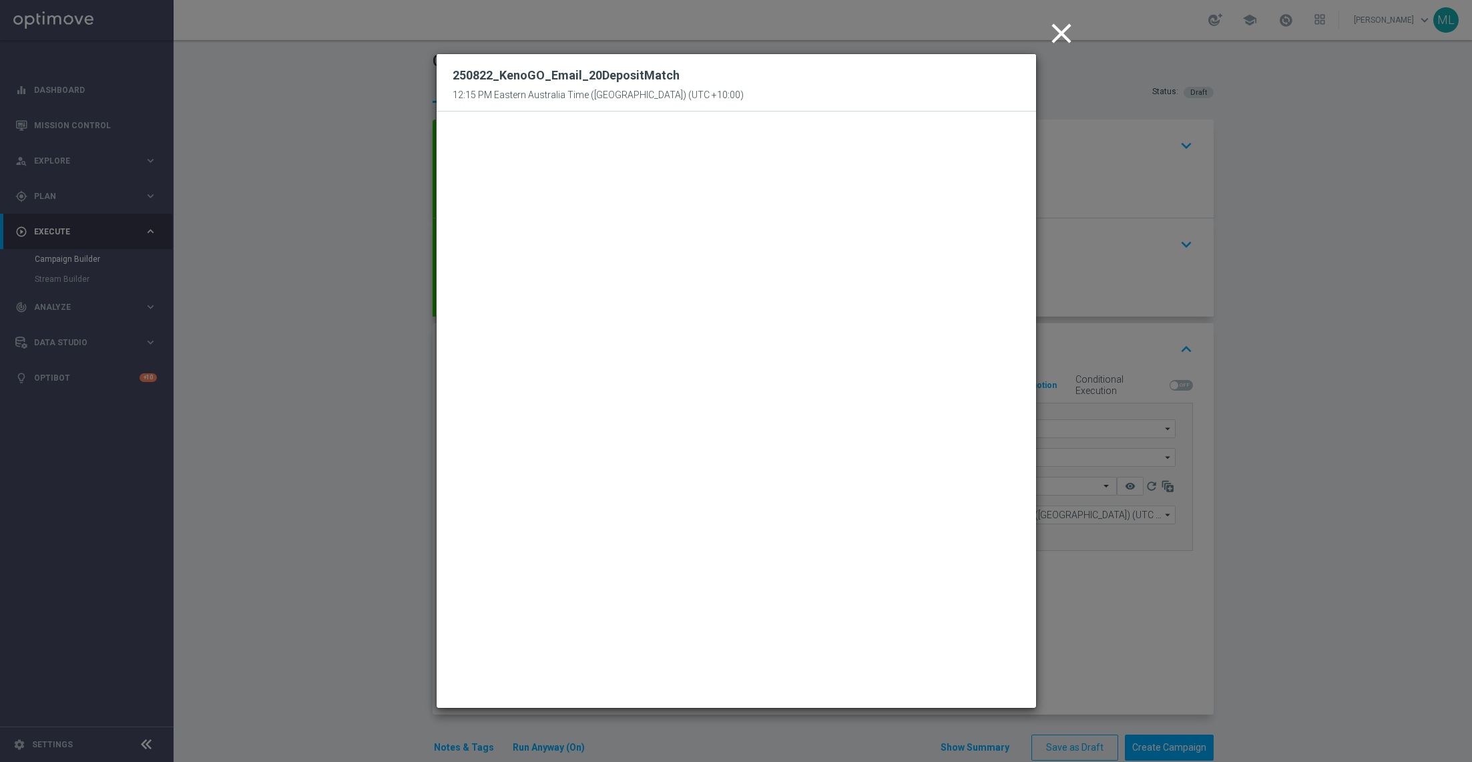
click at [1061, 30] on icon "close" at bounding box center [1061, 33] width 33 height 33
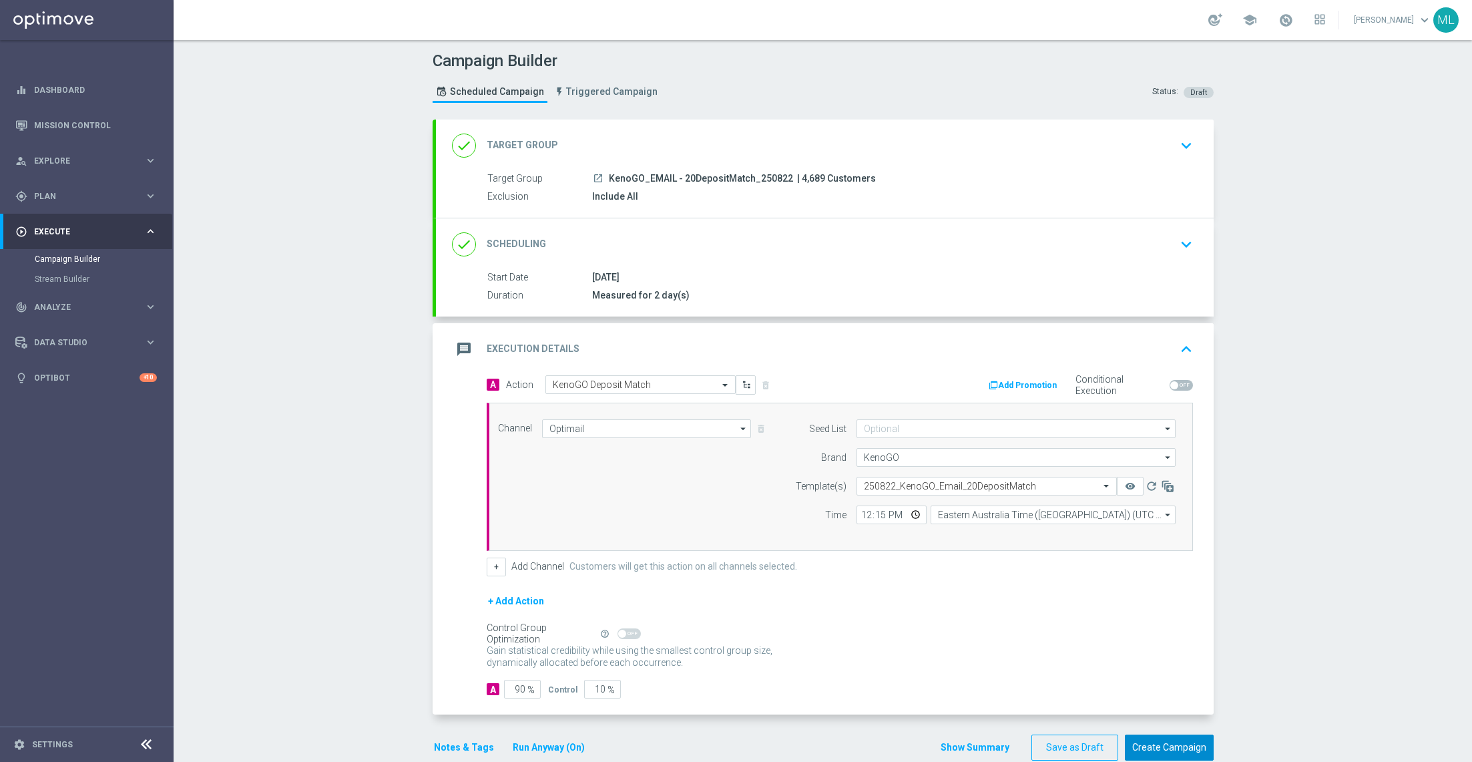
click at [1162, 743] on button "Create Campaign" at bounding box center [1169, 747] width 89 height 26
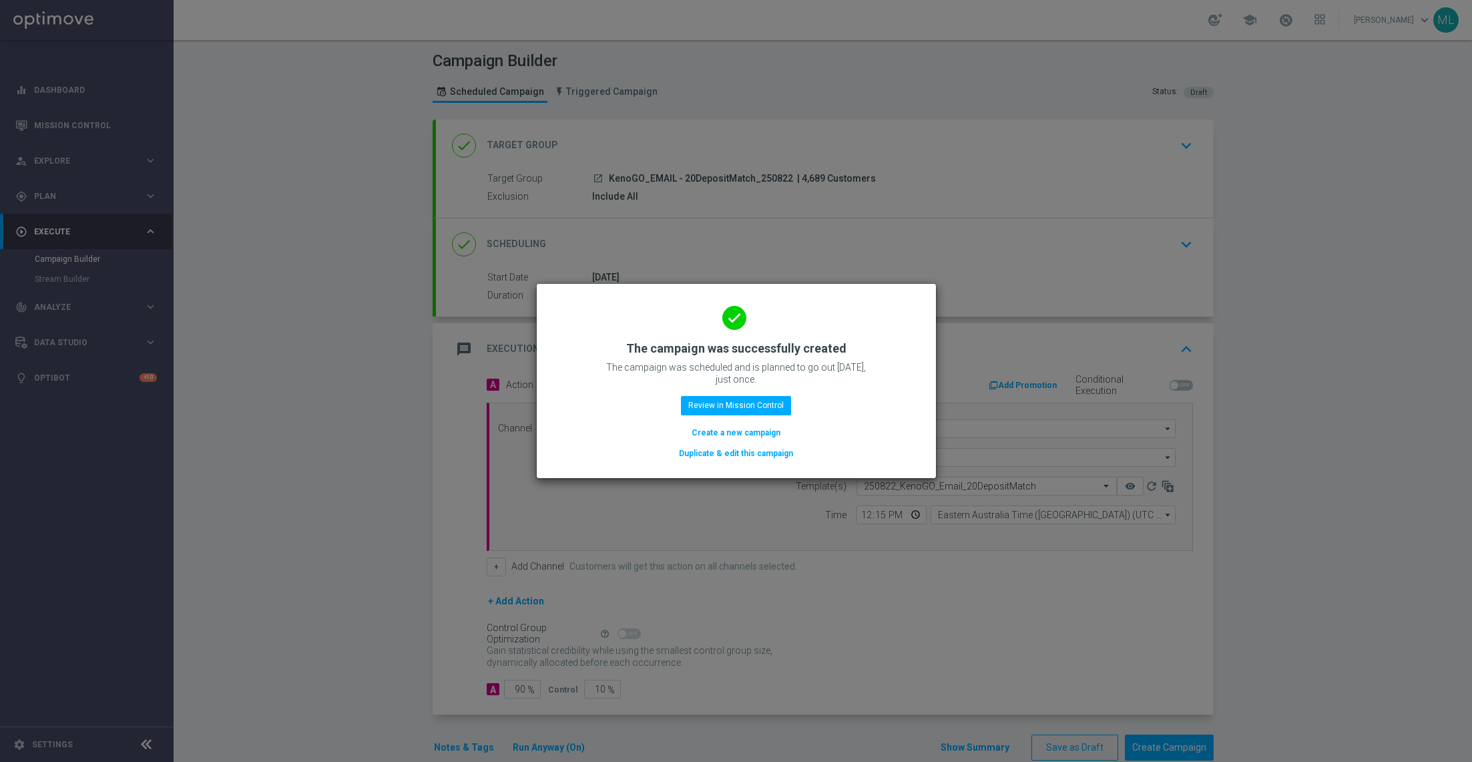
click at [749, 453] on button "Duplicate & edit this campaign" at bounding box center [736, 453] width 117 height 15
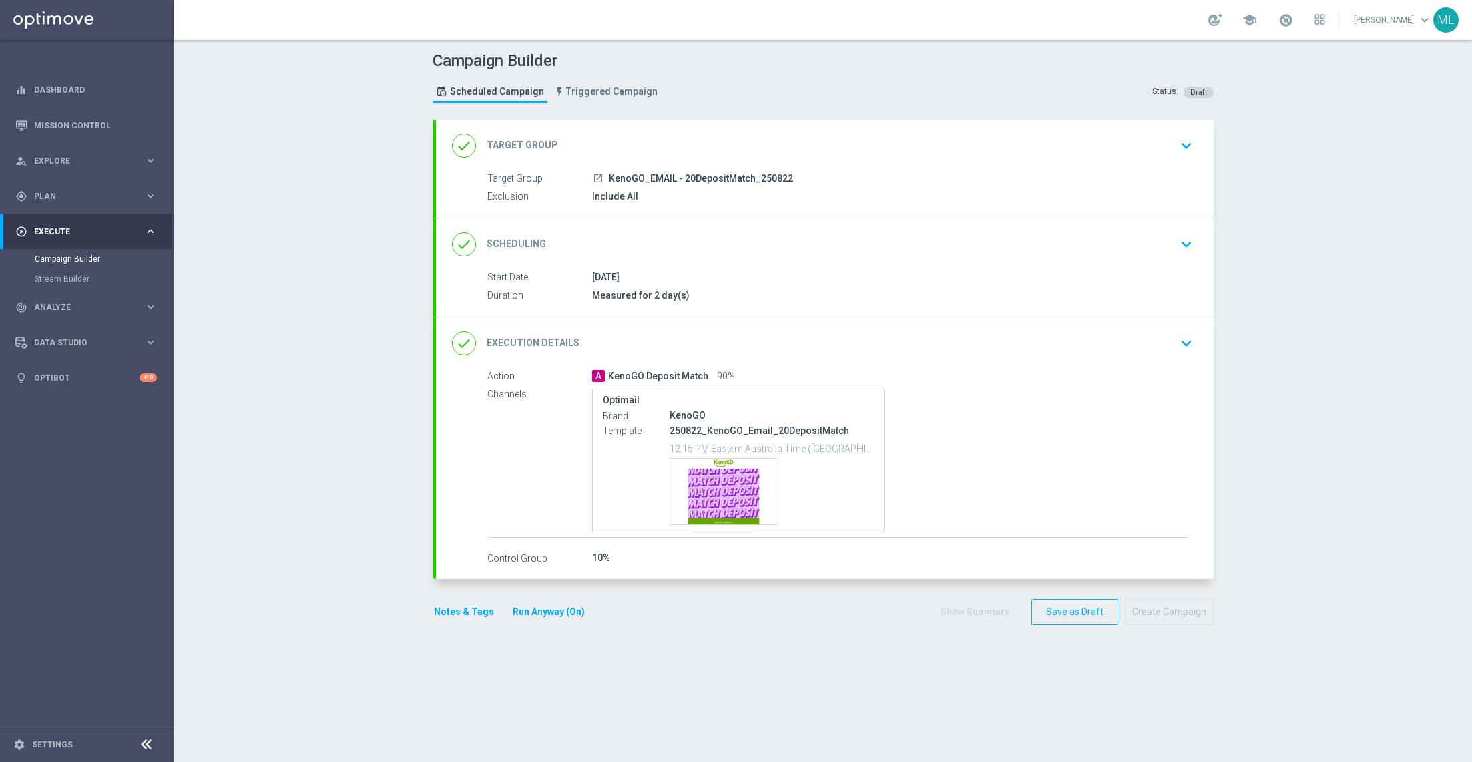
click at [1184, 139] on icon "keyboard_arrow_down" at bounding box center [1186, 146] width 20 height 20
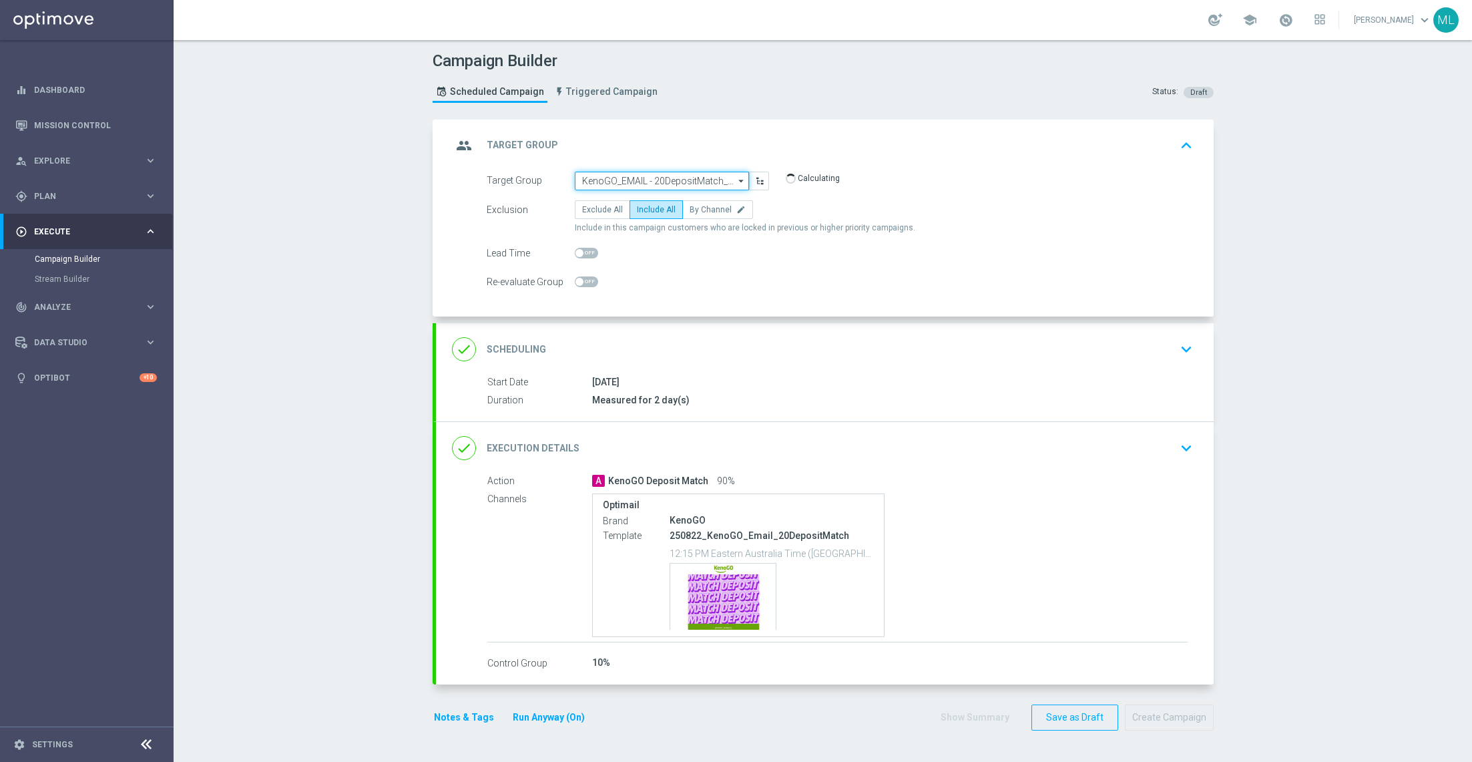
click at [655, 179] on input "KenoGO_EMAIL - 20DepositMatch_250822" at bounding box center [662, 181] width 174 height 19
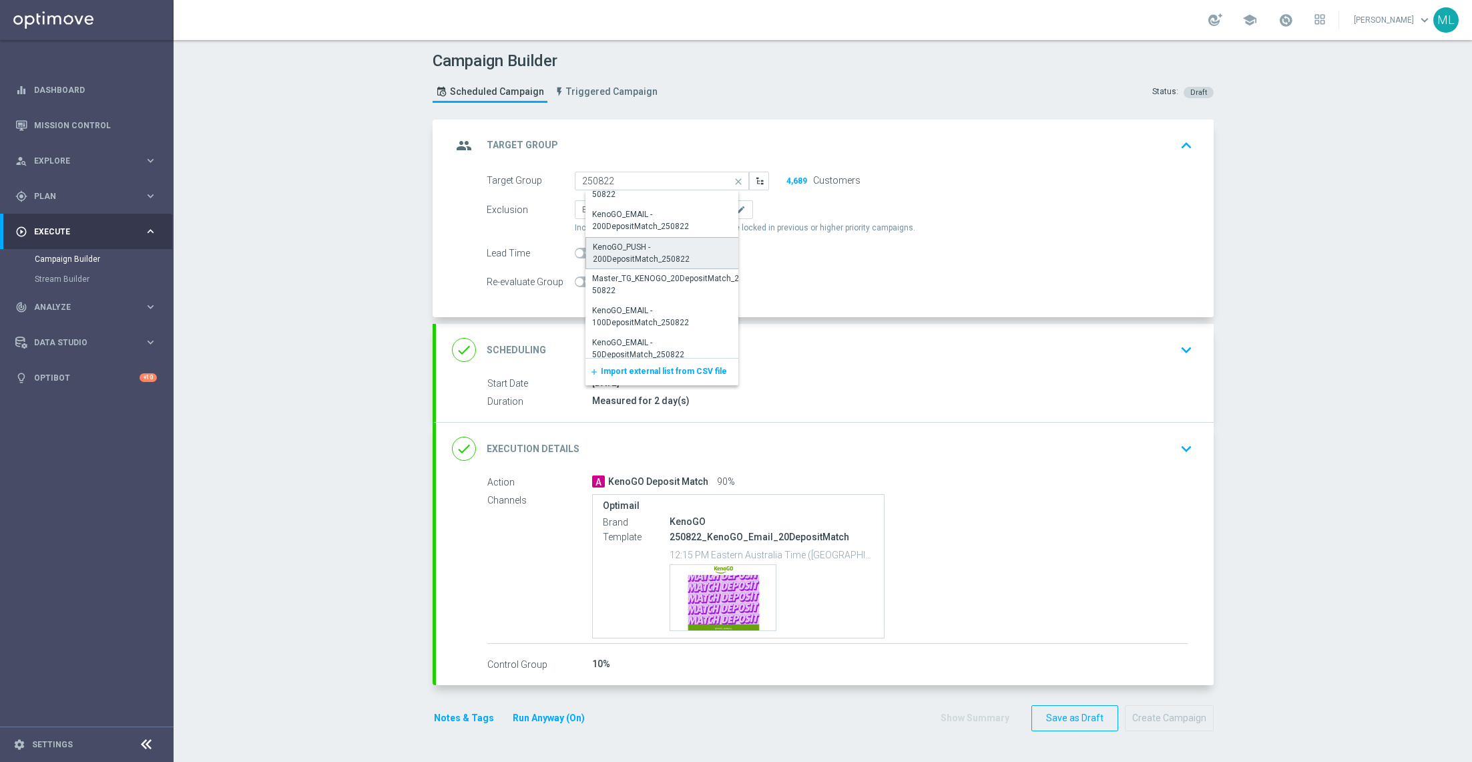
scroll to position [83, 0]
click at [675, 259] on div "KenoGO_PUSH - 200DepositMatch_250822" at bounding box center [667, 252] width 149 height 24
type input "KenoGO_PUSH - 200DepositMatch_250822"
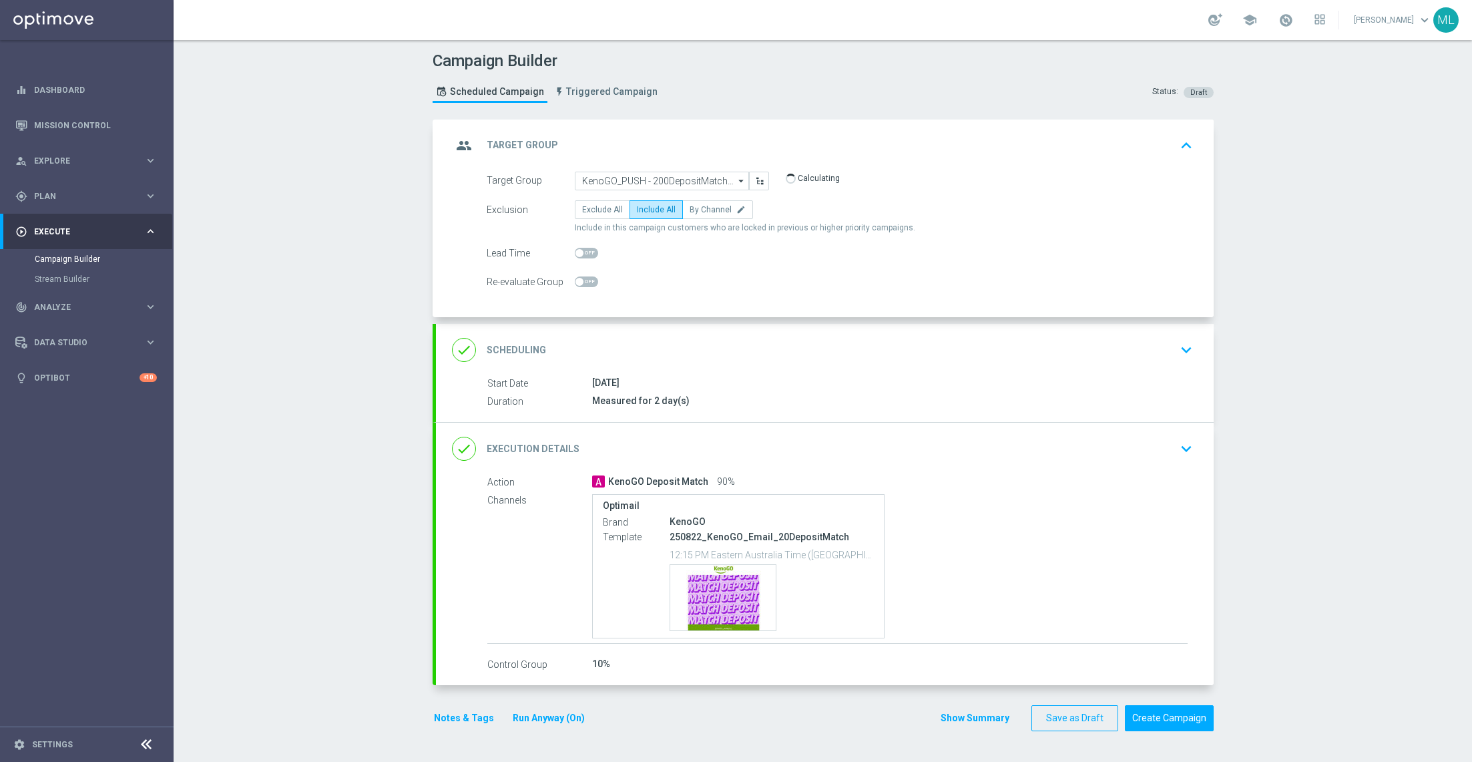
click at [1178, 441] on icon "keyboard_arrow_down" at bounding box center [1186, 449] width 20 height 20
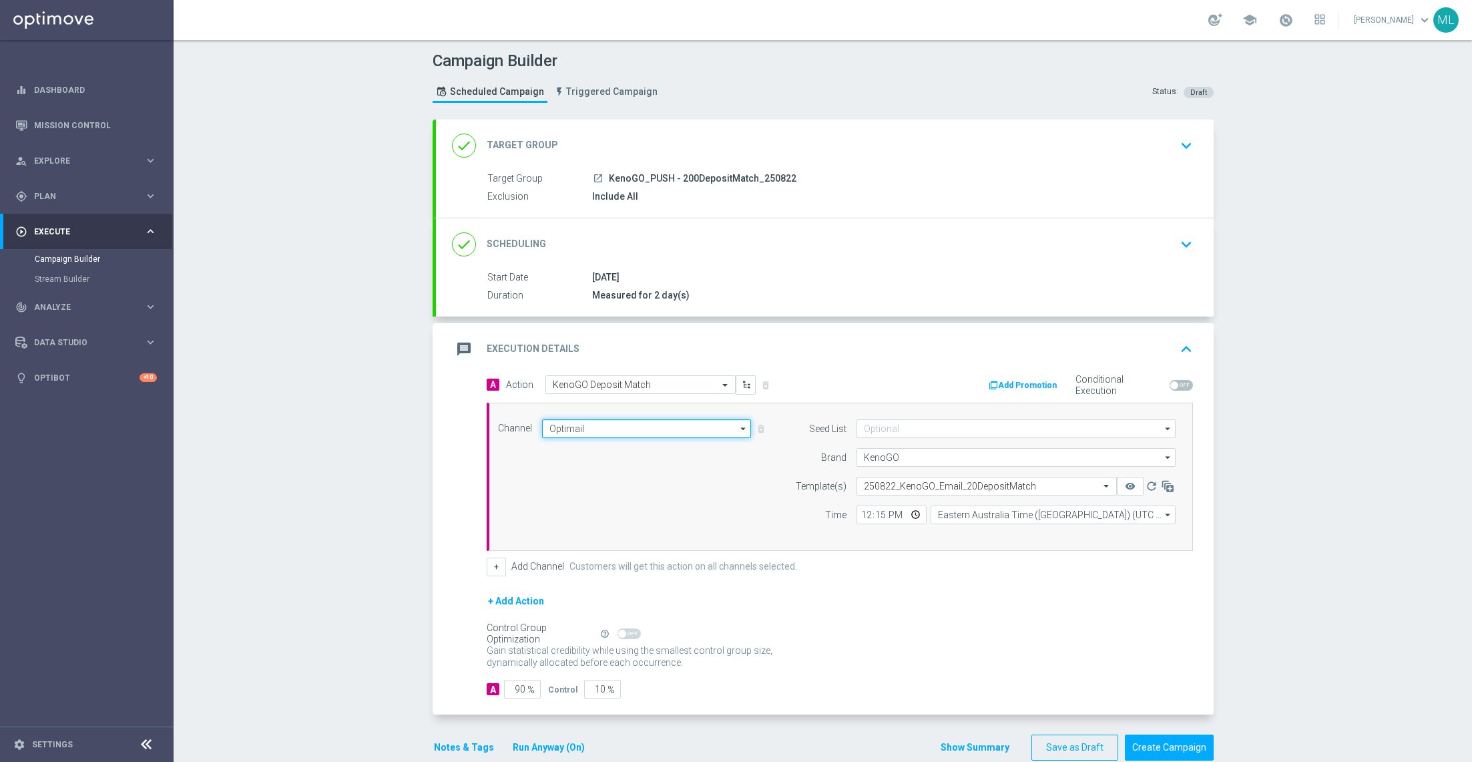
click at [676, 429] on input "Optimail" at bounding box center [647, 428] width 210 height 19
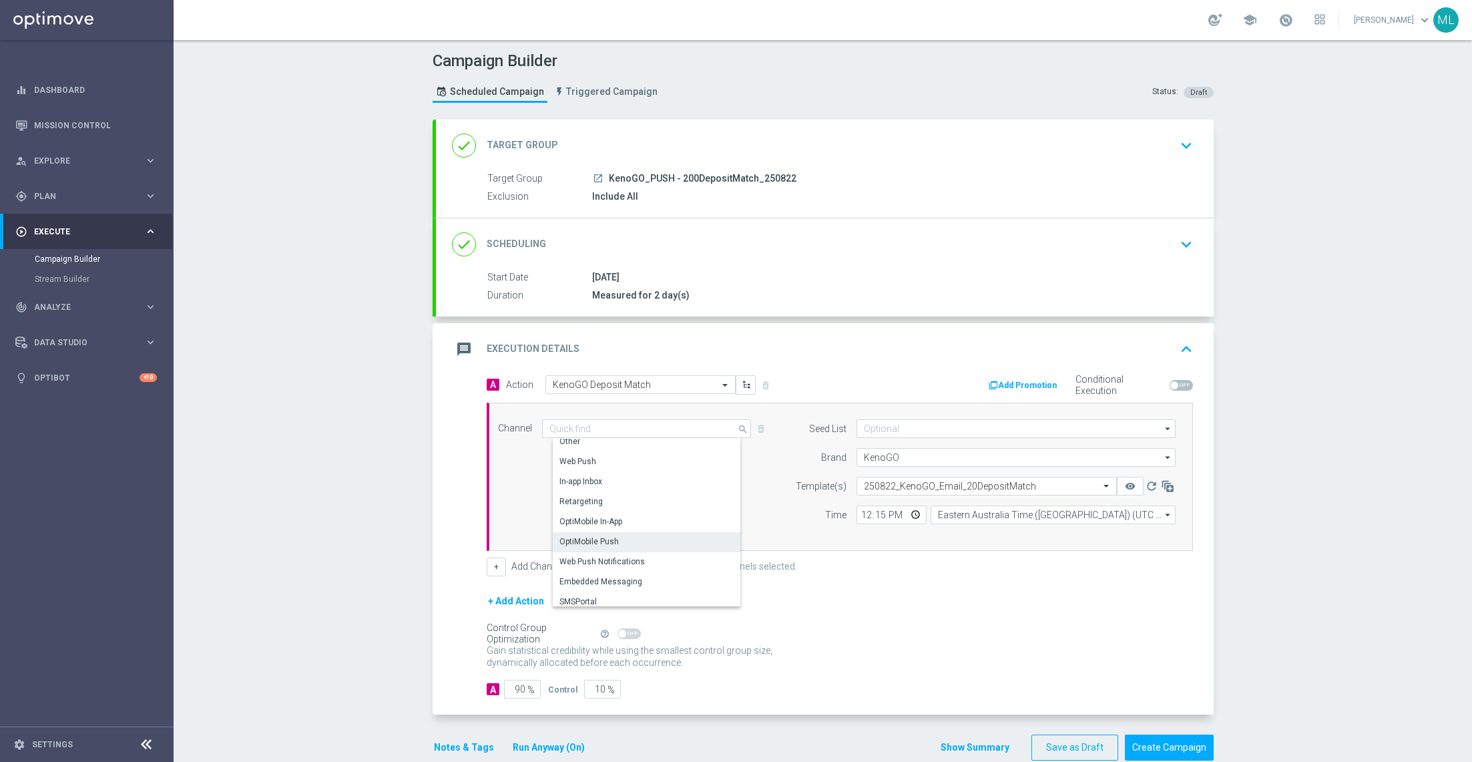
click at [627, 539] on div "OptiMobile Push" at bounding box center [653, 541] width 200 height 19
type input "OptiMobile Push"
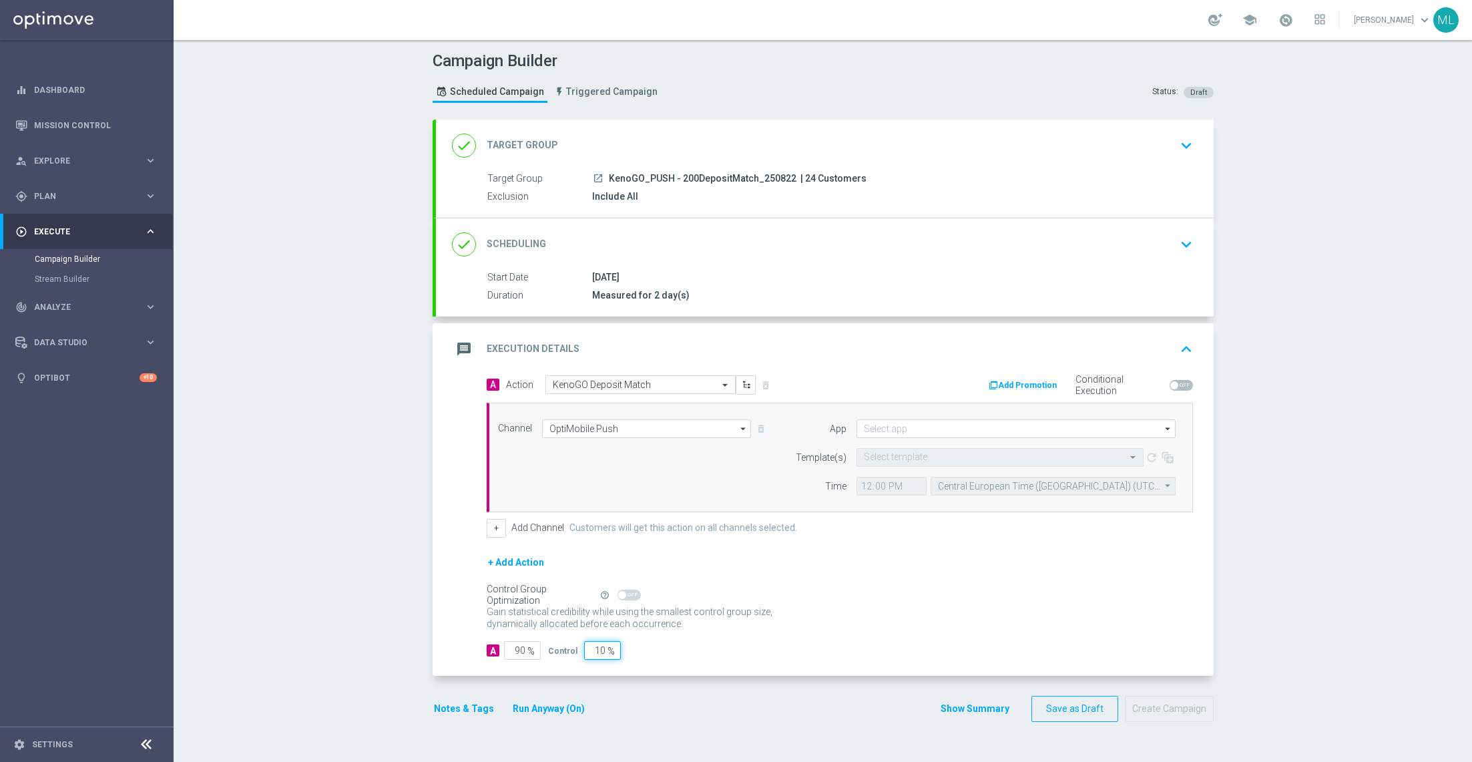
drag, startPoint x: 602, startPoint y: 651, endPoint x: 582, endPoint y: 651, distance: 19.4
click at [584, 651] on input "10" at bounding box center [602, 650] width 37 height 19
type input "0"
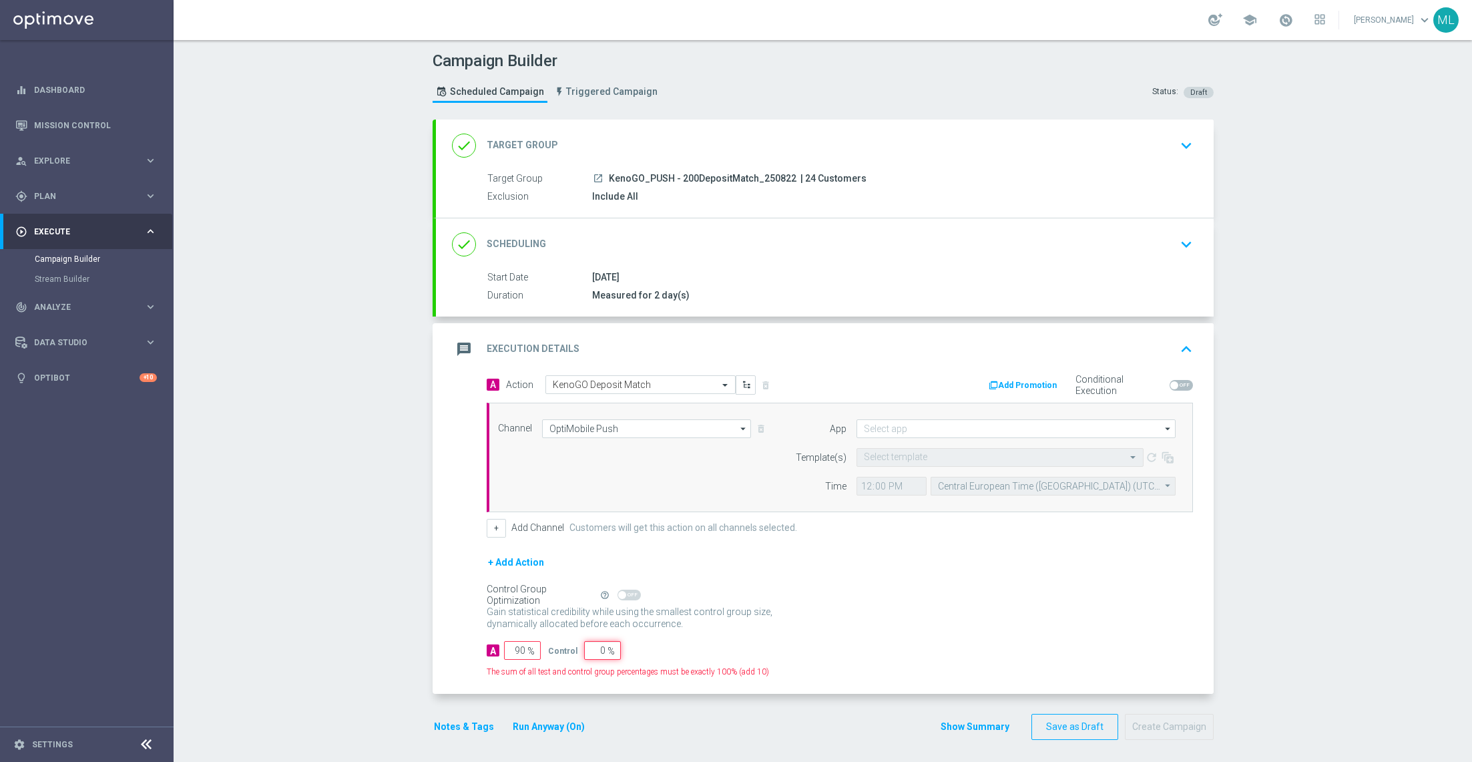
type input "100"
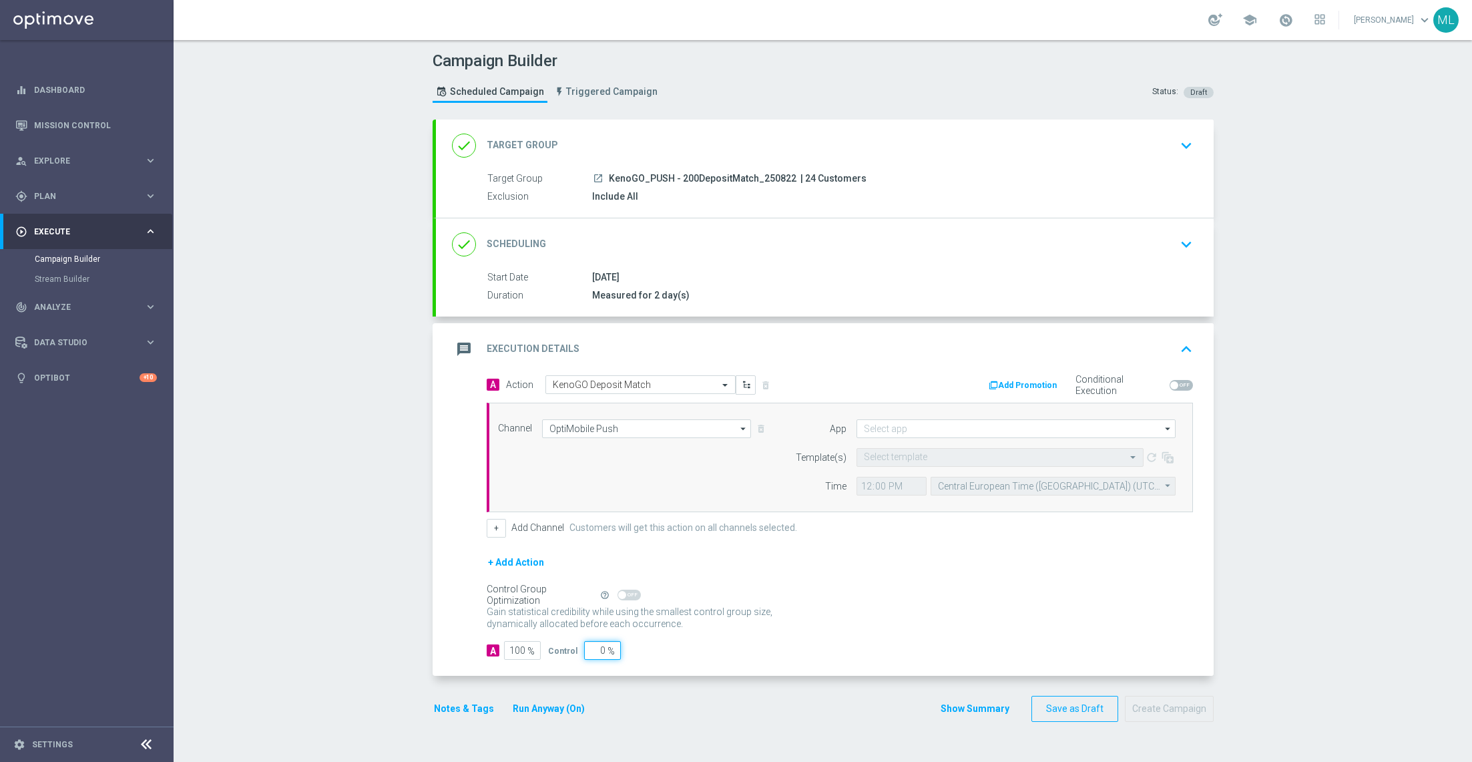
type input "0"
click at [880, 624] on div "Gain statistical credibility while using the smallest control group size, dynam…" at bounding box center [840, 618] width 706 height 32
click at [887, 423] on input at bounding box center [1016, 428] width 319 height 19
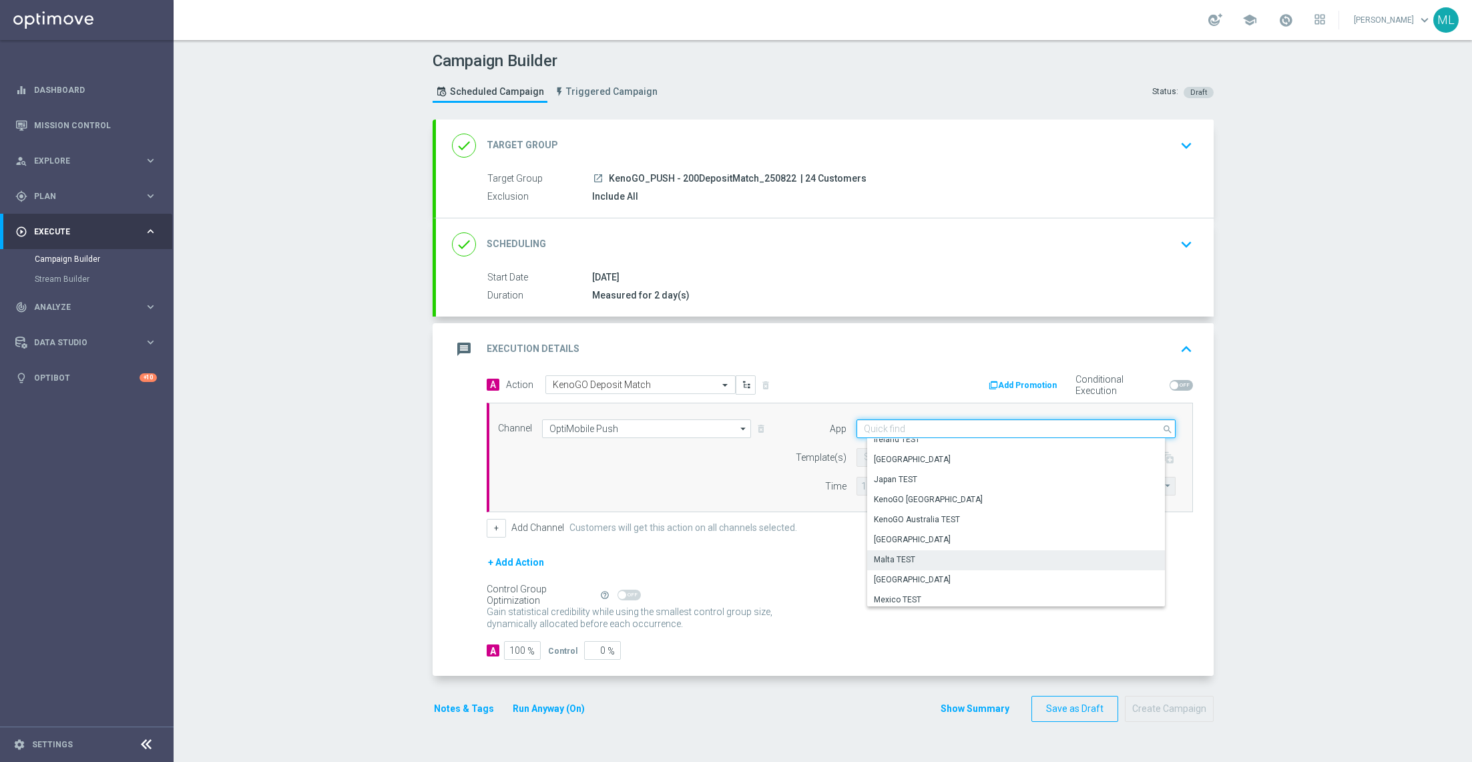
scroll to position [303, 0]
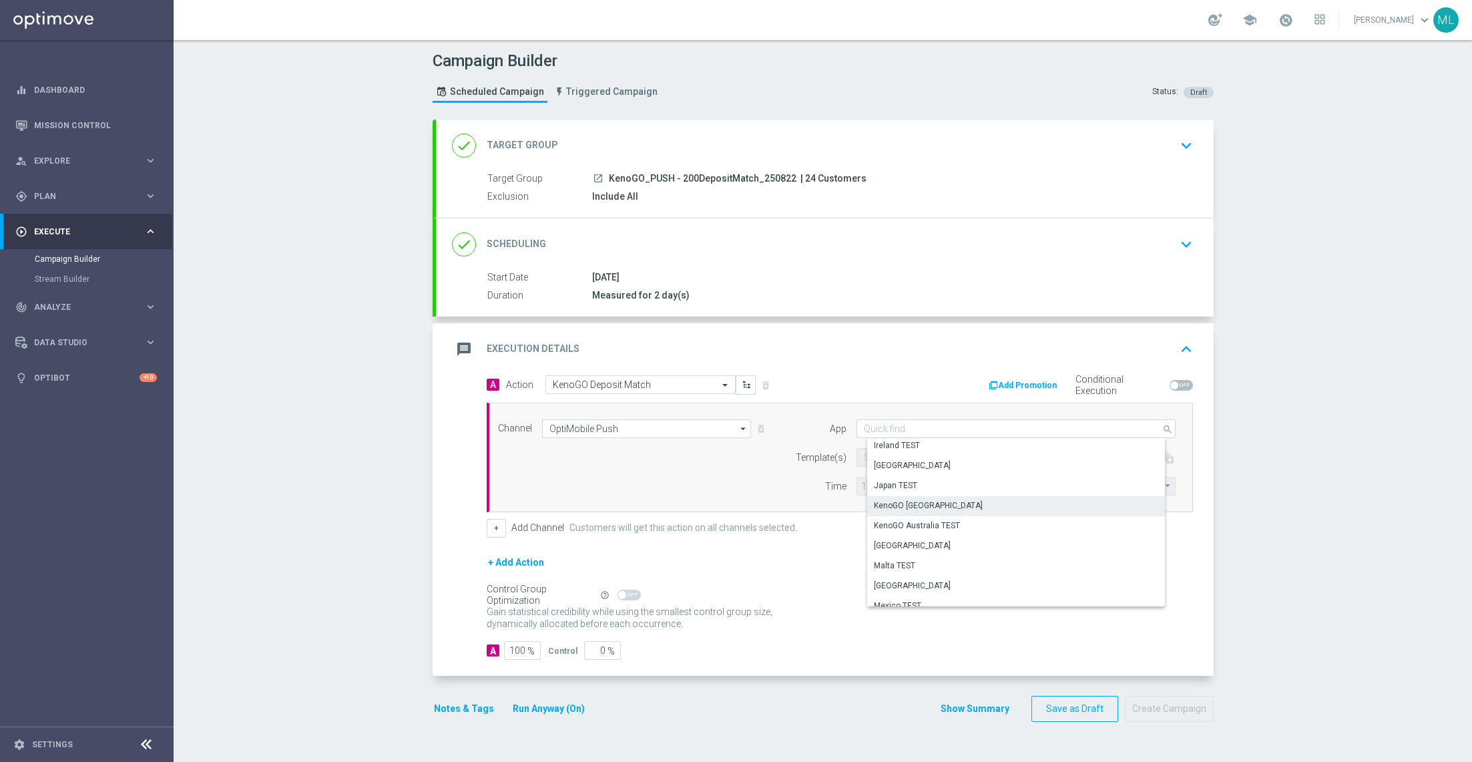
click at [909, 500] on div "KenoGO Australia" at bounding box center [928, 505] width 109 height 12
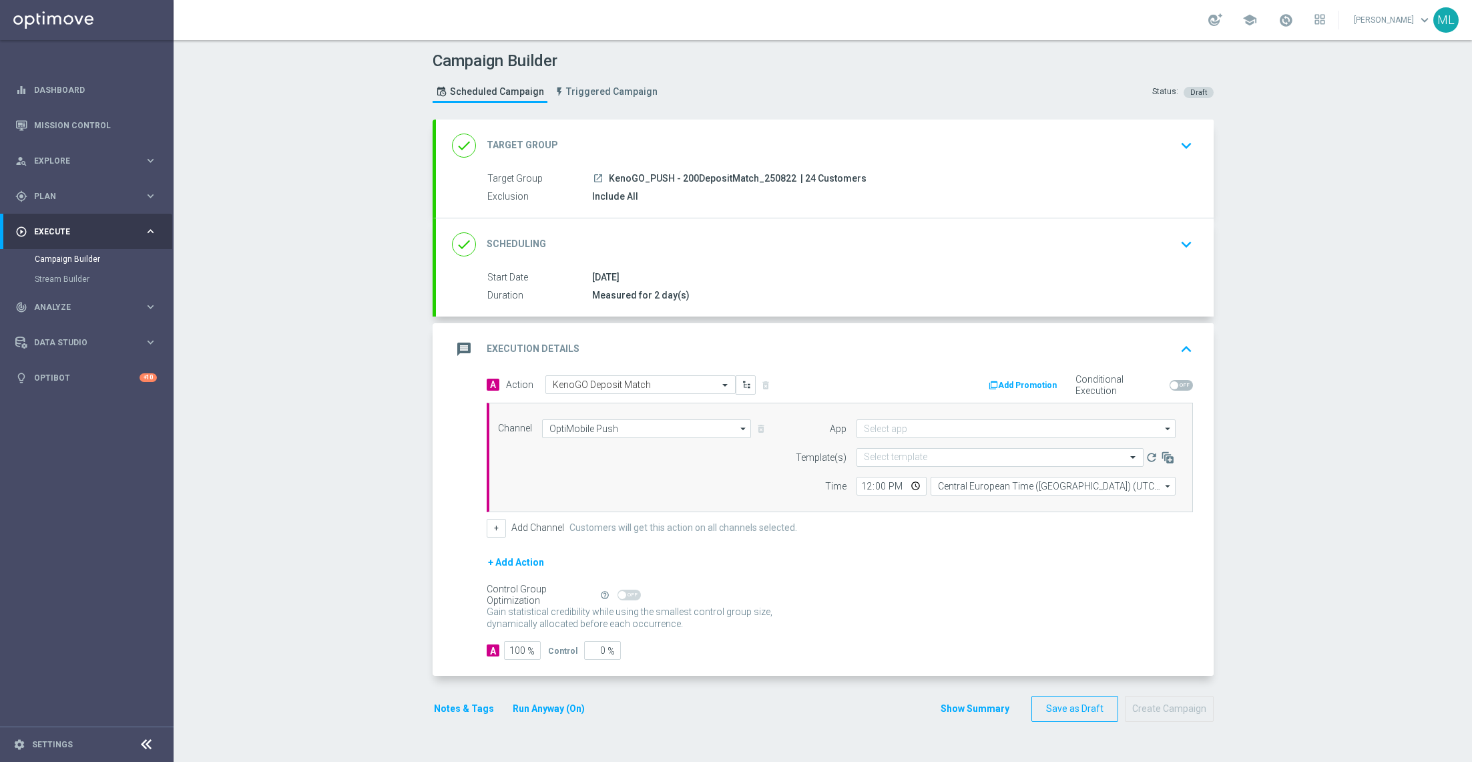
type input "KenoGO Australia"
click at [895, 455] on input "text" at bounding box center [987, 457] width 246 height 11
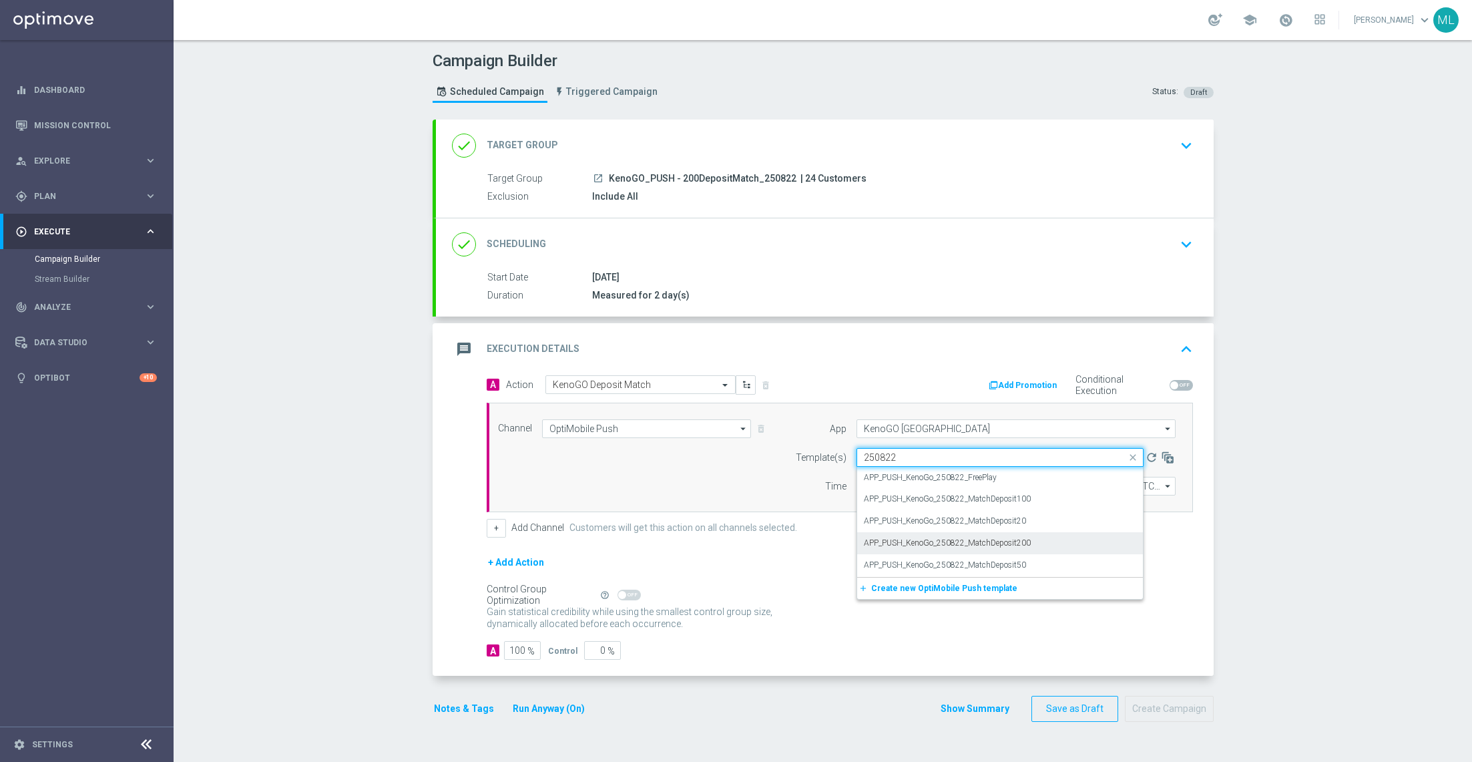
click at [1001, 543] on label "APP_PUSH_KenoGo_250822_MatchDeposit200" at bounding box center [947, 542] width 167 height 11
type input "250822"
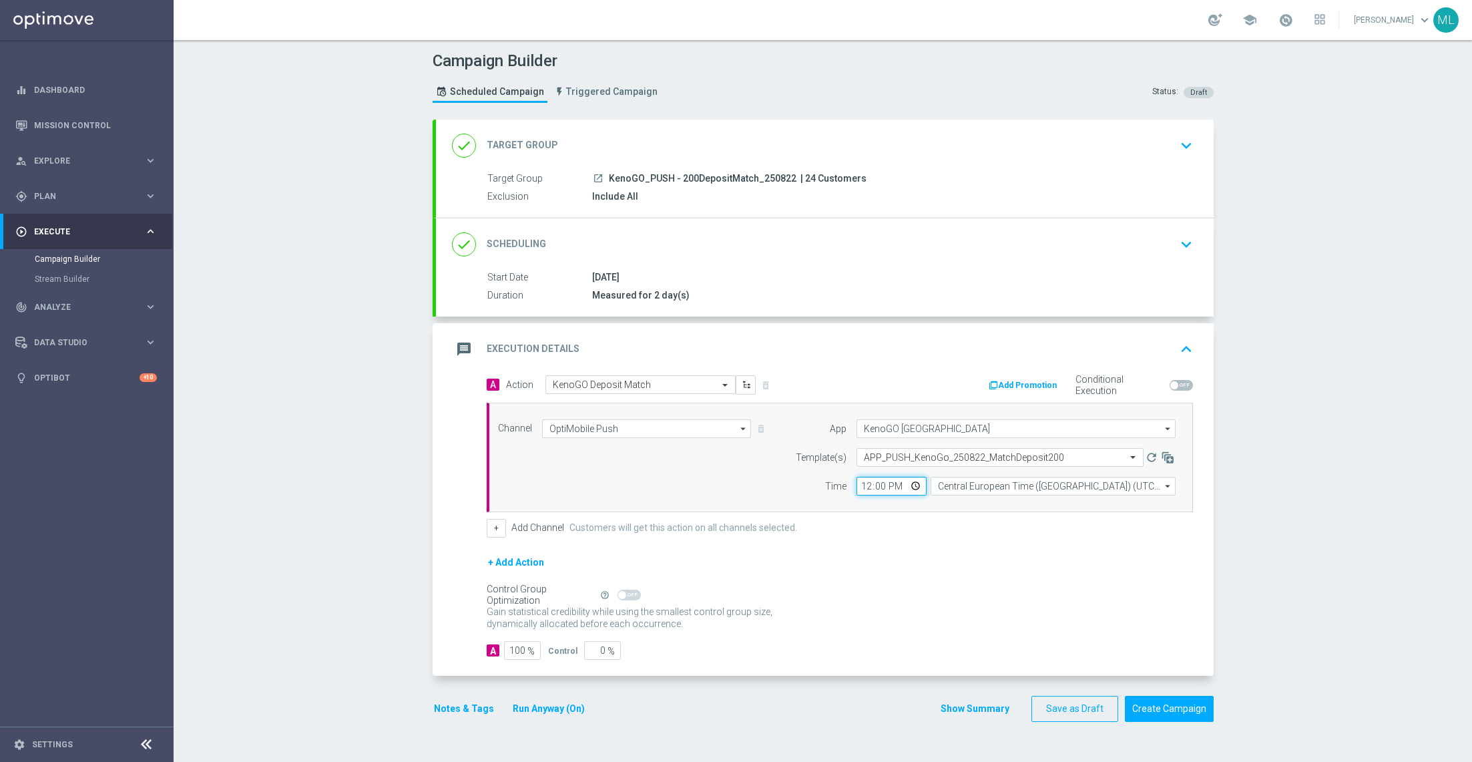
click at [881, 481] on input "12:00" at bounding box center [892, 486] width 70 height 19
type input "12:15"
click at [994, 480] on input "Central European Time (Budapest) (UTC +02:00)" at bounding box center [1053, 486] width 245 height 19
click at [1004, 507] on div "Eastern Australia Time (Sydney) (UTC +10:00)" at bounding box center [1057, 505] width 219 height 12
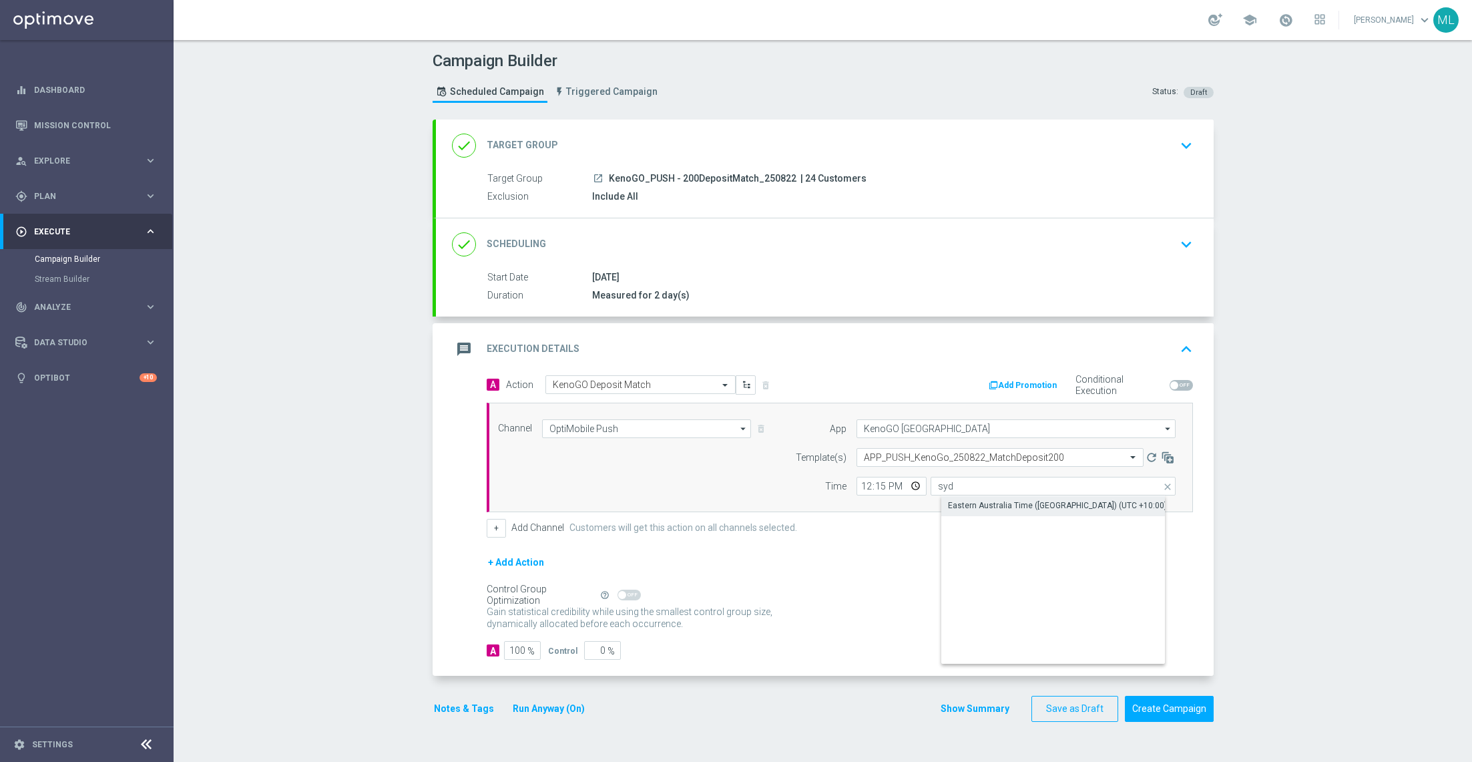
type input "Eastern Australia Time (Sydney) (UTC +10:00)"
click at [1167, 703] on button "Create Campaign" at bounding box center [1169, 709] width 89 height 26
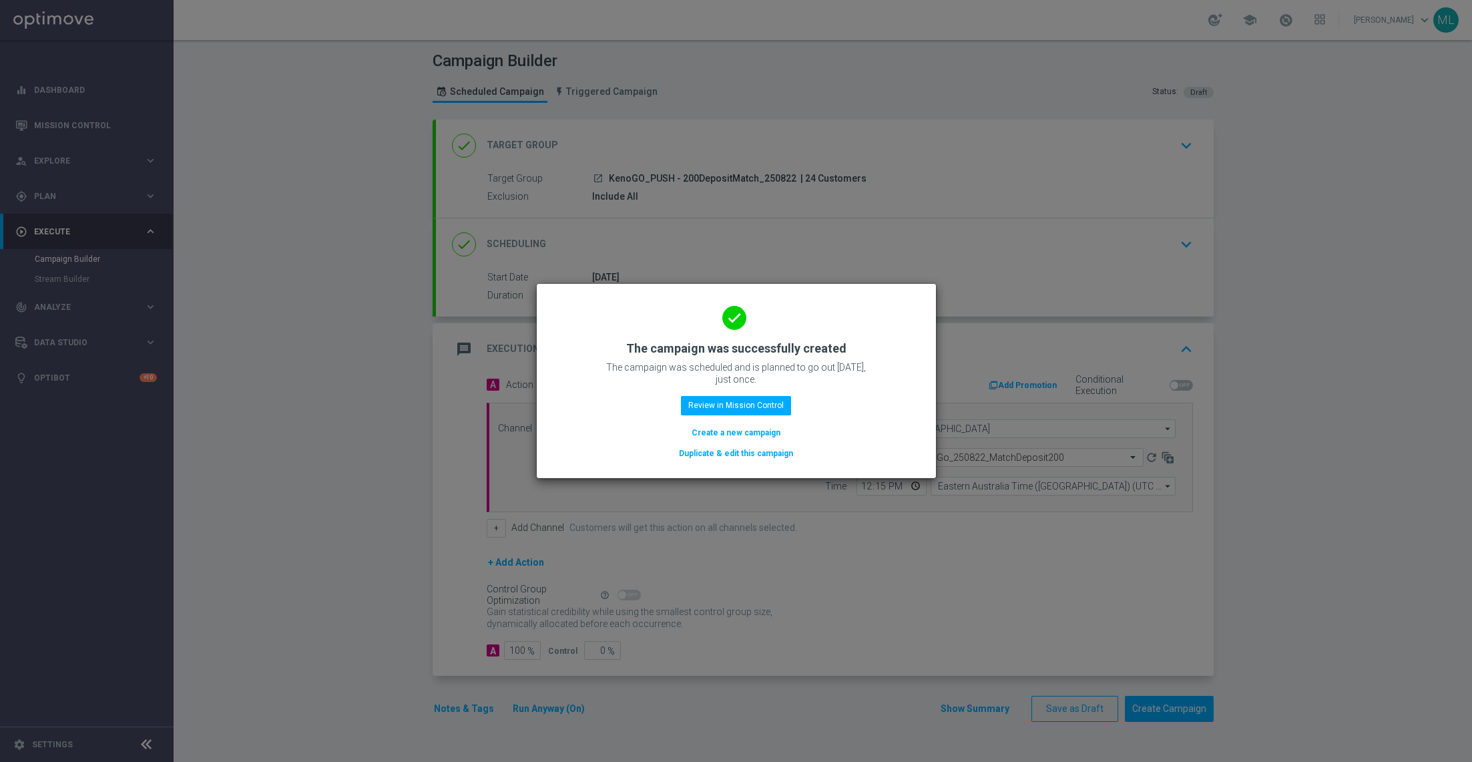
click at [773, 457] on button "Duplicate & edit this campaign" at bounding box center [736, 453] width 117 height 15
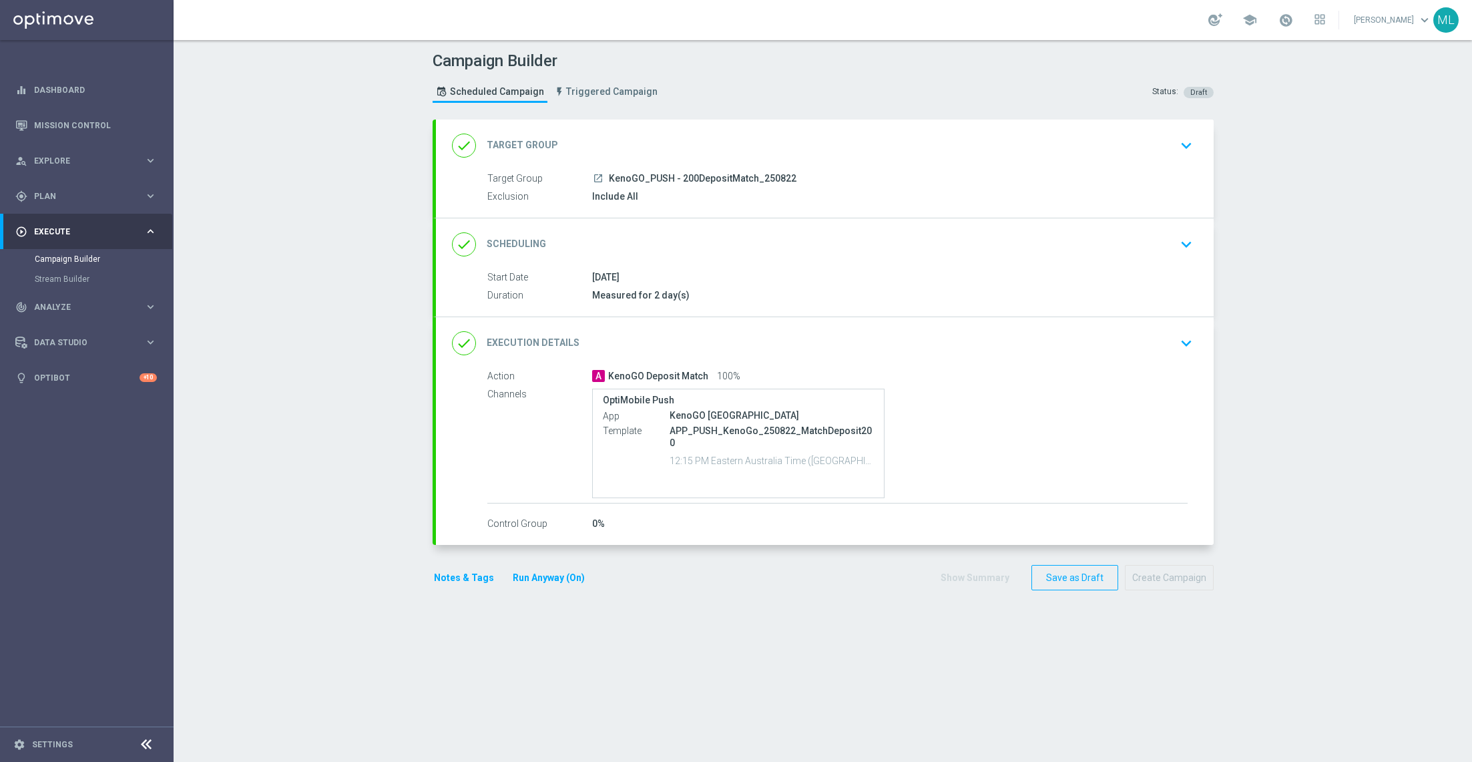
click at [1184, 143] on icon "keyboard_arrow_down" at bounding box center [1186, 146] width 20 height 20
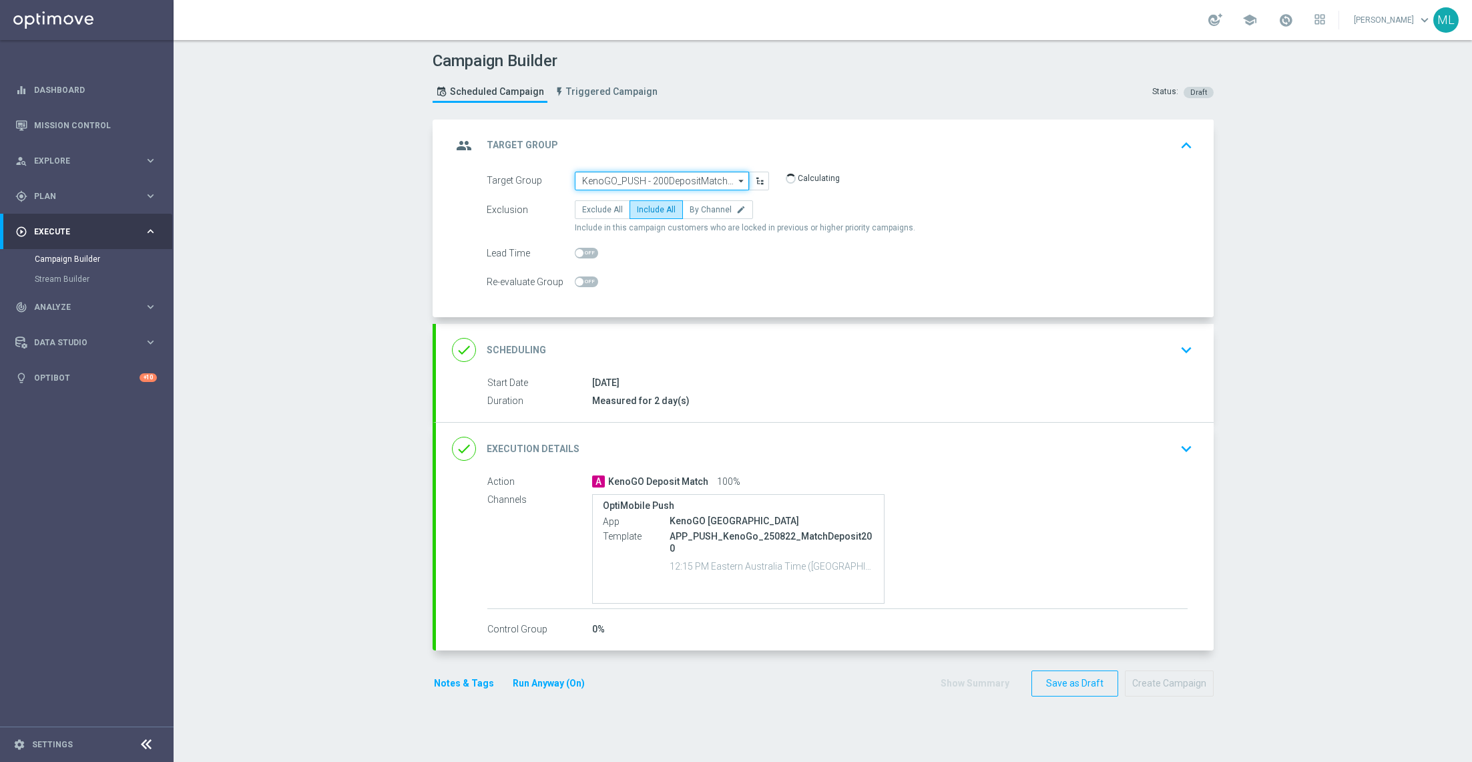
click at [674, 179] on input "KenoGO_PUSH - 200DepositMatch_250822" at bounding box center [662, 181] width 174 height 19
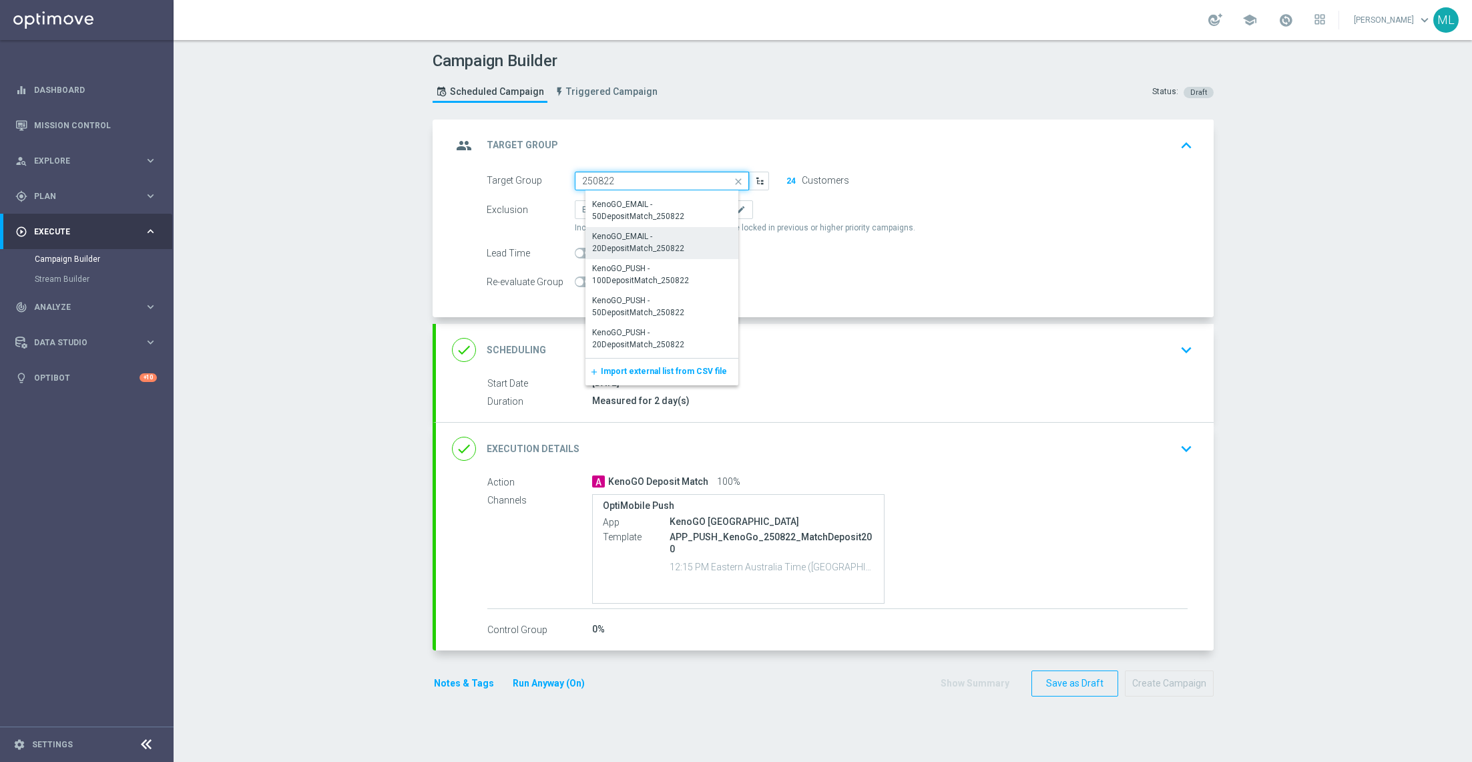
scroll to position [227, 0]
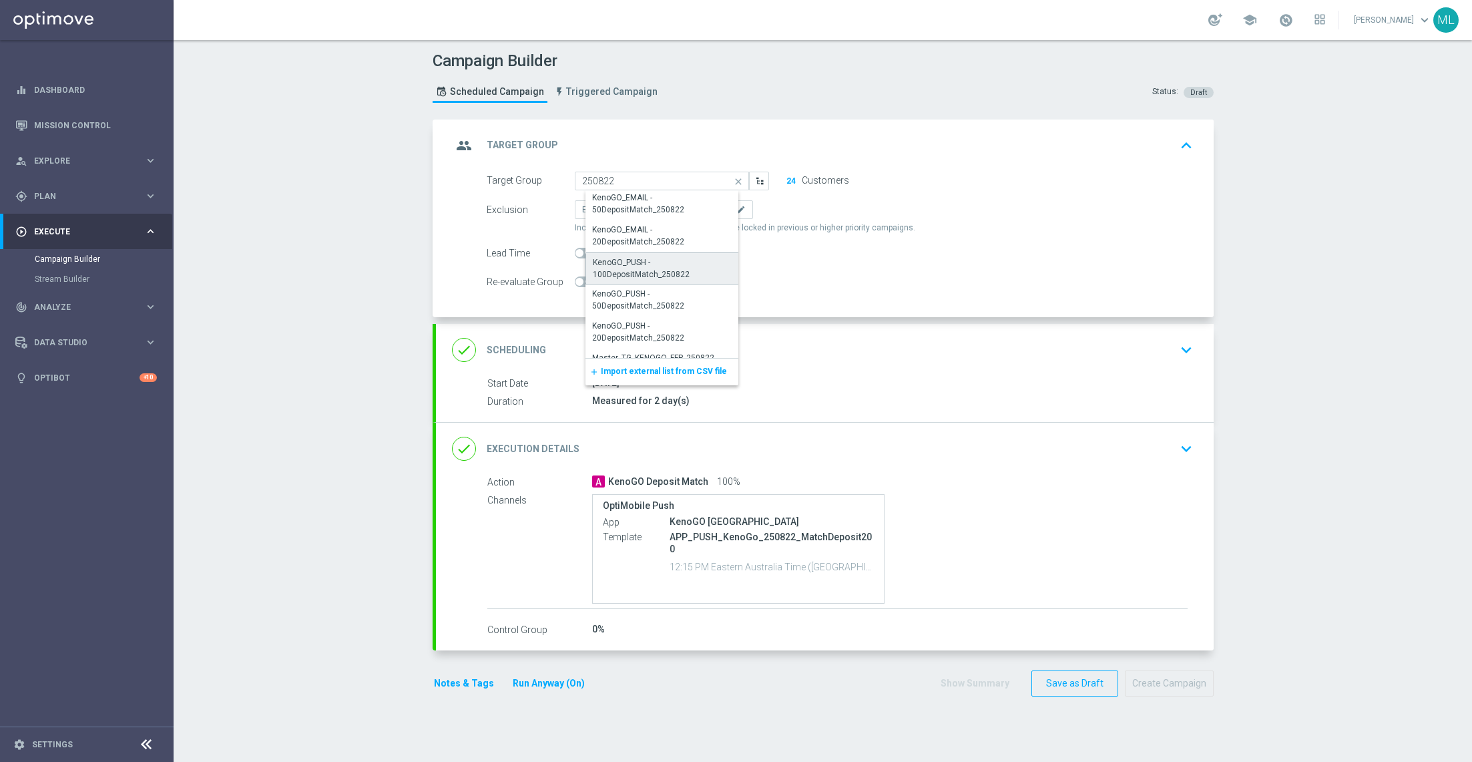
click at [683, 261] on div "KenoGO_PUSH - 100DepositMatch_250822" at bounding box center [667, 268] width 149 height 24
type input "KenoGO_PUSH - 100DepositMatch_250822"
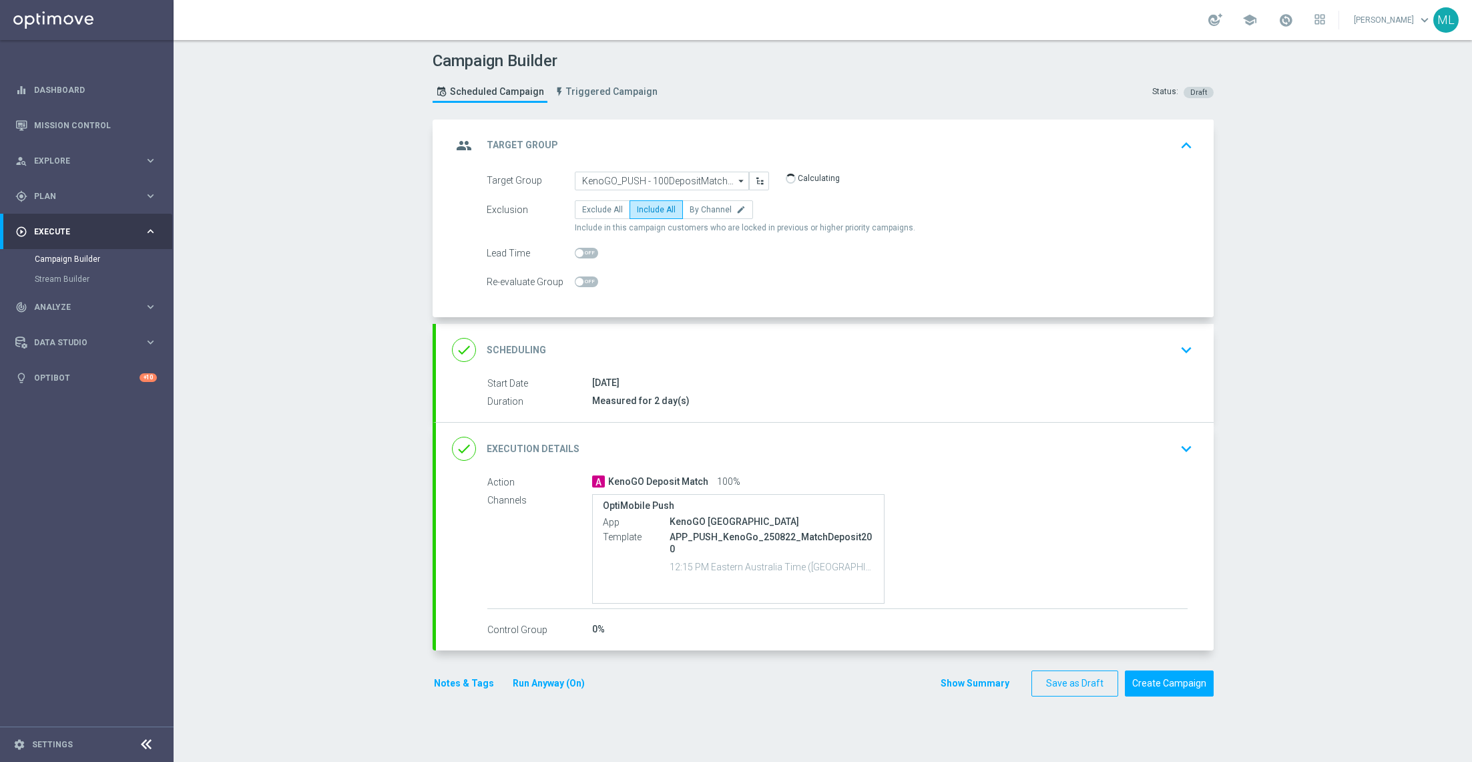
click at [1186, 444] on icon "keyboard_arrow_down" at bounding box center [1186, 449] width 20 height 20
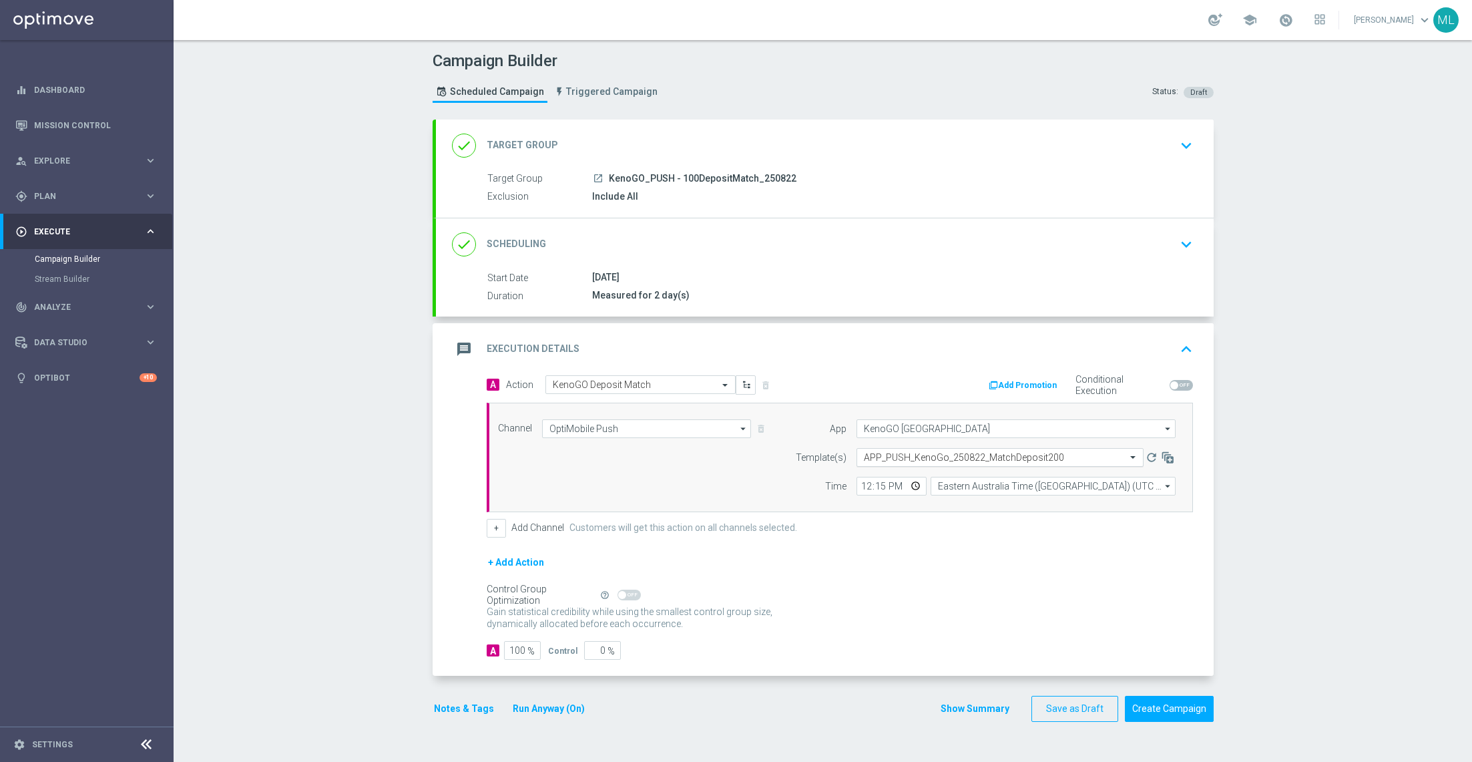
click at [975, 463] on div "Select template APP_PUSH_KenoGo_250822_MatchDeposit200" at bounding box center [1000, 457] width 287 height 19
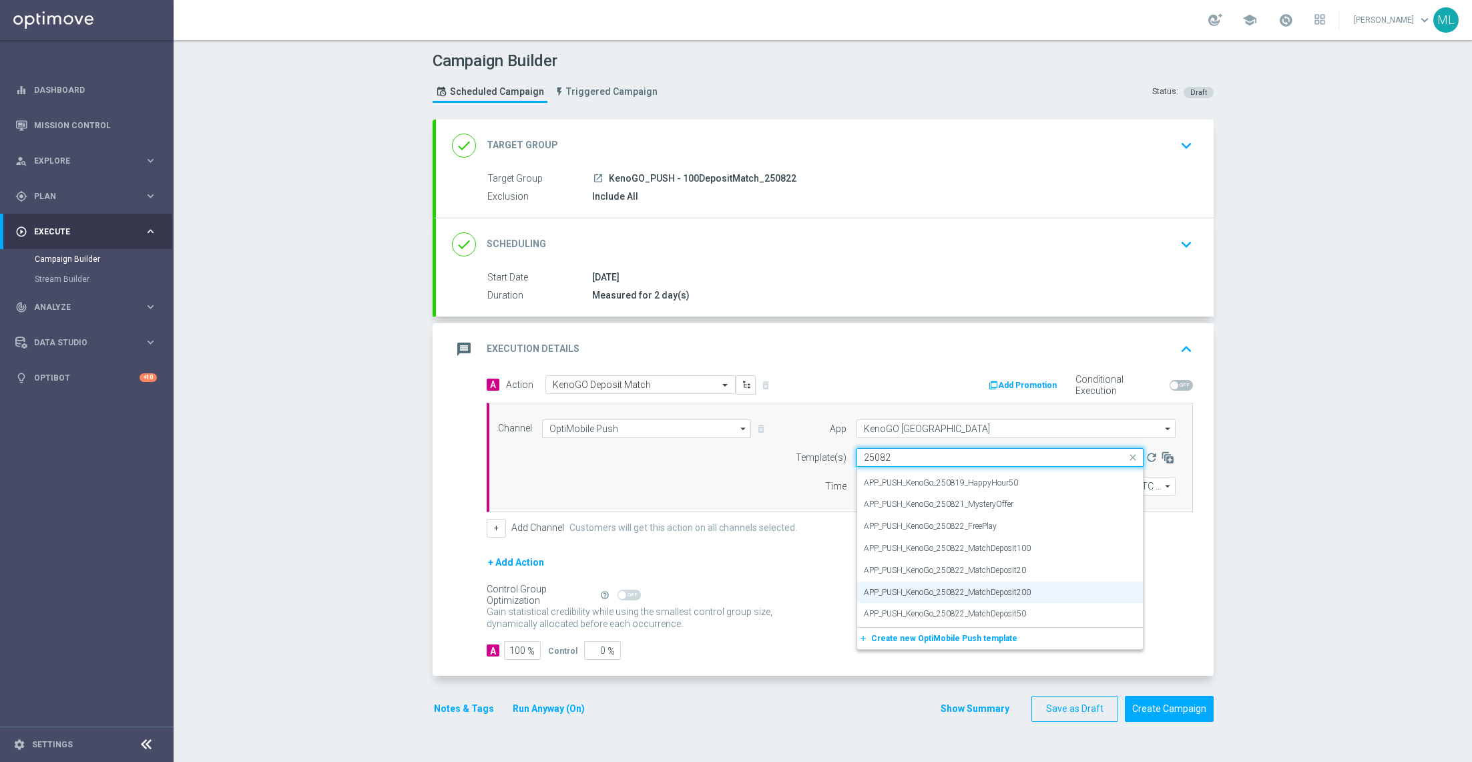
scroll to position [0, 0]
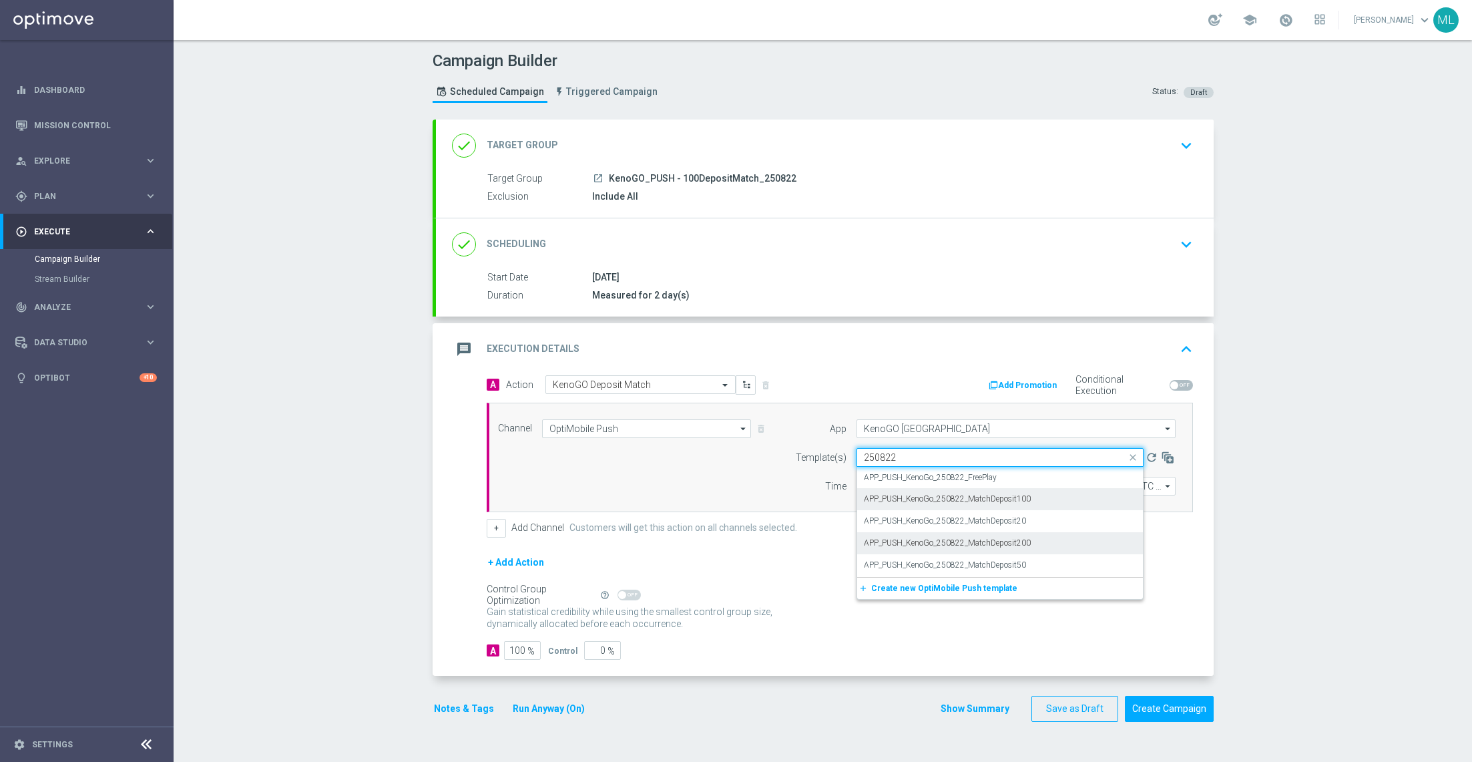
click at [1024, 500] on label "APP_PUSH_KenoGo_250822_MatchDeposit100" at bounding box center [947, 498] width 167 height 11
type input "250822"
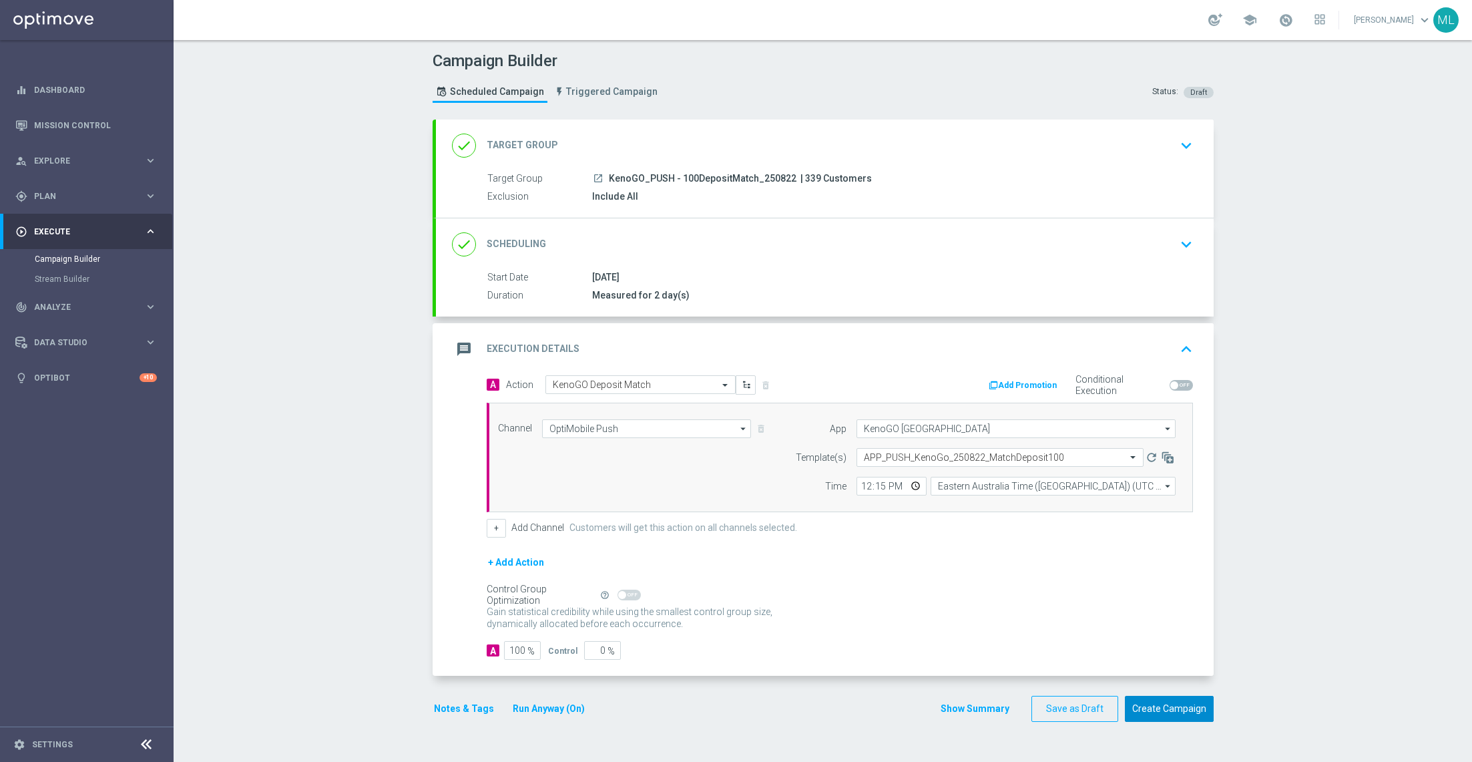
click at [1183, 709] on button "Create Campaign" at bounding box center [1169, 709] width 89 height 26
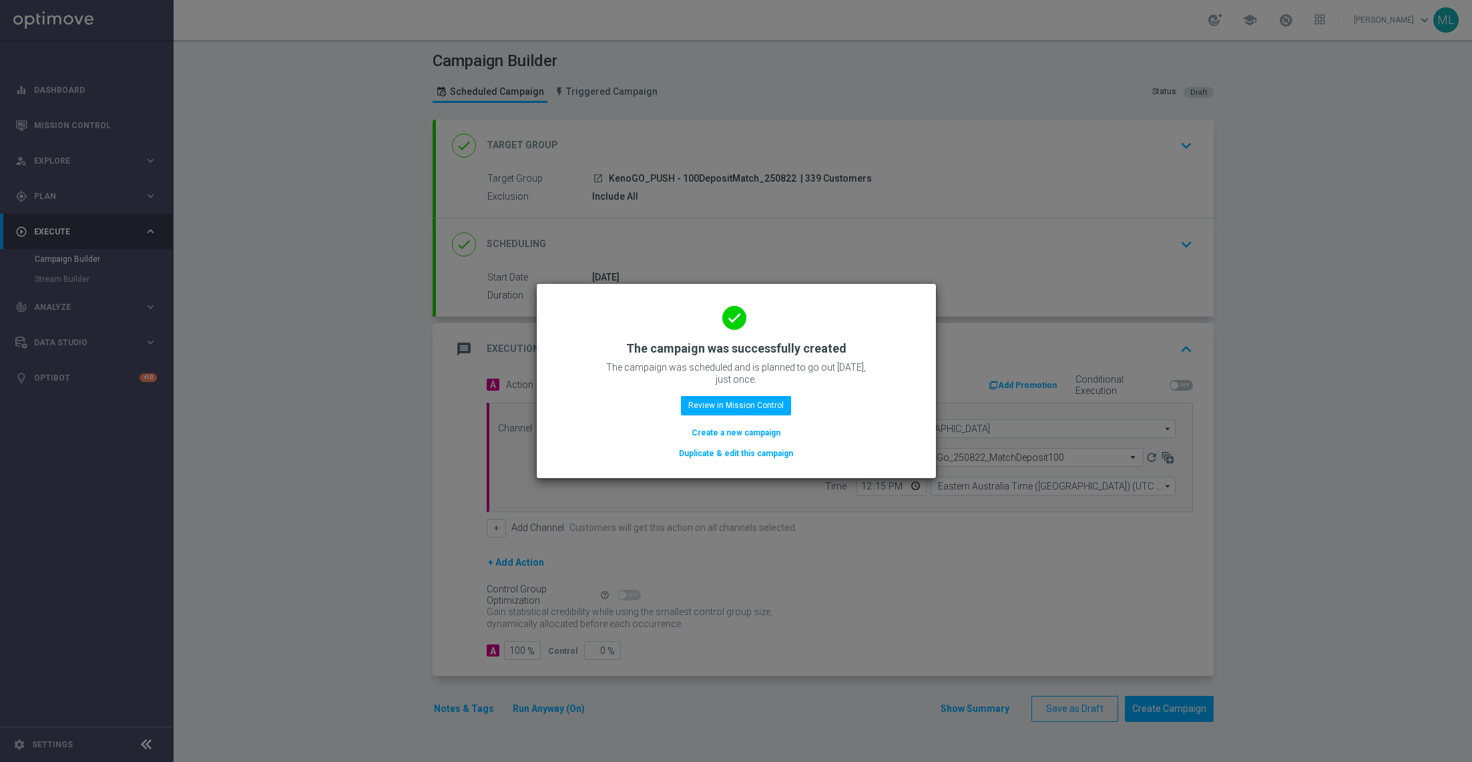
click at [726, 453] on button "Duplicate & edit this campaign" at bounding box center [736, 453] width 117 height 15
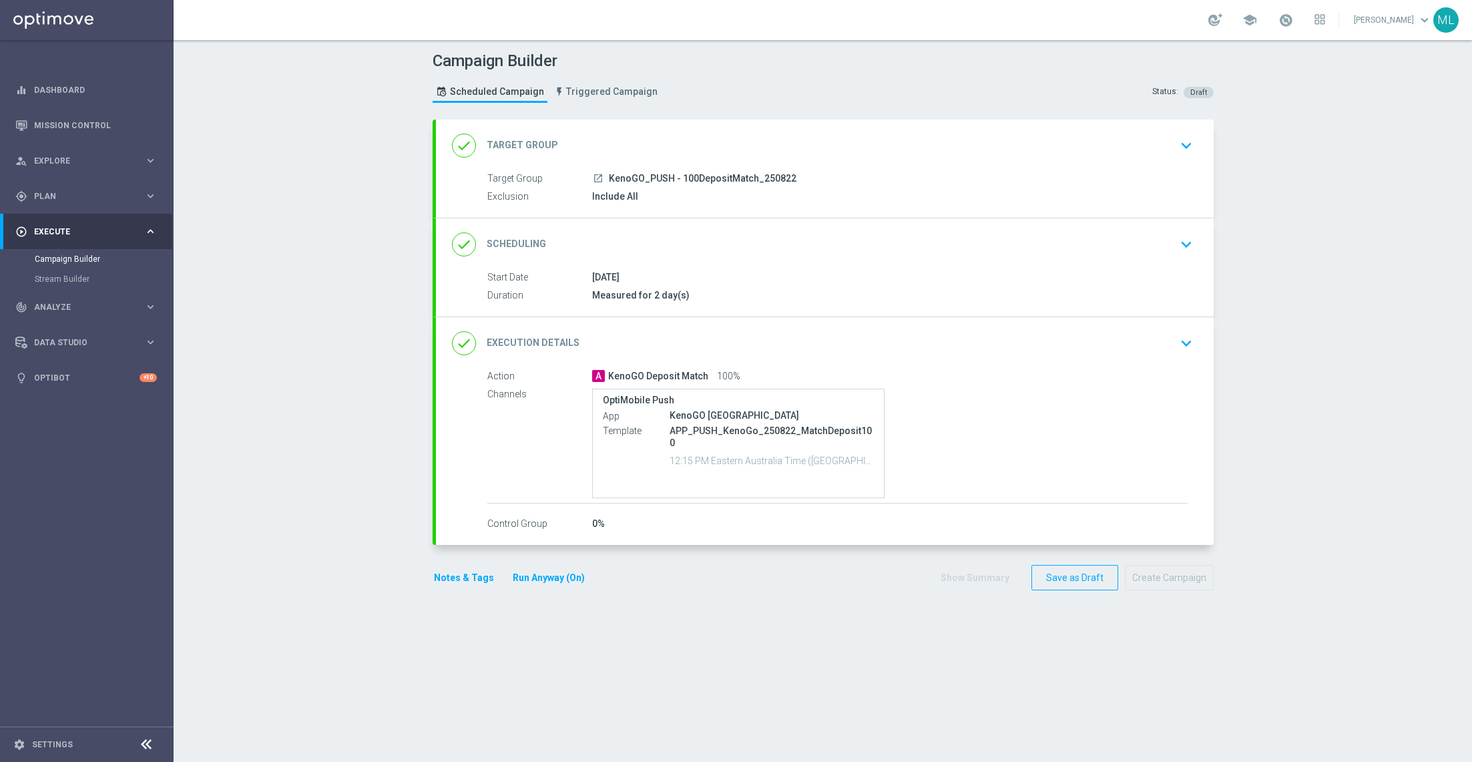
click at [1181, 154] on icon "keyboard_arrow_down" at bounding box center [1186, 146] width 20 height 20
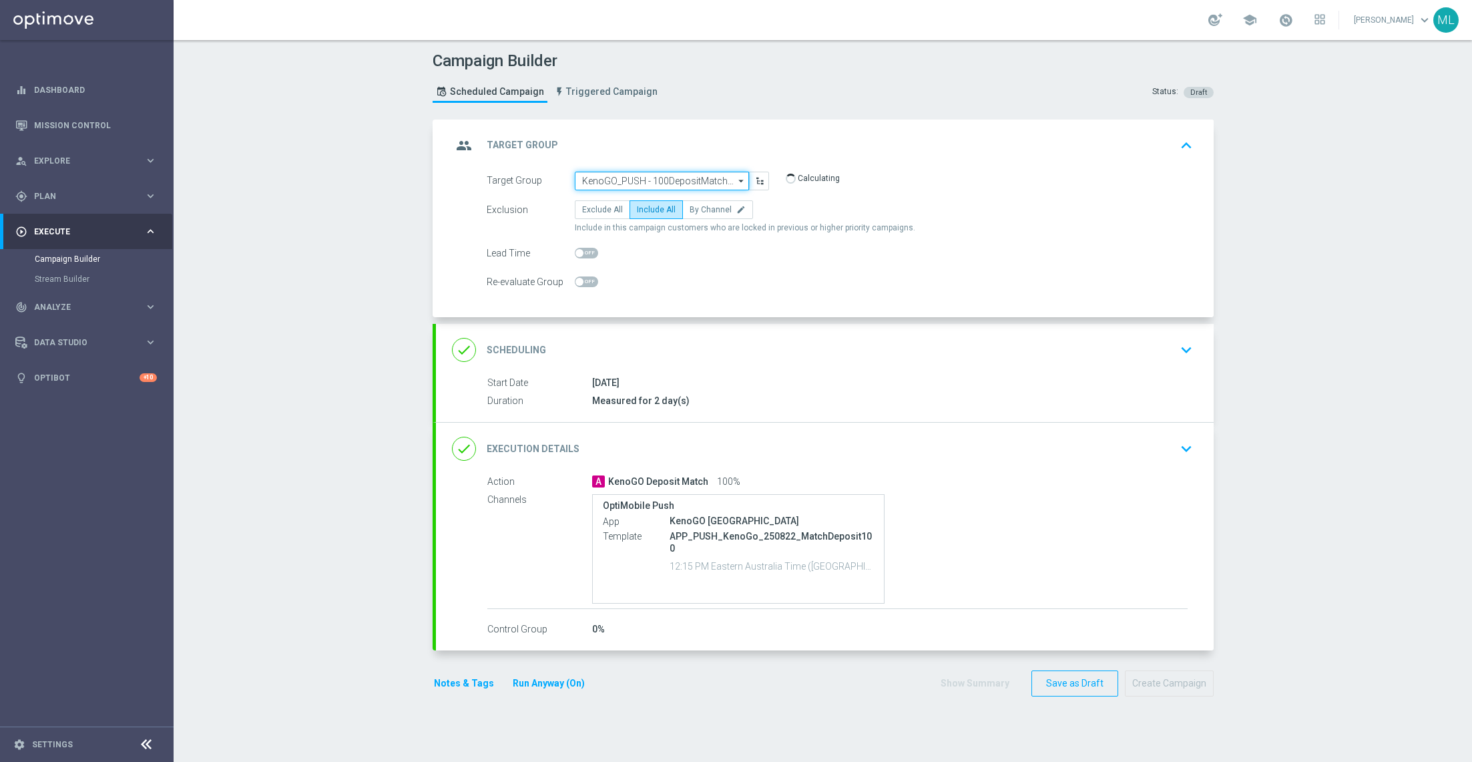
click at [634, 174] on input "KenoGO_PUSH - 100DepositMatch_250822" at bounding box center [662, 181] width 174 height 19
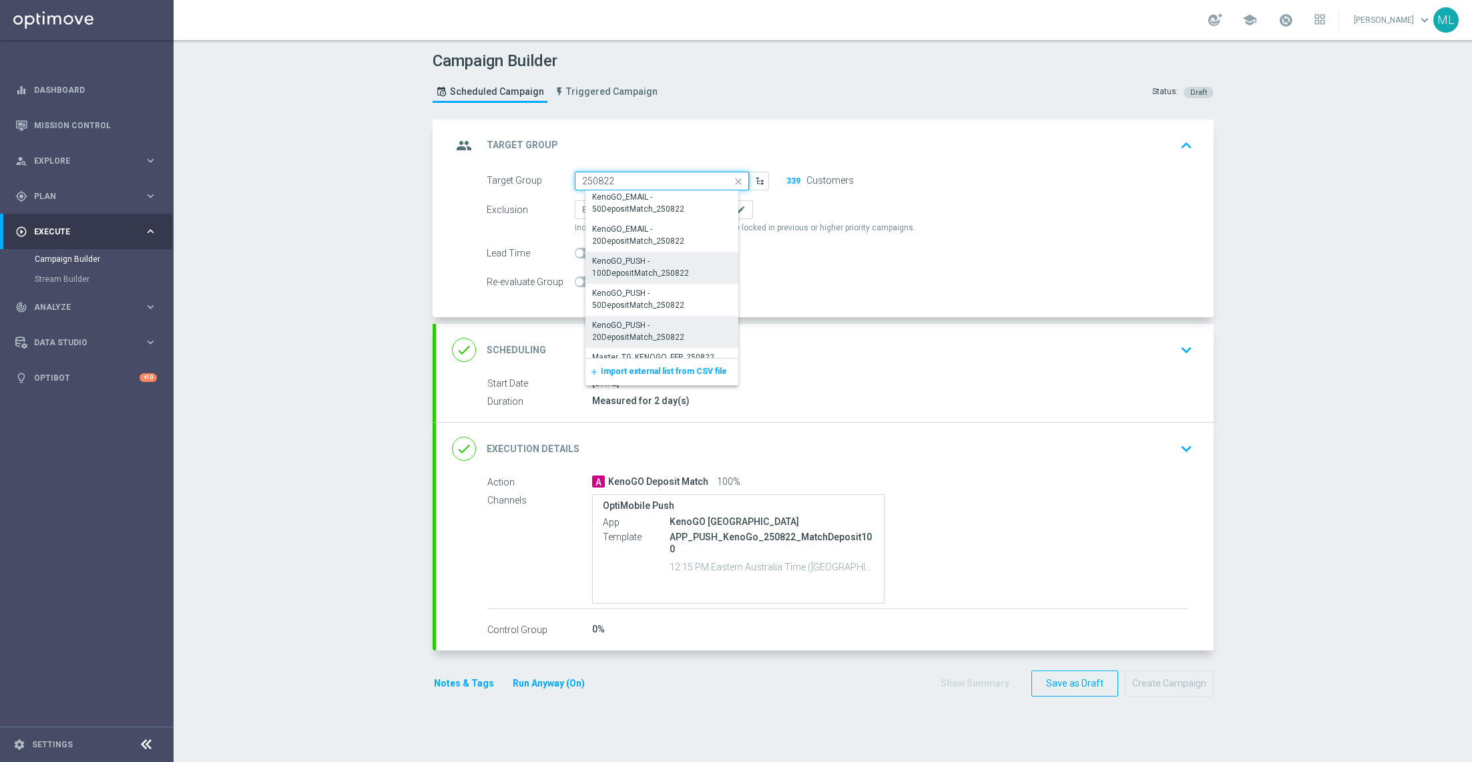
scroll to position [218, 0]
click at [682, 331] on div "KenoGO_PUSH - 20DepositMatch_250822" at bounding box center [667, 342] width 149 height 24
type input "KenoGO_PUSH - 20DepositMatch_250822"
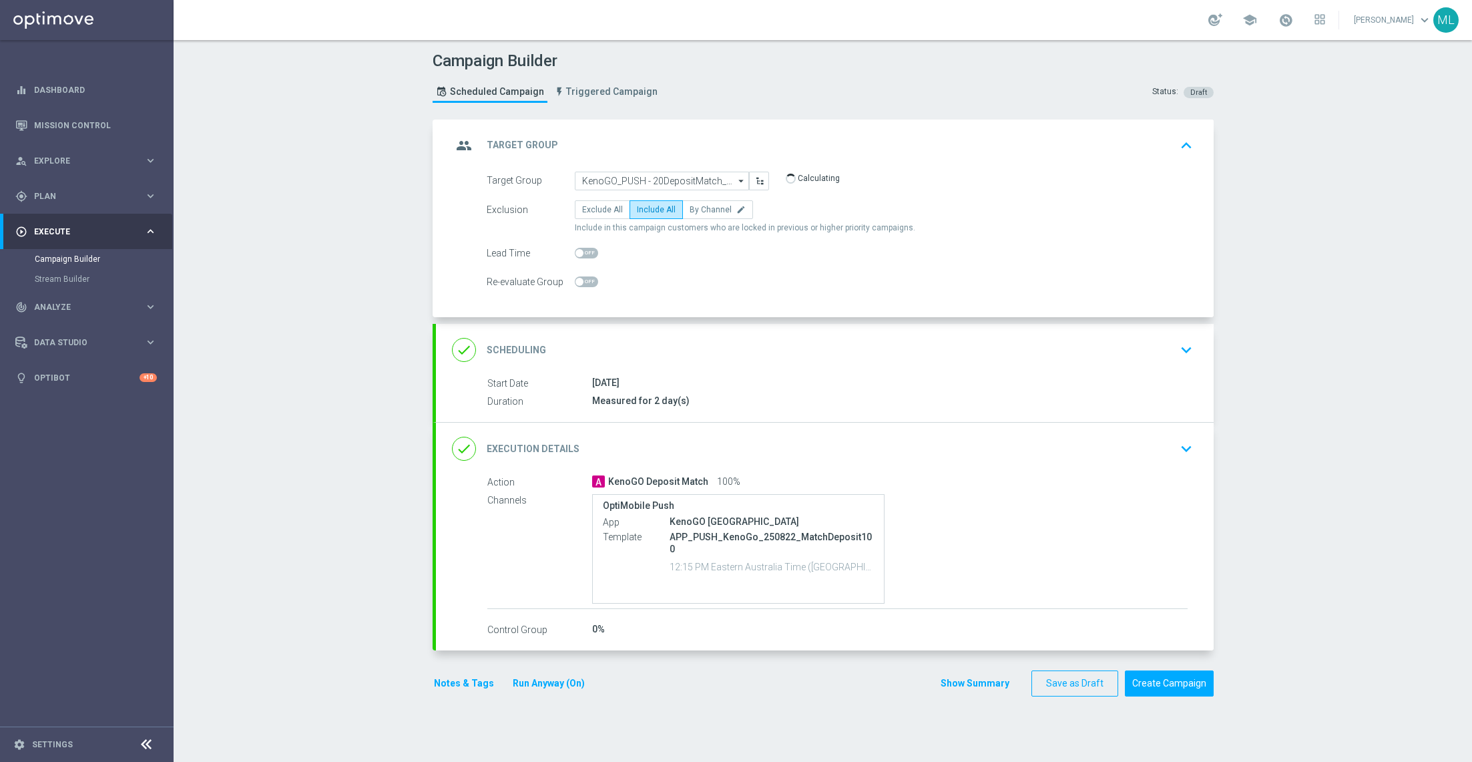
click at [1169, 446] on div "done Execution Details keyboard_arrow_down" at bounding box center [825, 448] width 746 height 25
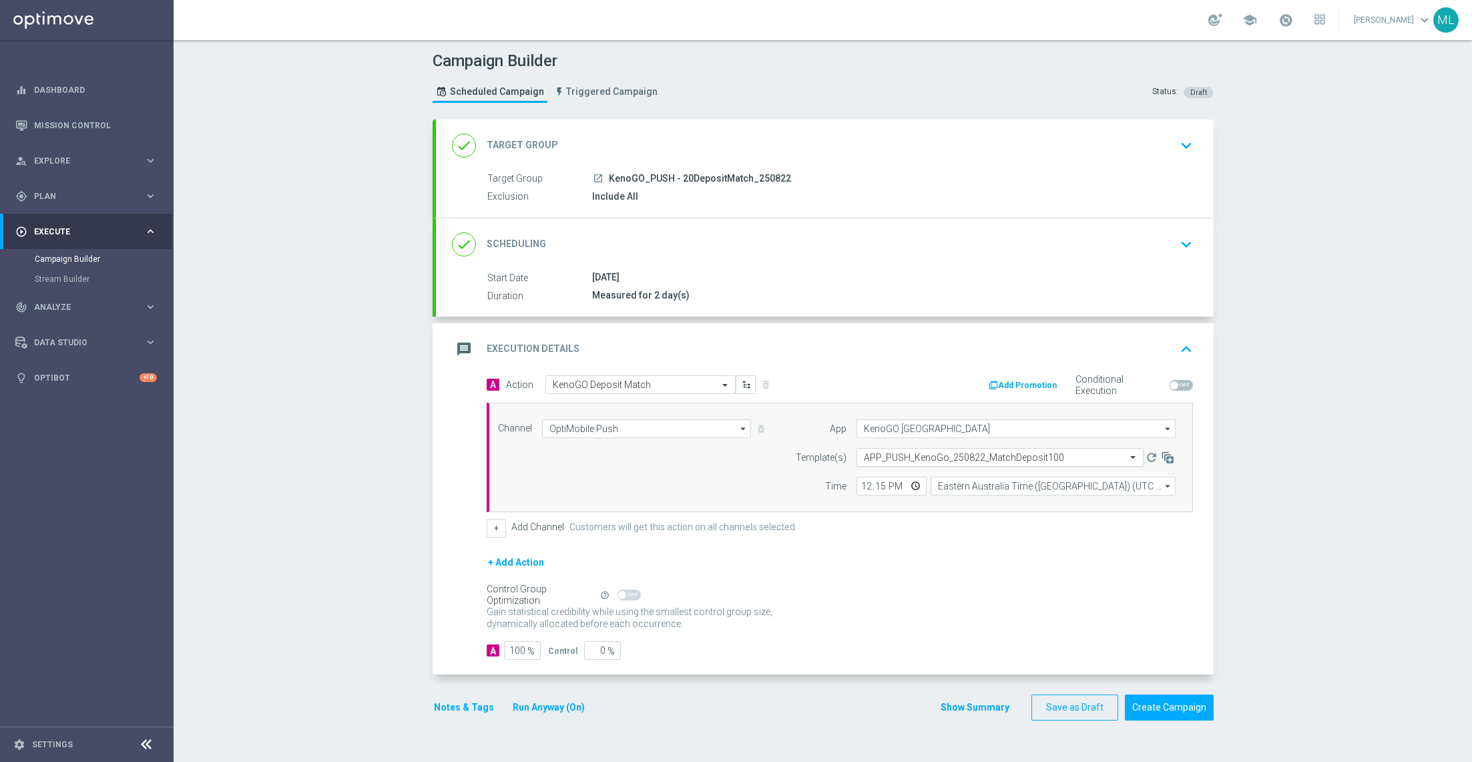
click at [996, 455] on input "text" at bounding box center [987, 457] width 246 height 11
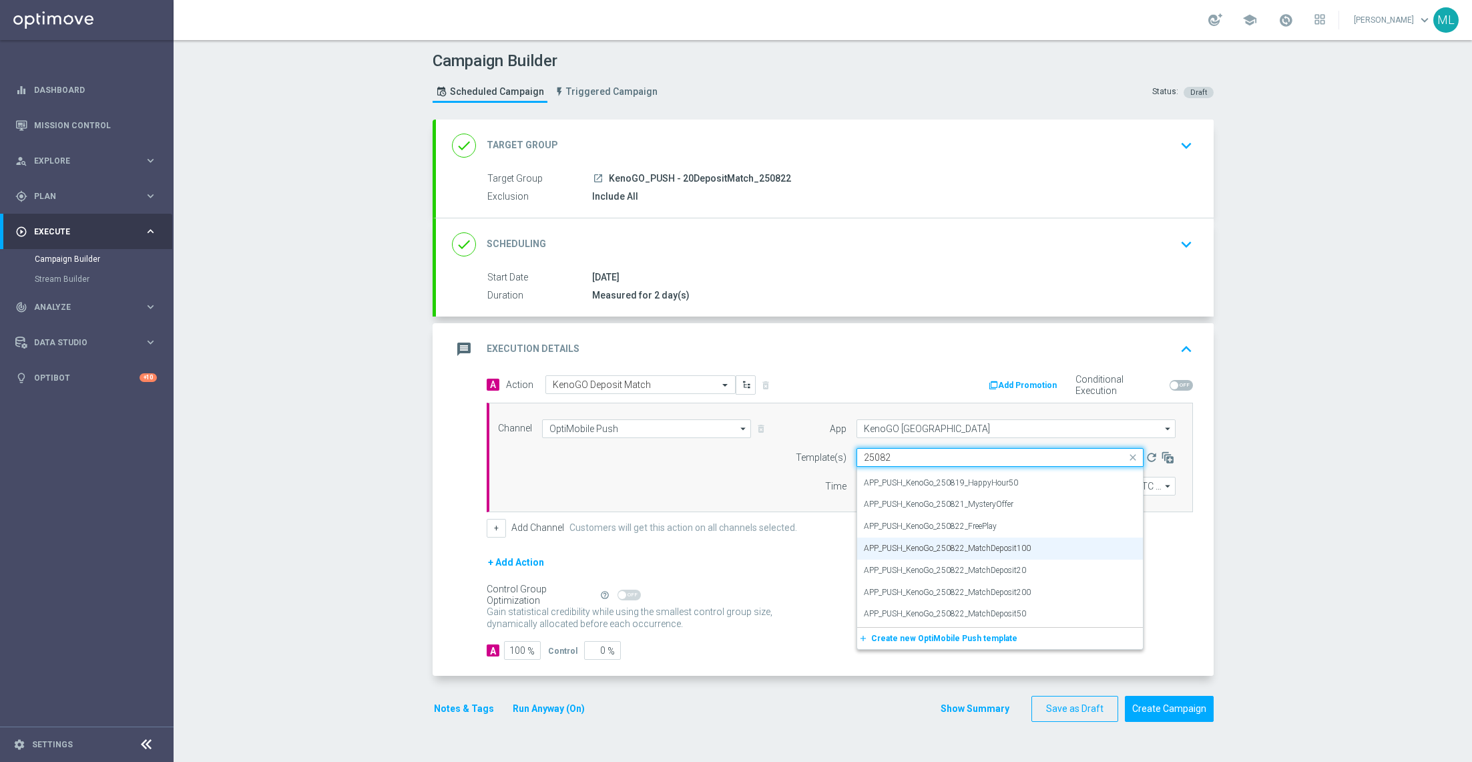
scroll to position [0, 0]
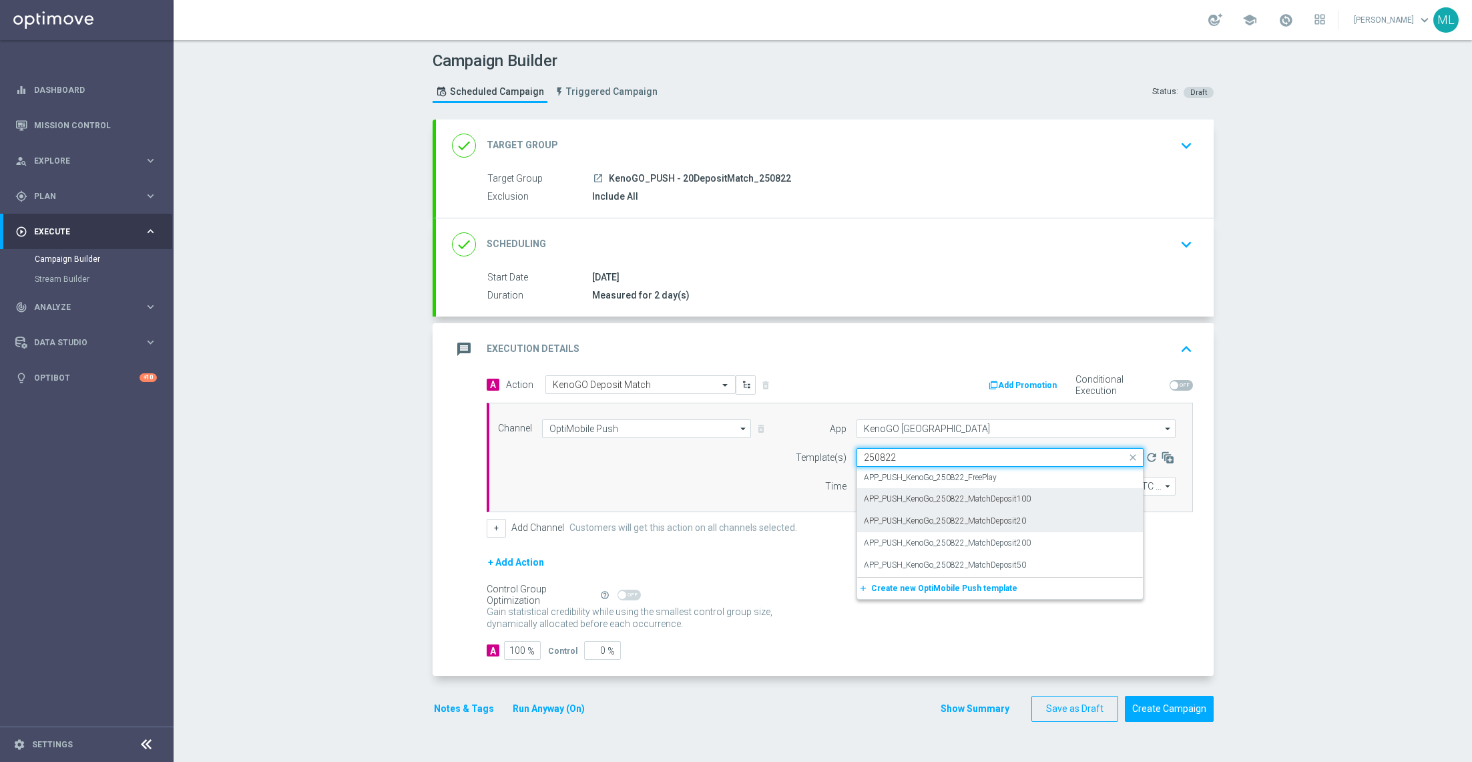
click at [1048, 520] on div "APP_PUSH_KenoGo_250822_MatchDeposit20" at bounding box center [1000, 521] width 272 height 22
type input "250822"
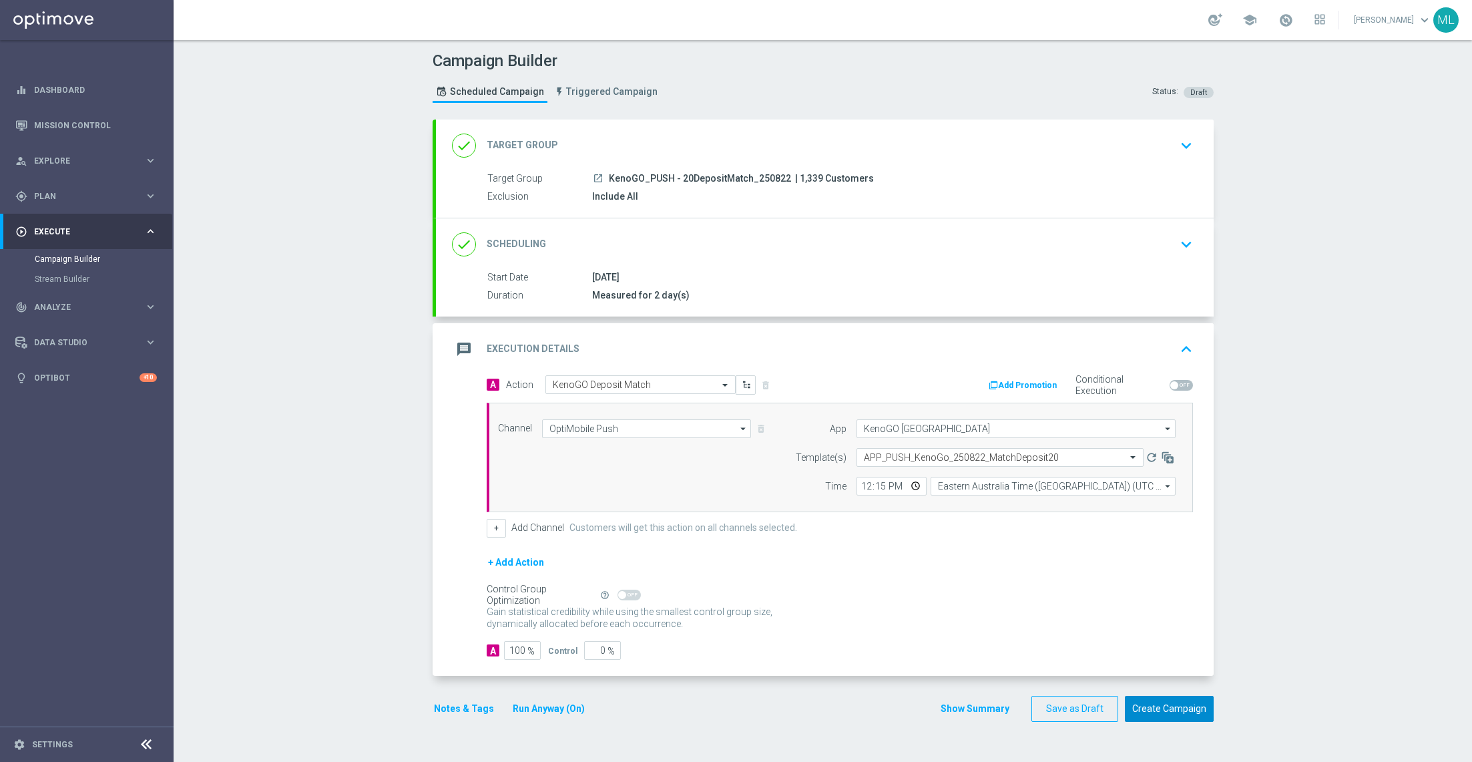
click at [1168, 702] on button "Create Campaign" at bounding box center [1169, 709] width 89 height 26
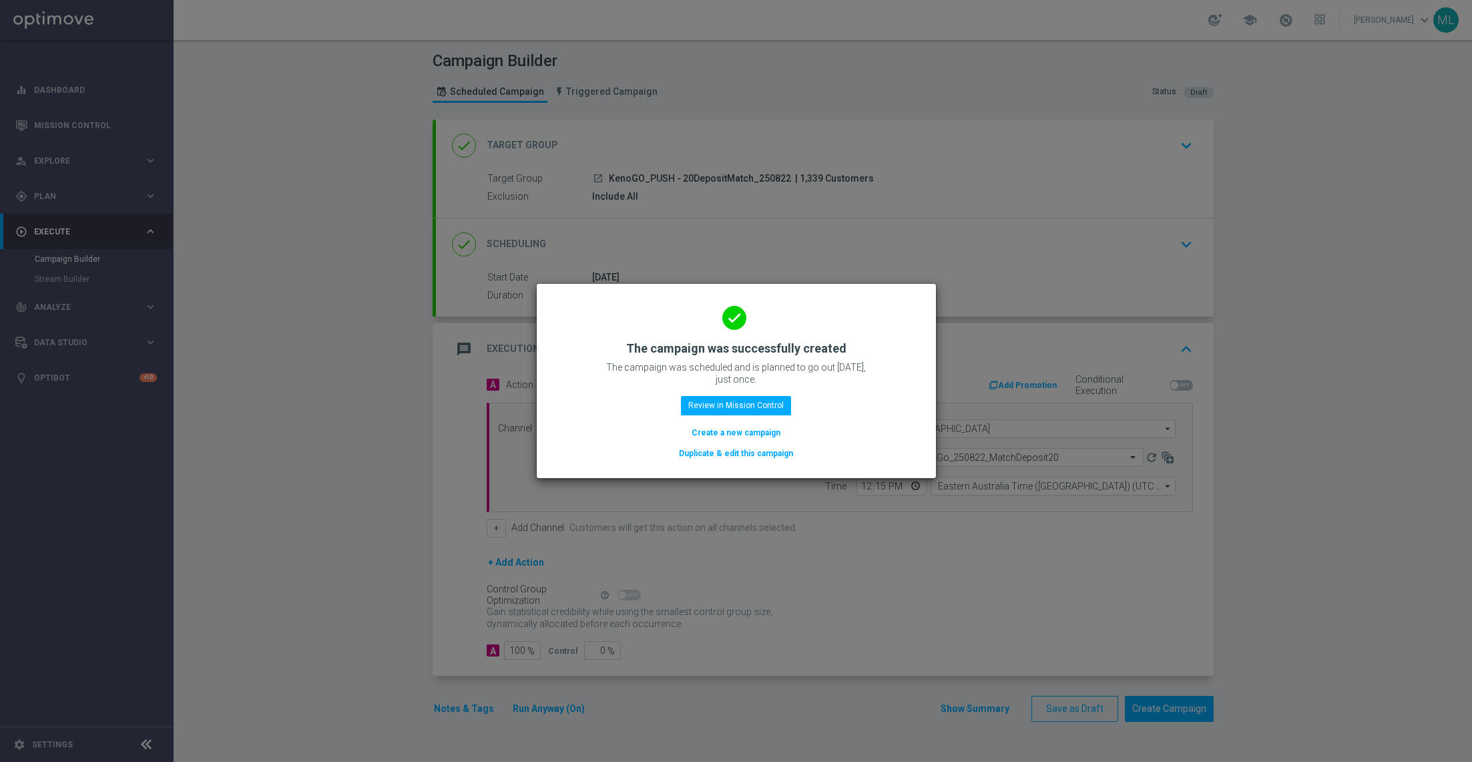
click at [760, 454] on button "Duplicate & edit this campaign" at bounding box center [736, 453] width 117 height 15
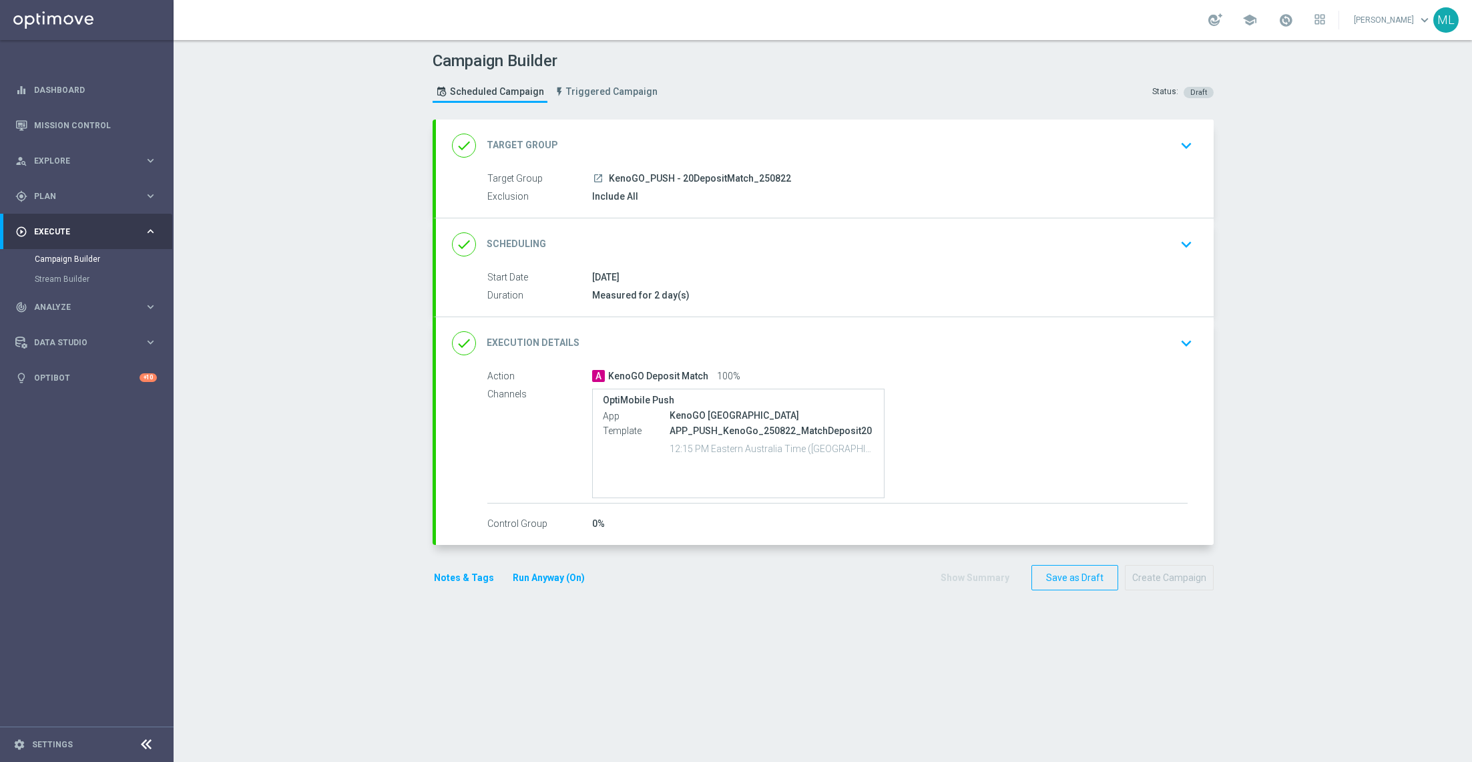
click at [1188, 152] on icon "keyboard_arrow_down" at bounding box center [1186, 146] width 20 height 20
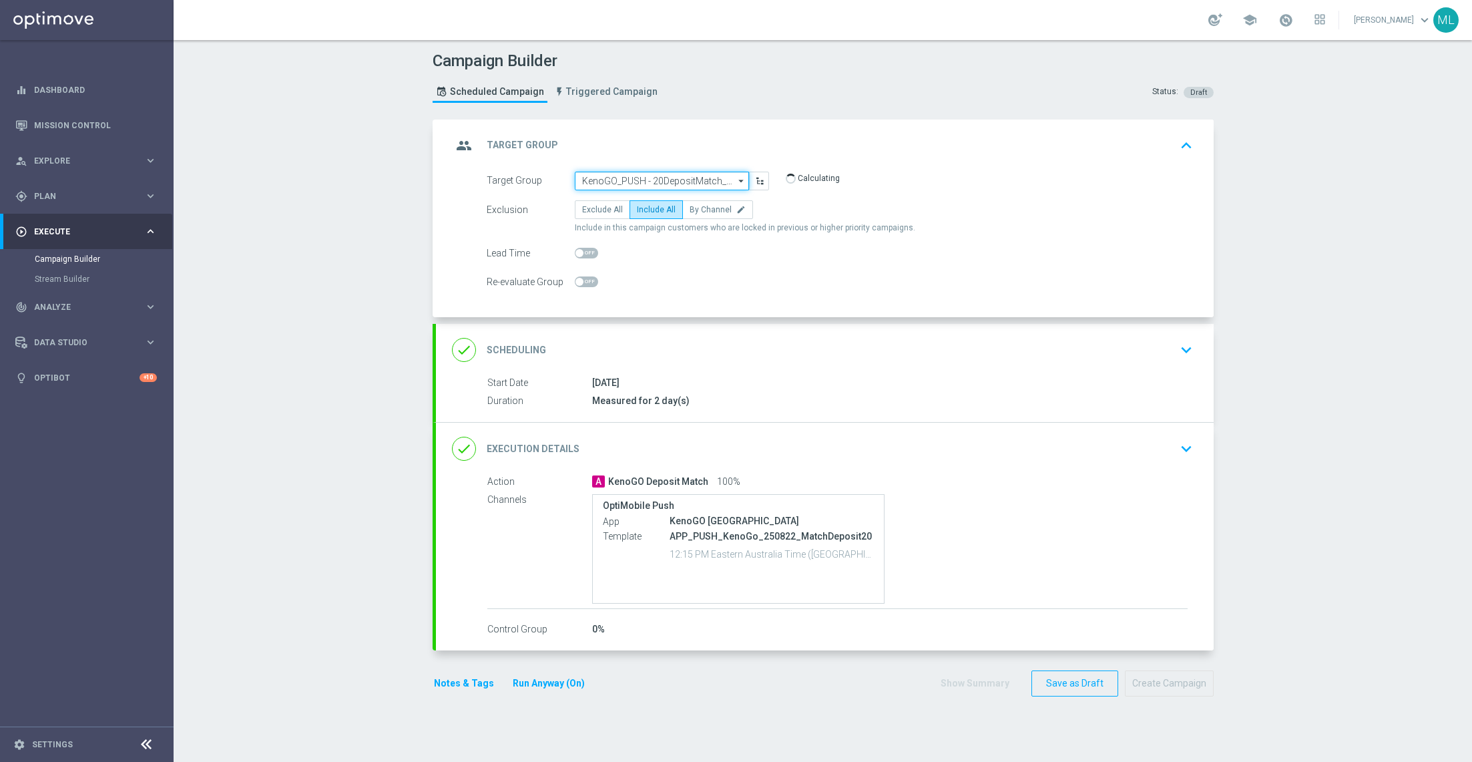
click at [669, 182] on input "KenoGO_PUSH - 20DepositMatch_250822" at bounding box center [662, 181] width 174 height 19
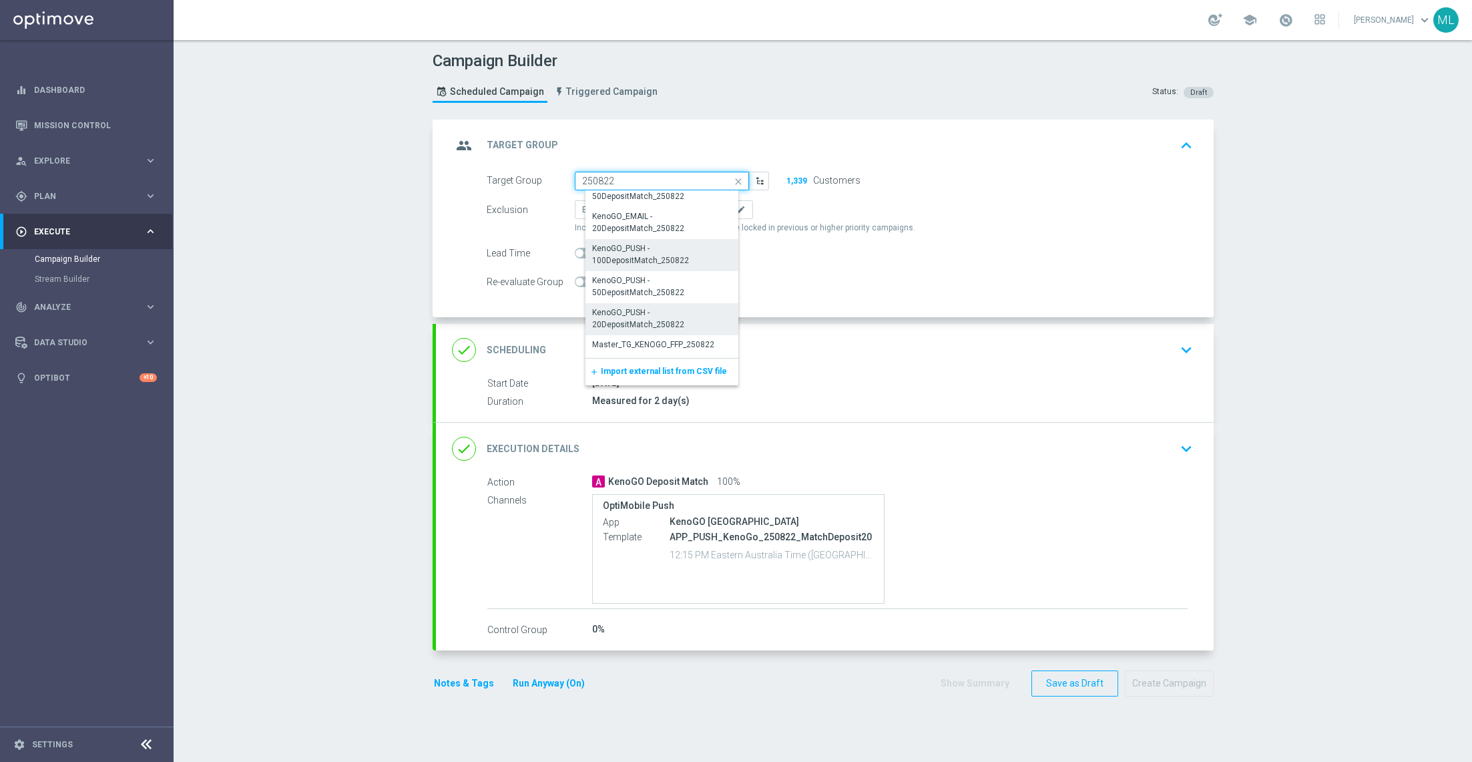
scroll to position [247, 0]
click at [664, 266] on div "KenoGO_PUSH - 50DepositMatch_250822" at bounding box center [668, 279] width 164 height 31
type input "KenoGO_PUSH - 50DepositMatch_250822"
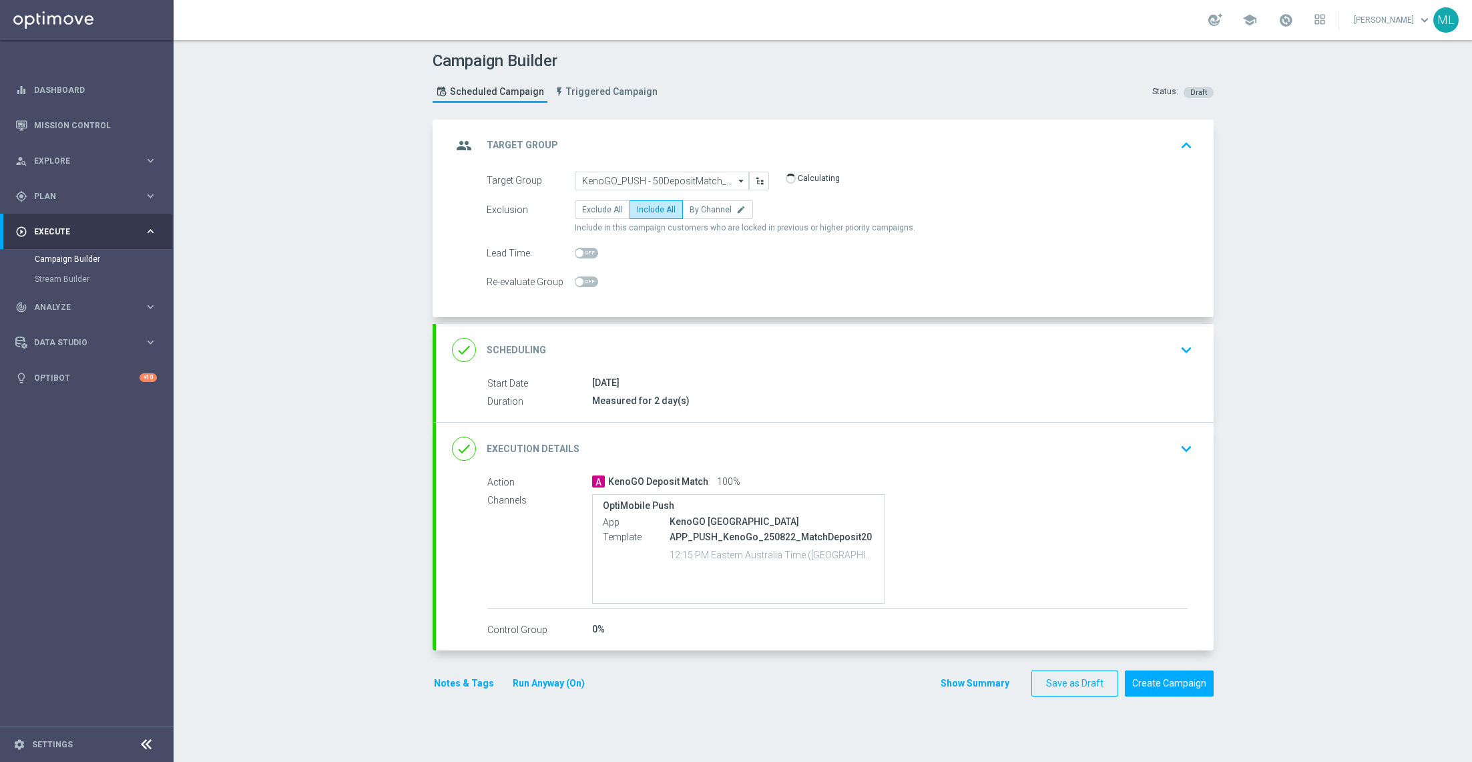
click at [1184, 445] on icon "keyboard_arrow_down" at bounding box center [1186, 449] width 20 height 20
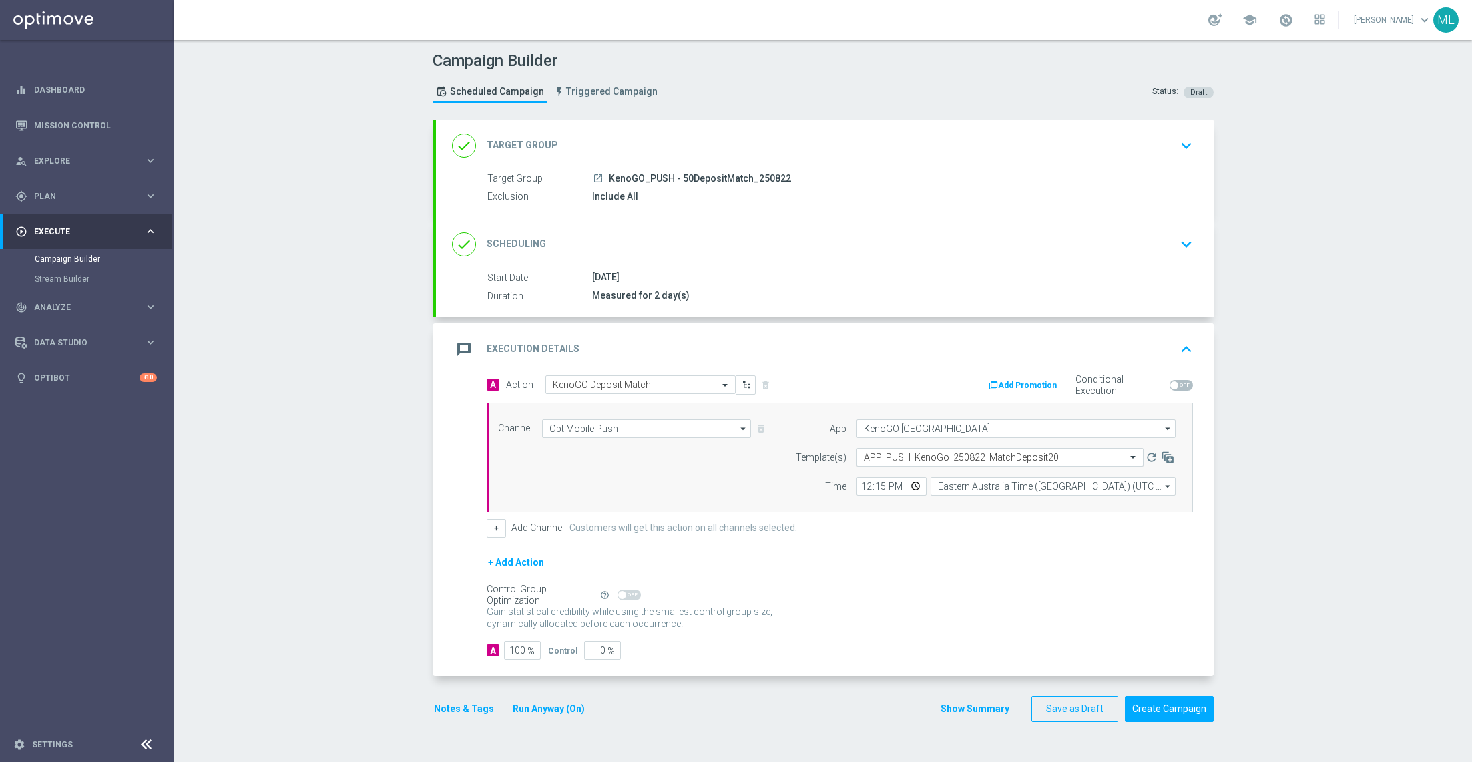
click at [919, 460] on input "text" at bounding box center [987, 457] width 246 height 11
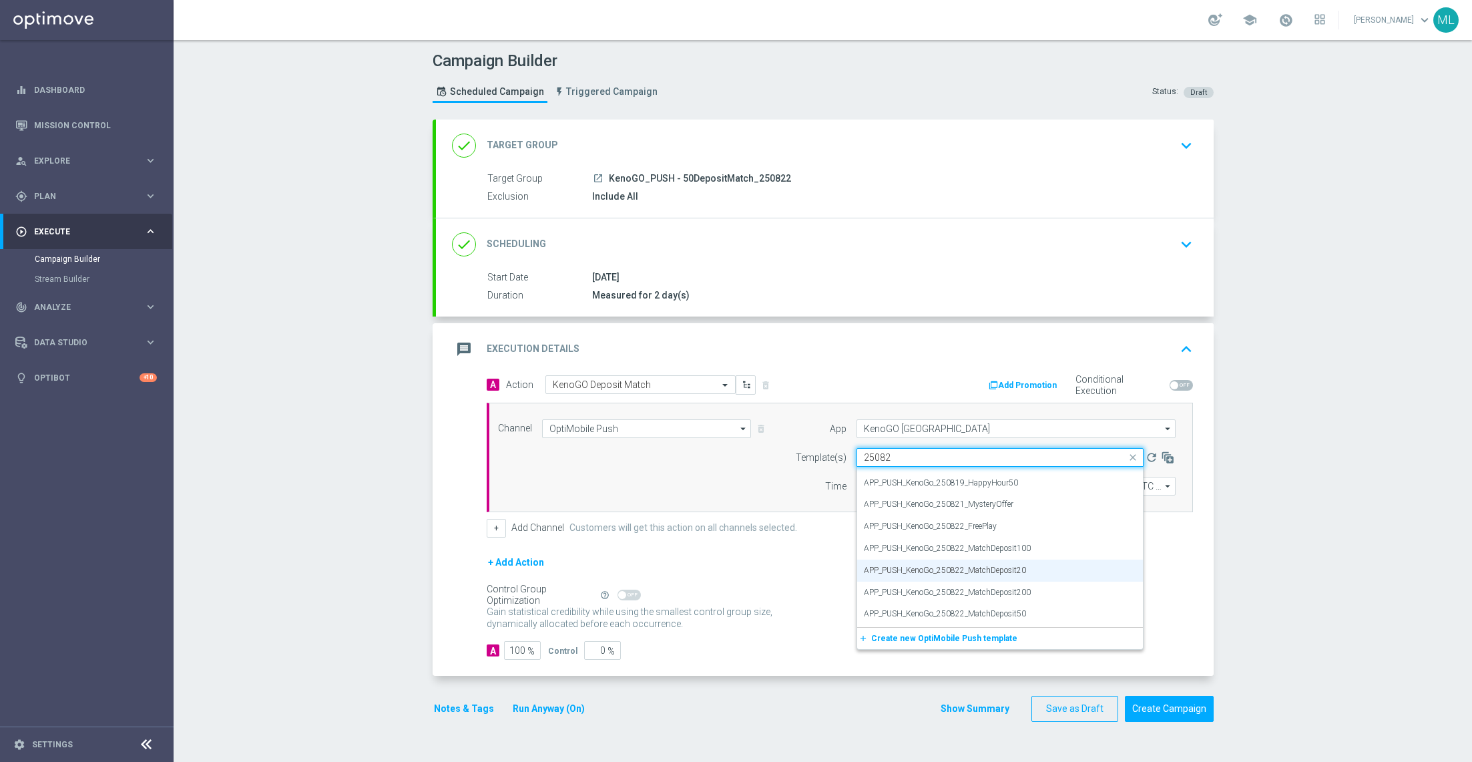
scroll to position [0, 0]
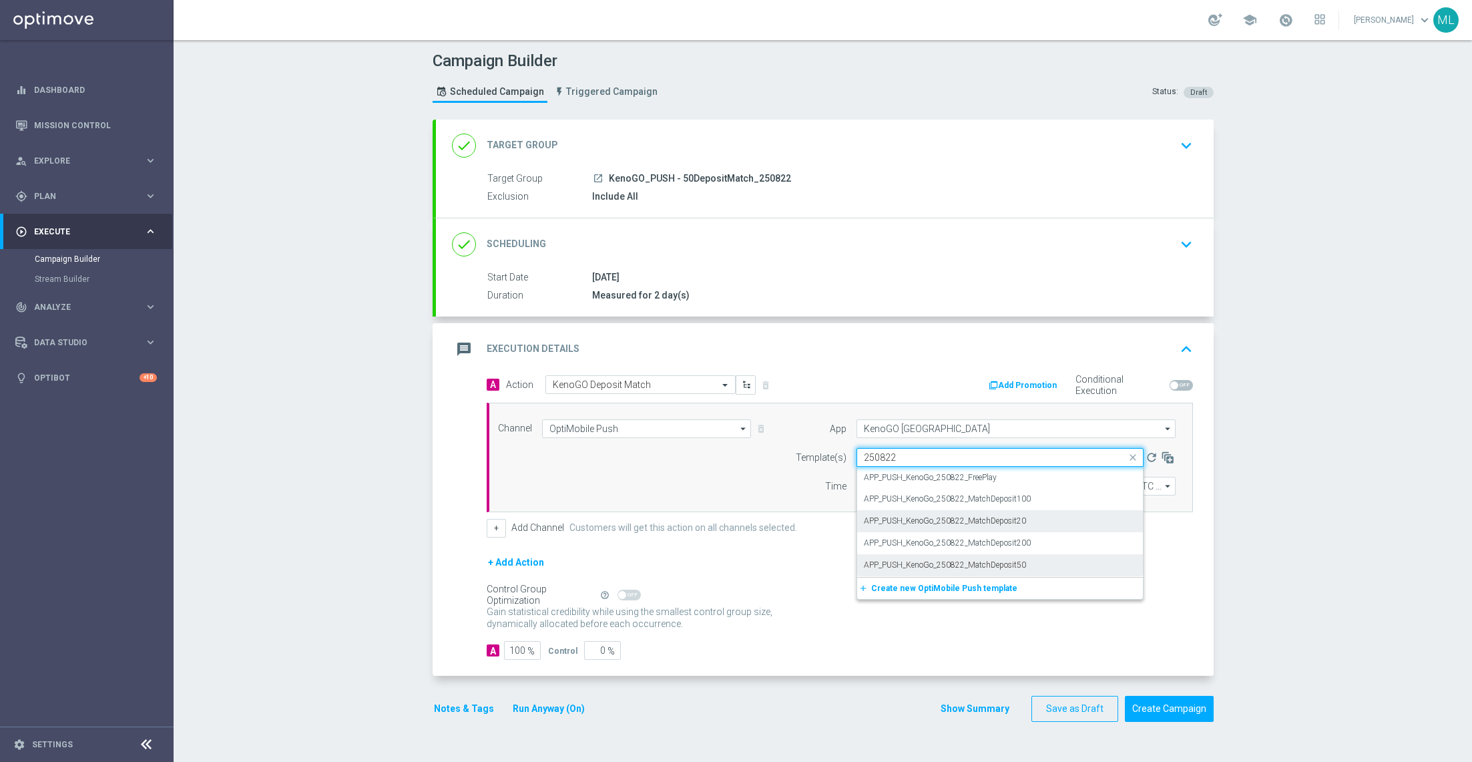
click at [1005, 560] on label "APP_PUSH_KenoGo_250822_MatchDeposit50" at bounding box center [945, 565] width 162 height 11
type input "250822"
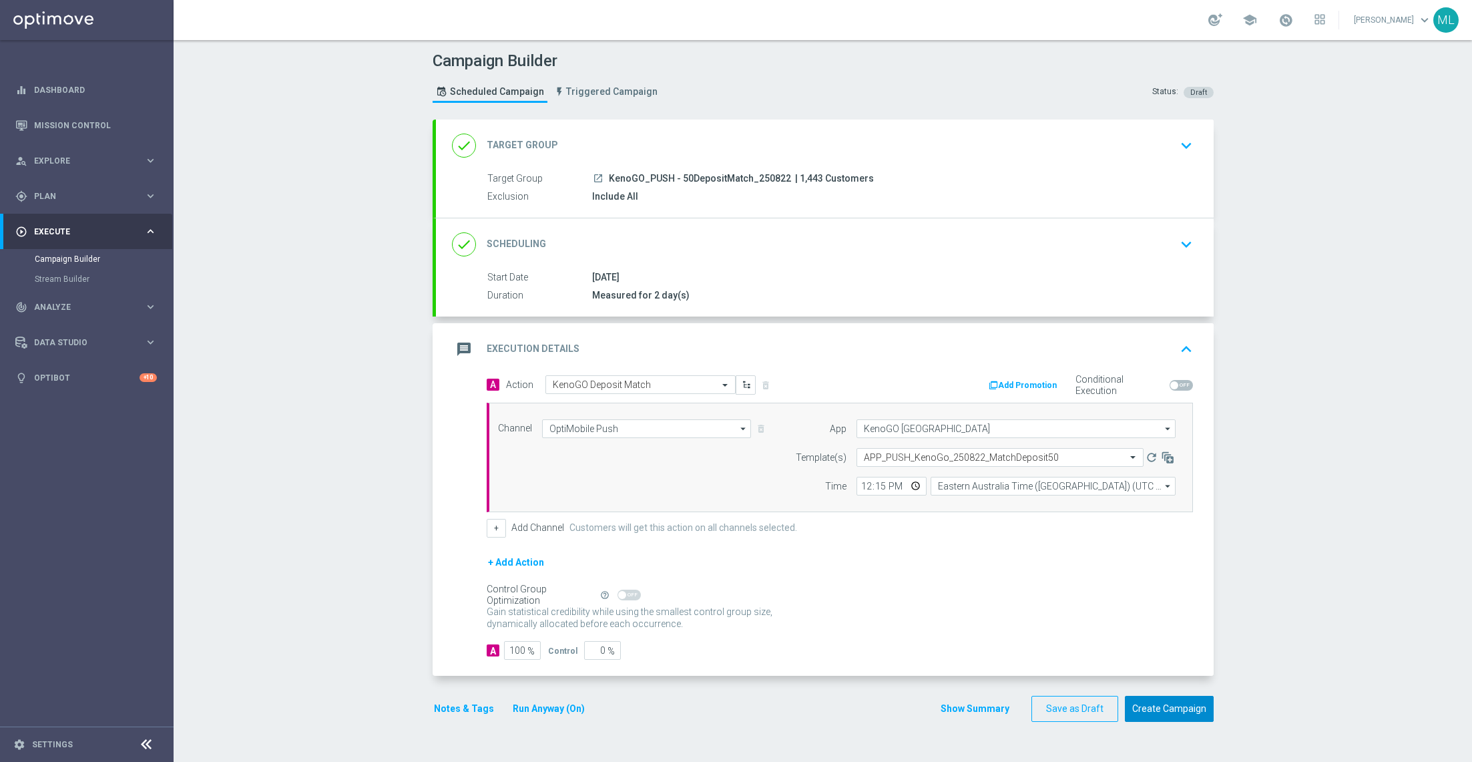
click at [1171, 698] on button "Create Campaign" at bounding box center [1169, 709] width 89 height 26
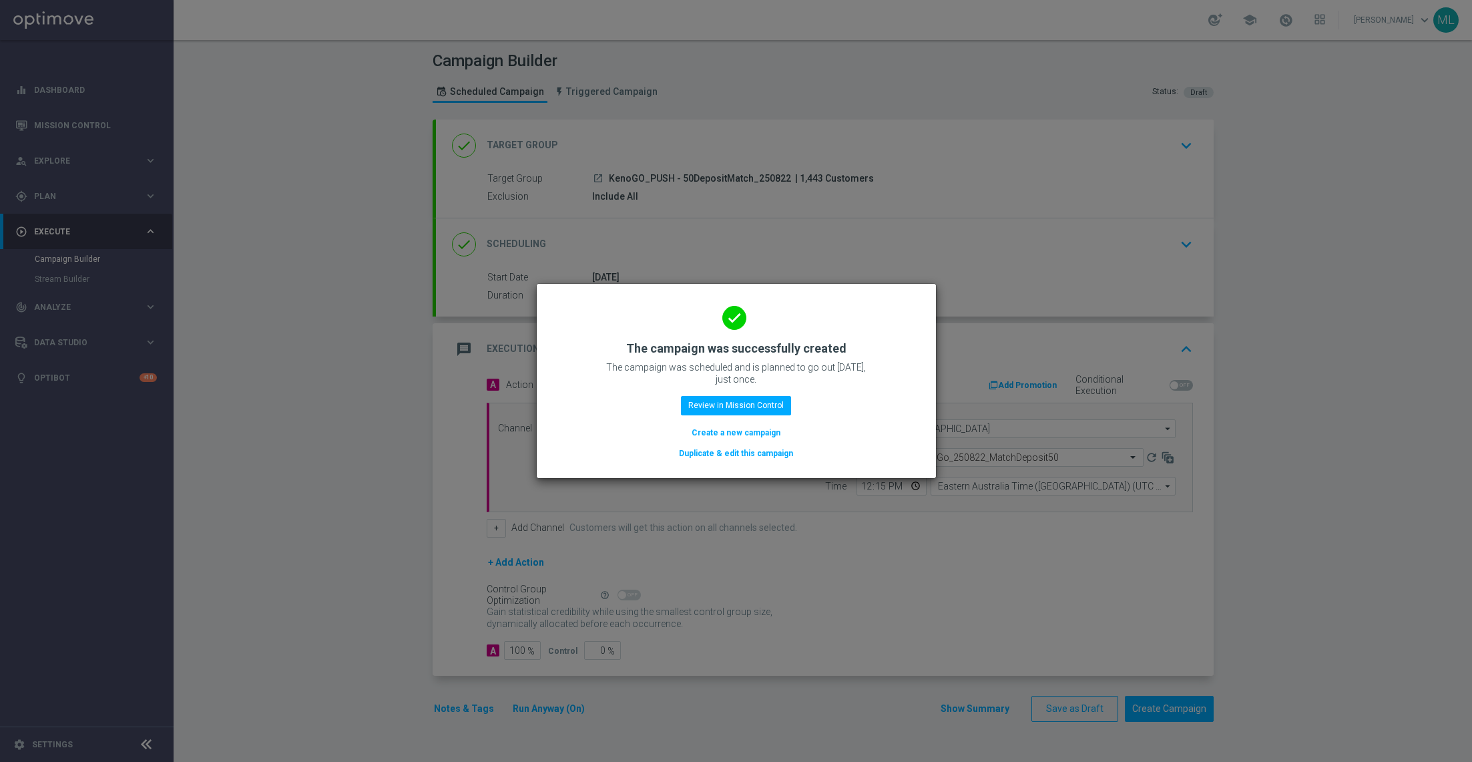
click at [757, 451] on button "Duplicate & edit this campaign" at bounding box center [736, 453] width 117 height 15
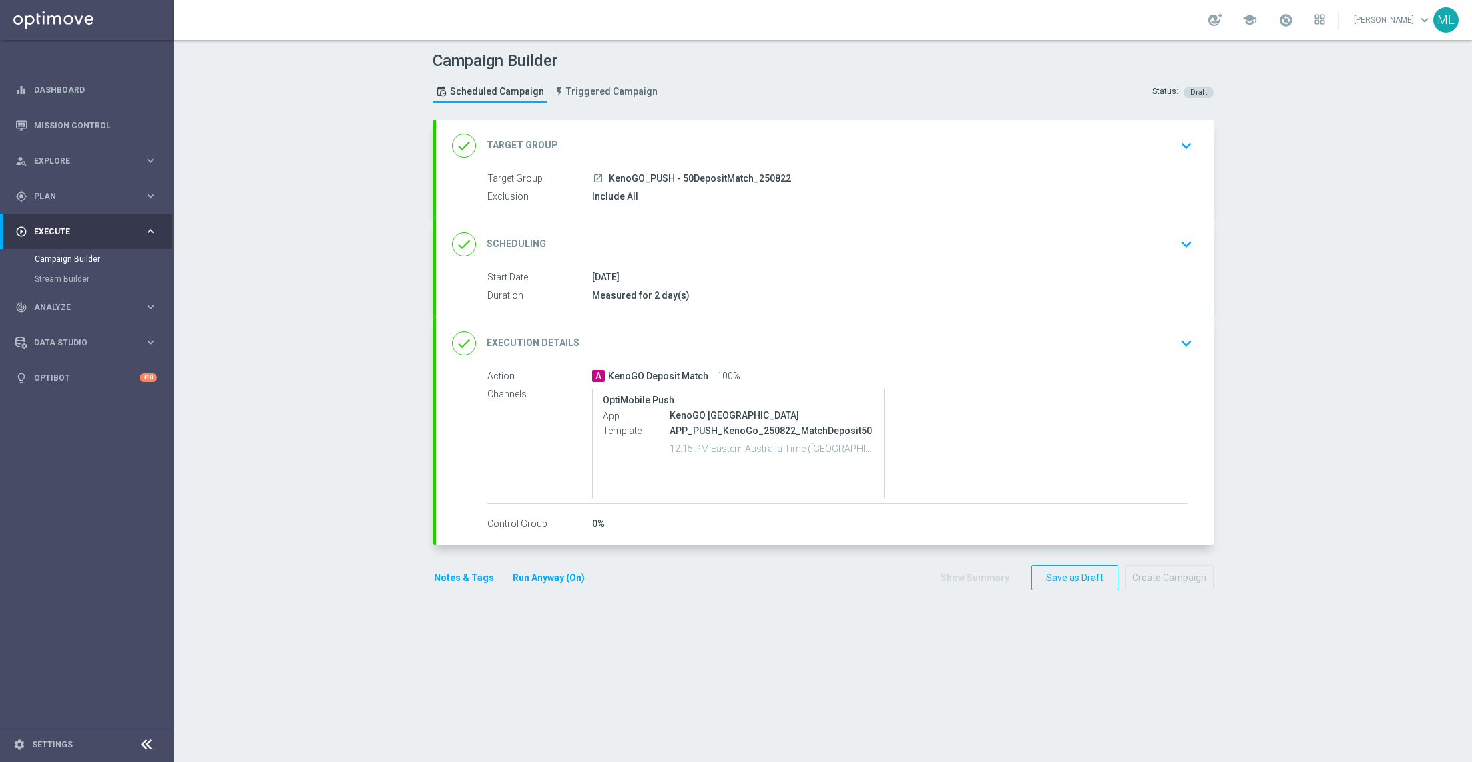
click at [1190, 153] on icon "keyboard_arrow_down" at bounding box center [1186, 146] width 20 height 20
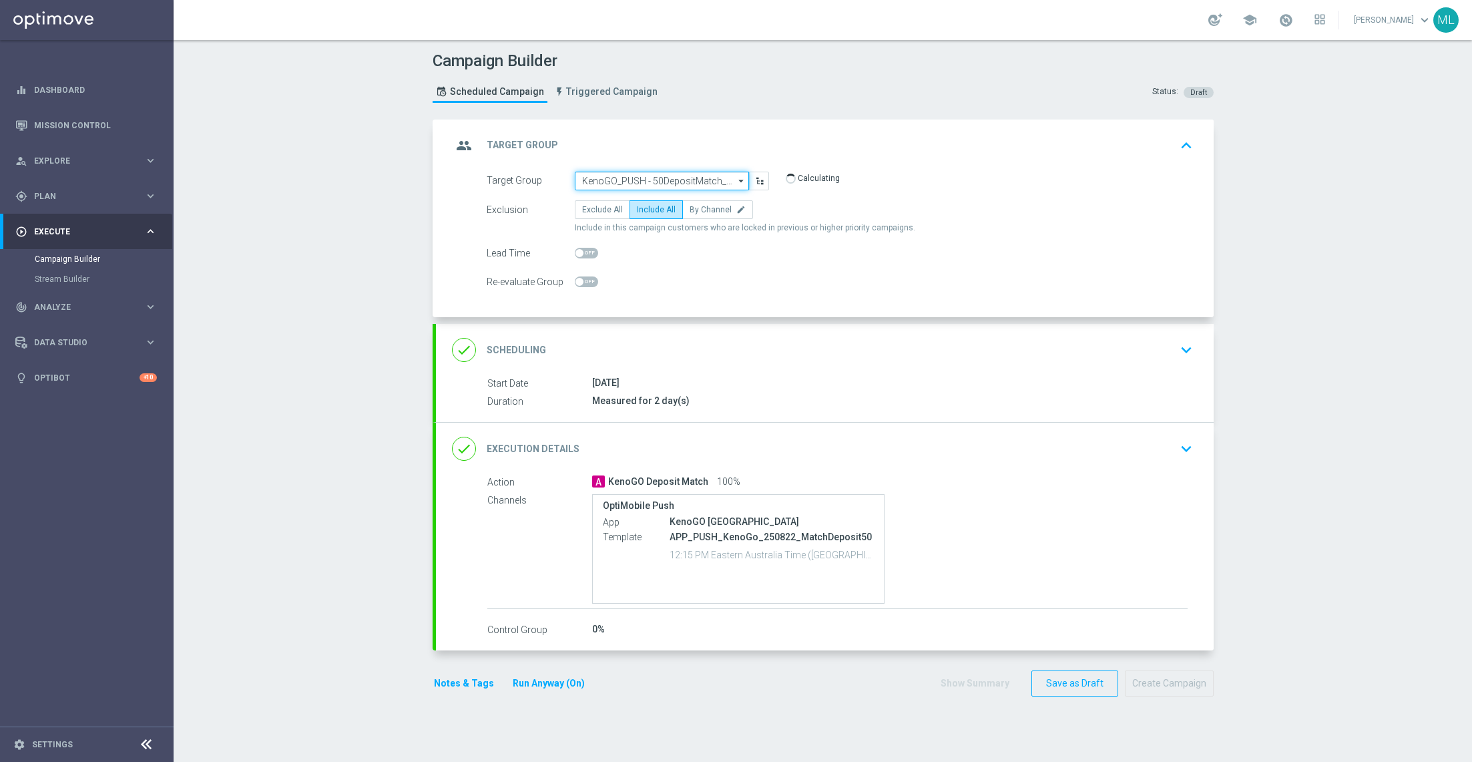
click at [666, 178] on input "KenoGO_PUSH - 50DepositMatch_250822" at bounding box center [662, 181] width 174 height 19
click at [783, 140] on div "group Target Group keyboard_arrow_up" at bounding box center [825, 145] width 746 height 25
type input "KenoGO_PUSH - 50DepositMatch_250822"
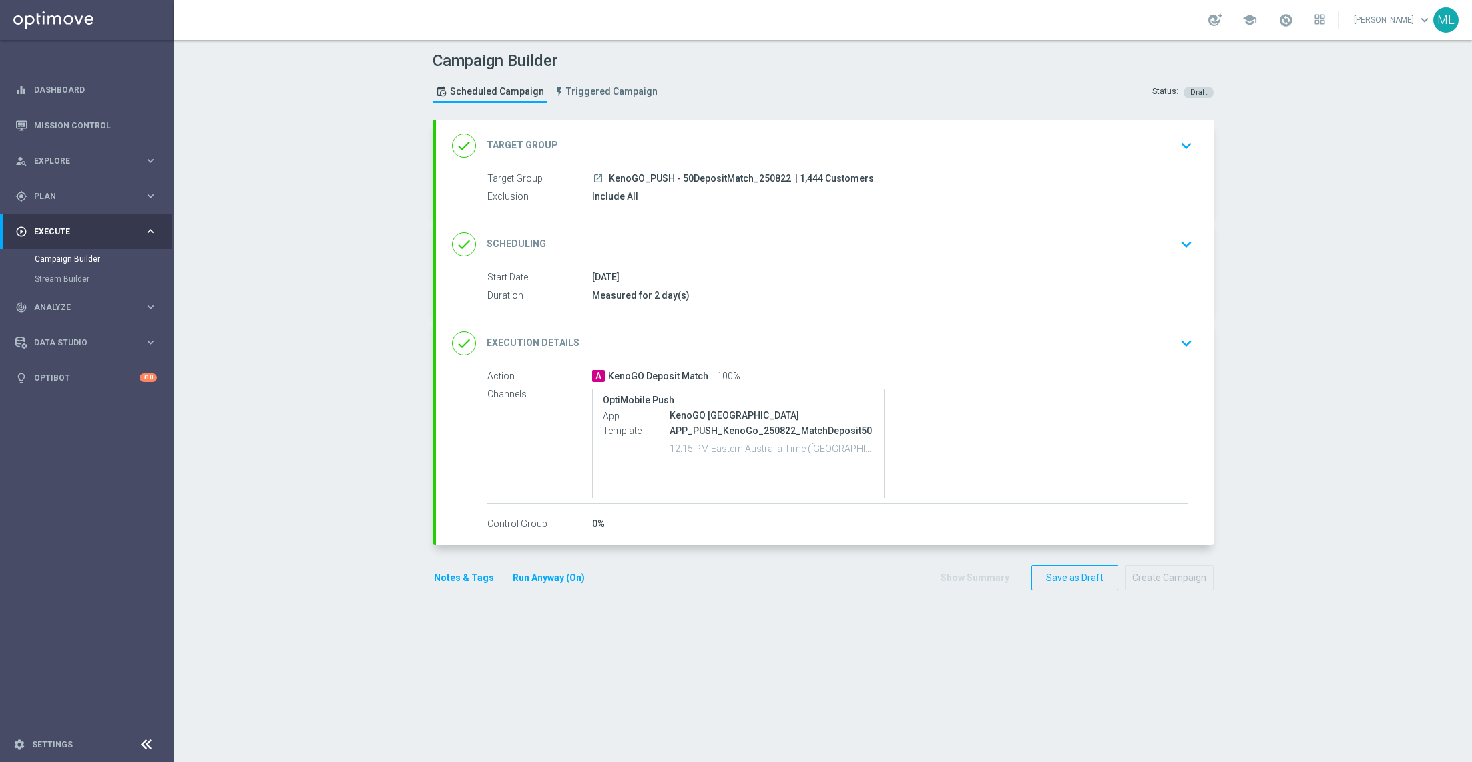
click at [1188, 139] on icon "keyboard_arrow_down" at bounding box center [1186, 146] width 20 height 20
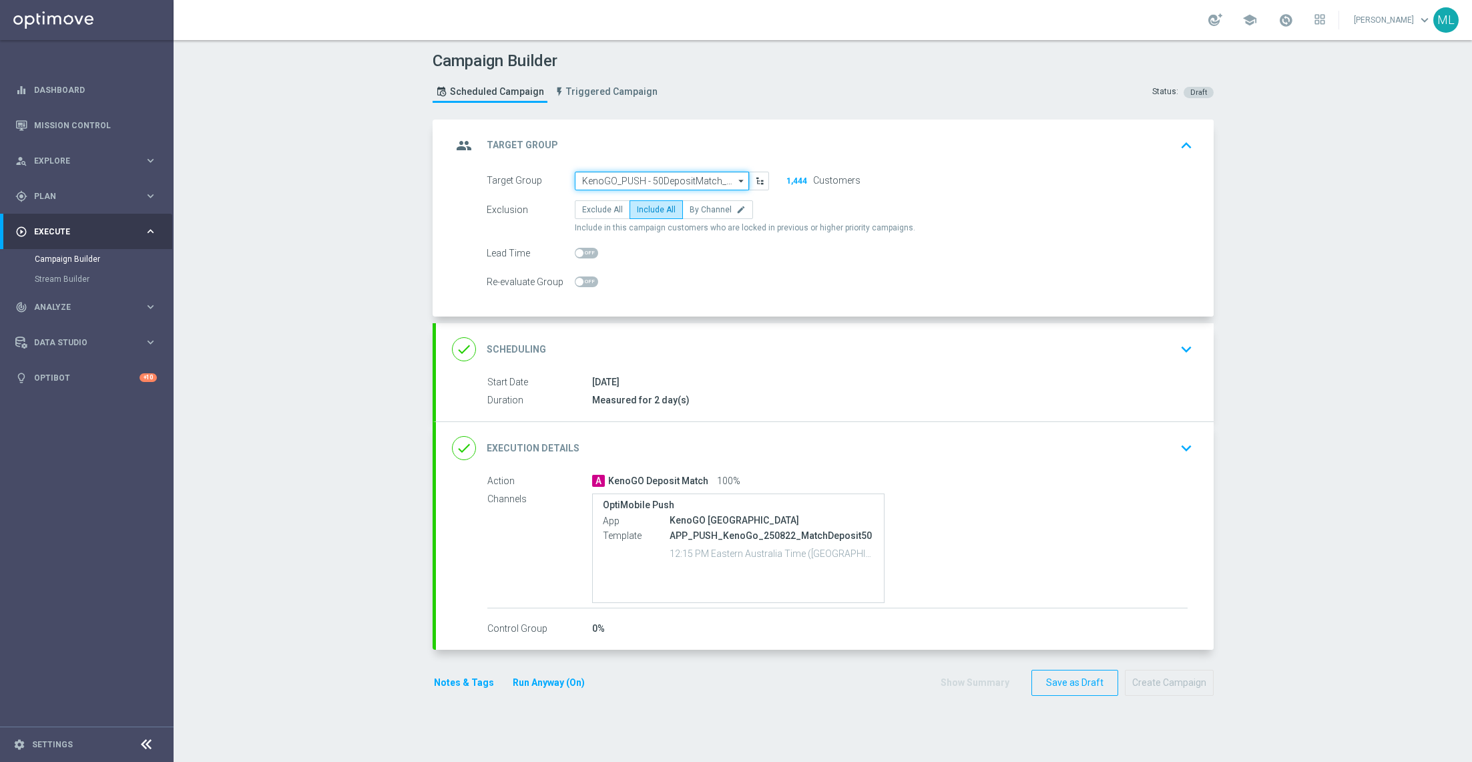
click at [650, 184] on input "KenoGO_PUSH - 50DepositMatch_250822" at bounding box center [662, 181] width 174 height 19
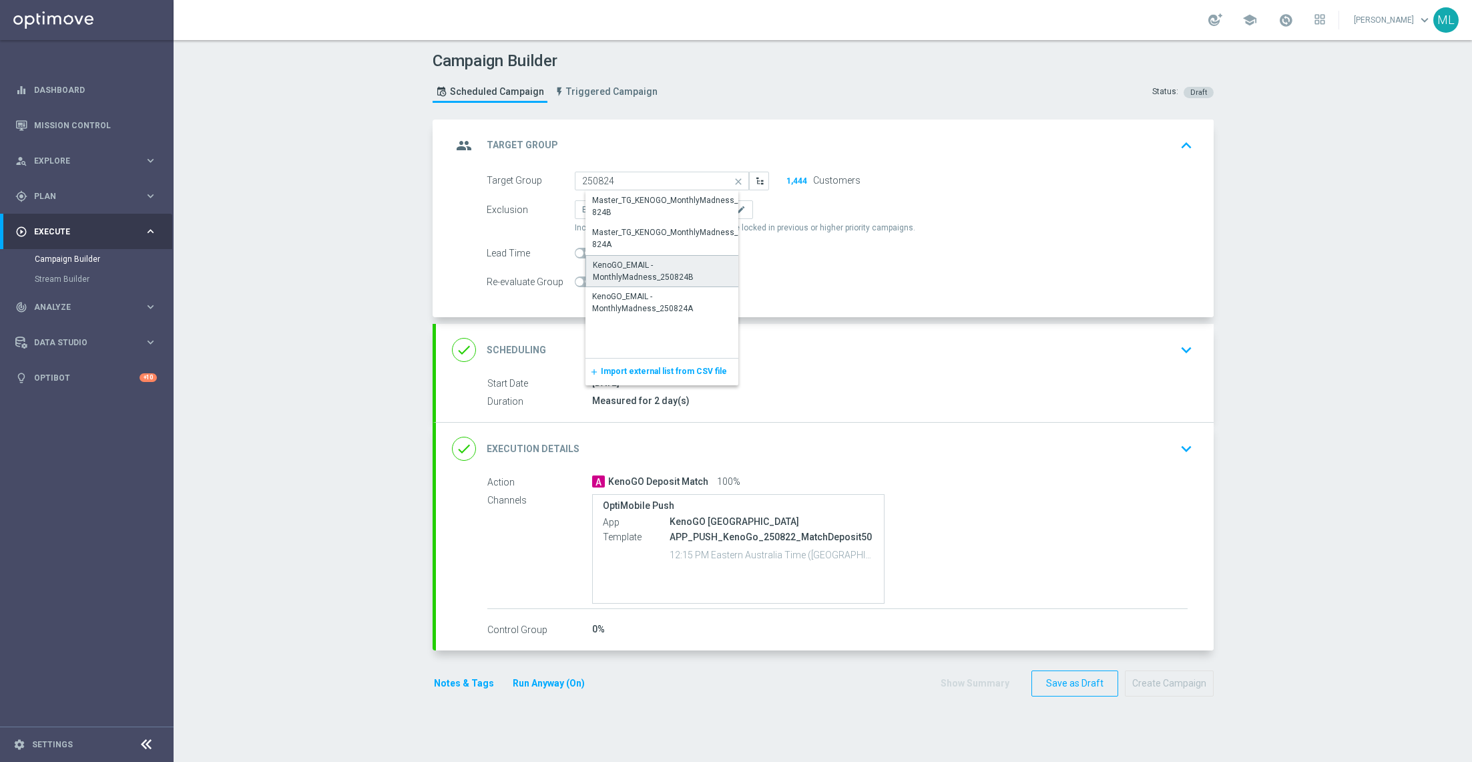
click at [704, 267] on div "KenoGO_EMAIL - MonthlyMadness_250824B" at bounding box center [673, 271] width 160 height 24
type input "KenoGO_EMAIL - MonthlyMadness_250824B"
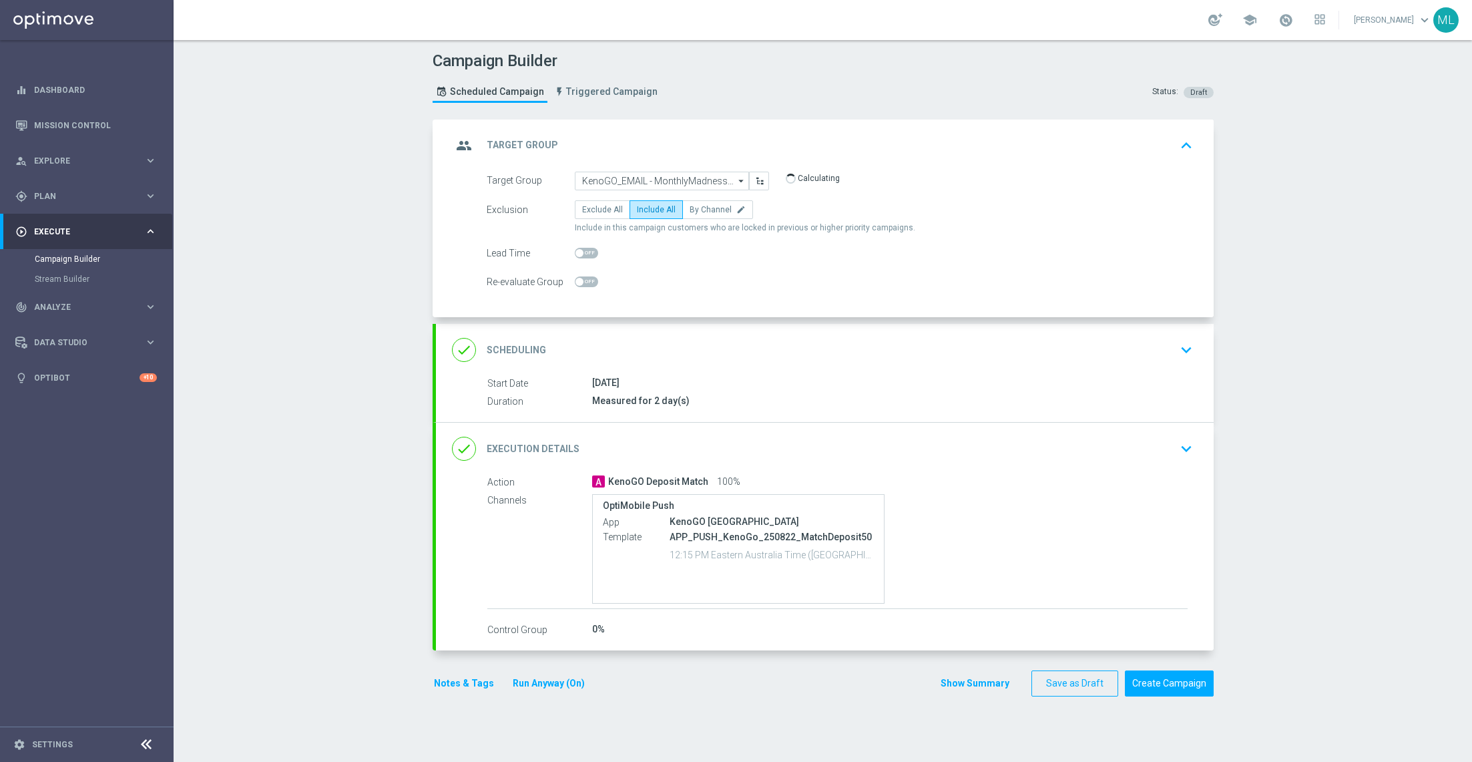
click at [1180, 445] on icon "keyboard_arrow_down" at bounding box center [1186, 449] width 20 height 20
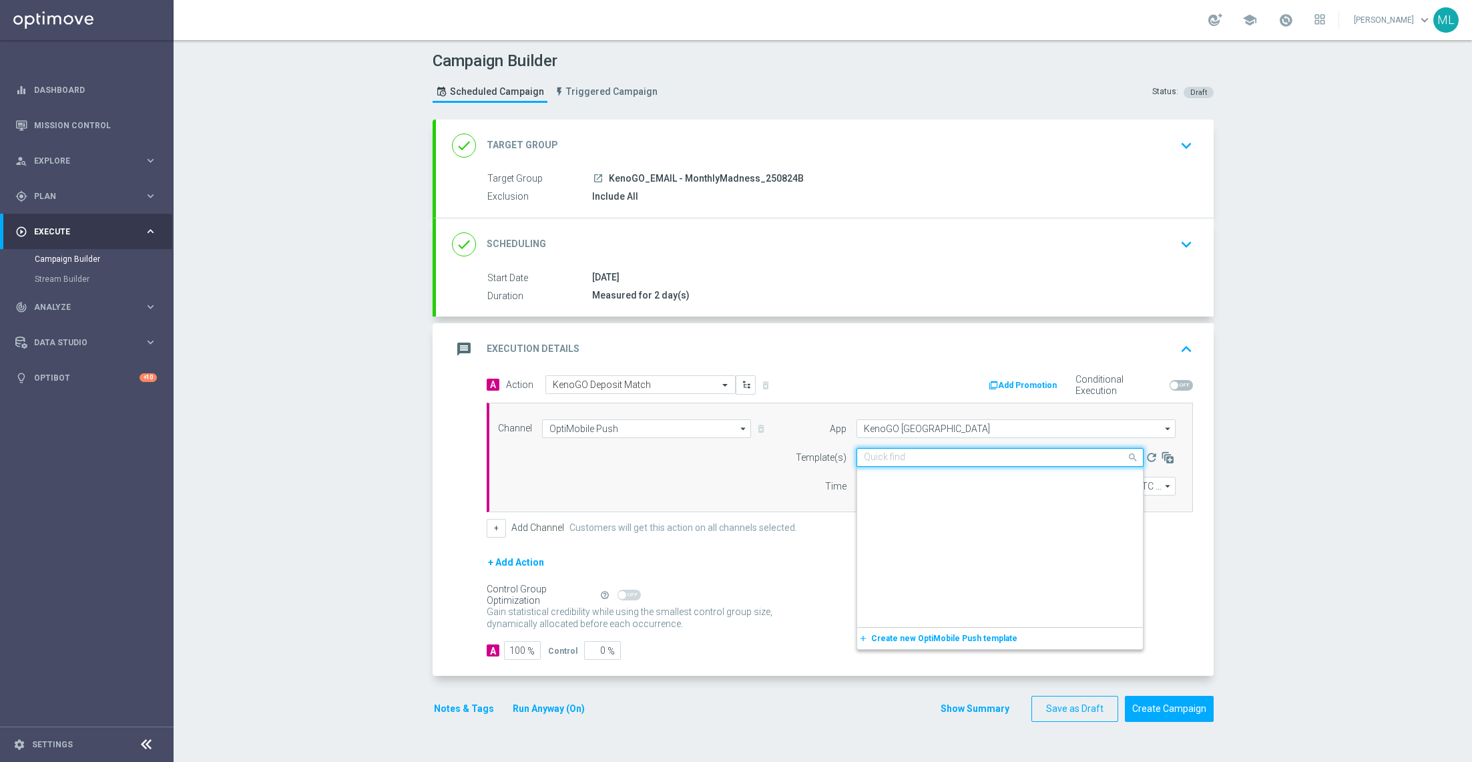
click at [1005, 461] on input "text" at bounding box center [987, 457] width 246 height 11
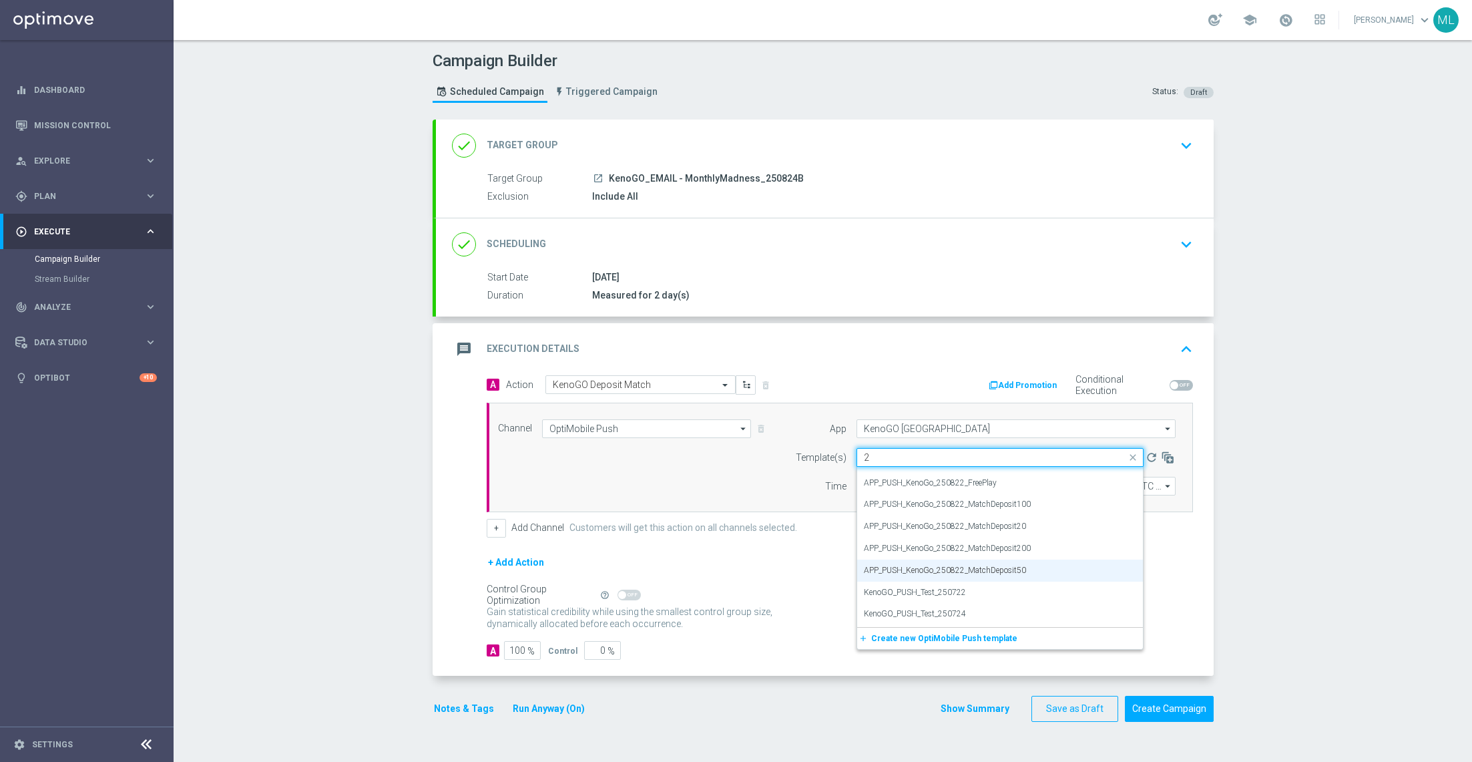
scroll to position [523, 0]
type input "25"
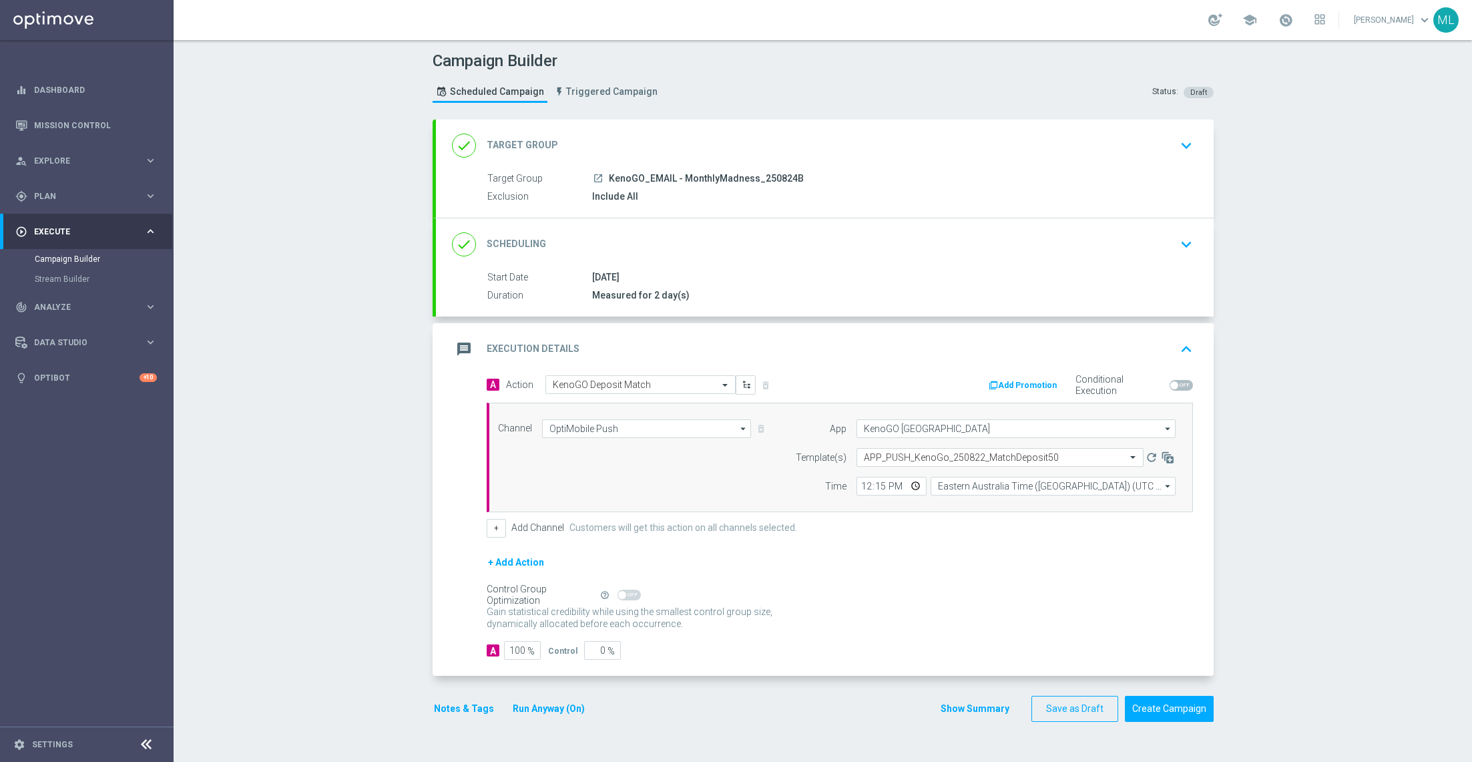
click at [1188, 242] on icon "keyboard_arrow_down" at bounding box center [1186, 244] width 20 height 20
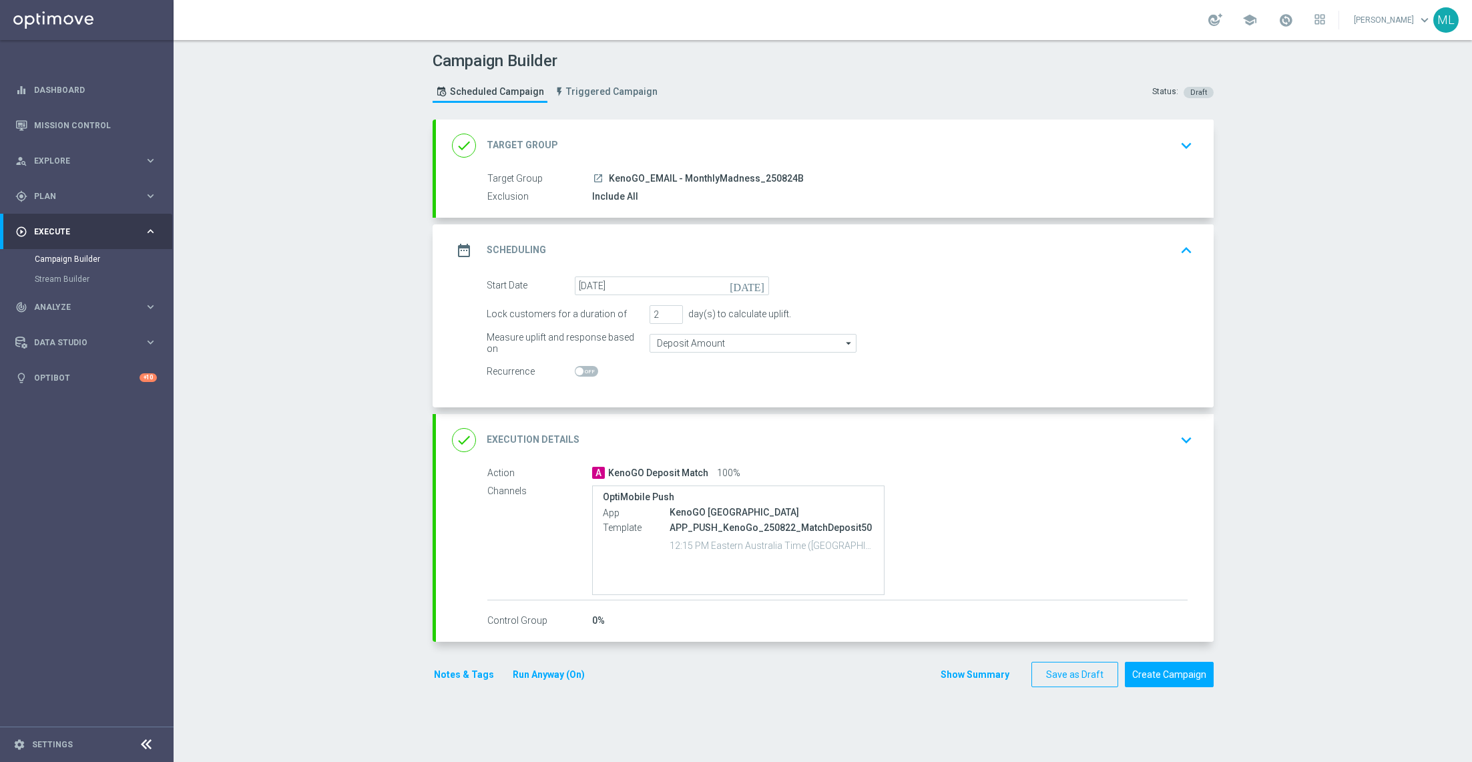
click at [759, 284] on icon "[DATE]" at bounding box center [749, 283] width 39 height 15
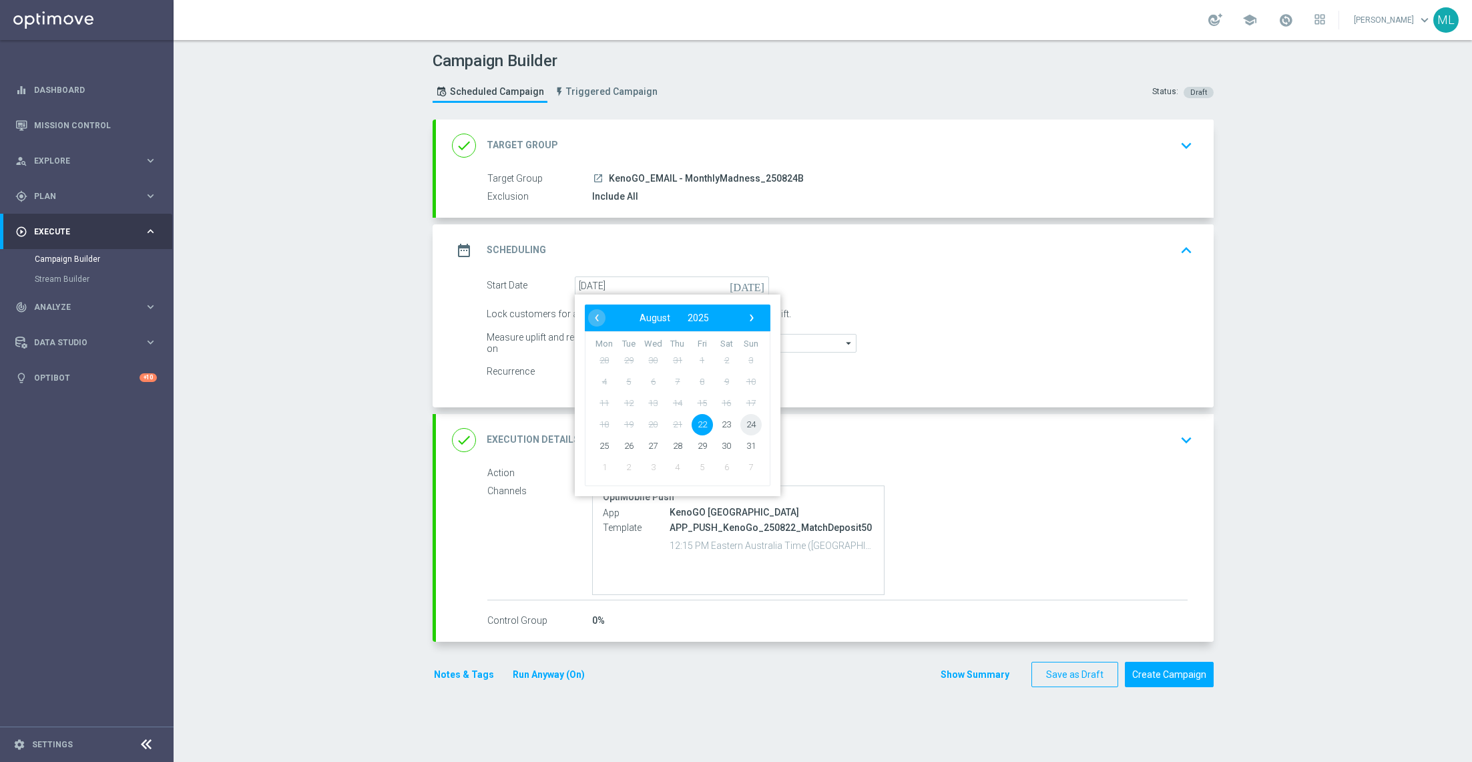
click at [754, 420] on span "24" at bounding box center [750, 423] width 21 height 21
type input "24 Aug 2025"
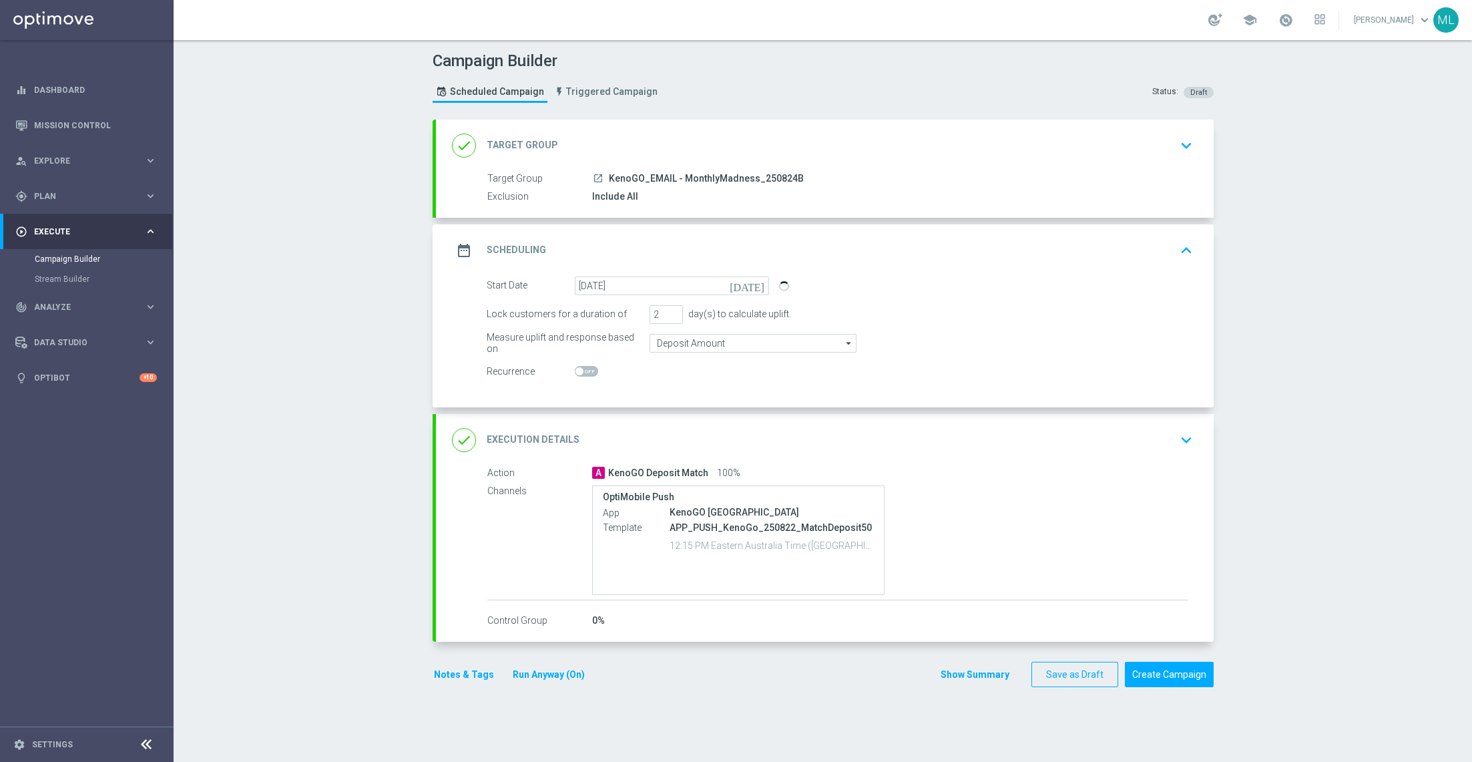
click at [1194, 435] on icon "keyboard_arrow_down" at bounding box center [1186, 440] width 20 height 20
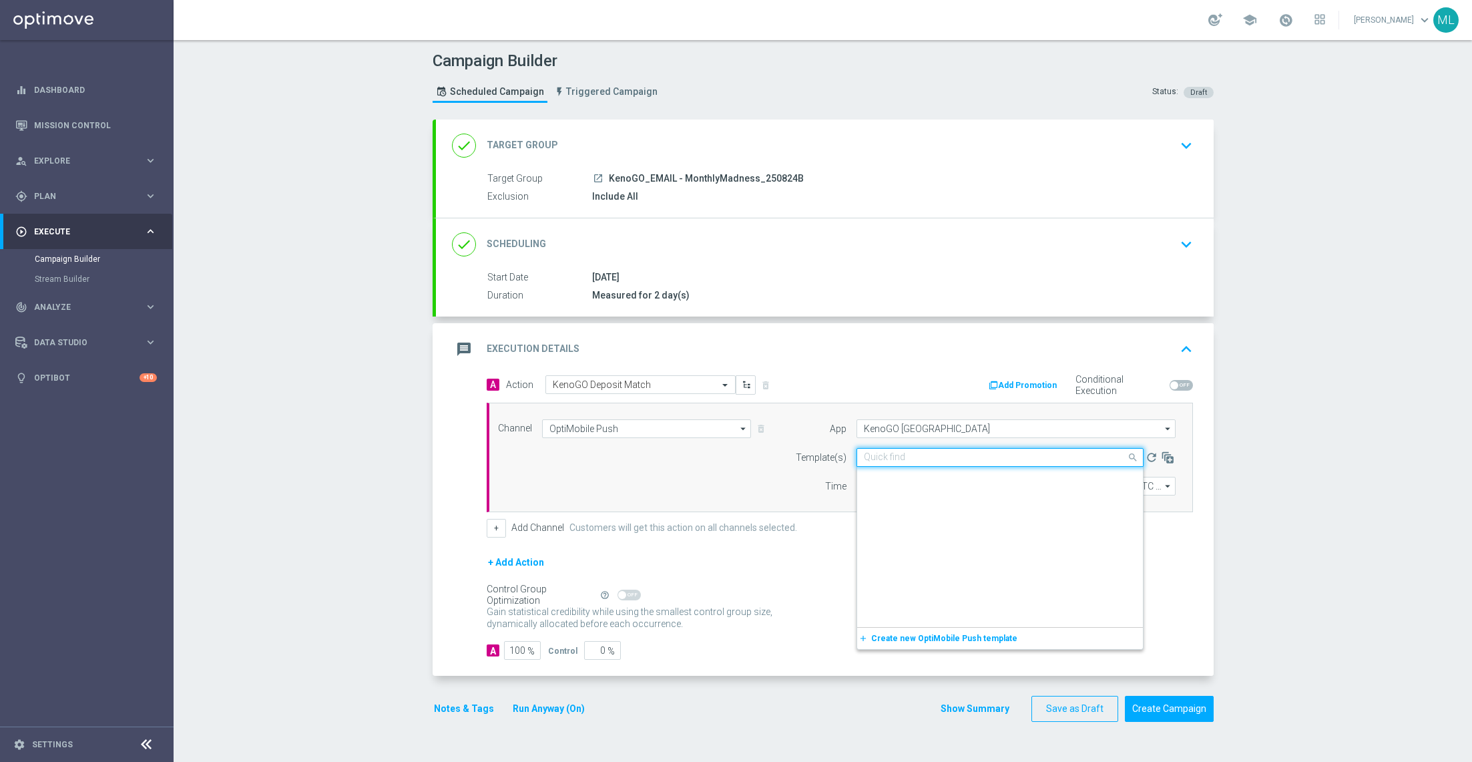
click at [938, 455] on input "text" at bounding box center [987, 457] width 246 height 11
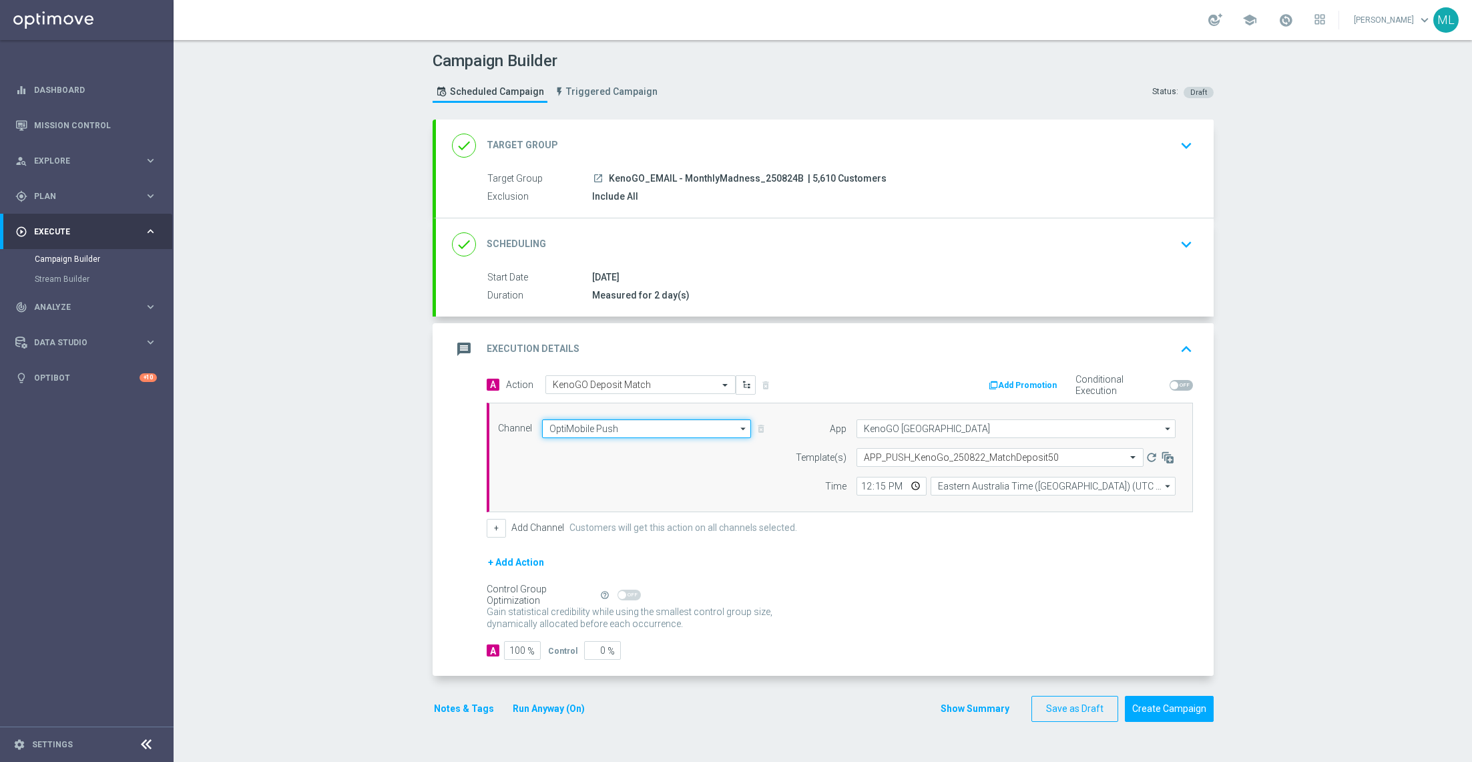
click at [720, 426] on input "OptiMobile Push" at bounding box center [647, 428] width 210 height 19
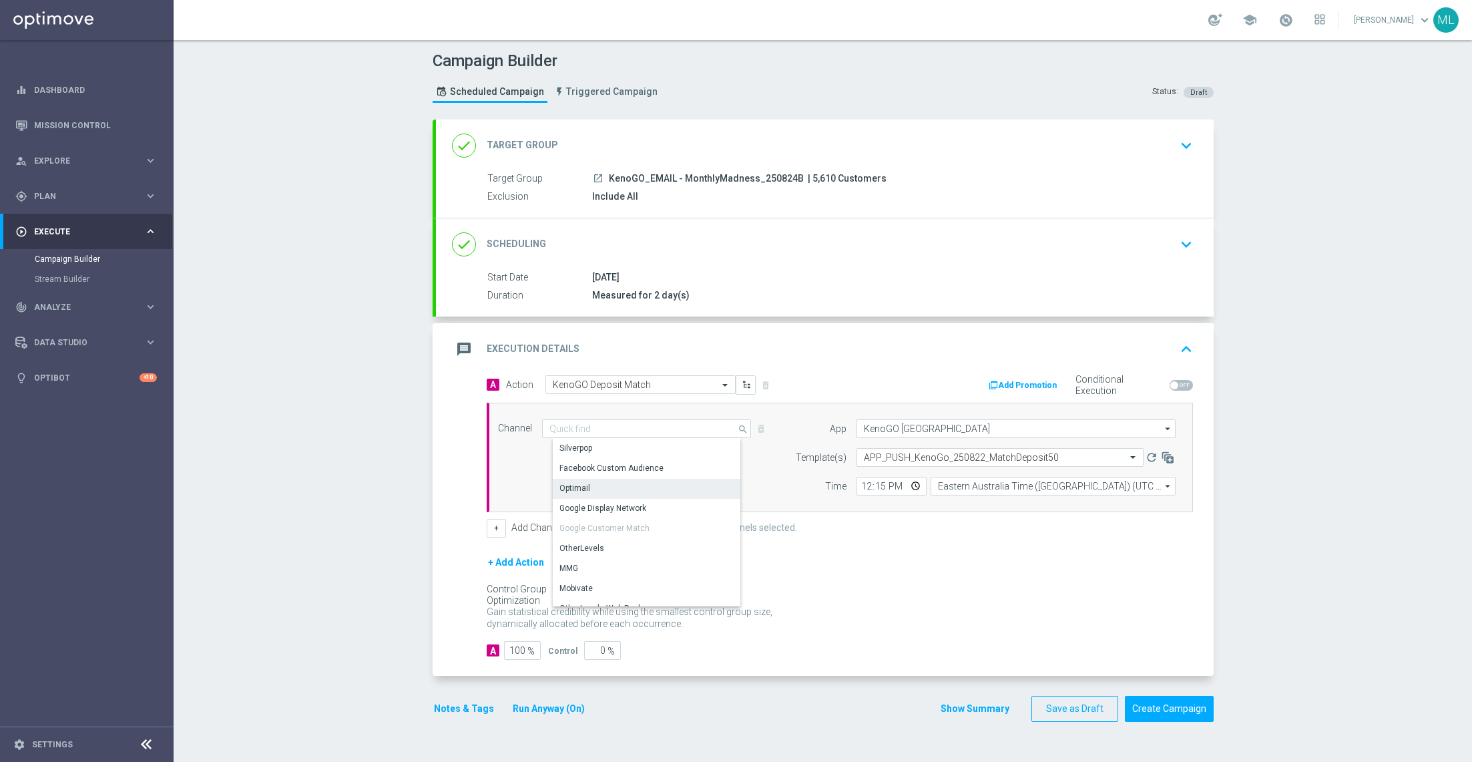
click at [632, 482] on div "Optimail" at bounding box center [653, 488] width 200 height 19
type input "Optimail"
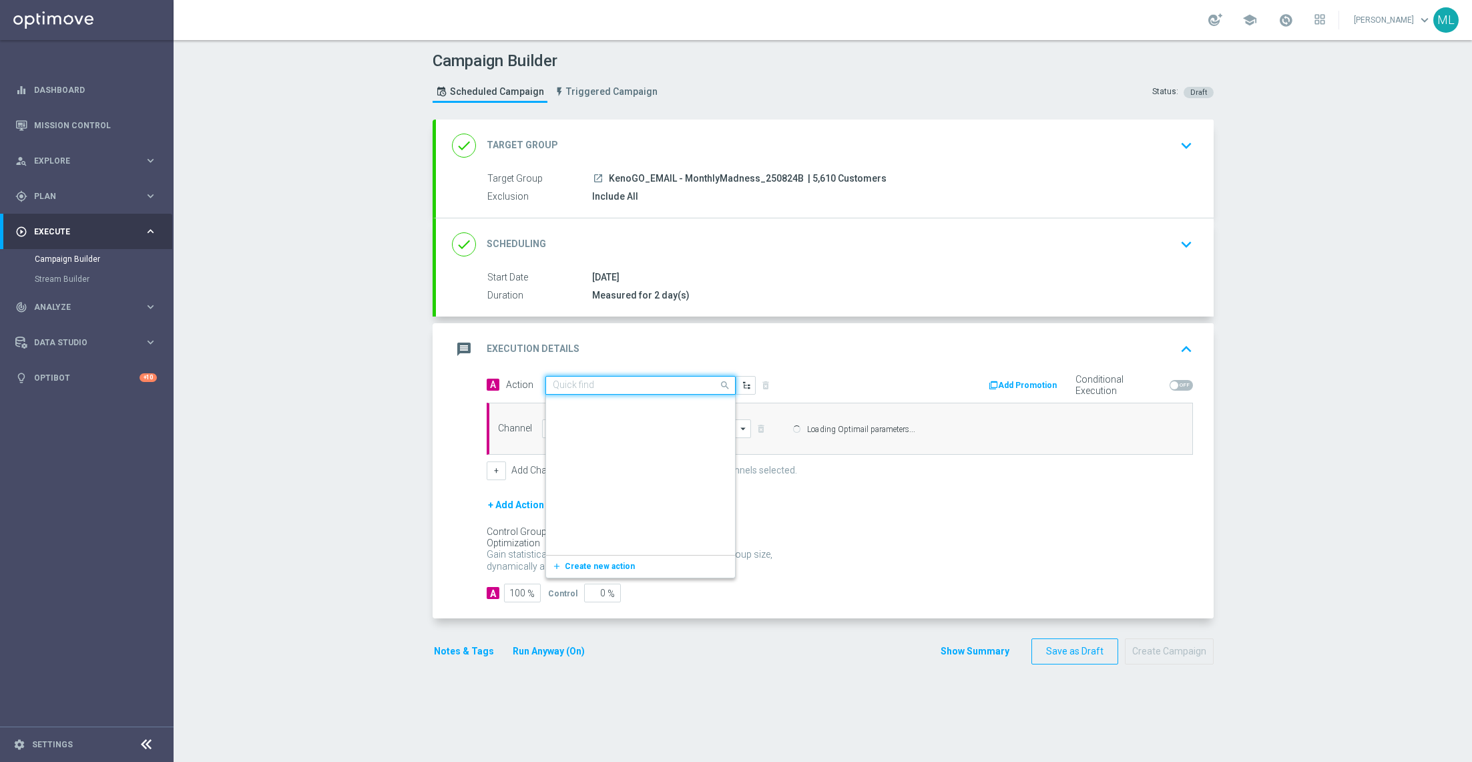
click at [681, 380] on input "text" at bounding box center [627, 385] width 149 height 11
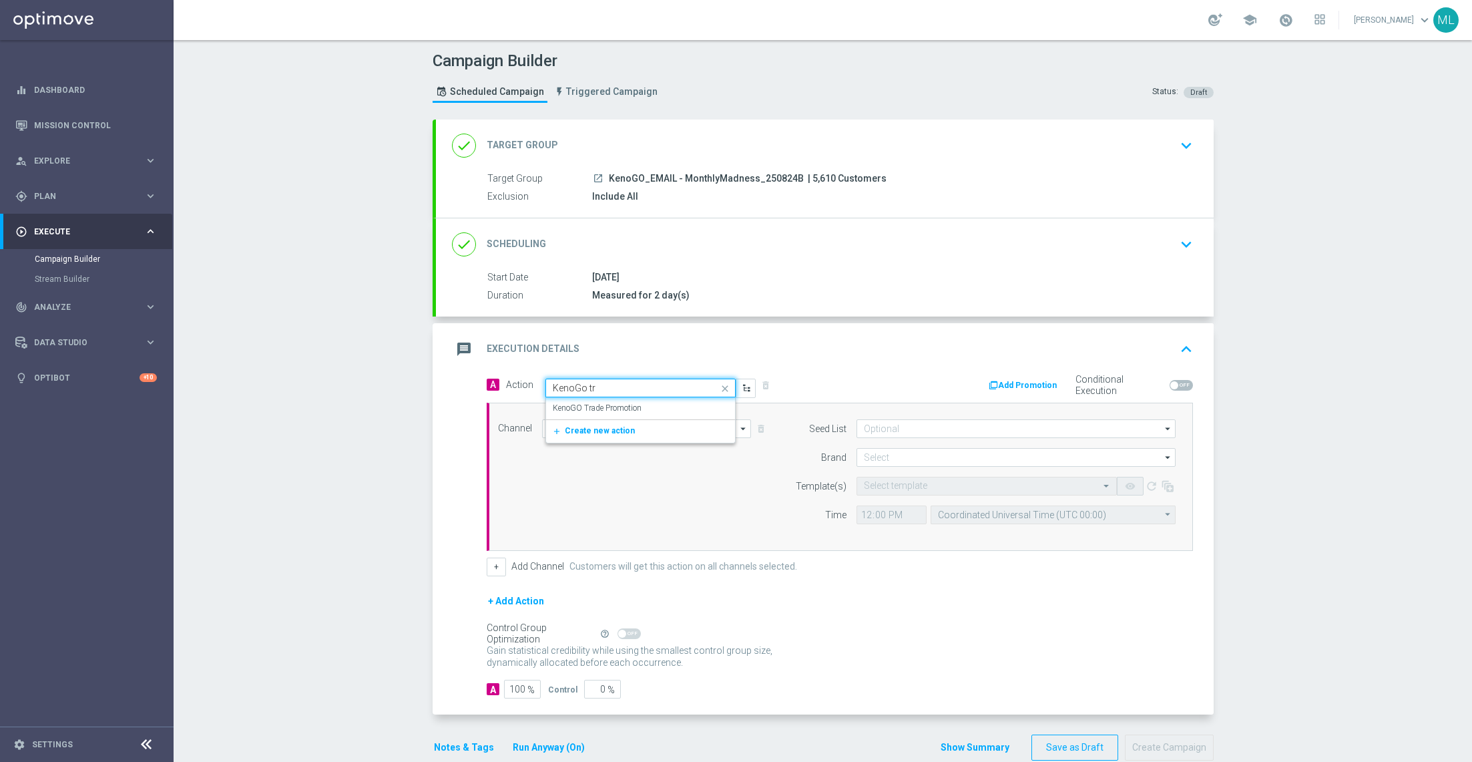
scroll to position [0, 0]
type input "KenoGo tra"
click at [616, 403] on label "KenoGO Trade Promotion" at bounding box center [597, 408] width 89 height 11
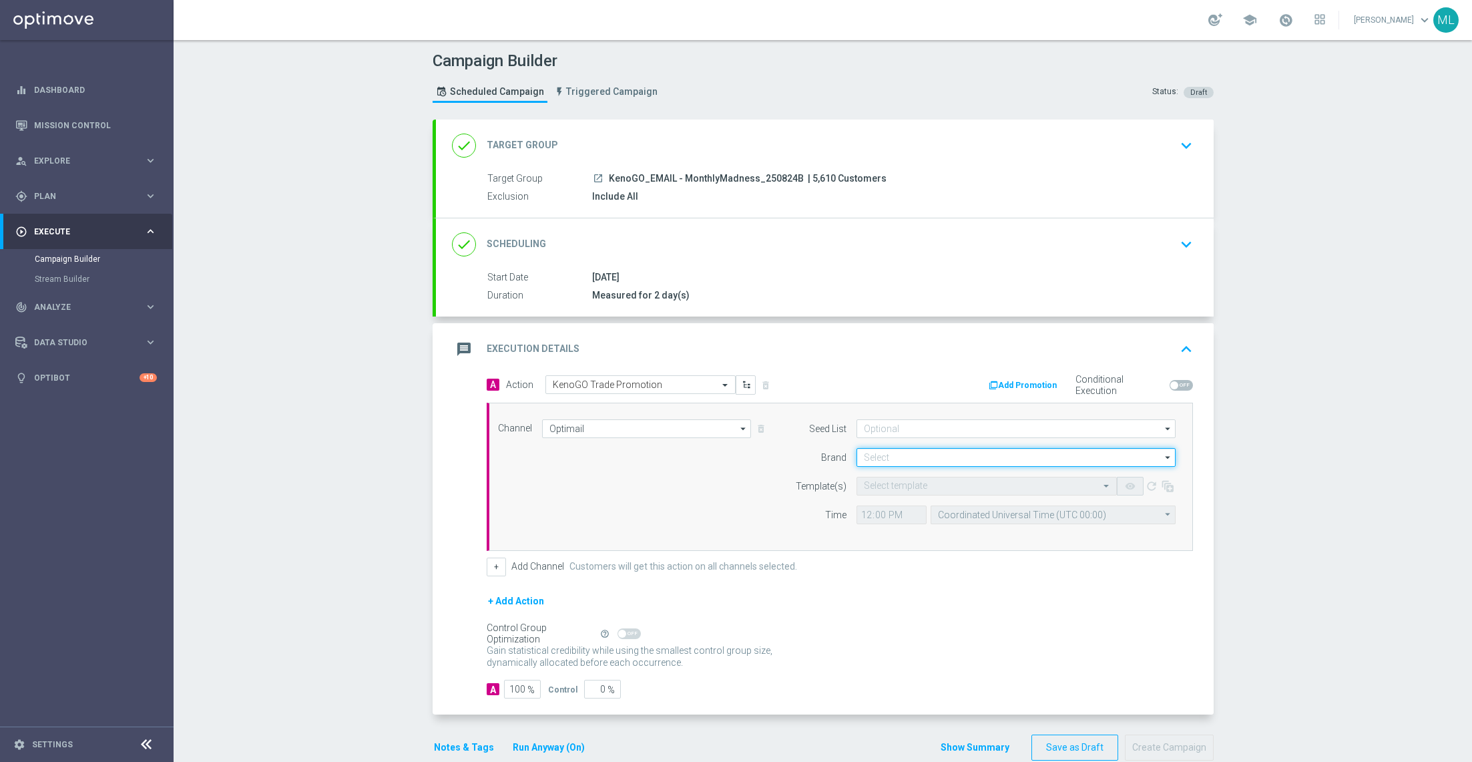
click at [887, 456] on input at bounding box center [1016, 457] width 319 height 19
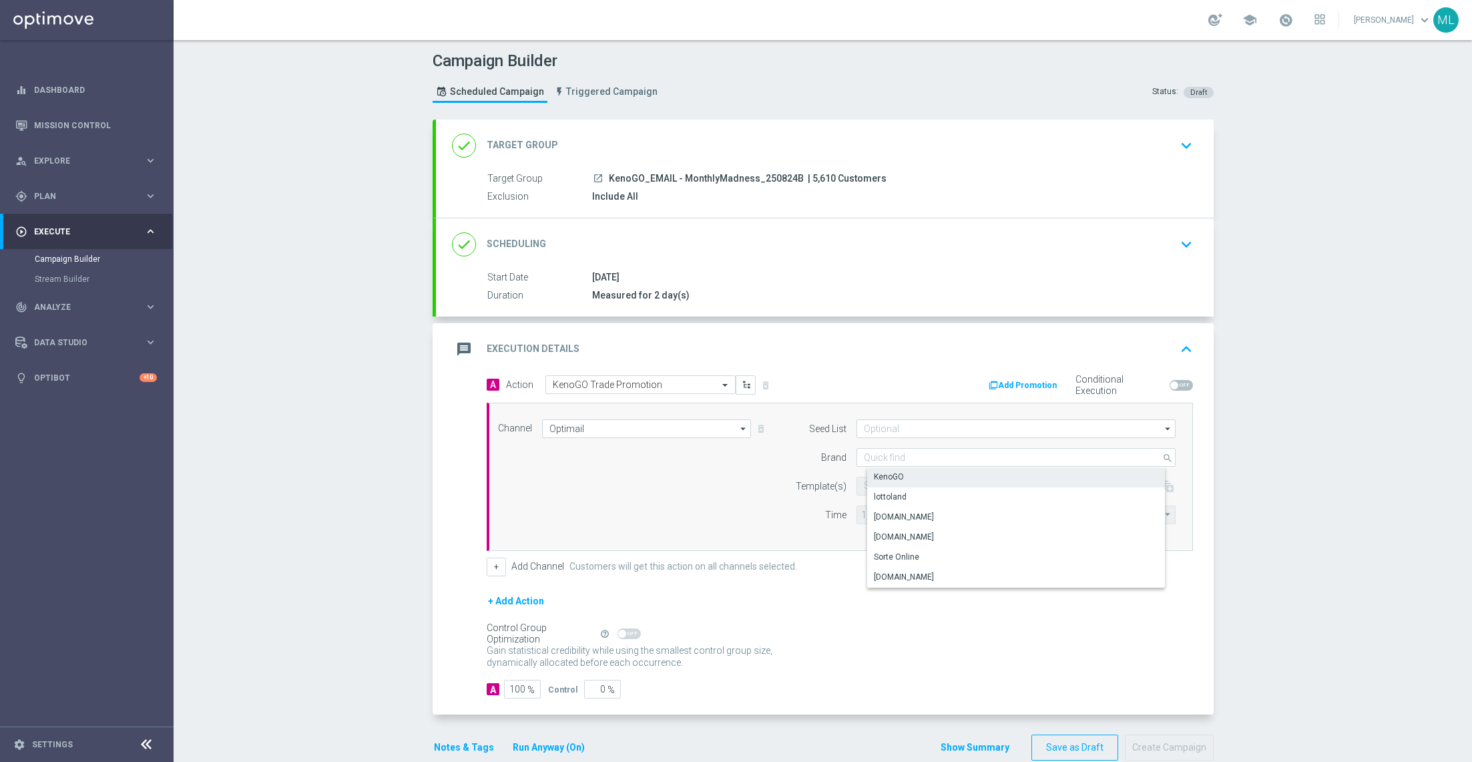
click at [917, 481] on div "KenoGO" at bounding box center [1027, 476] width 320 height 19
type input "KenoGO"
click at [881, 481] on input "text" at bounding box center [973, 486] width 219 height 11
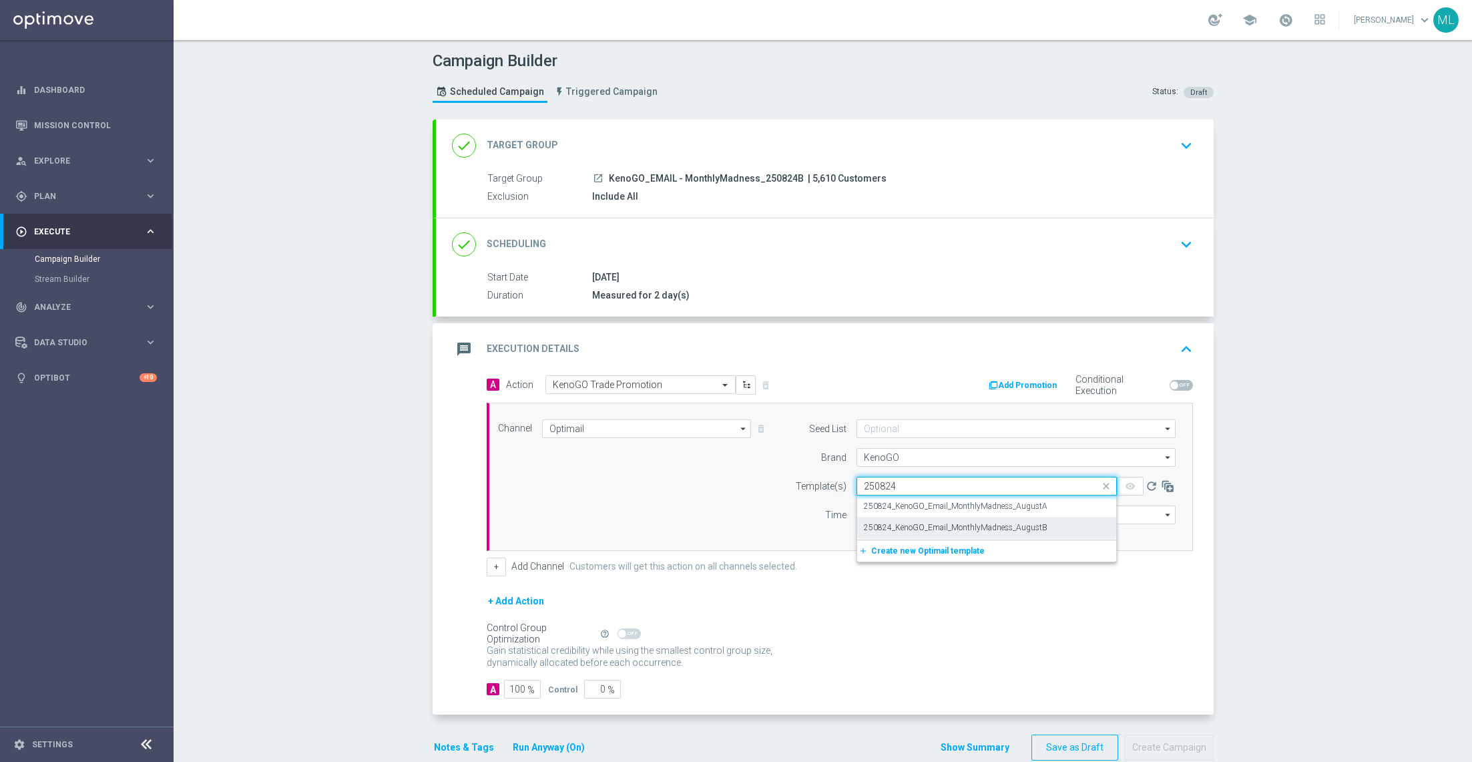
click at [961, 522] on label "250824_KenoGO_Email_MonthlyMadness_AugustB" at bounding box center [956, 527] width 184 height 11
type input "250824"
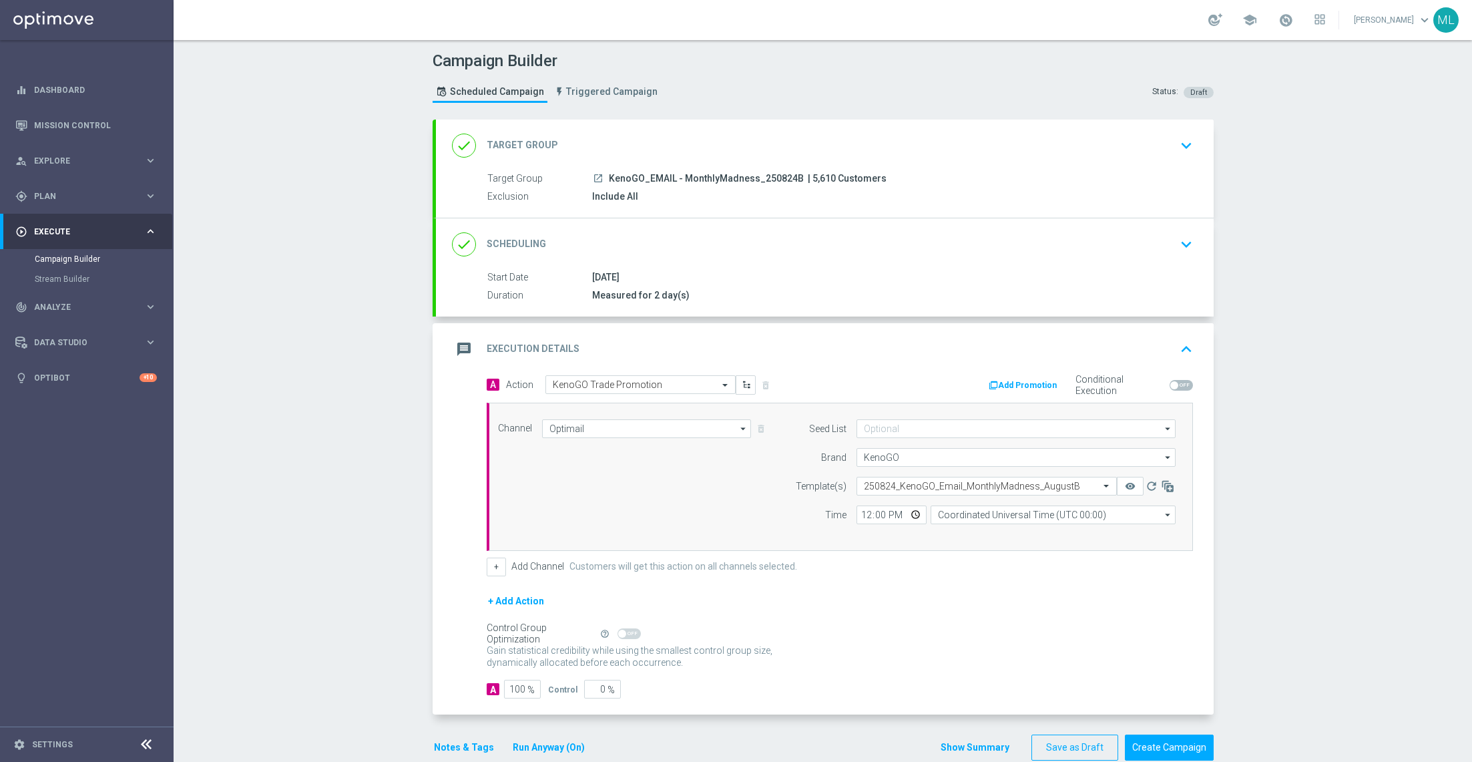
drag, startPoint x: 879, startPoint y: 180, endPoint x: 807, endPoint y: 180, distance: 72.8
click at [806, 180] on div "launch KenoGO_EMAIL - MonthlyMadness_250824B | 5,610 Customers" at bounding box center [890, 178] width 596 height 13
copy span "5,610 Customers"
click at [866, 510] on input "12:00" at bounding box center [892, 514] width 70 height 19
type input "13:00"
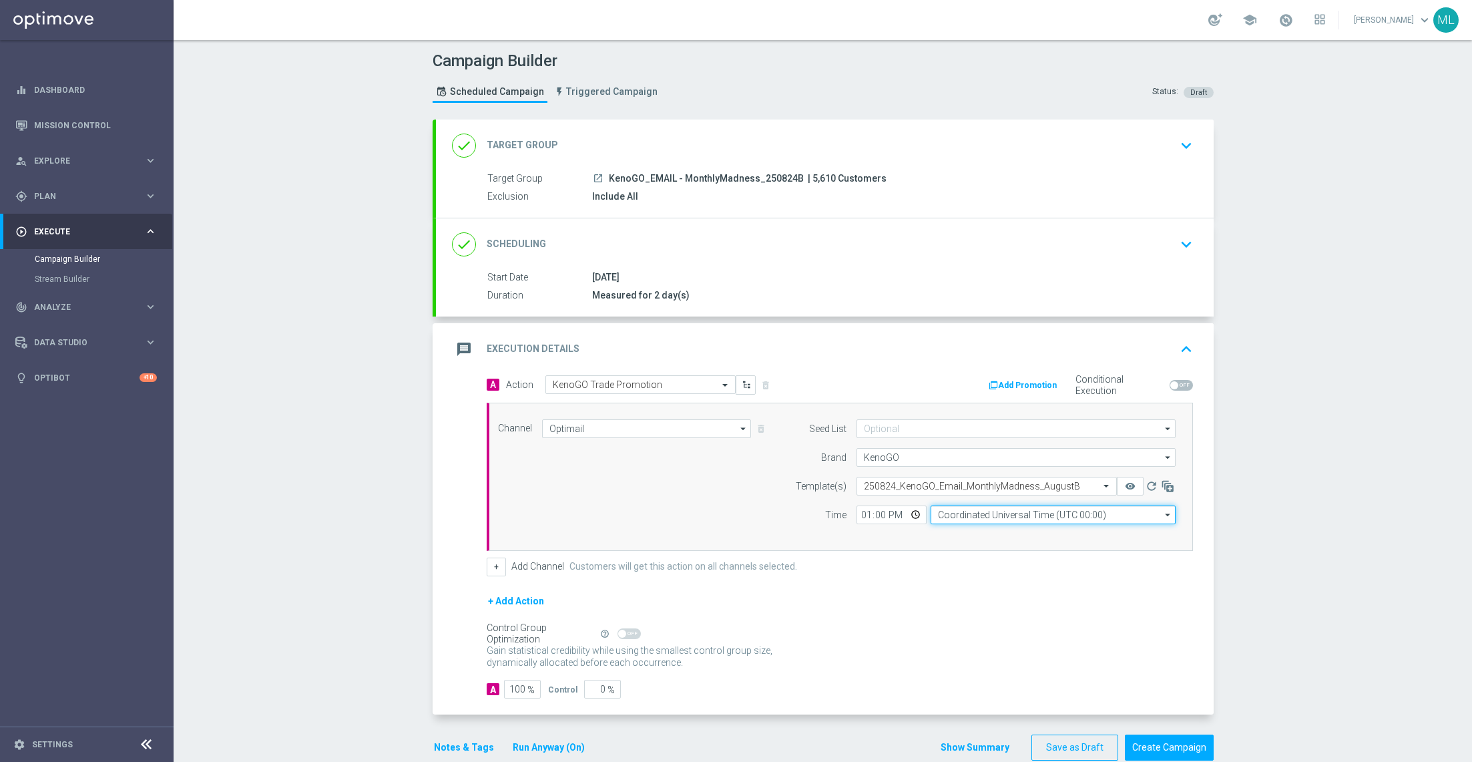
click at [990, 517] on input "Coordinated Universal Time (UTC 00:00)" at bounding box center [1053, 514] width 245 height 19
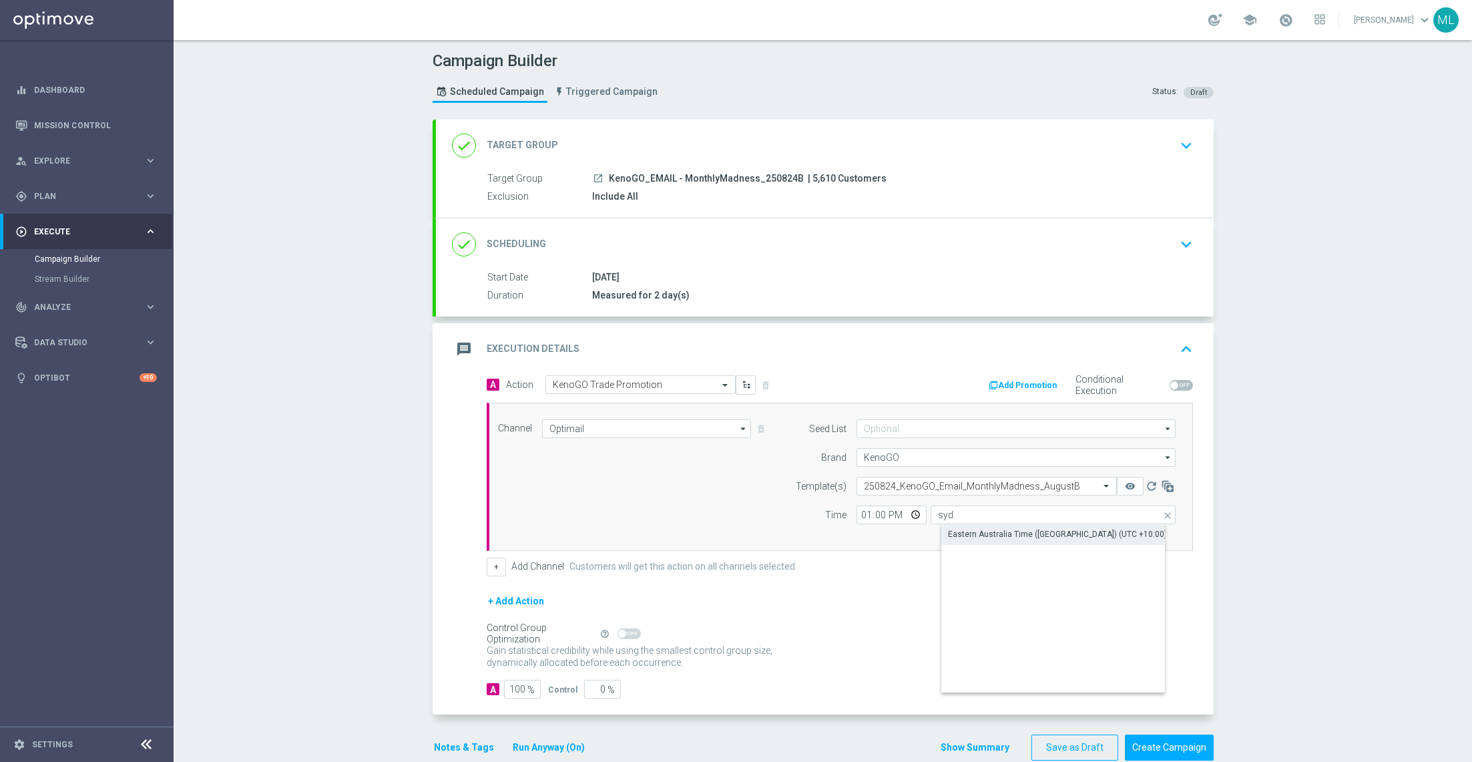
click at [1024, 532] on div "Eastern Australia Time (Sydney) (UTC +10:00)" at bounding box center [1057, 534] width 219 height 12
type input "Eastern Australia Time (Sydney) (UTC +10:00)"
drag, startPoint x: 607, startPoint y: 682, endPoint x: 585, endPoint y: 682, distance: 22.0
click at [585, 682] on div "0 %" at bounding box center [600, 689] width 33 height 19
click at [598, 684] on input "0" at bounding box center [602, 689] width 37 height 19
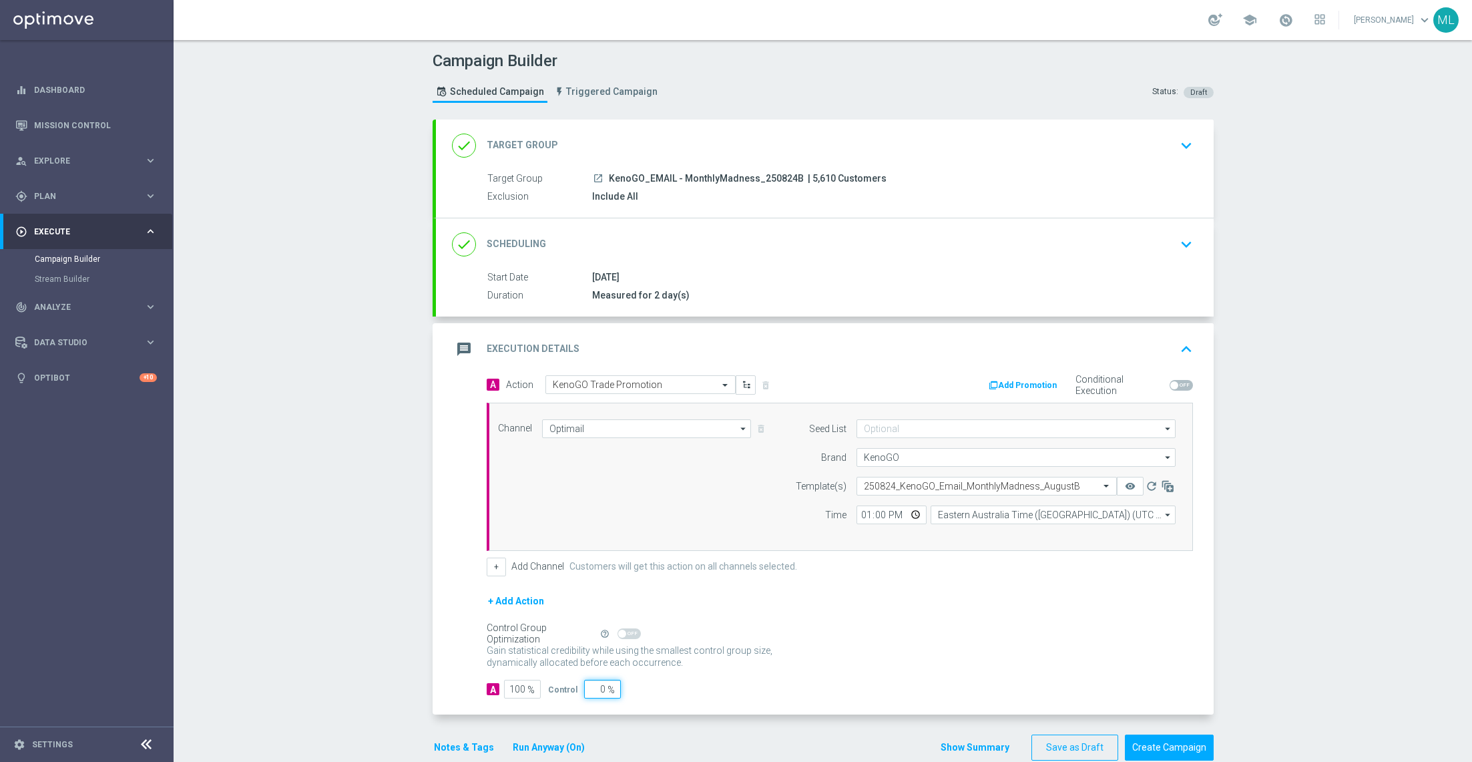
type input "10"
type input "90"
type input "10"
click at [753, 687] on div "A 90 % Control 10 %" at bounding box center [840, 689] width 706 height 19
click at [988, 620] on div "+ Add Action" at bounding box center [840, 609] width 706 height 33
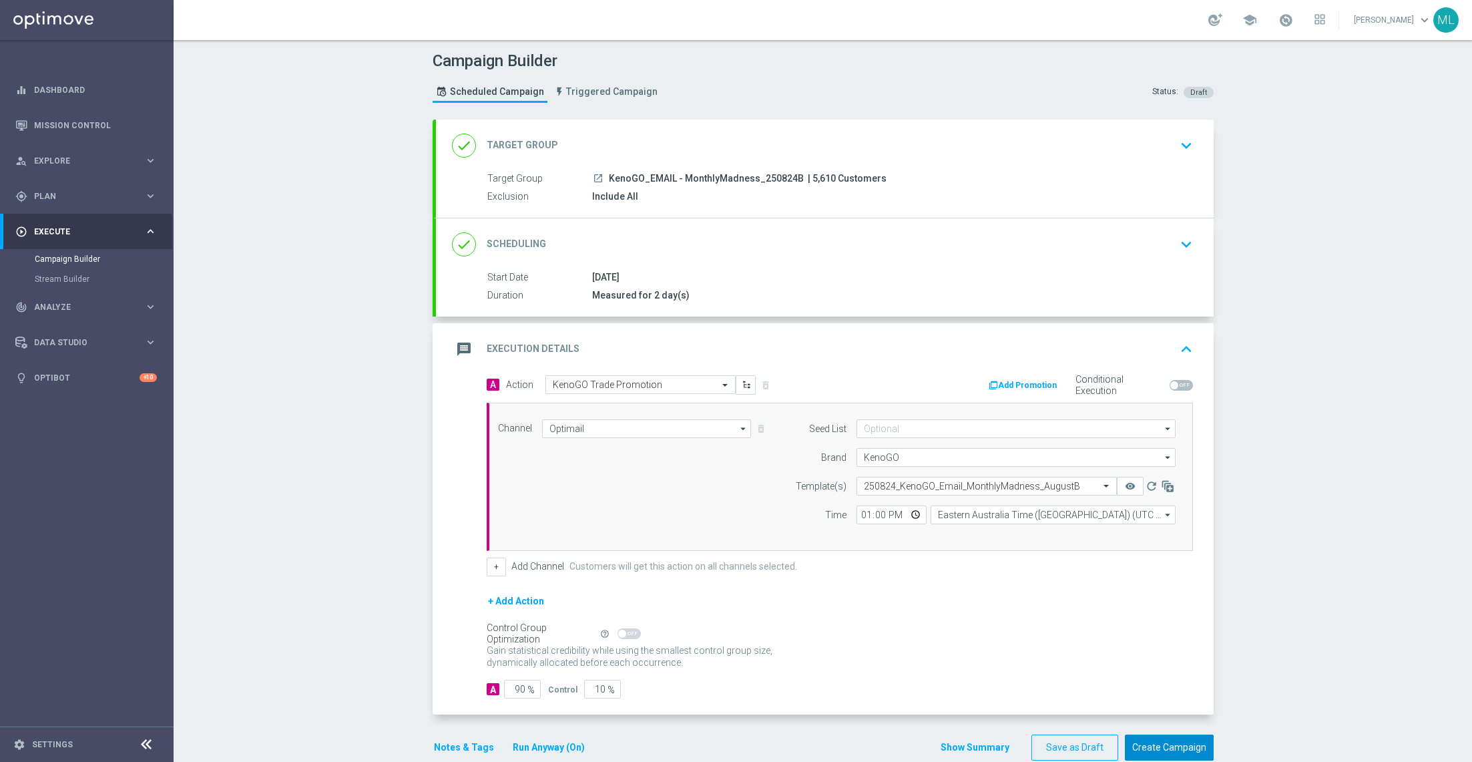
click at [1175, 745] on button "Create Campaign" at bounding box center [1169, 747] width 89 height 26
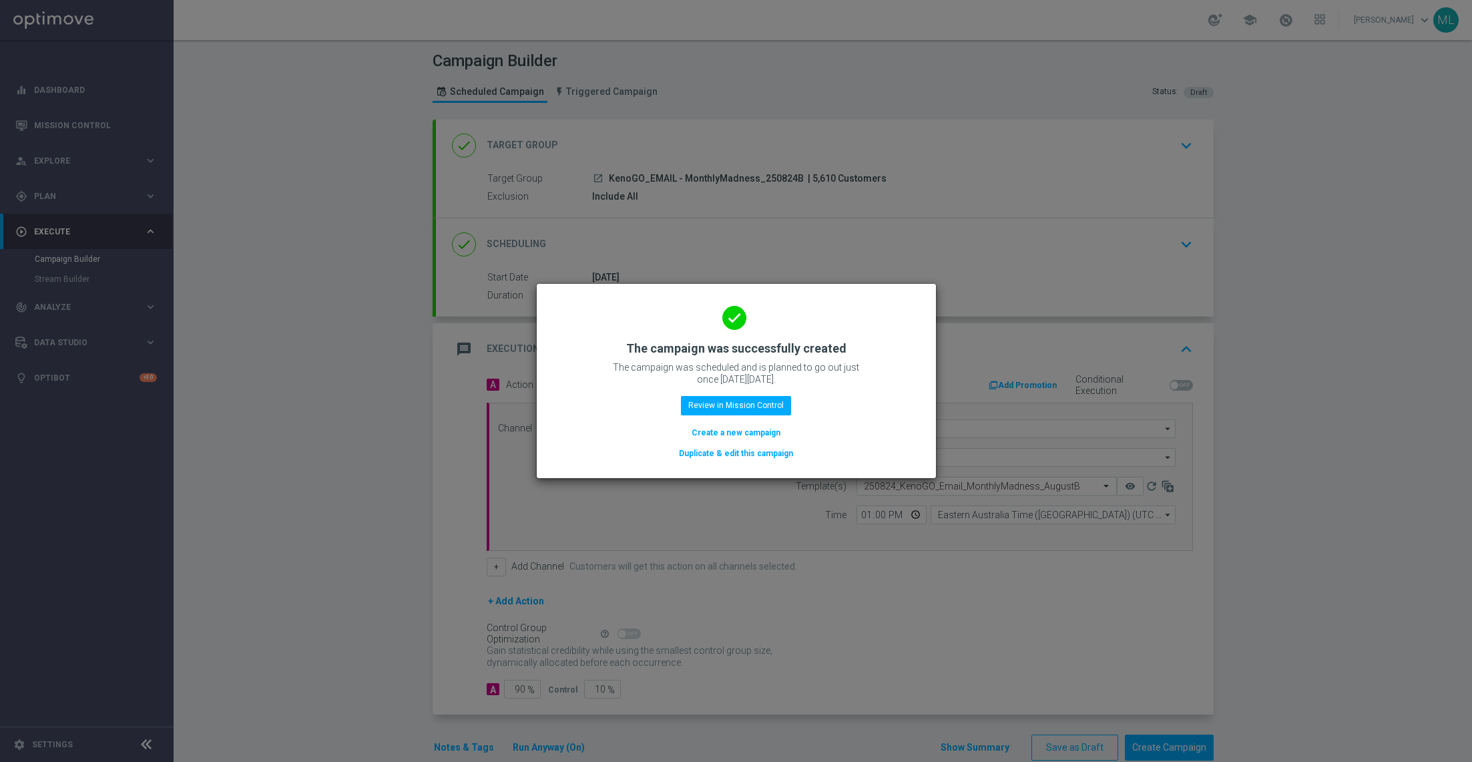
click at [738, 450] on button "Duplicate & edit this campaign" at bounding box center [736, 453] width 117 height 15
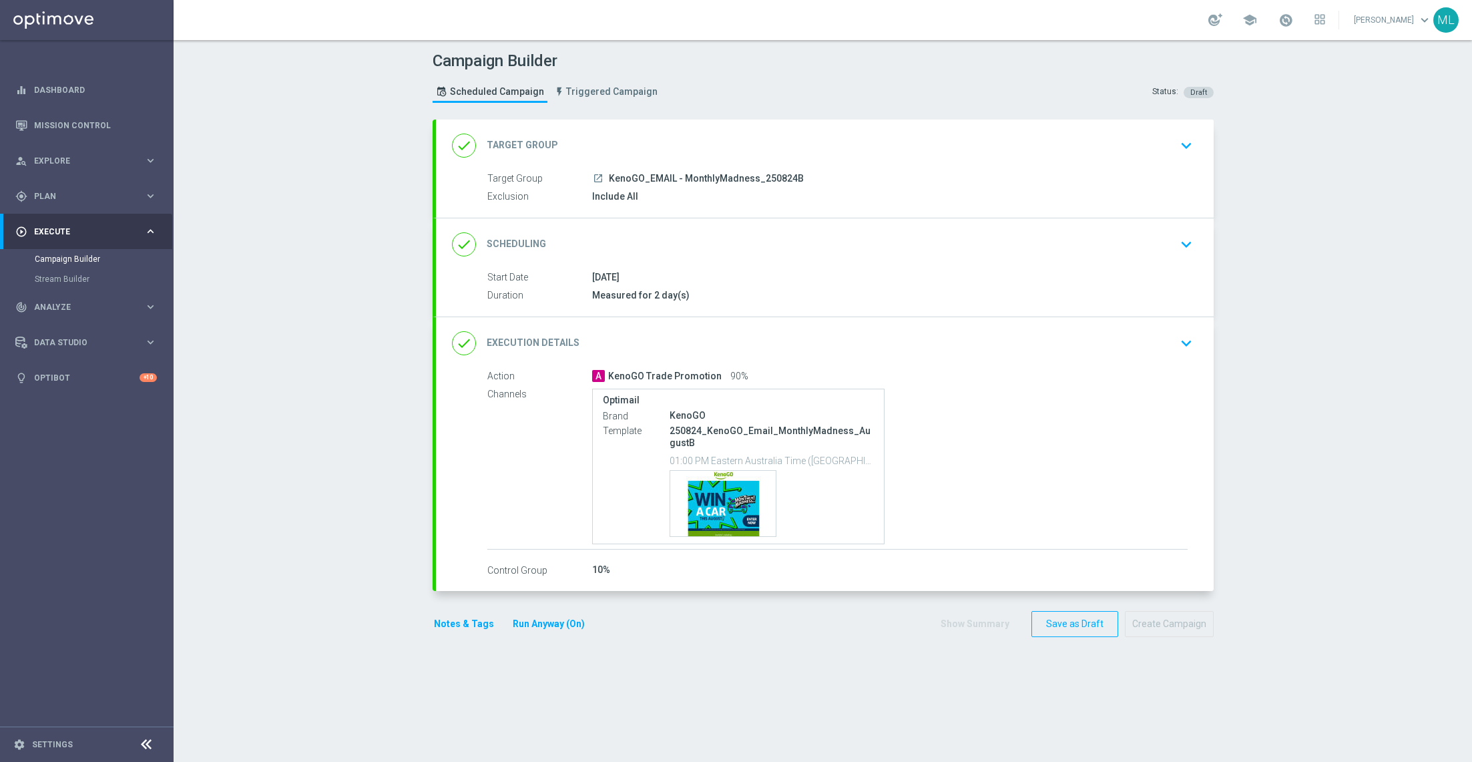
click at [1186, 141] on icon "keyboard_arrow_down" at bounding box center [1186, 146] width 20 height 20
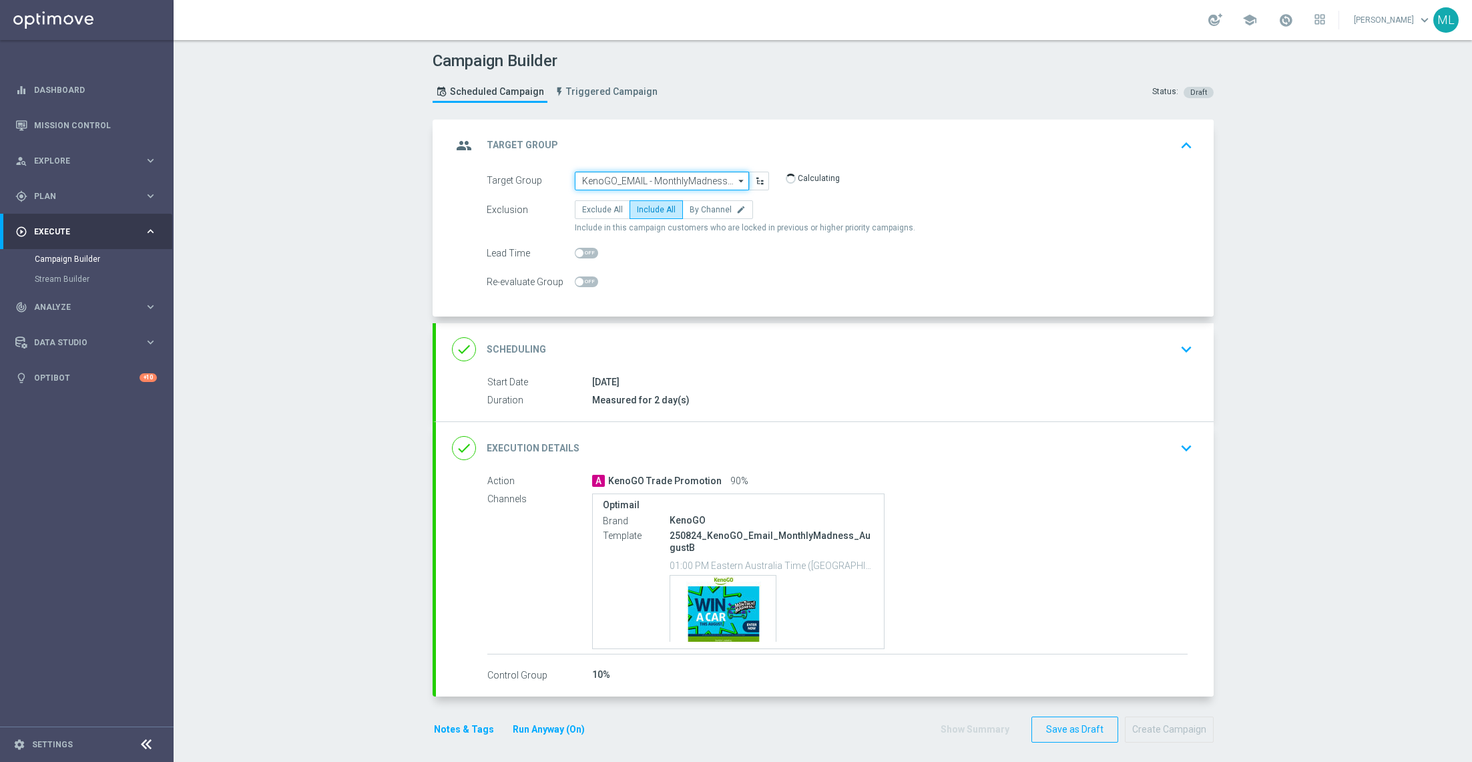
click at [681, 180] on input "KenoGO_EMAIL - MonthlyMadness_250824B" at bounding box center [662, 181] width 174 height 19
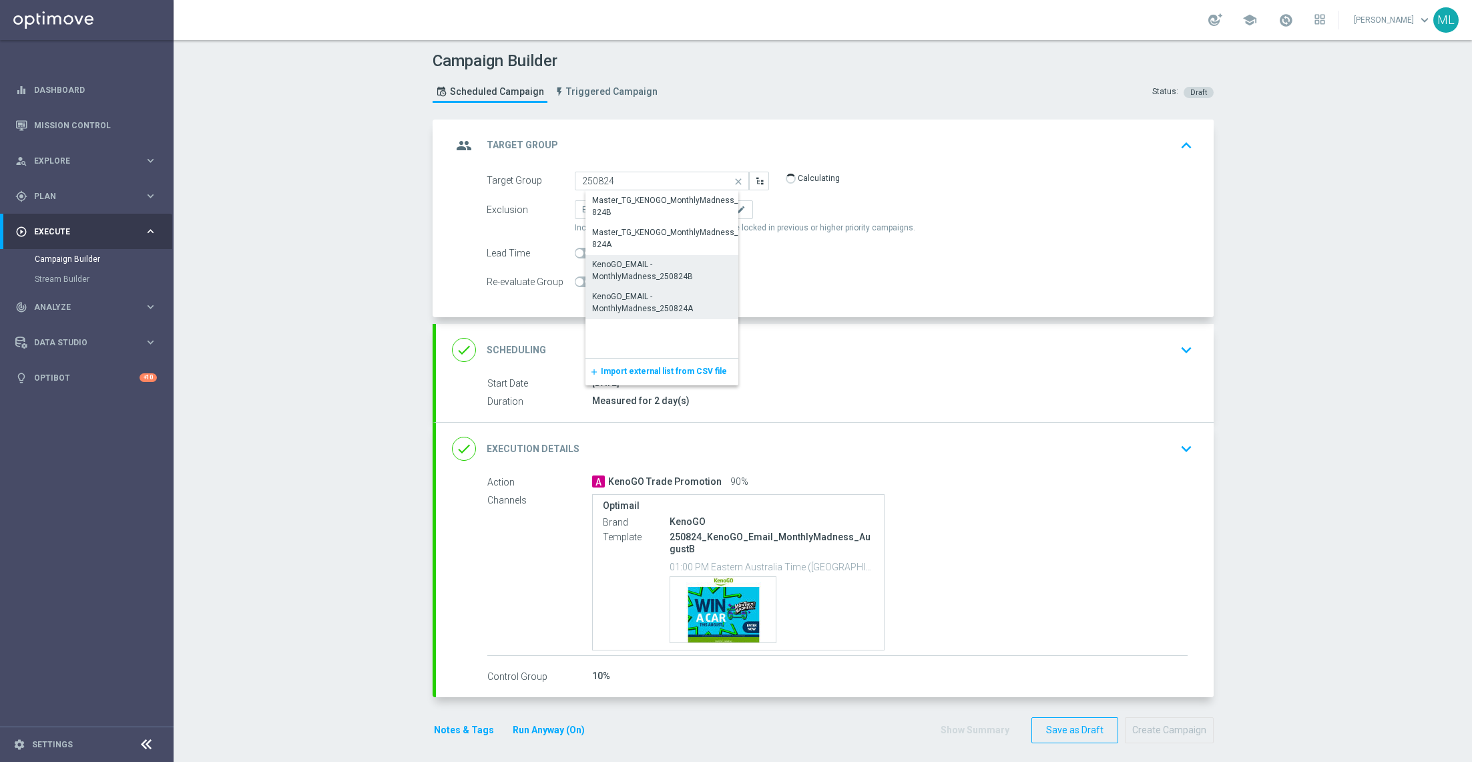
click at [672, 298] on div "KenoGO_EMAIL - MonthlyMadness_250824A" at bounding box center [673, 302] width 162 height 24
type input "KenoGO_EMAIL - MonthlyMadness_250824A"
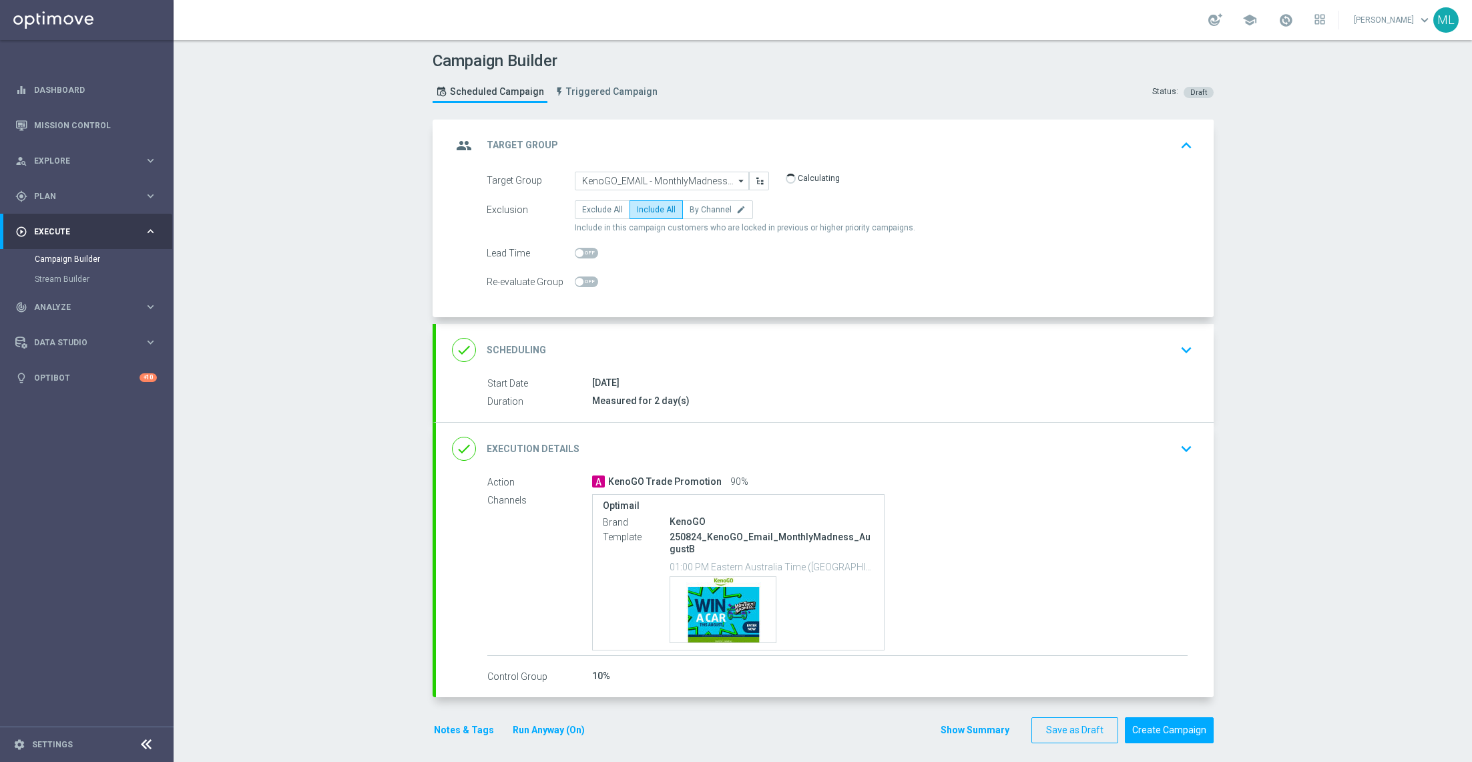
click at [1192, 446] on icon "keyboard_arrow_down" at bounding box center [1186, 449] width 20 height 20
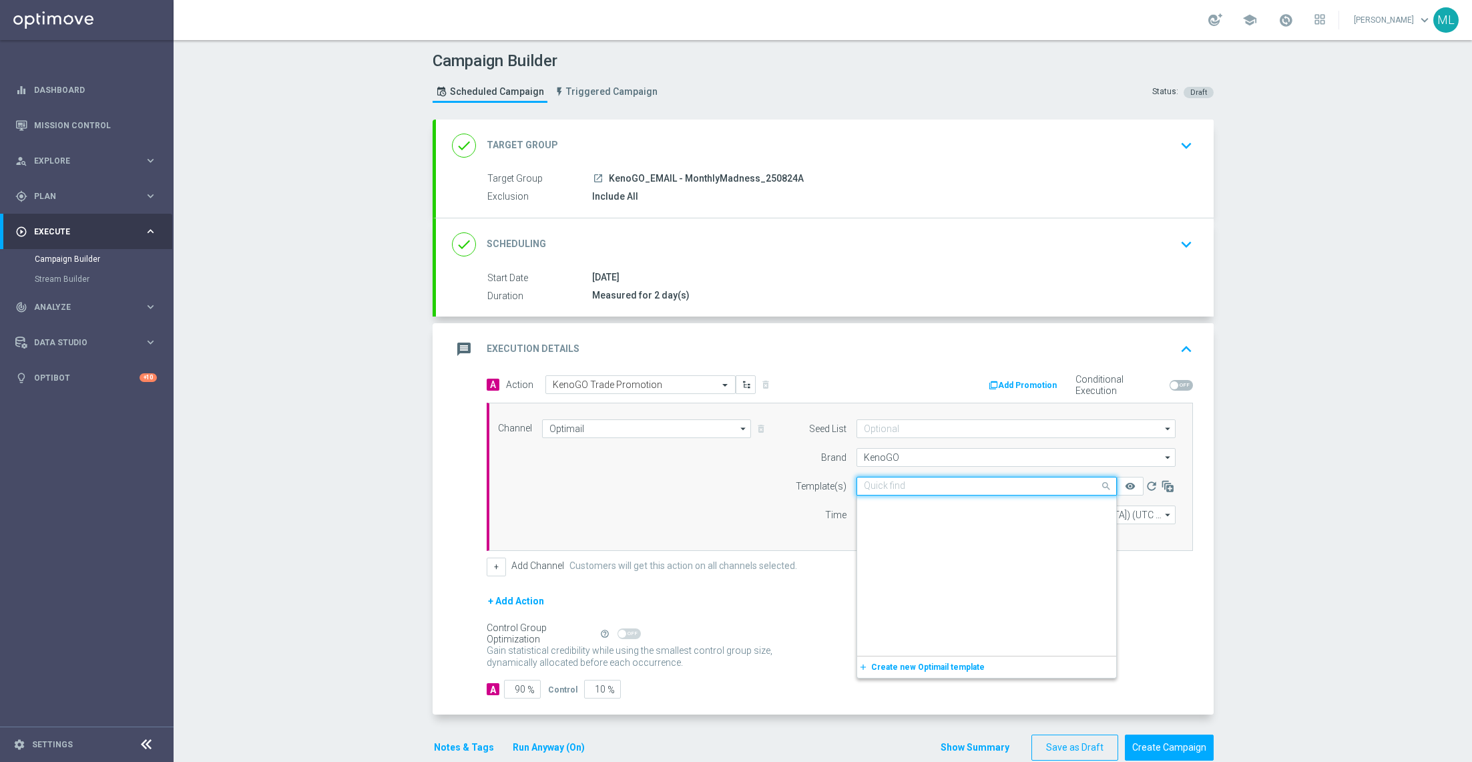
click at [976, 482] on input "text" at bounding box center [973, 486] width 219 height 11
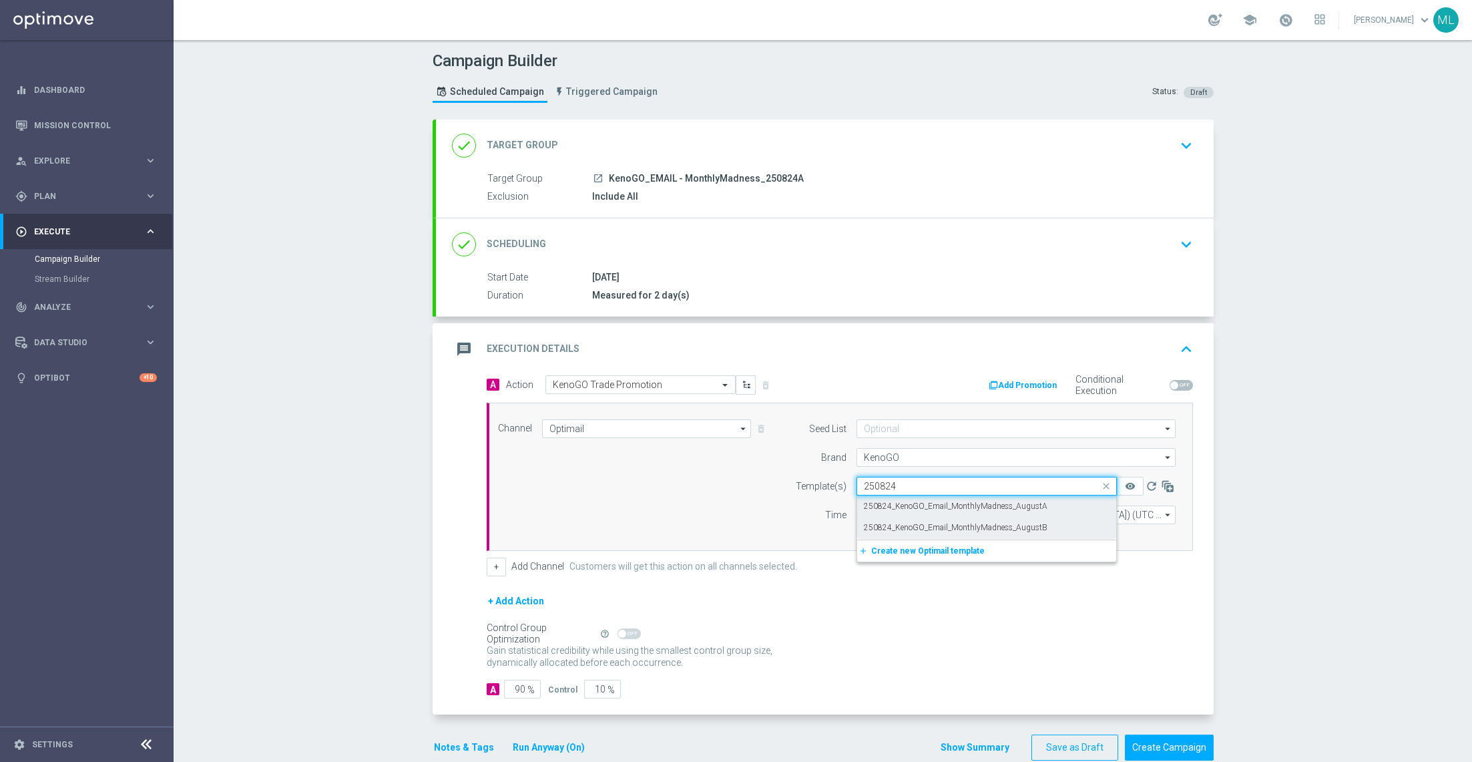
click at [1028, 503] on label "250824_KenoGO_Email_MonthlyMadness_AugustA" at bounding box center [956, 506] width 184 height 11
type input "250824"
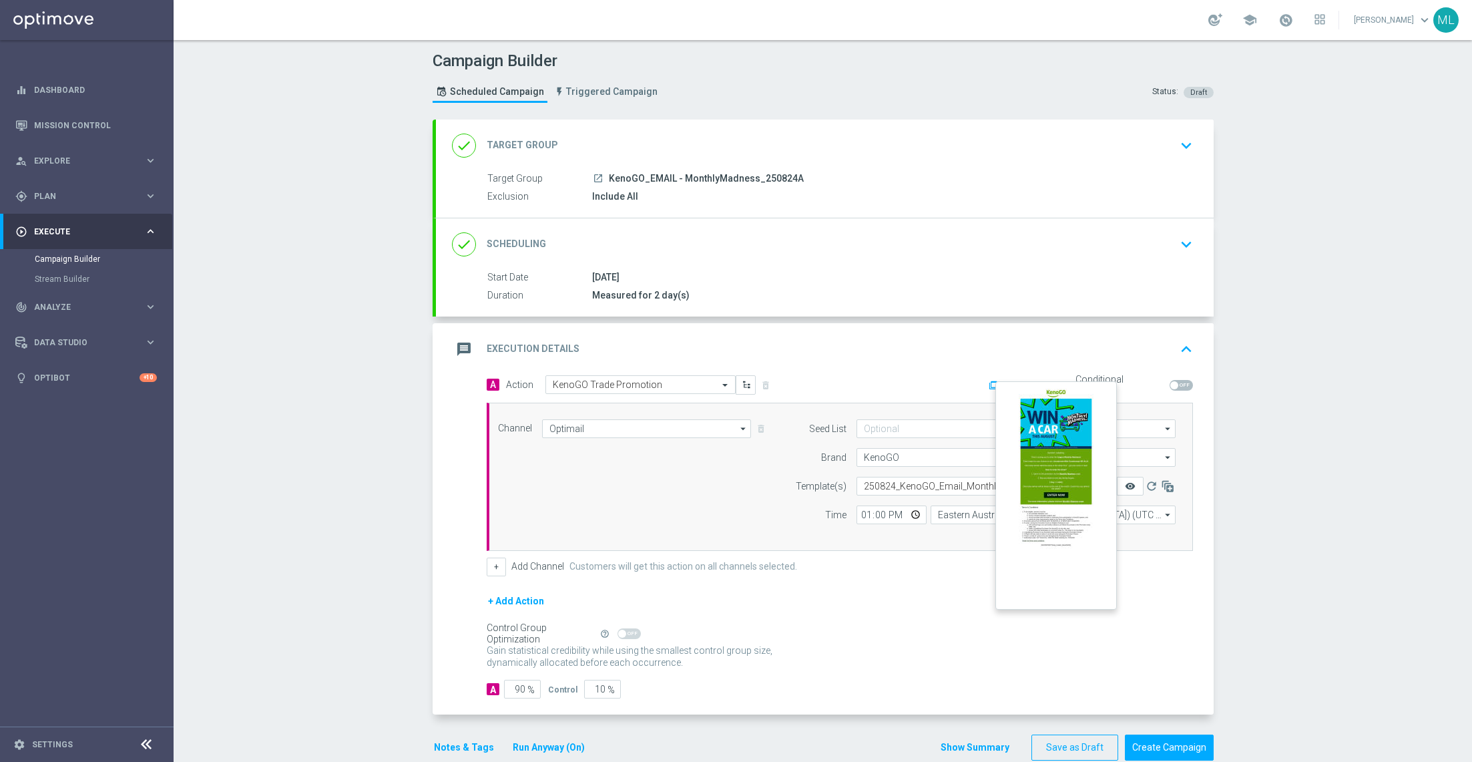
click at [1128, 481] on icon "remove_red_eye" at bounding box center [1130, 486] width 11 height 11
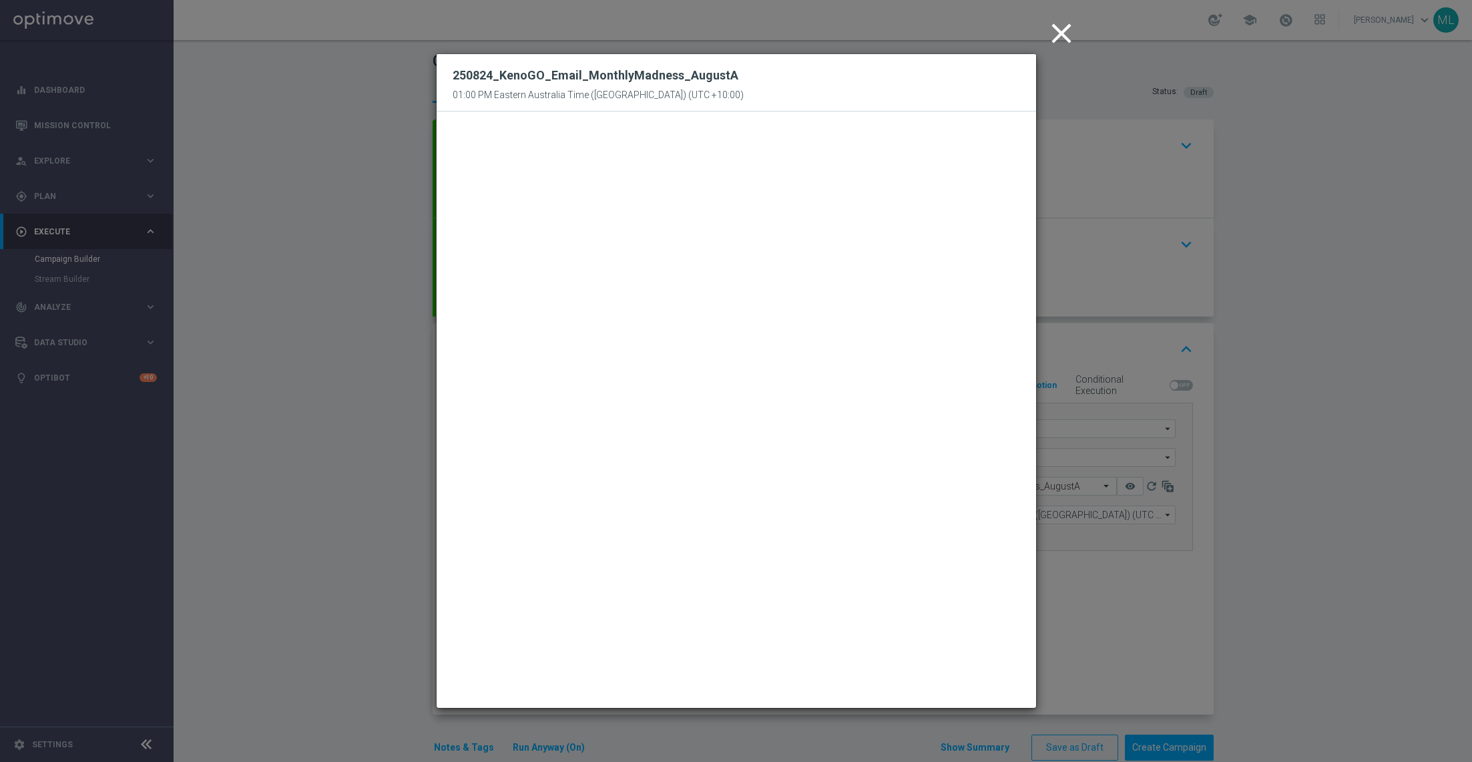
click at [1058, 29] on icon "close" at bounding box center [1061, 33] width 33 height 33
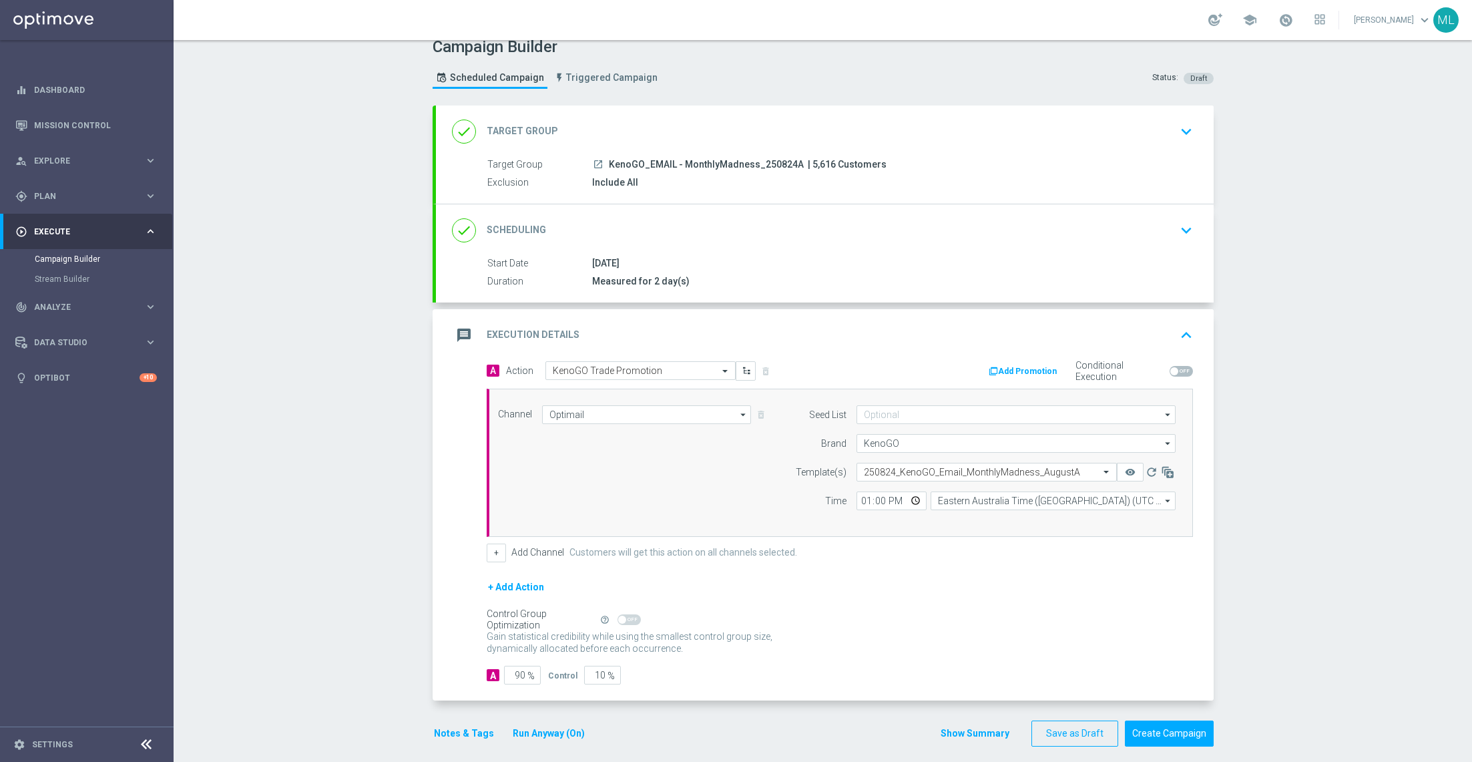
scroll to position [20, 0]
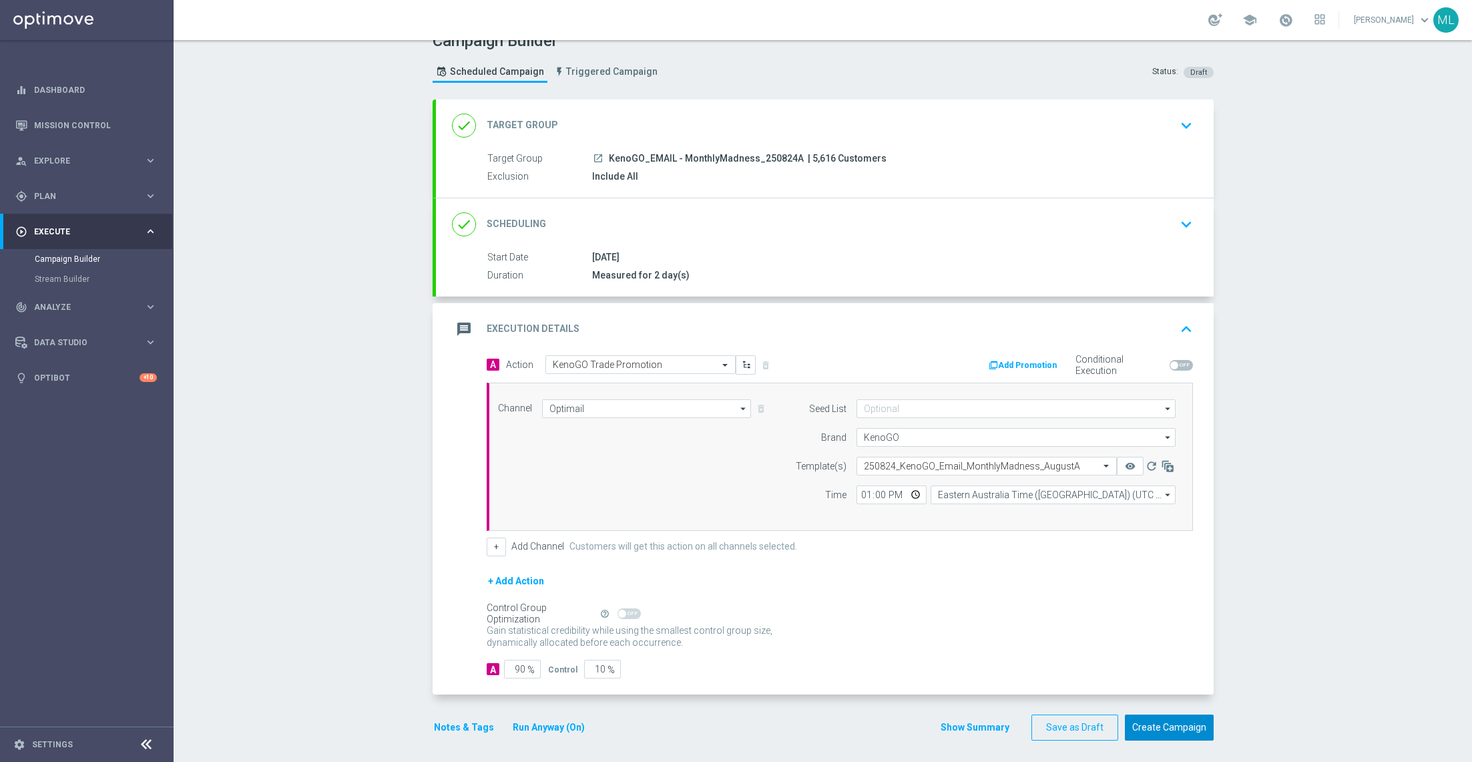
click at [1160, 725] on button "Create Campaign" at bounding box center [1169, 727] width 89 height 26
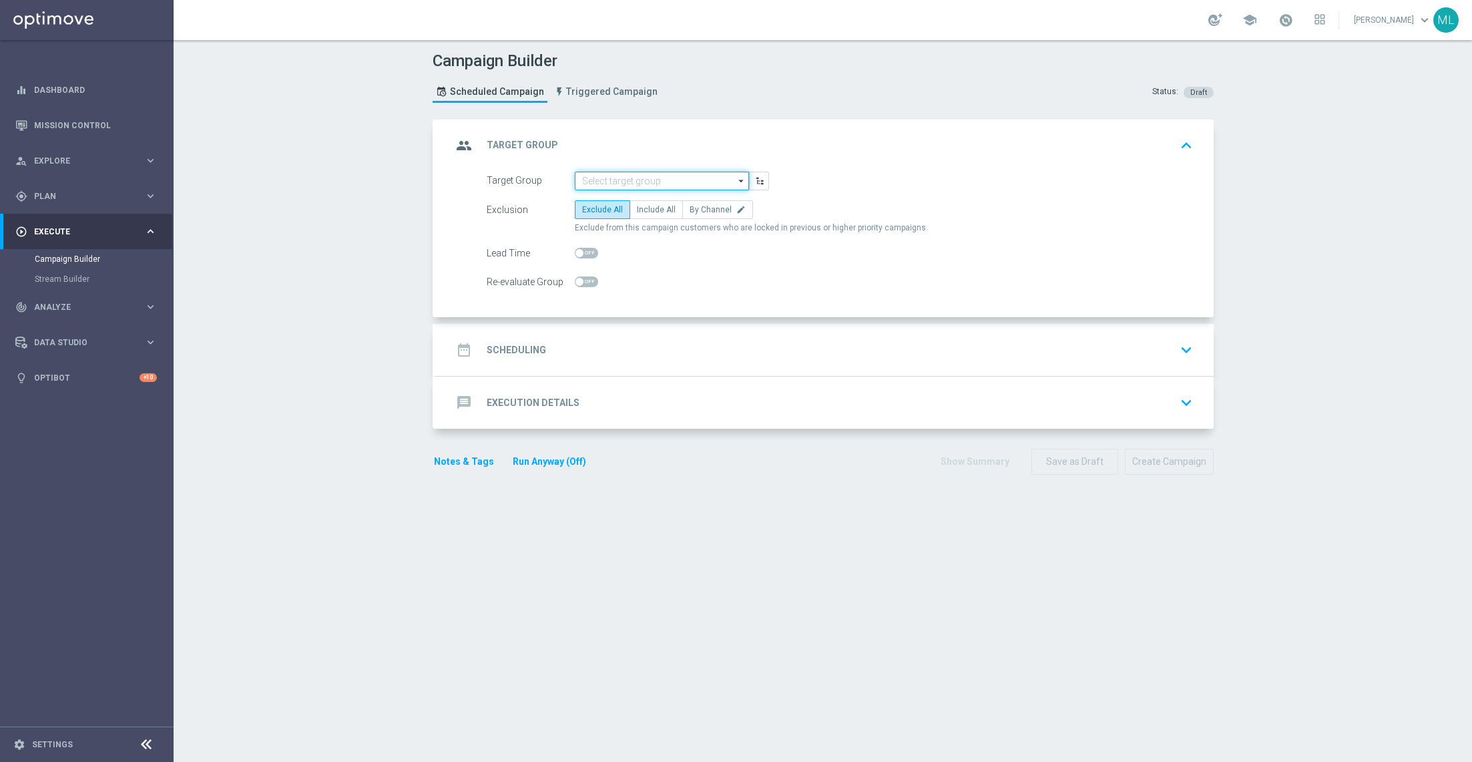
click at [590, 182] on input at bounding box center [662, 181] width 174 height 19
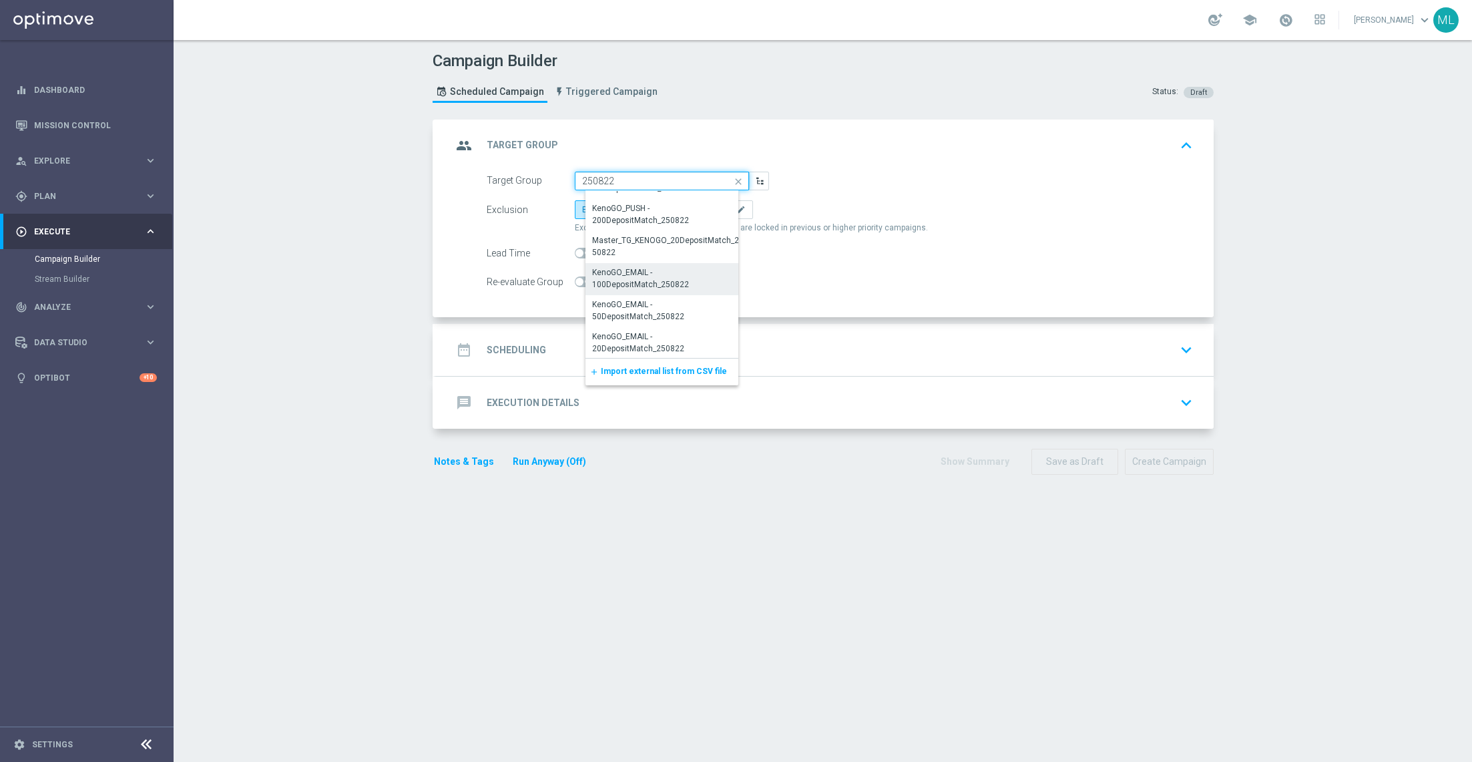
scroll to position [132, 0]
click at [658, 268] on div "KenoGO_EMAIL - 100DepositMatch_250822" at bounding box center [667, 266] width 150 height 24
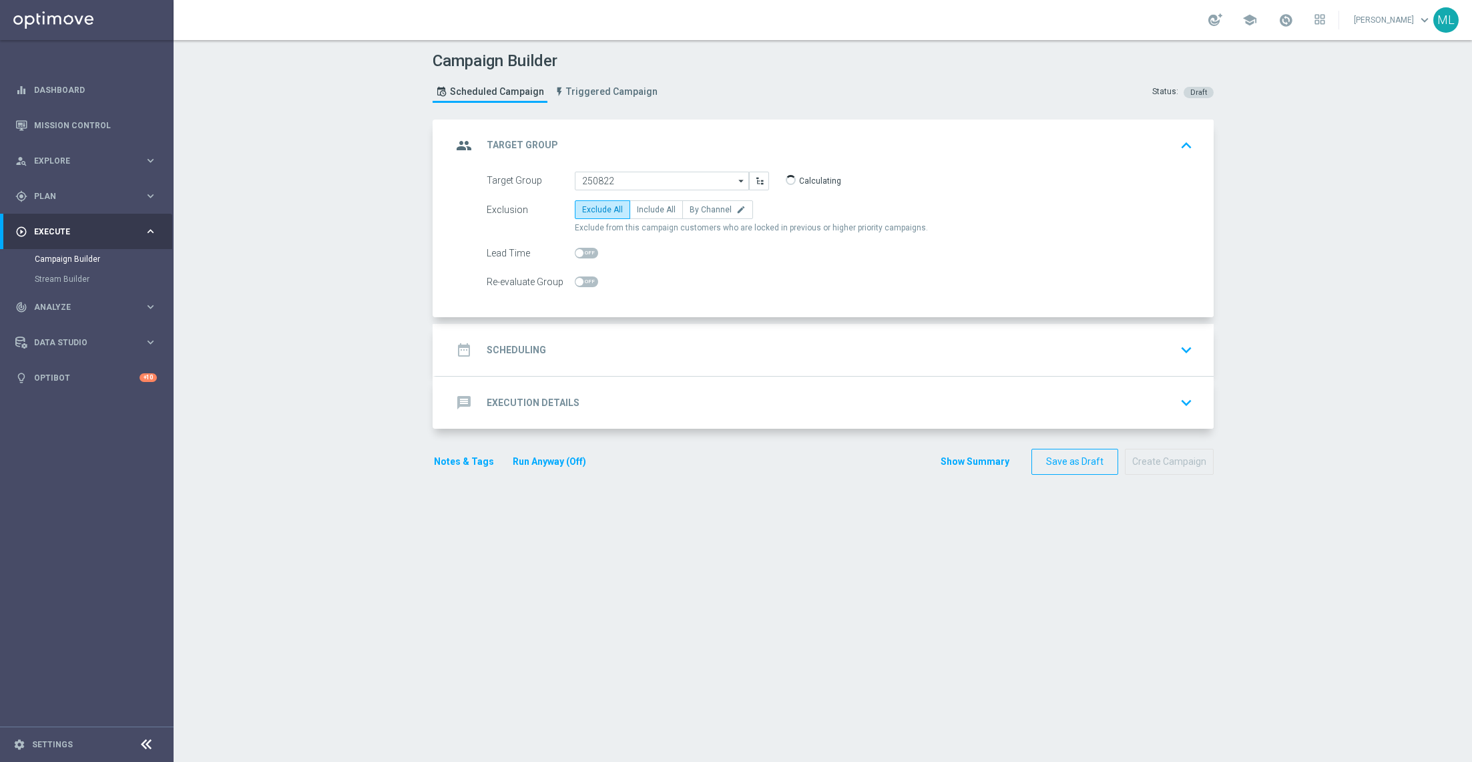
type input "KenoGO_EMAIL - 100DepositMatch_250822"
click at [650, 209] on span "Include All" at bounding box center [656, 209] width 39 height 9
click at [646, 209] on input "Include All" at bounding box center [641, 212] width 9 height 9
radio input "true"
click at [642, 335] on div "date_range Scheduling keyboard_arrow_down" at bounding box center [825, 350] width 778 height 52
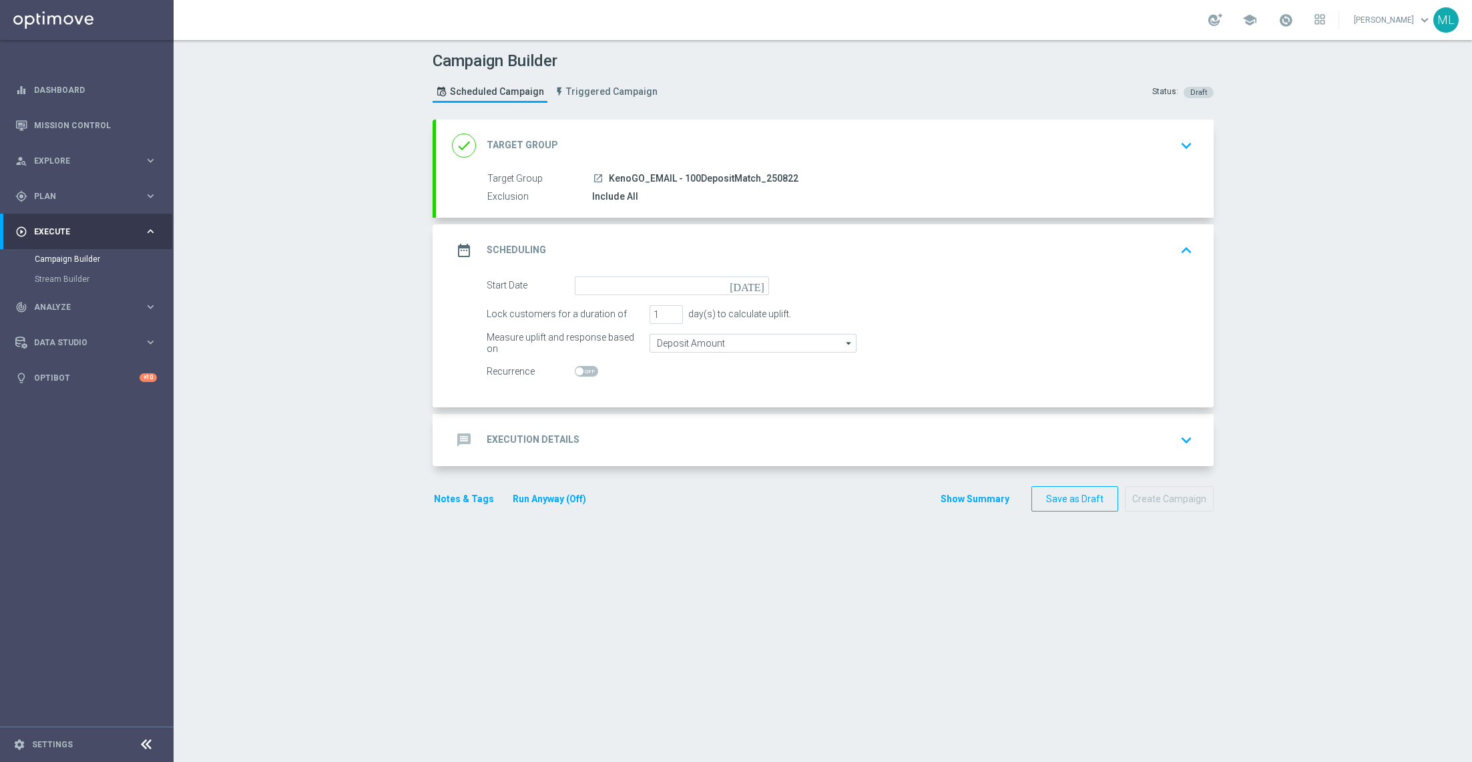
click at [761, 280] on icon "[DATE]" at bounding box center [749, 283] width 39 height 15
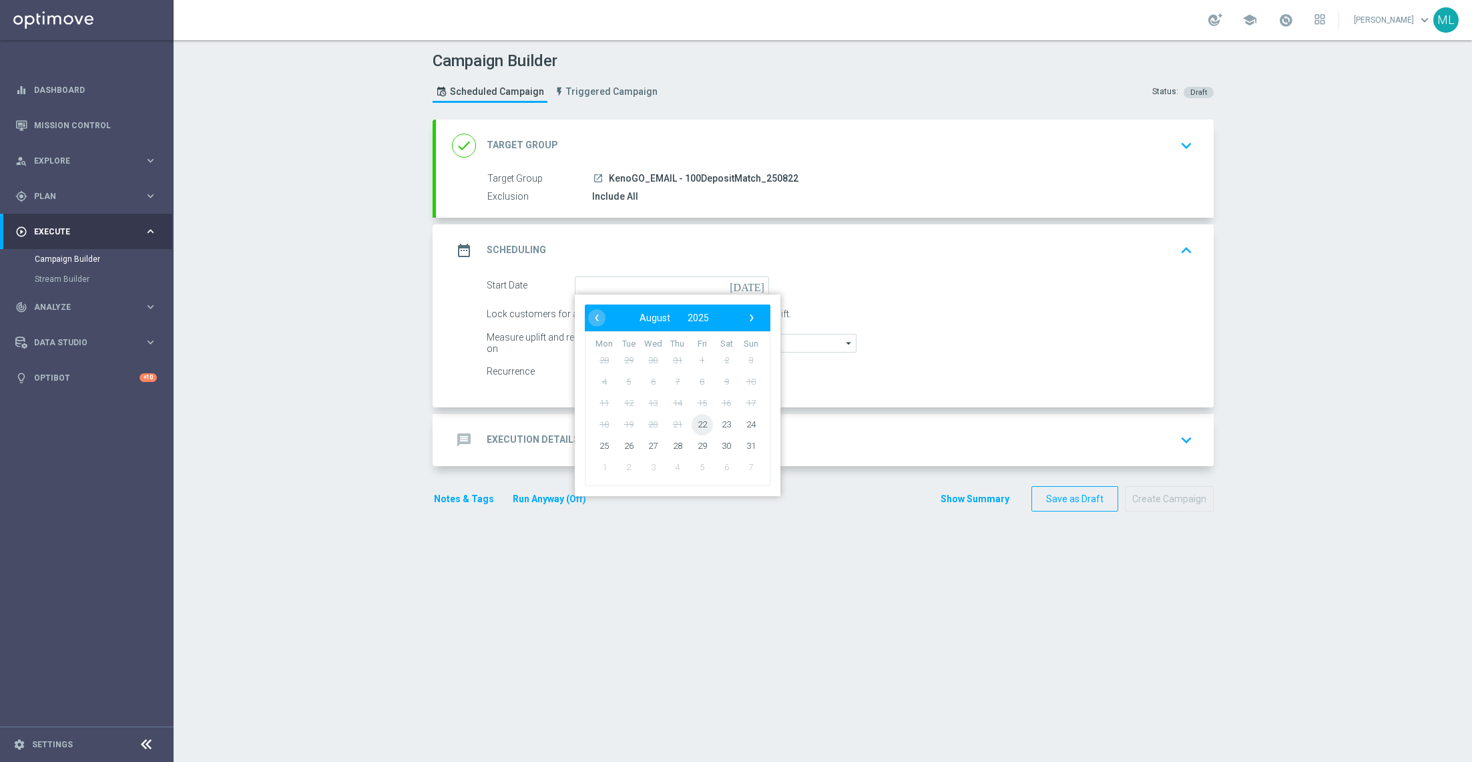
click at [694, 421] on span "22" at bounding box center [701, 423] width 21 height 21
type input "[DATE]"
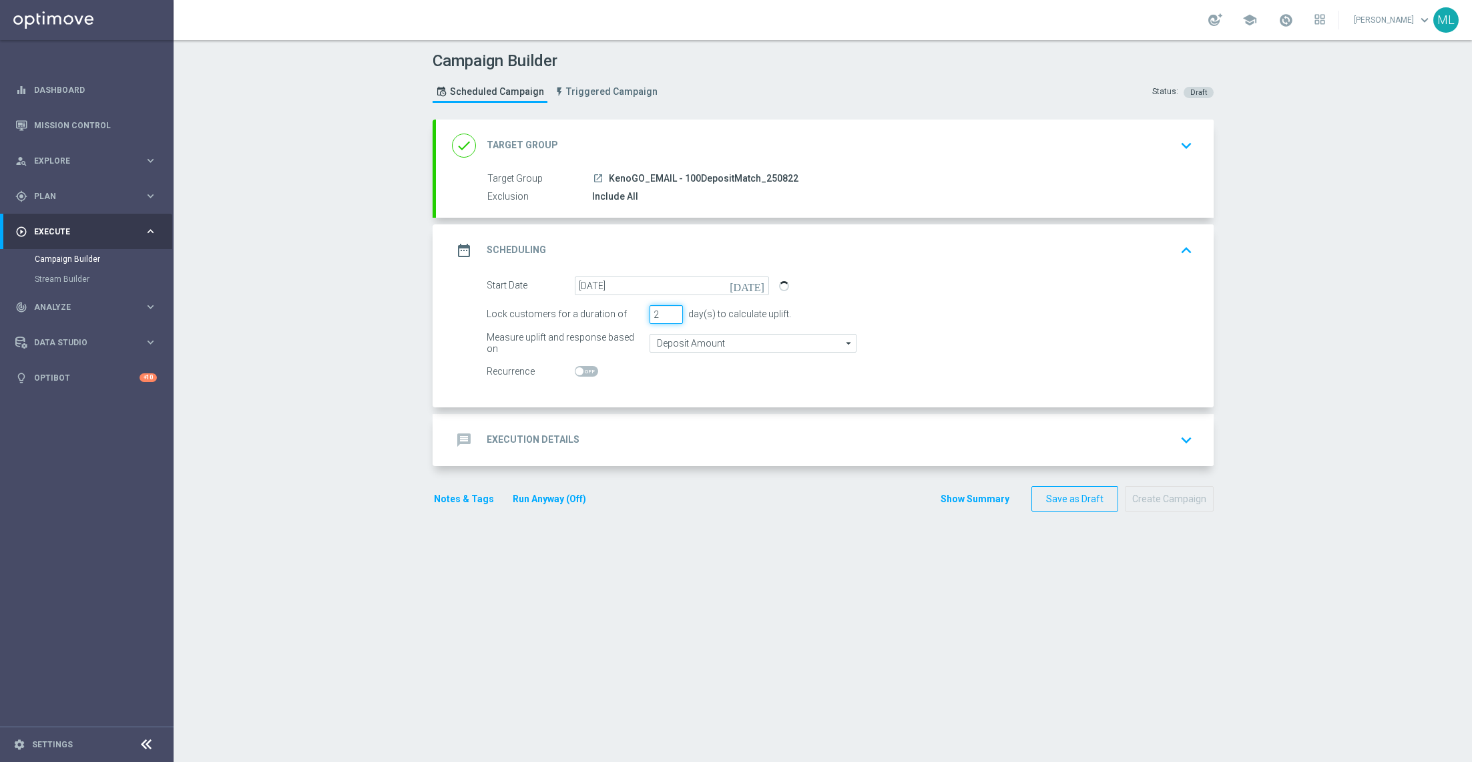
type input "2"
click at [674, 309] on input "2" at bounding box center [666, 314] width 33 height 19
click at [670, 440] on div "message Execution Details keyboard_arrow_down" at bounding box center [825, 439] width 746 height 25
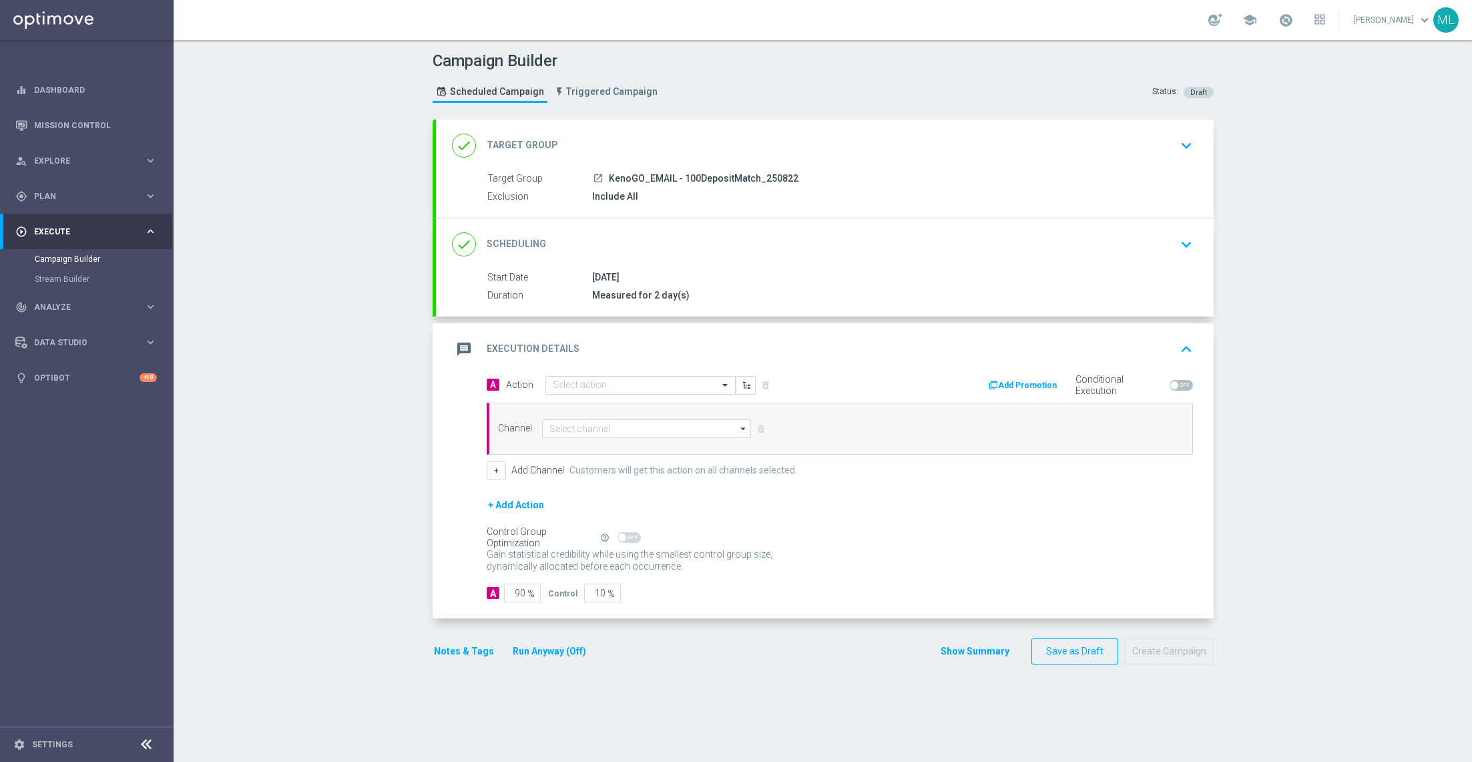
click at [649, 388] on input "text" at bounding box center [627, 385] width 149 height 11
type input "KenoGO depo"
click at [616, 400] on div "KenoGO Deposit Match edit" at bounding box center [641, 408] width 176 height 22
click at [593, 436] on div "Channel arrow_drop_down Show Selected 0 of 26 Silverpop" at bounding box center [840, 429] width 706 height 52
click at [584, 431] on input at bounding box center [647, 428] width 210 height 19
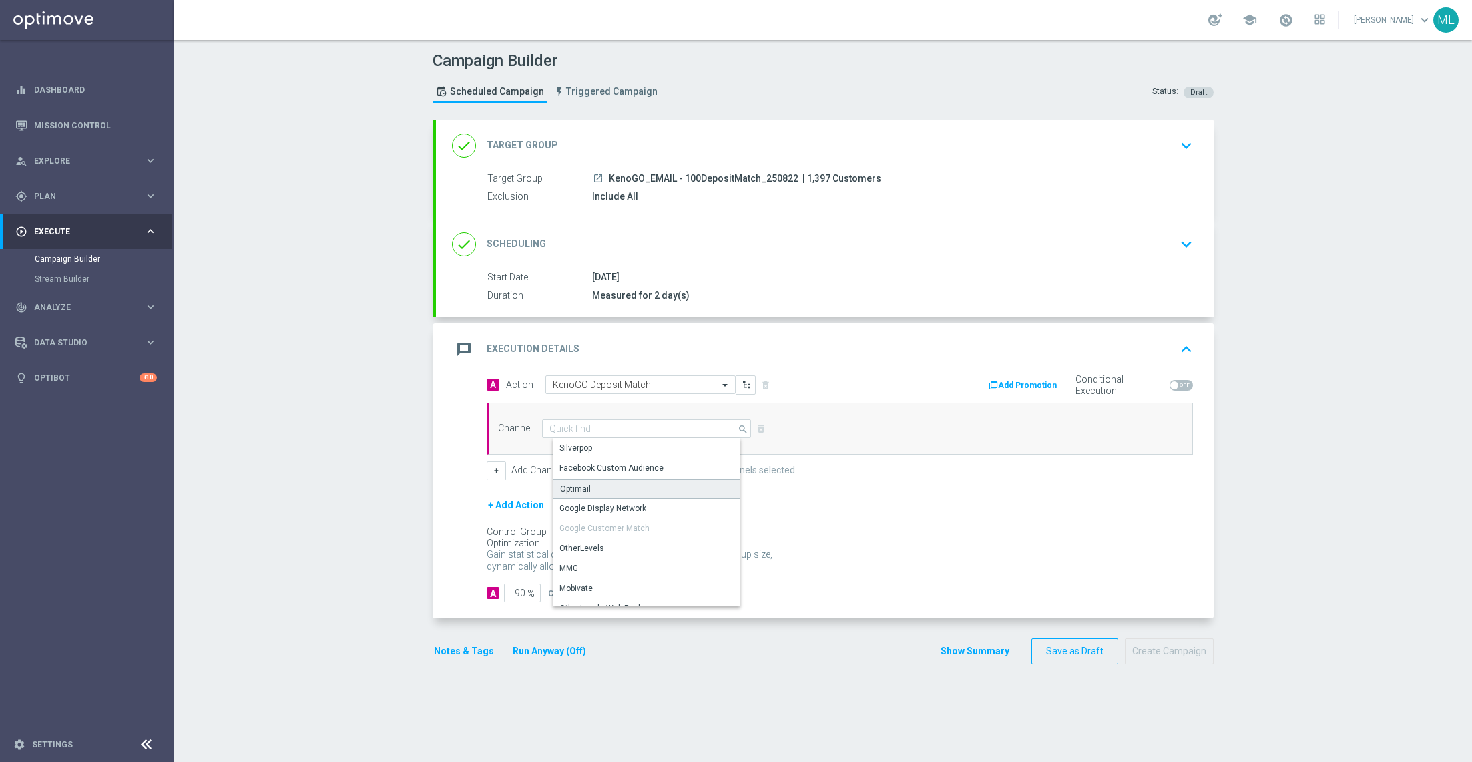
click at [594, 479] on div "Optimail" at bounding box center [653, 489] width 200 height 20
type input "Optimail"
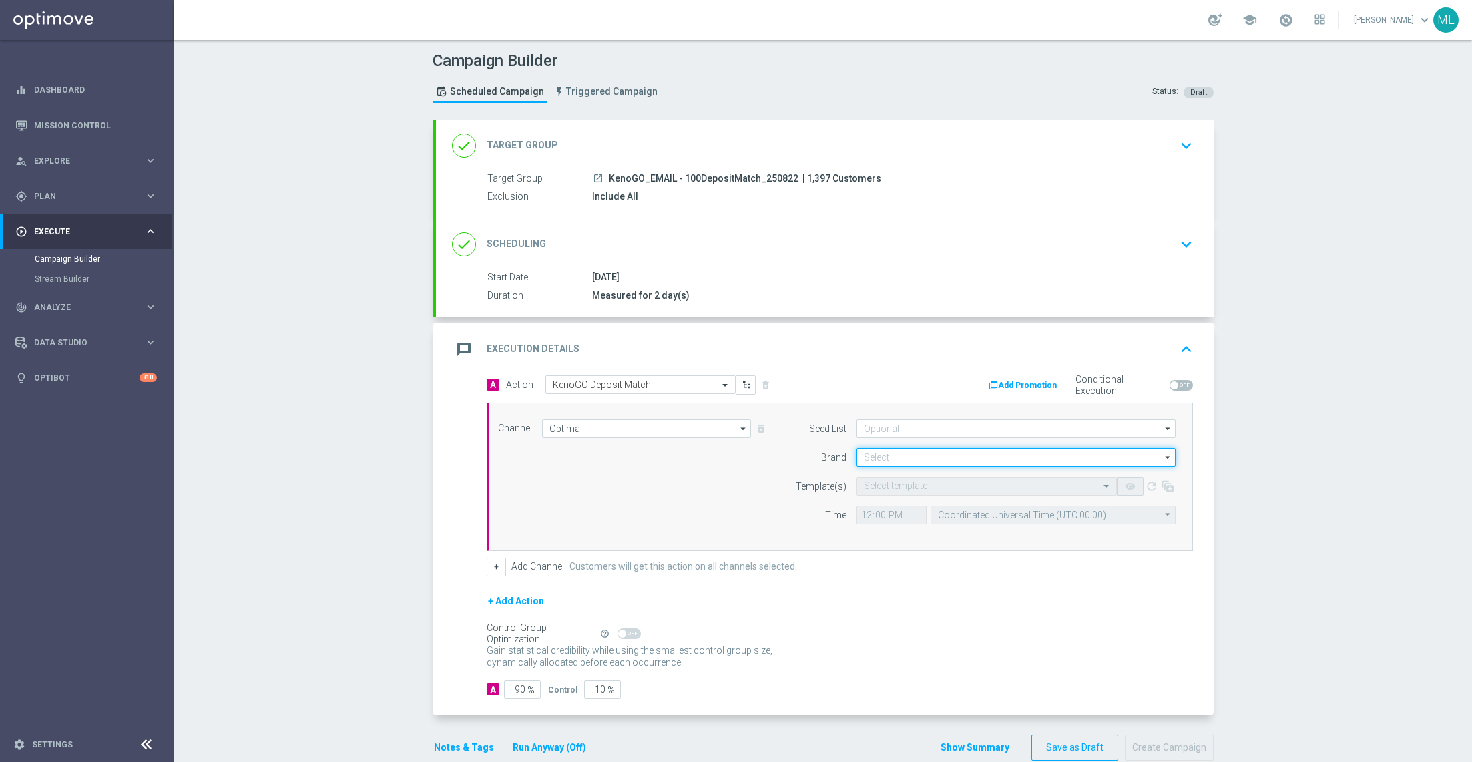
click at [903, 455] on input at bounding box center [1016, 457] width 319 height 19
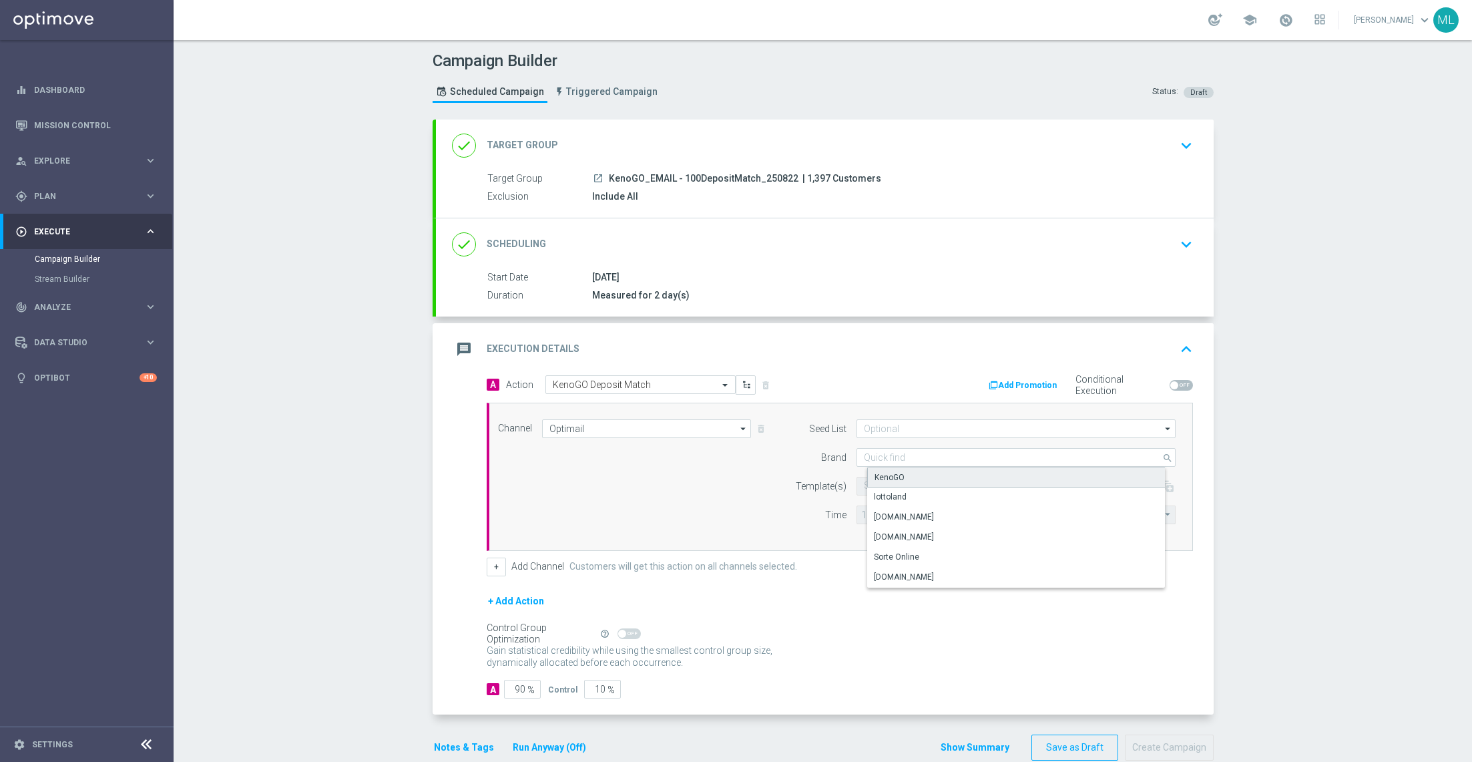
click at [887, 468] on div "KenoGO" at bounding box center [1027, 477] width 320 height 20
type input "KenoGO"
click at [874, 481] on input "text" at bounding box center [973, 486] width 219 height 11
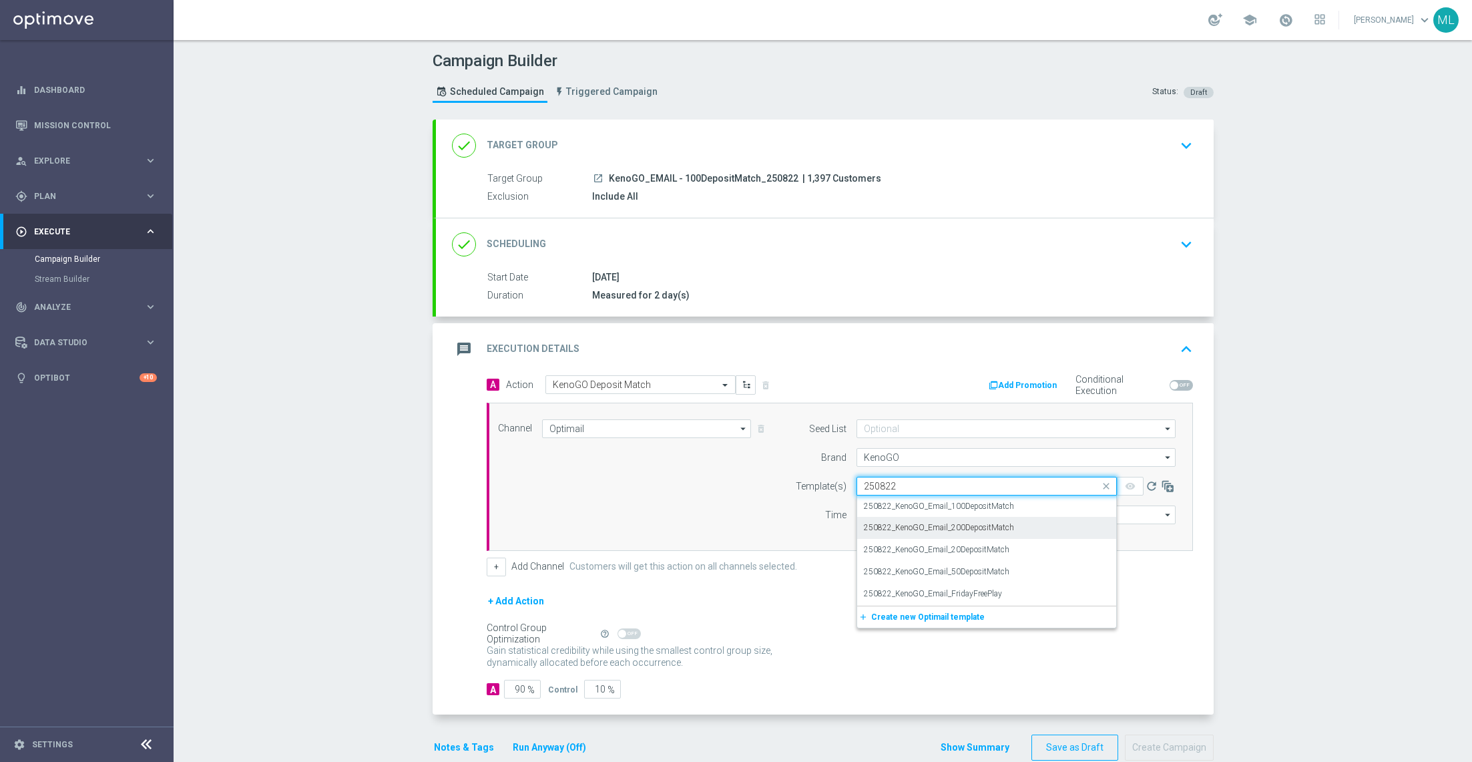
type input "250822"
click at [965, 507] on label "250822_KenoGO_Email_100DepositMatch" at bounding box center [939, 506] width 150 height 11
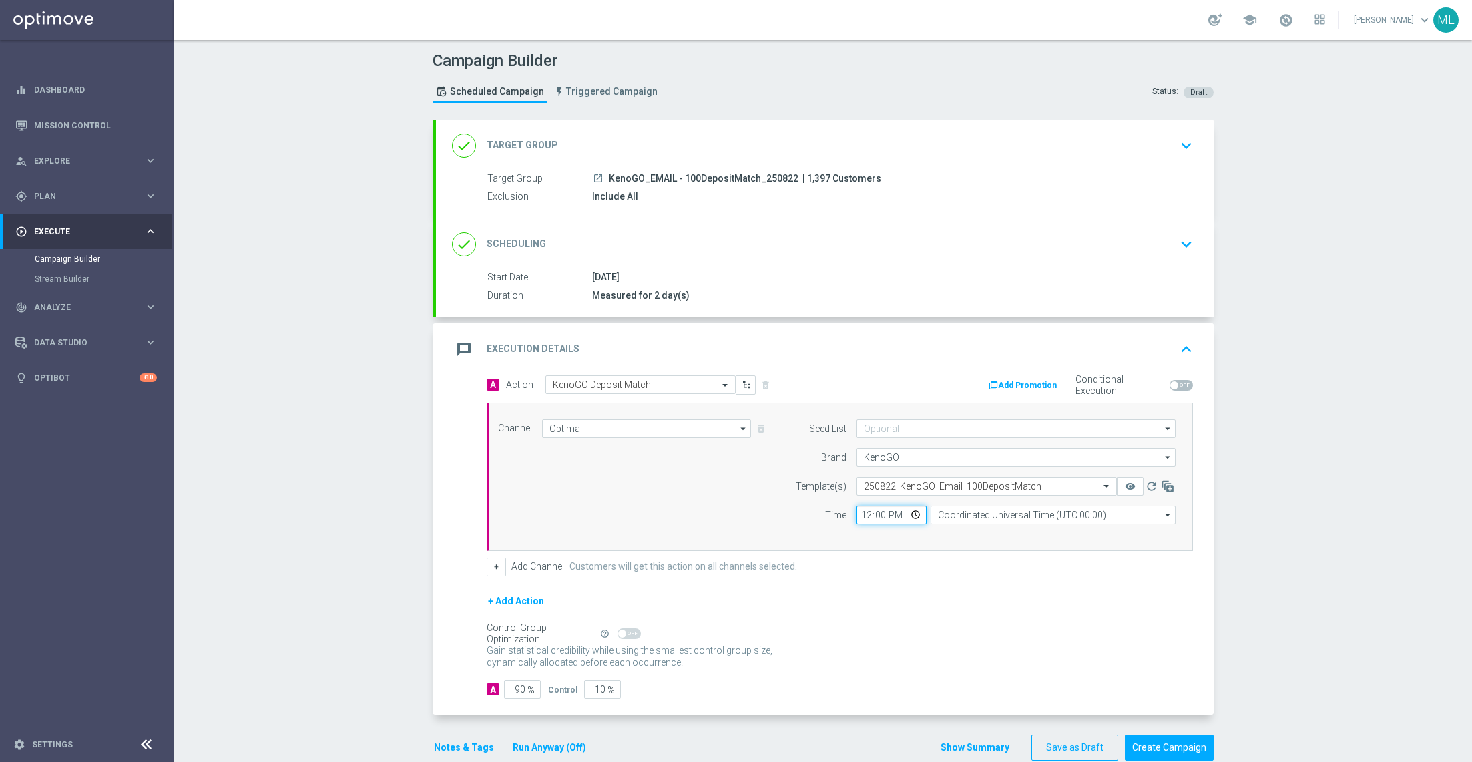
click at [878, 513] on input "12:00" at bounding box center [892, 514] width 70 height 19
type input "12:15"
click at [891, 577] on form "A Action Select action KenoGO Deposit Match delete_forever Add Promotion Condit…" at bounding box center [840, 537] width 706 height 324
drag, startPoint x: 604, startPoint y: 688, endPoint x: 578, endPoint y: 688, distance: 26.0
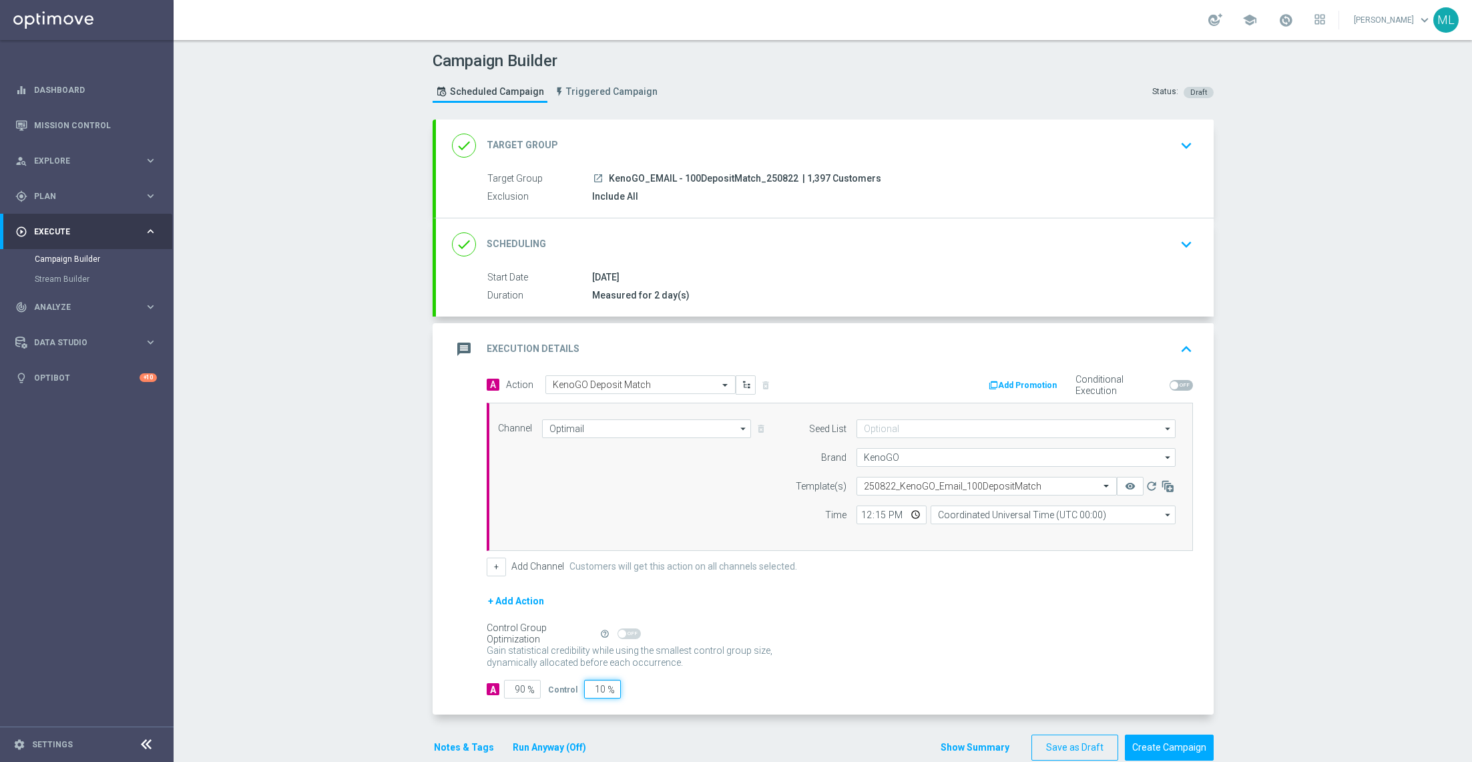
click at [578, 688] on div "Control 10 %" at bounding box center [582, 689] width 69 height 19
type input "0"
type input "100"
type input "0"
click at [776, 684] on div "A 100 % Control 0 %" at bounding box center [840, 689] width 706 height 19
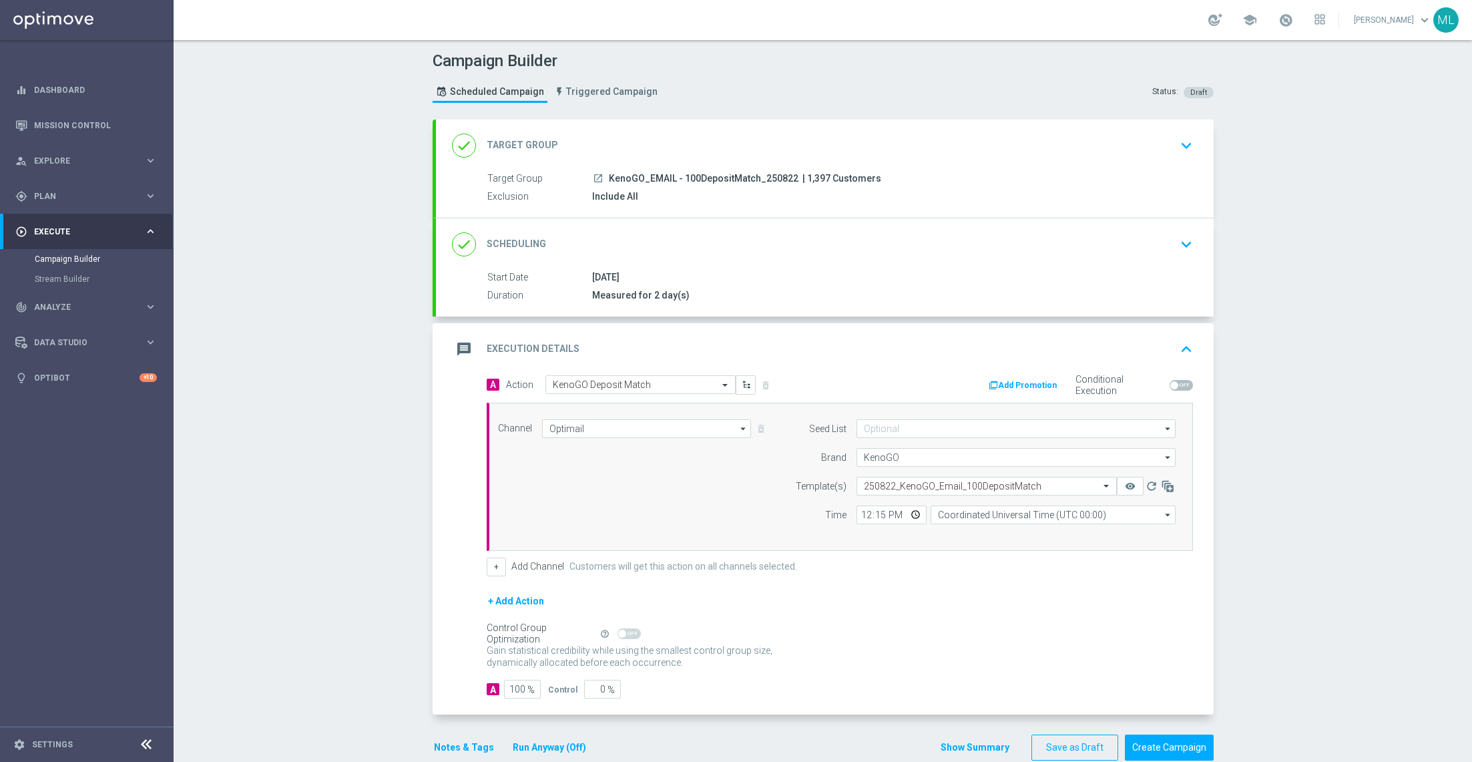
click at [569, 739] on button "Run Anyway (Off)" at bounding box center [549, 747] width 76 height 17
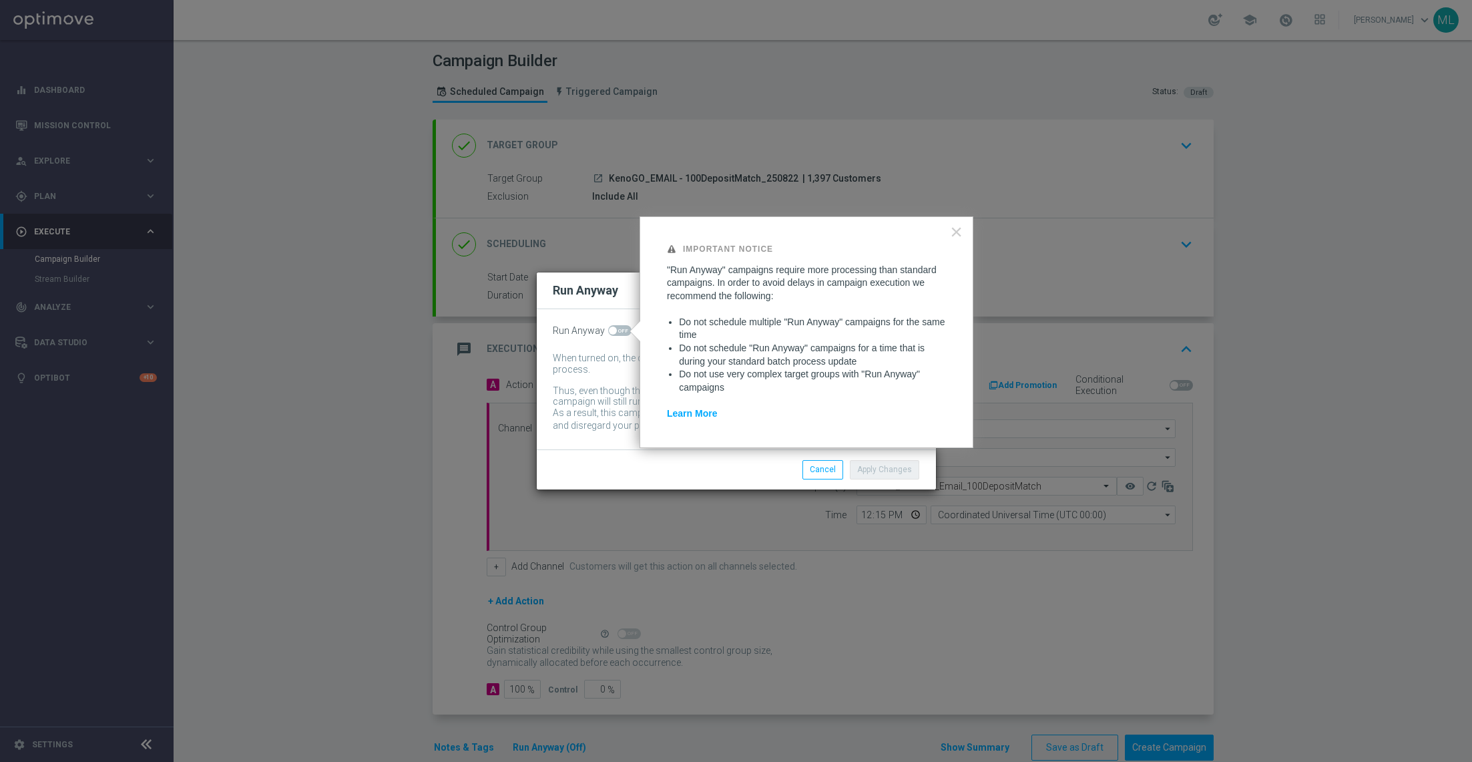
click at [619, 328] on span at bounding box center [619, 330] width 23 height 11
click at [619, 328] on input "checkbox" at bounding box center [619, 330] width 23 height 11
checkbox input "true"
click at [881, 477] on button "Apply Changes" at bounding box center [884, 469] width 69 height 19
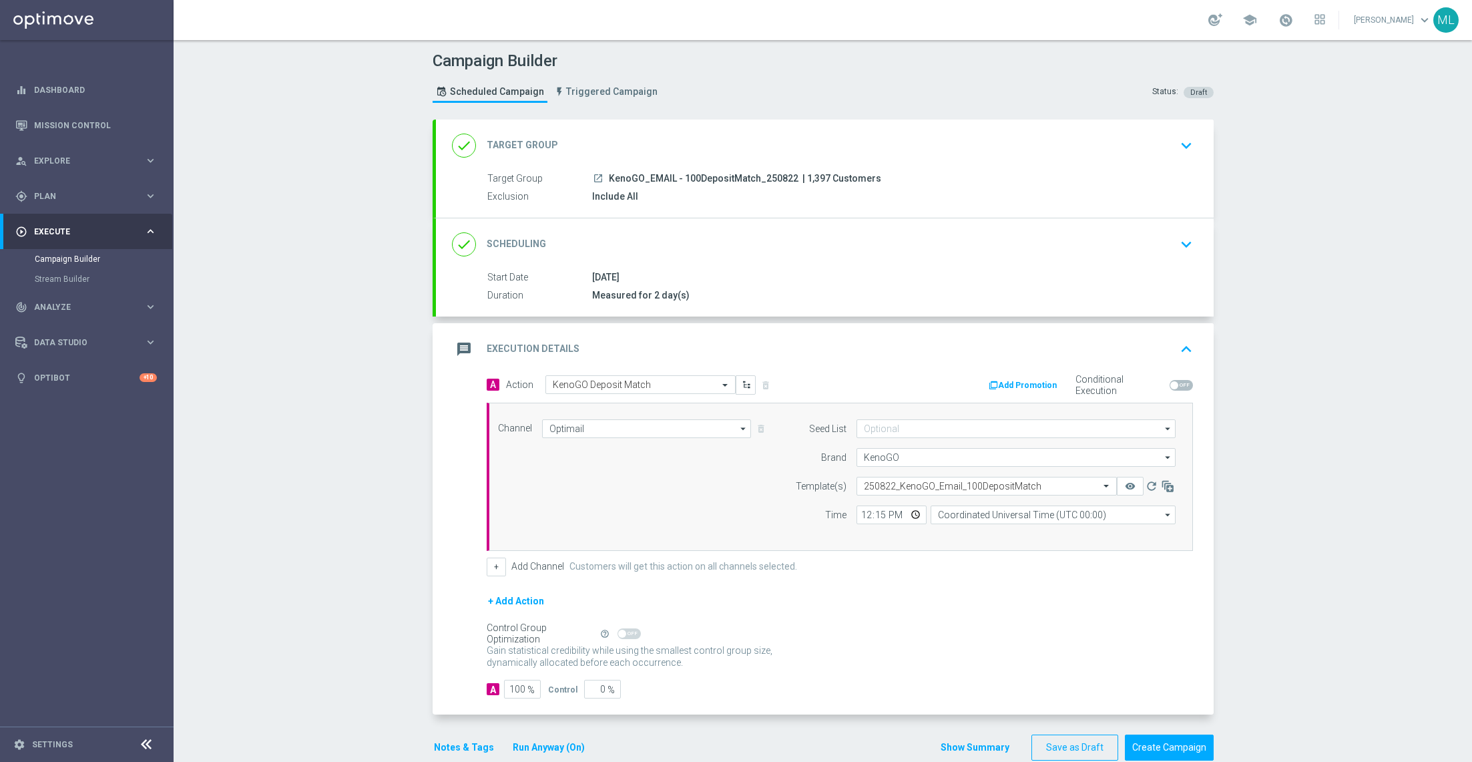
click at [906, 632] on div "Control Group Optimization Self Optimizing Campaign help_outline" at bounding box center [840, 633] width 706 height 15
click at [1132, 481] on icon "remove_red_eye" at bounding box center [1130, 486] width 11 height 11
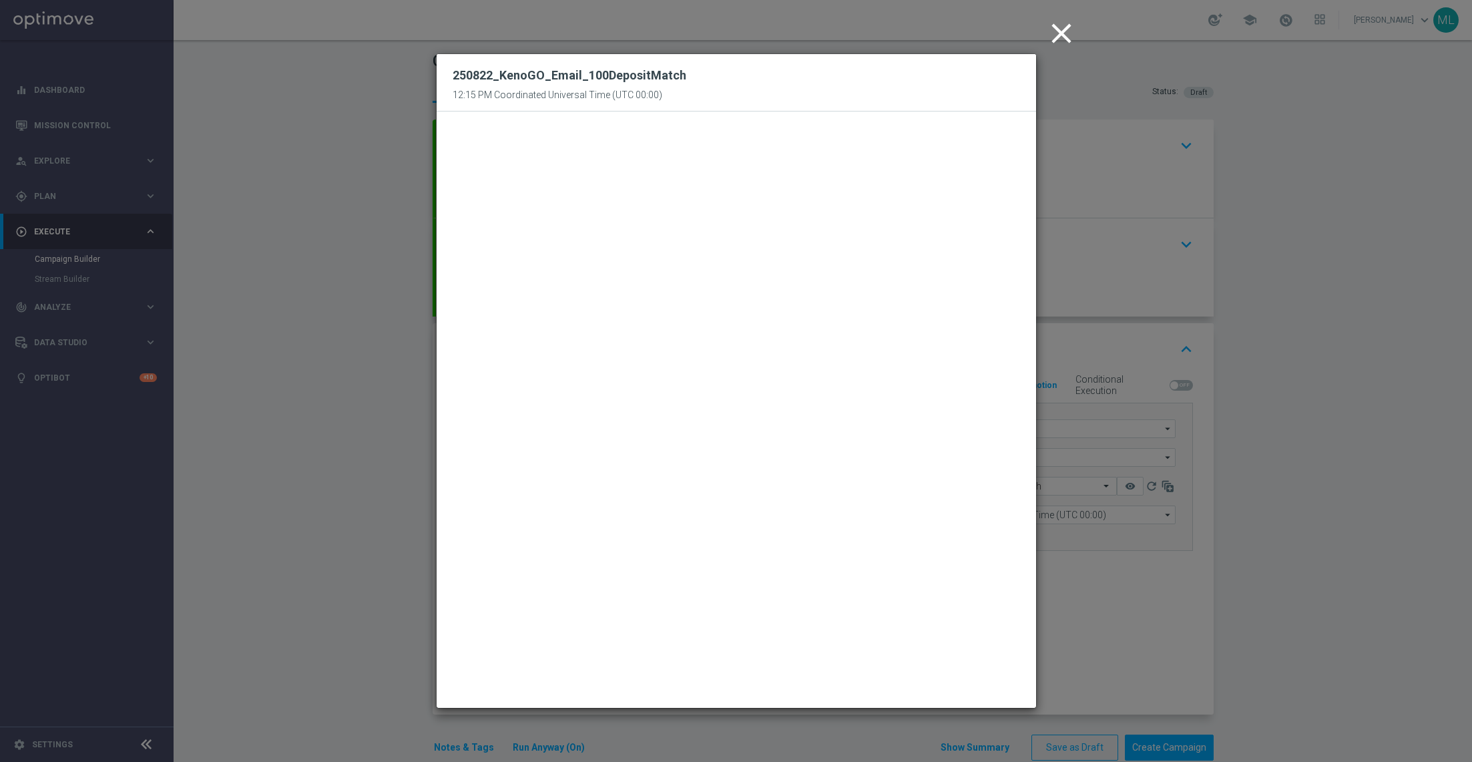
click at [1057, 33] on icon "close" at bounding box center [1061, 33] width 33 height 33
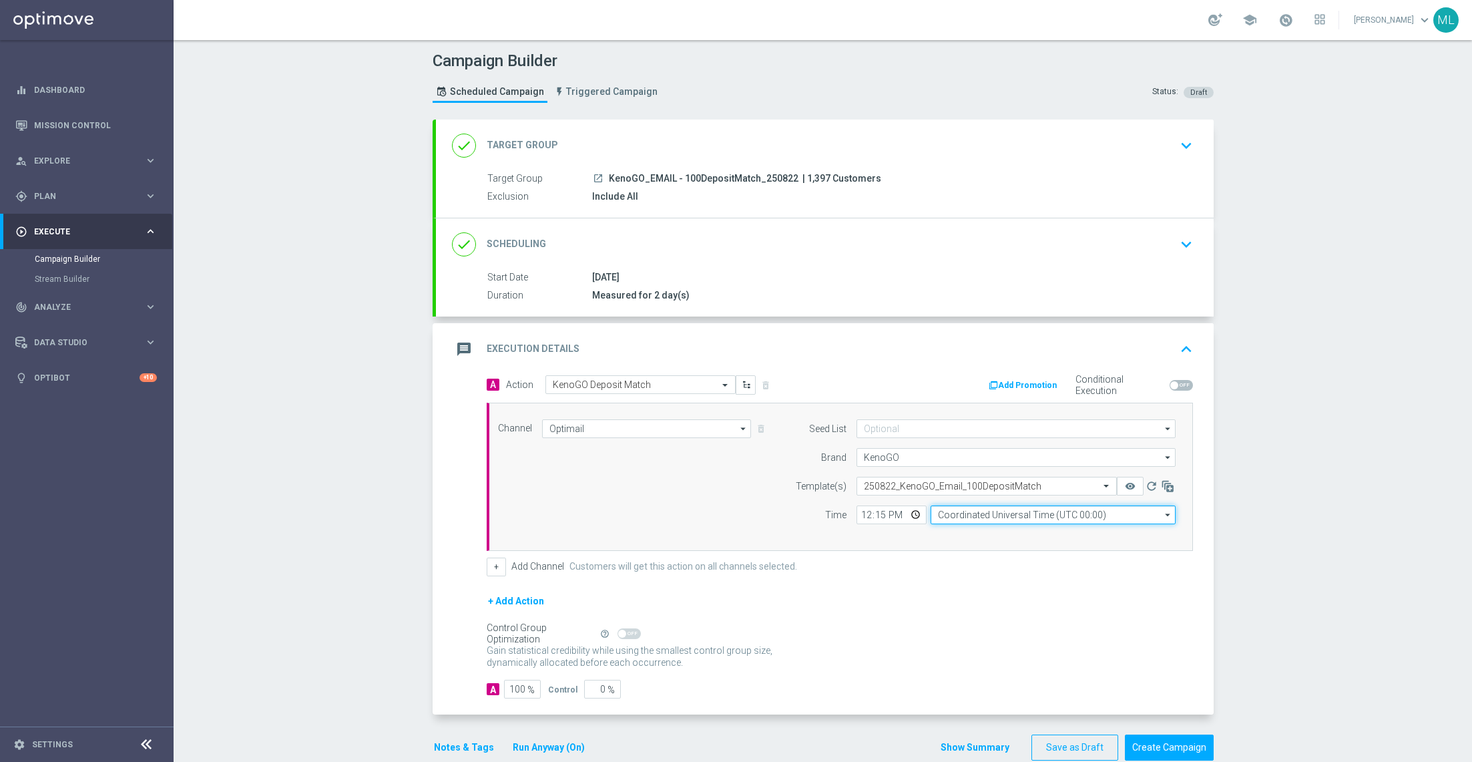
click at [1000, 505] on input "Coordinated Universal Time (UTC 00:00)" at bounding box center [1053, 514] width 245 height 19
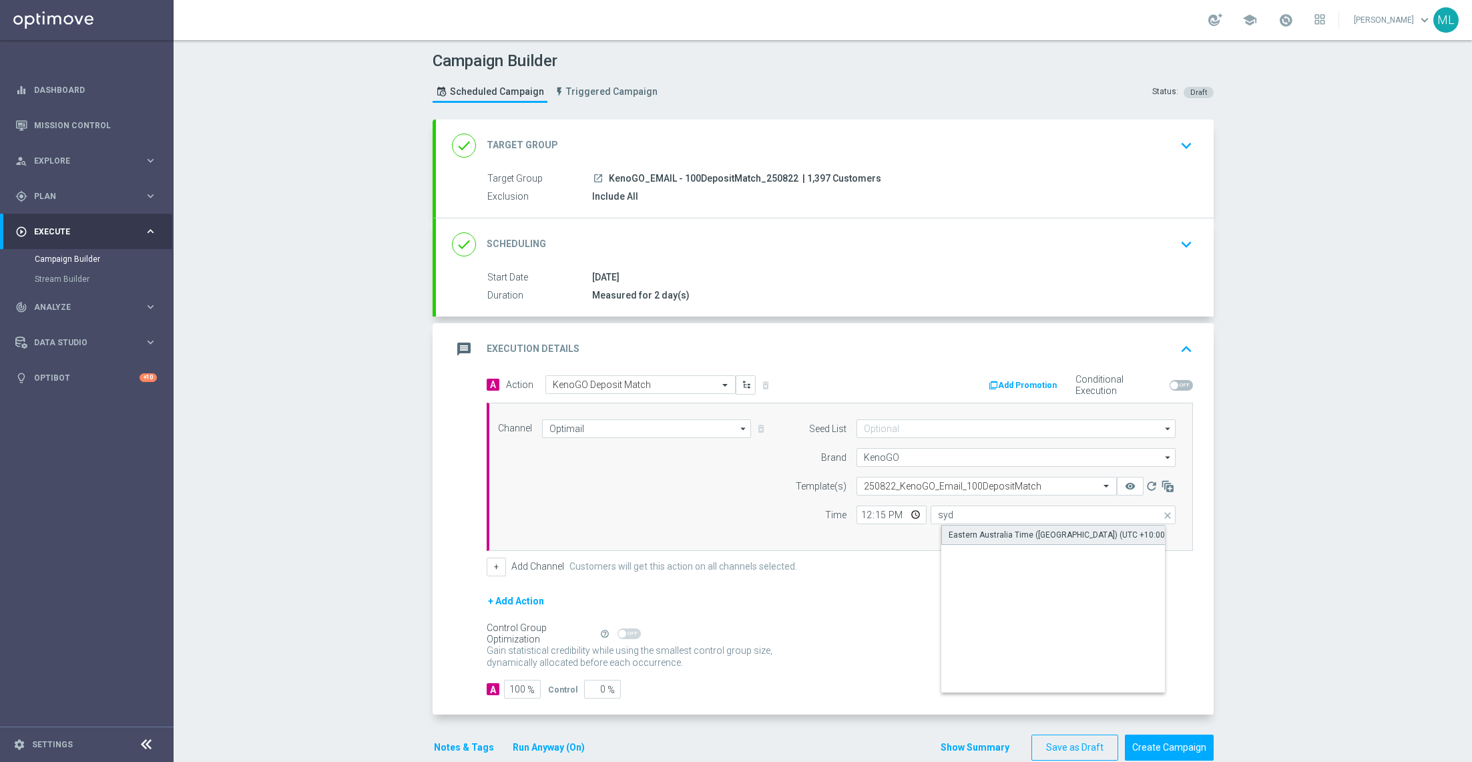
click at [1025, 531] on div "Eastern Australia Time (Sydney) (UTC +10:00)" at bounding box center [1058, 535] width 219 height 12
type input "Eastern Australia Time (Sydney) (UTC +10:00)"
click at [962, 583] on form "A Action Select action KenoGO Deposit Match delete_forever Add Promotion Condit…" at bounding box center [840, 537] width 706 height 324
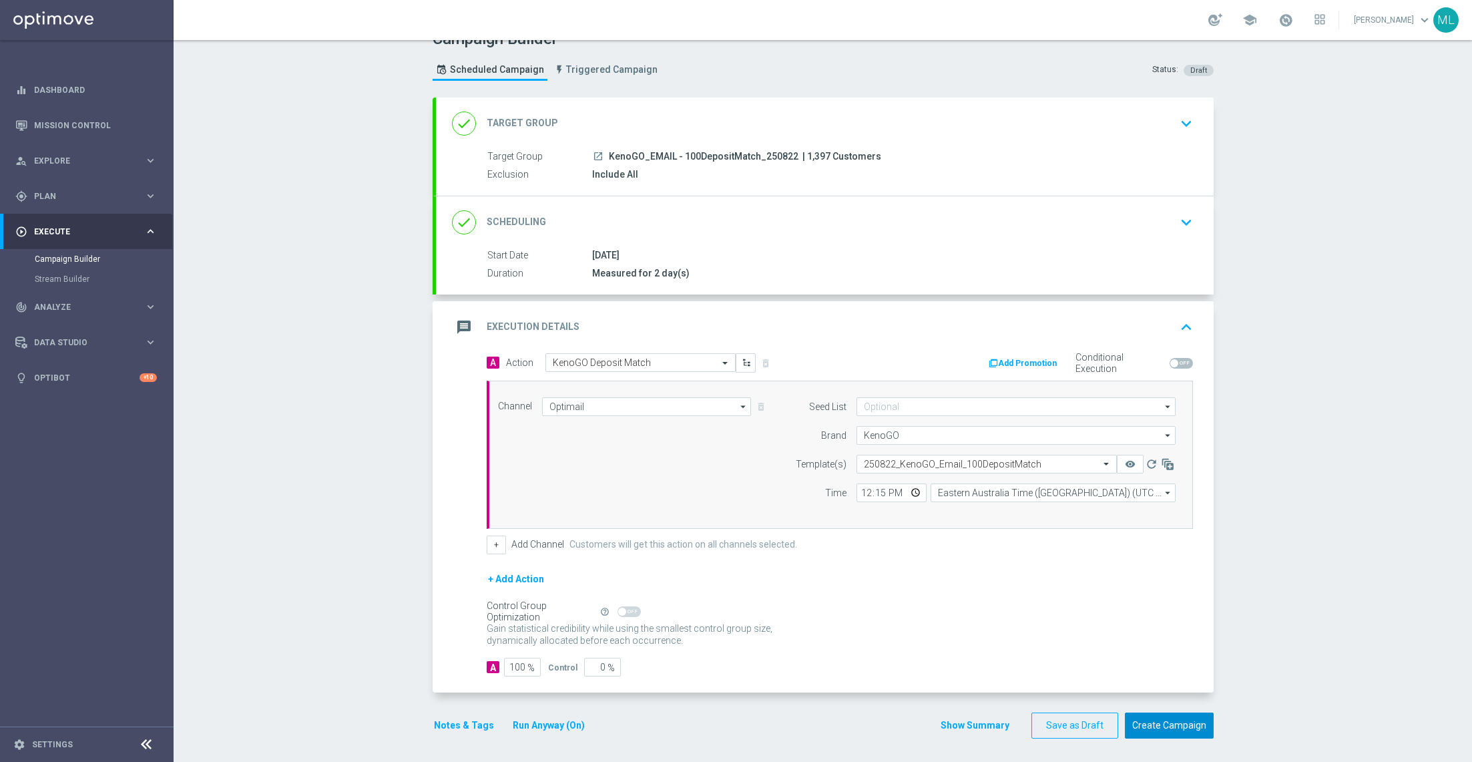
click at [1172, 720] on button "Create Campaign" at bounding box center [1169, 725] width 89 height 26
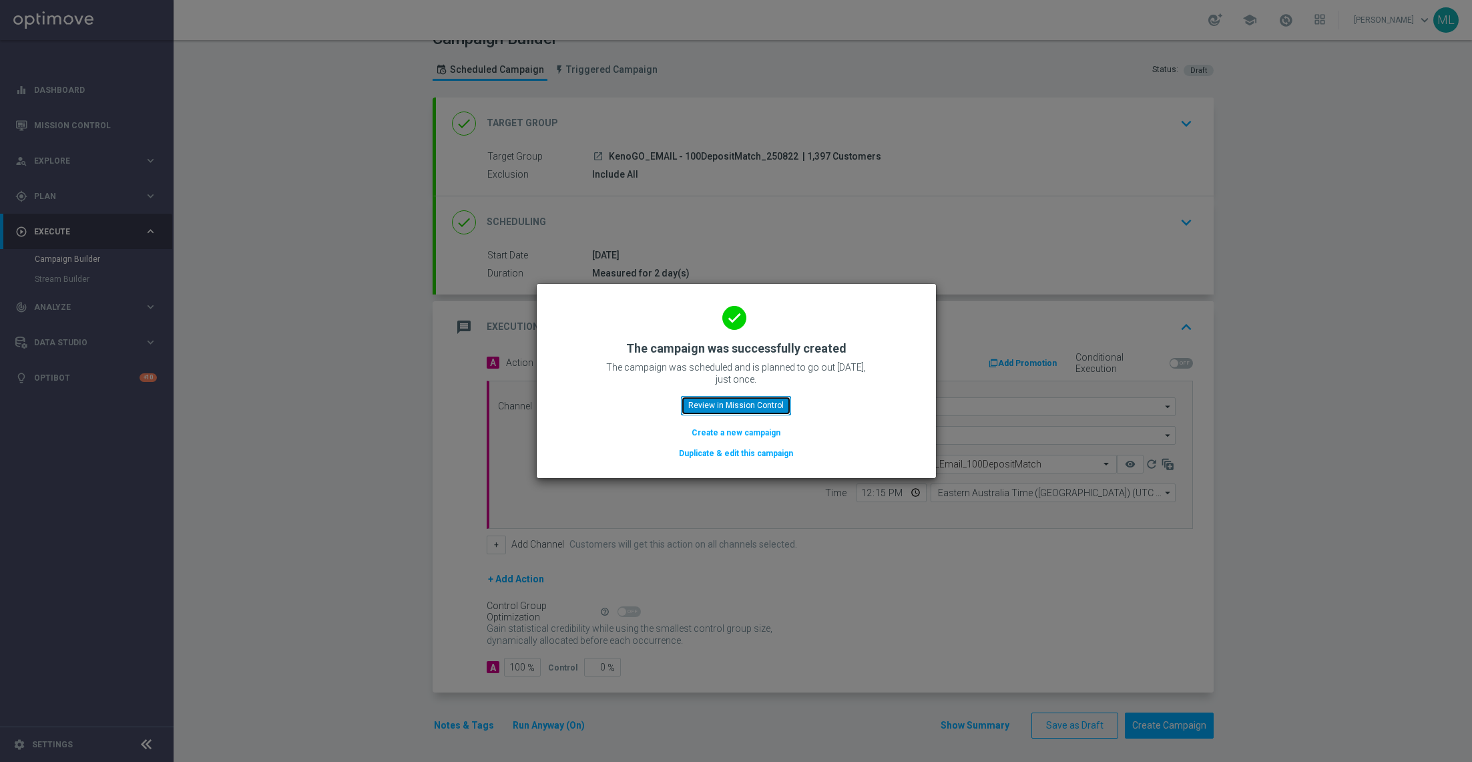
click at [737, 411] on button "Review in Mission Control" at bounding box center [736, 405] width 110 height 19
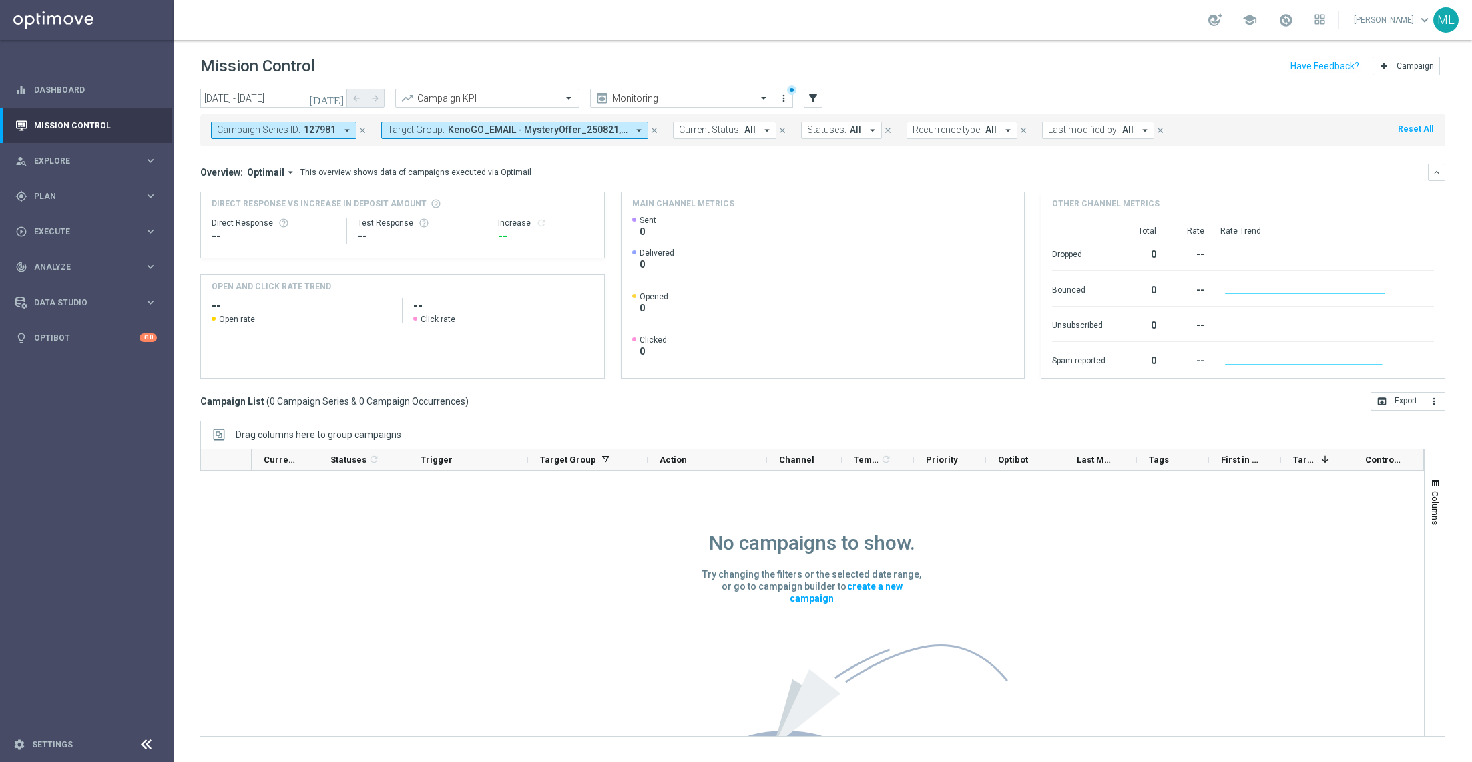
click at [364, 127] on icon "close" at bounding box center [362, 130] width 9 height 9
click at [806, 100] on button "filter_alt" at bounding box center [813, 98] width 19 height 19
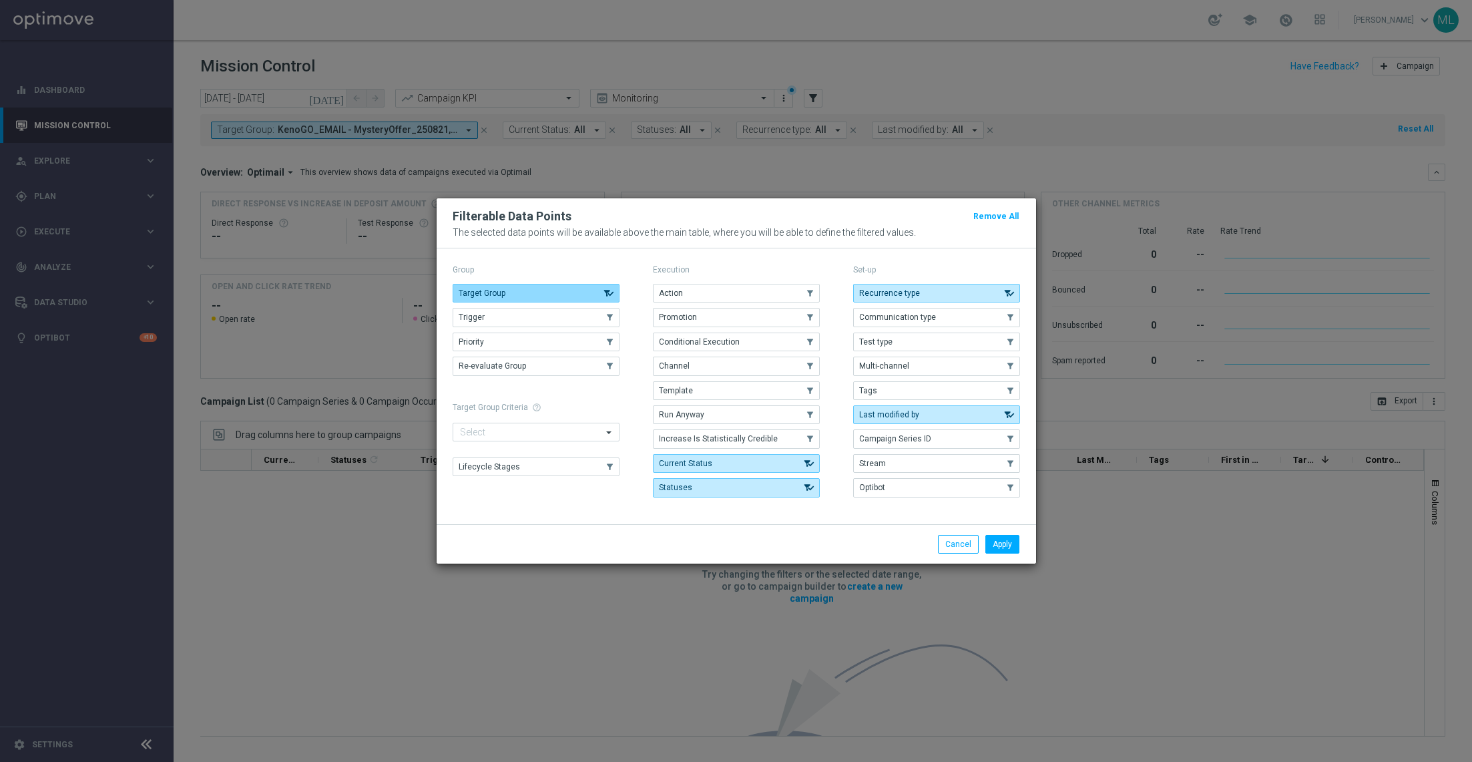
click at [606, 294] on use "button" at bounding box center [608, 292] width 13 height 9
click at [606, 294] on use "button" at bounding box center [609, 292] width 9 height 9
click at [1006, 547] on button "Apply" at bounding box center [1003, 544] width 34 height 19
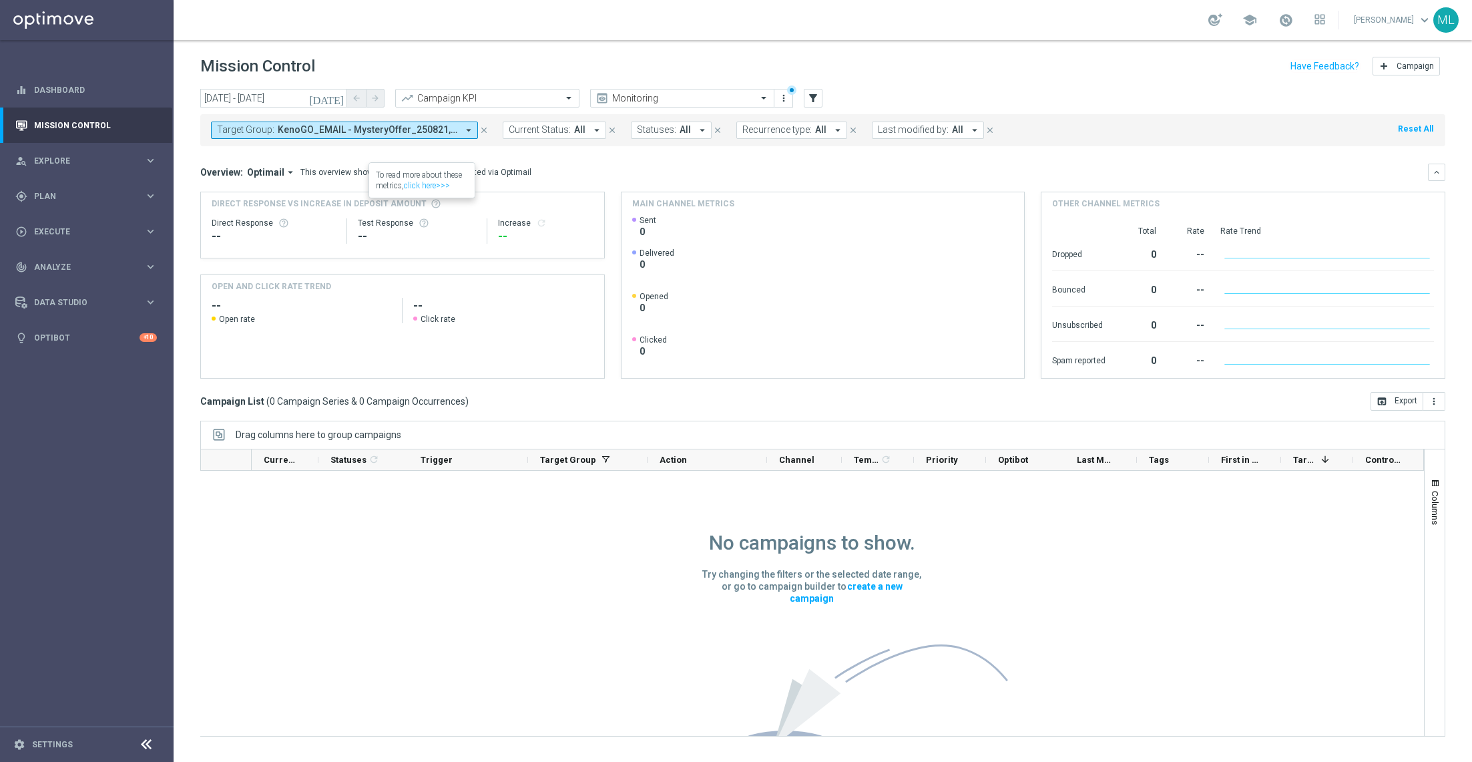
click at [338, 94] on icon "[DATE]" at bounding box center [327, 98] width 36 height 12
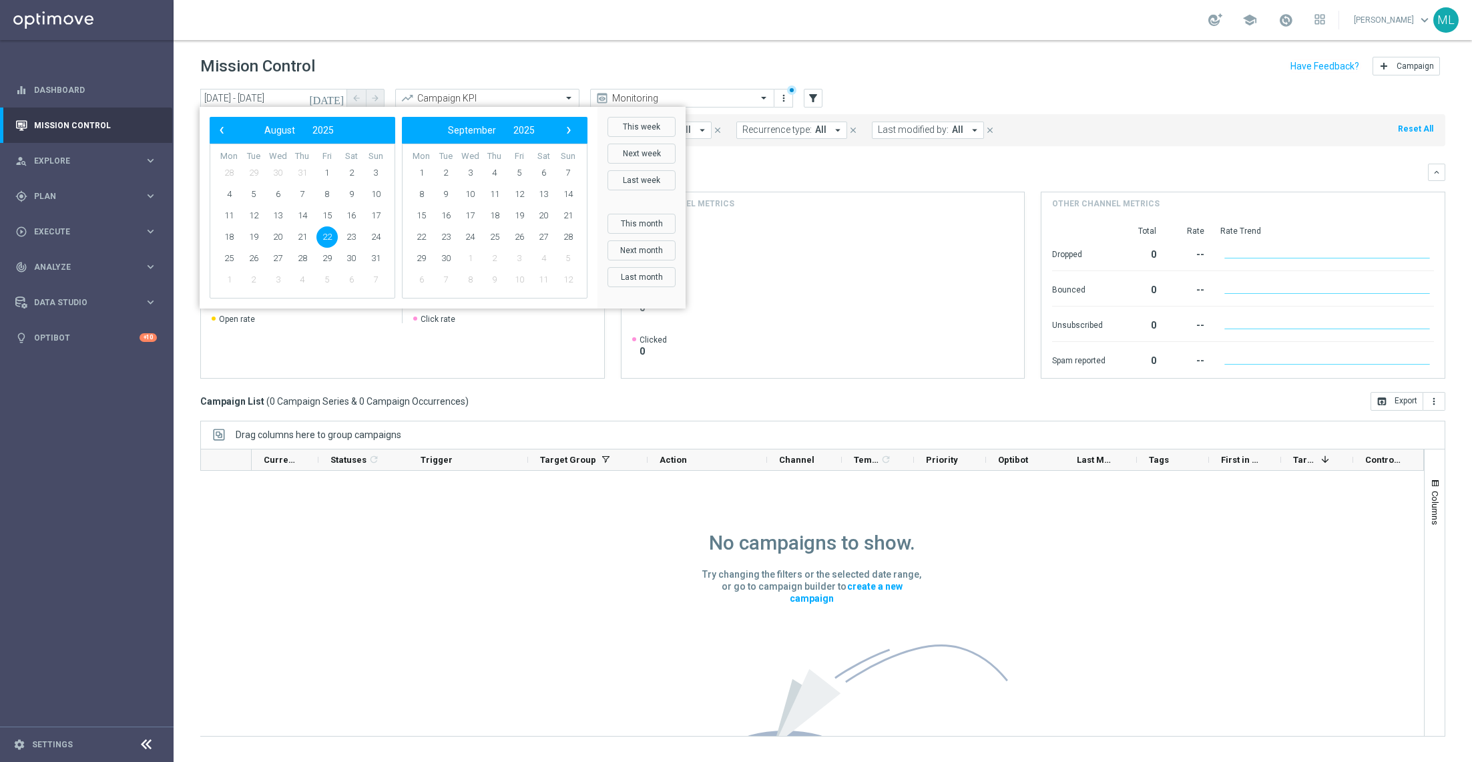
click at [323, 240] on span "22" at bounding box center [326, 236] width 21 height 21
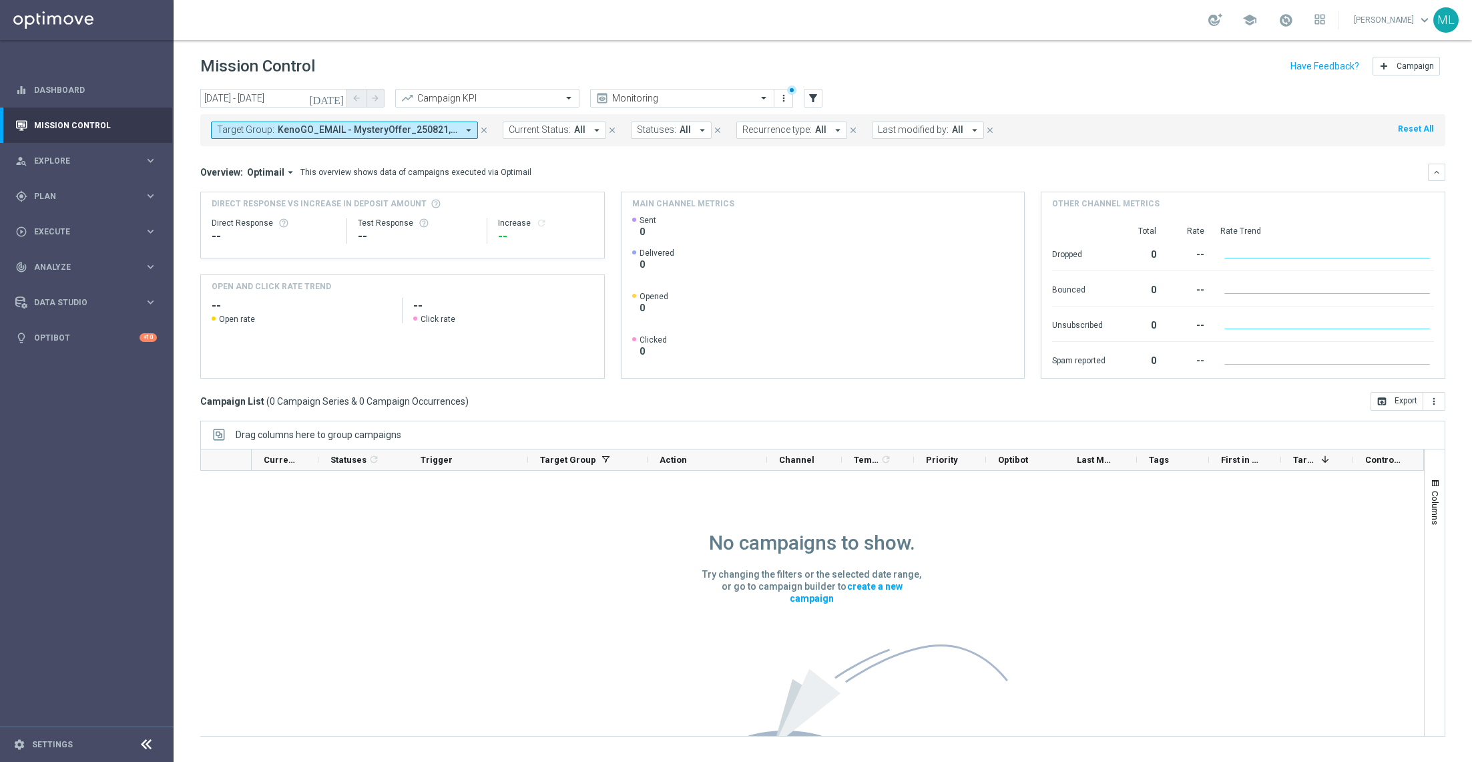
click at [410, 53] on div "Mission Control add Campaign" at bounding box center [822, 66] width 1245 height 26
click at [458, 130] on button "Target Group: KenoGO_EMAIL - MysteryOffer_250821, KenoGO_PUSH - MysteryOffer_25…" at bounding box center [344, 130] width 267 height 17
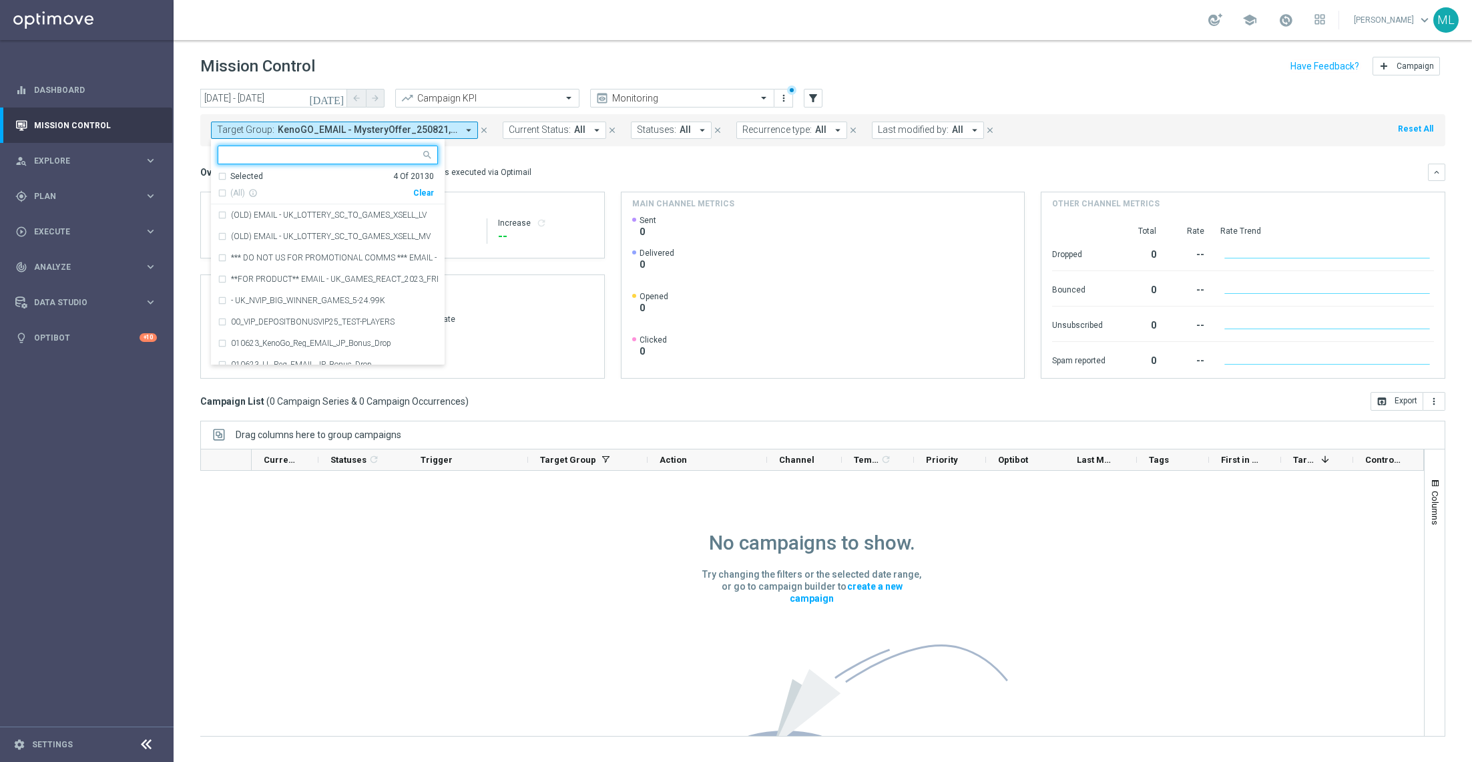
click at [426, 186] on div "(All) info_outline Clear" at bounding box center [326, 190] width 216 height 17
click at [0, 0] on div "Clear" at bounding box center [0, 0] width 0 height 0
click at [318, 158] on input "text" at bounding box center [323, 155] width 196 height 11
click at [223, 192] on div "(All Search Results)" at bounding box center [316, 193] width 196 height 11
type input "250822"
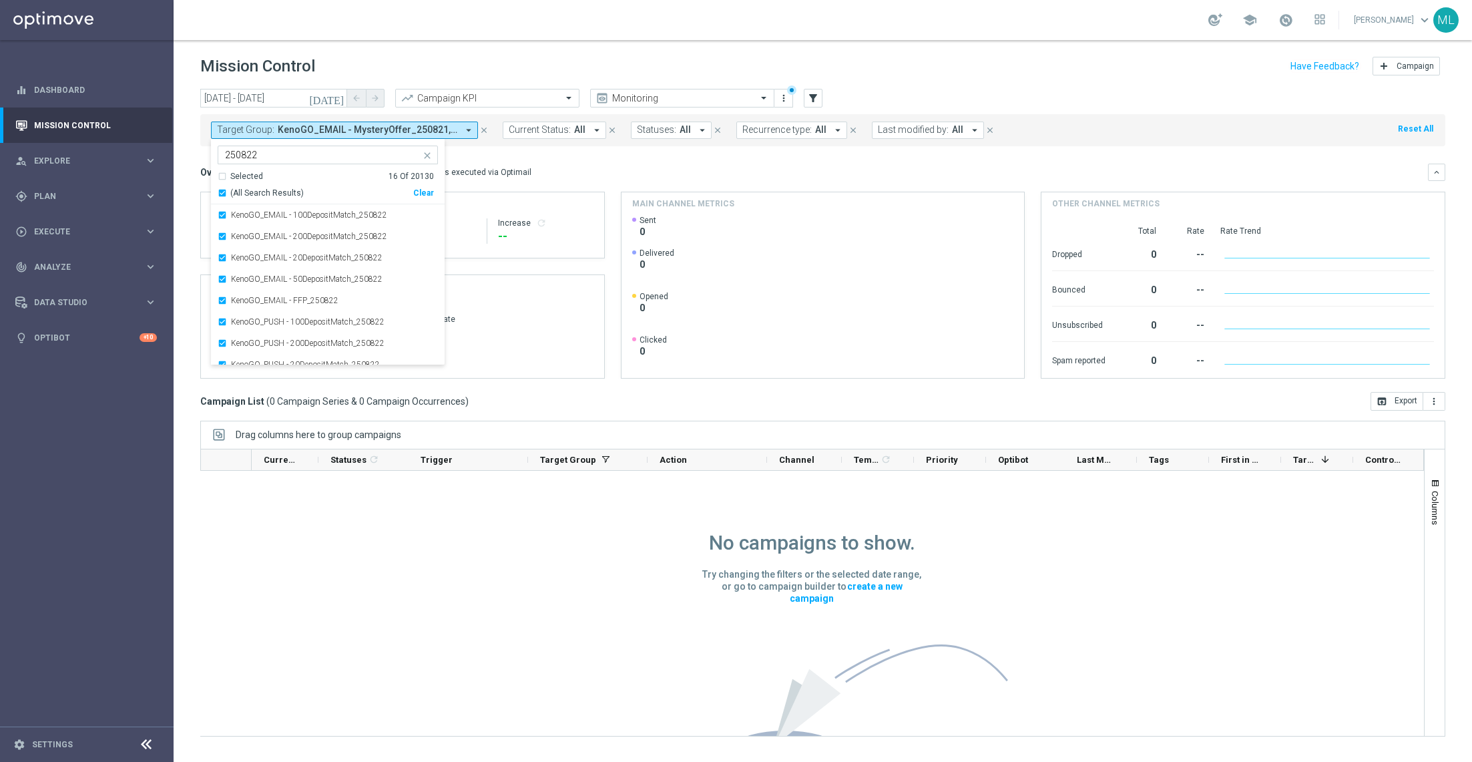
click at [542, 166] on div "Overview: Optimail arrow_drop_down This overview shows data of campaigns execut…" at bounding box center [814, 172] width 1228 height 12
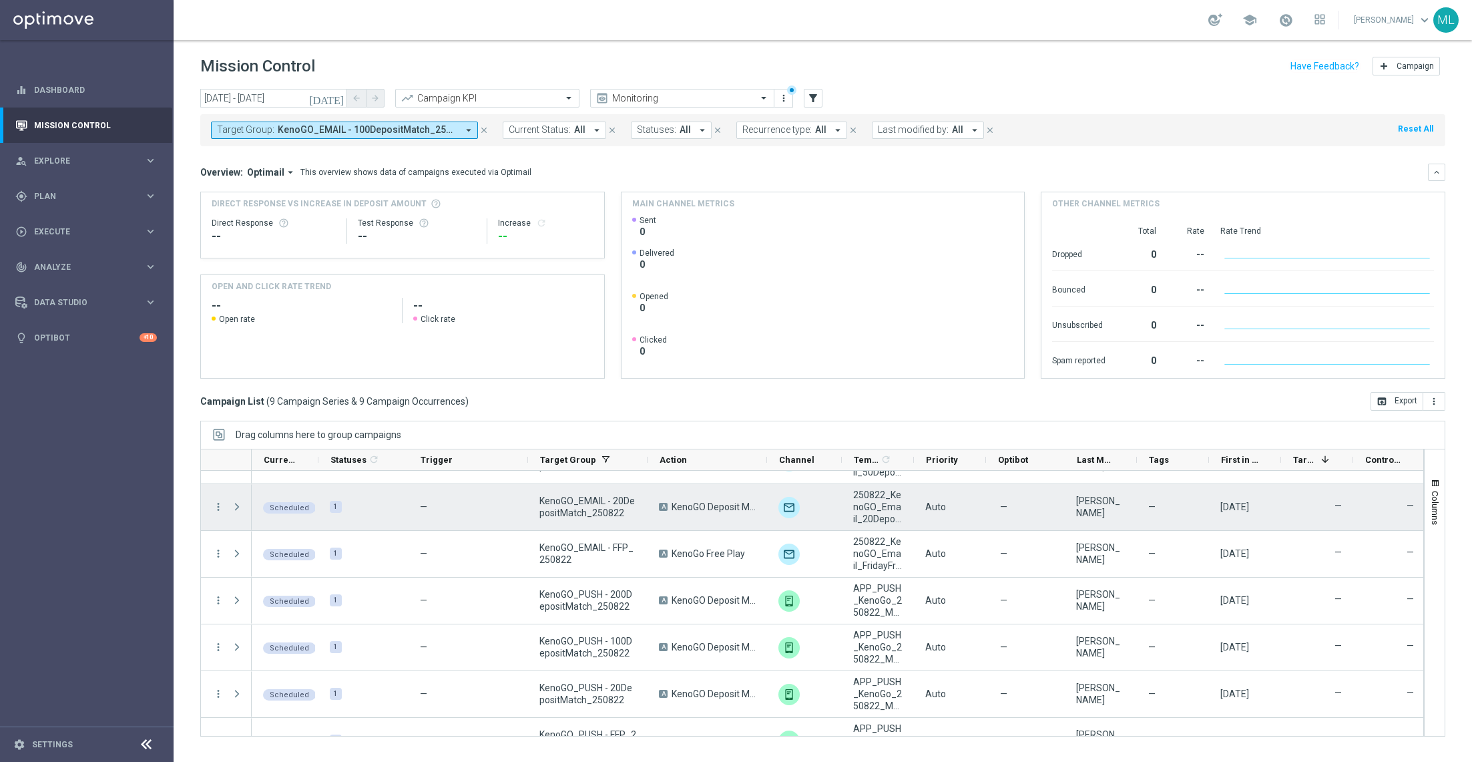
scroll to position [154, 0]
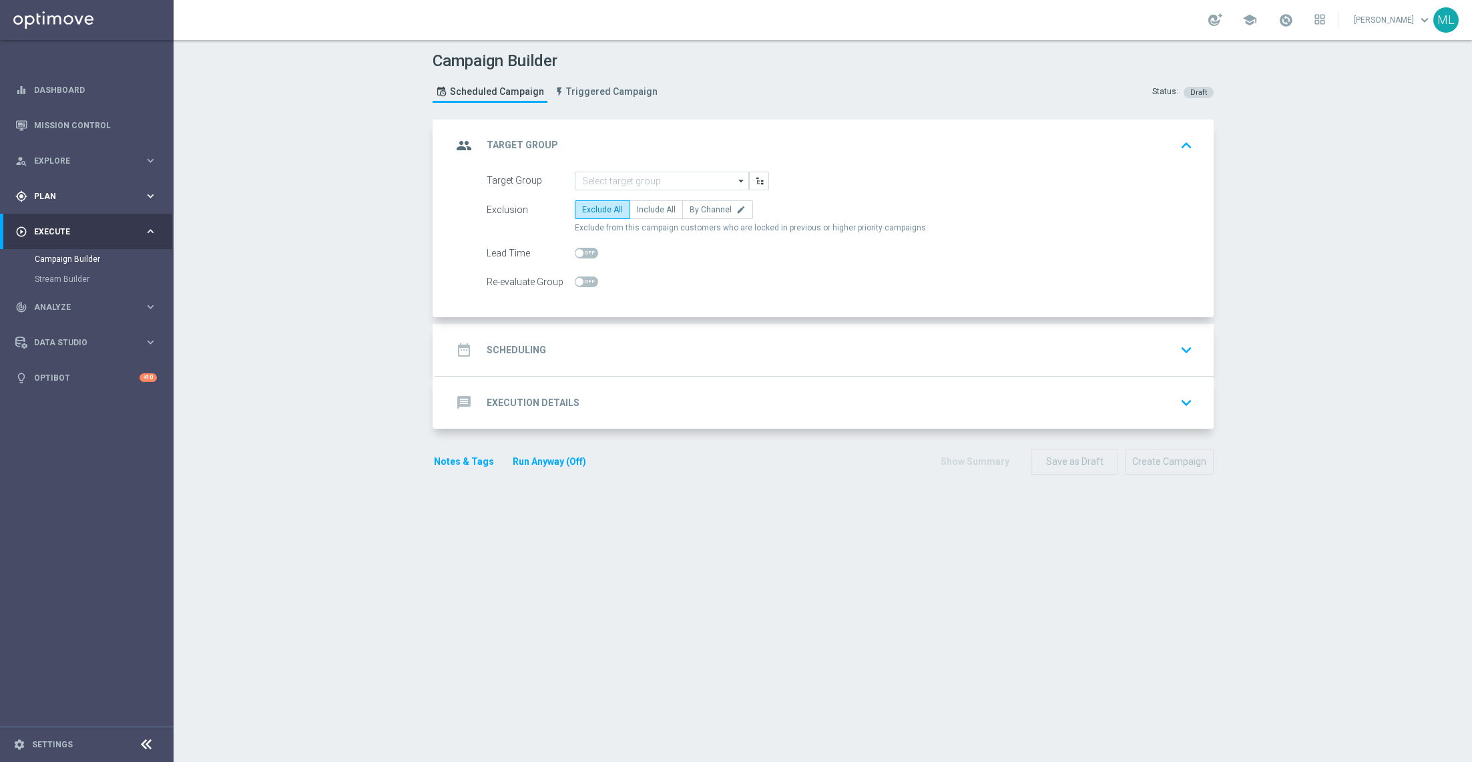
click at [128, 194] on span "Plan" at bounding box center [89, 196] width 110 height 8
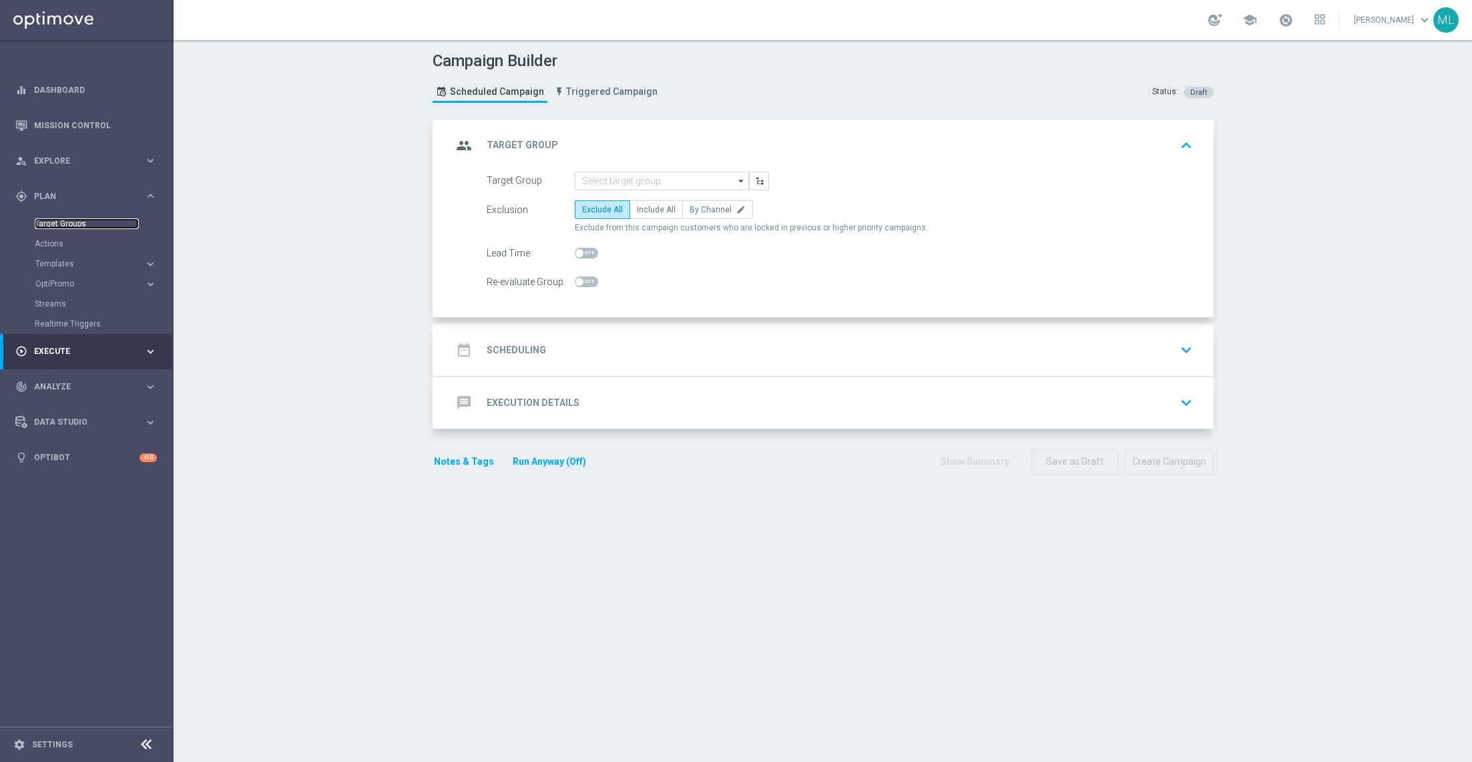
click at [71, 220] on link "Target Groups" at bounding box center [87, 223] width 104 height 11
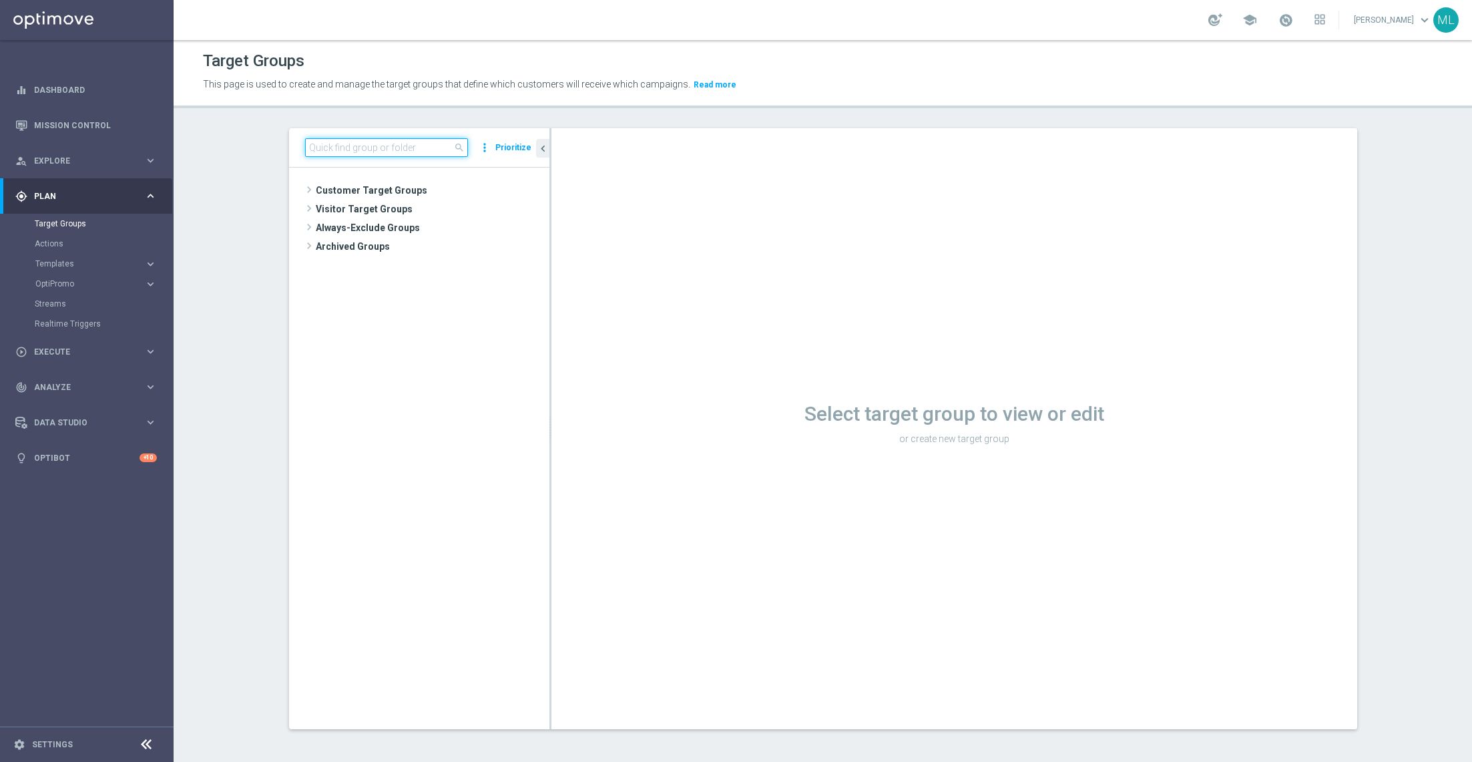
click at [345, 150] on input at bounding box center [386, 147] width 163 height 19
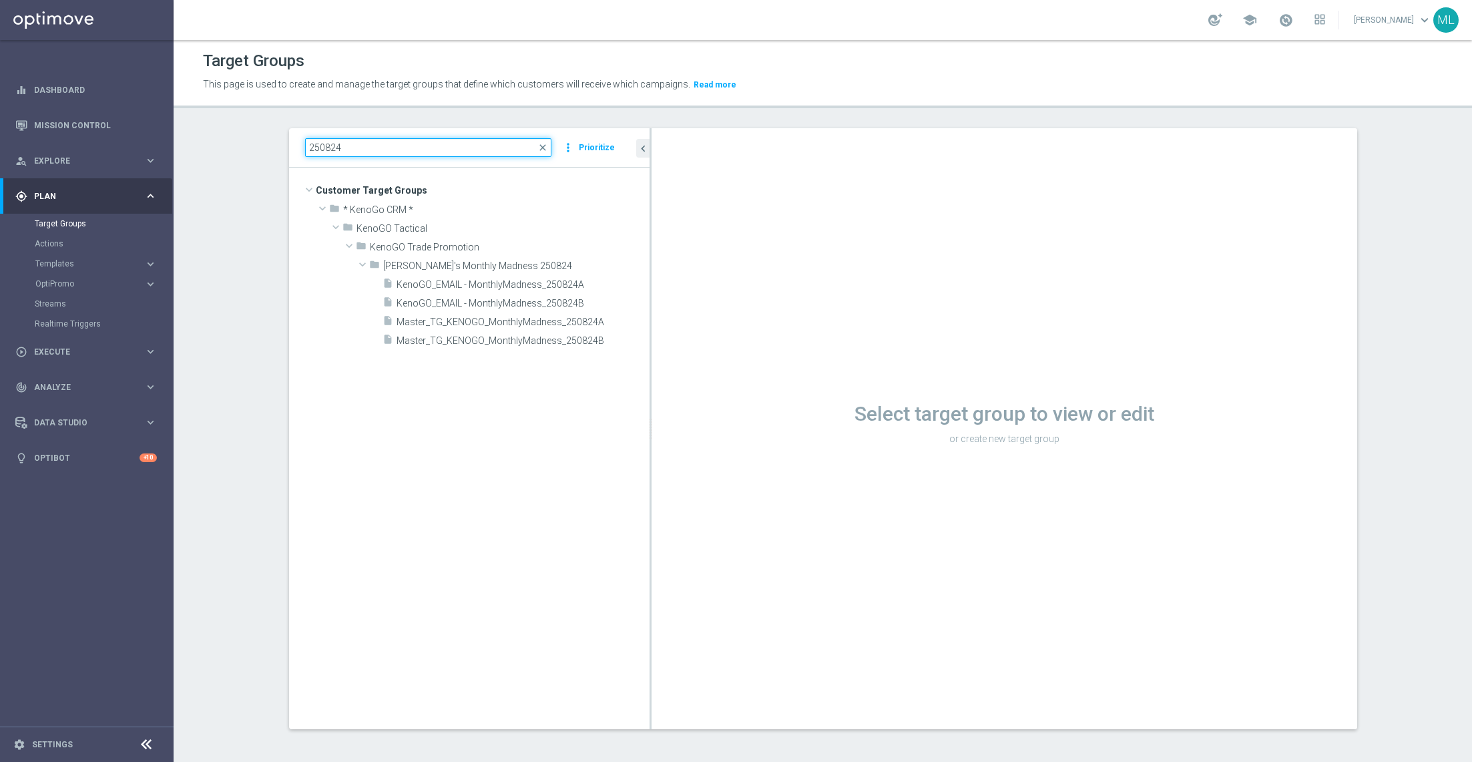
drag, startPoint x: 550, startPoint y: 316, endPoint x: 652, endPoint y: 357, distance: 110.0
click at [652, 356] on div at bounding box center [651, 428] width 2 height 601
type input "250824"
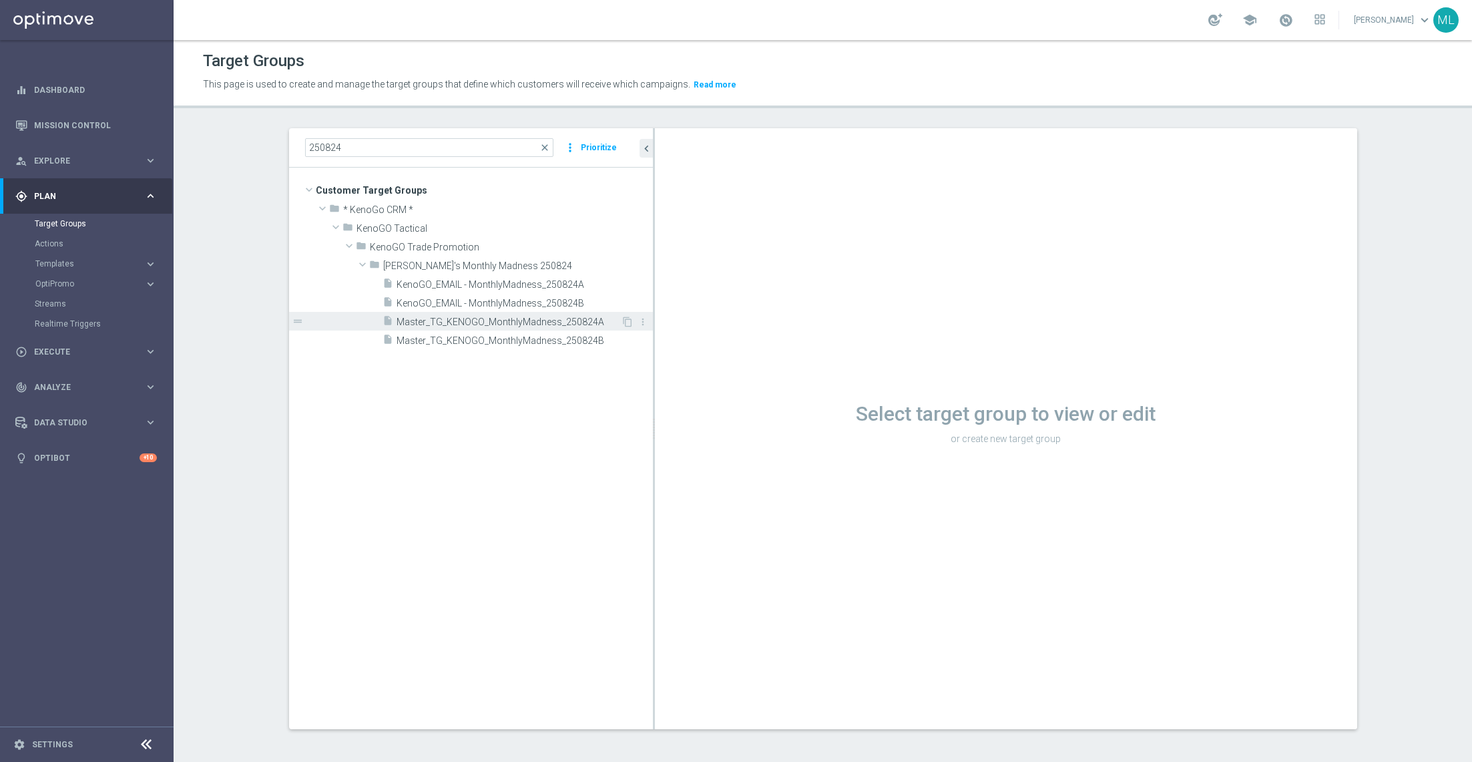
click at [582, 316] on span "Master_TG_KENOGO_MonthlyMadness_250824A" at bounding box center [509, 321] width 224 height 11
click at [551, 316] on span "Master_TG_KENOGO_MonthlyMadness_250824A" at bounding box center [509, 321] width 224 height 11
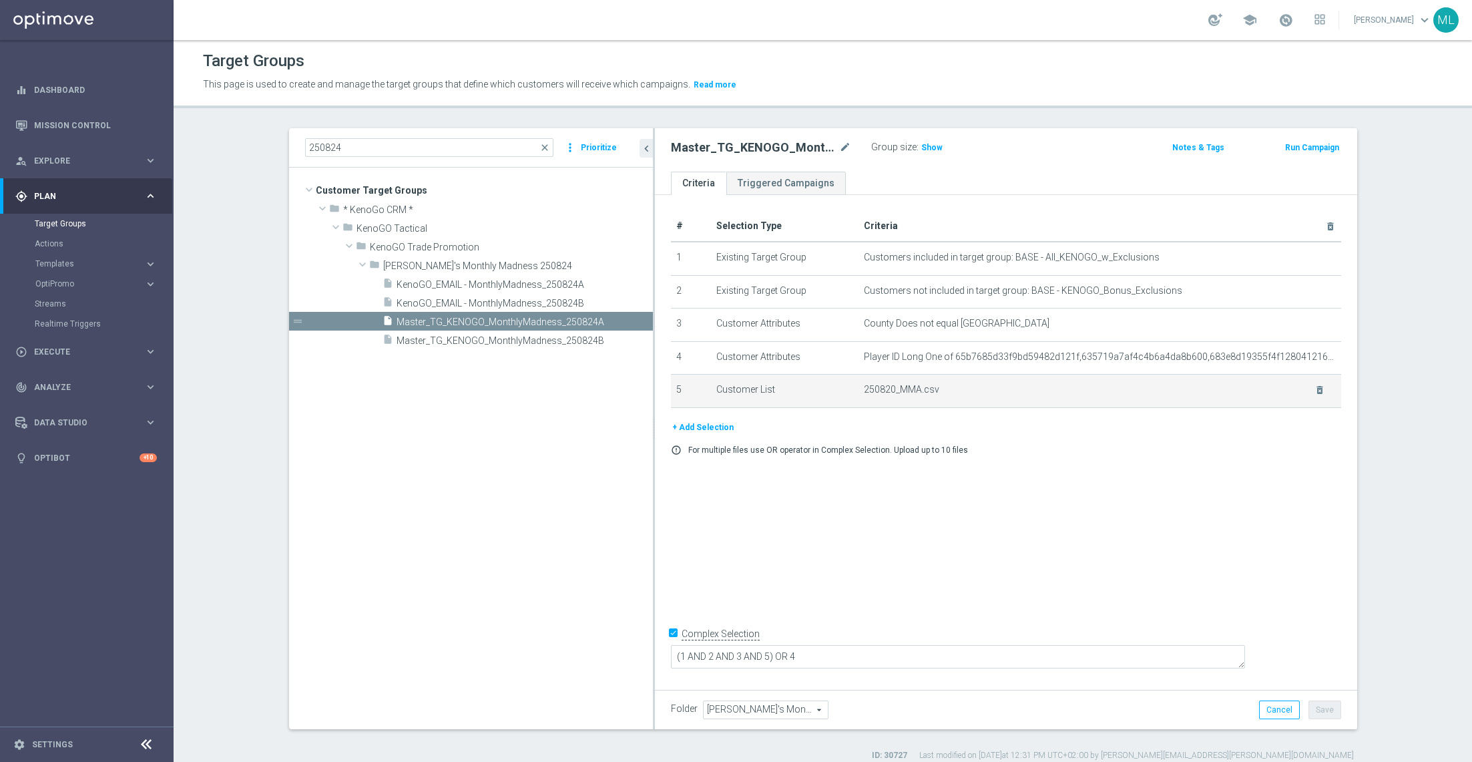
click at [940, 381] on td "250820_MMA.csv delete_forever" at bounding box center [1100, 391] width 483 height 33
click at [1323, 388] on icon "delete_forever" at bounding box center [1320, 390] width 11 height 11
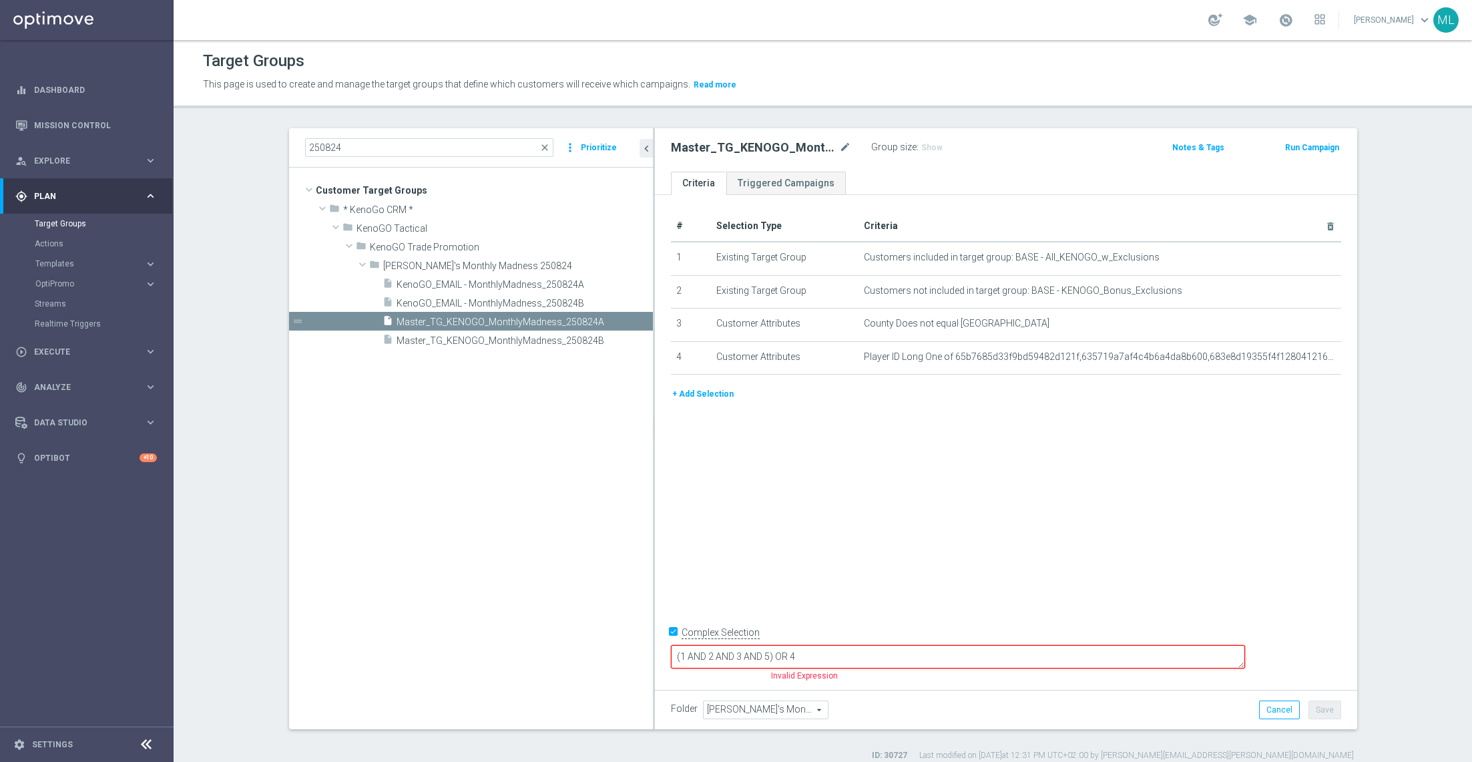
click at [716, 394] on button "+ Add Selection" at bounding box center [703, 394] width 64 height 15
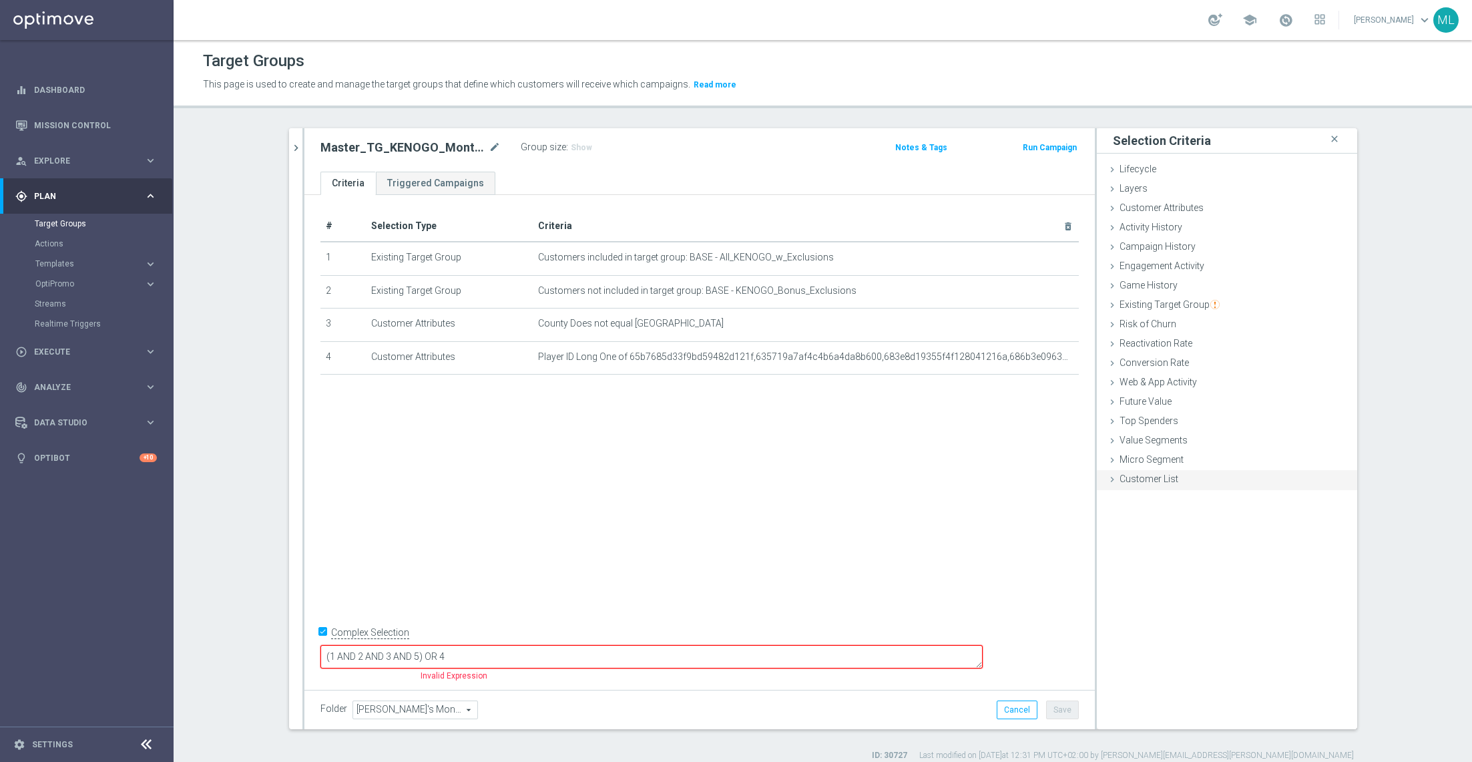
click at [1116, 478] on icon at bounding box center [1112, 479] width 11 height 11
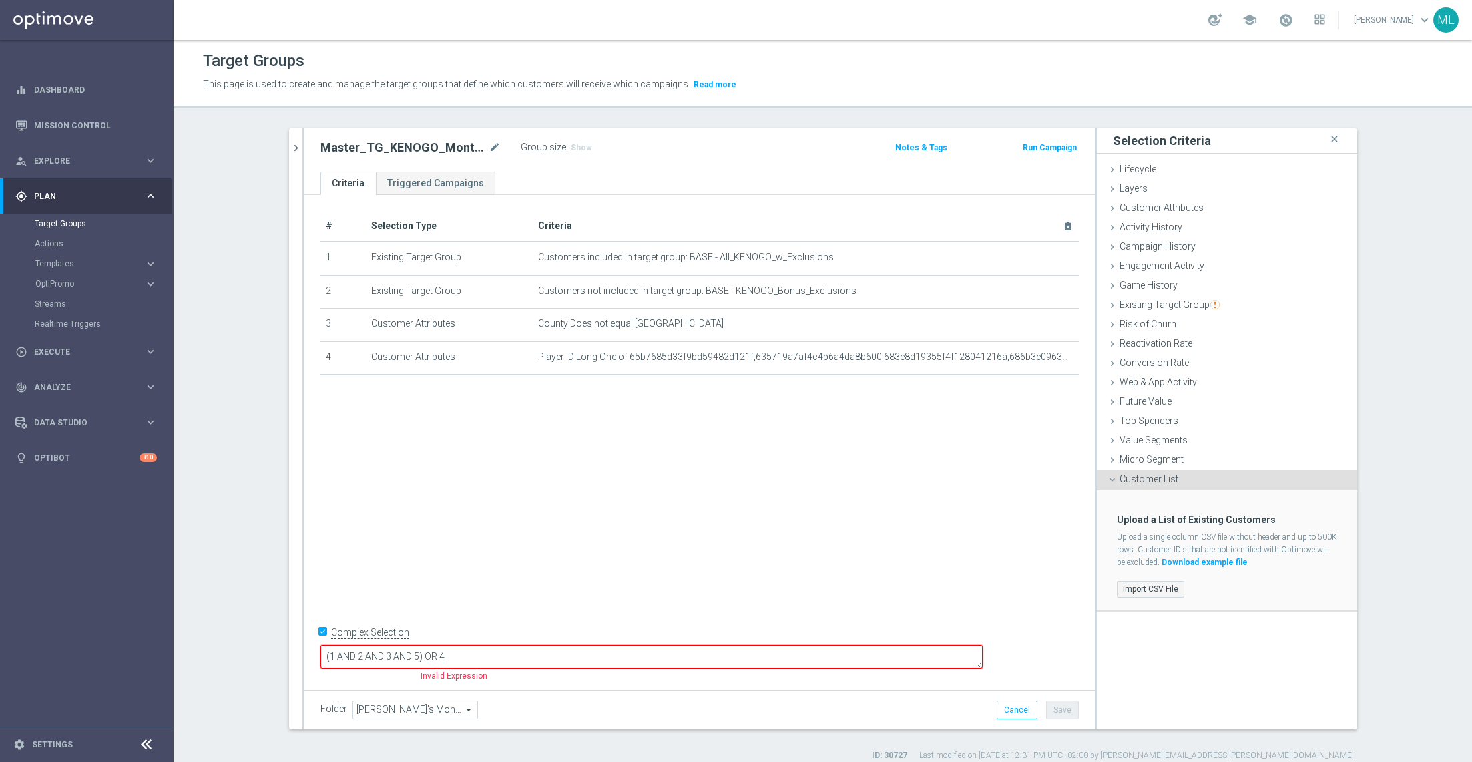
click at [1144, 585] on label "Import CSV File" at bounding box center [1150, 589] width 67 height 17
click at [0, 0] on input "Import CSV File" at bounding box center [0, 0] width 0 height 0
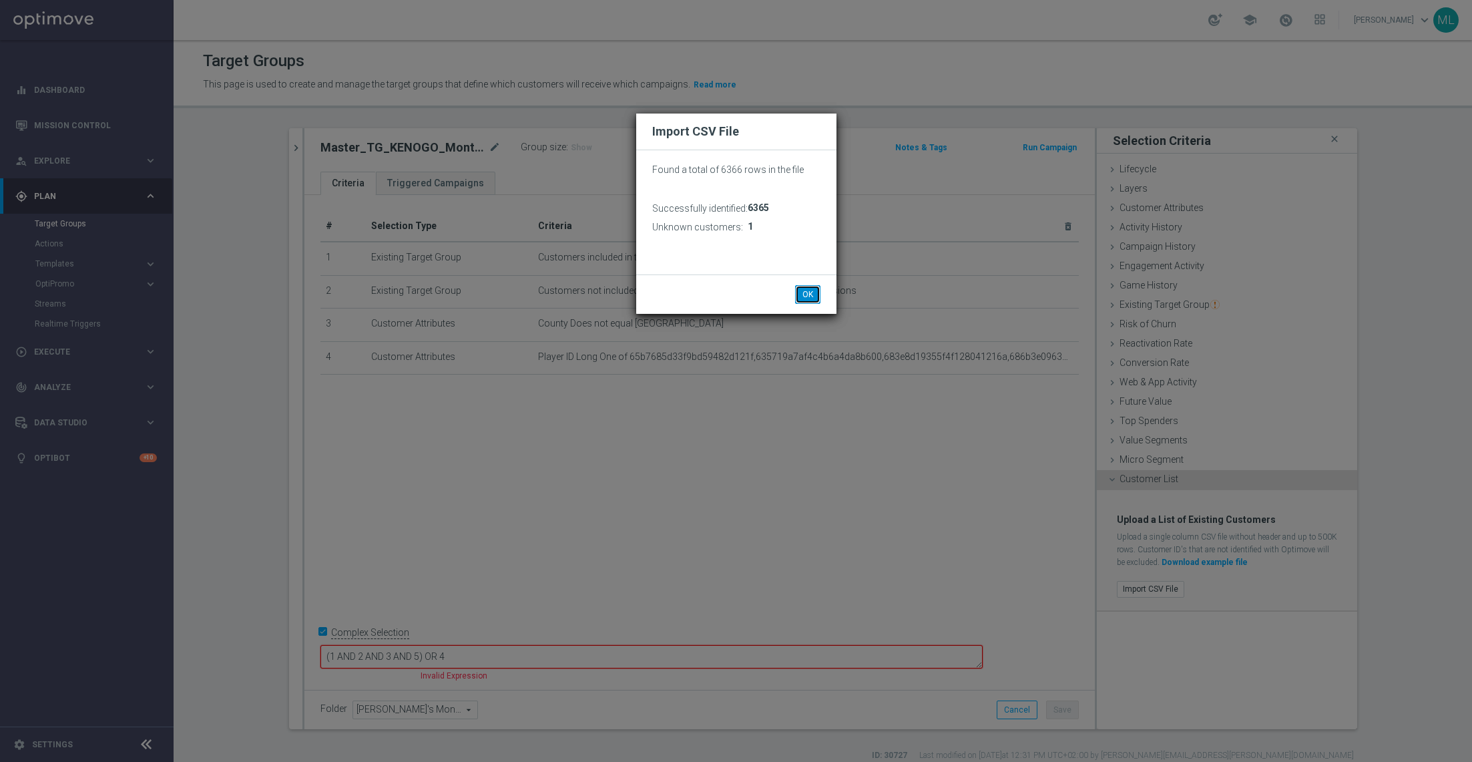
click at [805, 290] on button "OK" at bounding box center [807, 294] width 25 height 19
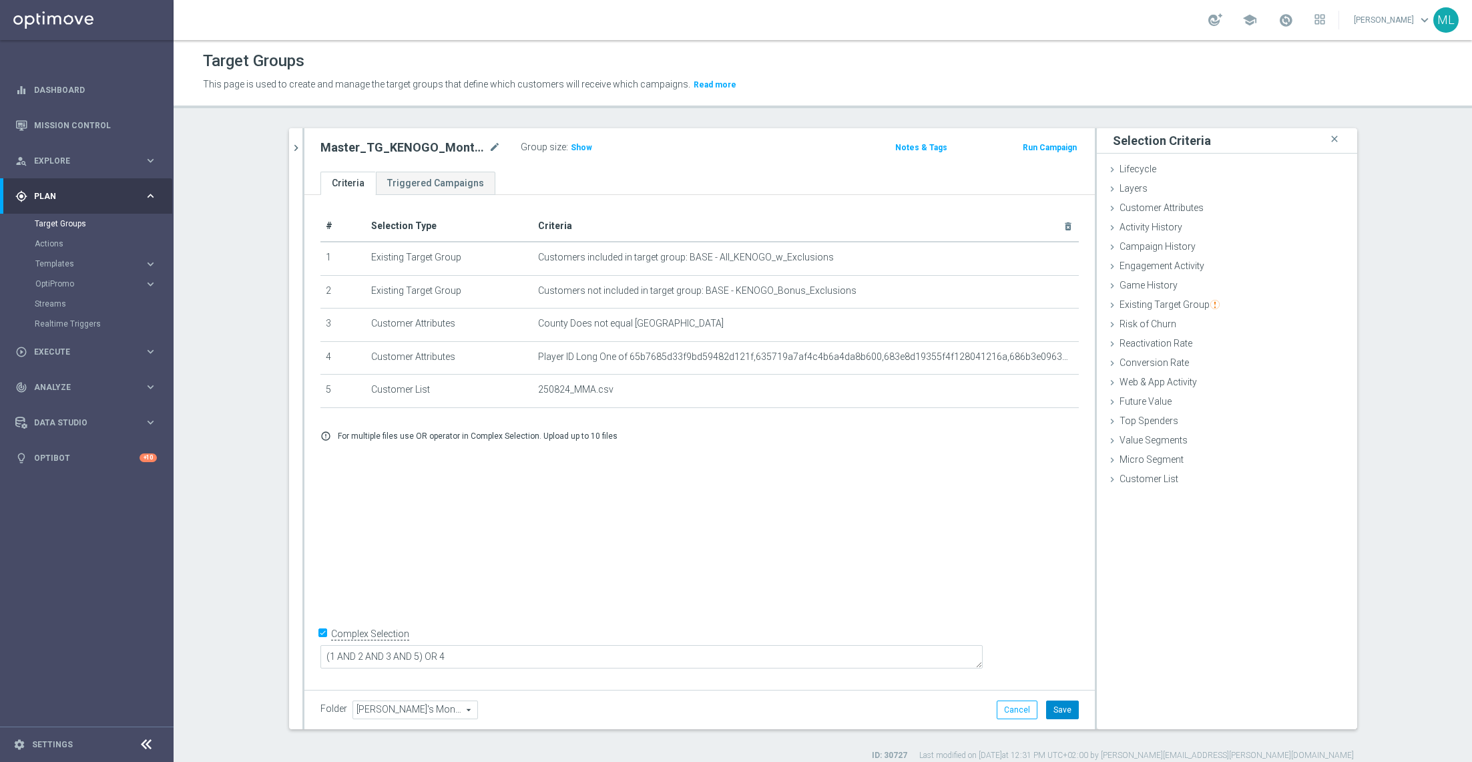
click at [1065, 707] on button "Save" at bounding box center [1062, 709] width 33 height 19
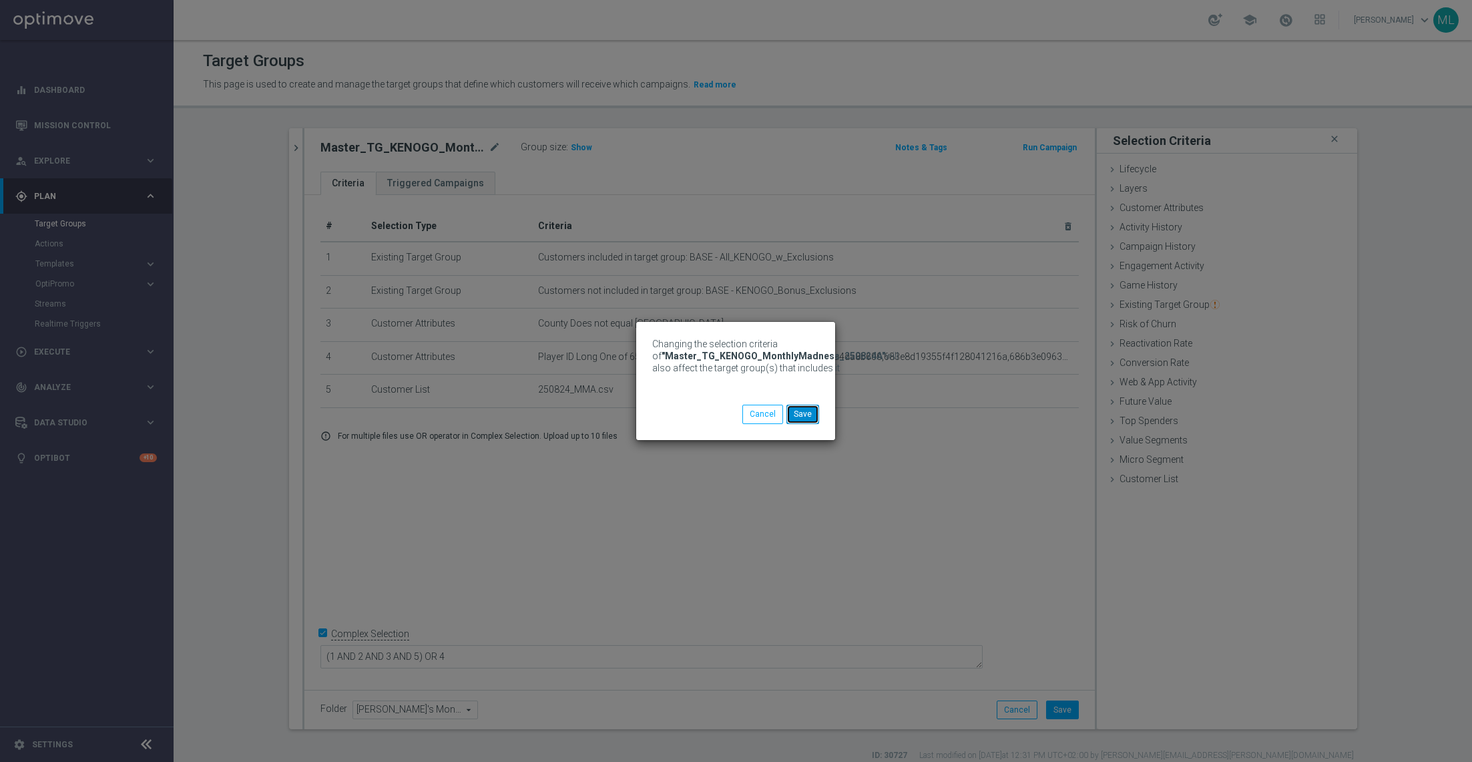
click at [810, 413] on button "Save" at bounding box center [803, 414] width 33 height 19
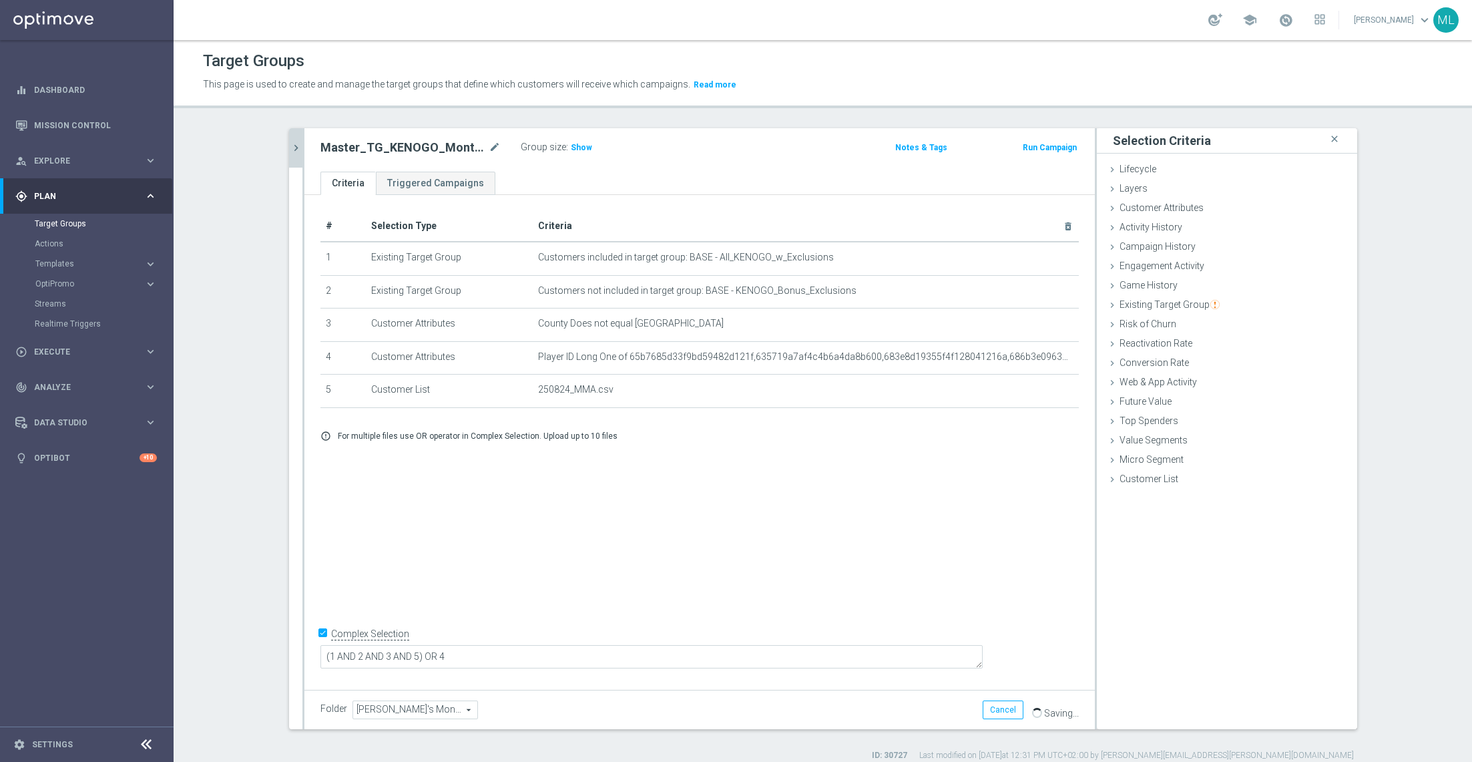
click at [300, 152] on icon "chevron_right" at bounding box center [296, 148] width 13 height 13
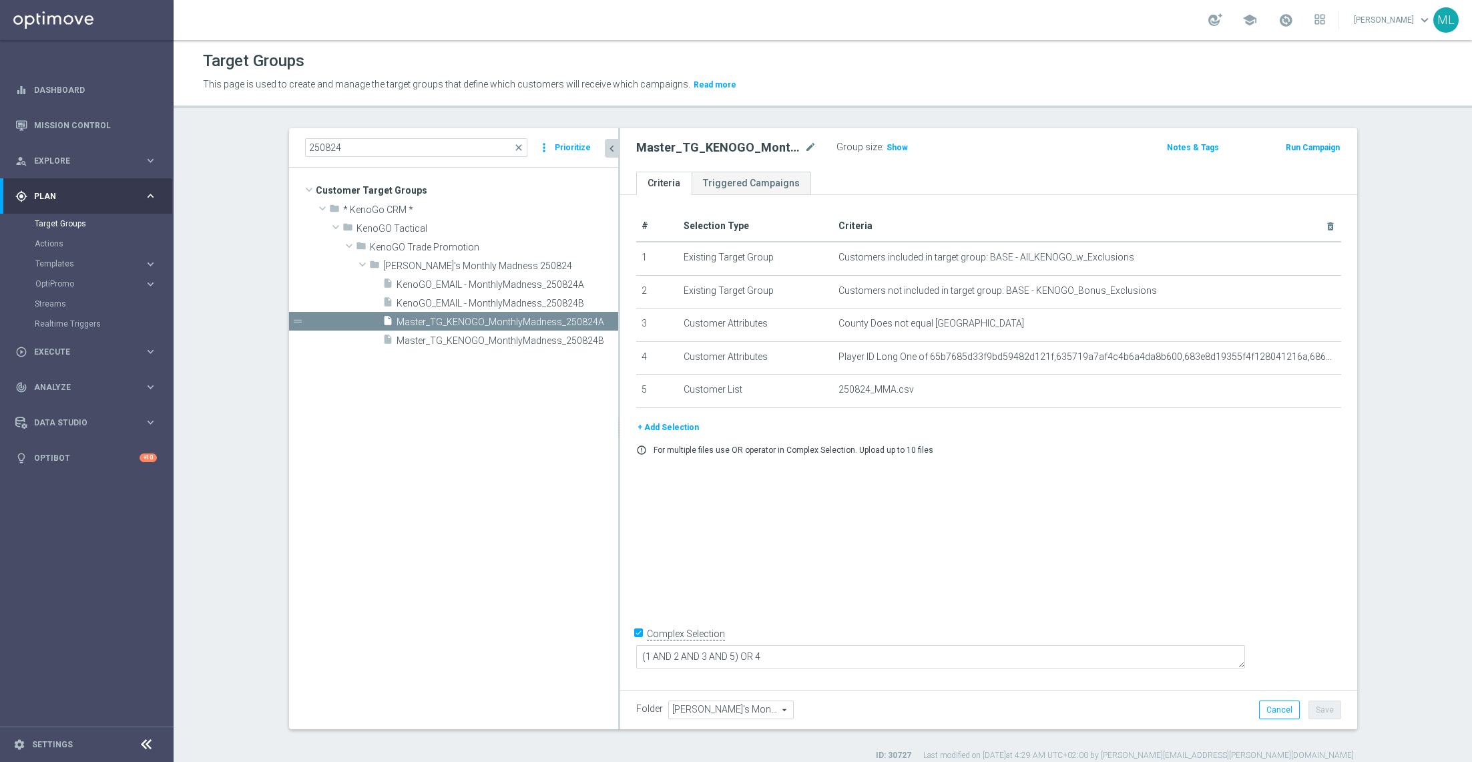
drag, startPoint x: 549, startPoint y: 341, endPoint x: 618, endPoint y: 364, distance: 72.4
click at [618, 364] on div at bounding box center [619, 428] width 2 height 601
click at [565, 333] on div "insert_drive_file Master_TG_KENOGO_MonthlyMadness_250824B" at bounding box center [486, 340] width 206 height 19
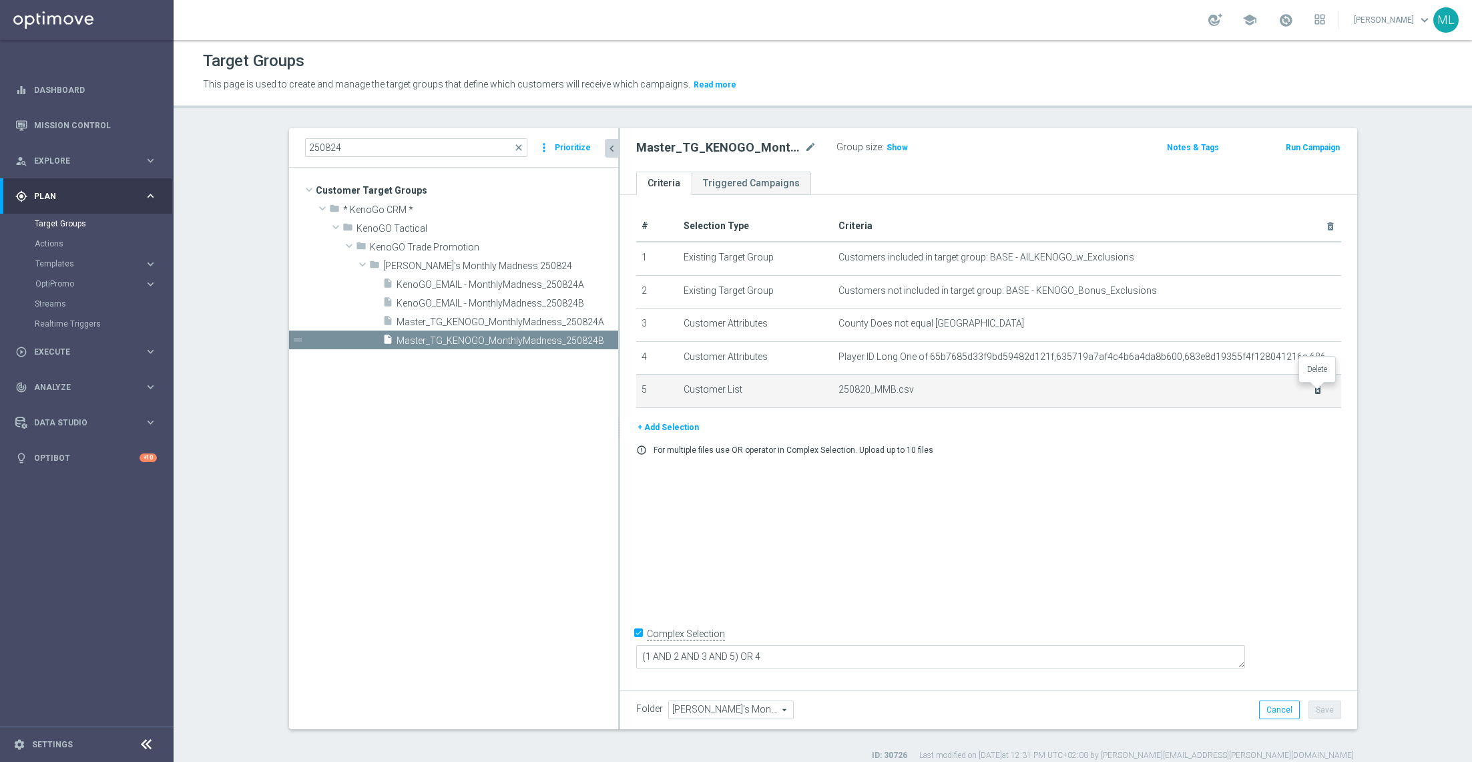
click at [1319, 388] on icon "delete_forever" at bounding box center [1318, 390] width 11 height 11
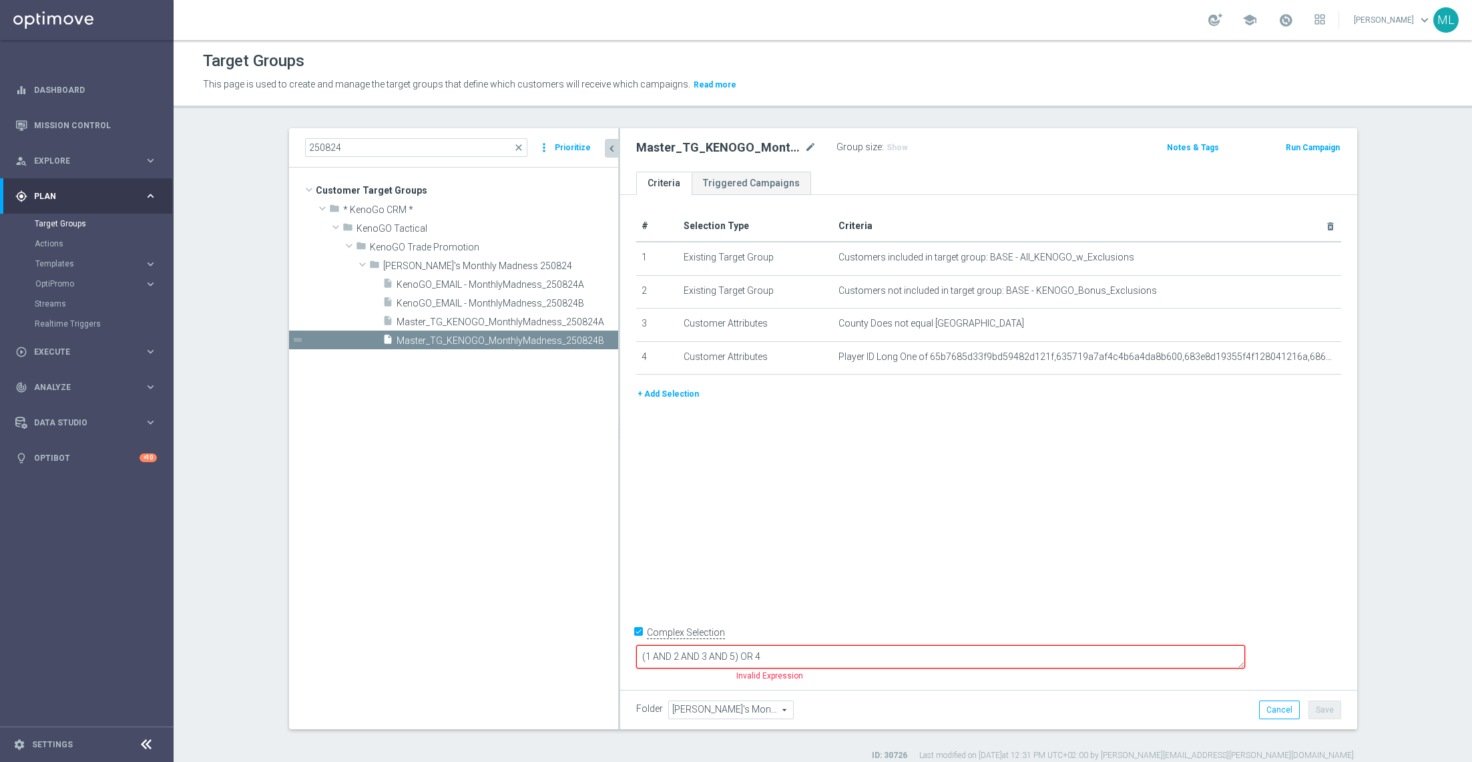
click at [668, 395] on button "+ Add Selection" at bounding box center [668, 394] width 64 height 15
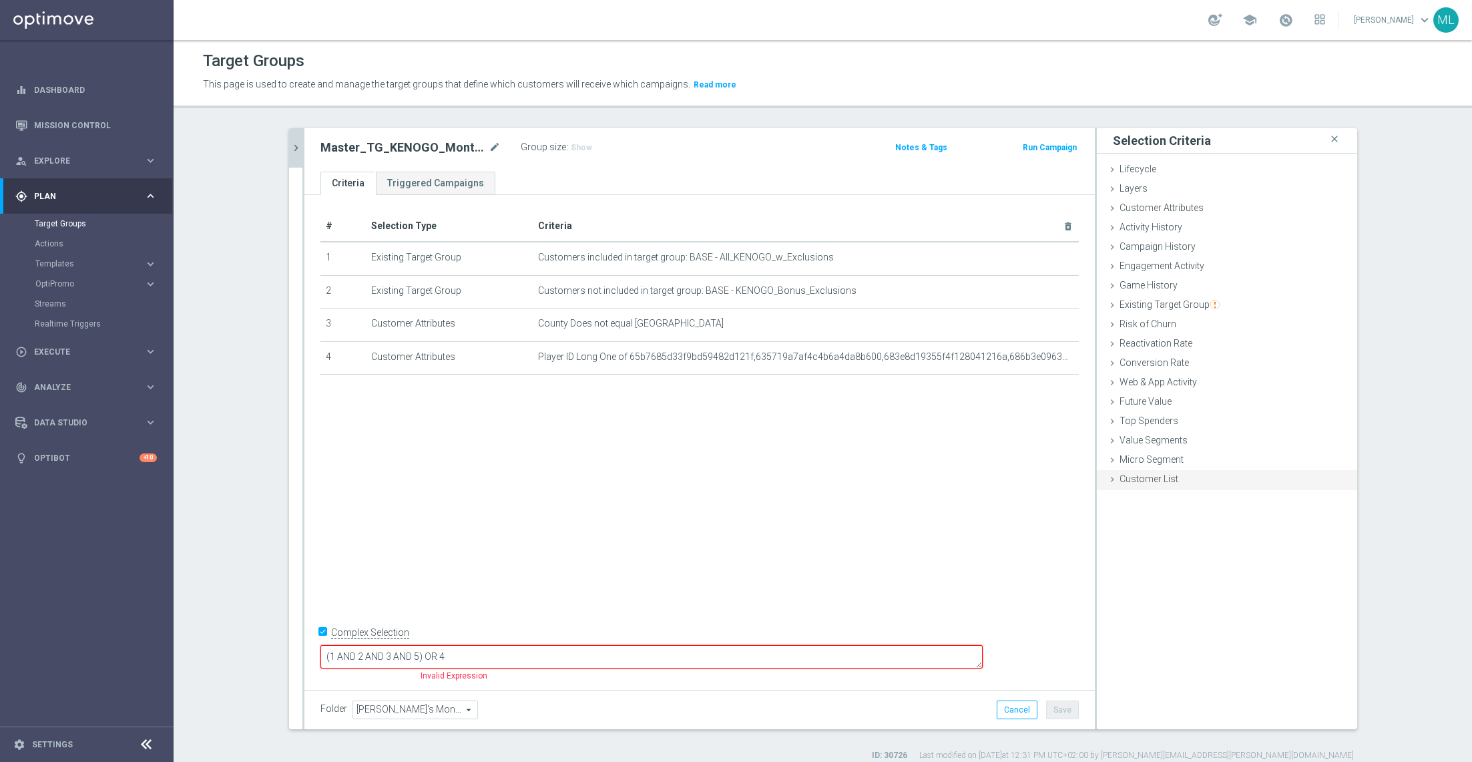
click at [1114, 480] on icon at bounding box center [1112, 479] width 11 height 11
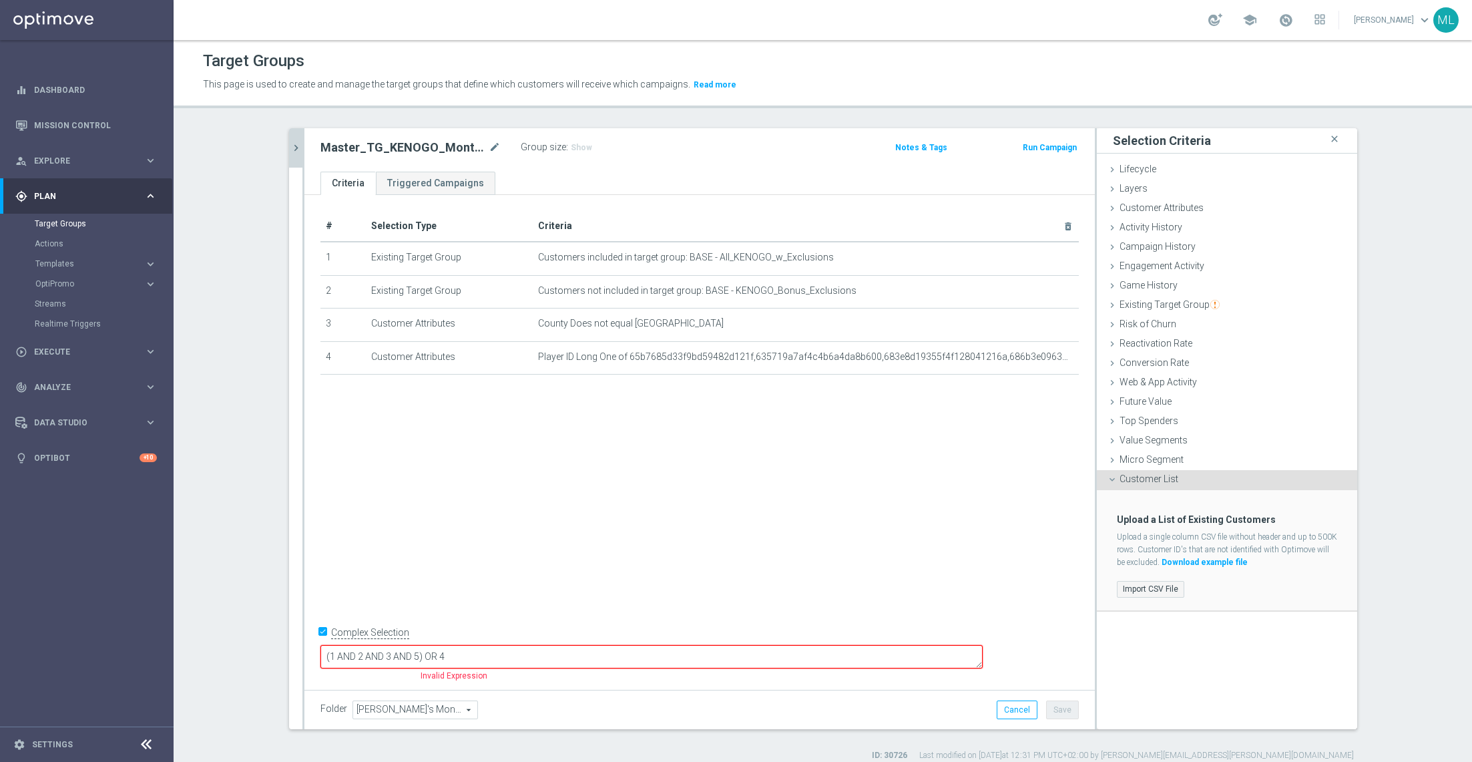
click at [1142, 586] on label "Import CSV File" at bounding box center [1150, 589] width 67 height 17
click at [0, 0] on input "Import CSV File" at bounding box center [0, 0] width 0 height 0
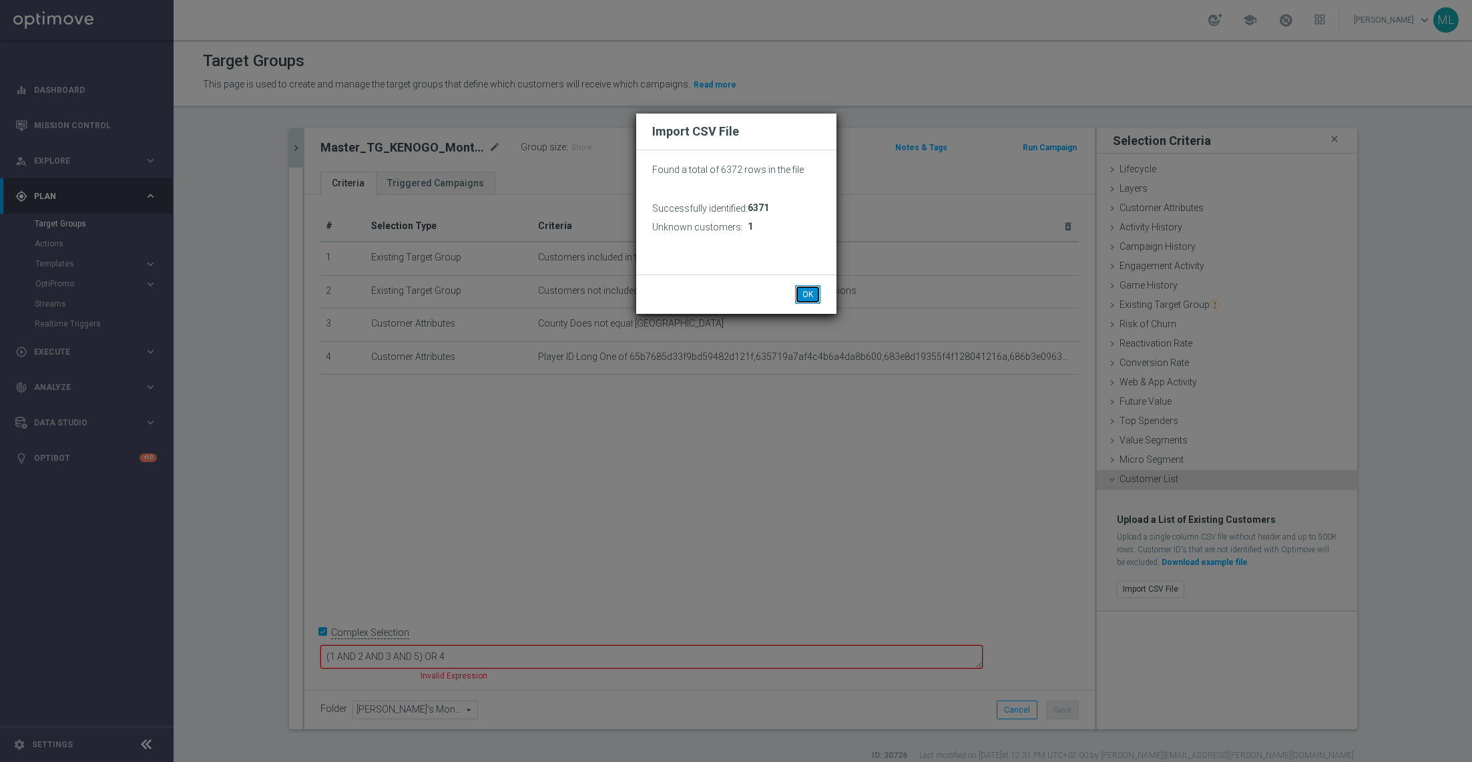
click at [810, 296] on button "OK" at bounding box center [807, 294] width 25 height 19
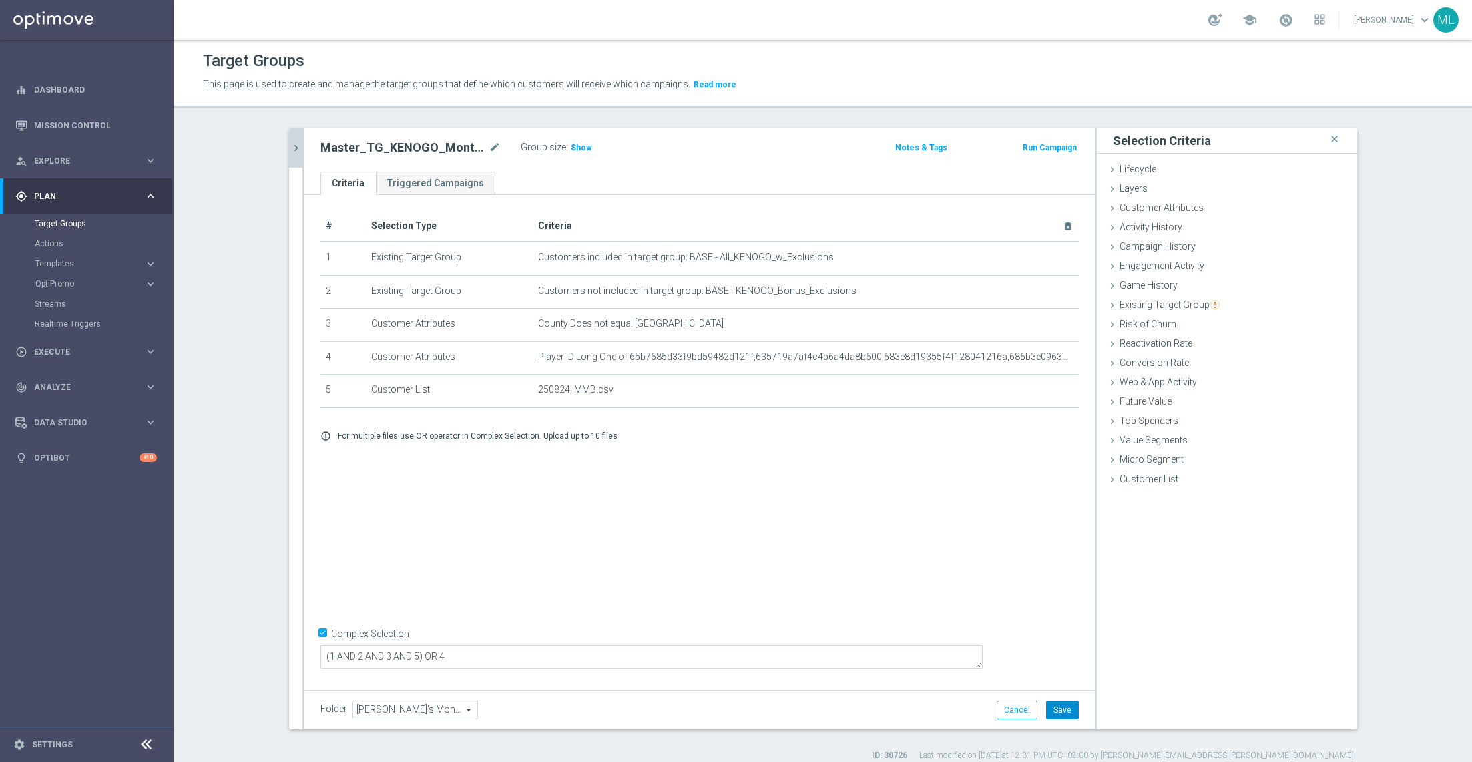
click at [1070, 709] on button "Save" at bounding box center [1062, 709] width 33 height 19
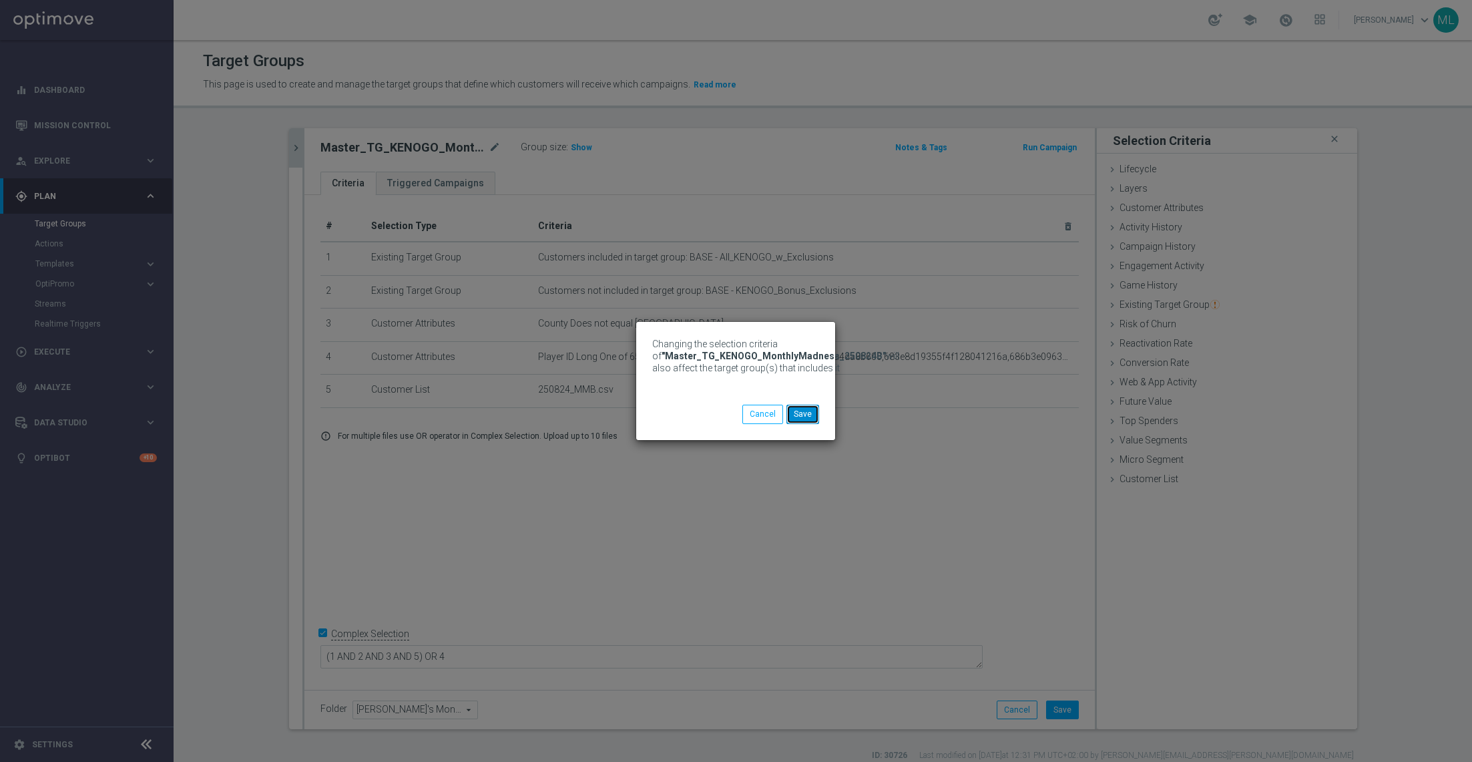
click at [807, 412] on button "Save" at bounding box center [803, 414] width 33 height 19
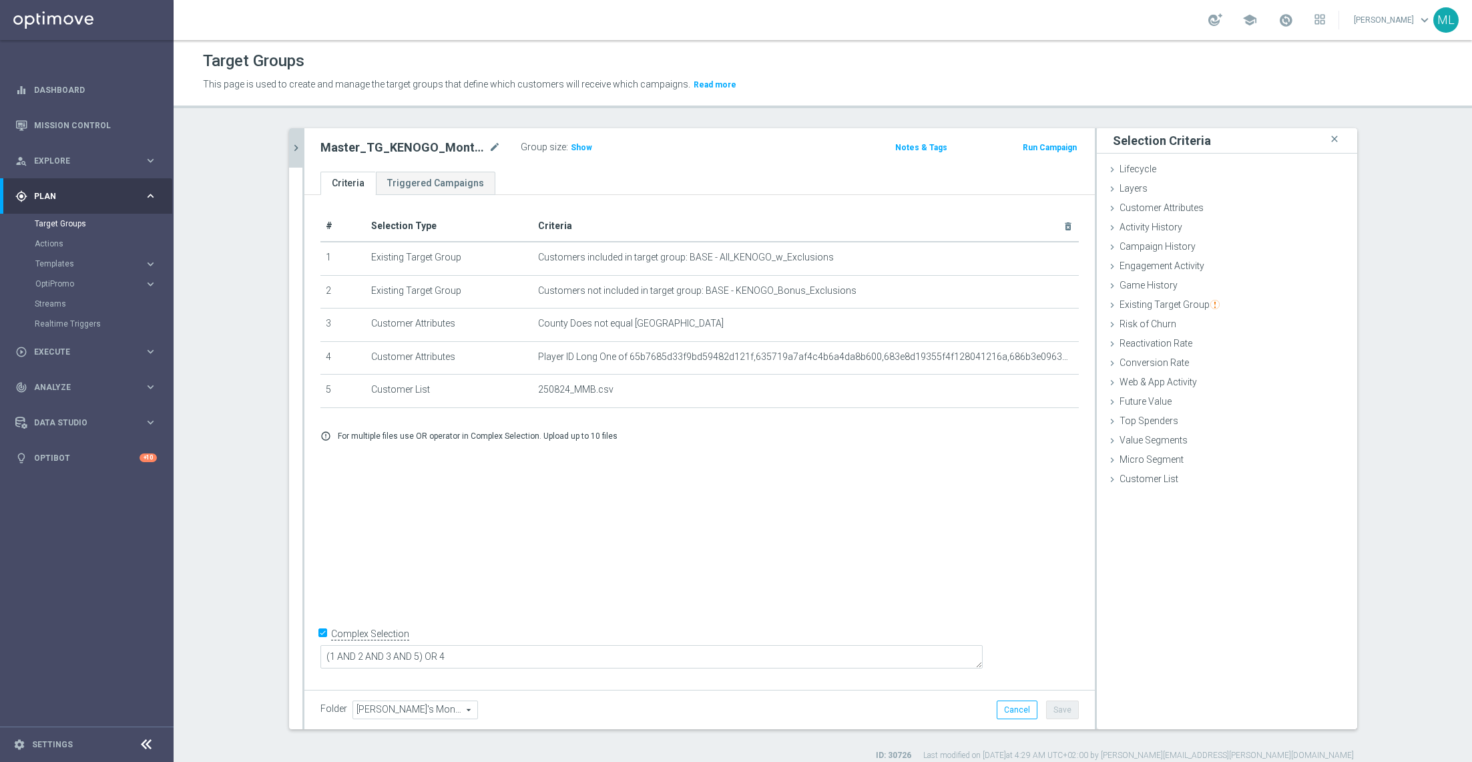
click at [294, 147] on icon "chevron_right" at bounding box center [296, 148] width 13 height 13
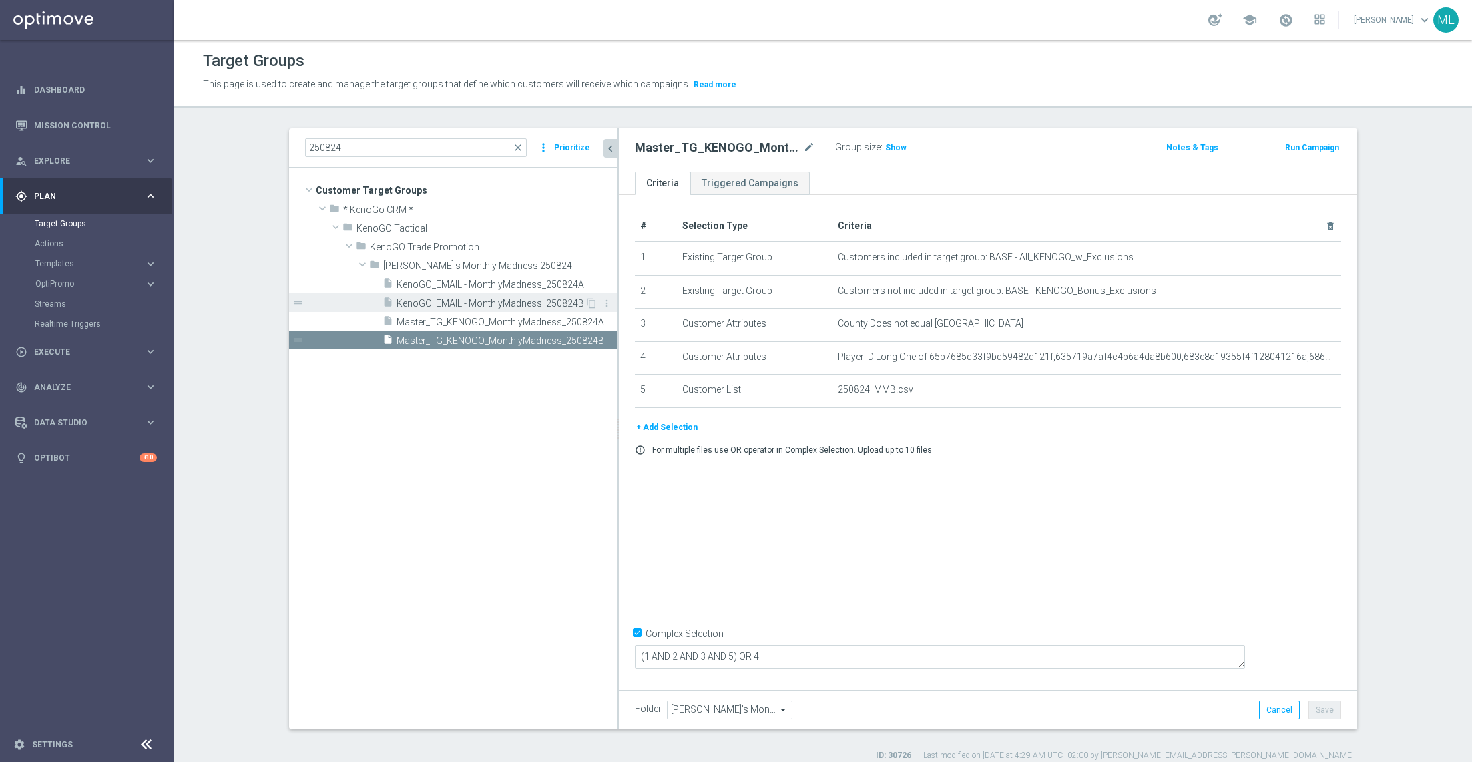
drag, startPoint x: 549, startPoint y: 298, endPoint x: 615, endPoint y: 302, distance: 66.2
click at [616, 303] on as-split "250824 close more_vert Prioritize Customer Target Groups library_add create_new…" at bounding box center [823, 428] width 1068 height 601
click at [574, 285] on span "KenoGO_EMAIL - MonthlyMadness_250824A" at bounding box center [491, 284] width 188 height 11
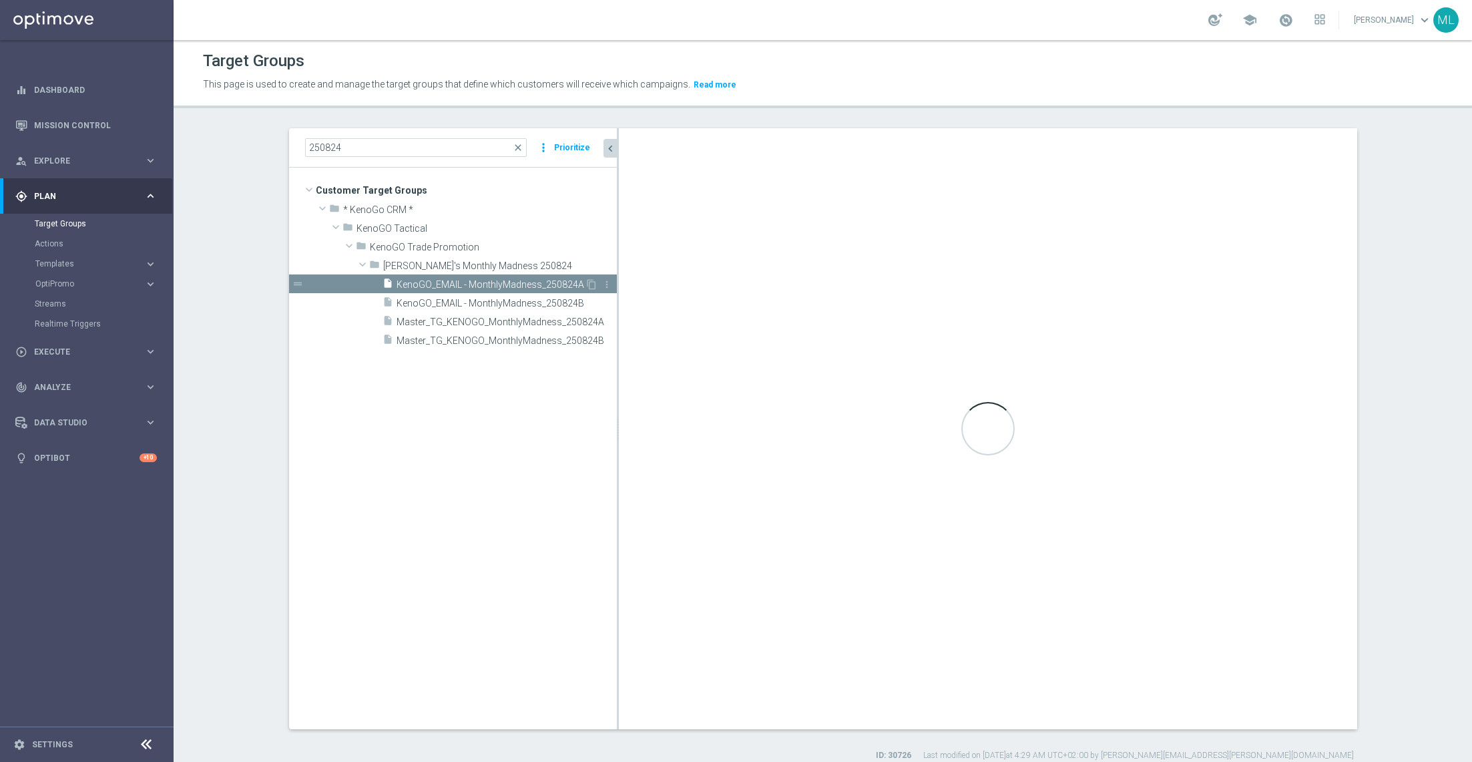
checkbox input "false"
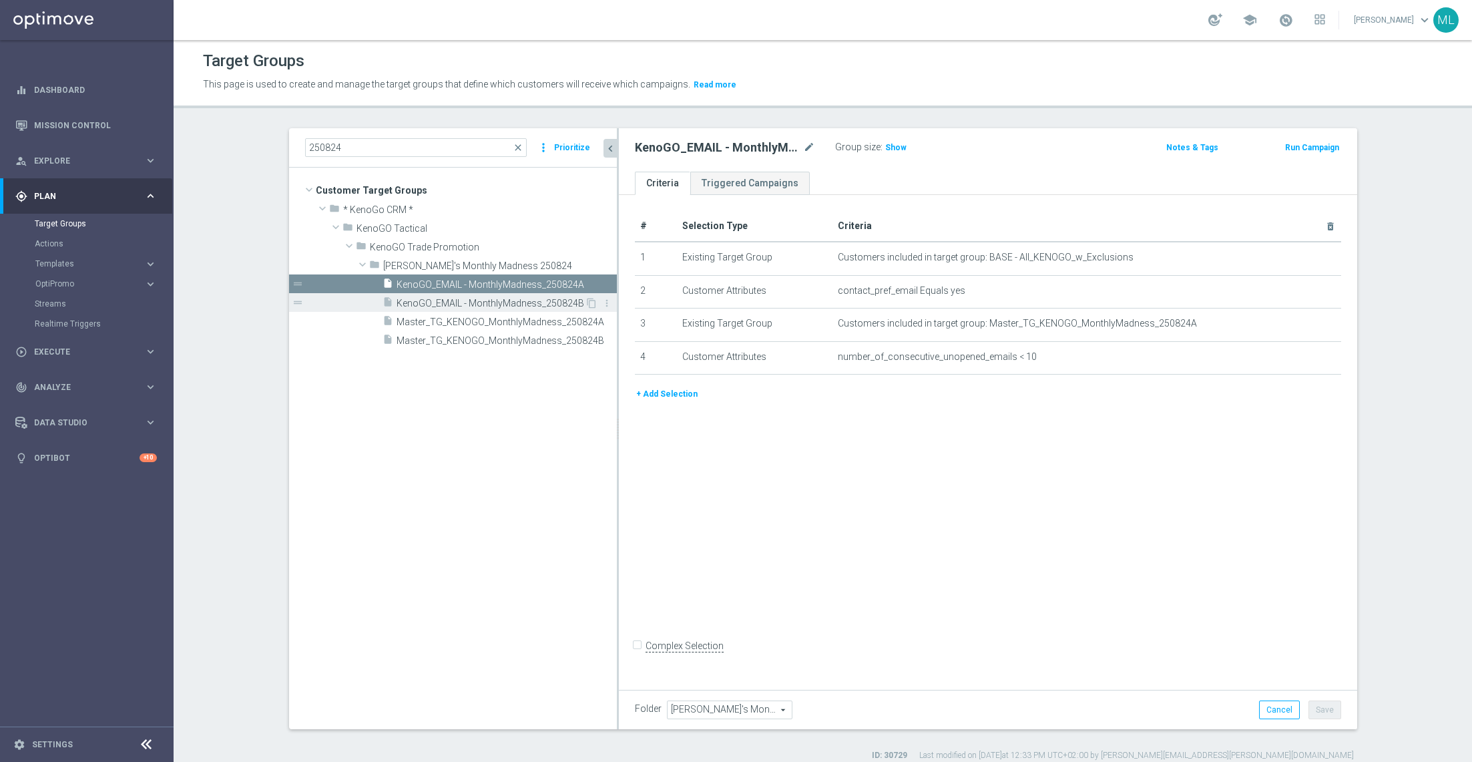
click at [564, 300] on span "KenoGO_EMAIL - MonthlyMadness_250824B" at bounding box center [491, 303] width 188 height 11
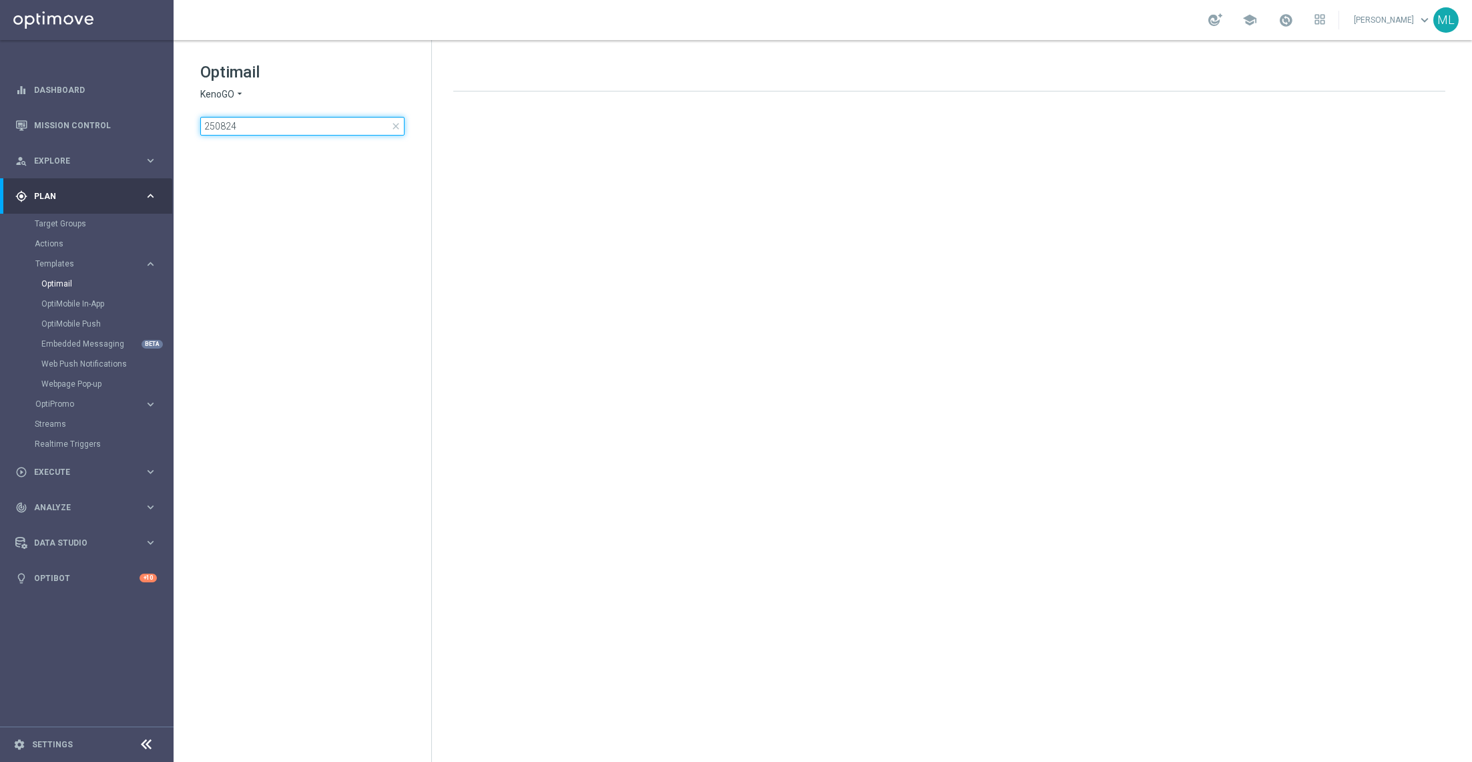
click at [243, 120] on input "250824" at bounding box center [302, 126] width 204 height 19
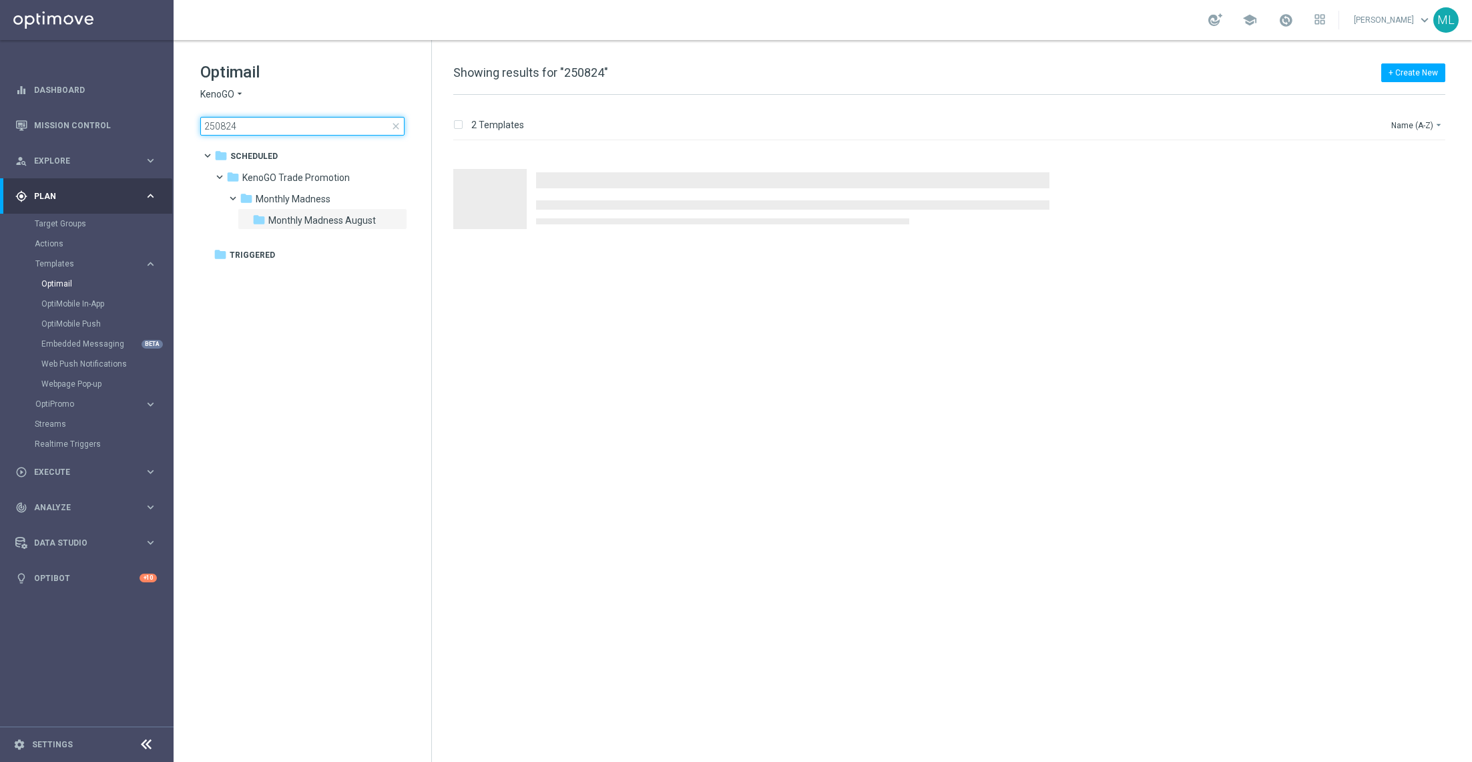
click at [254, 126] on input "250824" at bounding box center [302, 126] width 204 height 19
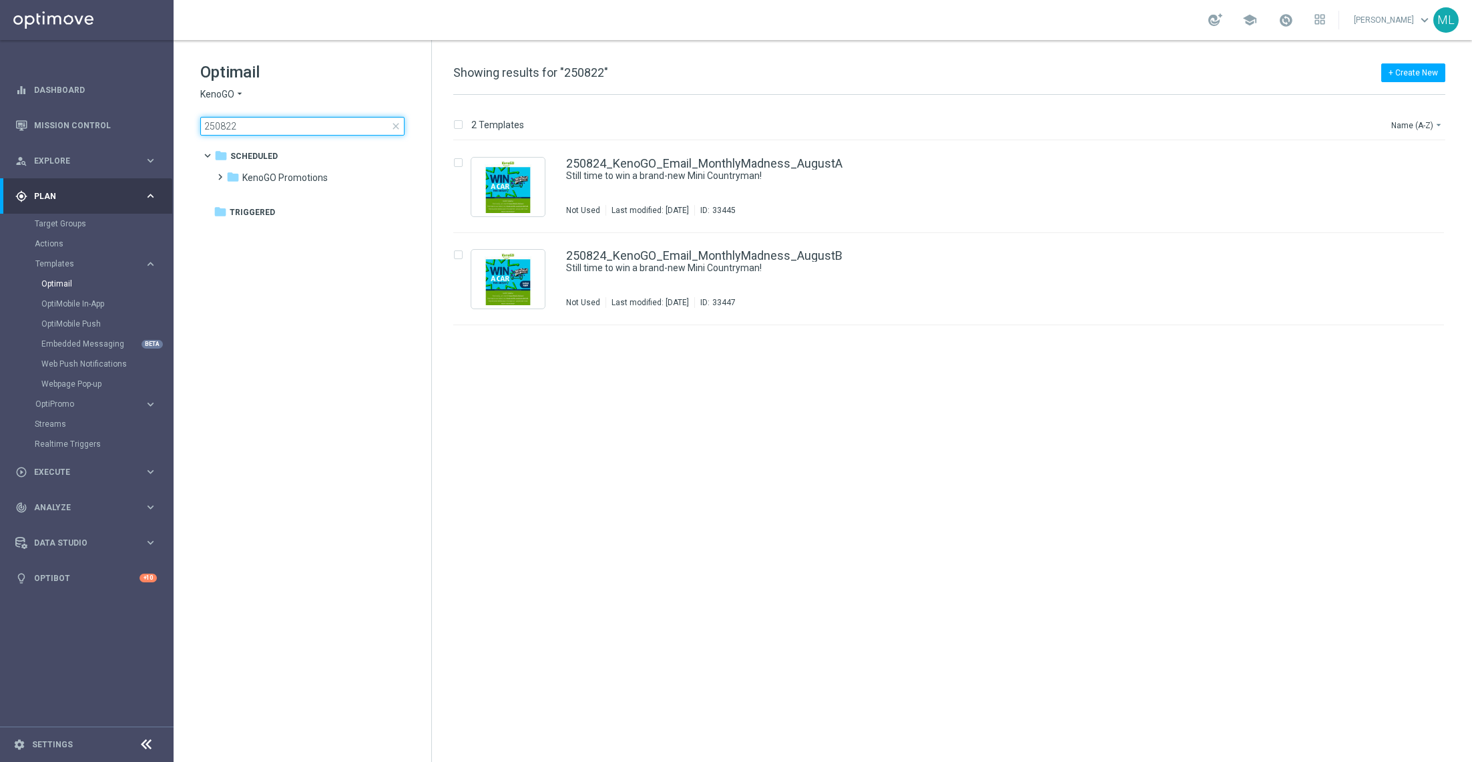
type input "250822"
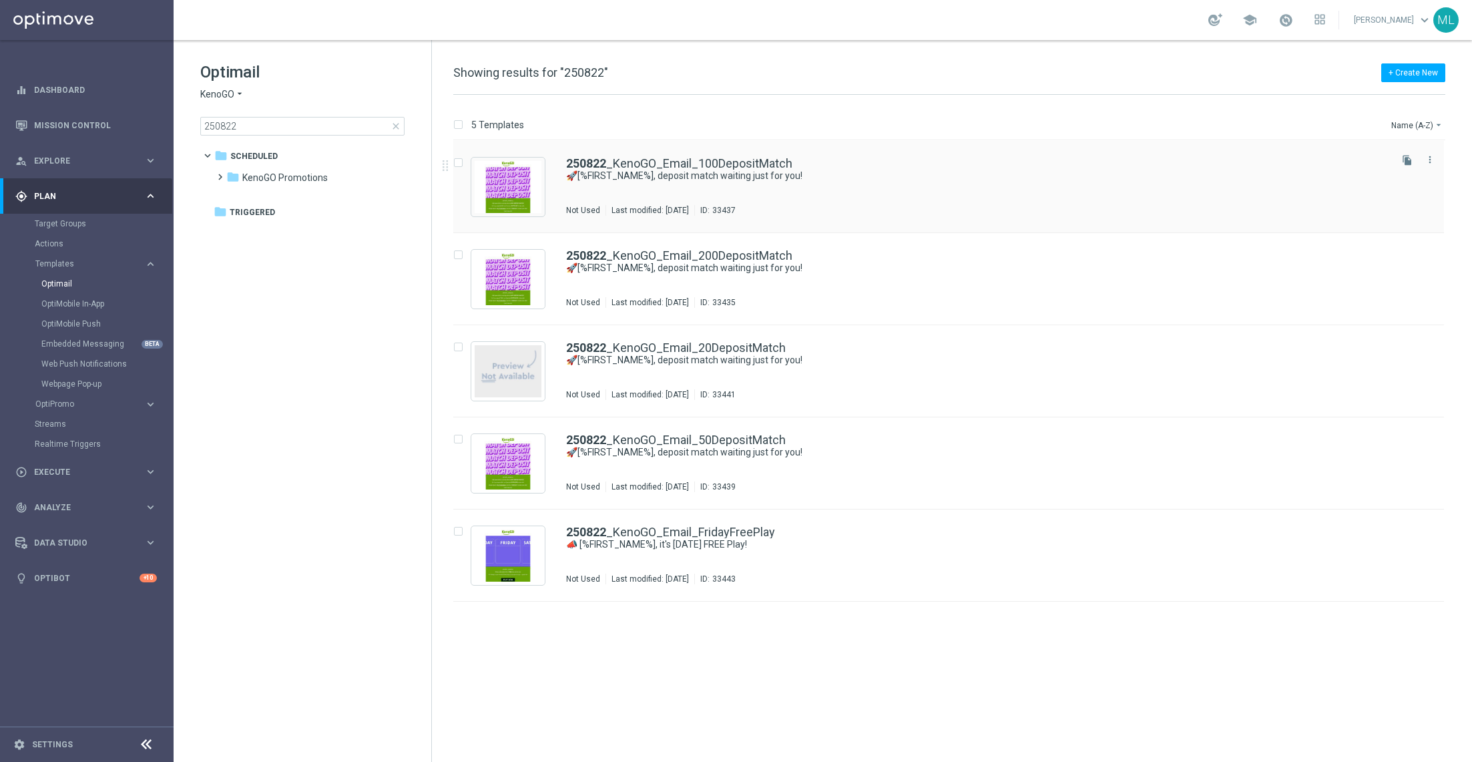
click at [654, 186] on div "250822 _KenoGO_Email_100DepositMatch 🚀[%FIRST_NAME%], deposit match waiting jus…" at bounding box center [977, 187] width 822 height 58
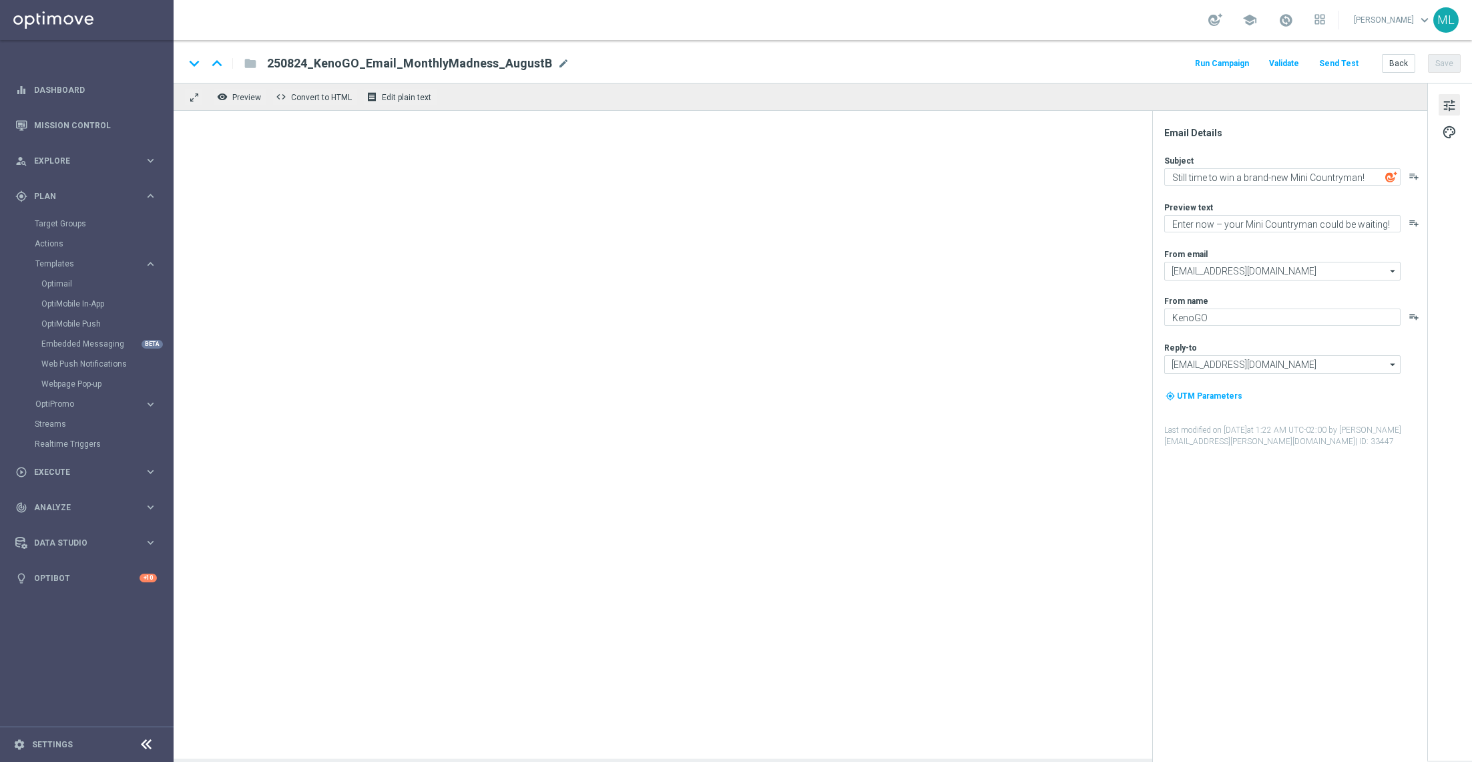
type textarea "🚀[%FIRST_NAME%], deposit match waiting just for you!"
type textarea "Your turn to get matched!"
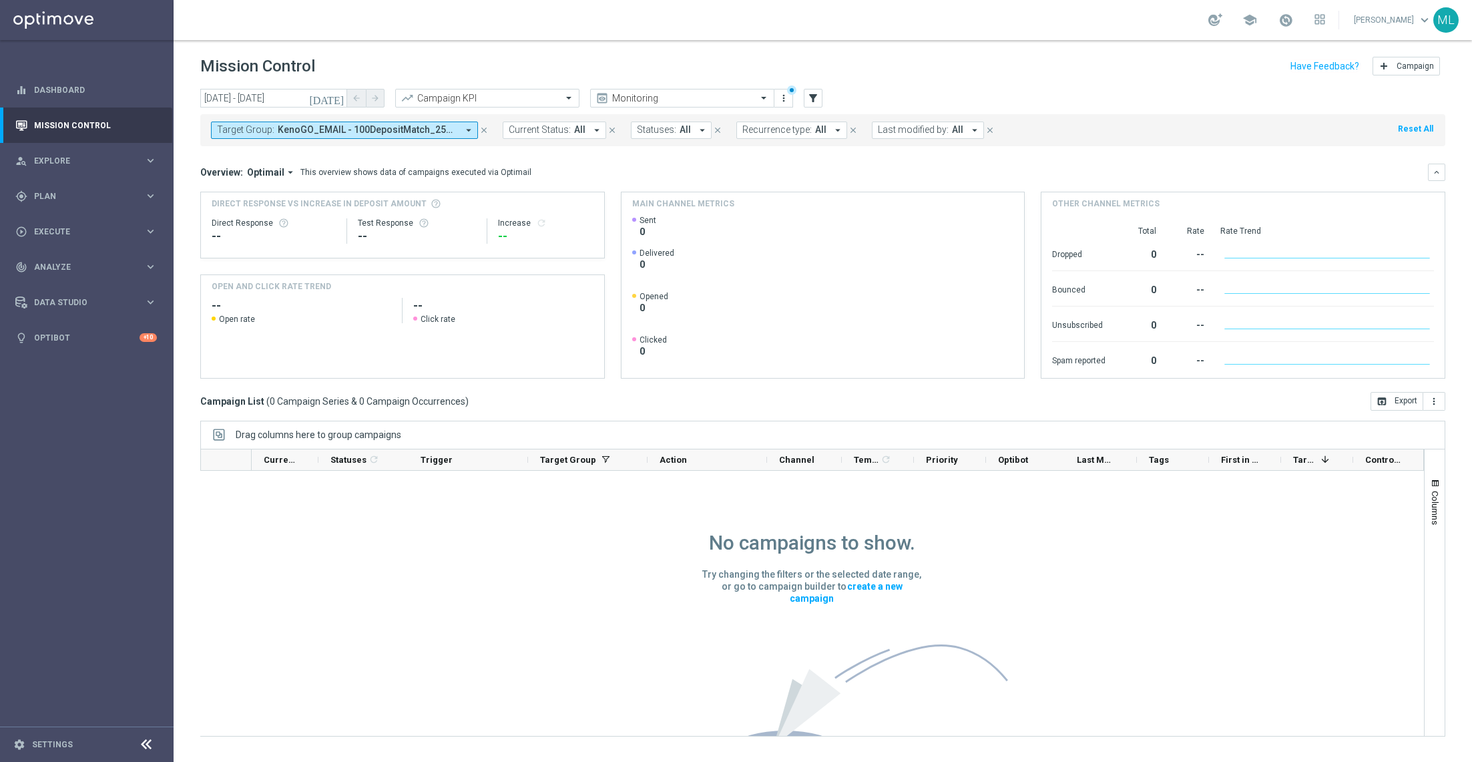
click at [466, 129] on icon "arrow_drop_down" at bounding box center [469, 130] width 12 height 12
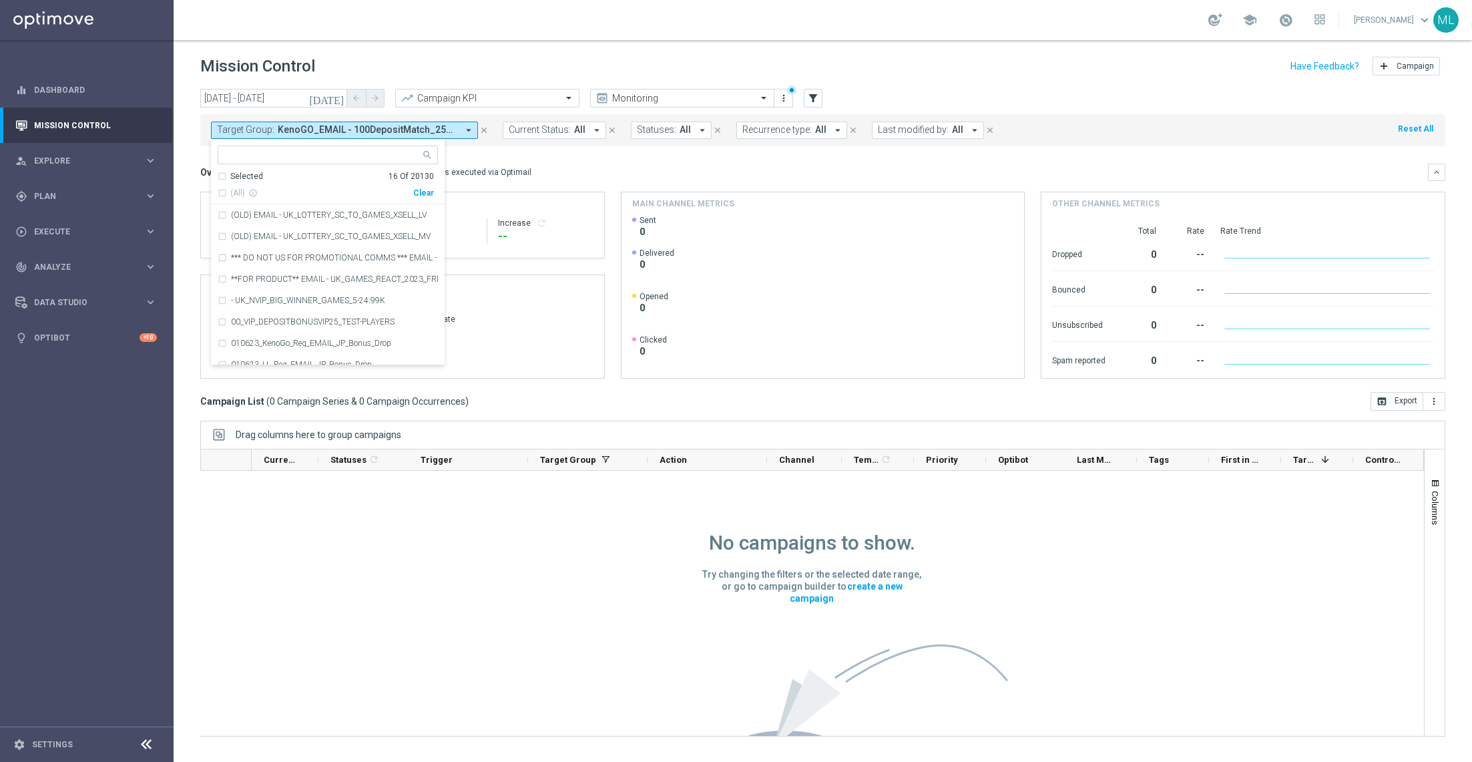
click at [336, 103] on button "[DATE]" at bounding box center [327, 99] width 40 height 20
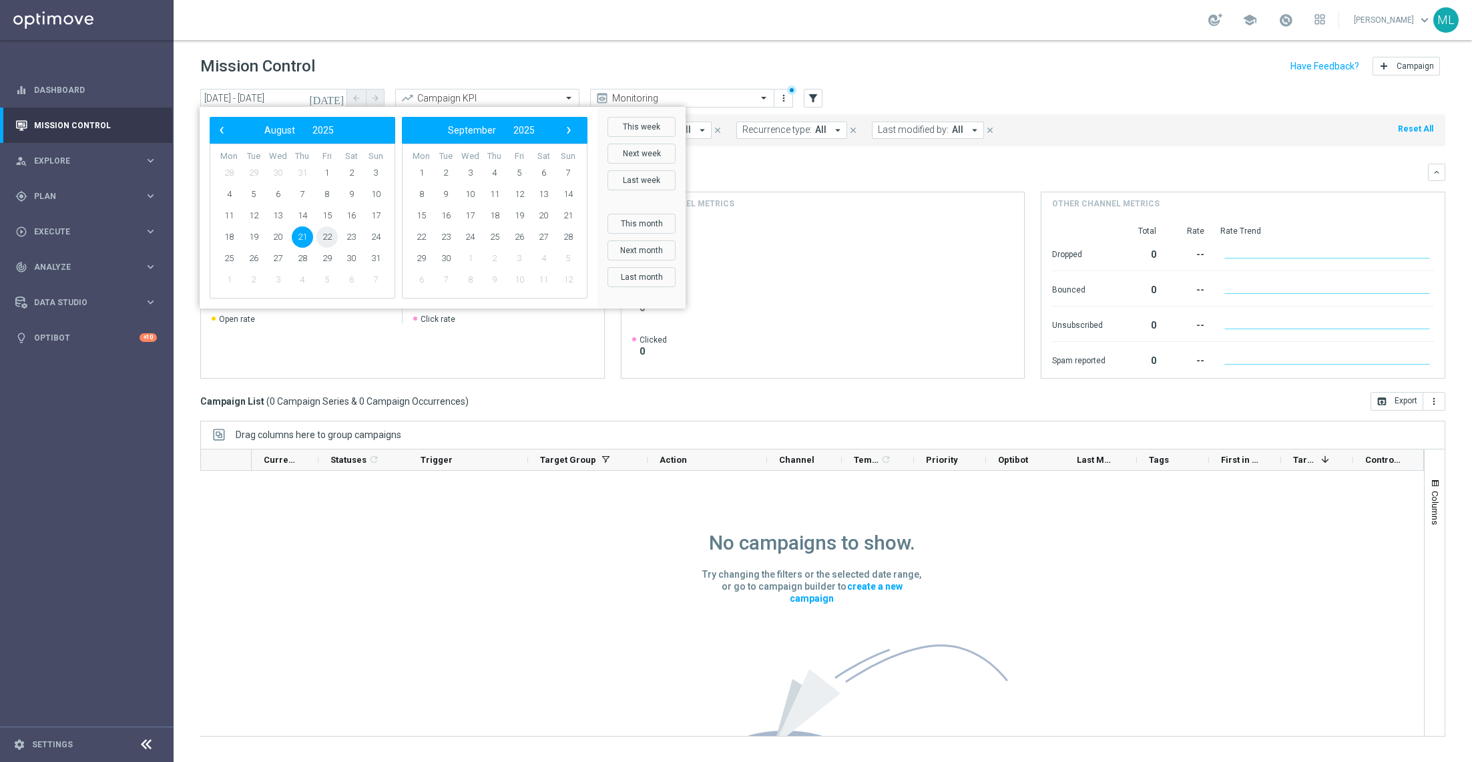
drag, startPoint x: 334, startPoint y: 227, endPoint x: 331, endPoint y: 234, distance: 7.2
click at [331, 234] on span "22" at bounding box center [326, 236] width 21 height 21
type input "[DATE] - [DATE]"
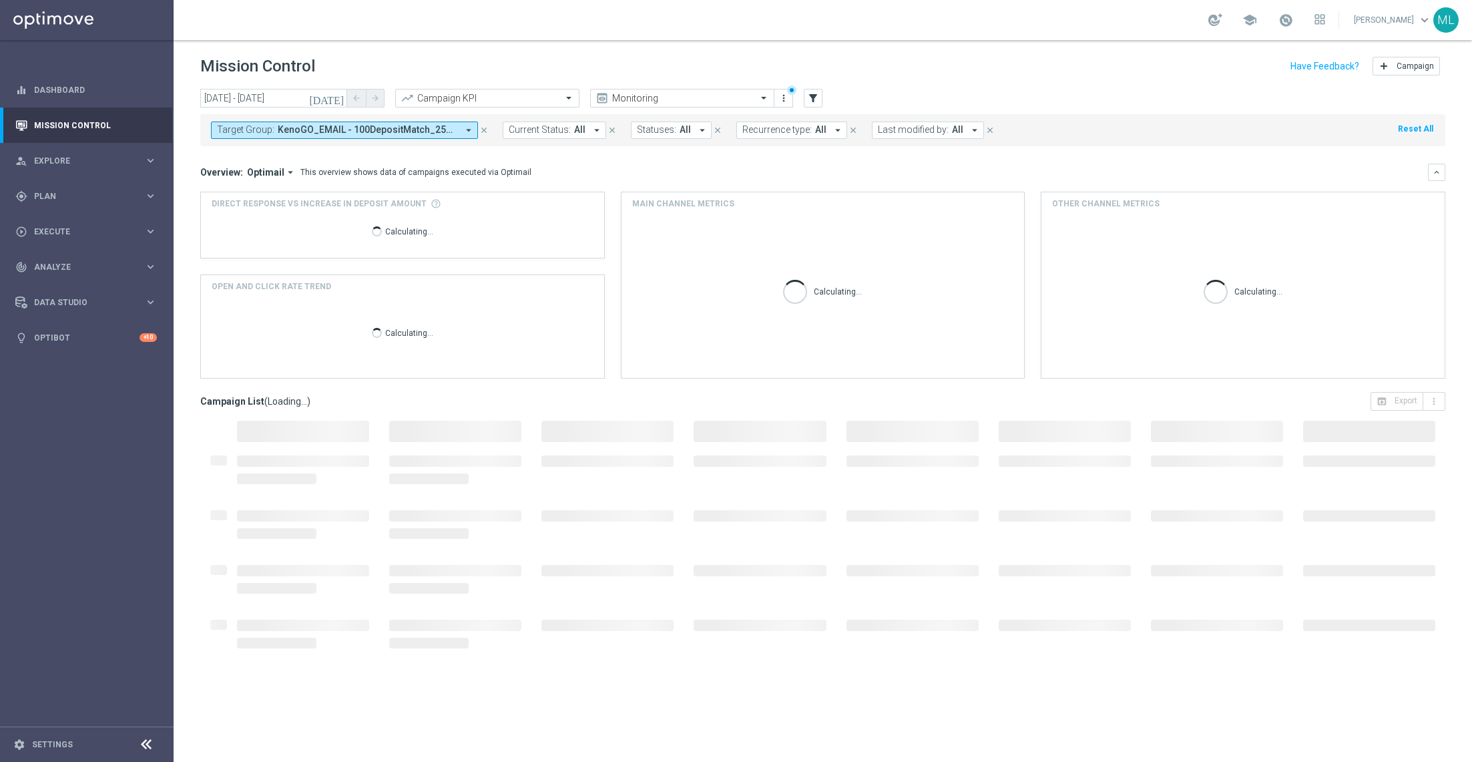
click at [457, 128] on button "Target Group: KenoGO_EMAIL - 100DepositMatch_250822, KenoGO_EMAIL - 200DepositM…" at bounding box center [344, 130] width 267 height 17
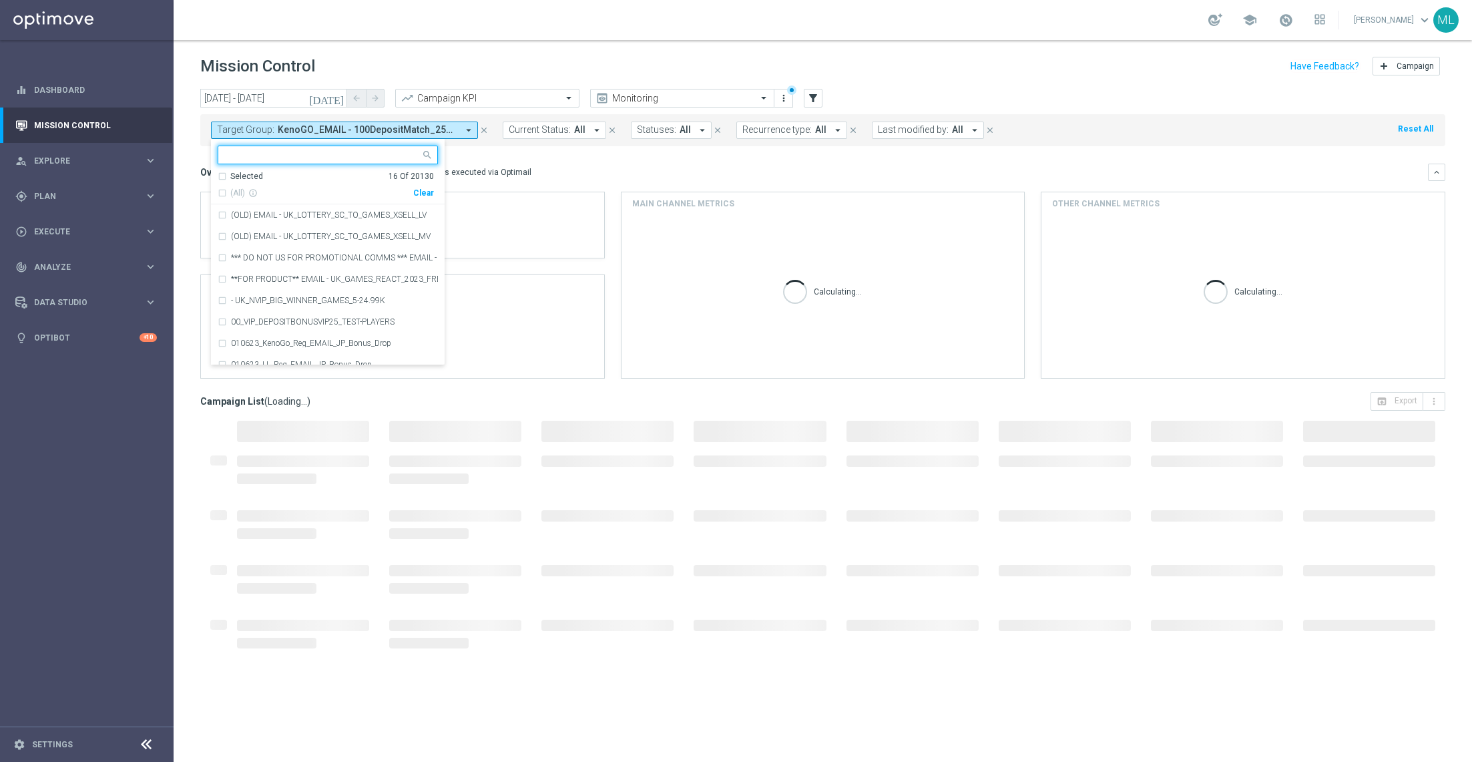
click at [0, 0] on div "Clear" at bounding box center [0, 0] width 0 height 0
click at [319, 156] on input "text" at bounding box center [323, 155] width 196 height 11
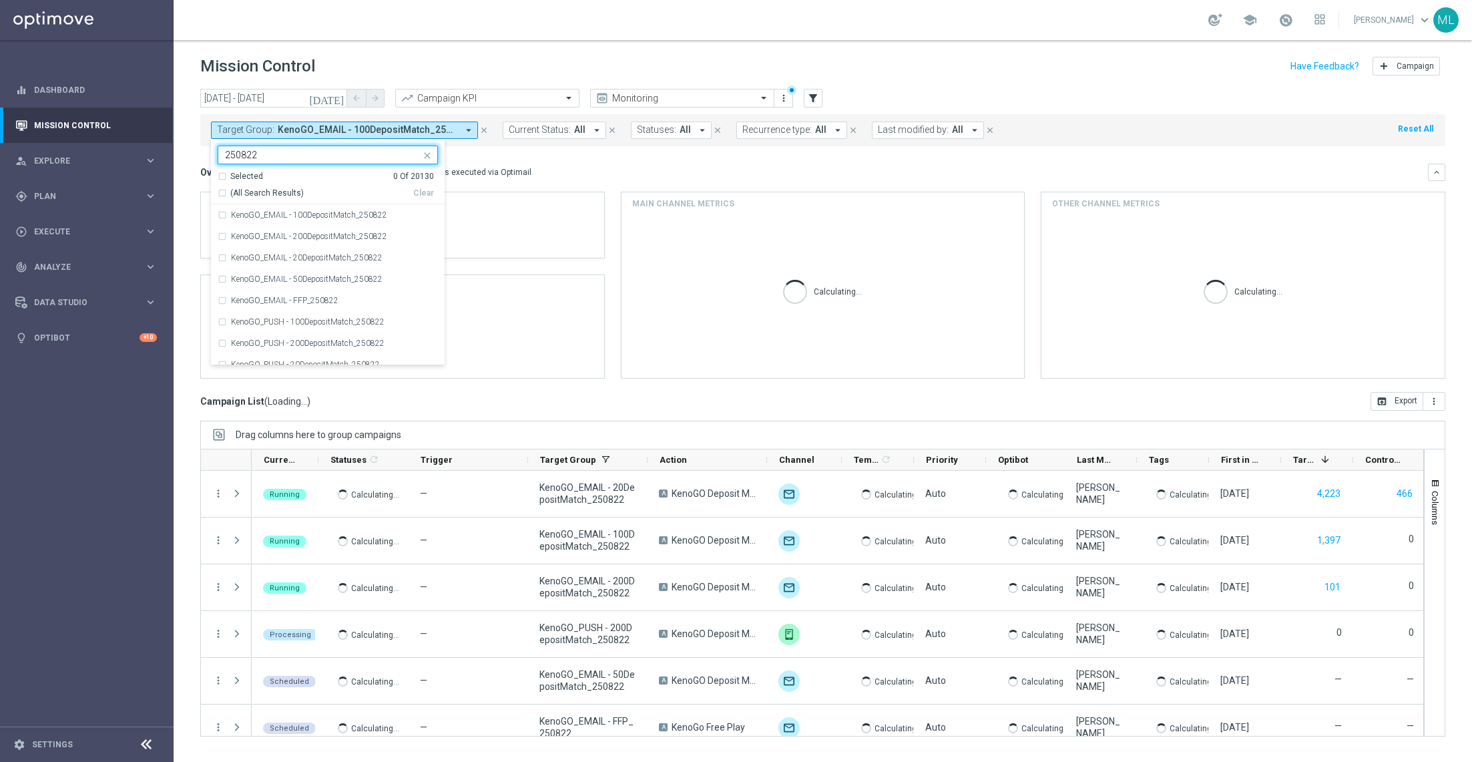
click at [221, 194] on div "(All Search Results)" at bounding box center [316, 193] width 196 height 11
type input "250822"
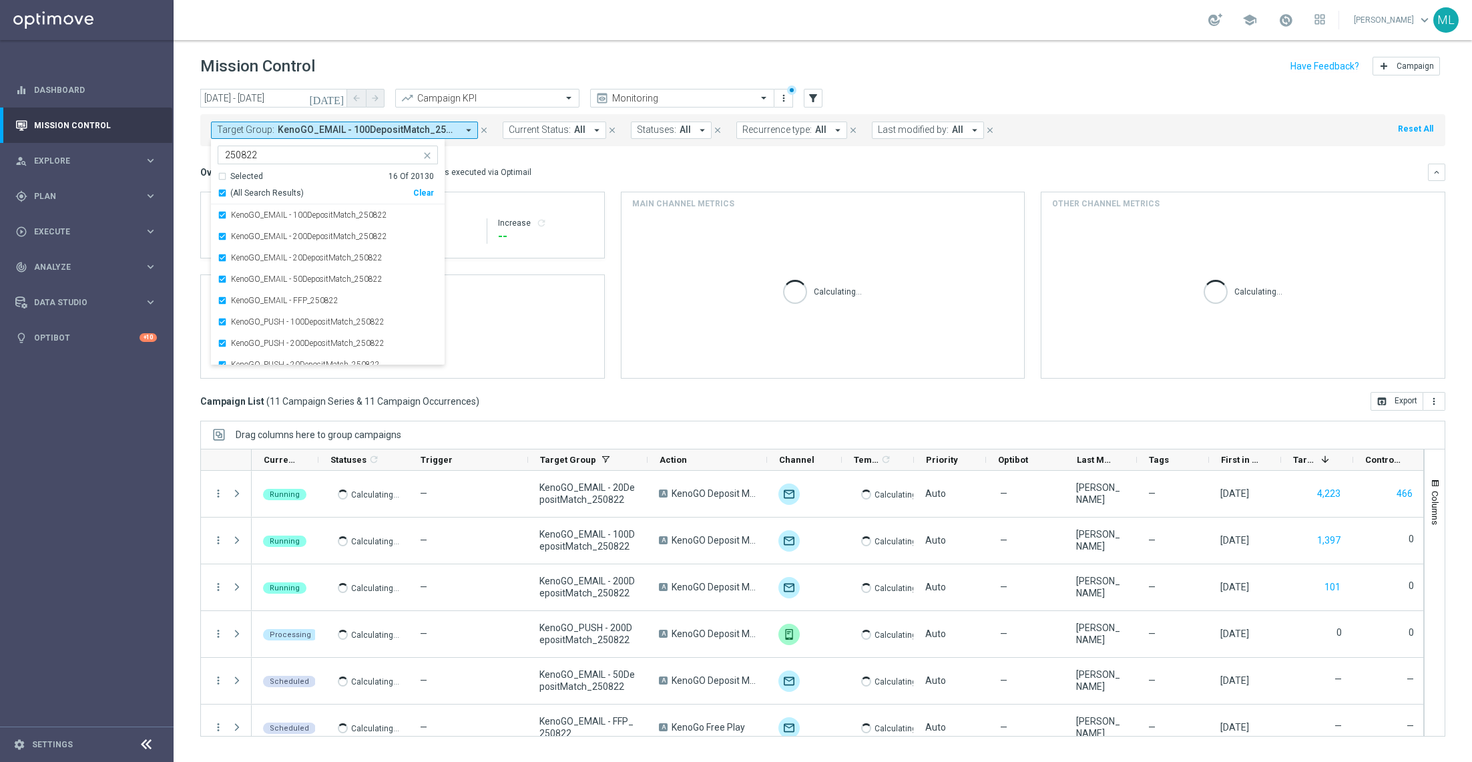
click at [221, 194] on div "(All Search Results)" at bounding box center [316, 193] width 196 height 11
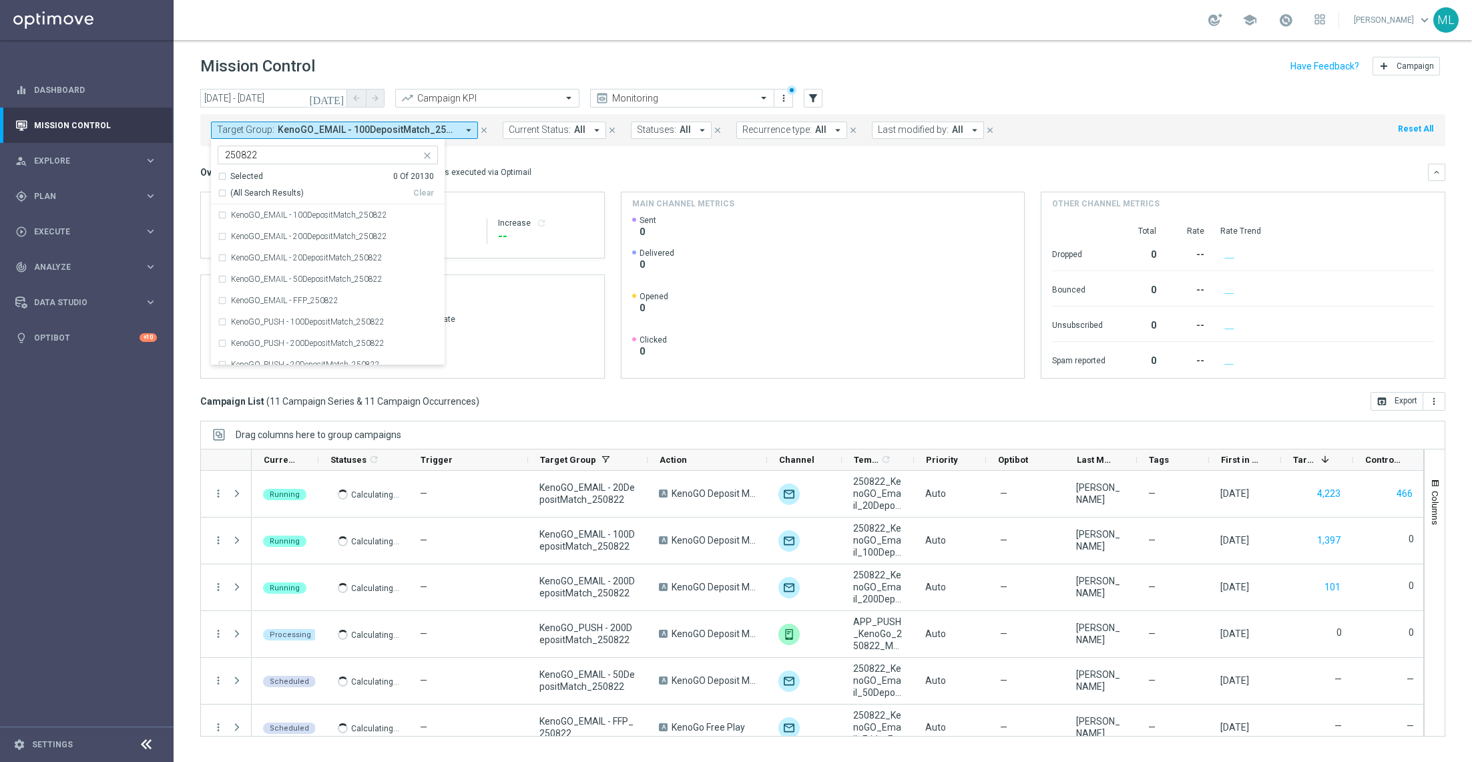
click at [221, 194] on div "(All Search Results)" at bounding box center [316, 193] width 196 height 11
click at [572, 174] on div "Overview: Optimail arrow_drop_down This overview shows data of campaigns execut…" at bounding box center [814, 172] width 1228 height 12
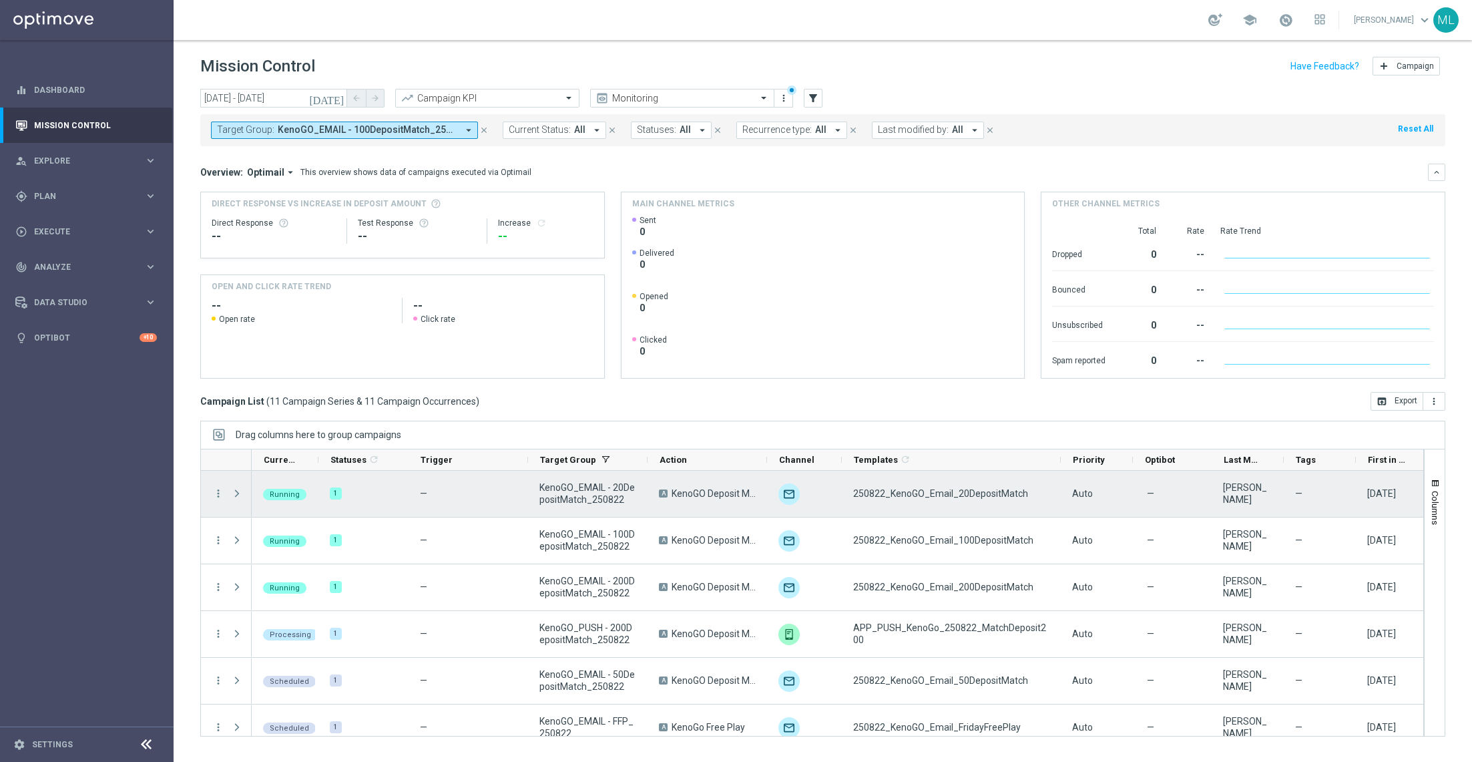
drag, startPoint x: 911, startPoint y: 458, endPoint x: 1061, endPoint y: 472, distance: 150.2
click at [1061, 472] on div at bounding box center [812, 593] width 1224 height 288
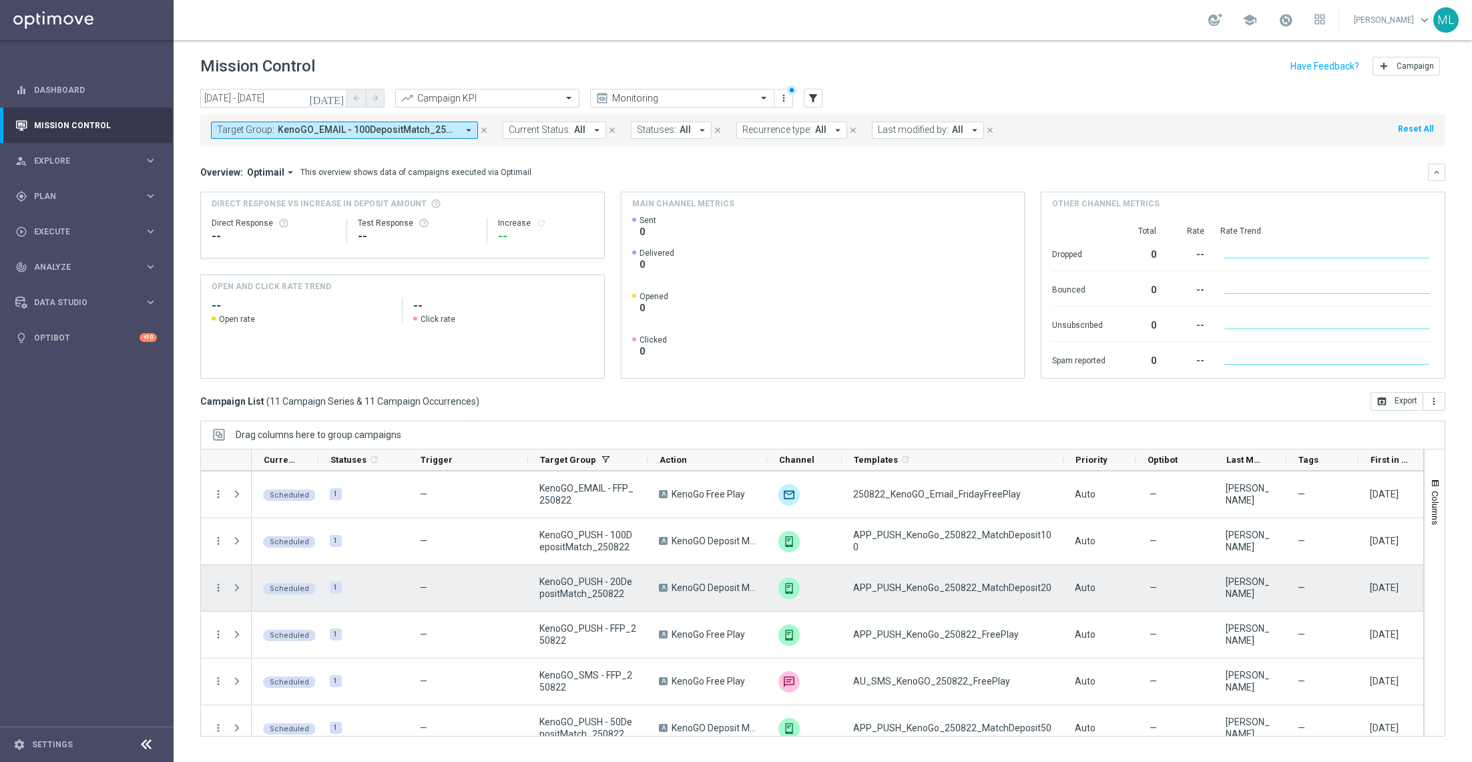
scroll to position [248, 0]
